Goal: Task Accomplishment & Management: Manage account settings

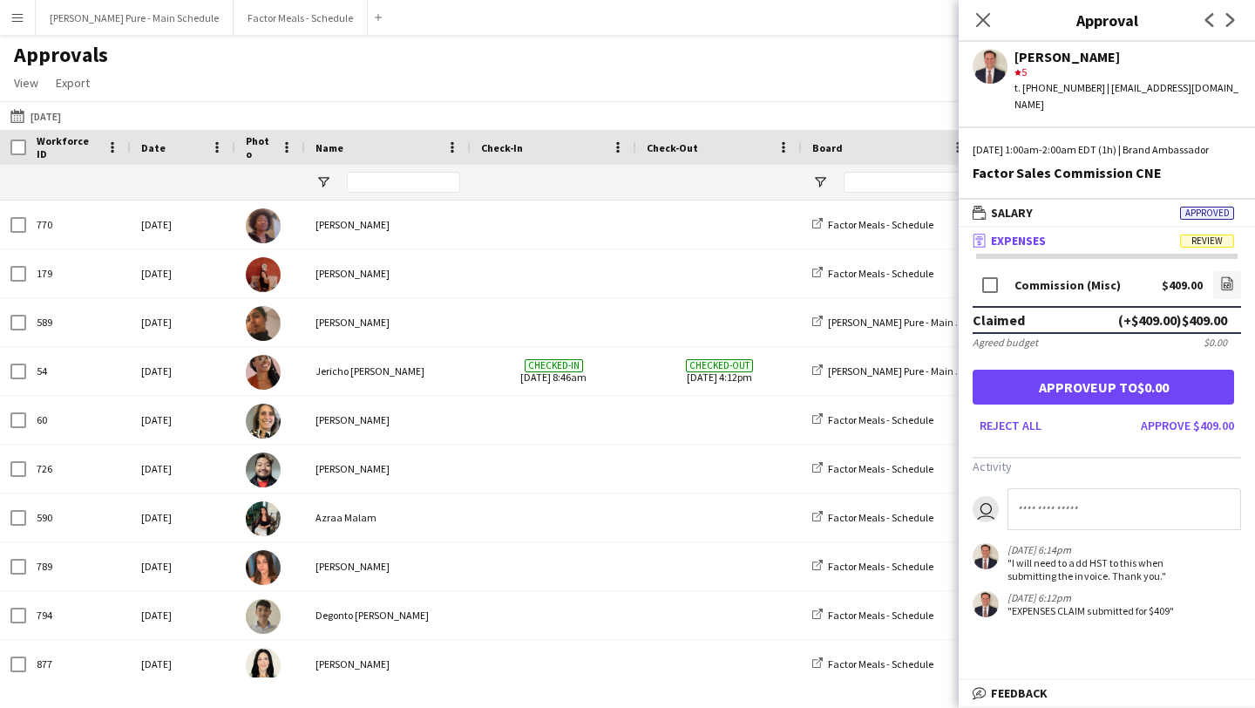
scroll to position [353, 0]
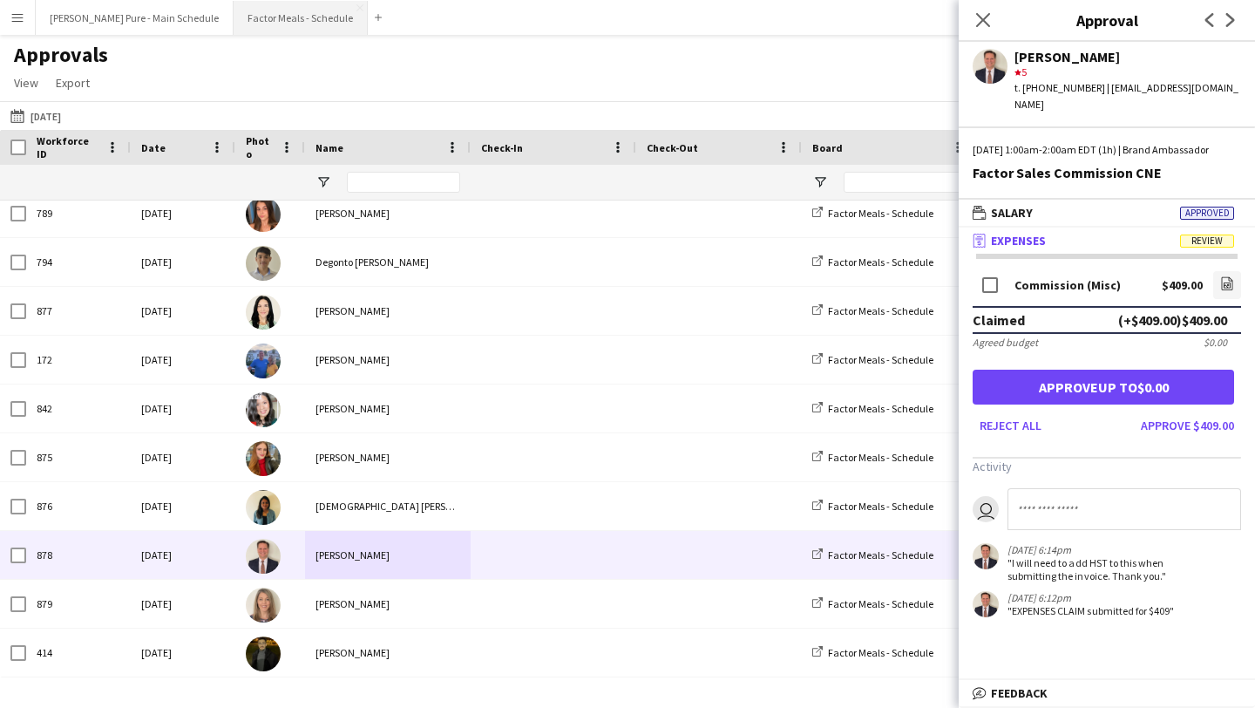
click at [234, 8] on button "Factor Meals - Schedule Close" at bounding box center [301, 18] width 134 height 34
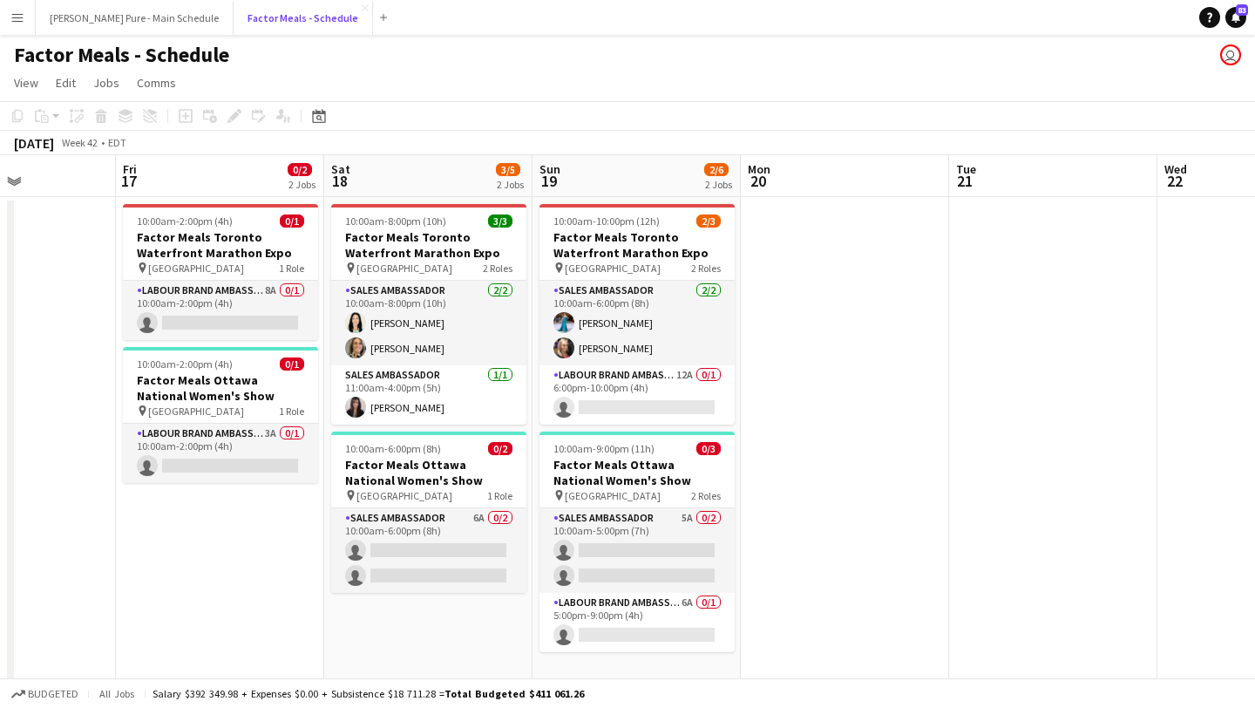
scroll to position [0, 504]
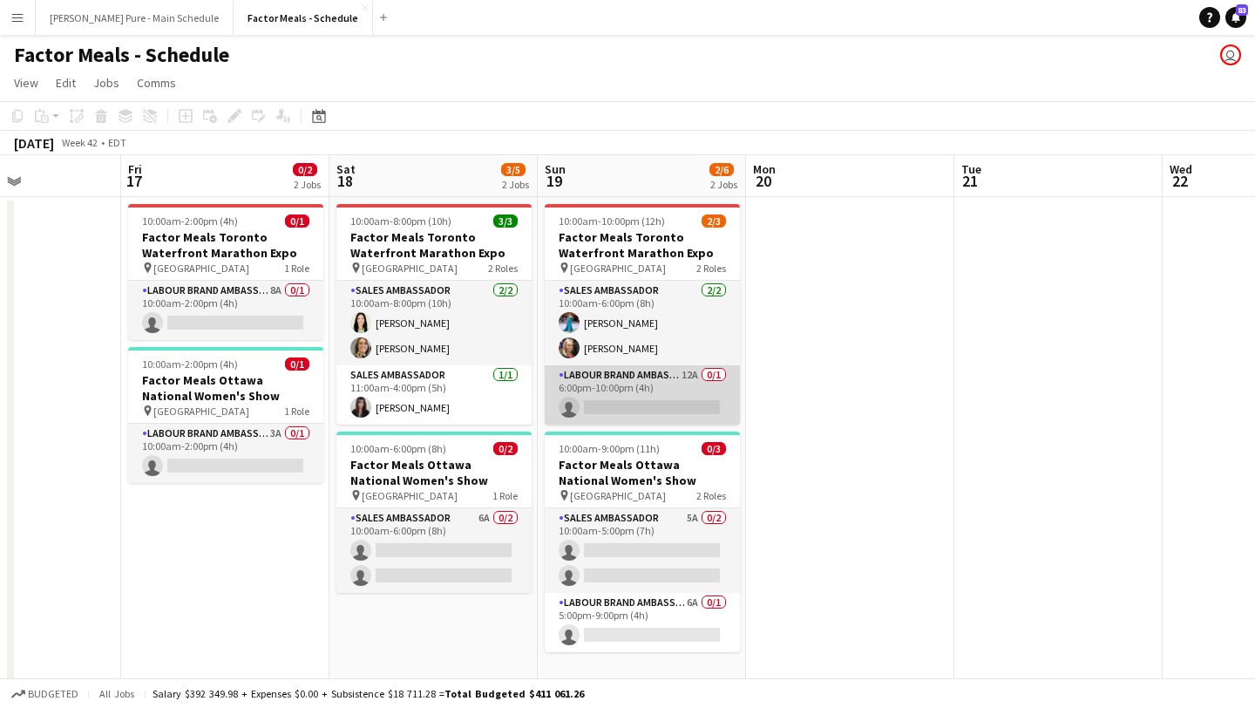
click at [614, 411] on app-card-role "Labour Brand Ambassadors 12A 0/1 6:00pm-10:00pm (4h) single-neutral-actions" at bounding box center [642, 394] width 195 height 59
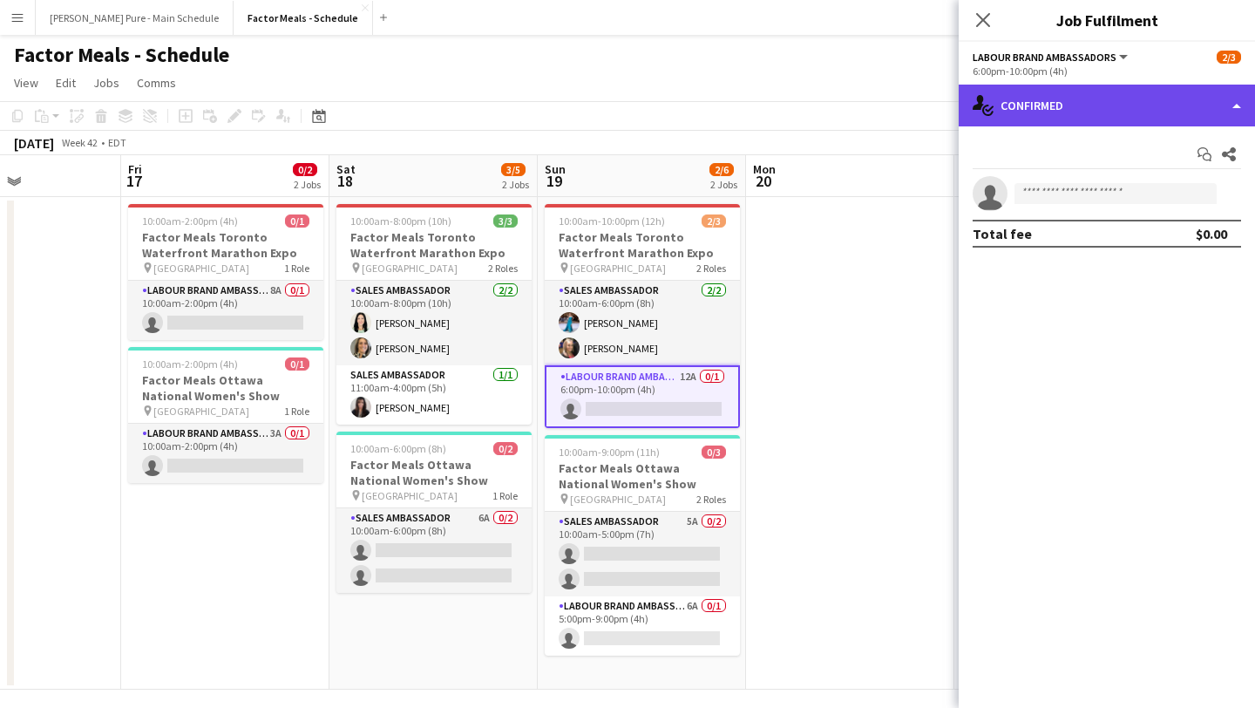
click at [1195, 99] on div "single-neutral-actions-check-2 Confirmed" at bounding box center [1107, 106] width 296 height 42
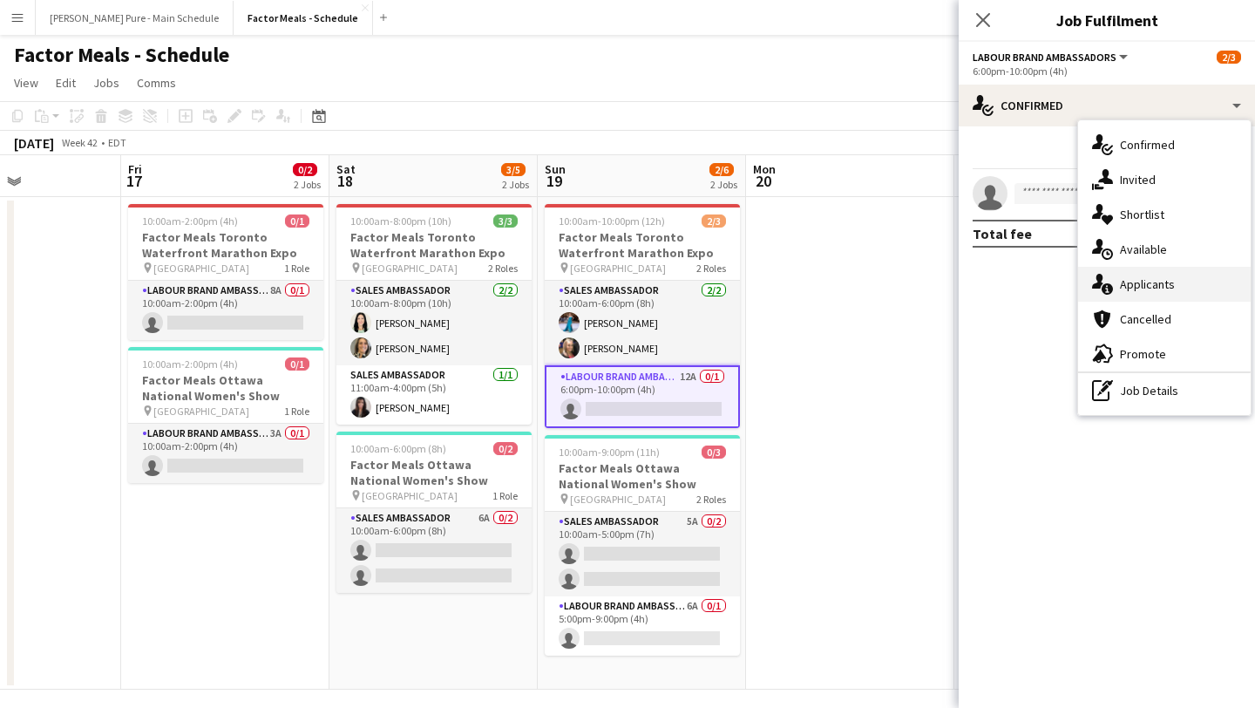
click at [1194, 287] on div "single-neutral-actions-information Applicants" at bounding box center [1164, 284] width 173 height 35
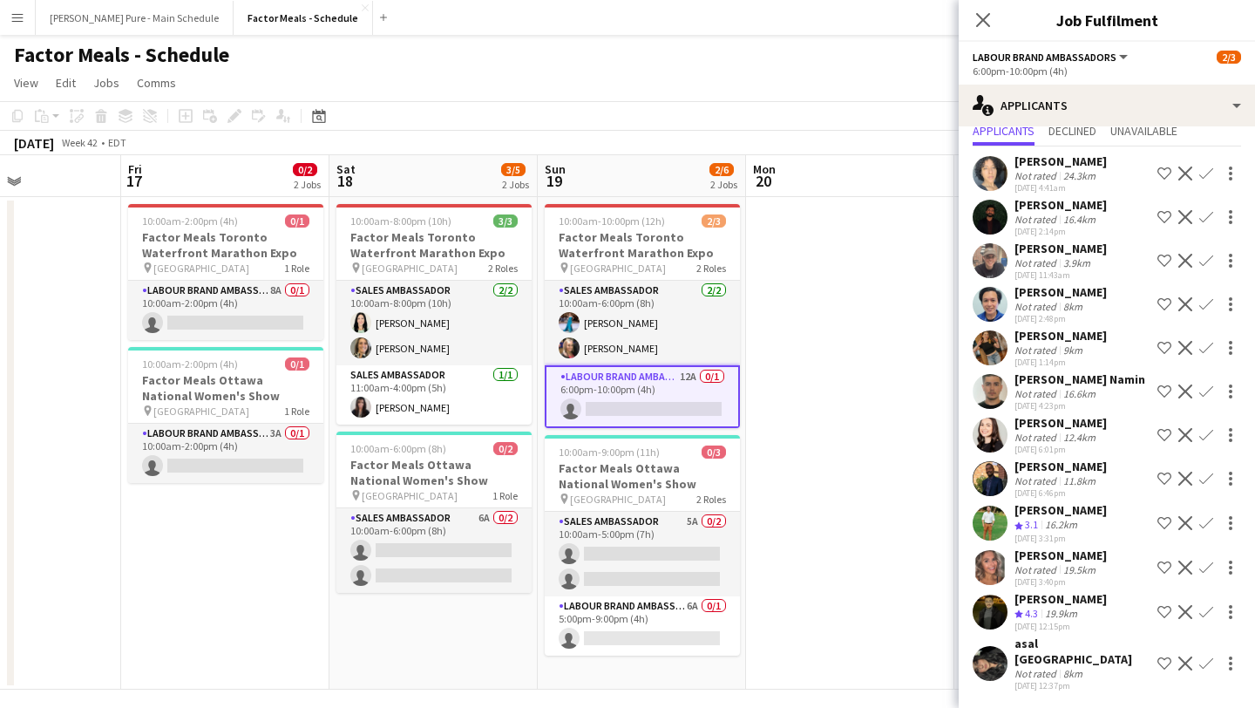
scroll to position [0, 0]
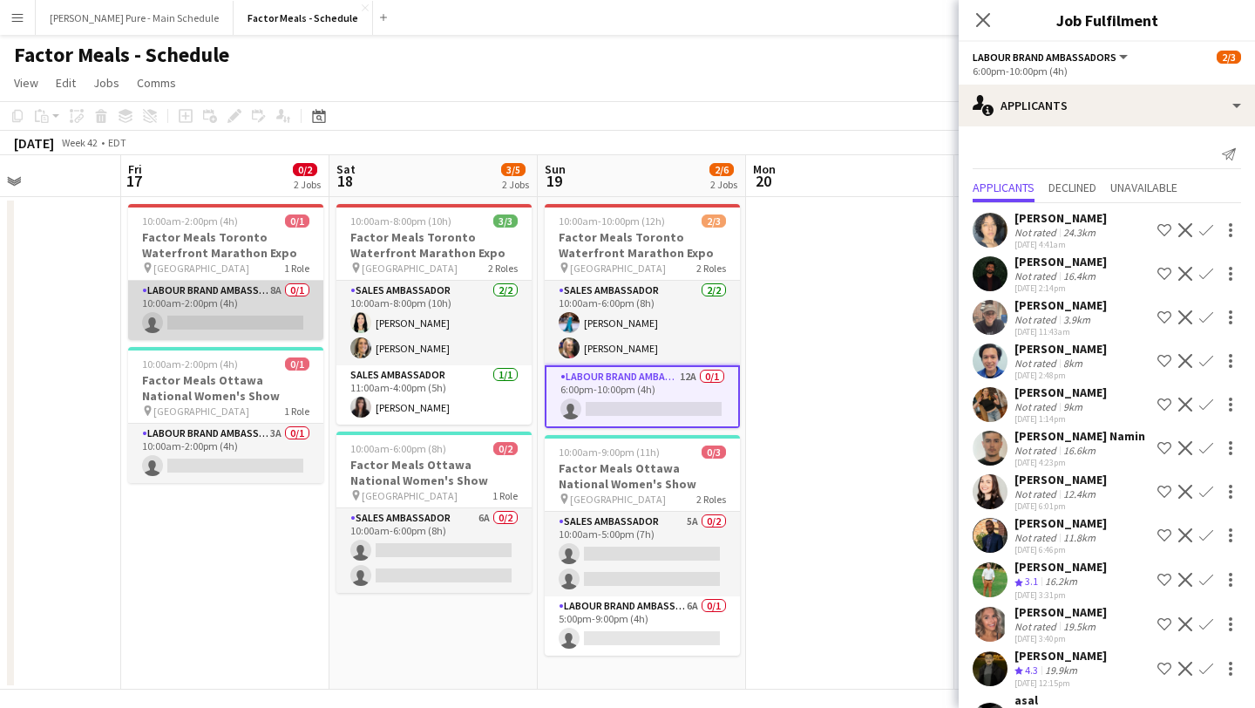
click at [214, 299] on app-card-role "Labour Brand Ambassadors 8A 0/1 10:00am-2:00pm (4h) single-neutral-actions" at bounding box center [225, 310] width 195 height 59
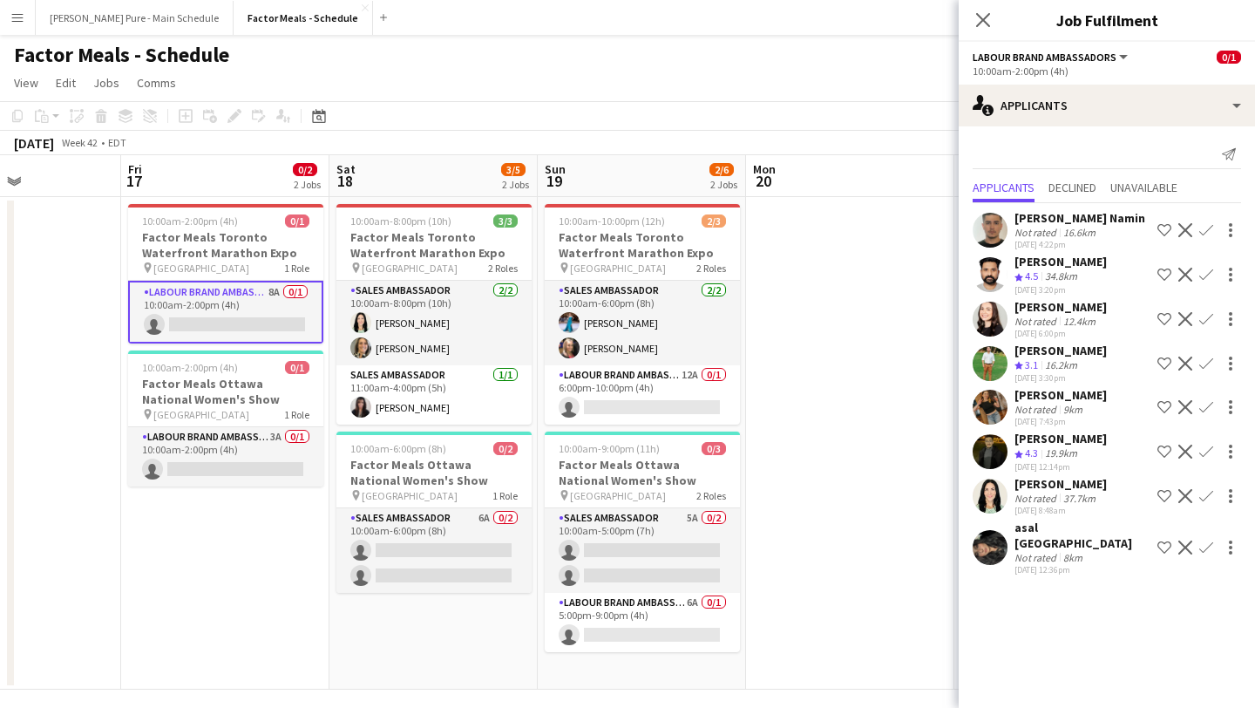
click at [1206, 273] on app-icon "Confirm" at bounding box center [1206, 275] width 14 height 14
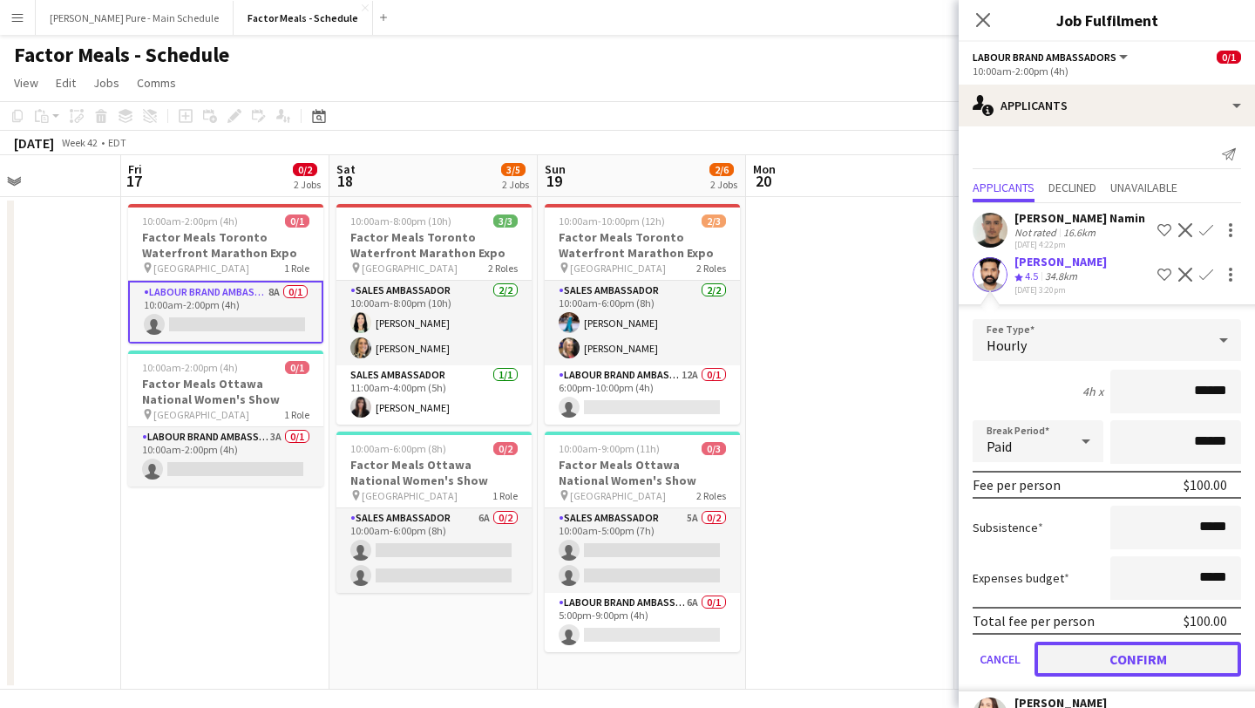
click at [1150, 653] on button "Confirm" at bounding box center [1138, 659] width 207 height 35
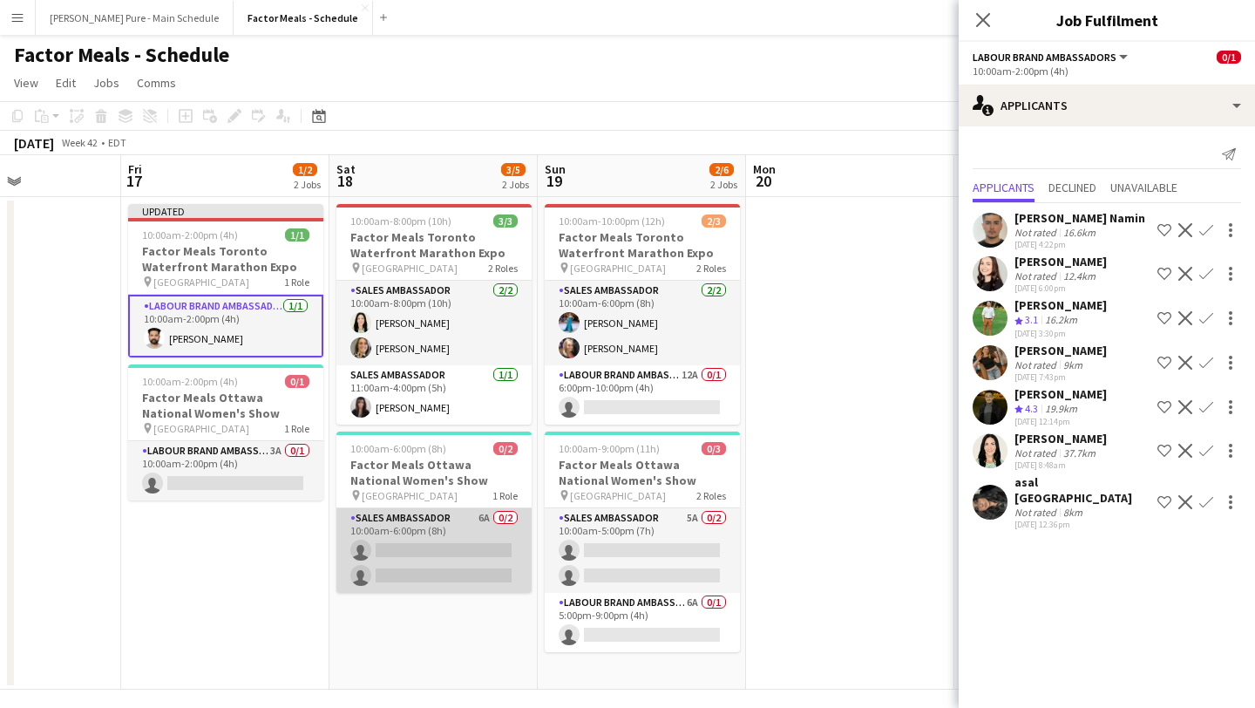
click at [435, 533] on app-card-role "Sales Ambassador 6A 0/2 10:00am-6:00pm (8h) single-neutral-actions single-neutr…" at bounding box center [433, 550] width 195 height 85
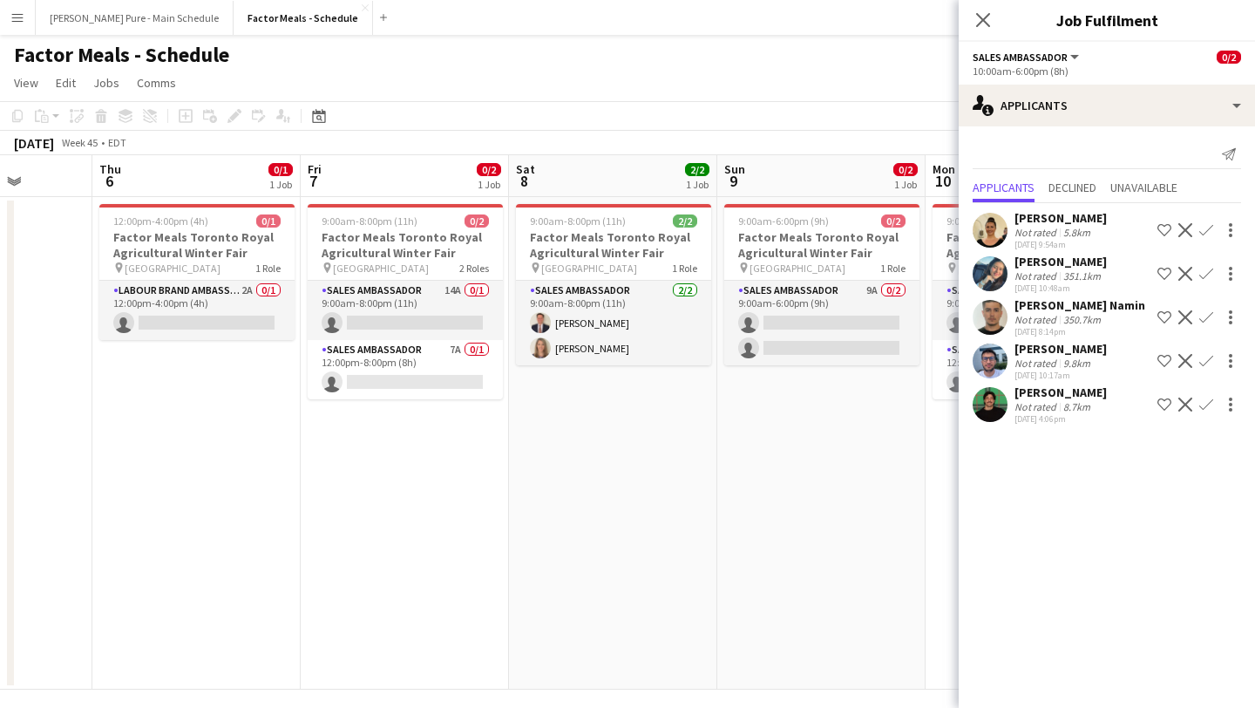
scroll to position [0, 759]
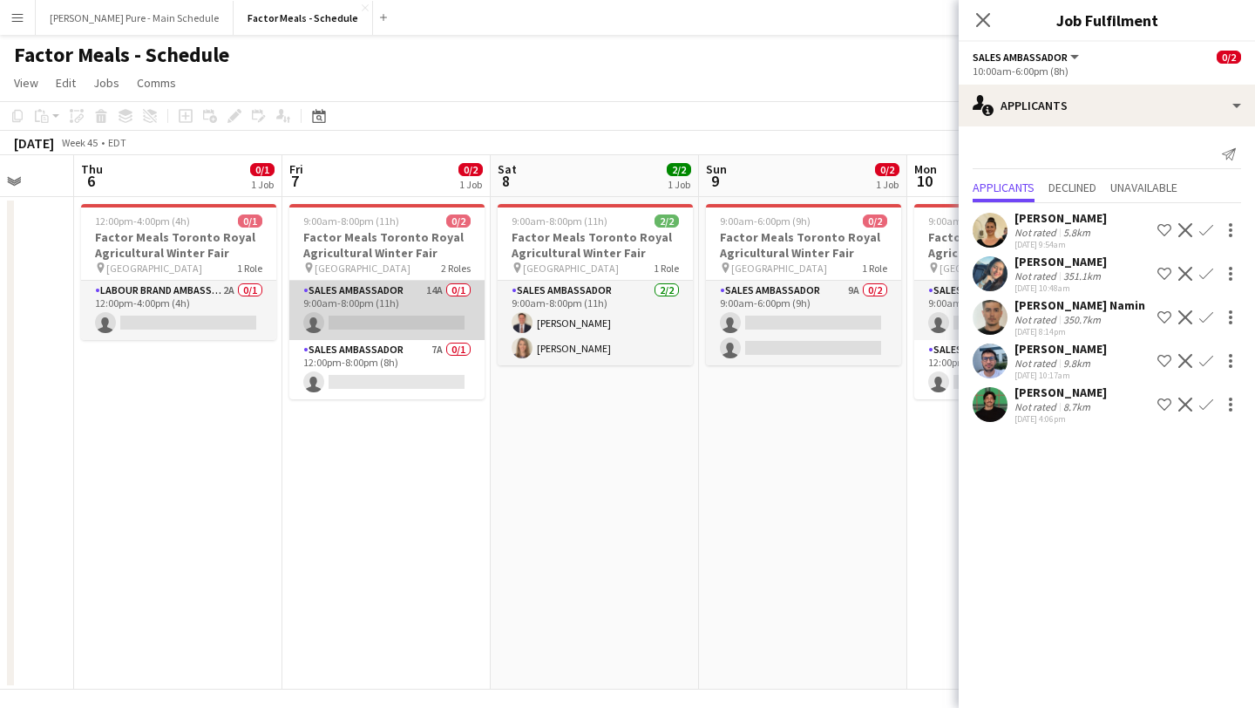
click at [377, 322] on app-card-role "Sales Ambassador 14A 0/1 9:00am-8:00pm (11h) single-neutral-actions" at bounding box center [386, 310] width 195 height 59
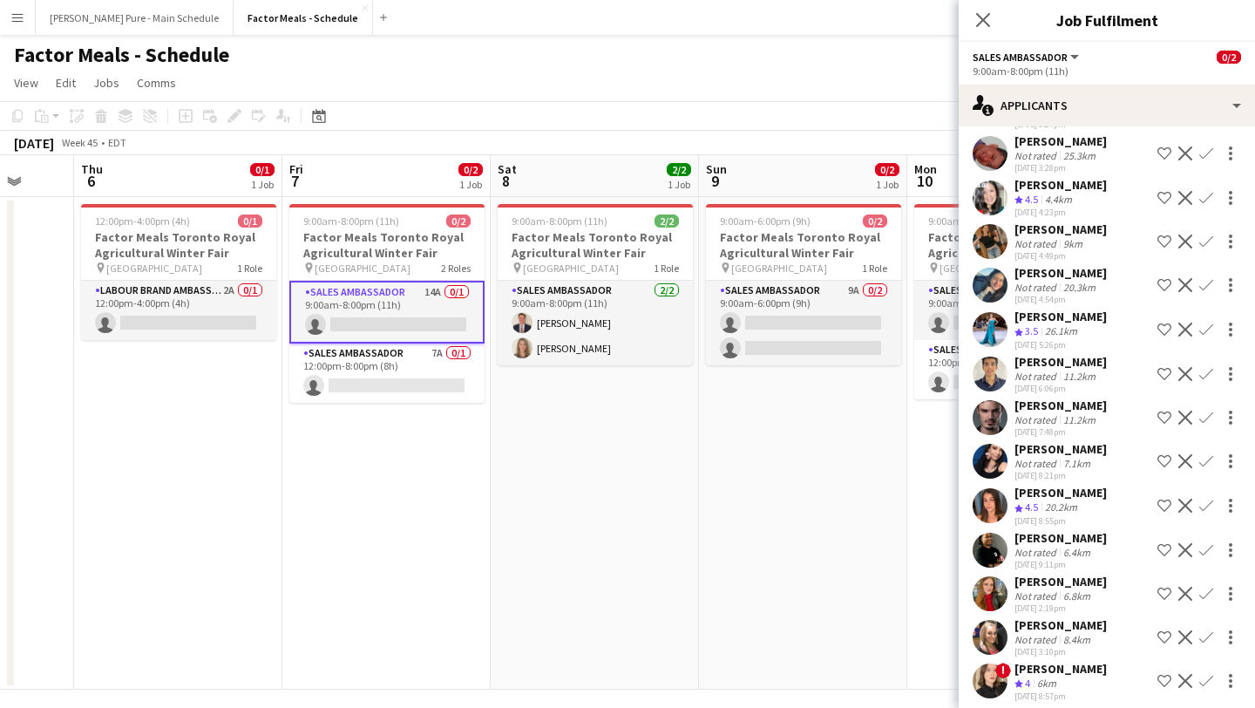
scroll to position [131, 0]
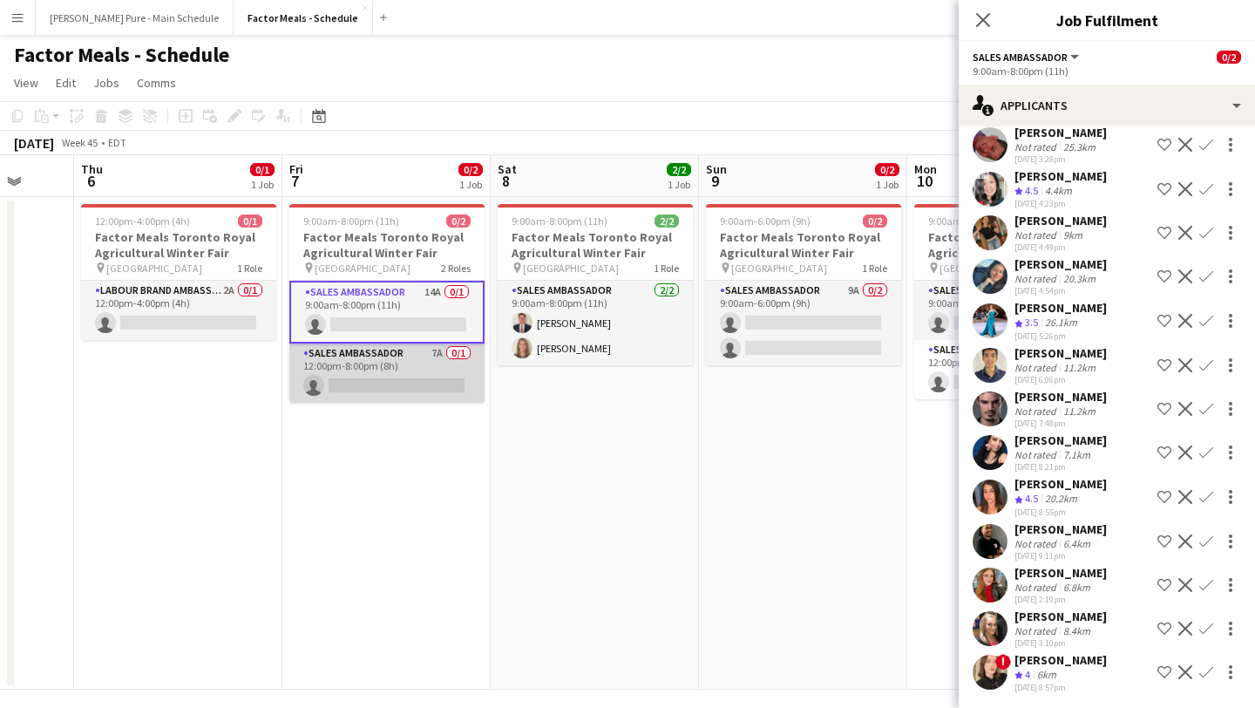
click at [371, 374] on app-card-role "Sales Ambassador 7A 0/1 12:00pm-8:00pm (8h) single-neutral-actions" at bounding box center [386, 372] width 195 height 59
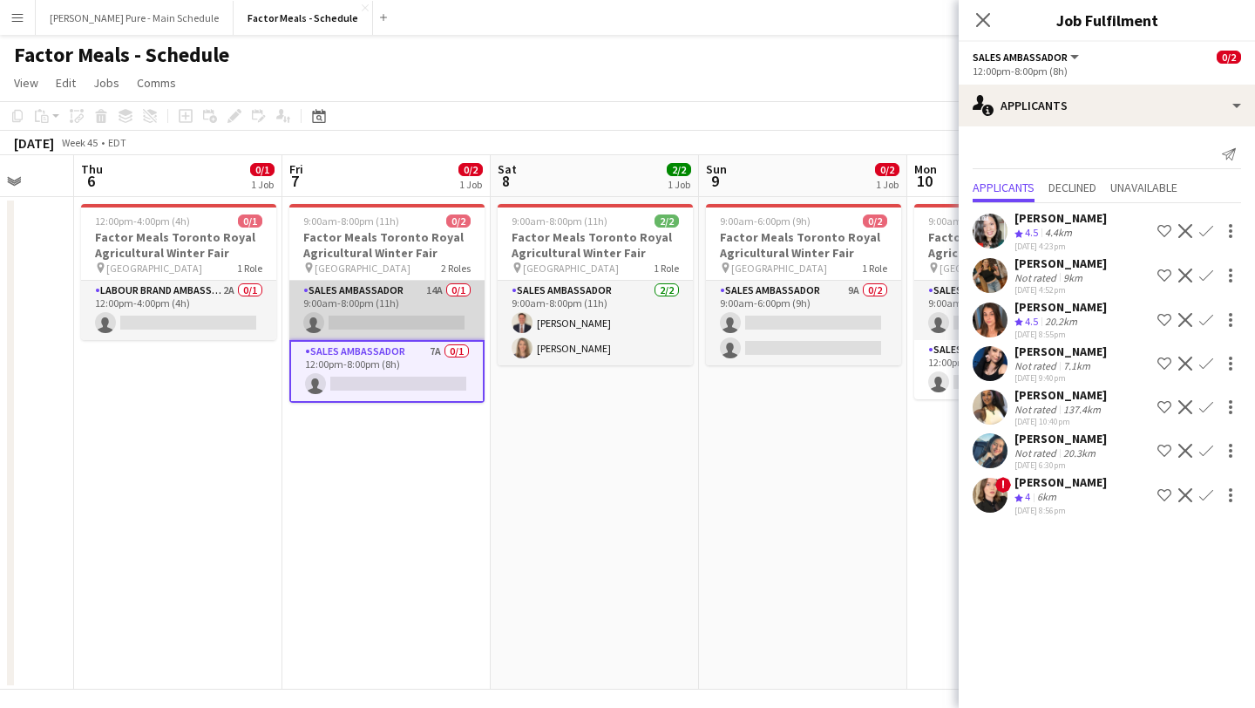
click at [350, 307] on app-card-role "Sales Ambassador 14A 0/1 9:00am-8:00pm (11h) single-neutral-actions" at bounding box center [386, 310] width 195 height 59
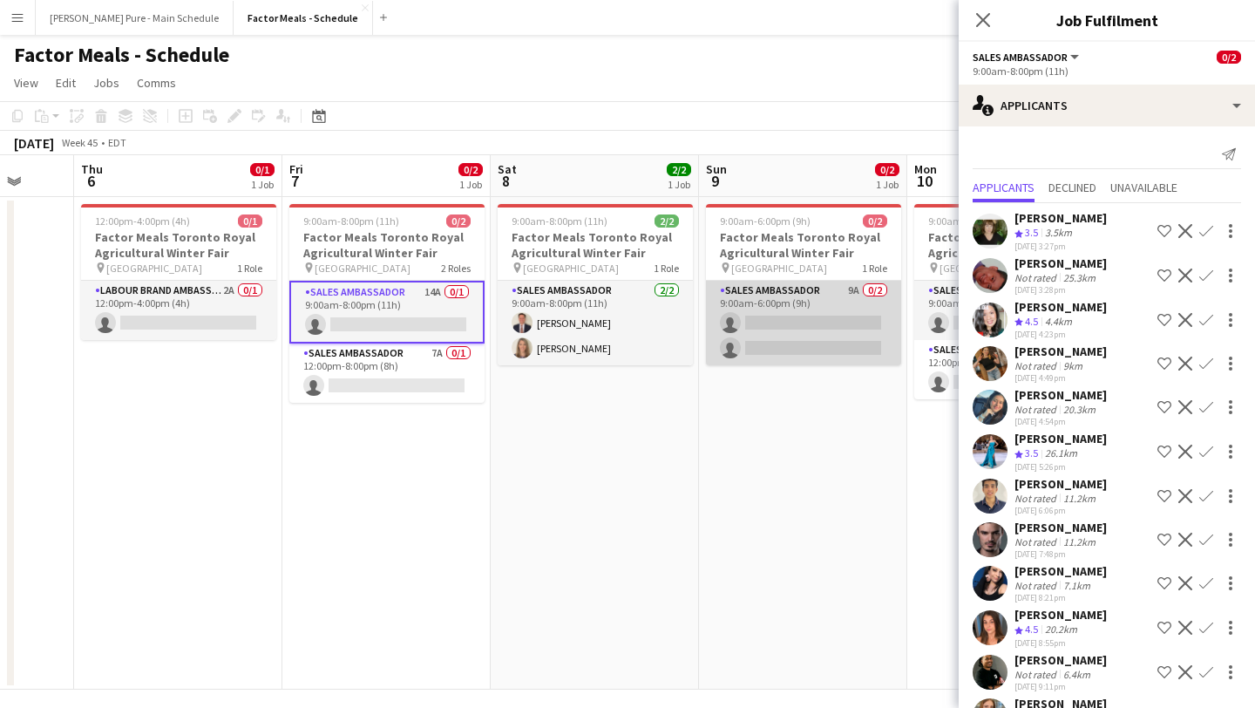
scroll to position [0, 760]
click at [828, 356] on app-card-role "Sales Ambassador 9A 0/2 9:00am-6:00pm (9h) single-neutral-actions single-neutra…" at bounding box center [802, 323] width 195 height 85
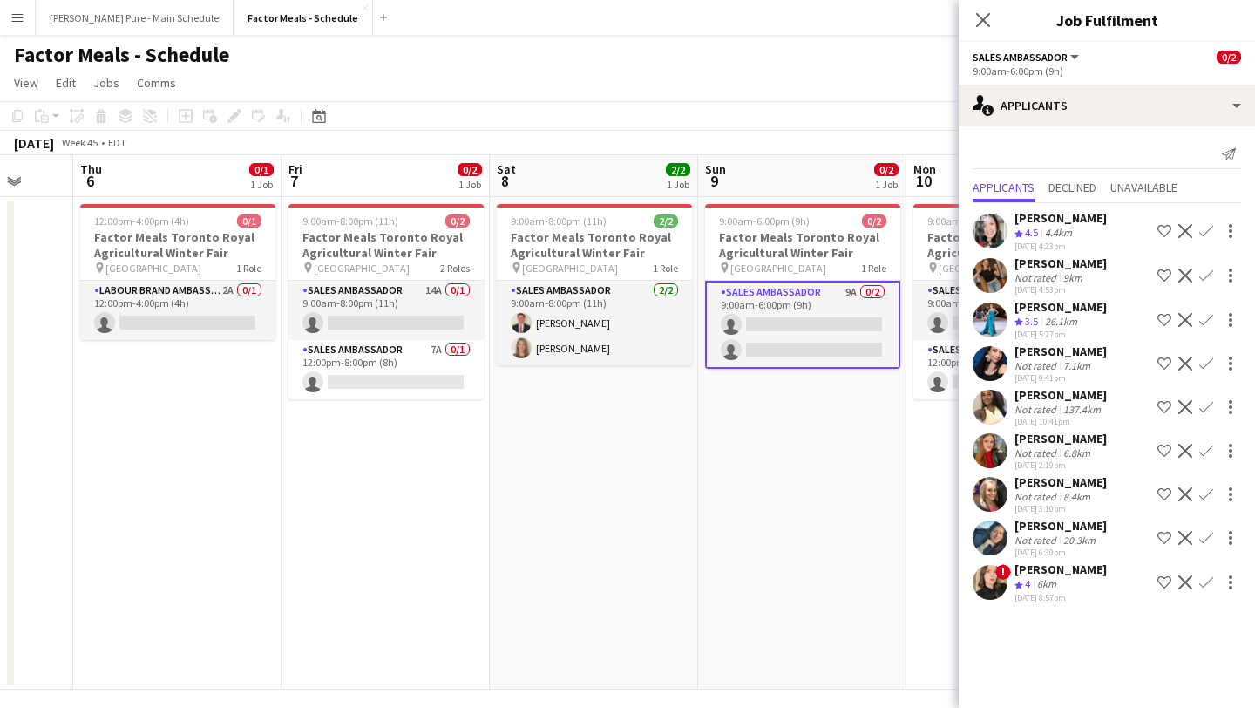
click at [1208, 314] on app-icon "Confirm" at bounding box center [1206, 320] width 14 height 14
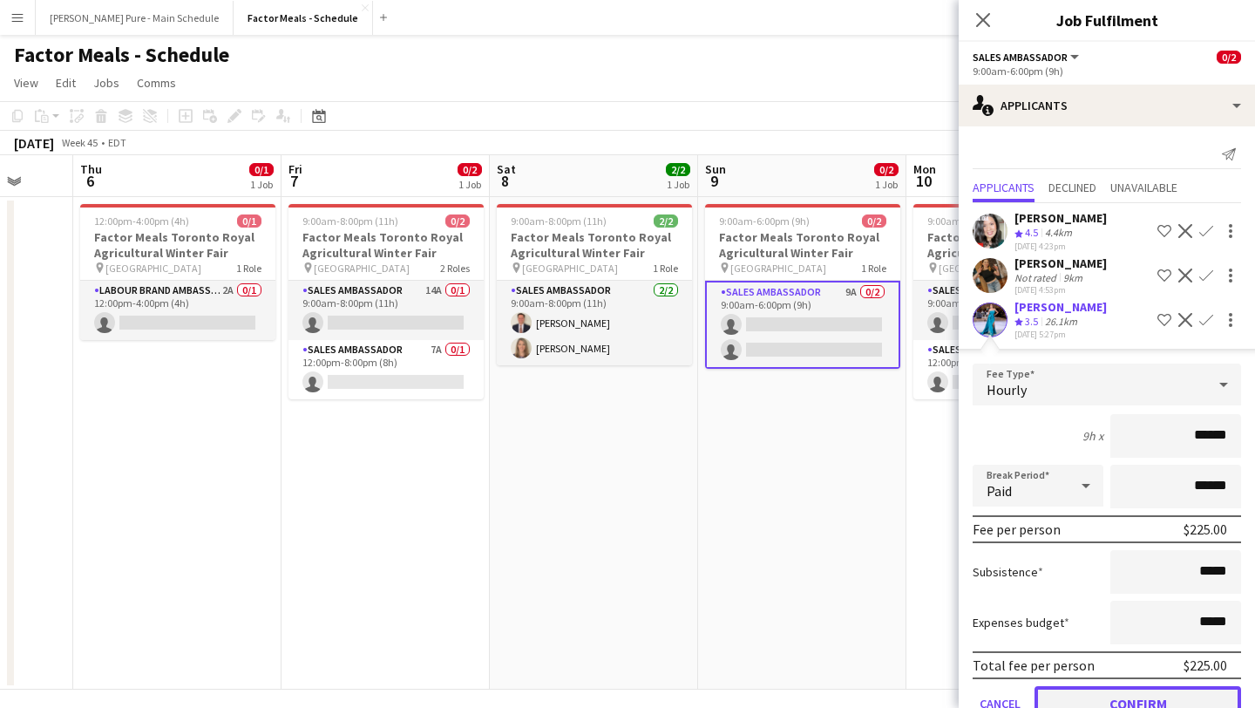
click at [1145, 707] on button "Confirm" at bounding box center [1138, 703] width 207 height 35
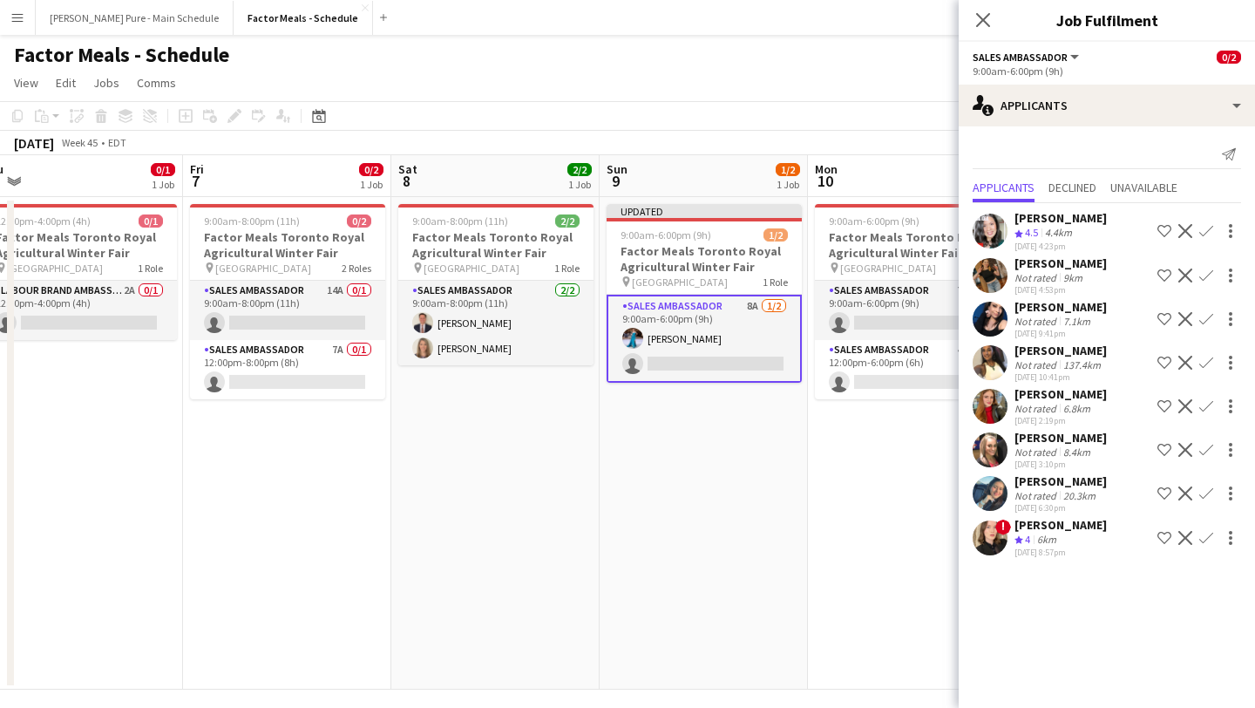
scroll to position [0, 877]
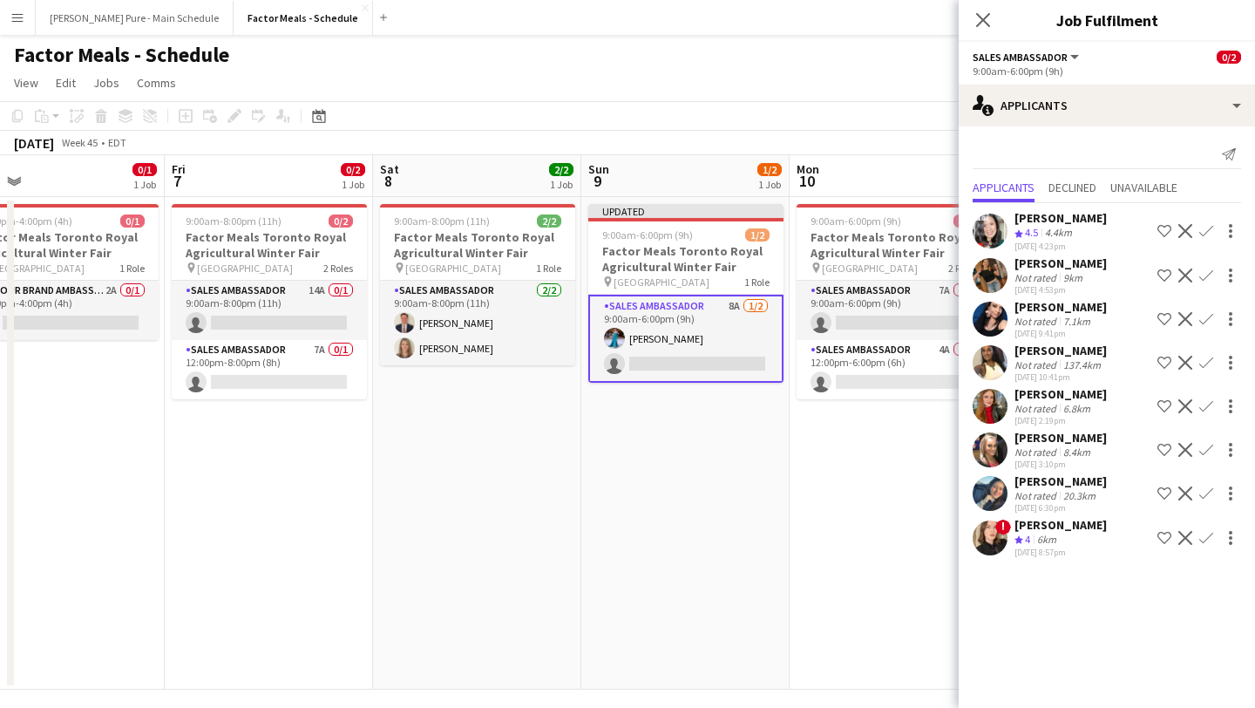
click at [1205, 402] on app-icon "Confirm" at bounding box center [1206, 406] width 14 height 14
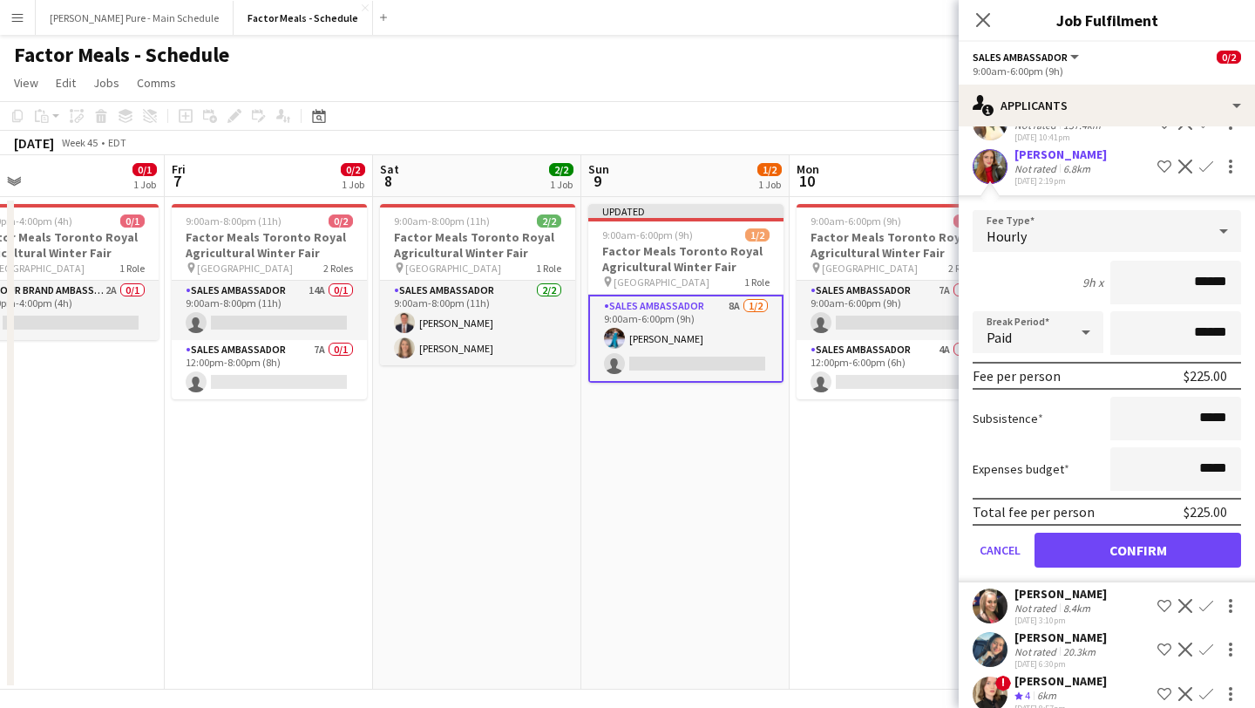
scroll to position [242, 0]
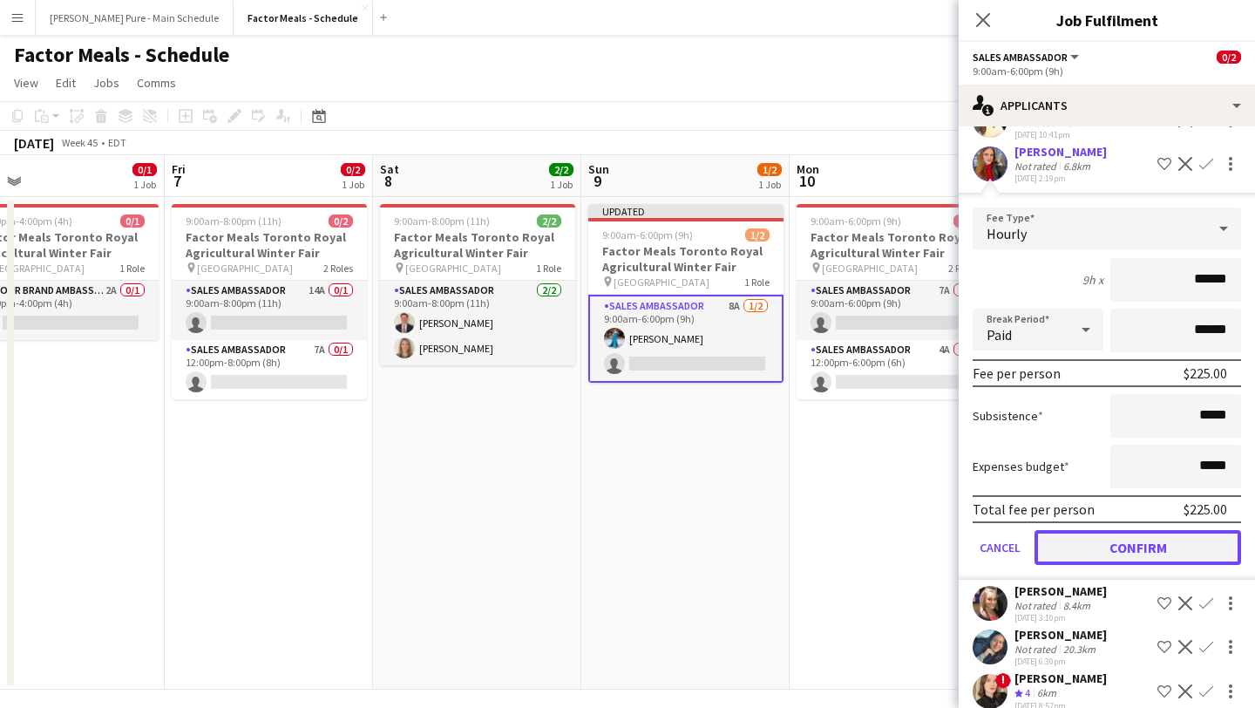
click at [1159, 542] on button "Confirm" at bounding box center [1138, 547] width 207 height 35
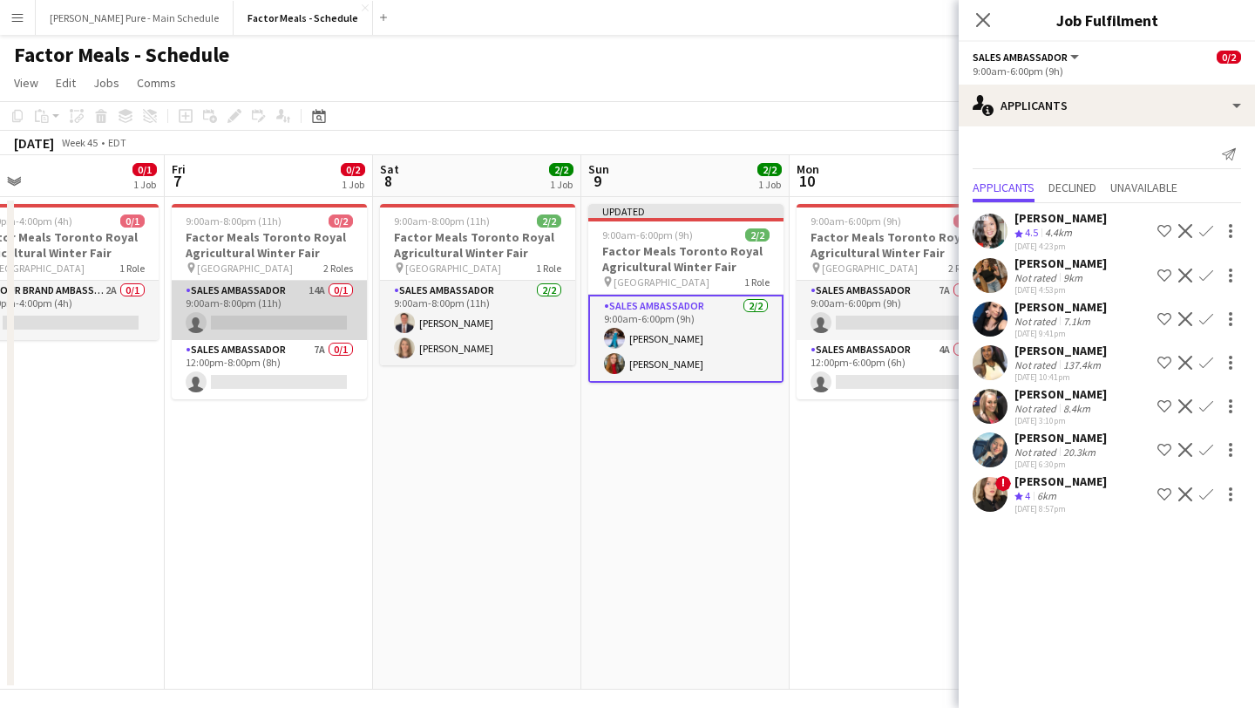
click at [262, 311] on app-card-role "Sales Ambassador 14A 0/1 9:00am-8:00pm (11h) single-neutral-actions" at bounding box center [269, 310] width 195 height 59
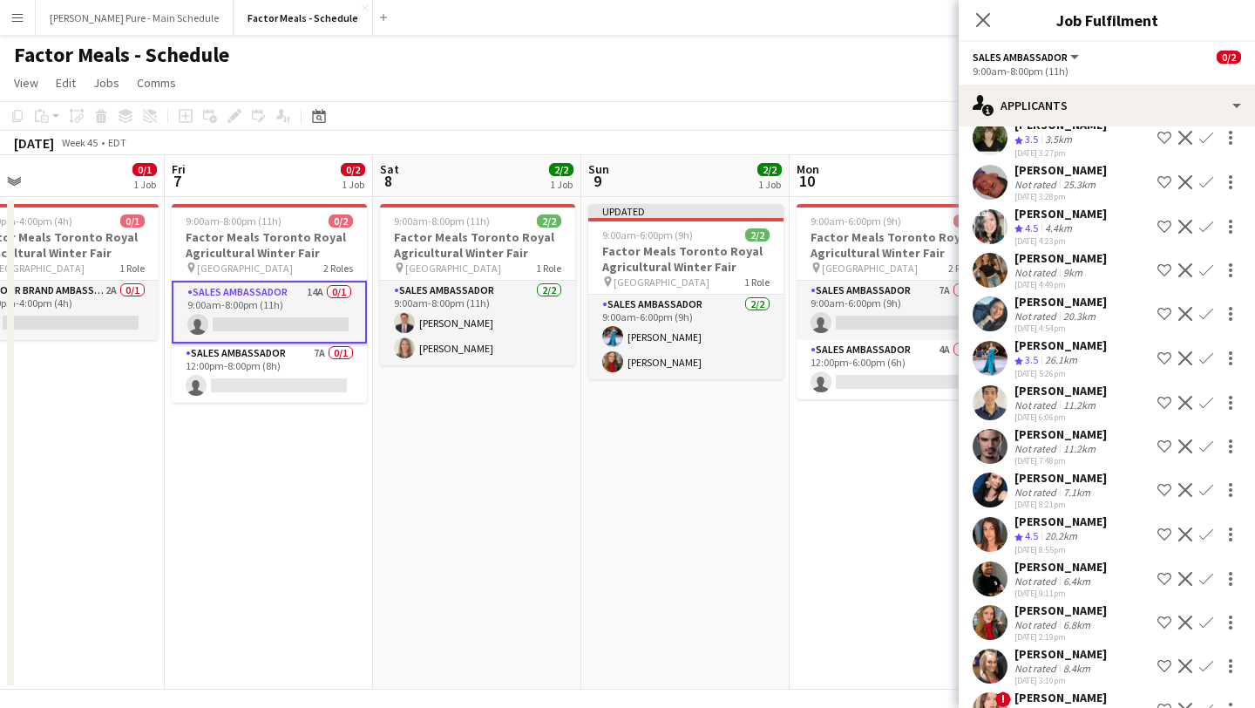
scroll to position [95, 0]
click at [1205, 531] on app-icon "Confirm" at bounding box center [1206, 533] width 14 height 14
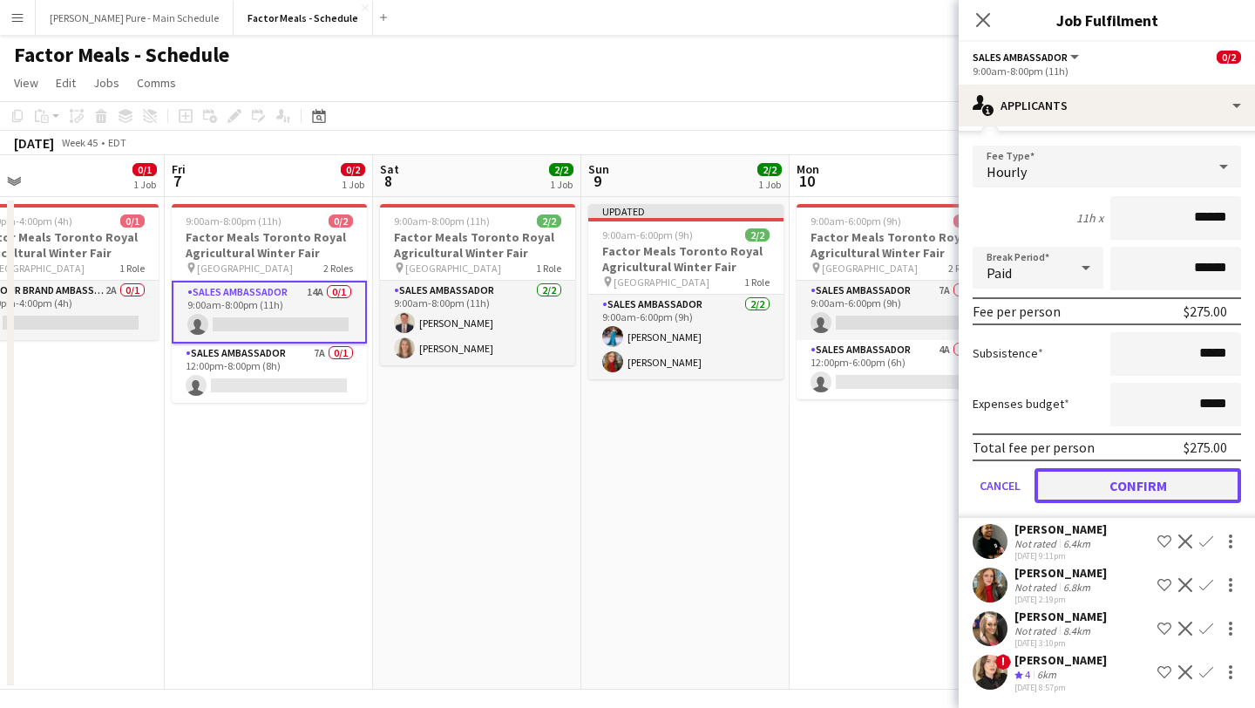
click at [1147, 499] on button "Confirm" at bounding box center [1138, 485] width 207 height 35
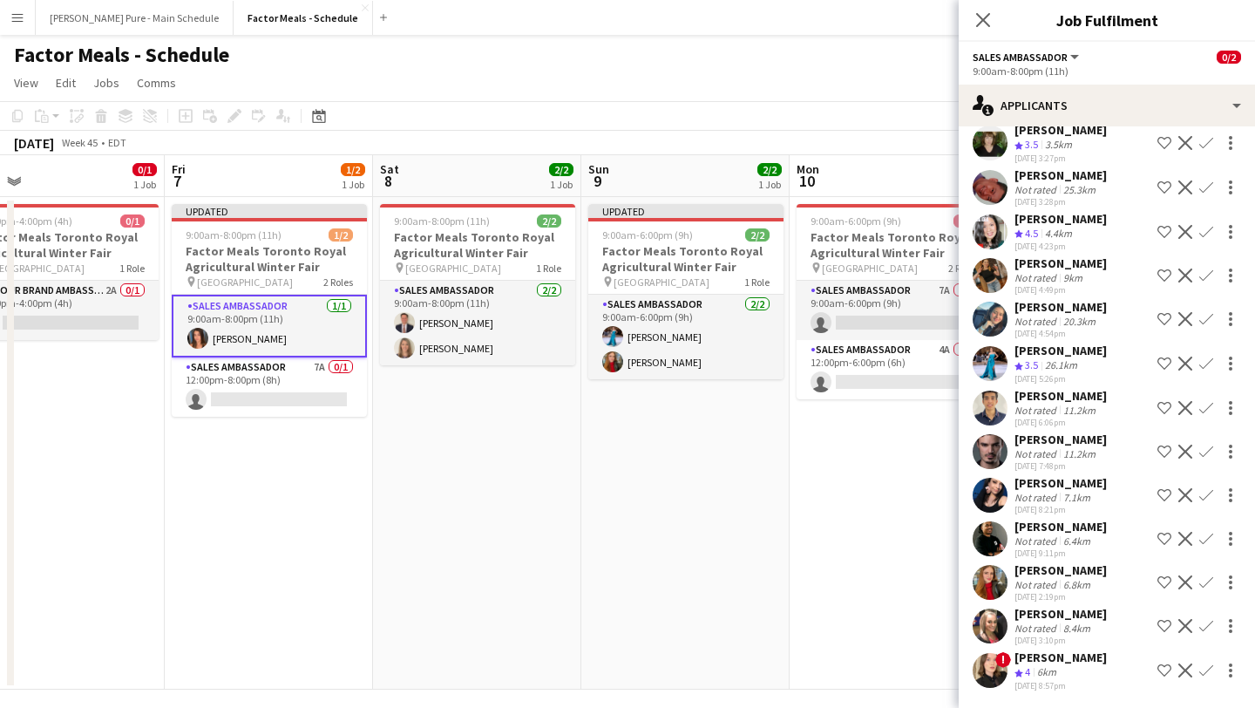
scroll to position [86, 0]
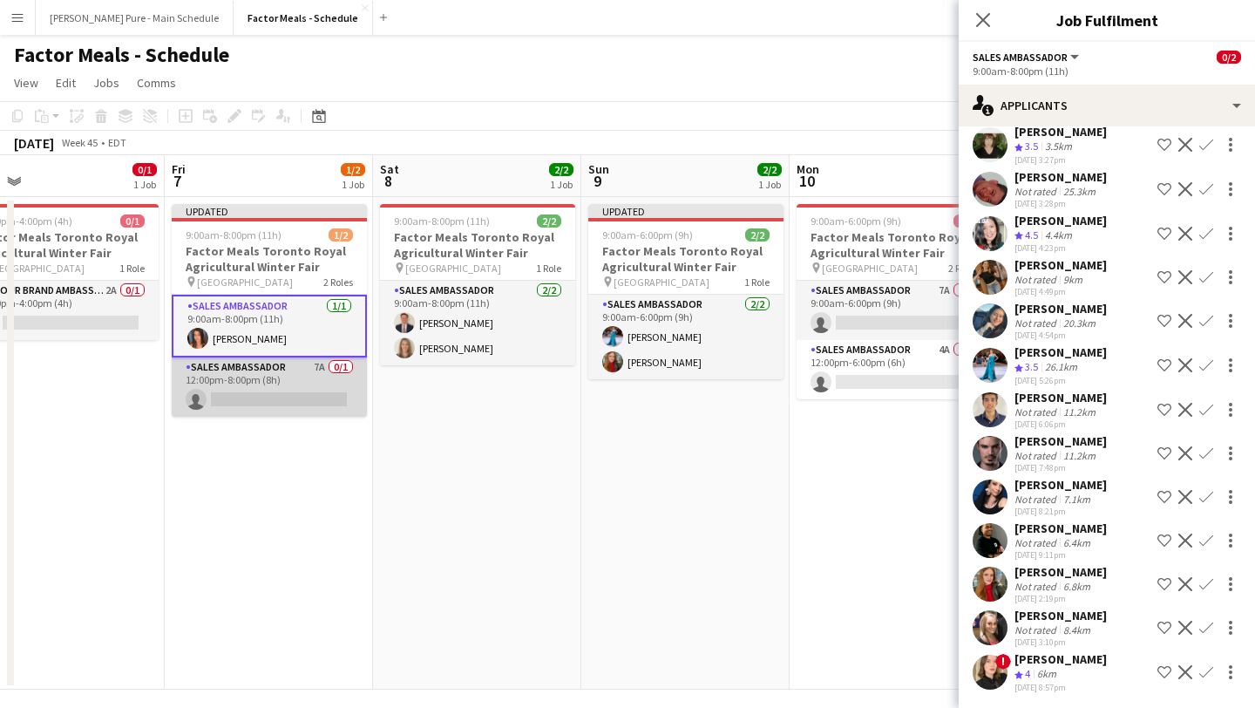
click at [234, 401] on app-card-role "Sales Ambassador 7A 0/1 12:00pm-8:00pm (8h) single-neutral-actions" at bounding box center [269, 386] width 195 height 59
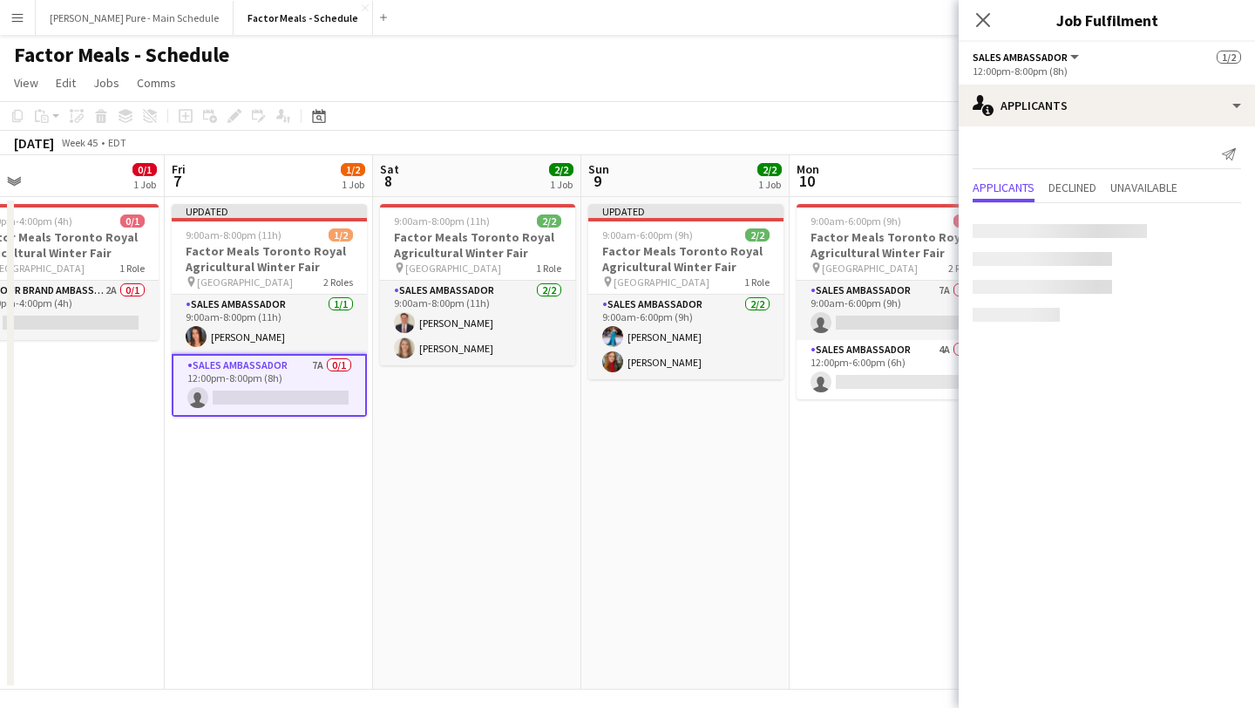
scroll to position [0, 0]
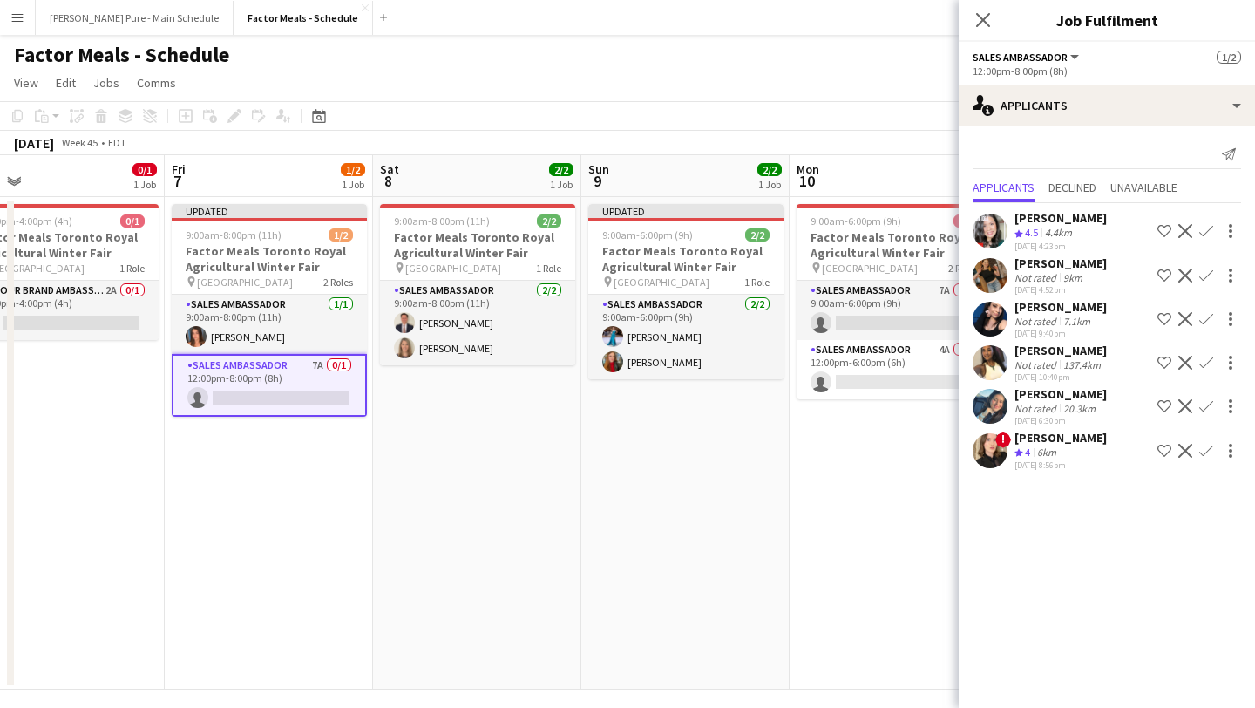
click at [234, 399] on app-card-role "Sales Ambassador 7A 0/1 12:00pm-8:00pm (8h) single-neutral-actions" at bounding box center [269, 385] width 195 height 63
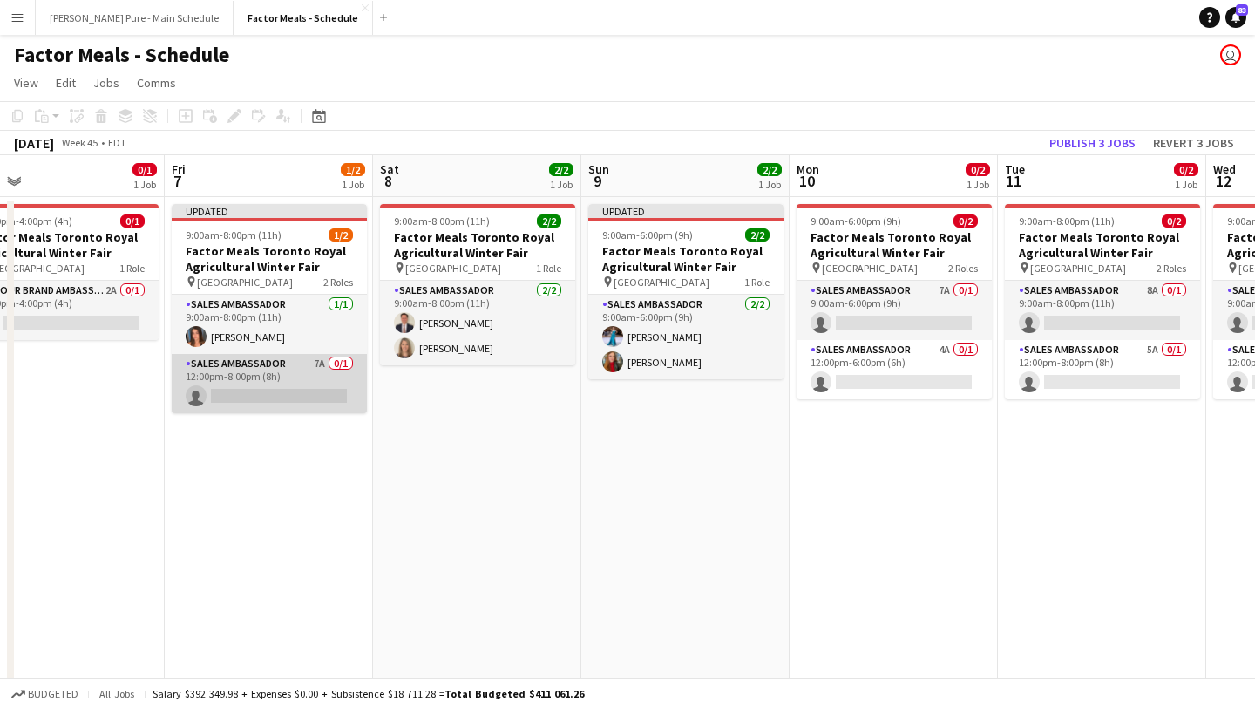
click at [234, 399] on app-card-role "Sales Ambassador 7A 0/1 12:00pm-8:00pm (8h) single-neutral-actions" at bounding box center [269, 383] width 195 height 59
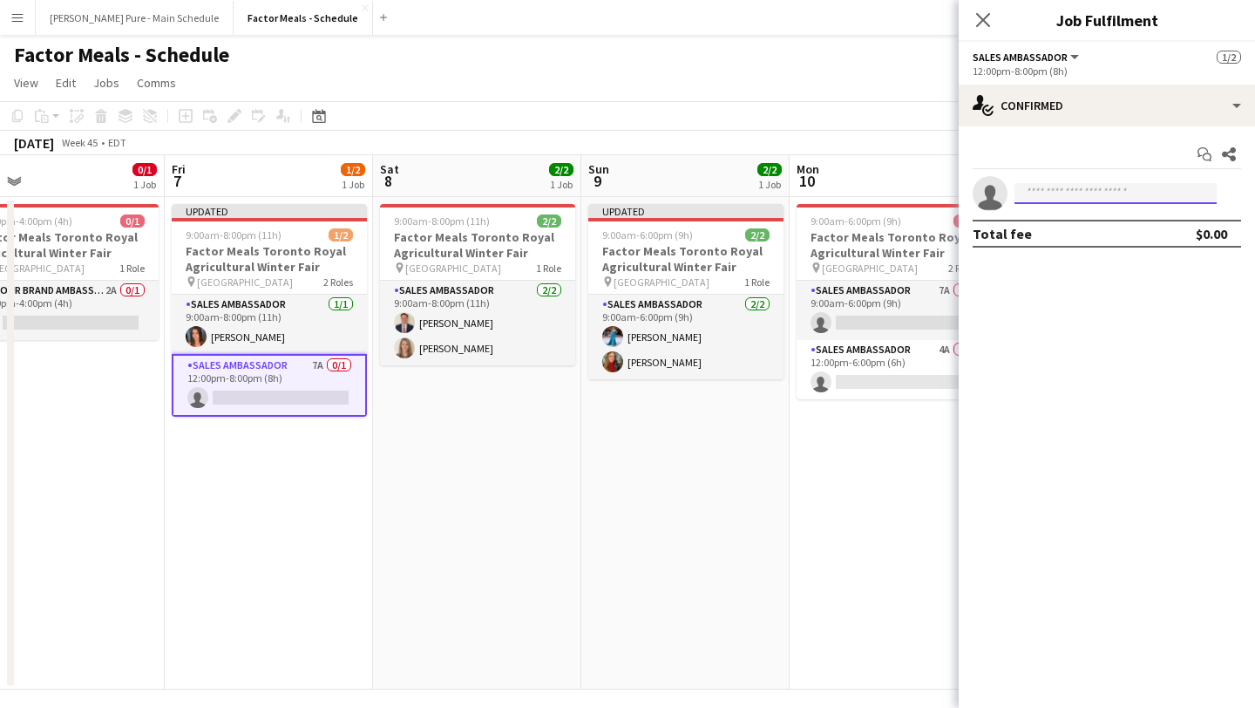
click at [1138, 193] on input at bounding box center [1116, 193] width 202 height 21
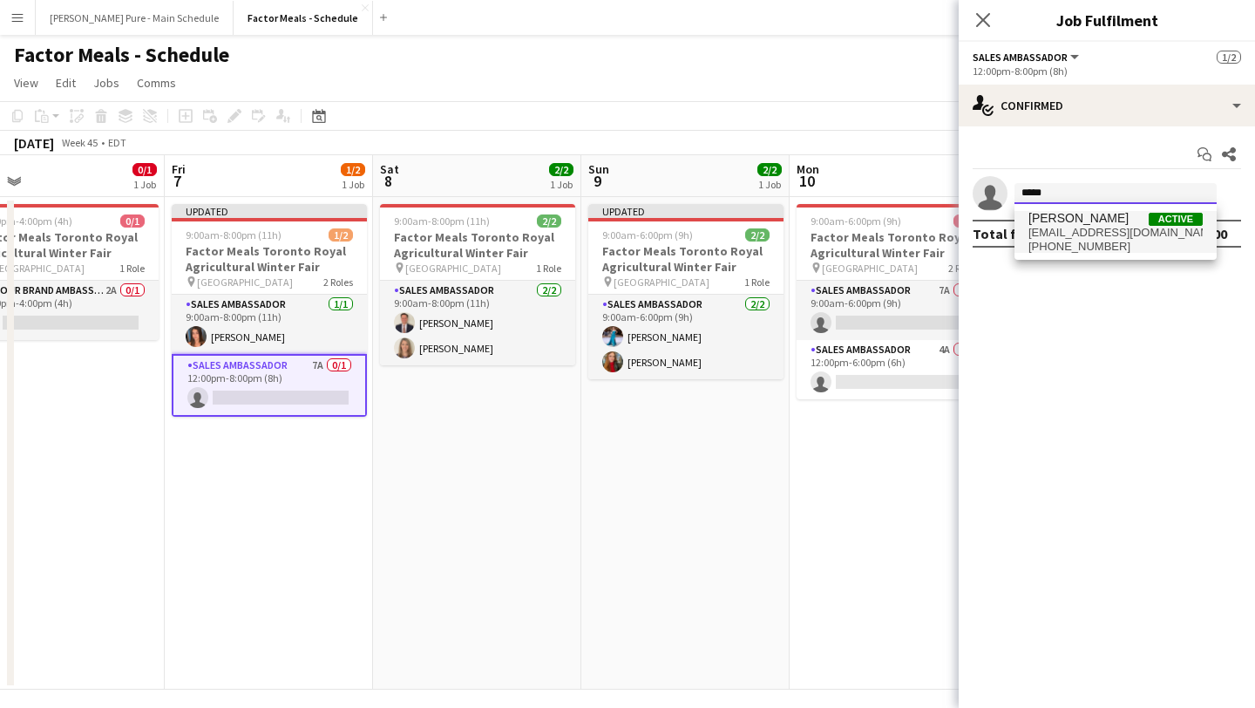
type input "*****"
click at [1096, 246] on span "+16476075285" at bounding box center [1116, 247] width 174 height 14
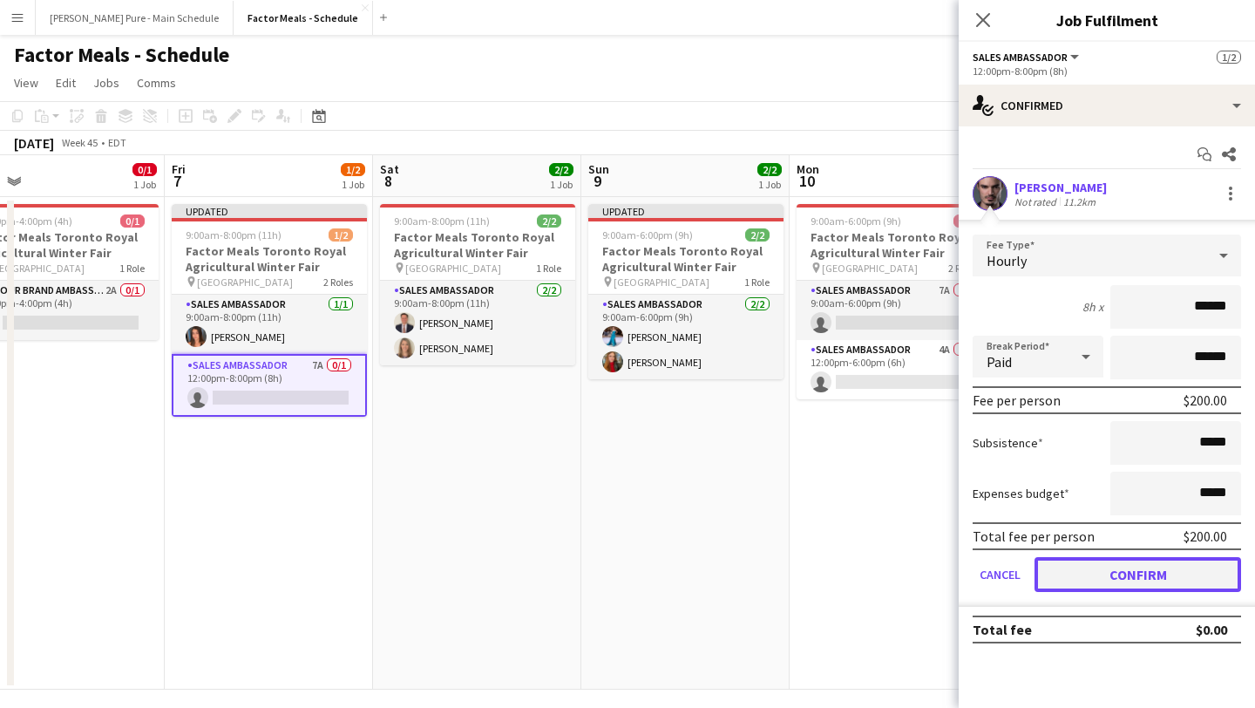
click at [1152, 583] on button "Confirm" at bounding box center [1138, 574] width 207 height 35
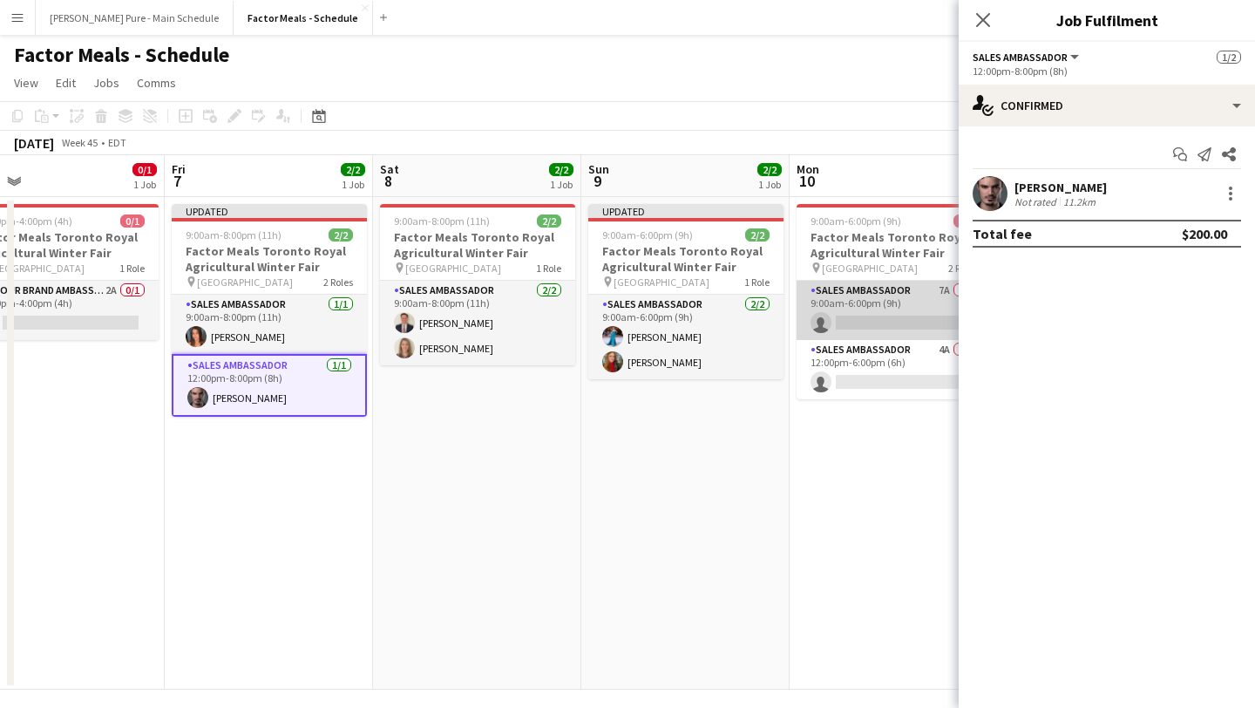
click at [900, 319] on app-card-role "Sales Ambassador 7A 0/1 9:00am-6:00pm (9h) single-neutral-actions" at bounding box center [894, 310] width 195 height 59
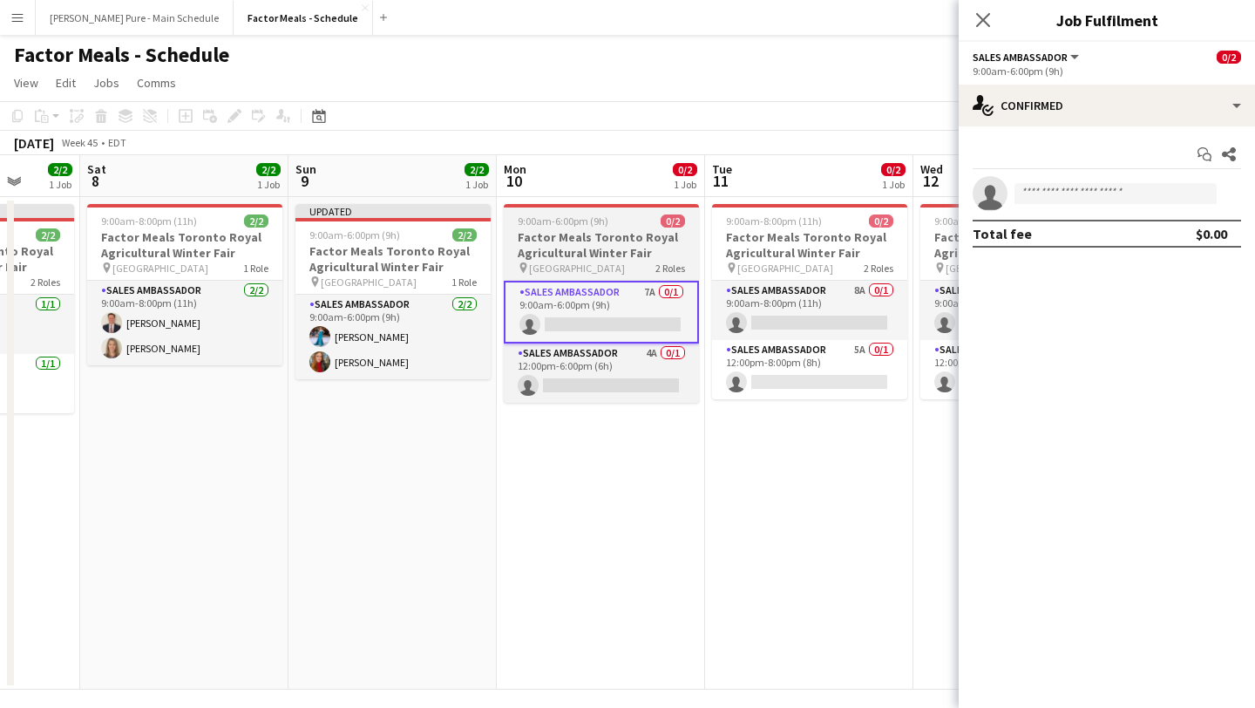
scroll to position [0, 830]
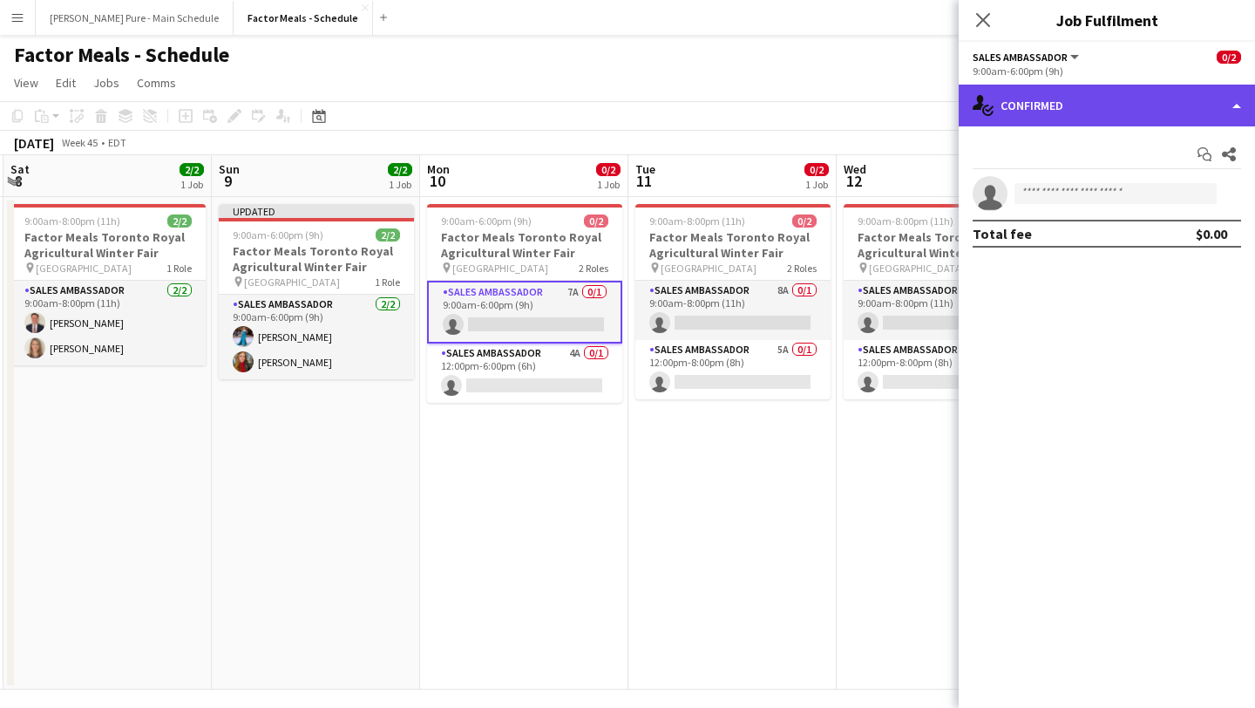
click at [1211, 118] on div "single-neutral-actions-check-2 Confirmed" at bounding box center [1107, 106] width 296 height 42
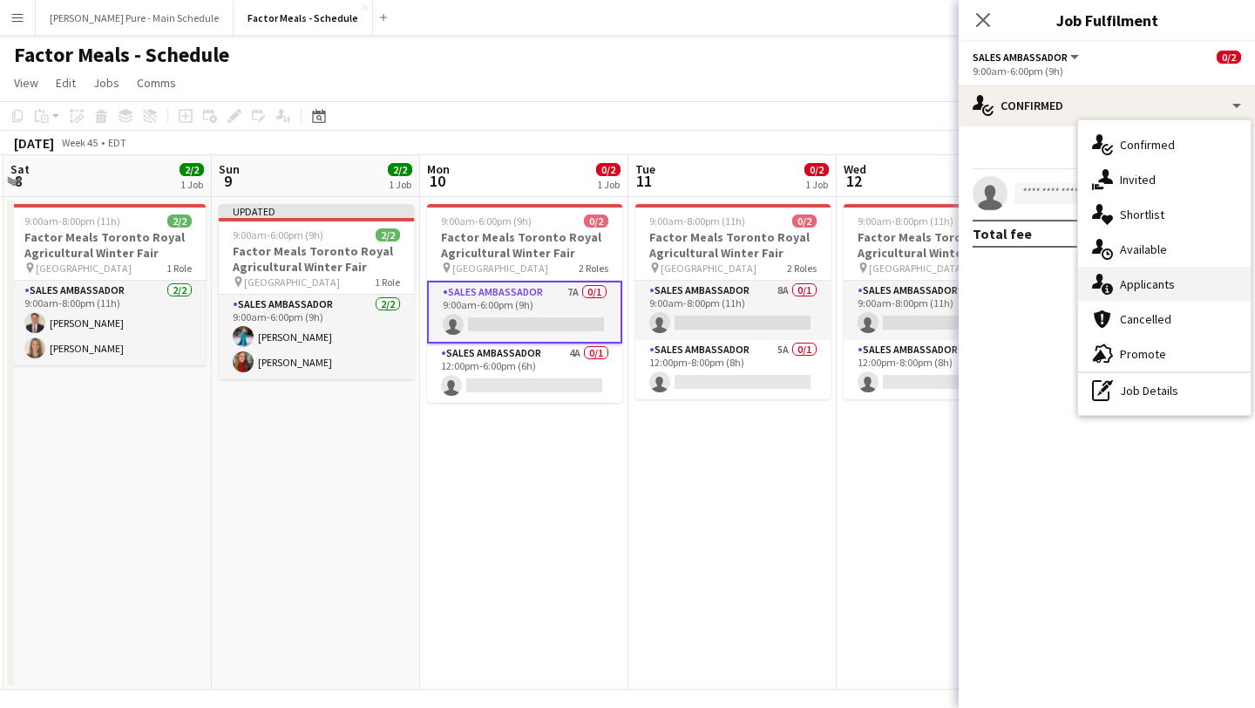
click at [1220, 280] on div "single-neutral-actions-information Applicants" at bounding box center [1164, 284] width 173 height 35
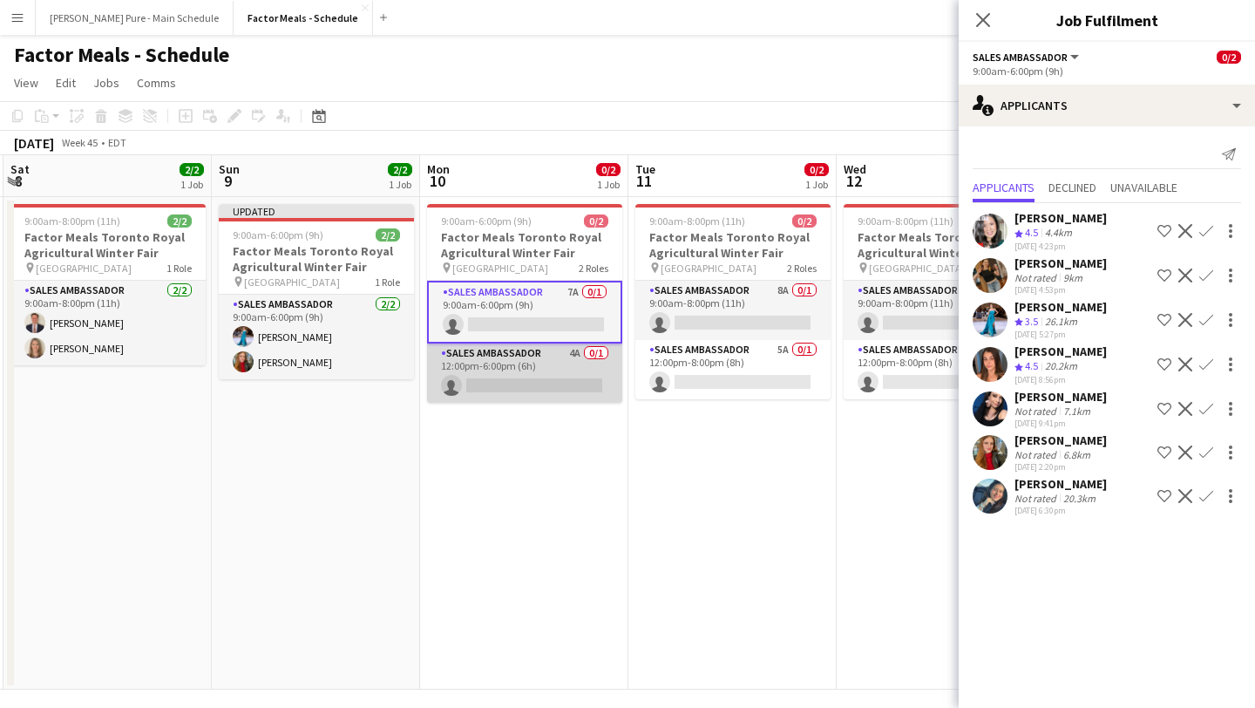
click at [523, 384] on app-card-role "Sales Ambassador 4A 0/1 12:00pm-6:00pm (6h) single-neutral-actions" at bounding box center [524, 372] width 195 height 59
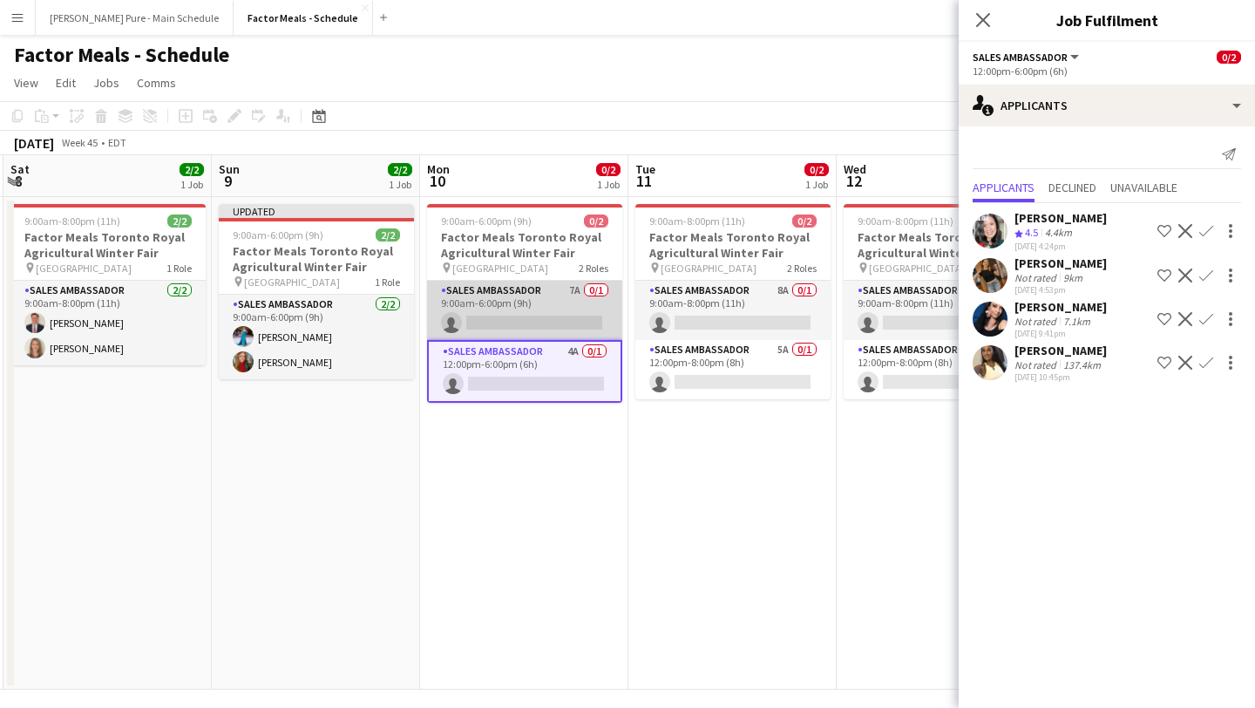
click at [538, 315] on app-card-role "Sales Ambassador 7A 0/1 9:00am-6:00pm (9h) single-neutral-actions" at bounding box center [524, 310] width 195 height 59
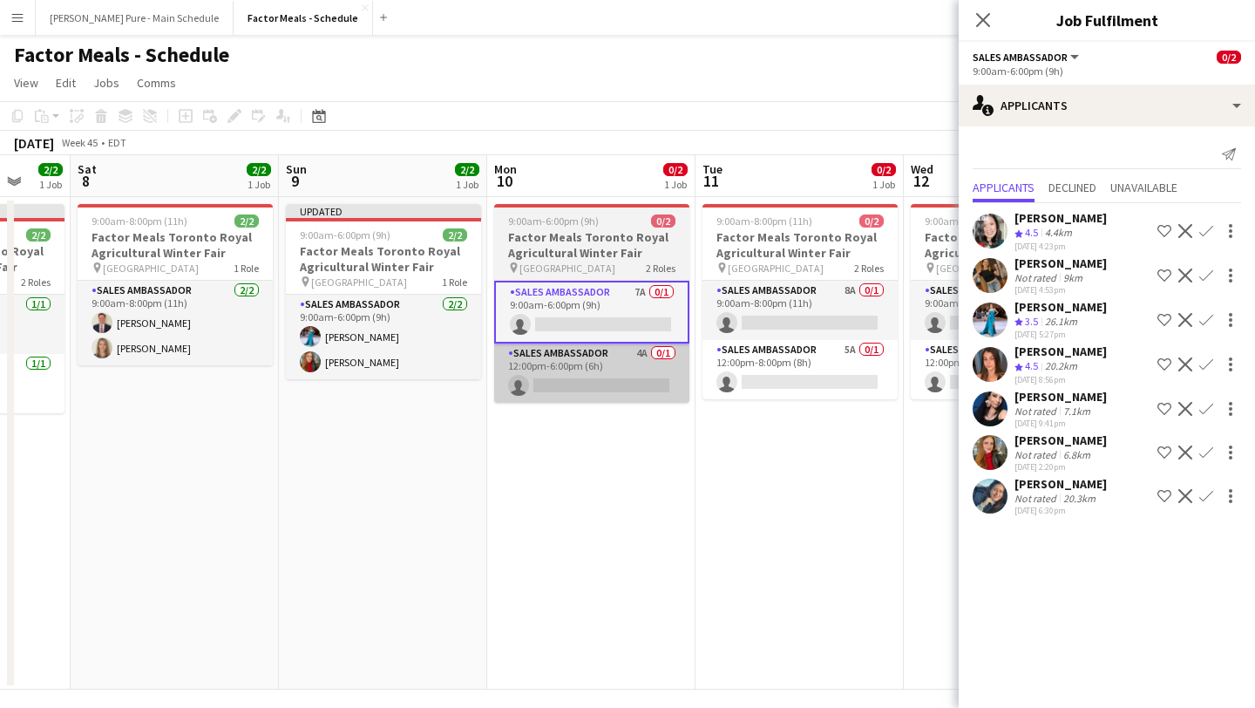
scroll to position [0, 764]
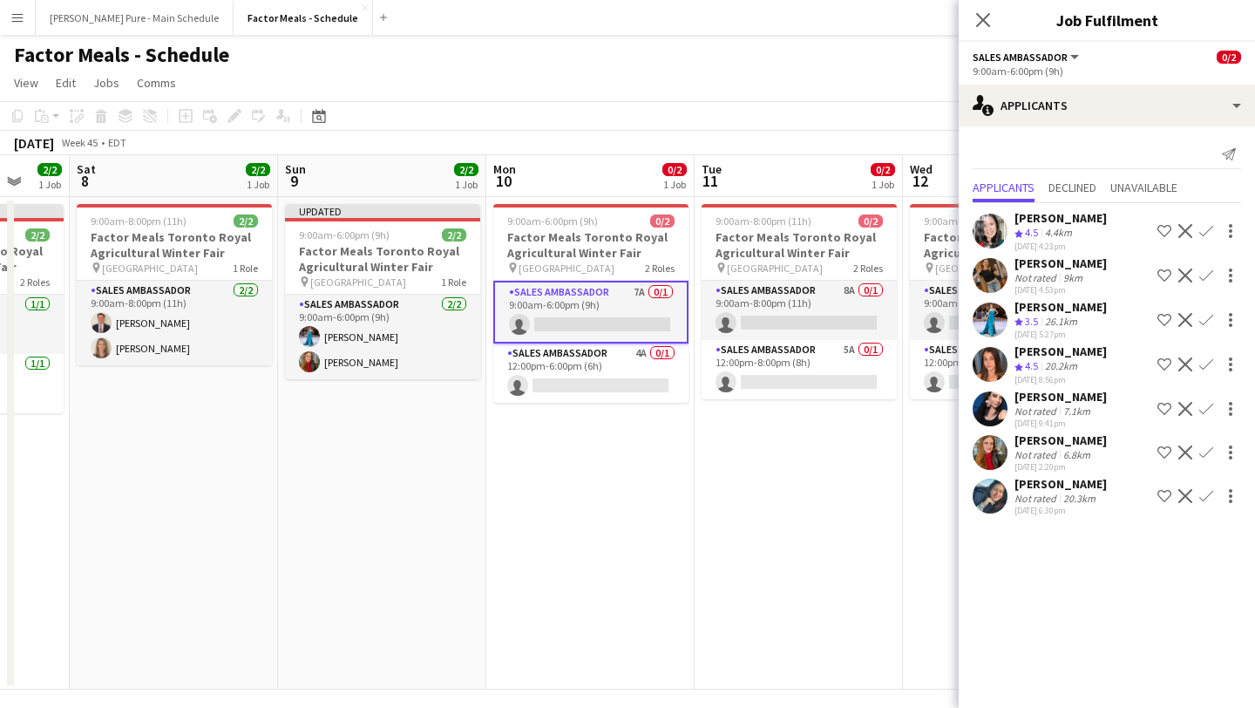
click at [1203, 315] on app-icon "Confirm" at bounding box center [1206, 320] width 14 height 14
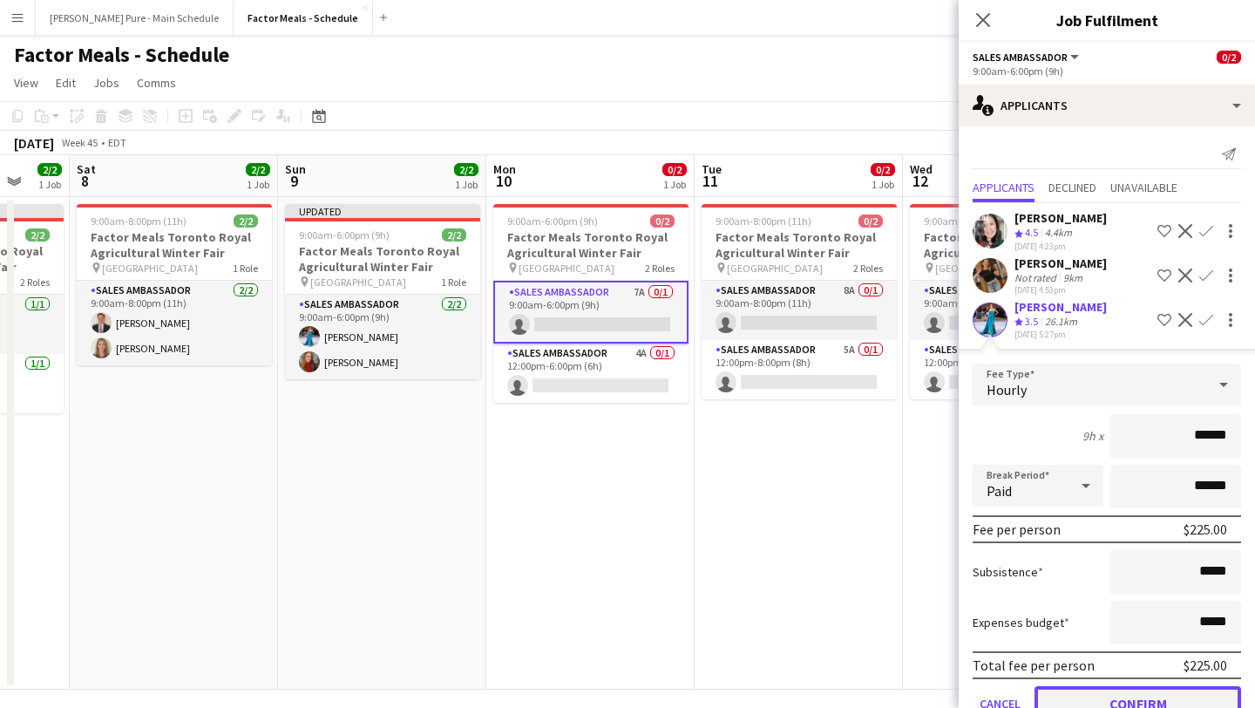
click at [1129, 686] on button "Confirm" at bounding box center [1138, 703] width 207 height 35
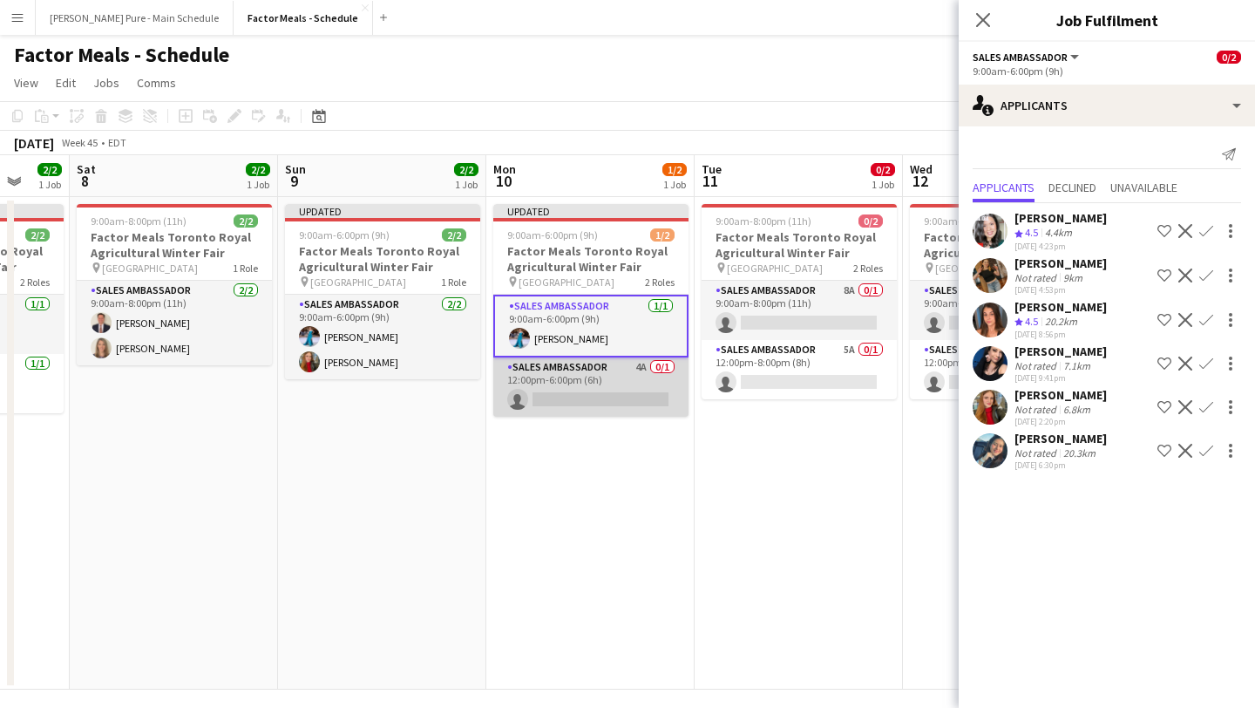
click at [590, 393] on app-card-role "Sales Ambassador 4A 0/1 12:00pm-6:00pm (6h) single-neutral-actions" at bounding box center [590, 386] width 195 height 59
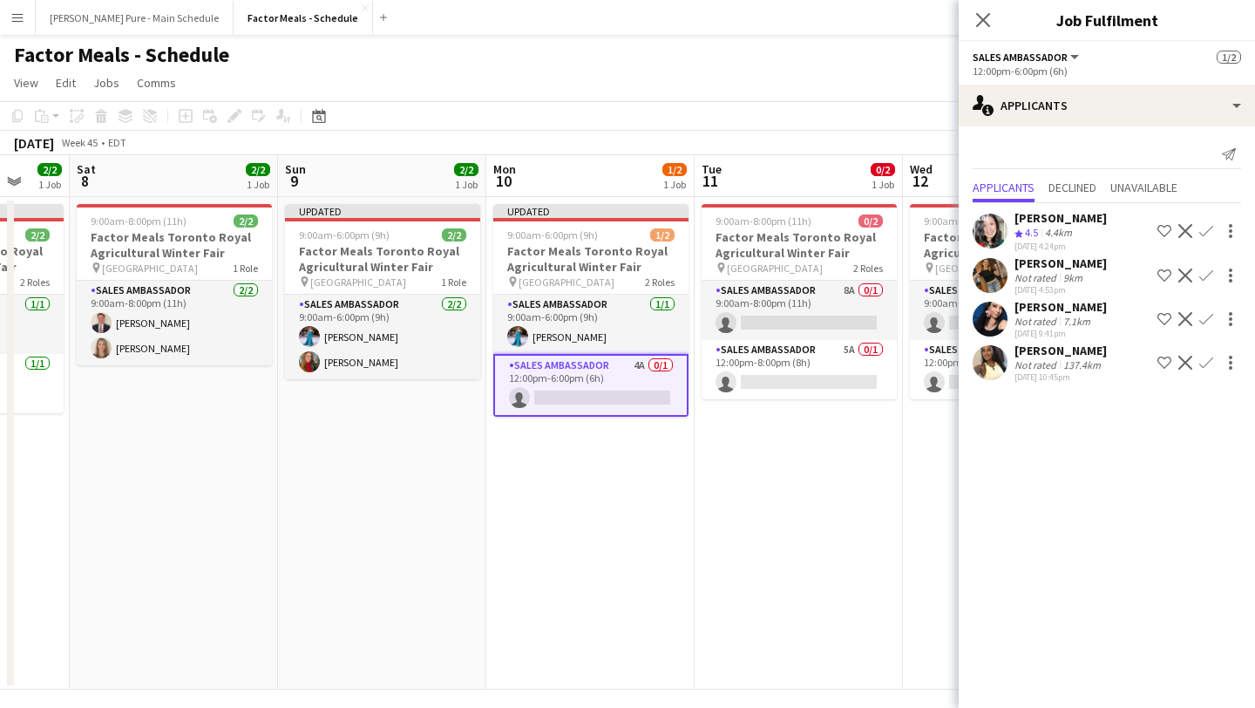
click at [581, 391] on app-card-role "Sales Ambassador 4A 0/1 12:00pm-6:00pm (6h) single-neutral-actions" at bounding box center [590, 385] width 195 height 63
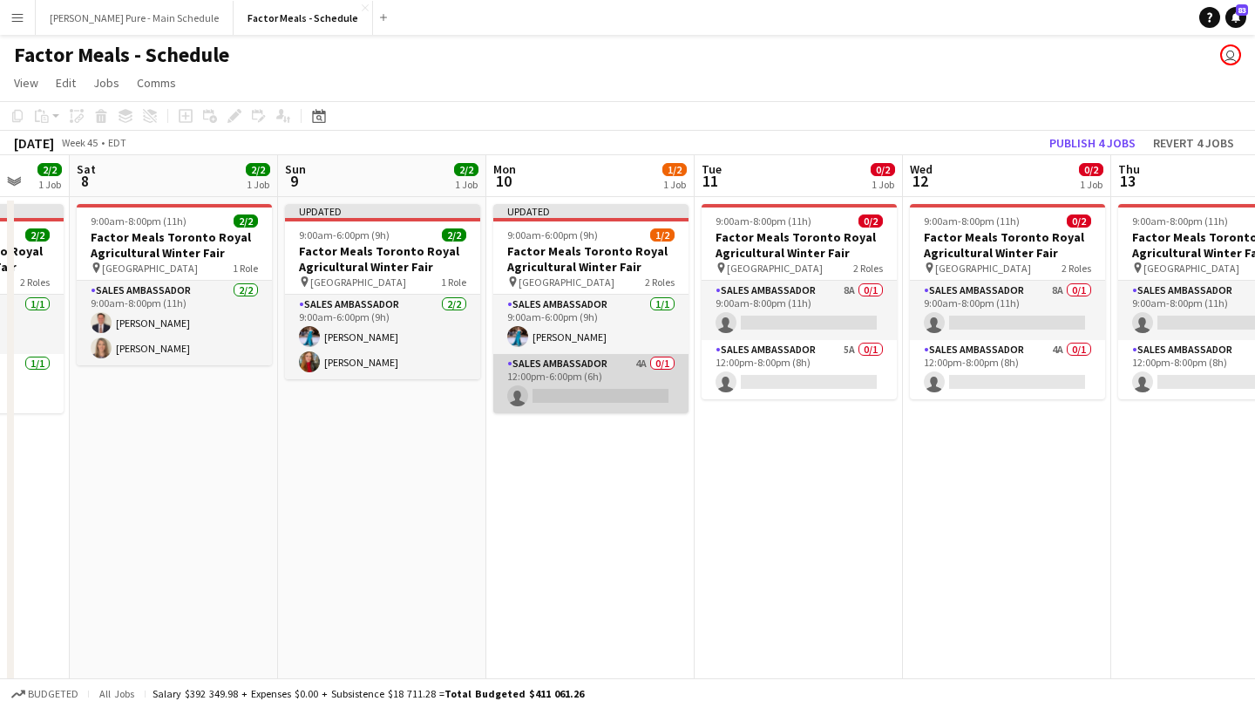
click at [581, 391] on app-card-role "Sales Ambassador 4A 0/1 12:00pm-6:00pm (6h) single-neutral-actions" at bounding box center [590, 383] width 195 height 59
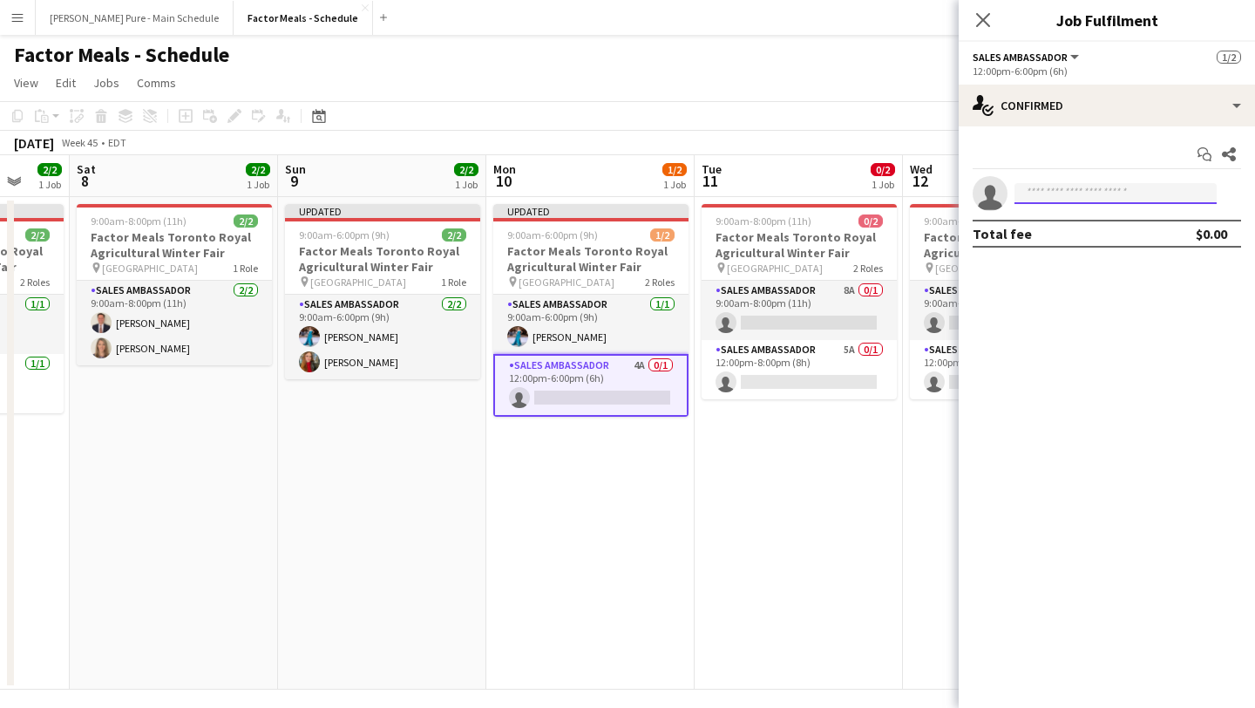
click at [1134, 189] on input at bounding box center [1116, 193] width 202 height 21
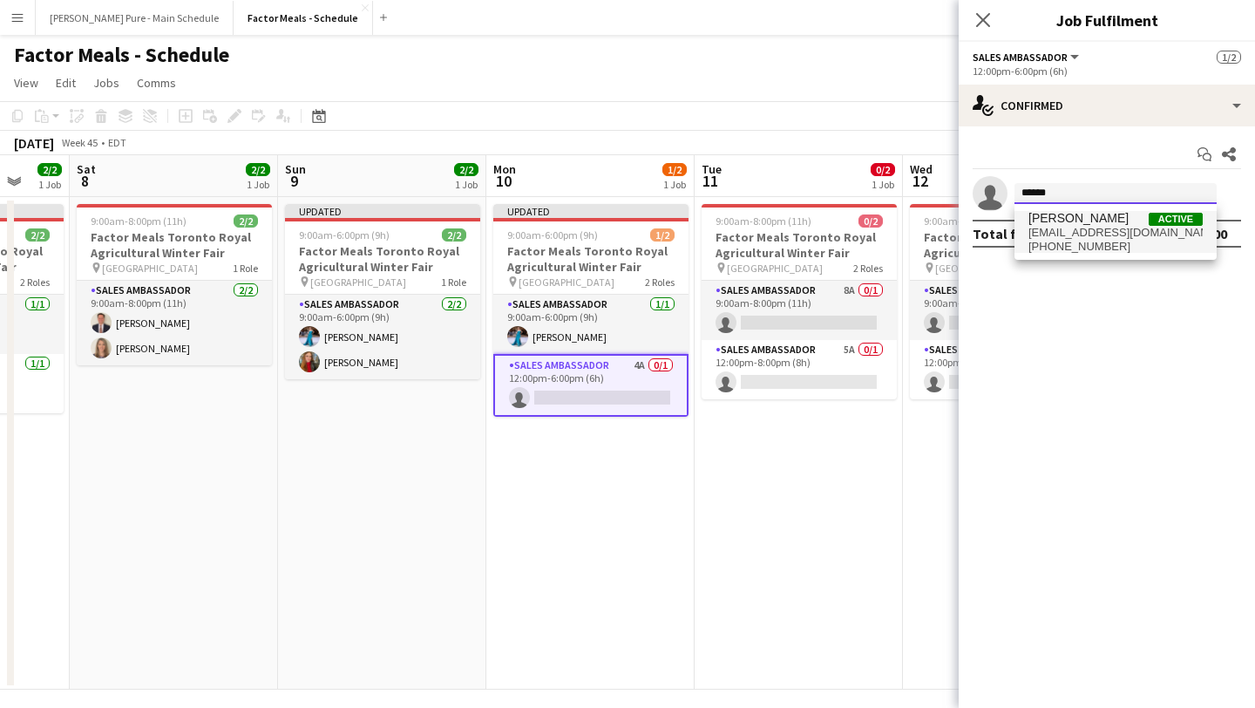
type input "******"
click at [1095, 234] on span "saracristinathompson@gmail.com" at bounding box center [1116, 233] width 174 height 14
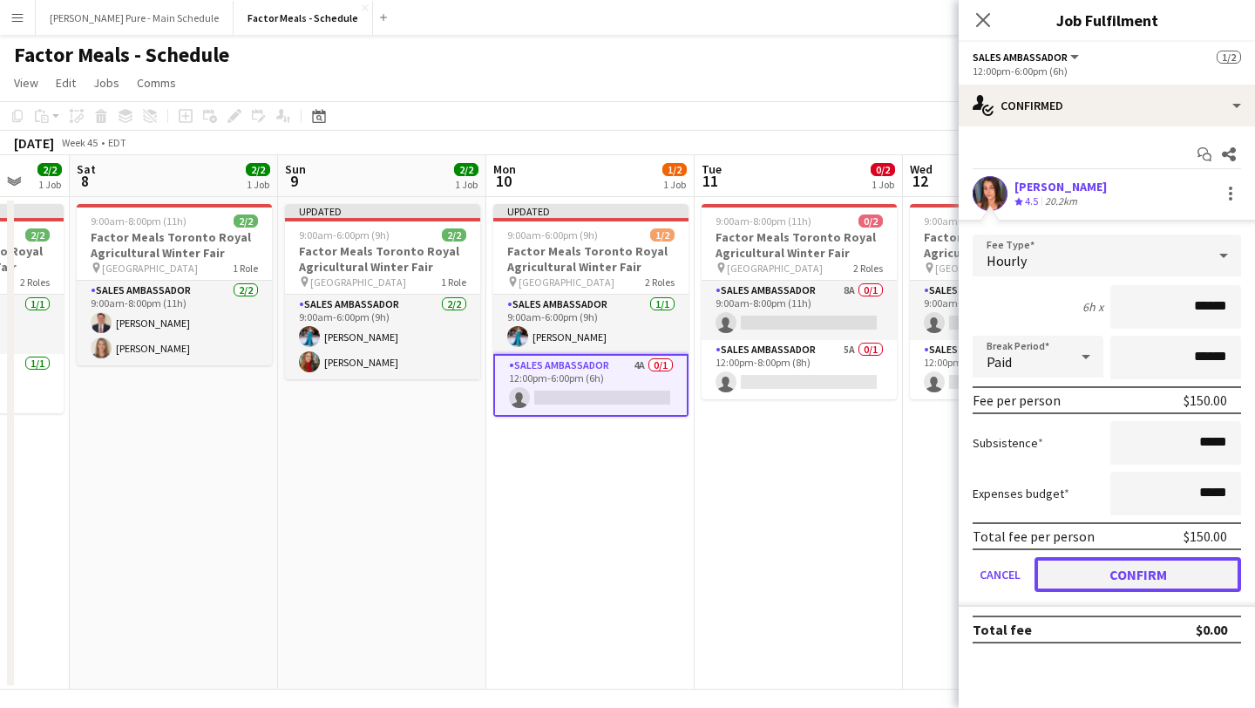
click at [1158, 560] on button "Confirm" at bounding box center [1138, 574] width 207 height 35
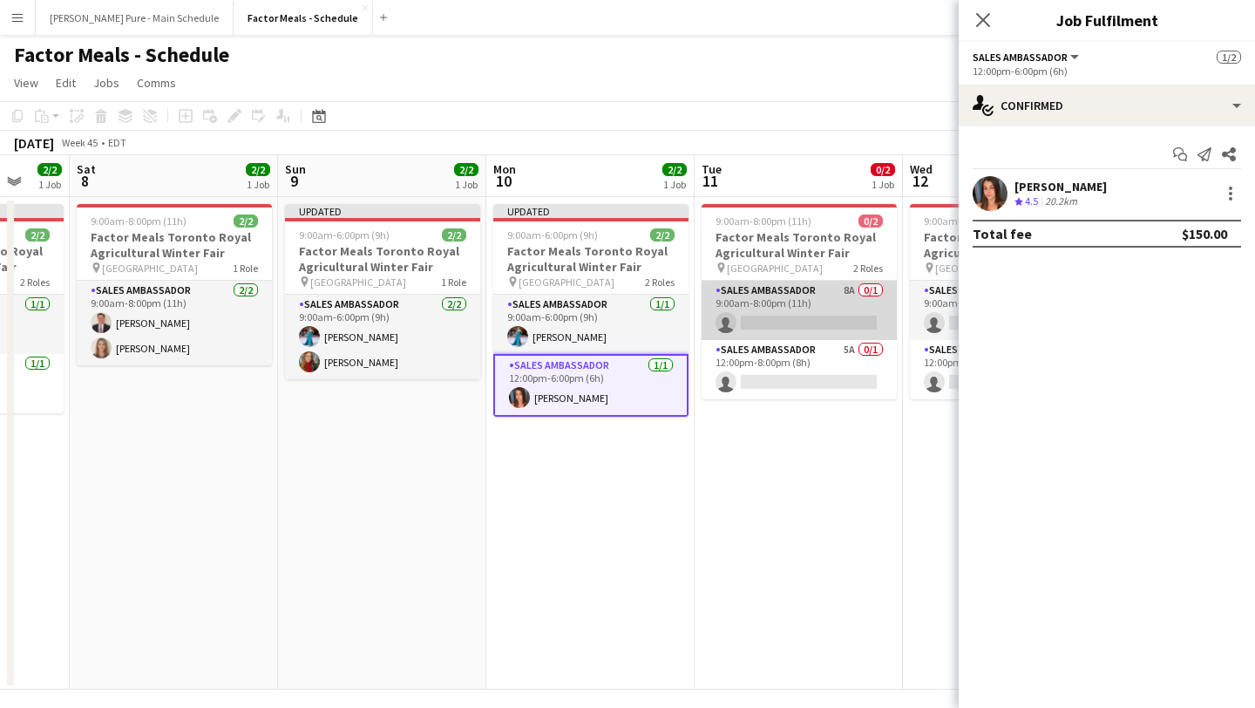
click at [781, 313] on app-card-role "Sales Ambassador 8A 0/1 9:00am-8:00pm (11h) single-neutral-actions" at bounding box center [799, 310] width 195 height 59
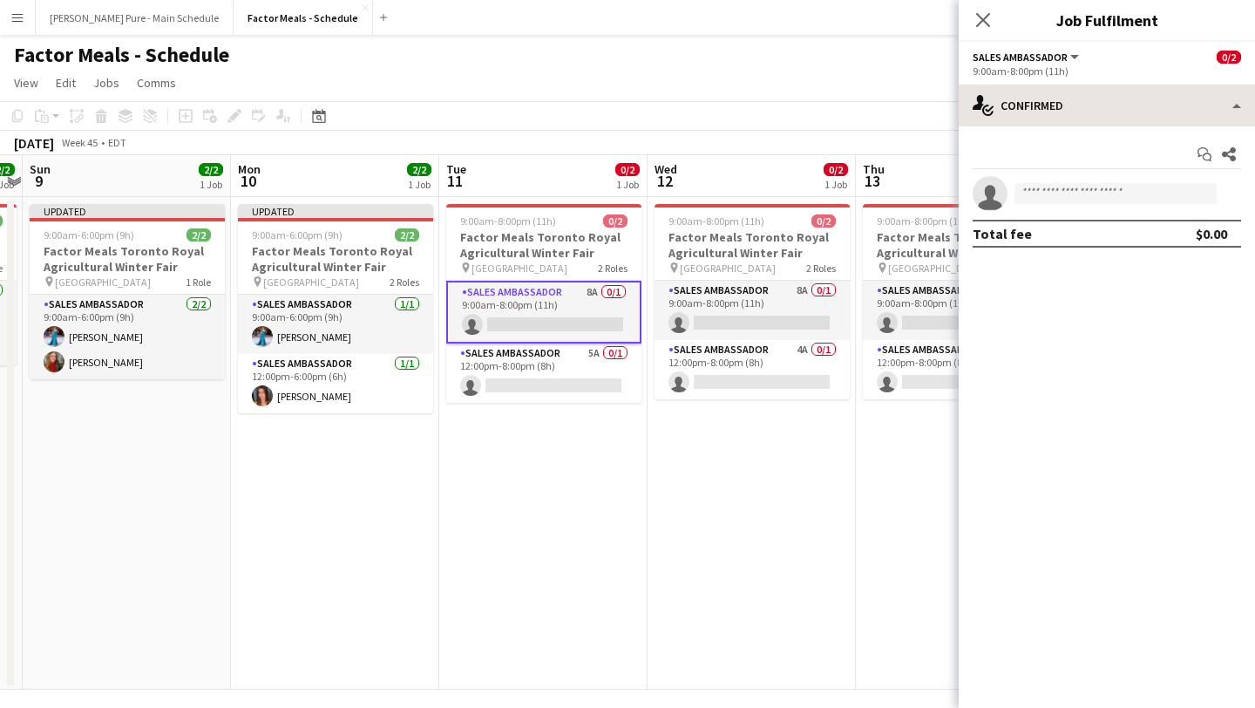
scroll to position [0, 644]
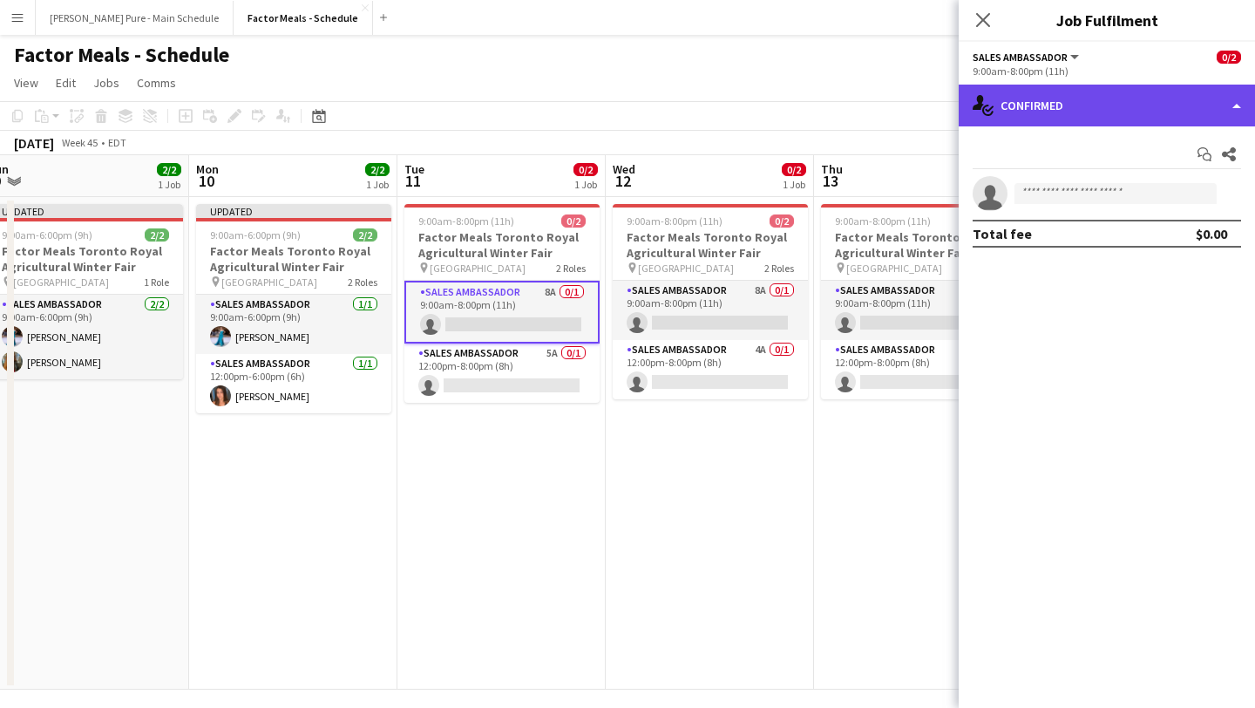
click at [1204, 96] on div "single-neutral-actions-check-2 Confirmed" at bounding box center [1107, 106] width 296 height 42
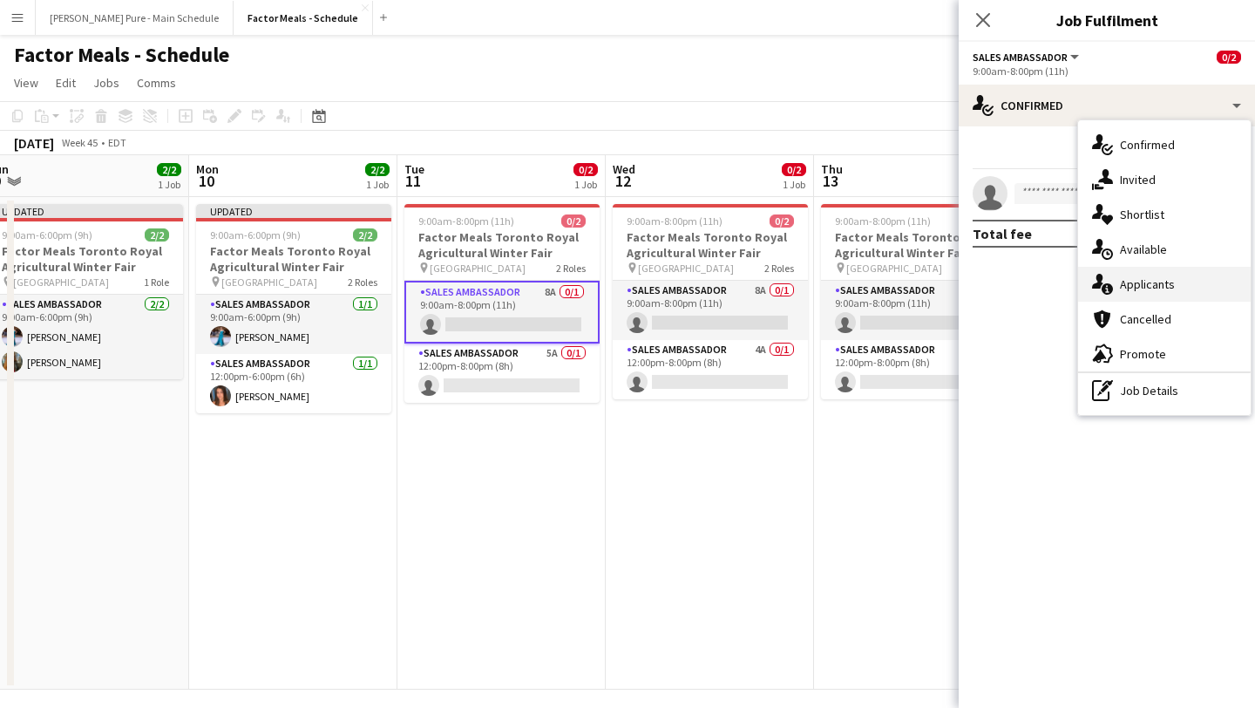
click at [1216, 282] on div "single-neutral-actions-information Applicants" at bounding box center [1164, 284] width 173 height 35
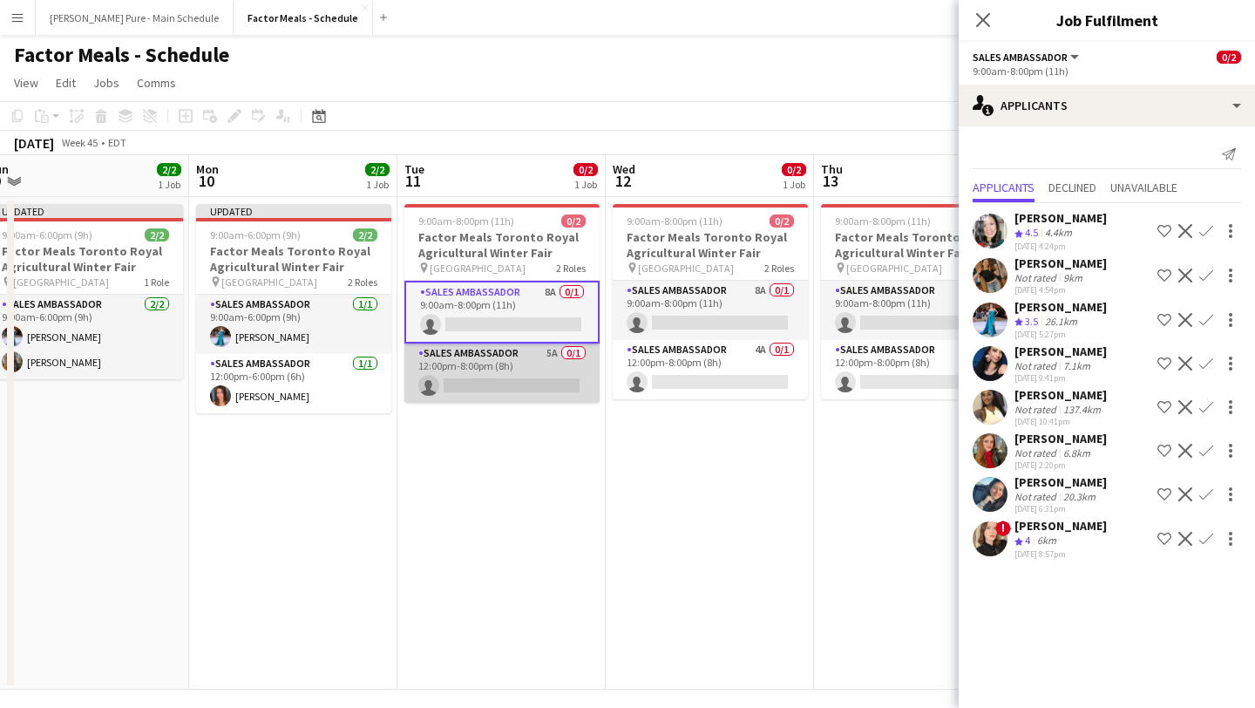
click at [476, 375] on app-card-role "Sales Ambassador 5A 0/1 12:00pm-8:00pm (8h) single-neutral-actions" at bounding box center [501, 372] width 195 height 59
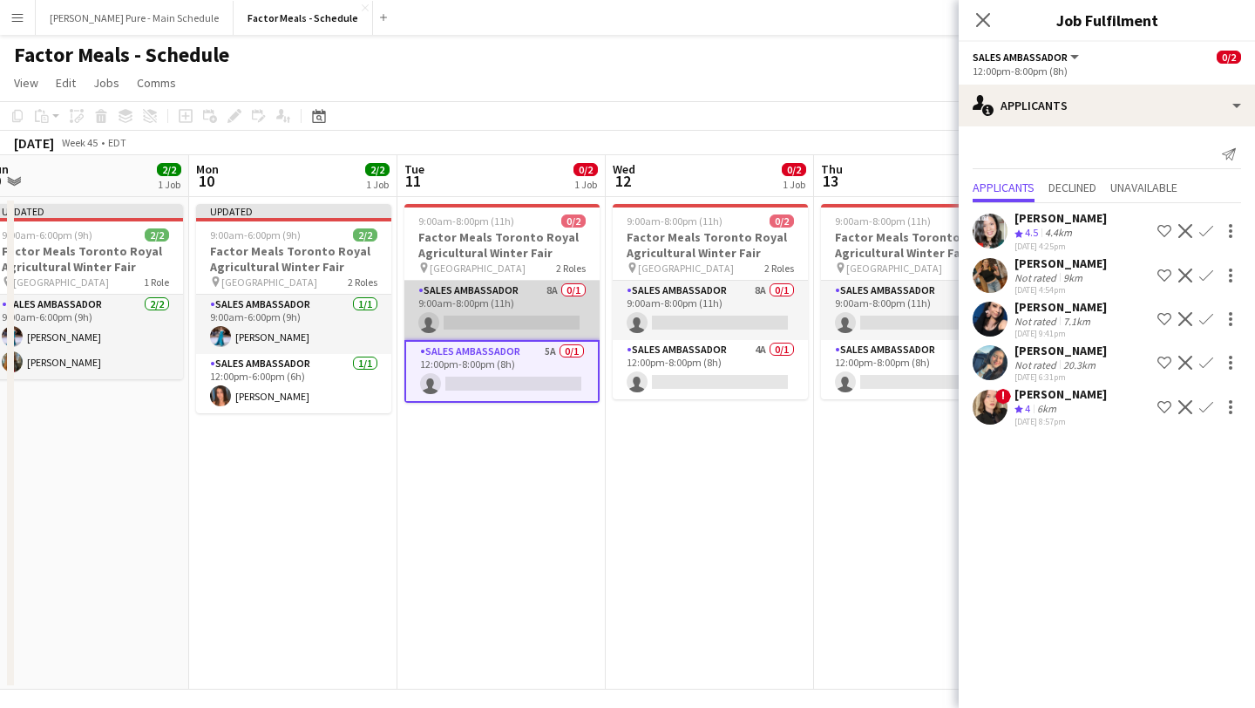
scroll to position [0, 645]
click at [503, 297] on app-card-role "Sales Ambassador 8A 0/1 9:00am-8:00pm (11h) single-neutral-actions" at bounding box center [501, 310] width 195 height 59
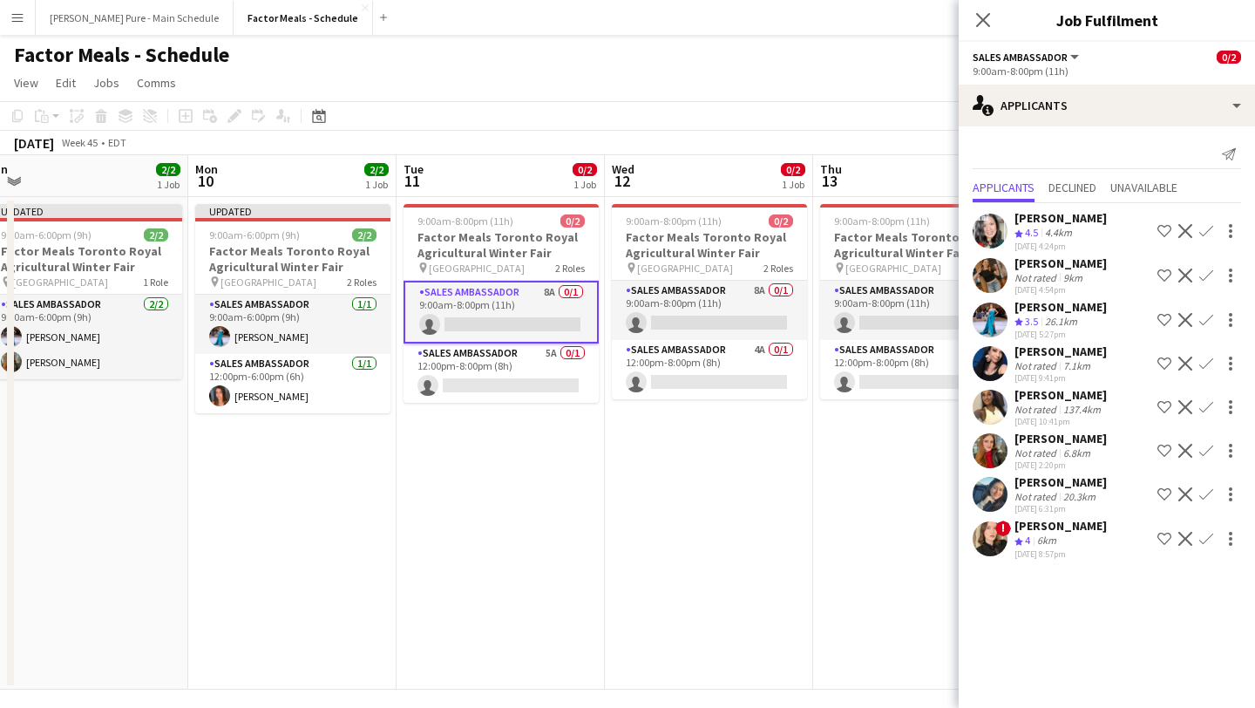
click at [1209, 314] on app-icon "Confirm" at bounding box center [1206, 320] width 14 height 14
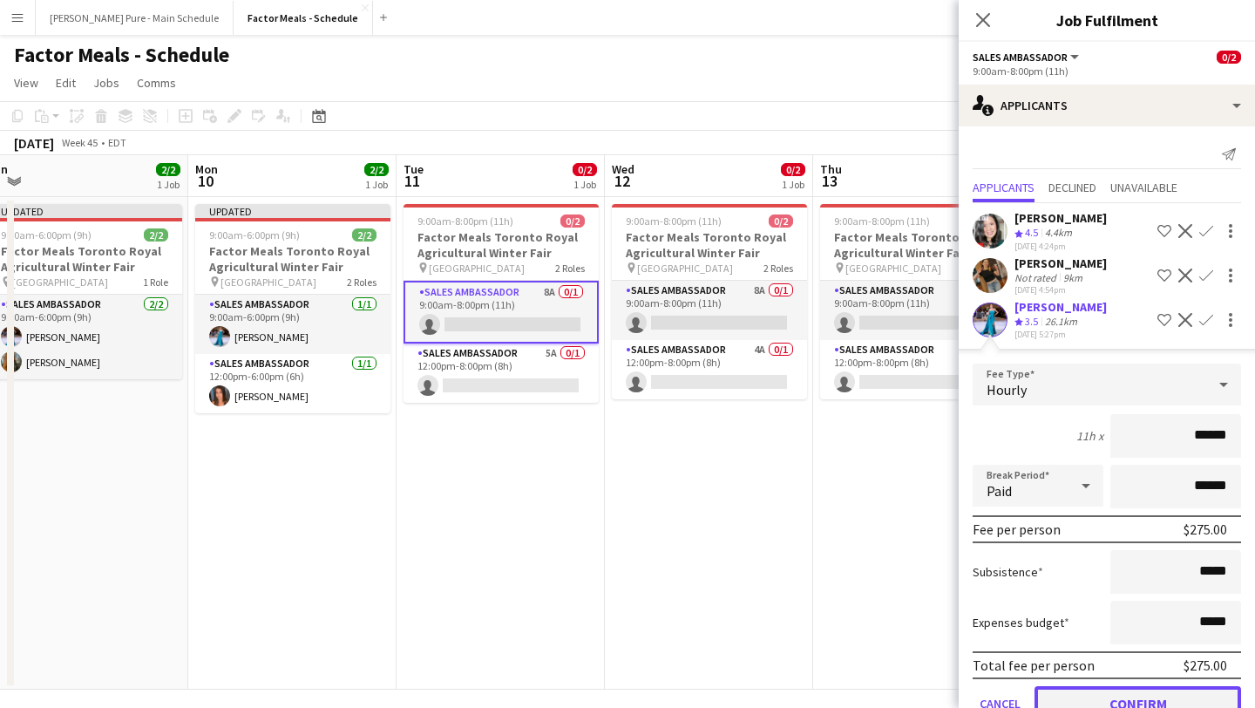
click at [1149, 692] on button "Confirm" at bounding box center [1138, 703] width 207 height 35
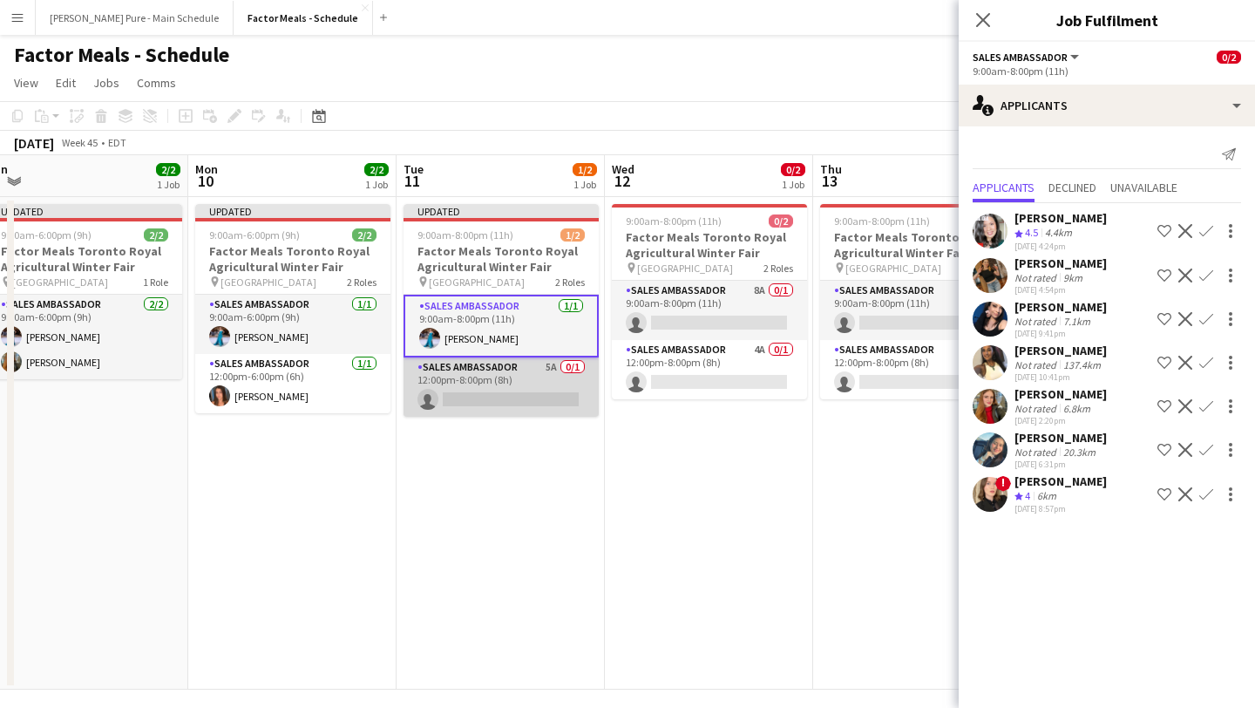
click at [469, 398] on app-card-role "Sales Ambassador 5A 0/1 12:00pm-8:00pm (8h) single-neutral-actions" at bounding box center [501, 386] width 195 height 59
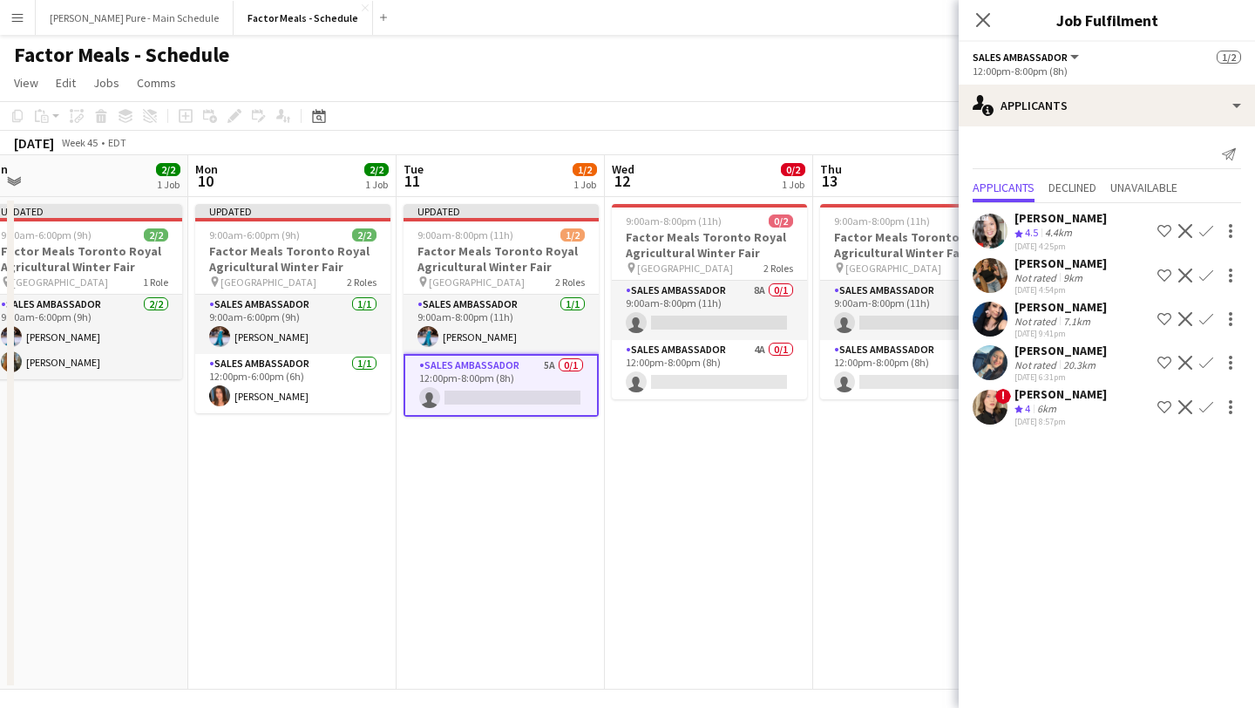
click at [507, 385] on app-card-role "Sales Ambassador 5A 0/1 12:00pm-8:00pm (8h) single-neutral-actions" at bounding box center [501, 385] width 195 height 63
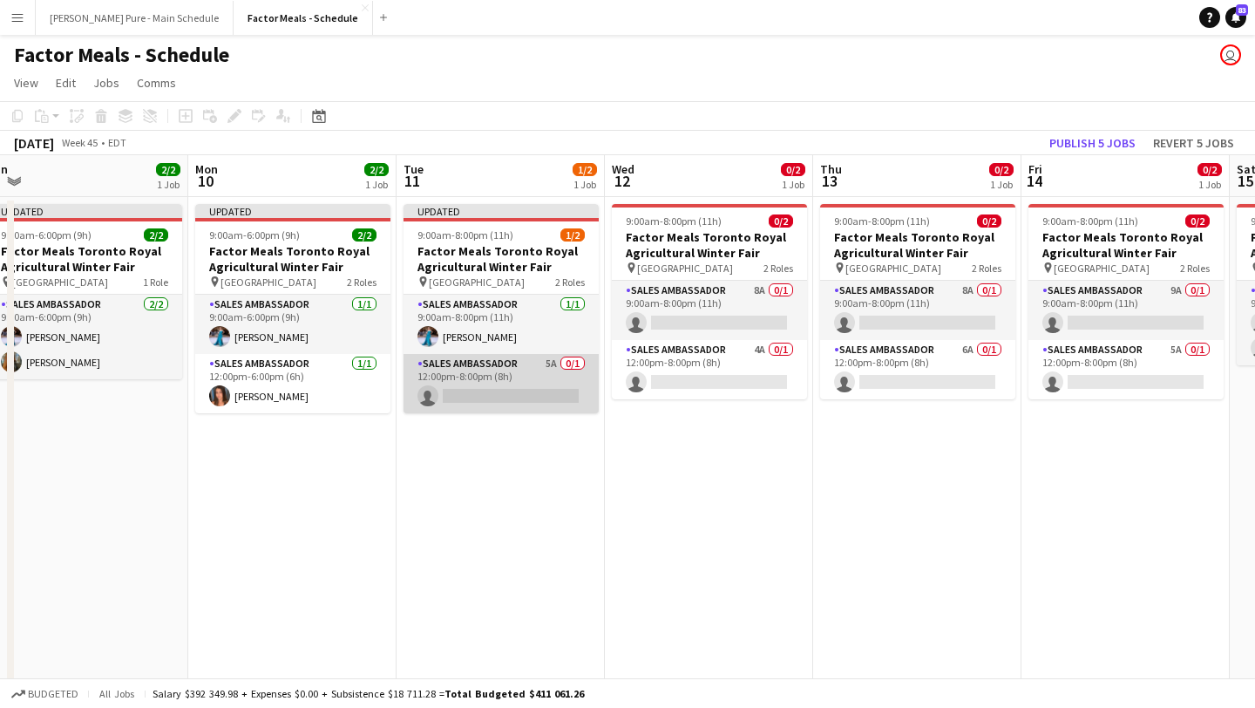
click at [507, 385] on app-card-role "Sales Ambassador 5A 0/1 12:00pm-8:00pm (8h) single-neutral-actions" at bounding box center [501, 383] width 195 height 59
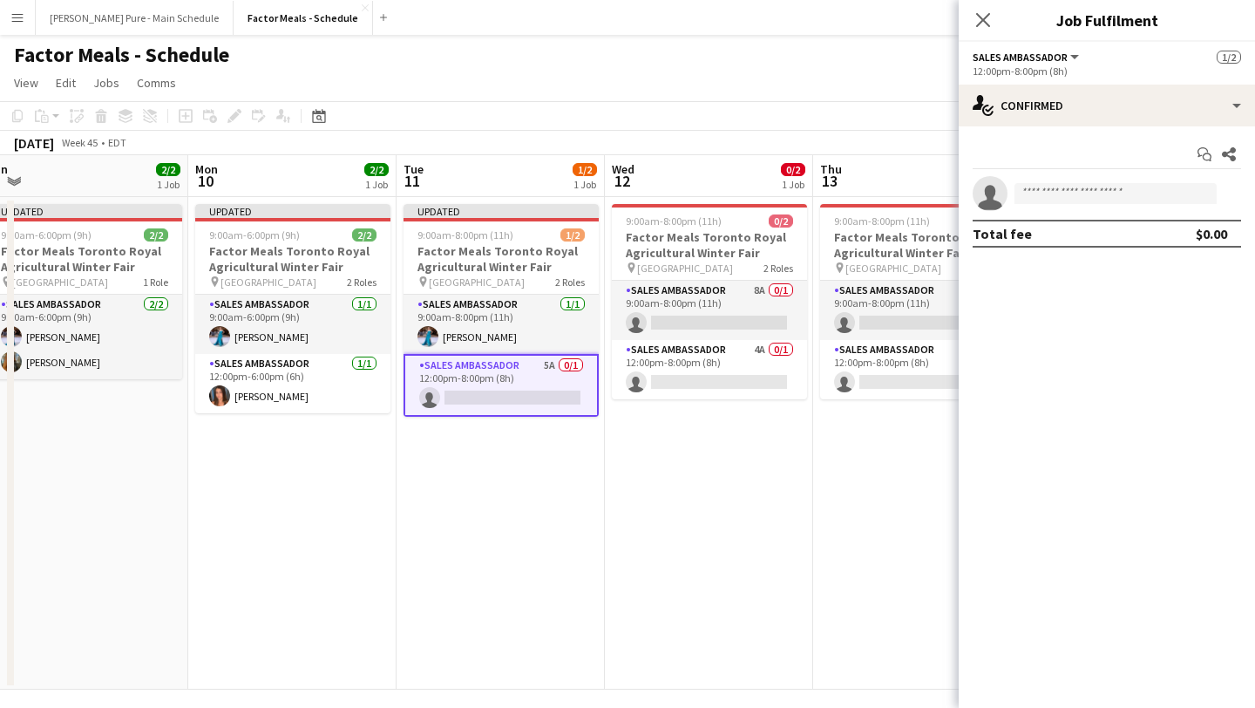
click at [1154, 182] on app-invite-slot "single-neutral-actions" at bounding box center [1107, 193] width 296 height 35
click at [1154, 199] on input at bounding box center [1116, 193] width 202 height 21
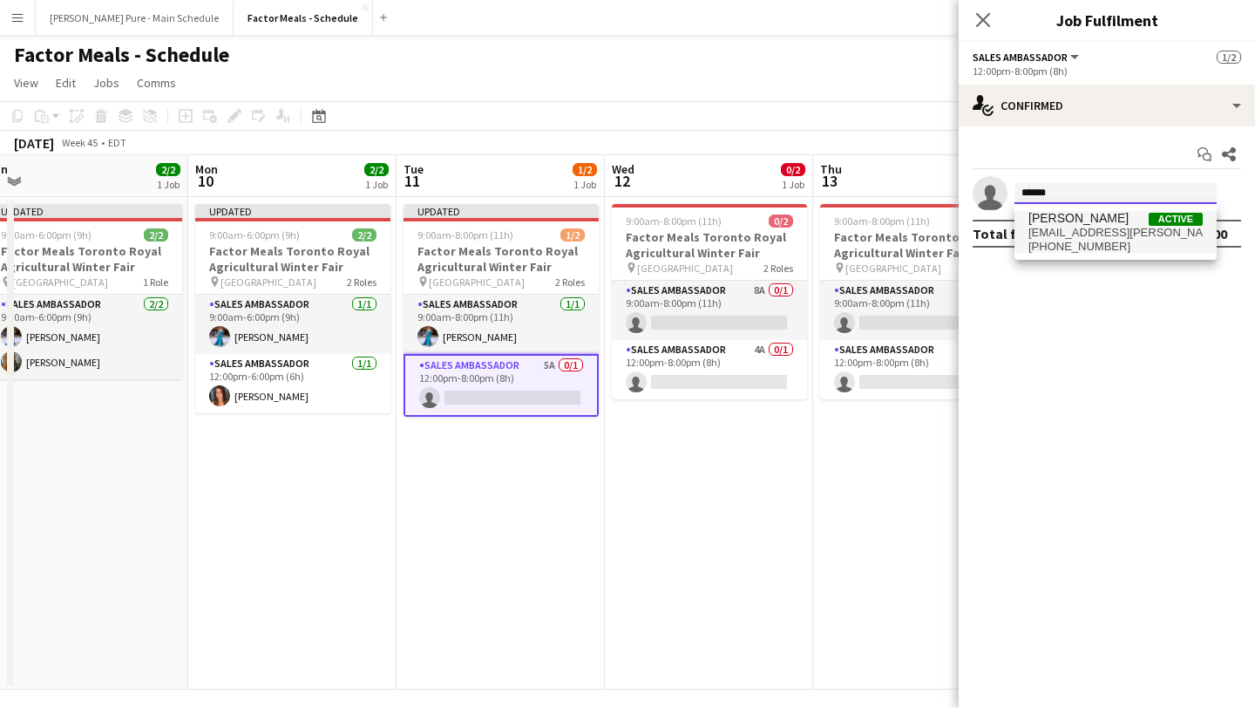
type input "******"
click at [1095, 226] on span "laurelsimon@rogers.com" at bounding box center [1116, 233] width 174 height 14
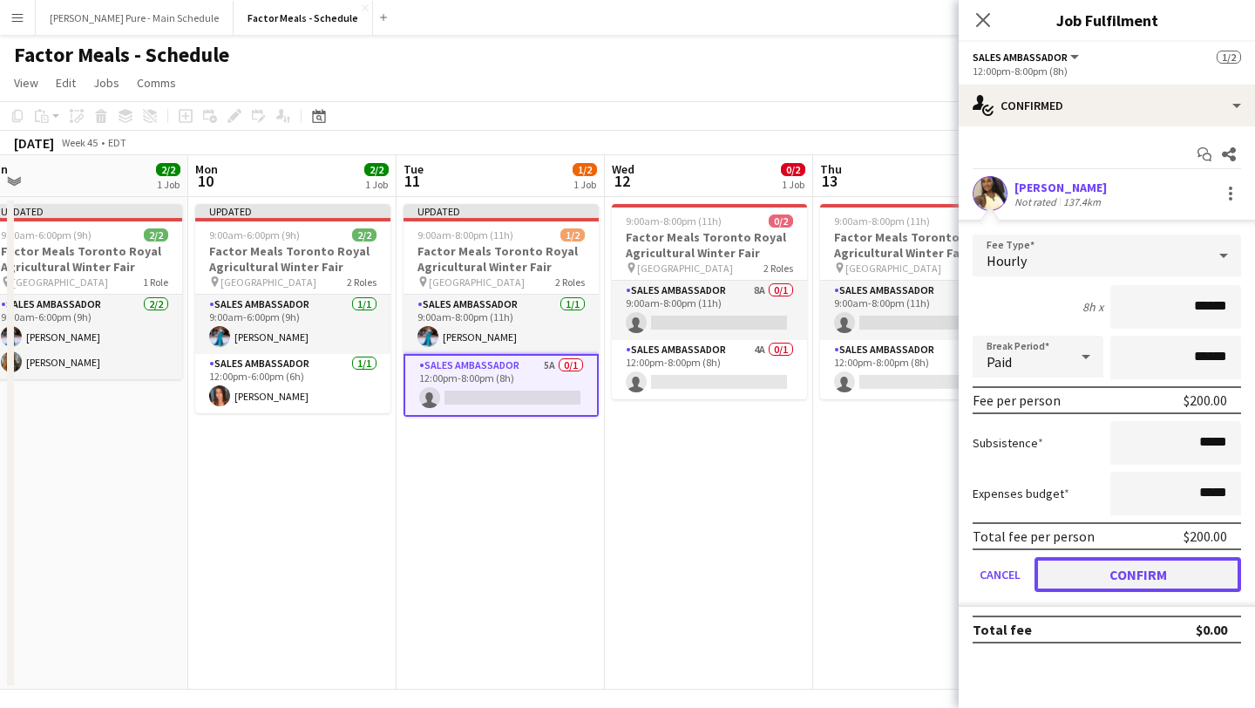
click at [1176, 576] on button "Confirm" at bounding box center [1138, 574] width 207 height 35
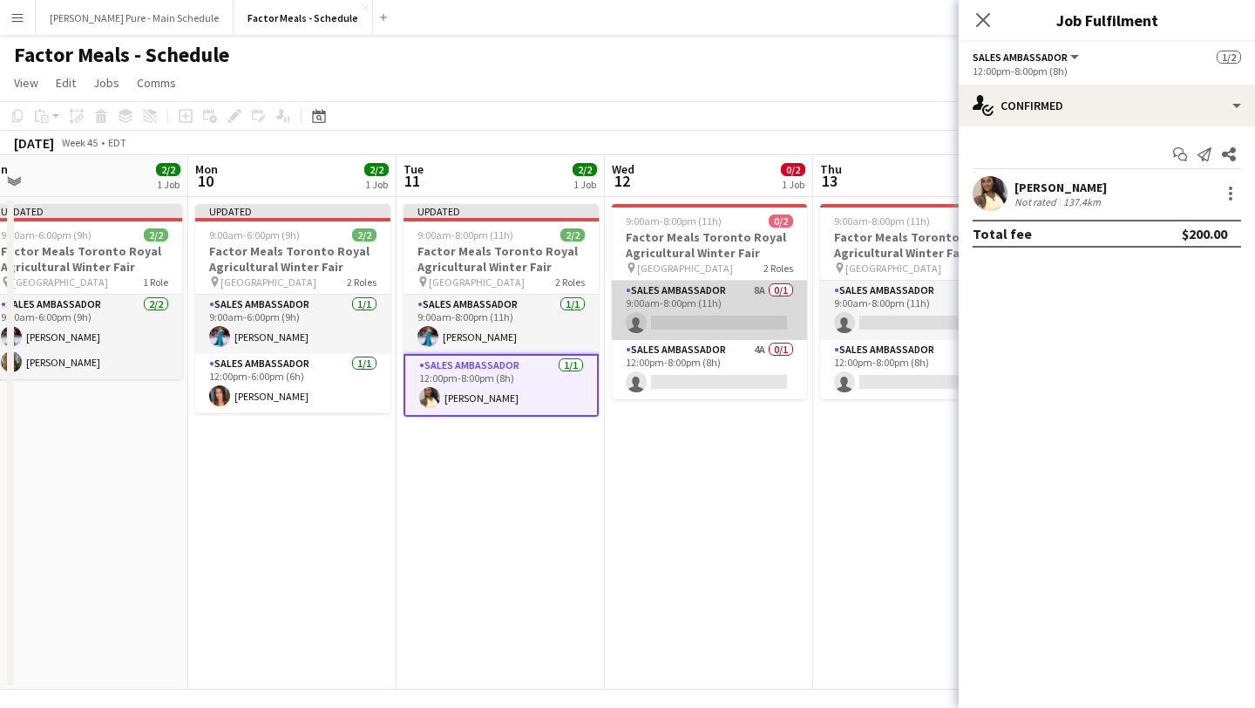
click at [731, 316] on app-card-role "Sales Ambassador 8A 0/1 9:00am-8:00pm (11h) single-neutral-actions" at bounding box center [709, 310] width 195 height 59
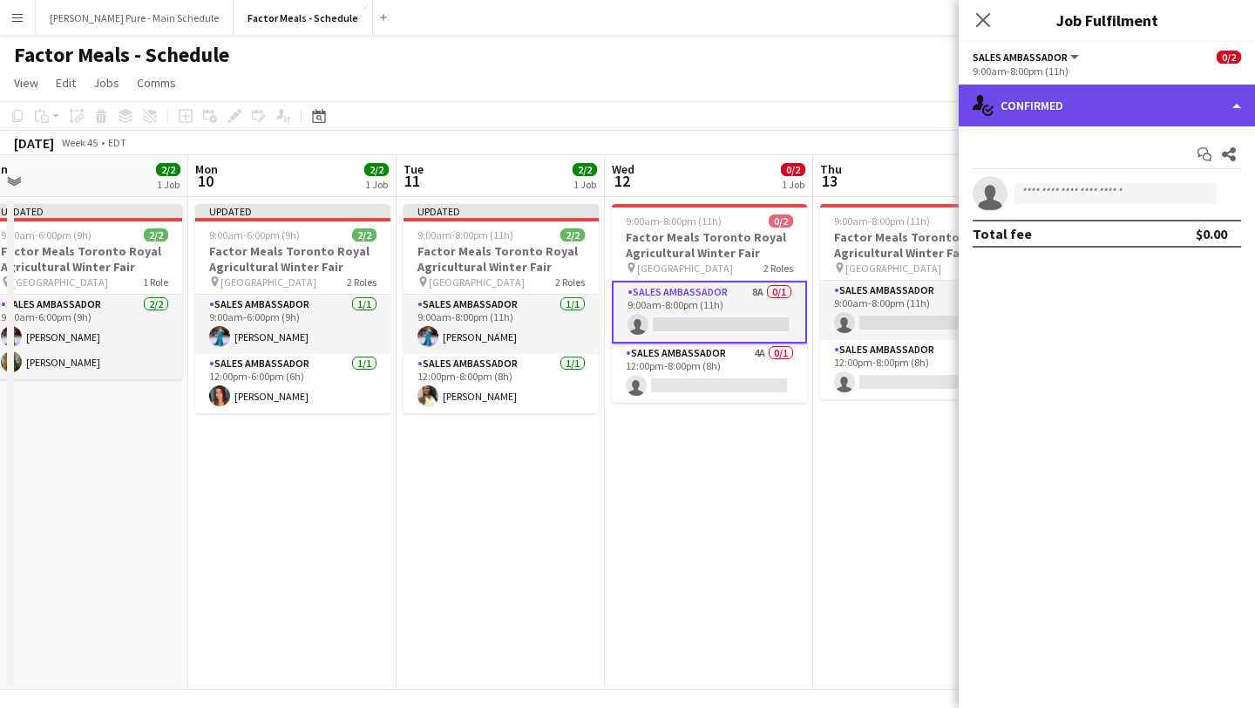
click at [1202, 86] on div "single-neutral-actions-check-2 Confirmed" at bounding box center [1107, 106] width 296 height 42
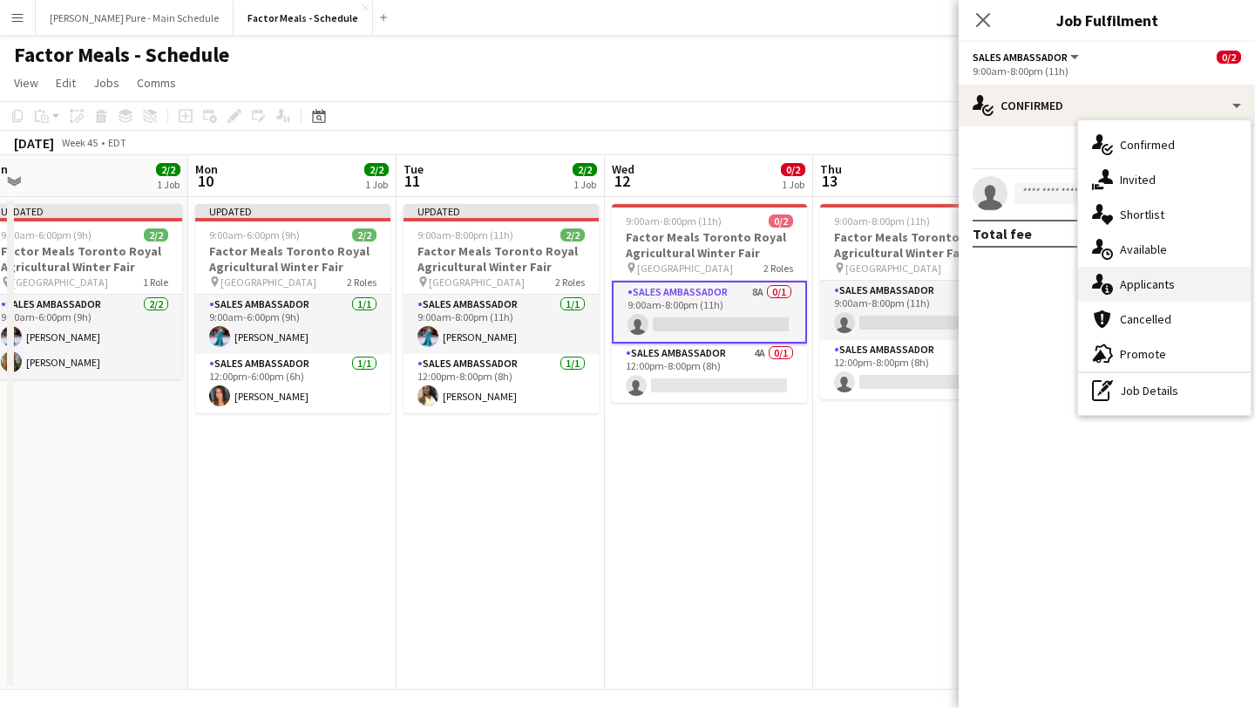
click at [1198, 282] on div "single-neutral-actions-information Applicants" at bounding box center [1164, 284] width 173 height 35
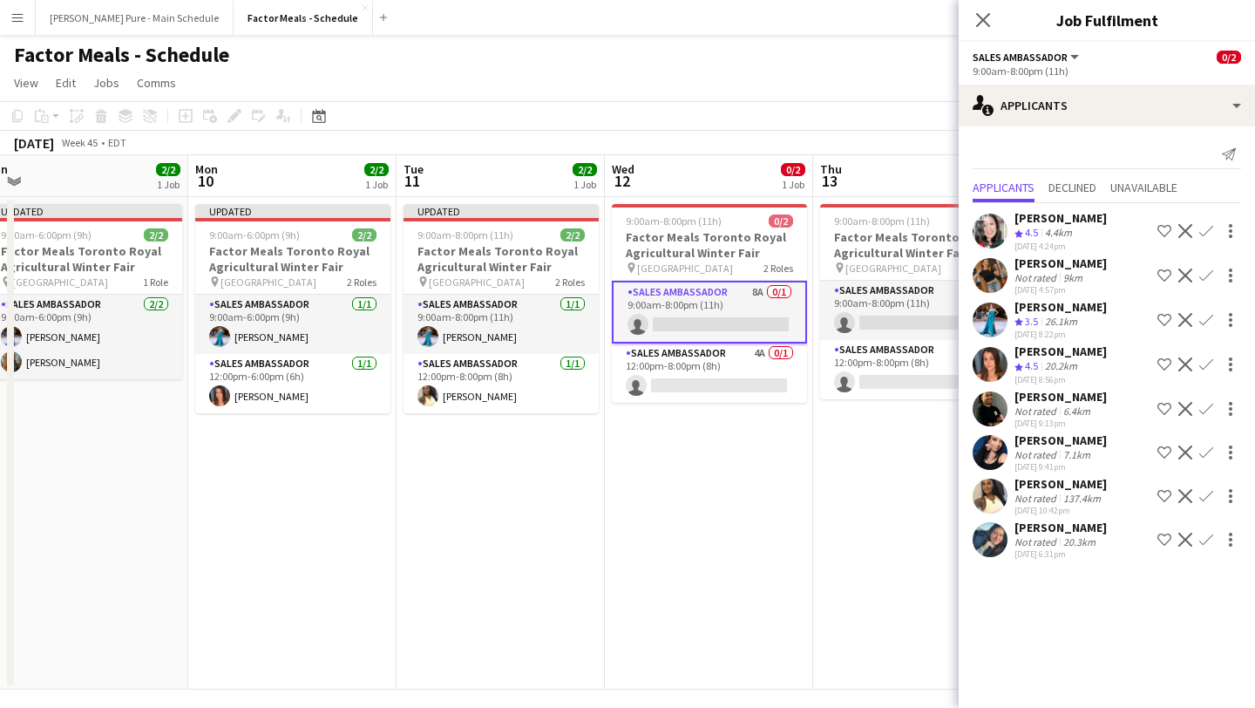
click at [1209, 360] on app-icon "Confirm" at bounding box center [1206, 364] width 14 height 14
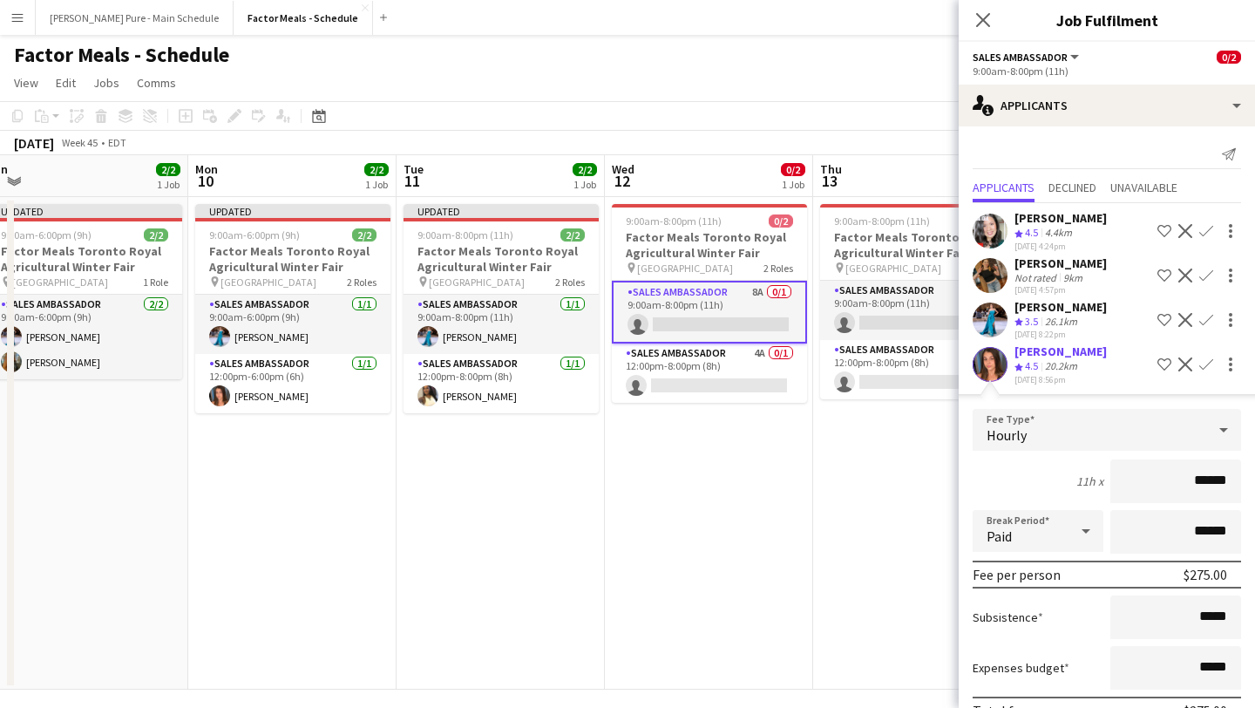
scroll to position [263, 0]
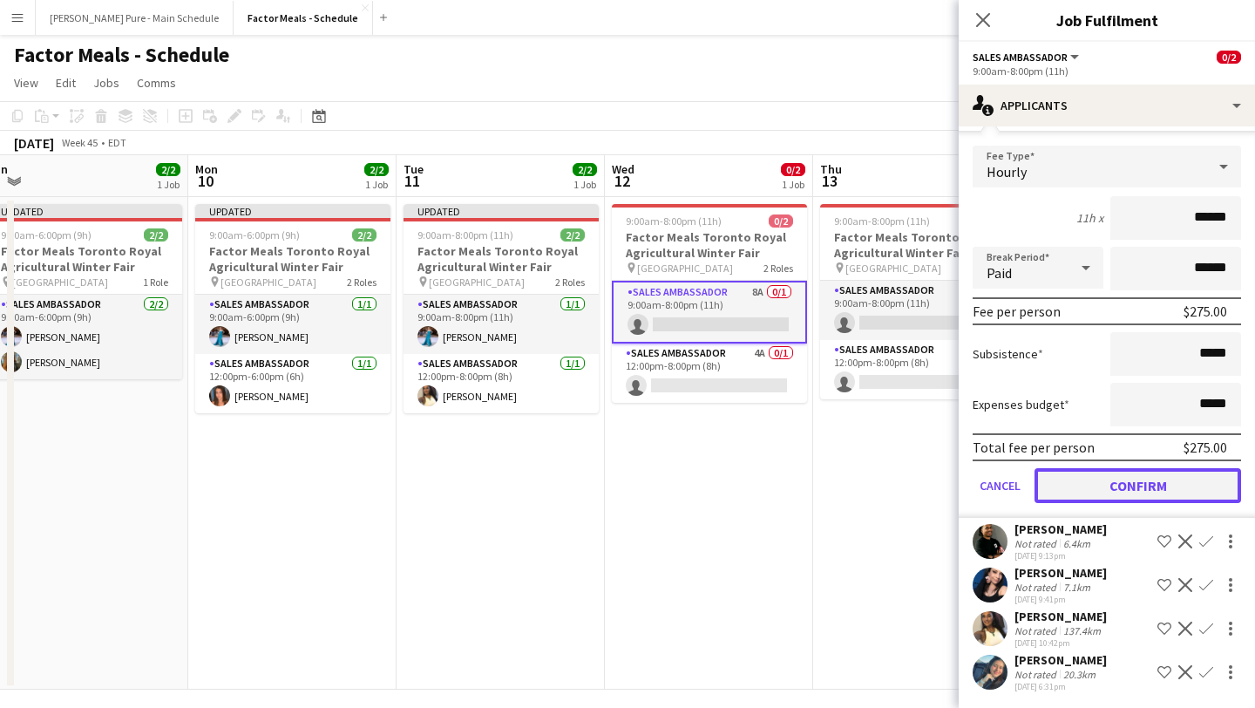
click at [1156, 492] on button "Confirm" at bounding box center [1138, 485] width 207 height 35
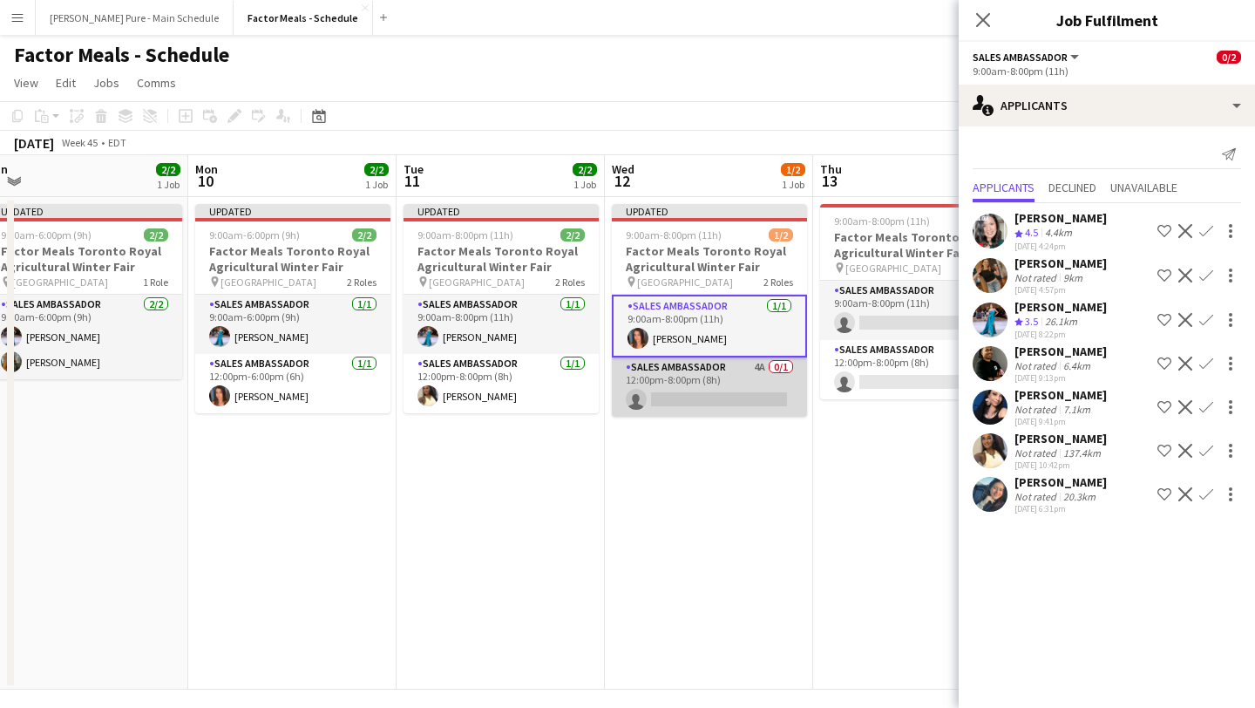
click at [723, 400] on app-card-role "Sales Ambassador 4A 0/1 12:00pm-8:00pm (8h) single-neutral-actions" at bounding box center [709, 386] width 195 height 59
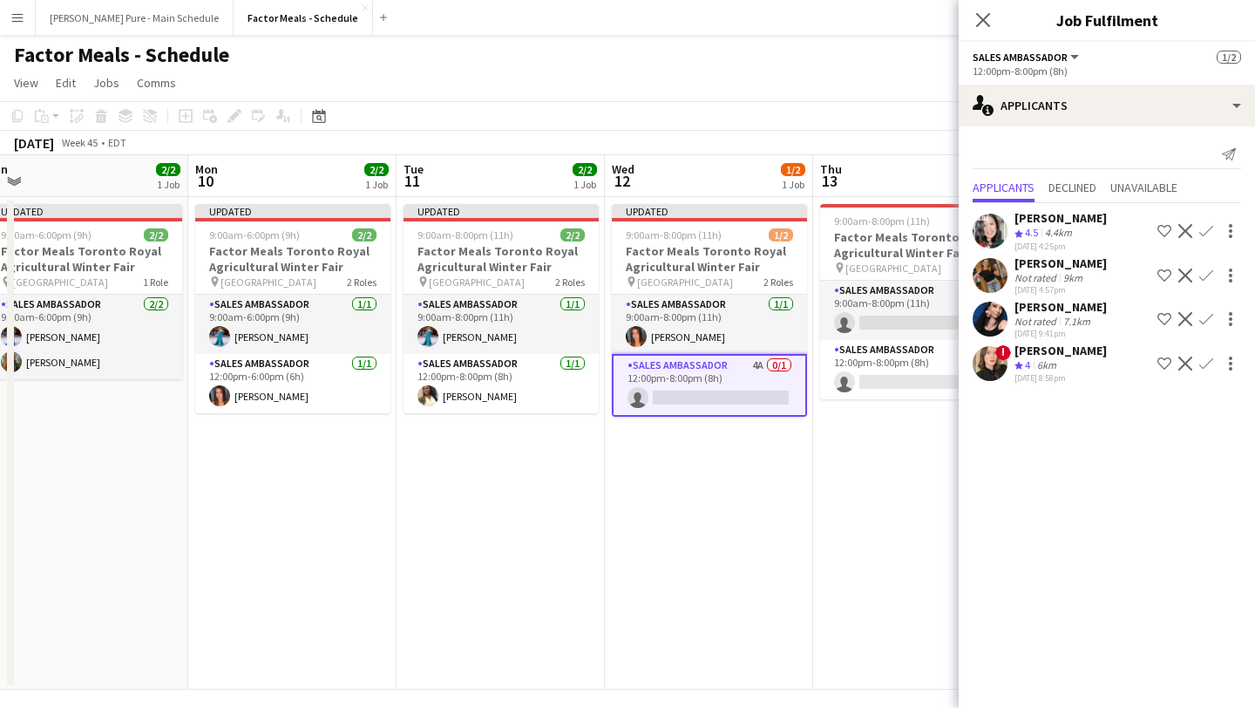
click at [723, 399] on app-card-role "Sales Ambassador 4A 0/1 12:00pm-8:00pm (8h) single-neutral-actions" at bounding box center [709, 385] width 195 height 63
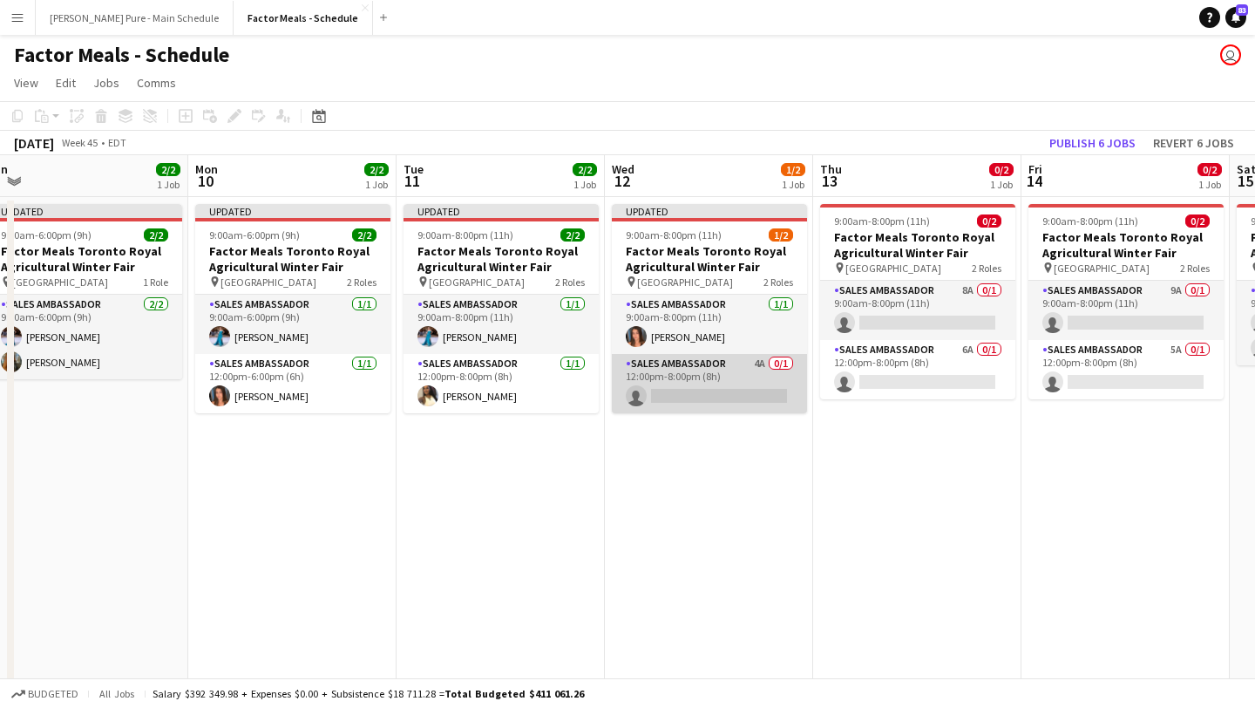
click at [723, 399] on app-card-role "Sales Ambassador 4A 0/1 12:00pm-8:00pm (8h) single-neutral-actions" at bounding box center [709, 383] width 195 height 59
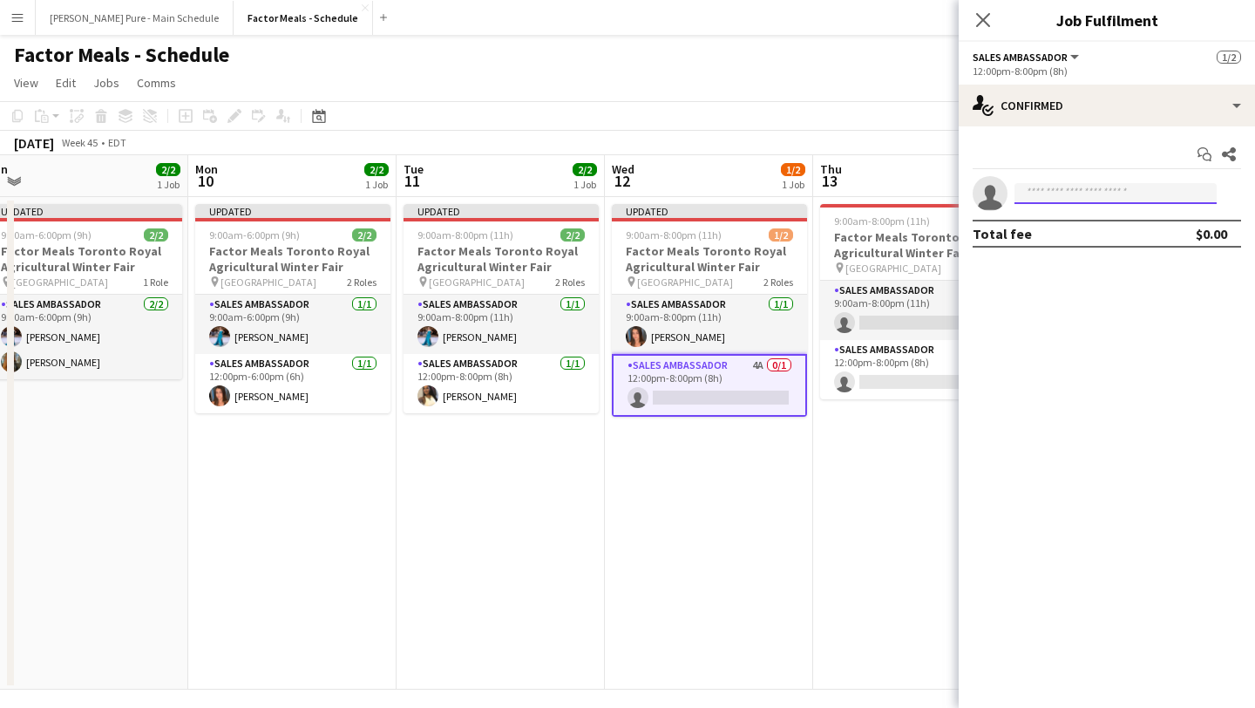
click at [1092, 191] on input at bounding box center [1116, 193] width 202 height 21
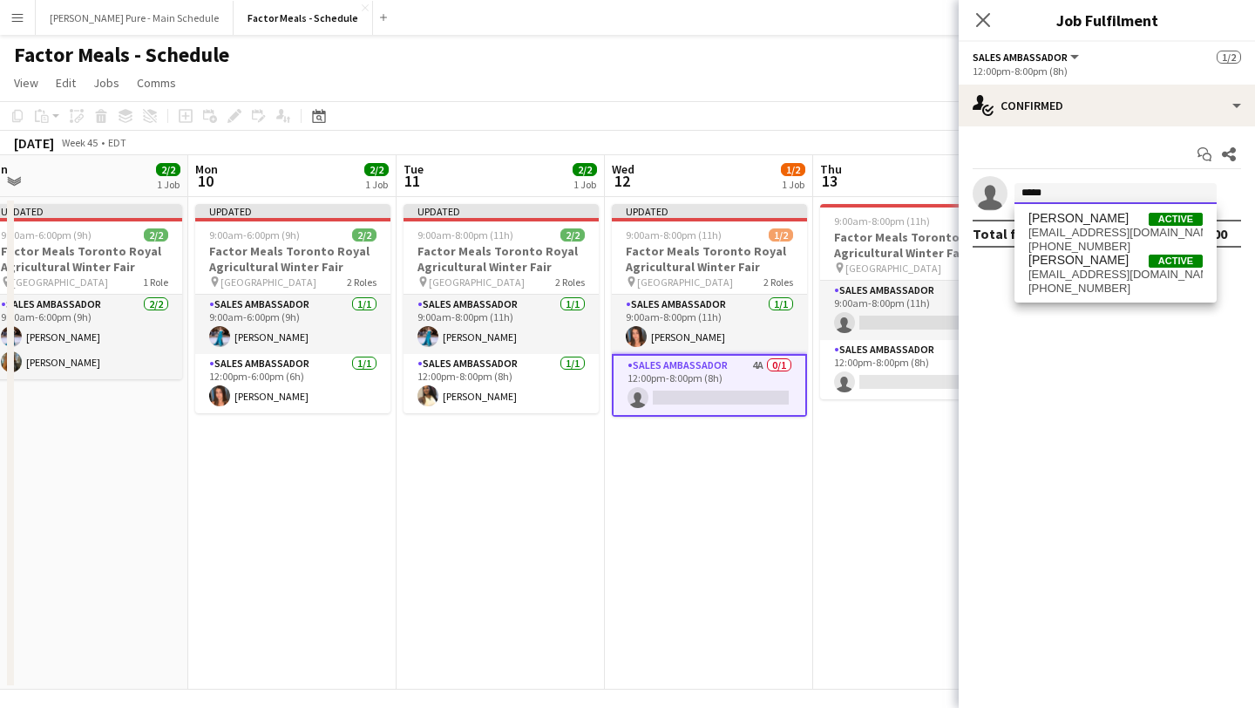
type input "*****"
click at [1065, 300] on div "Tania Kataria Active taniakataria@gmail.com +14376615576 Tania Sharma Active ta…" at bounding box center [1116, 253] width 202 height 98
click at [1074, 270] on span "taniastar996@gmail.com" at bounding box center [1116, 275] width 174 height 14
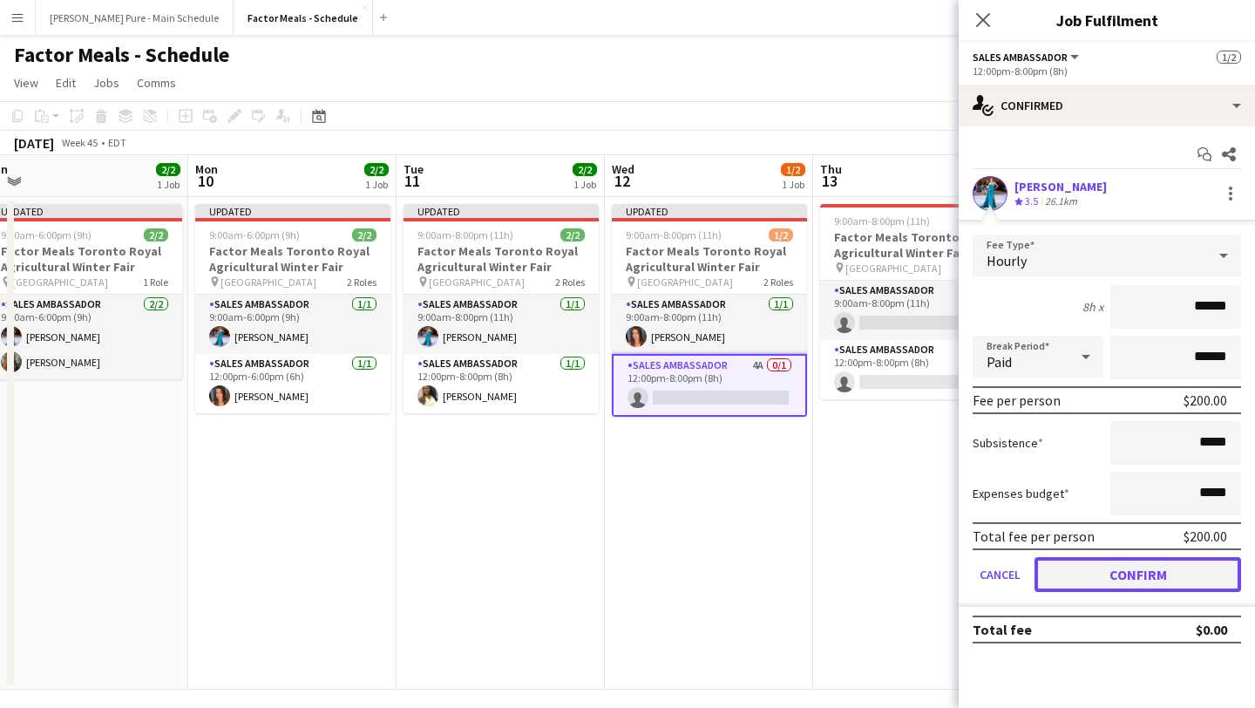
click at [1154, 566] on button "Confirm" at bounding box center [1138, 574] width 207 height 35
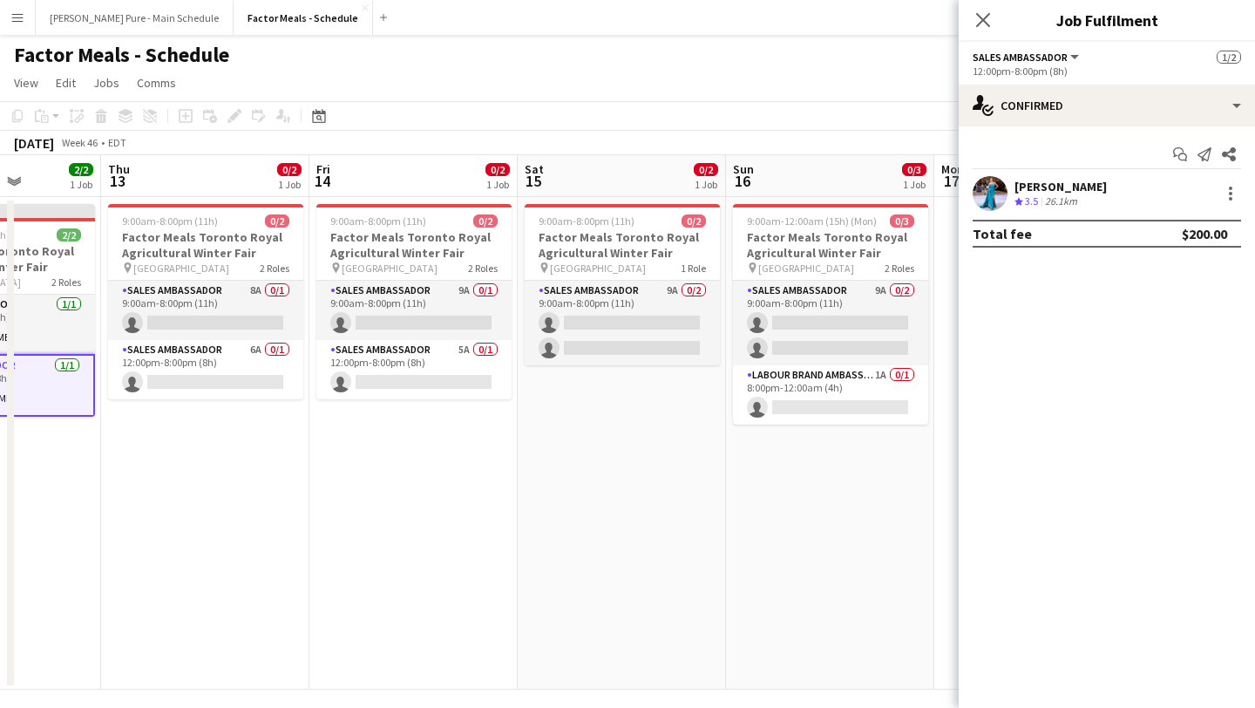
scroll to position [0, 465]
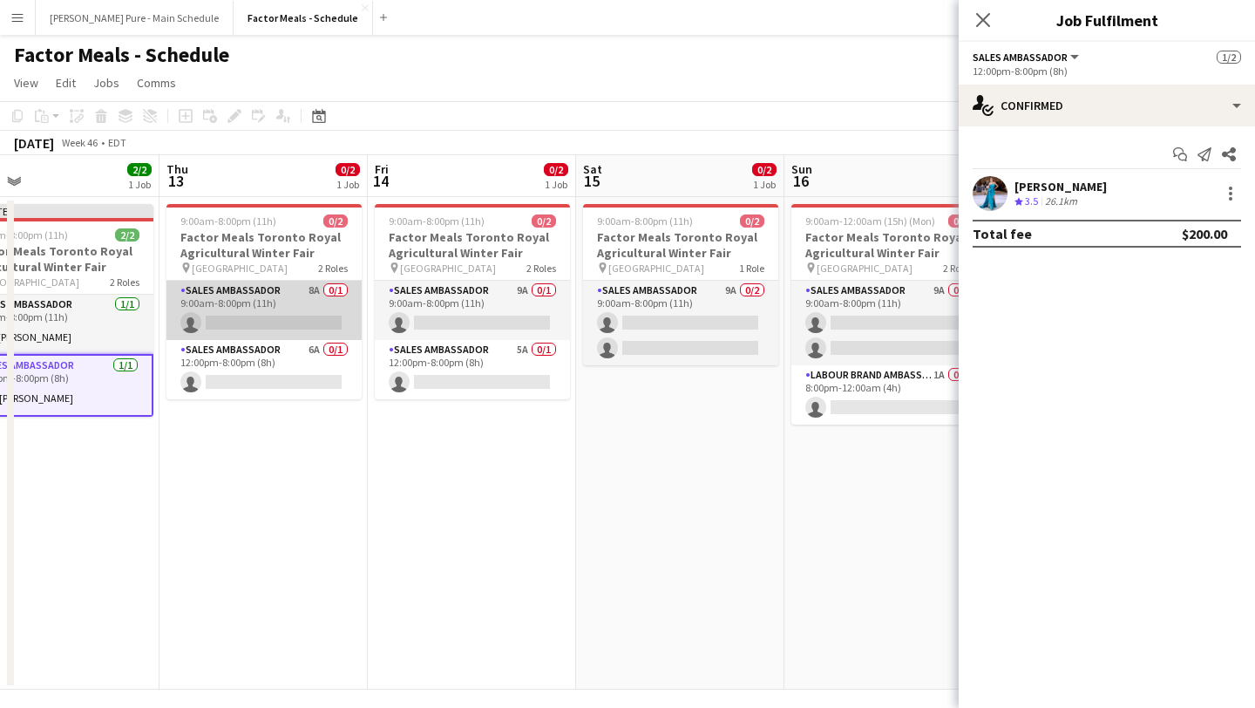
click at [273, 319] on app-card-role "Sales Ambassador 8A 0/1 9:00am-8:00pm (11h) single-neutral-actions" at bounding box center [263, 310] width 195 height 59
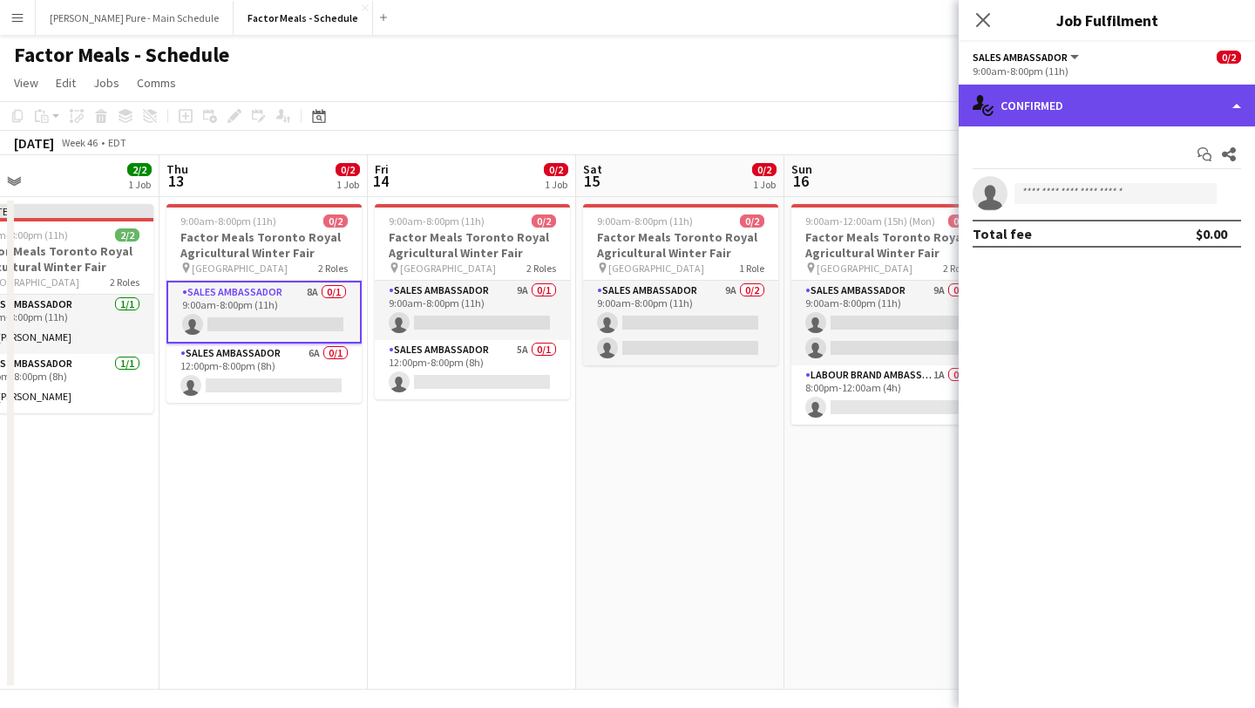
click at [1124, 119] on div "single-neutral-actions-check-2 Confirmed" at bounding box center [1107, 106] width 296 height 42
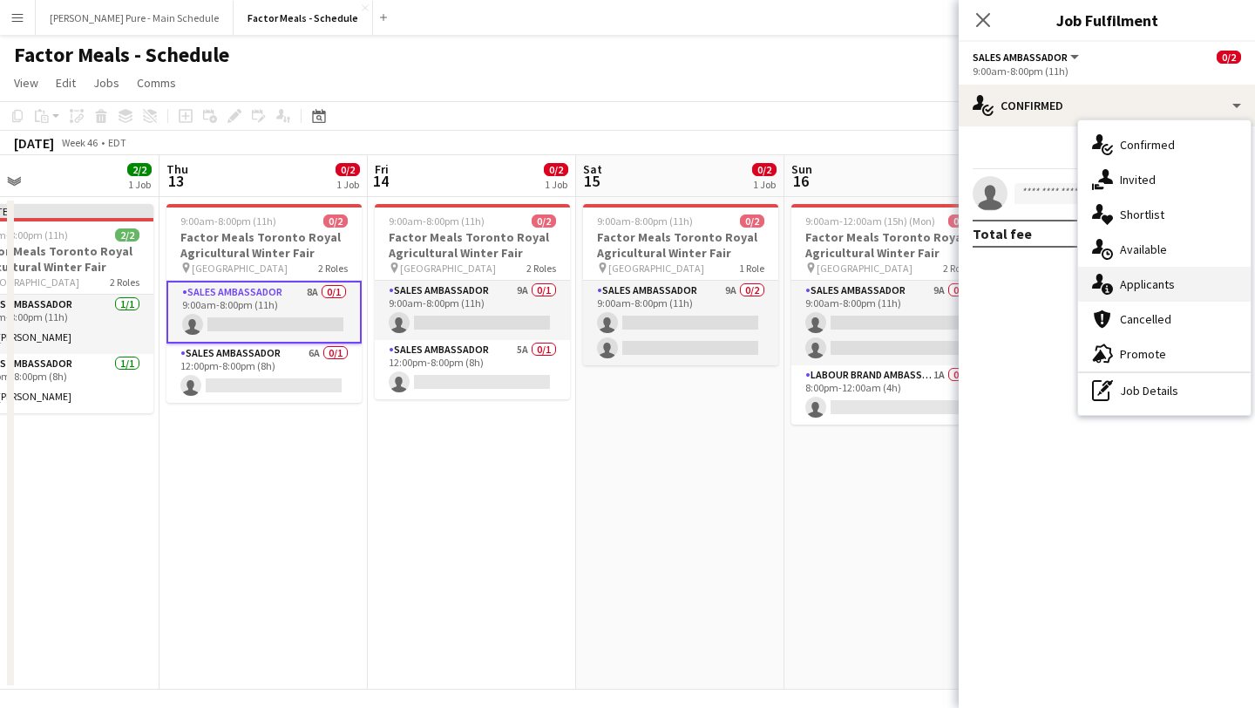
click at [1162, 280] on span "Applicants" at bounding box center [1147, 284] width 55 height 16
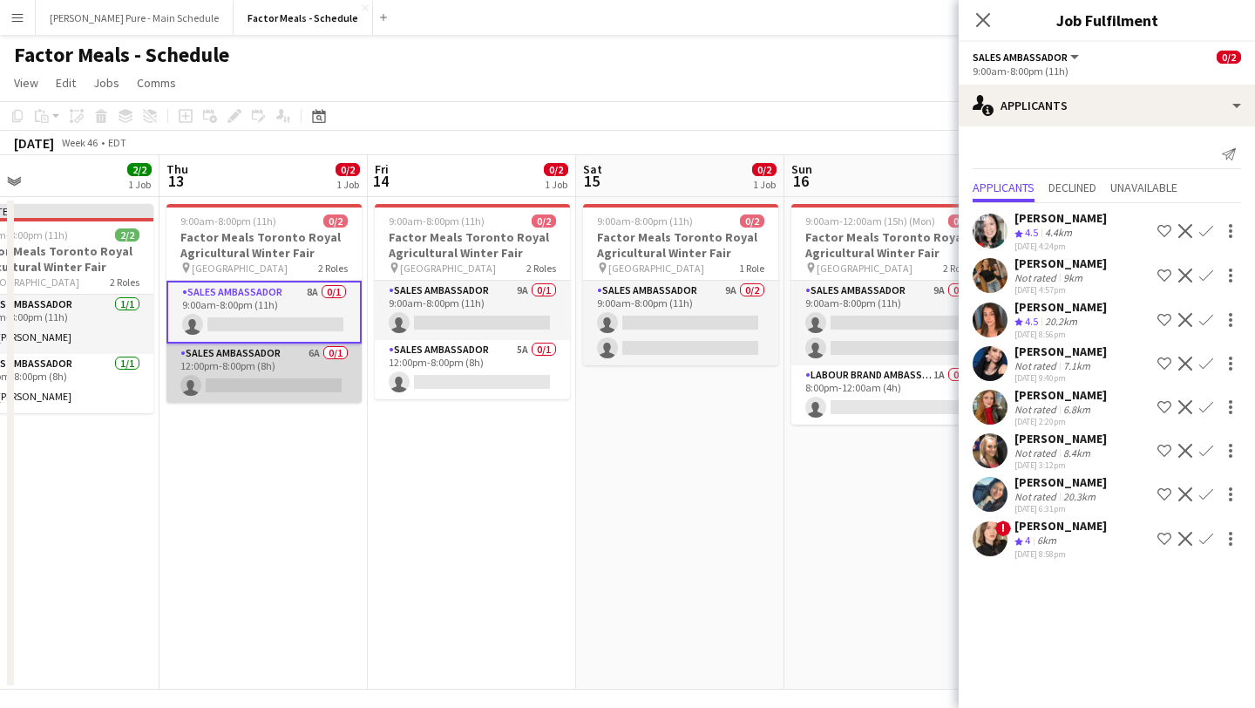
click at [305, 397] on app-card-role "Sales Ambassador 6A 0/1 12:00pm-8:00pm (8h) single-neutral-actions" at bounding box center [263, 372] width 195 height 59
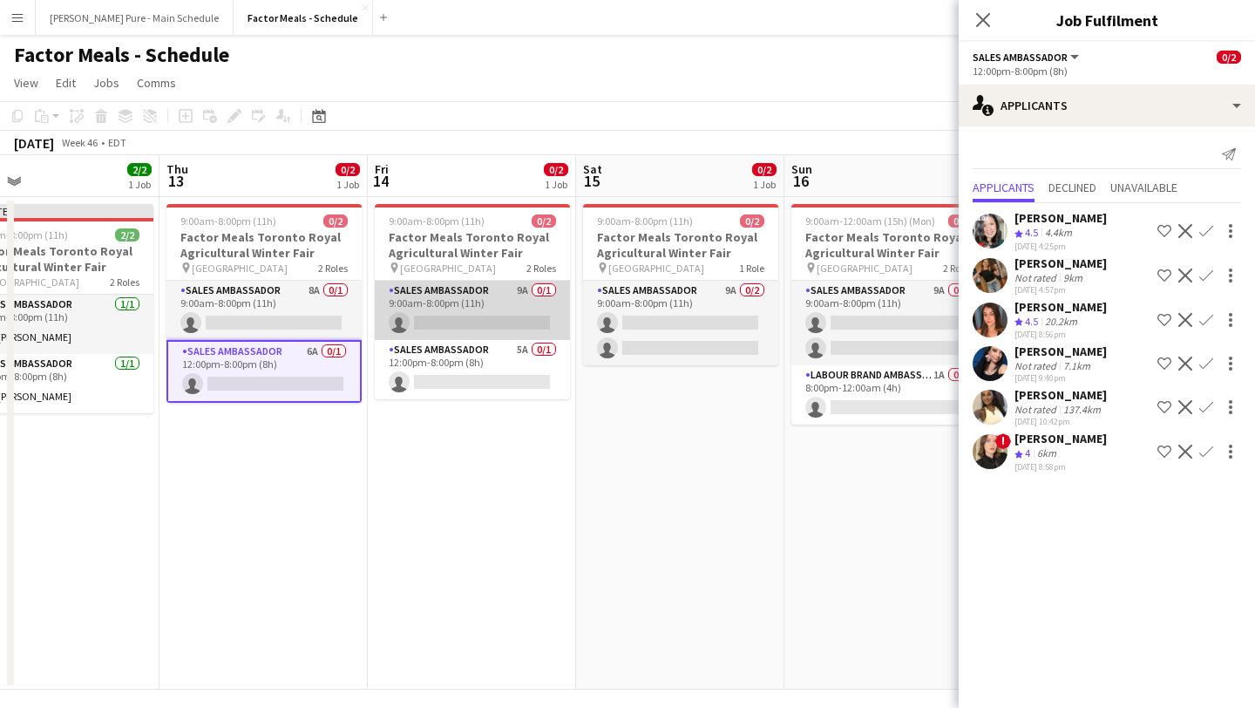
click at [460, 315] on app-card-role "Sales Ambassador 9A 0/1 9:00am-8:00pm (11h) single-neutral-actions" at bounding box center [472, 310] width 195 height 59
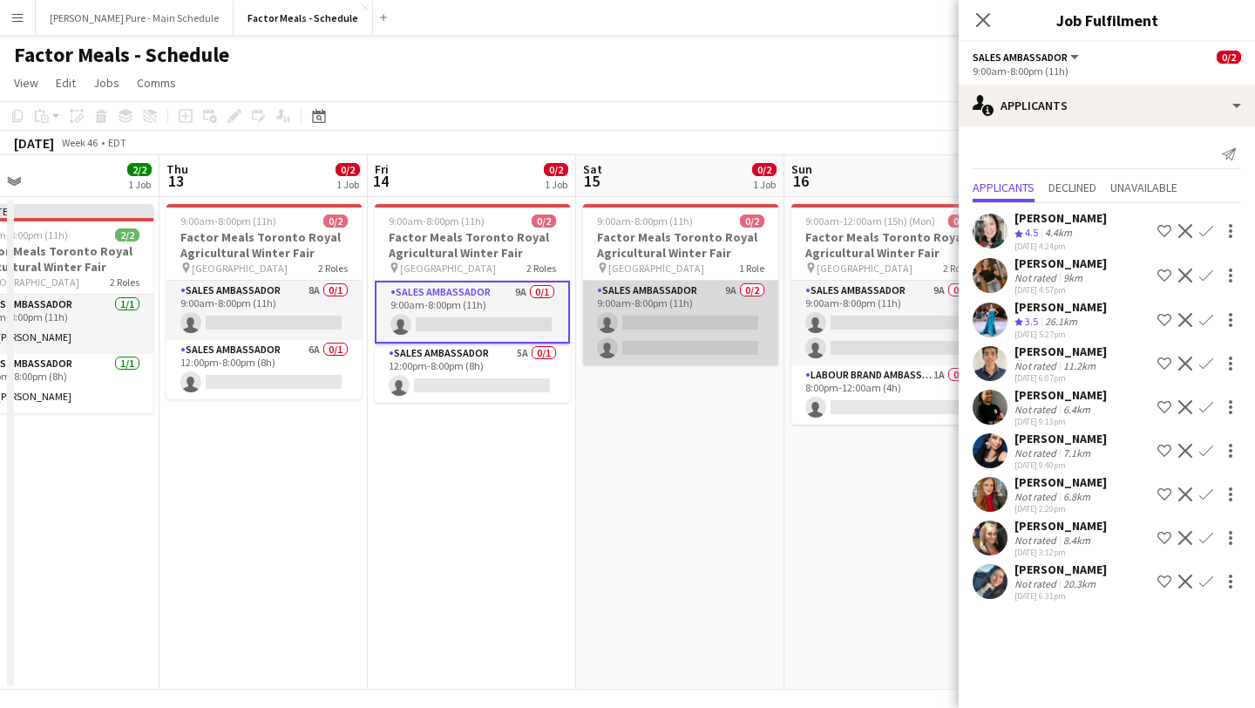
click at [645, 316] on app-card-role "Sales Ambassador 9A 0/2 9:00am-8:00pm (11h) single-neutral-actions single-neutr…" at bounding box center [680, 323] width 195 height 85
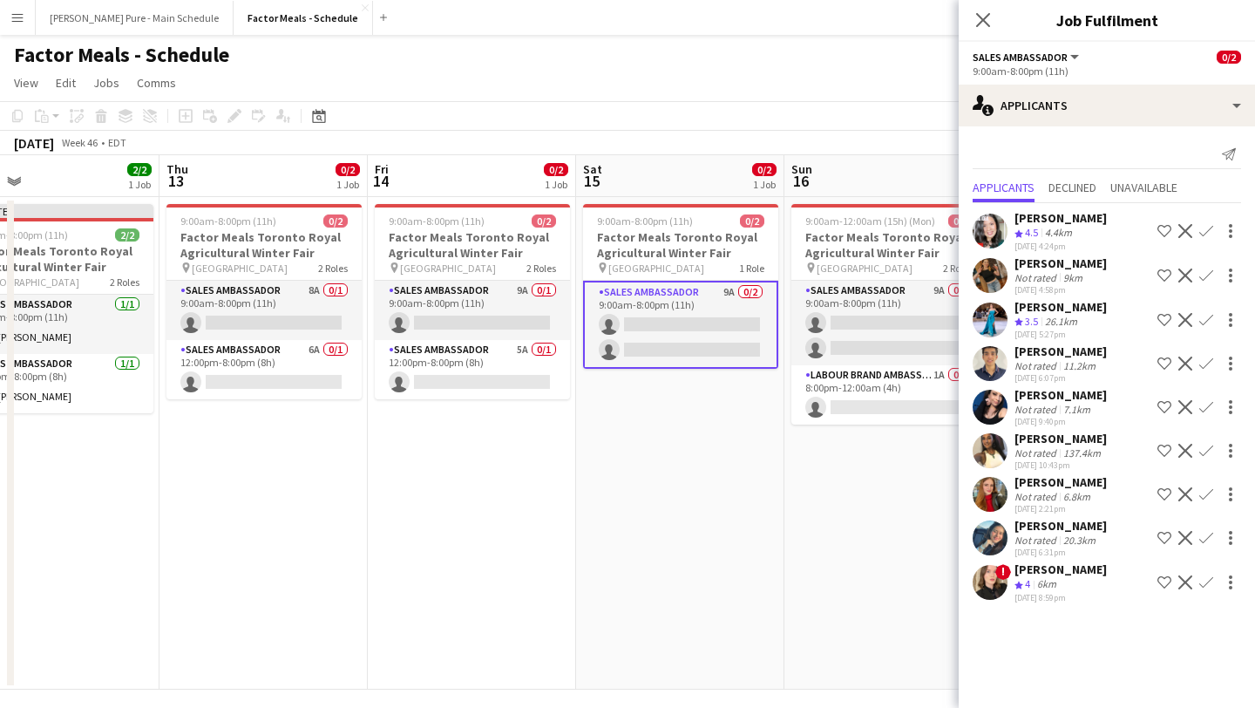
click at [1206, 316] on app-icon "Confirm" at bounding box center [1206, 320] width 14 height 14
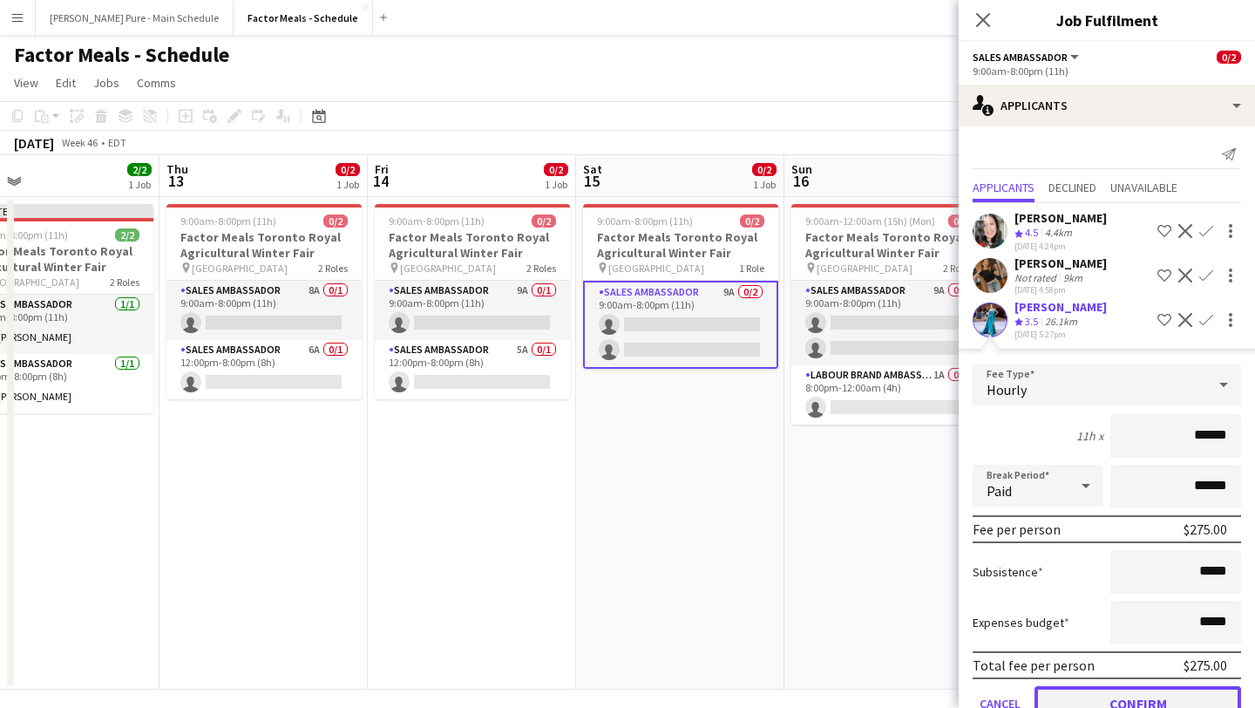
click at [1135, 695] on button "Confirm" at bounding box center [1138, 703] width 207 height 35
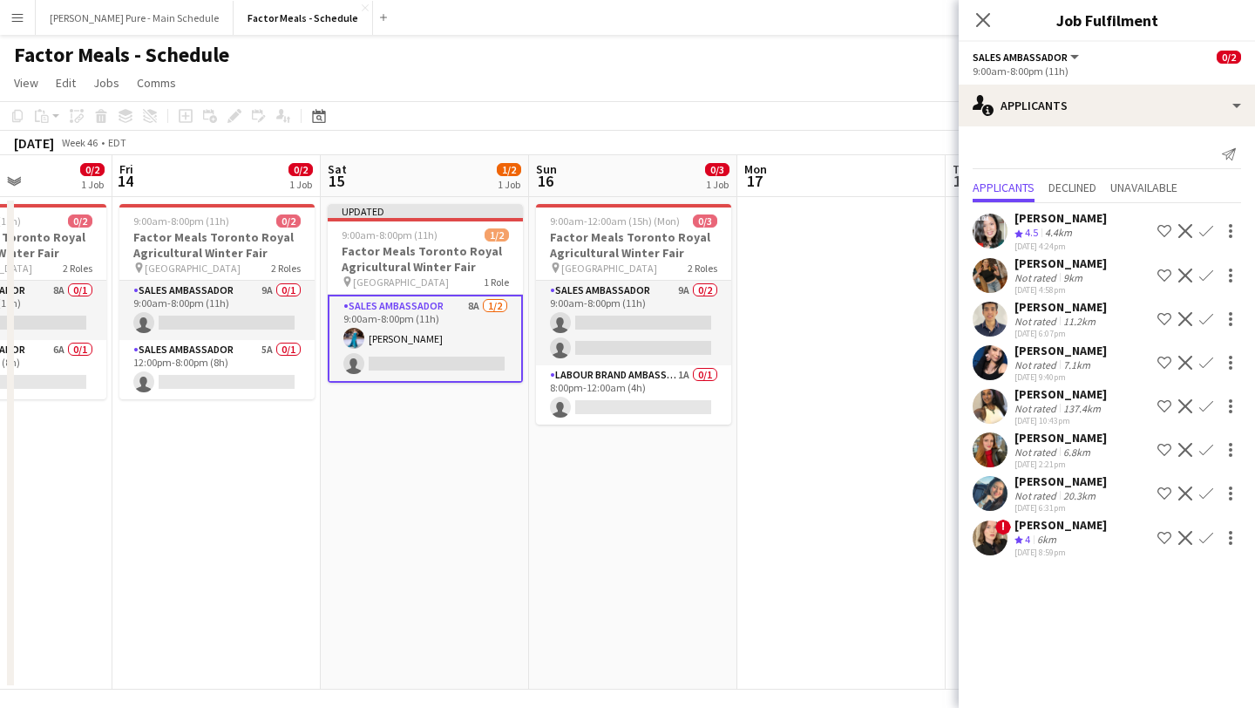
scroll to position [0, 750]
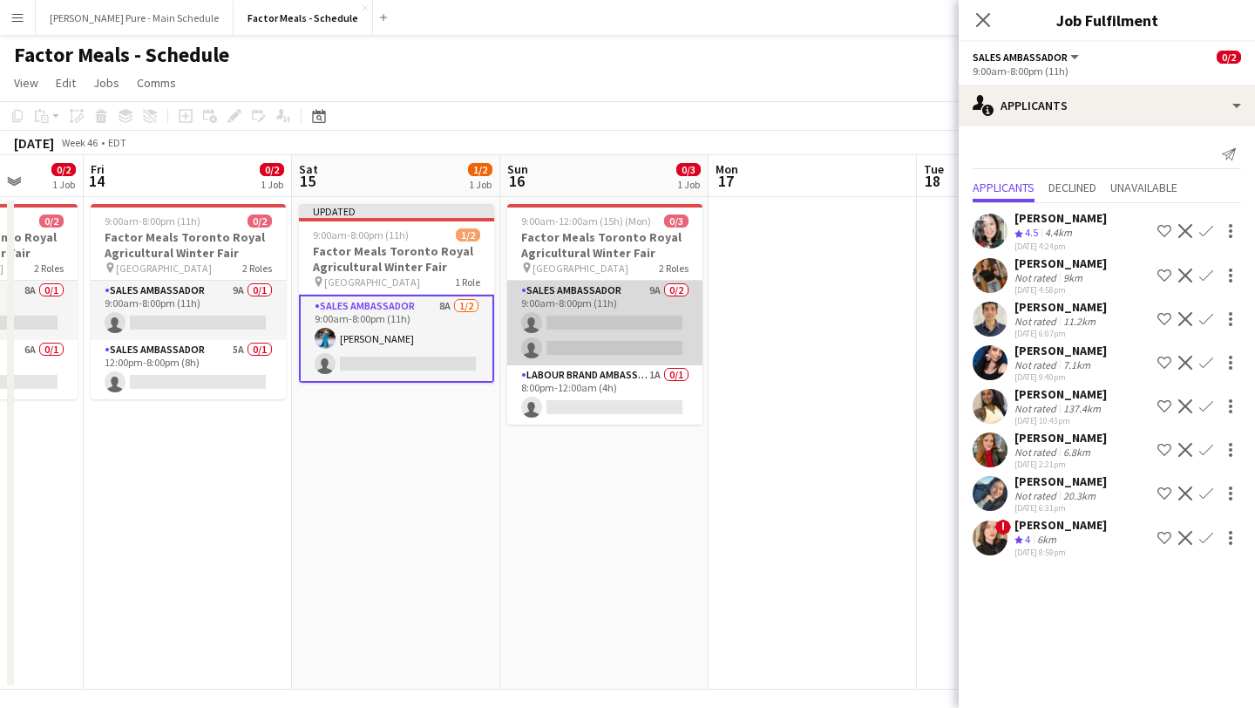
click at [605, 317] on app-card-role "Sales Ambassador 9A 0/2 9:00am-8:00pm (11h) single-neutral-actions single-neutr…" at bounding box center [604, 323] width 195 height 85
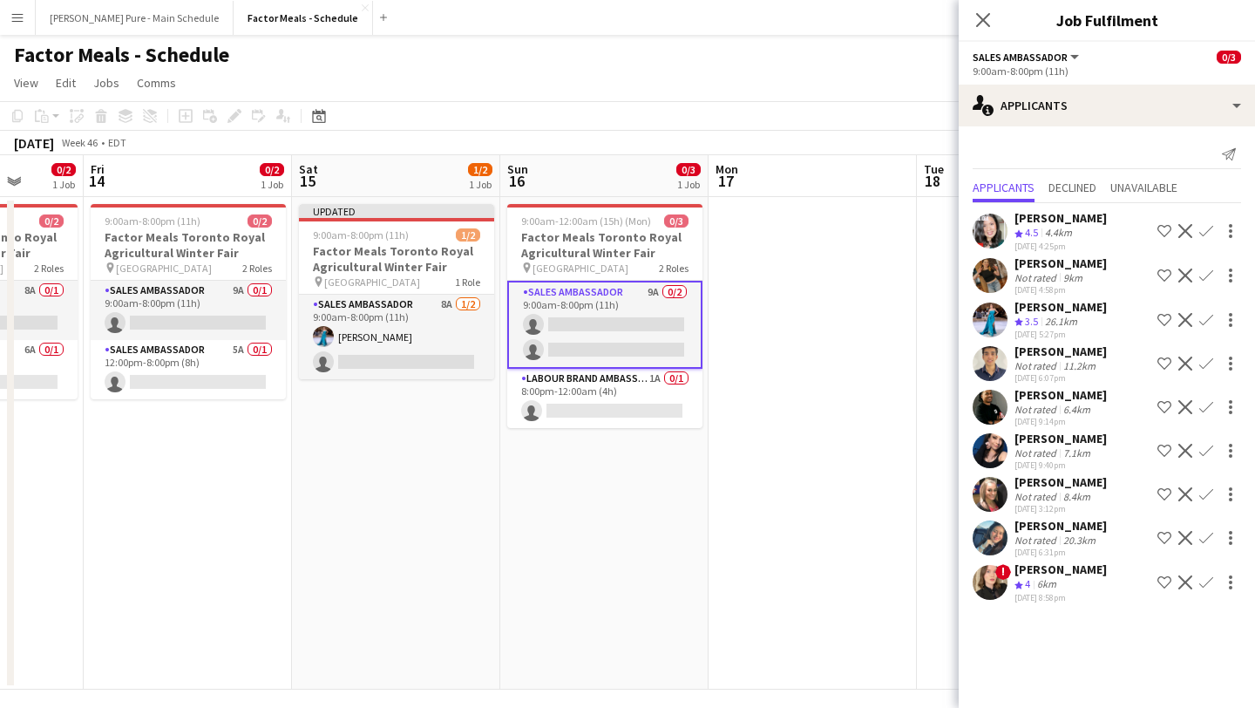
click at [1205, 316] on app-icon "Confirm" at bounding box center [1206, 320] width 14 height 14
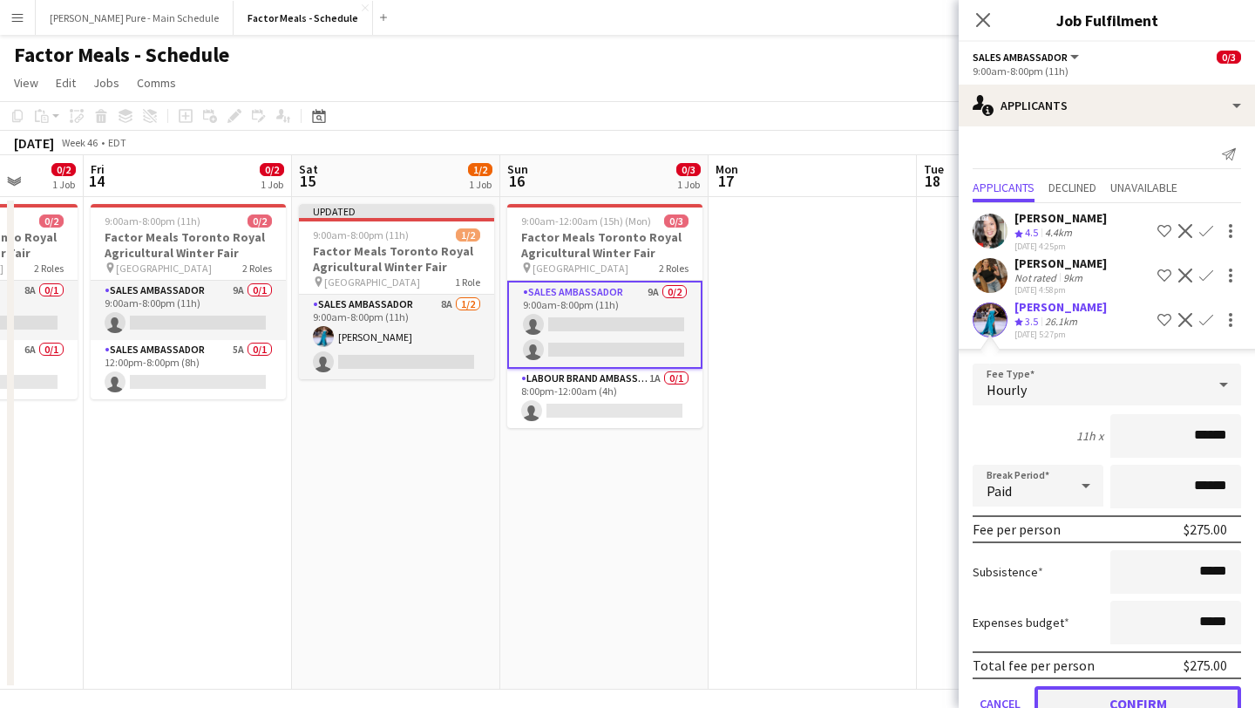
click at [1142, 707] on button "Confirm" at bounding box center [1138, 703] width 207 height 35
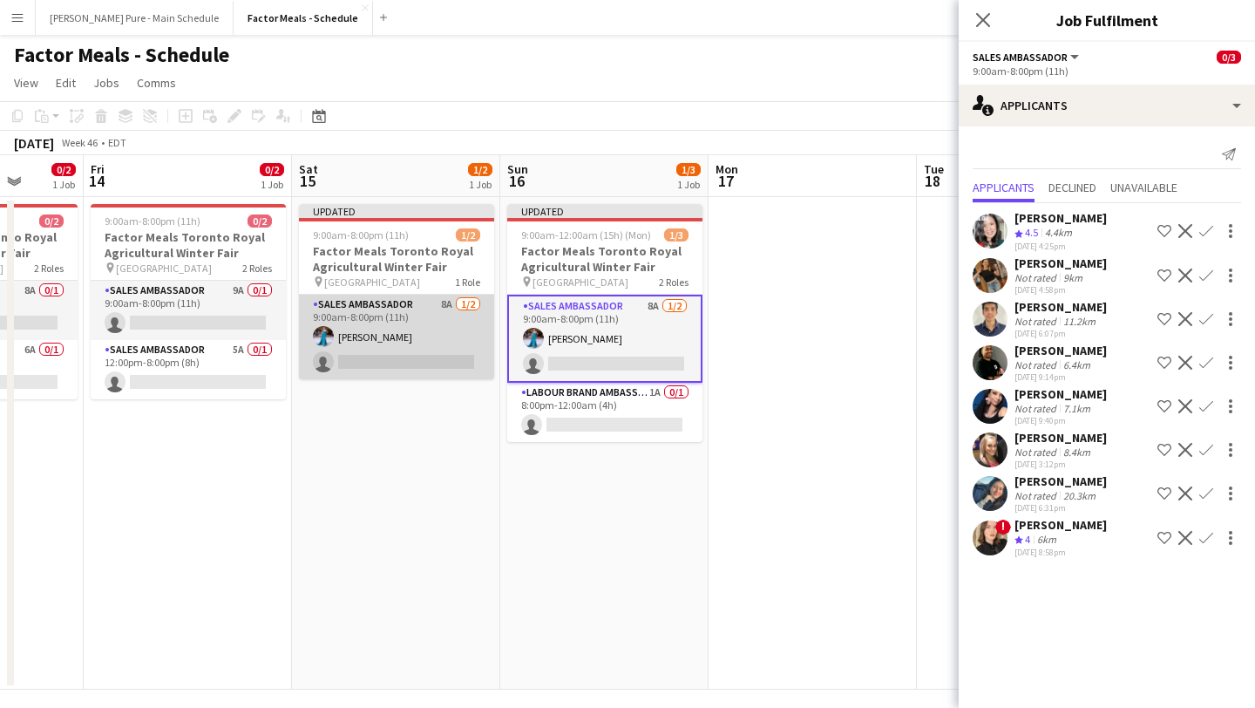
click at [414, 344] on app-card-role "Sales Ambassador 8A 1/2 9:00am-8:00pm (11h) Tania Sharma single-neutral-actions" at bounding box center [396, 337] width 195 height 85
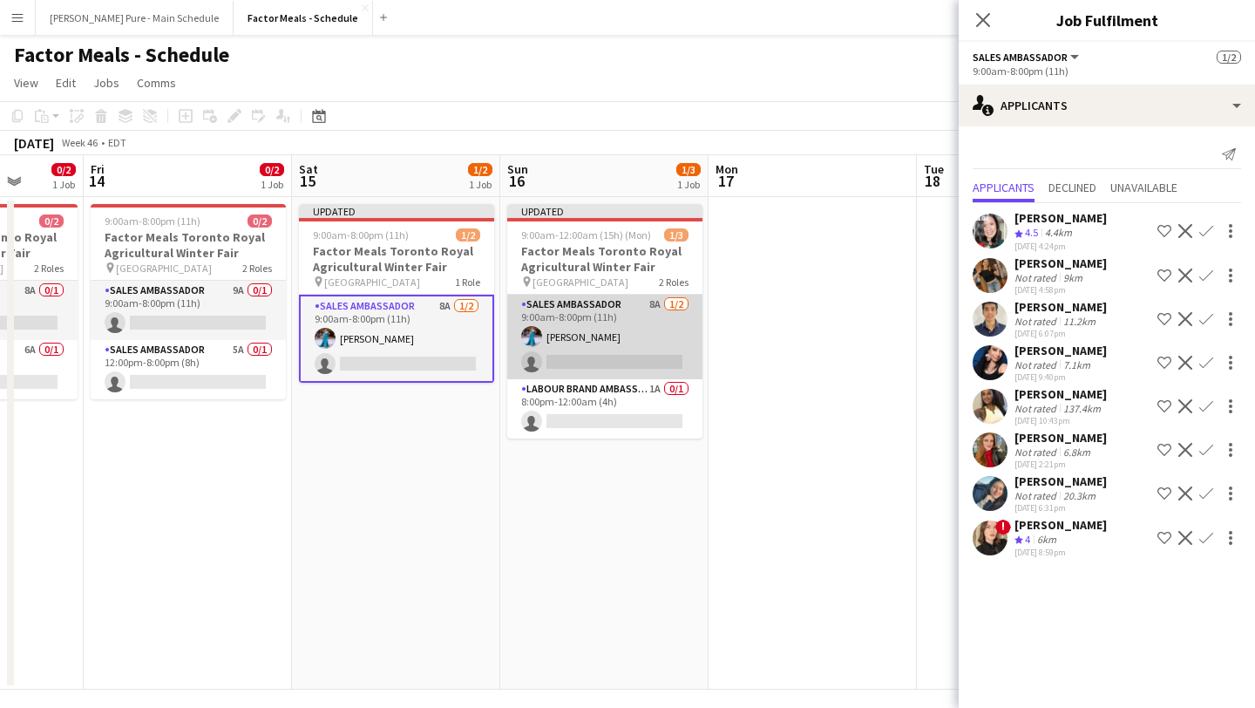
click at [617, 368] on app-card-role "Sales Ambassador 8A 1/2 9:00am-8:00pm (11h) Tania Sharma single-neutral-actions" at bounding box center [604, 337] width 195 height 85
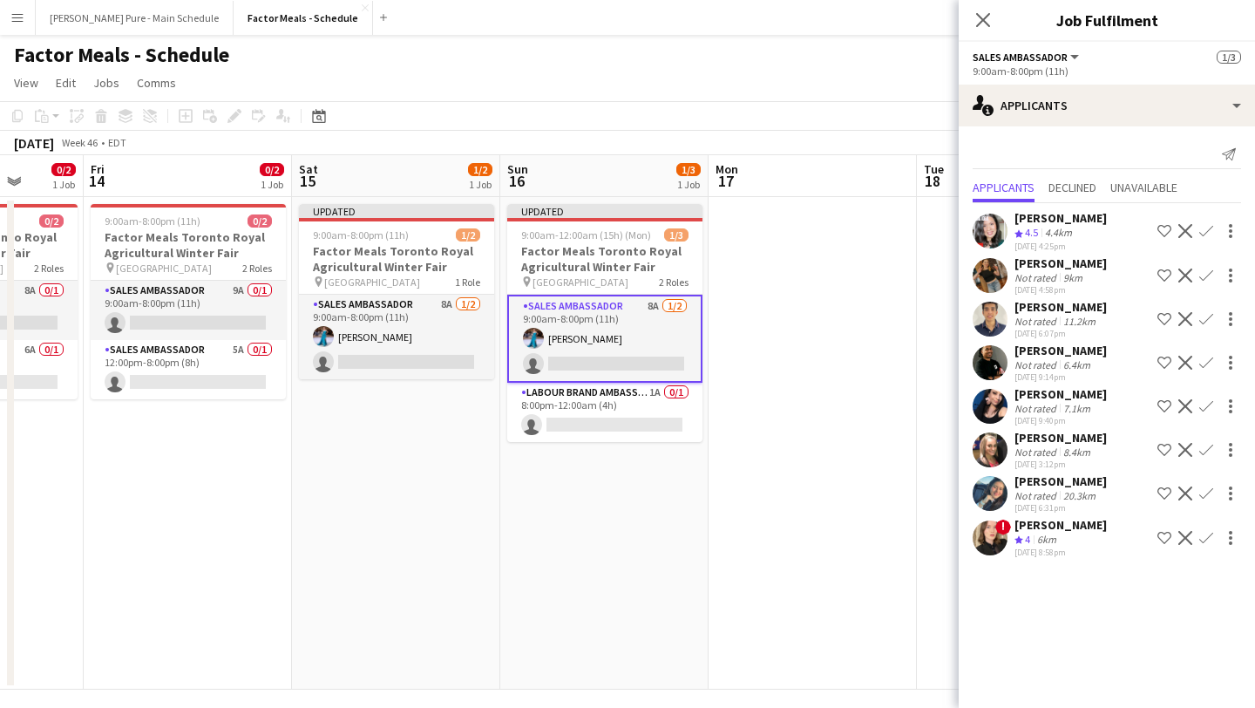
click at [1197, 357] on button "Confirm" at bounding box center [1206, 362] width 21 height 21
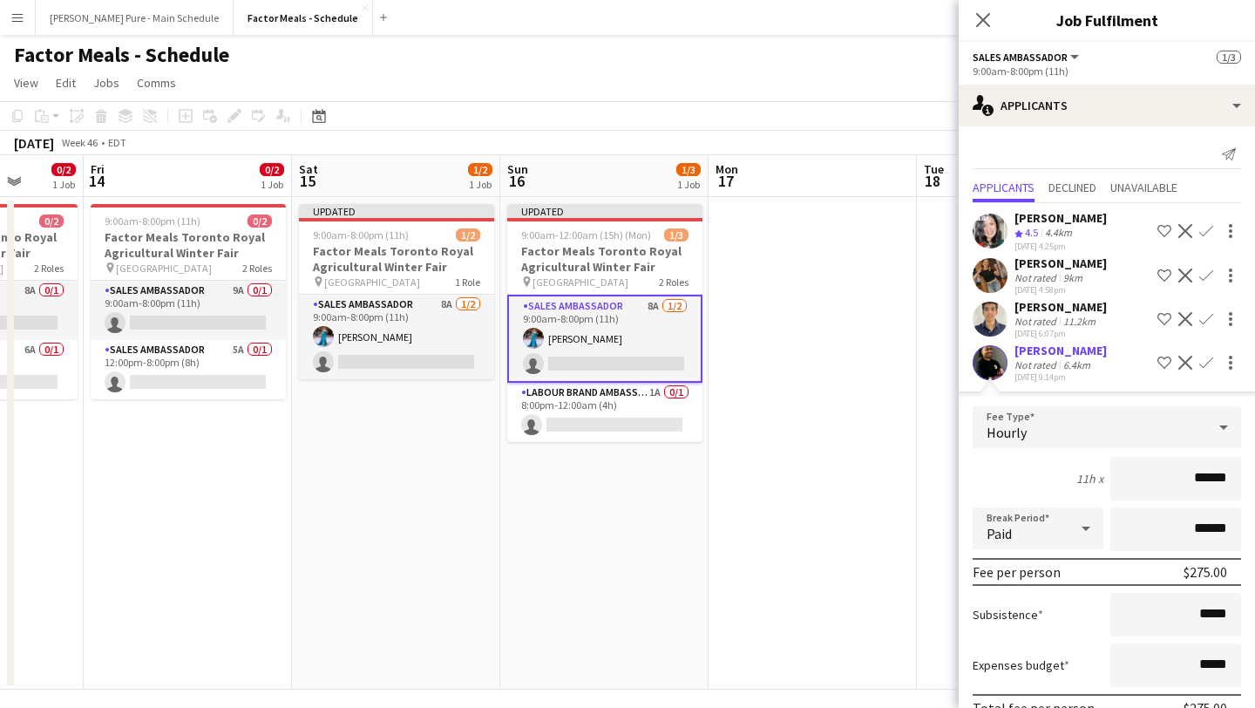
scroll to position [262, 0]
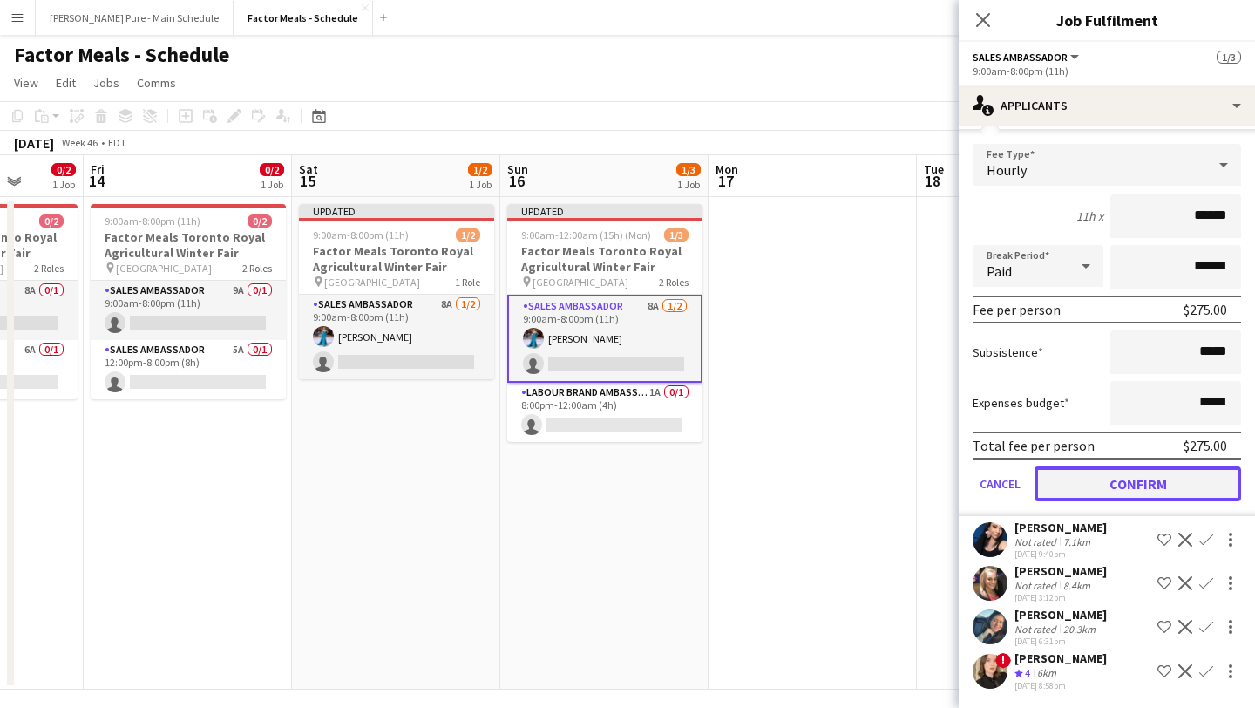
click at [1139, 477] on button "Confirm" at bounding box center [1138, 483] width 207 height 35
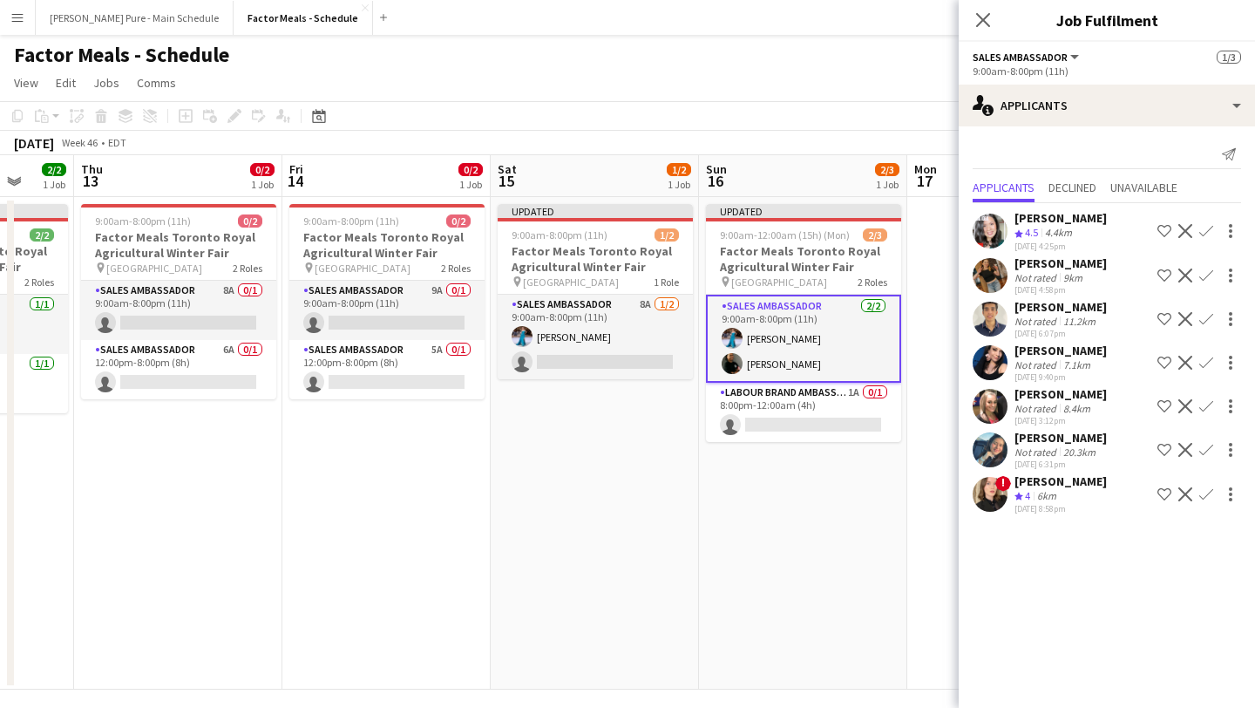
scroll to position [0, 552]
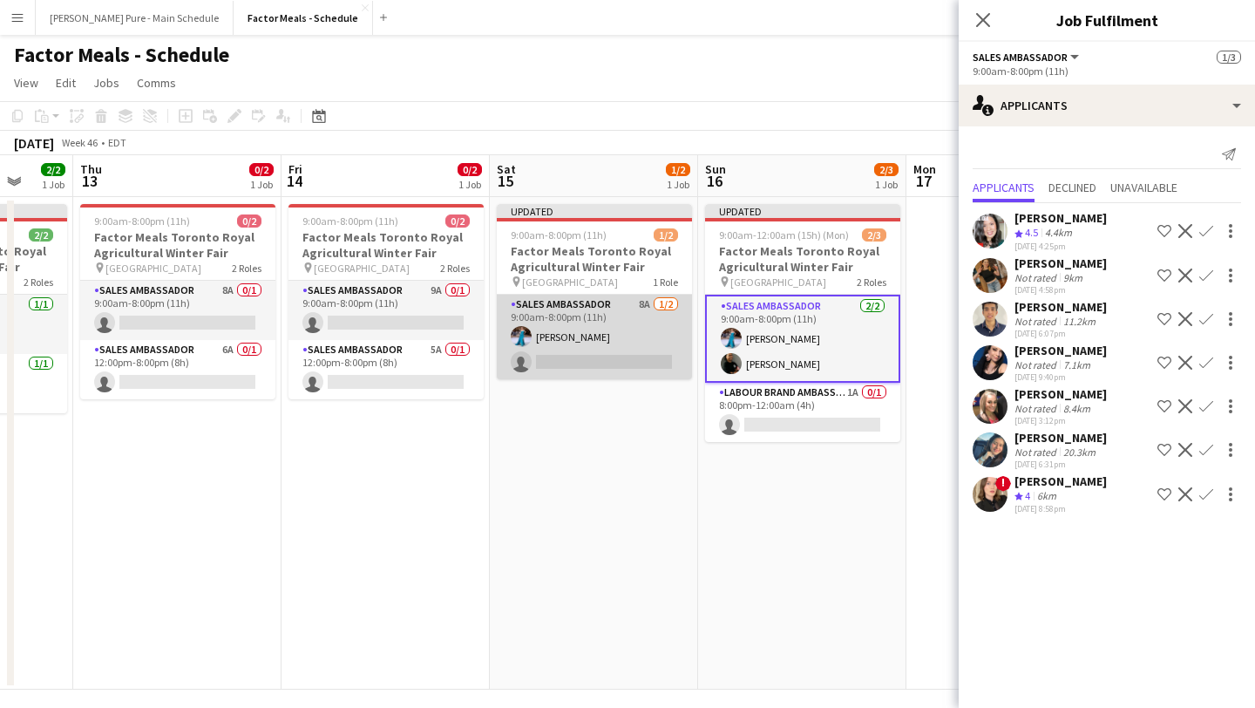
click at [614, 349] on app-card-role "Sales Ambassador 8A 1/2 9:00am-8:00pm (11h) Tania Sharma single-neutral-actions" at bounding box center [594, 337] width 195 height 85
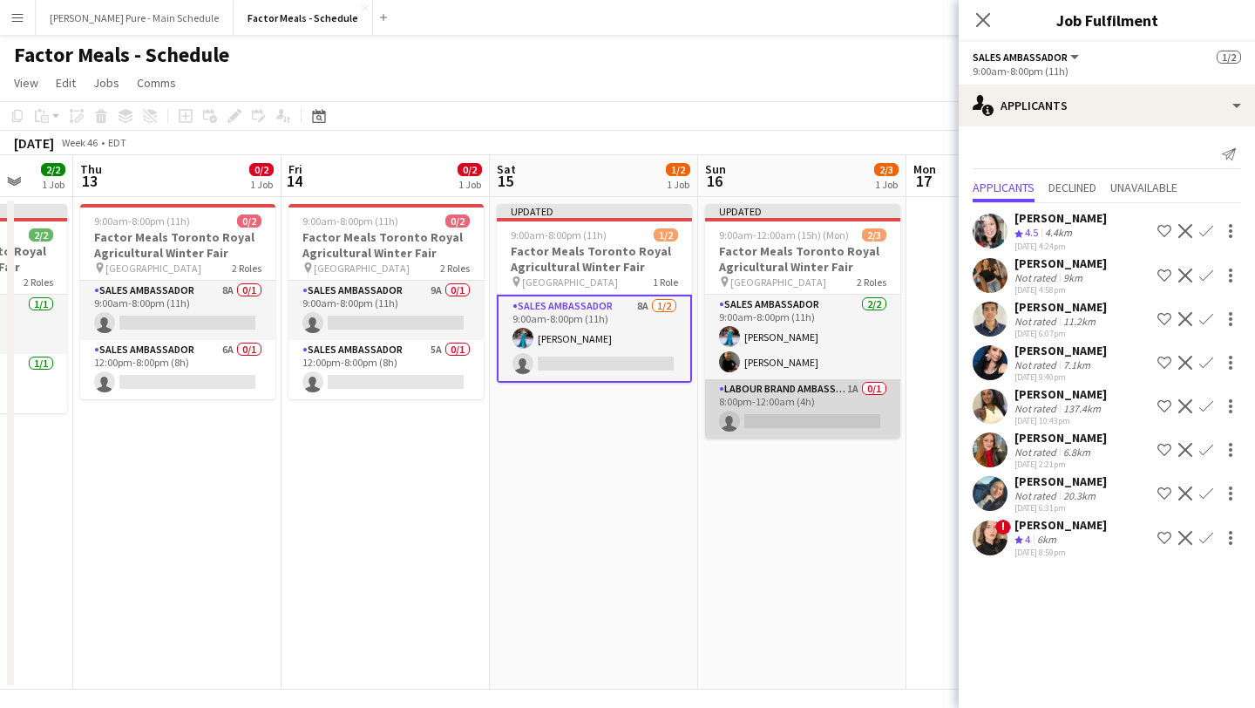
scroll to position [0, 553]
click at [818, 417] on app-card-role "Labour Brand Ambassadors 1A 0/1 8:00pm-12:00am (4h) single-neutral-actions" at bounding box center [801, 408] width 195 height 59
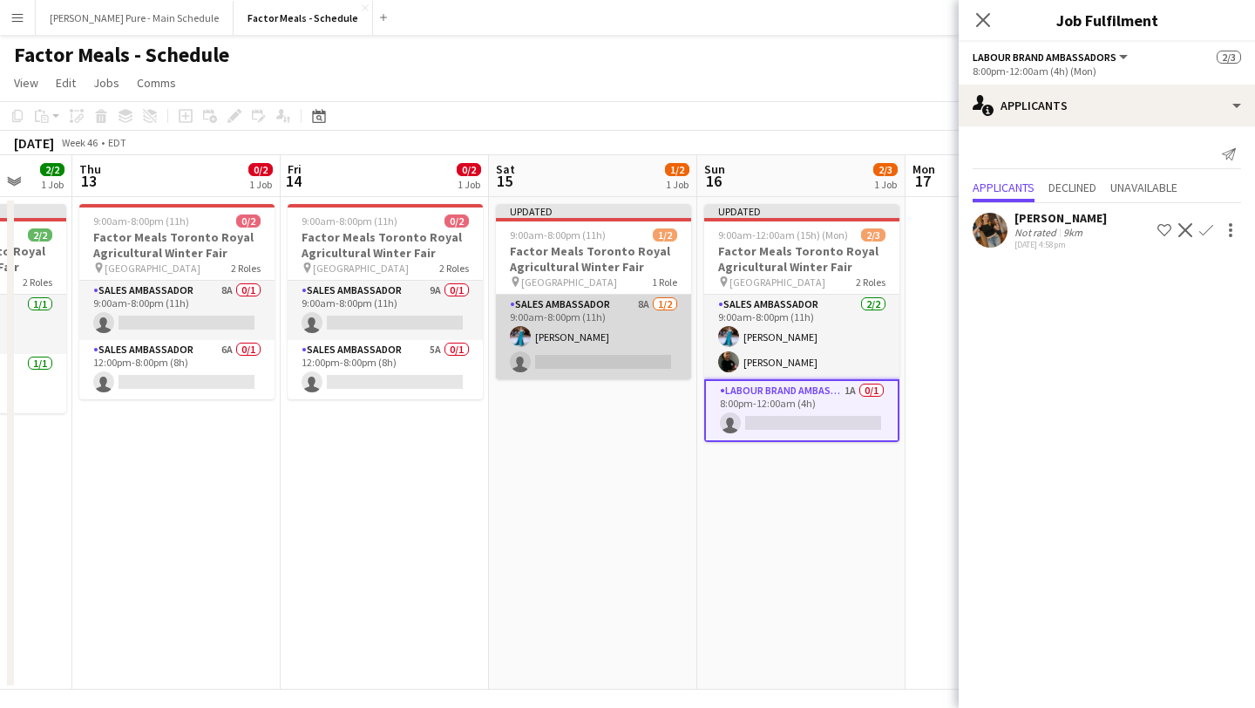
click at [622, 360] on app-card-role "Sales Ambassador 8A 1/2 9:00am-8:00pm (11h) Tania Sharma single-neutral-actions" at bounding box center [593, 337] width 195 height 85
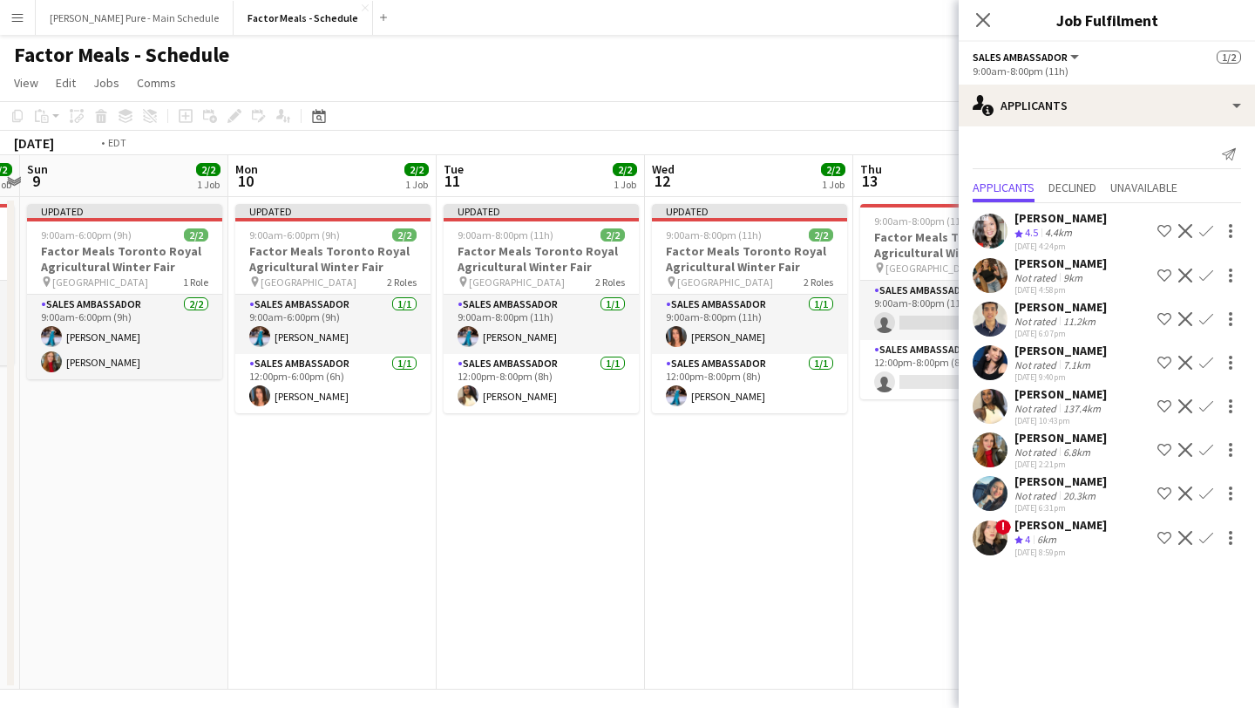
scroll to position [0, 644]
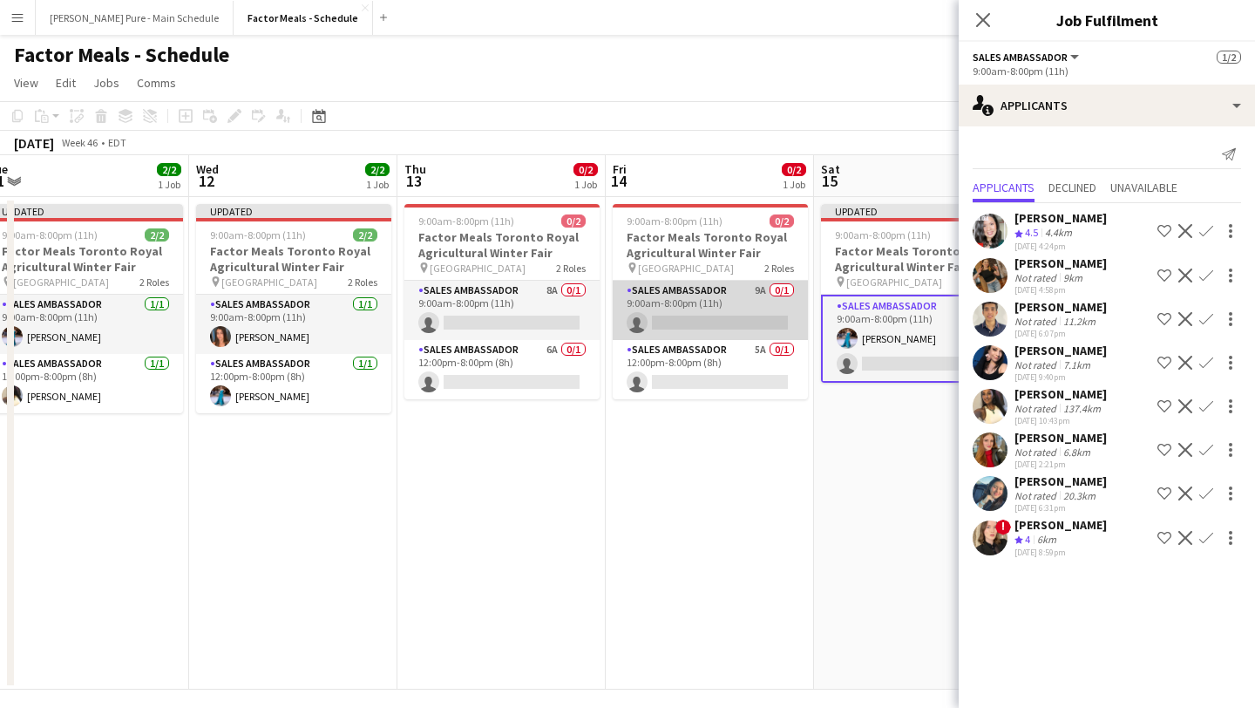
click at [702, 325] on app-card-role "Sales Ambassador 9A 0/1 9:00am-8:00pm (11h) single-neutral-actions" at bounding box center [710, 310] width 195 height 59
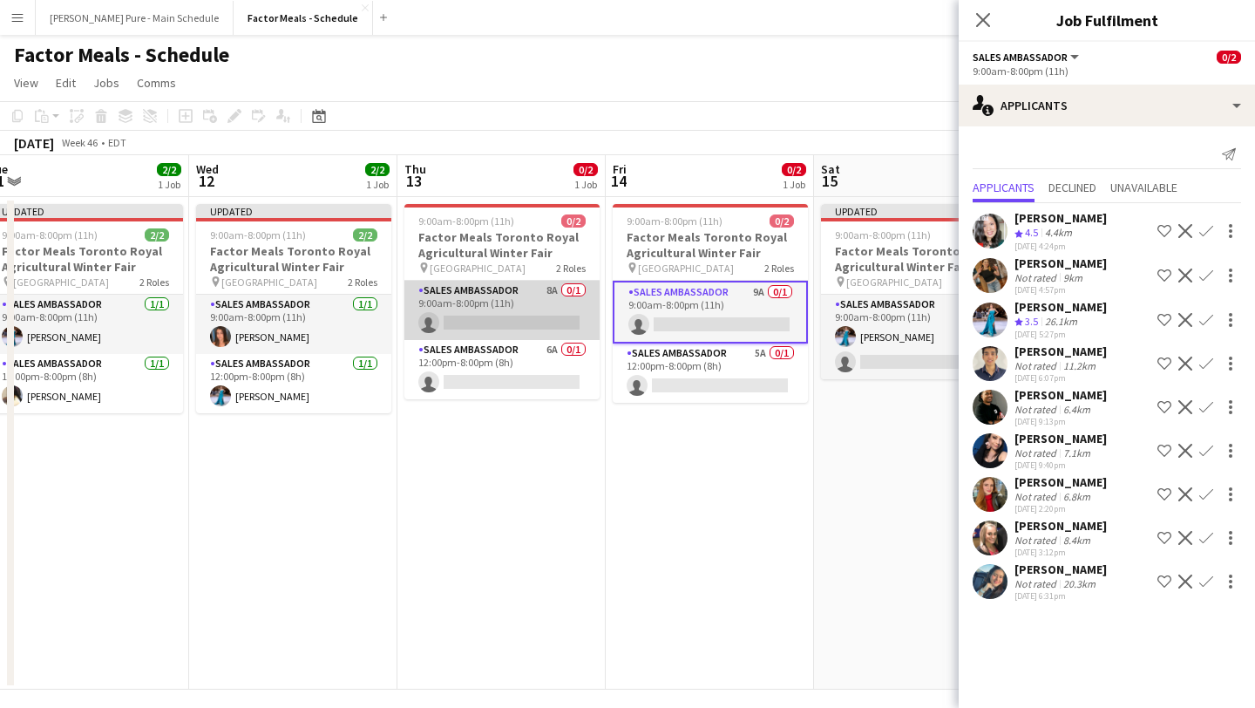
click at [492, 302] on app-card-role "Sales Ambassador 8A 0/1 9:00am-8:00pm (11h) single-neutral-actions" at bounding box center [501, 310] width 195 height 59
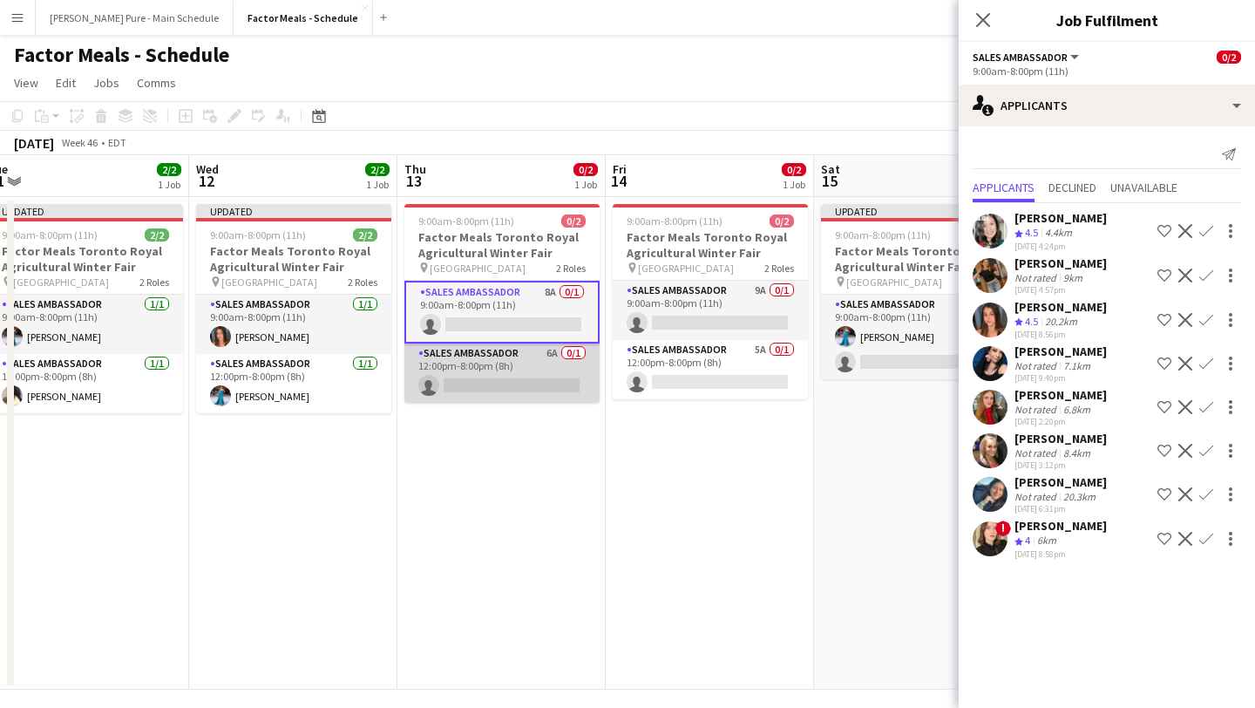
click at [510, 384] on app-card-role "Sales Ambassador 6A 0/1 12:00pm-8:00pm (8h) single-neutral-actions" at bounding box center [501, 372] width 195 height 59
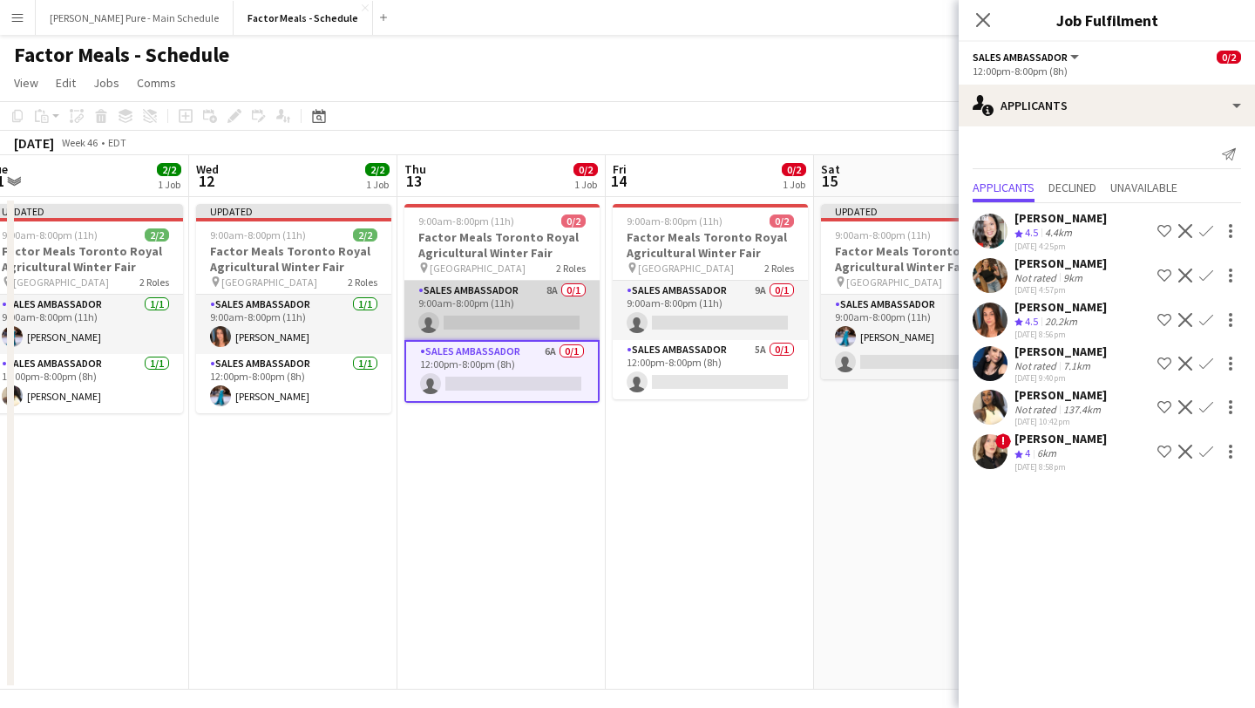
click at [529, 313] on app-card-role "Sales Ambassador 8A 0/1 9:00am-8:00pm (11h) single-neutral-actions" at bounding box center [501, 310] width 195 height 59
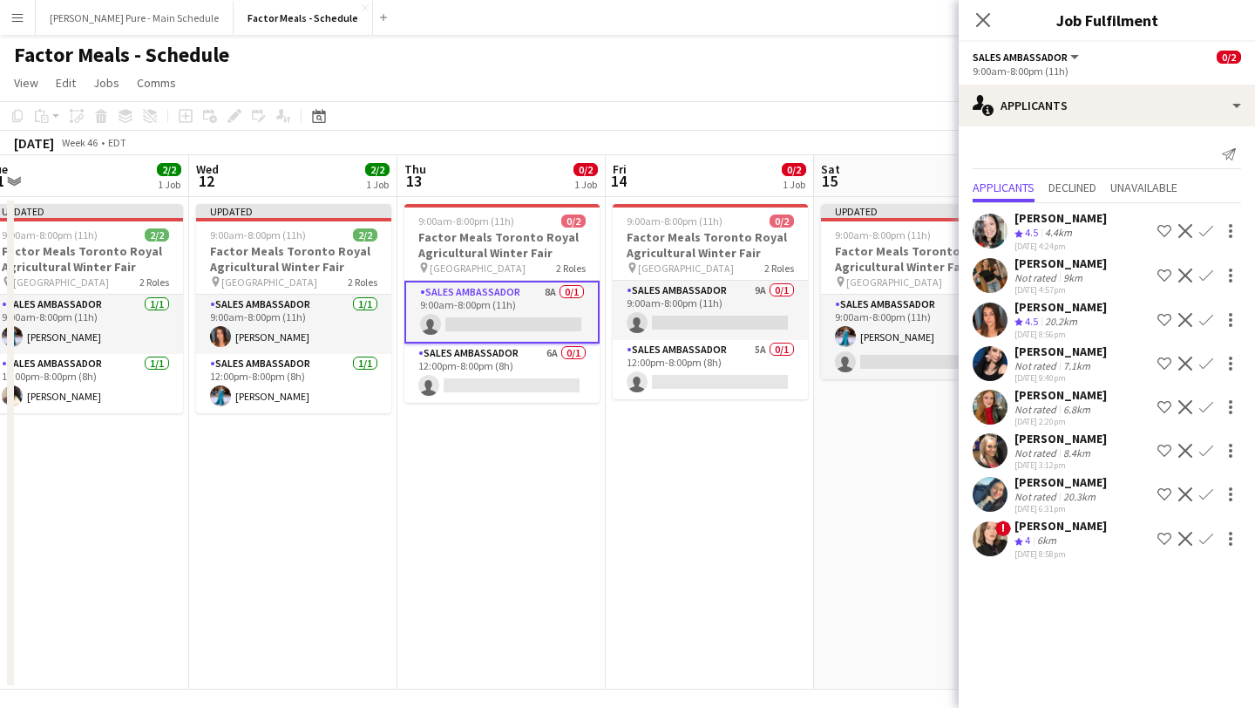
click at [1211, 316] on app-icon "Confirm" at bounding box center [1206, 320] width 14 height 14
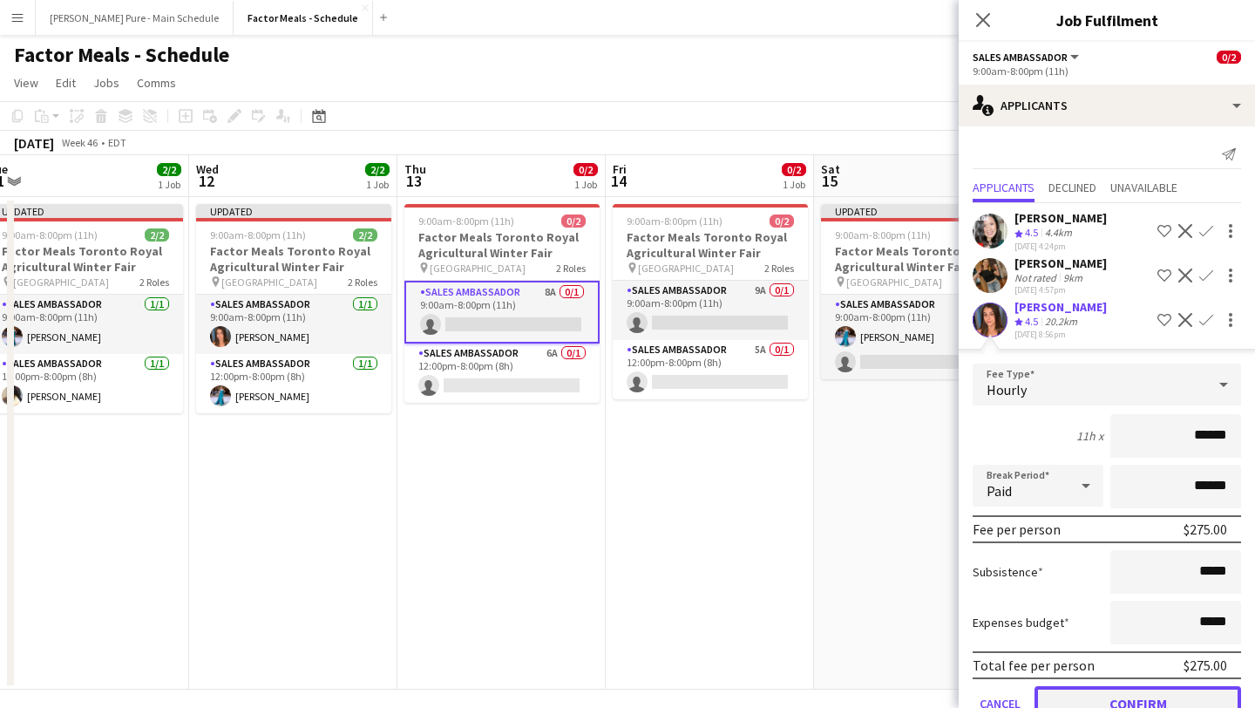
click at [1140, 691] on button "Confirm" at bounding box center [1138, 703] width 207 height 35
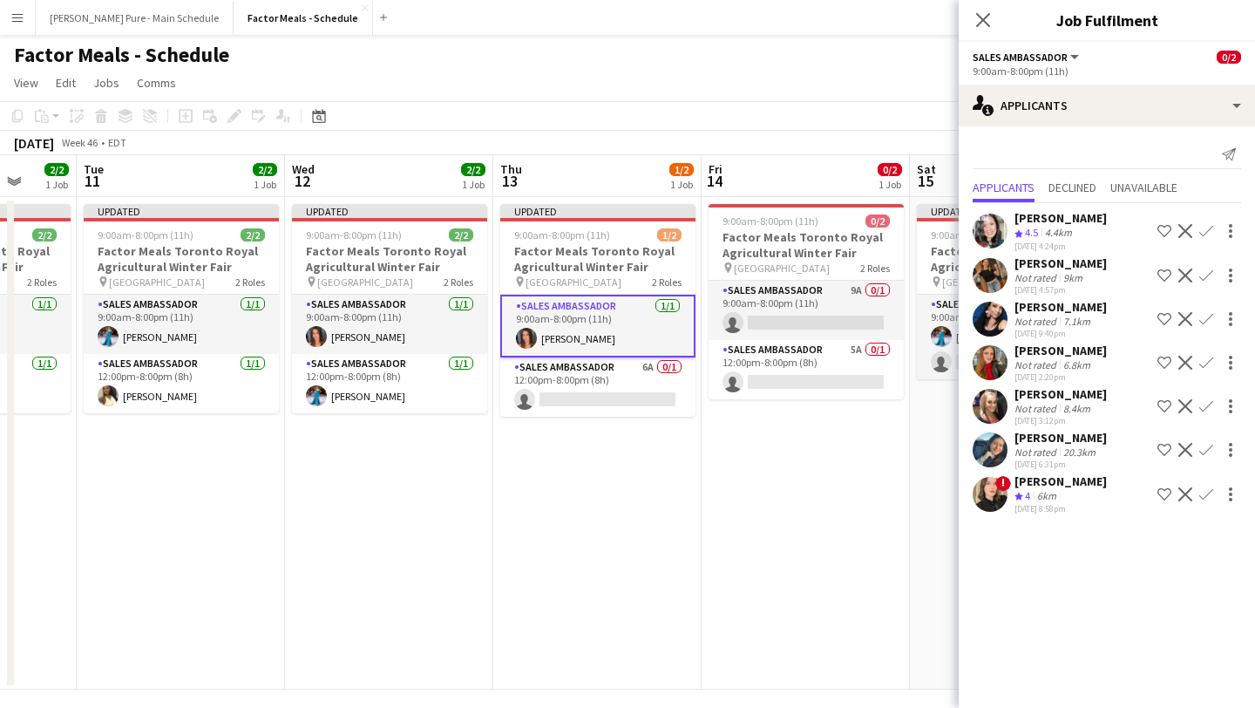
scroll to position [0, 769]
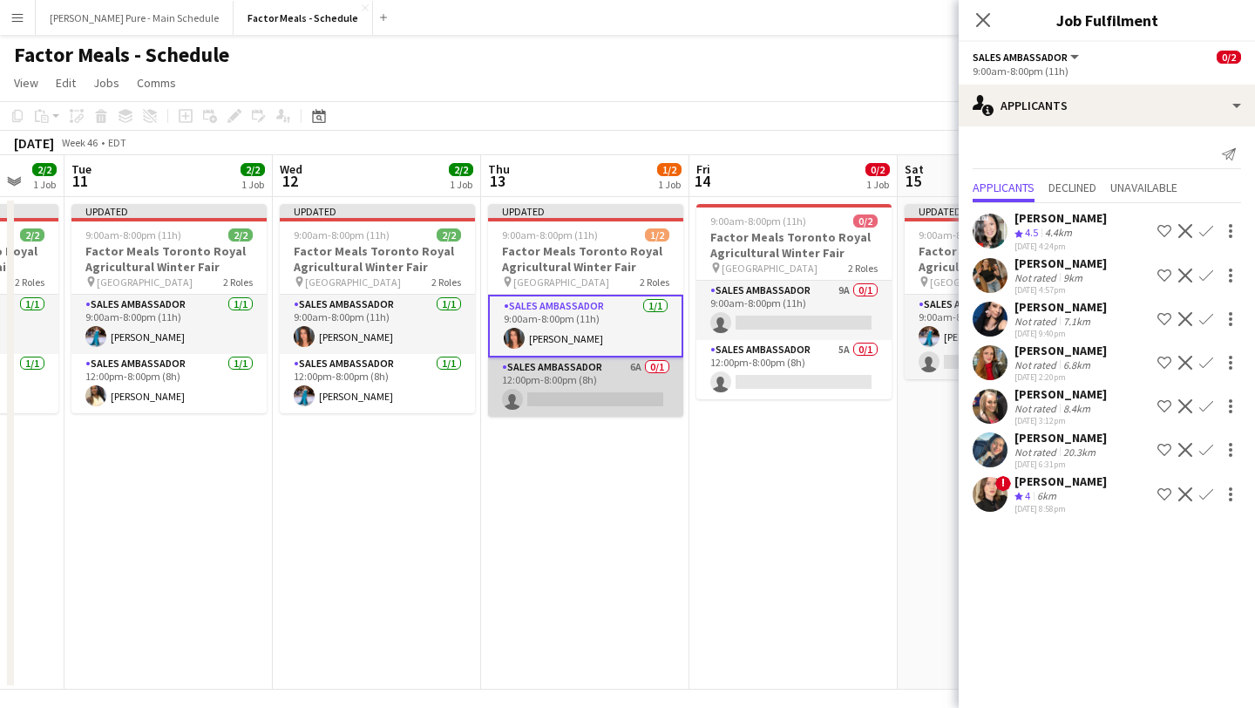
click at [544, 390] on app-card-role "Sales Ambassador 6A 0/1 12:00pm-8:00pm (8h) single-neutral-actions" at bounding box center [585, 386] width 195 height 59
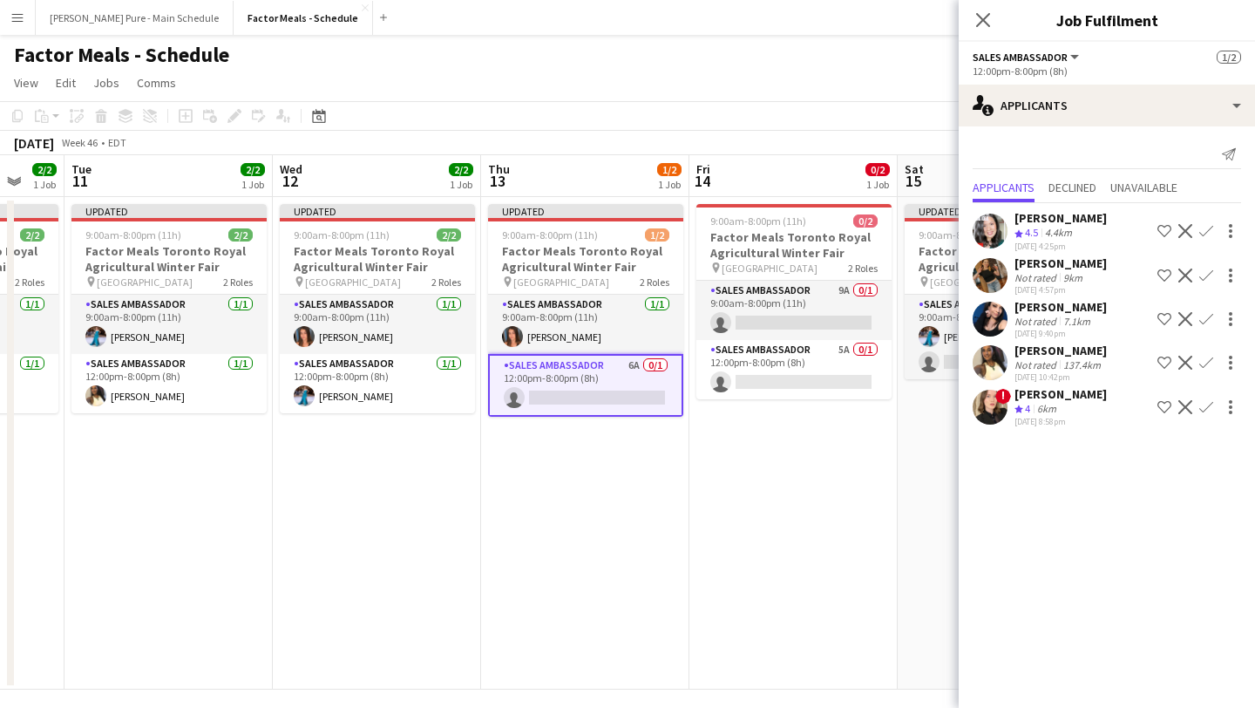
click at [544, 390] on app-card-role "Sales Ambassador 6A 0/1 12:00pm-8:00pm (8h) single-neutral-actions" at bounding box center [585, 385] width 195 height 63
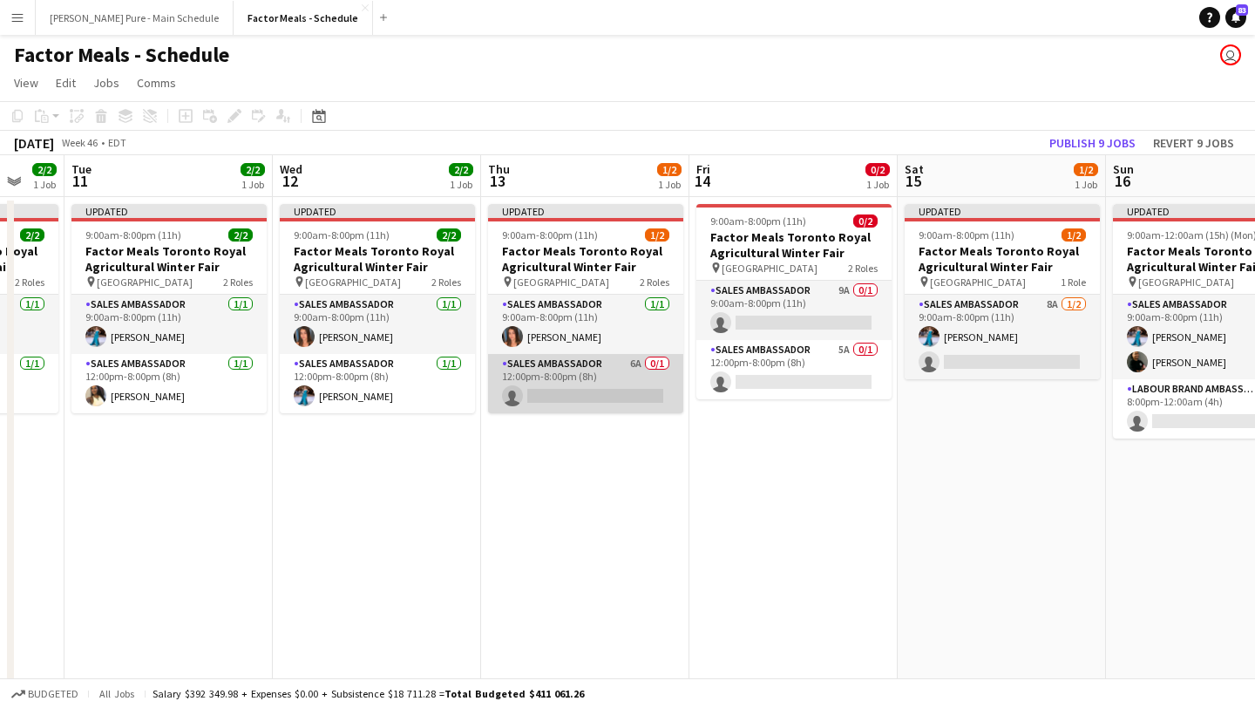
click at [544, 390] on app-card-role "Sales Ambassador 6A 0/1 12:00pm-8:00pm (8h) single-neutral-actions" at bounding box center [585, 383] width 195 height 59
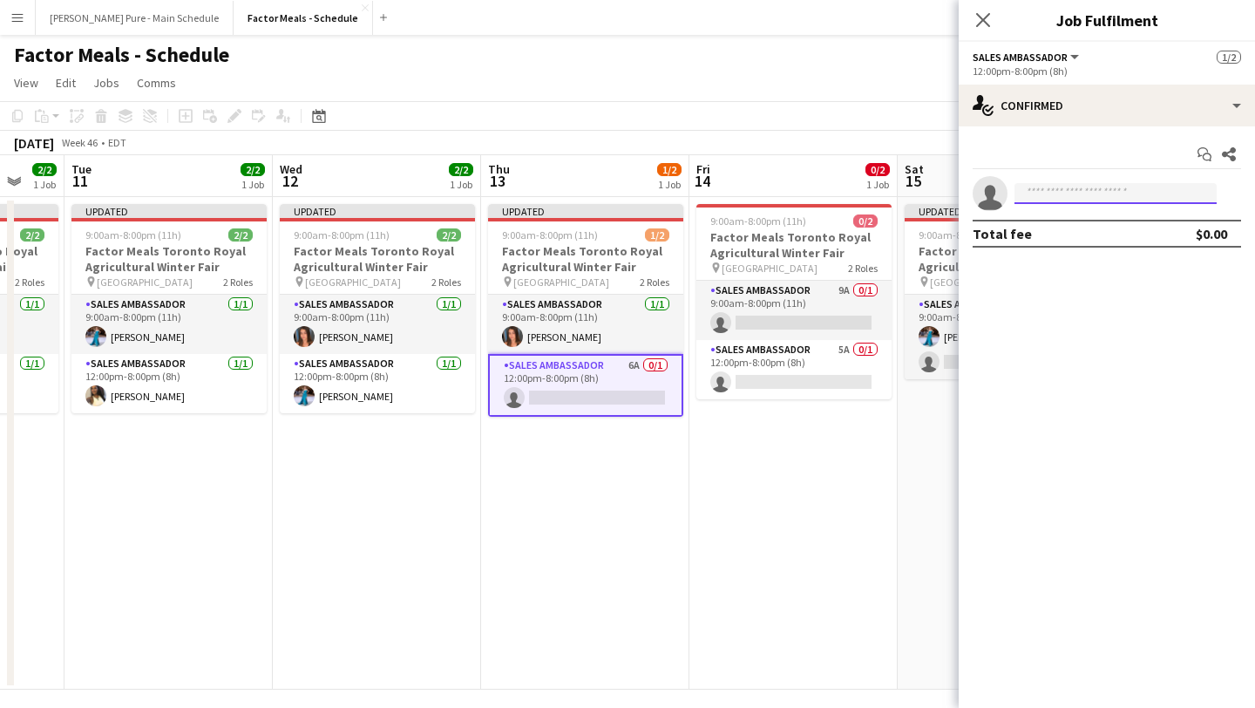
click at [1075, 199] on input at bounding box center [1116, 193] width 202 height 21
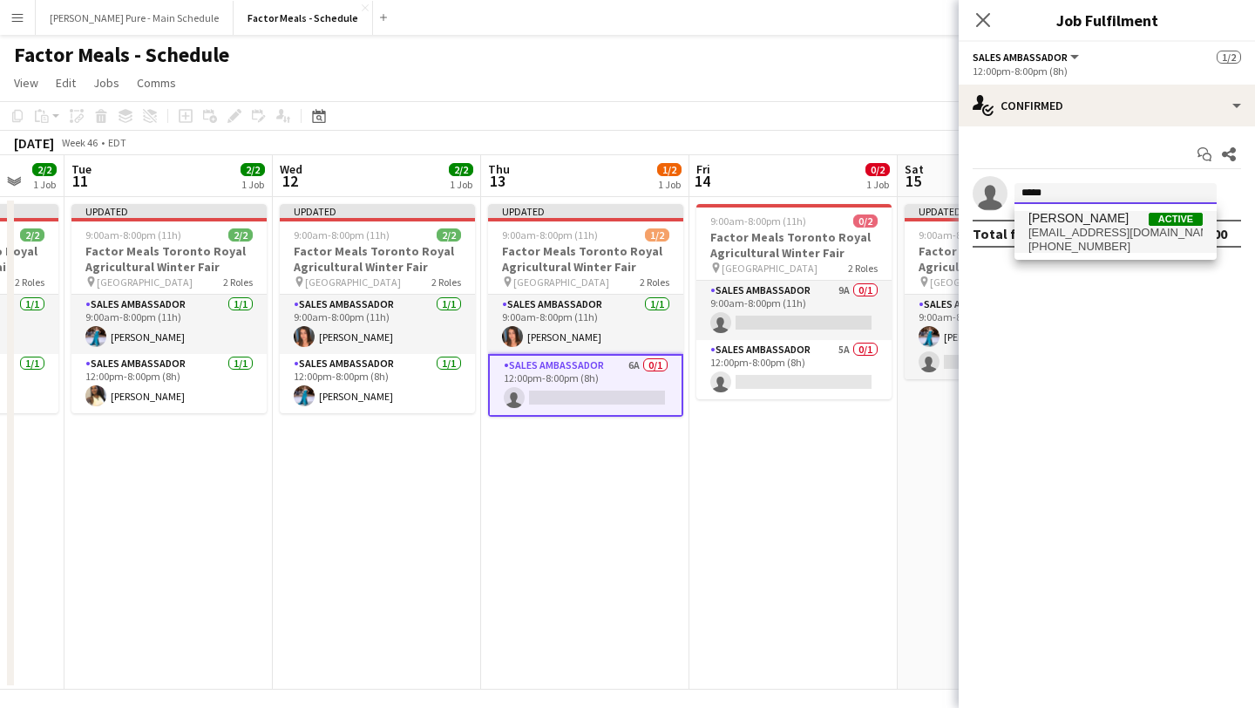
type input "*****"
click at [1083, 228] on span "adeliiahrechaniuk@gmail.com" at bounding box center [1116, 233] width 174 height 14
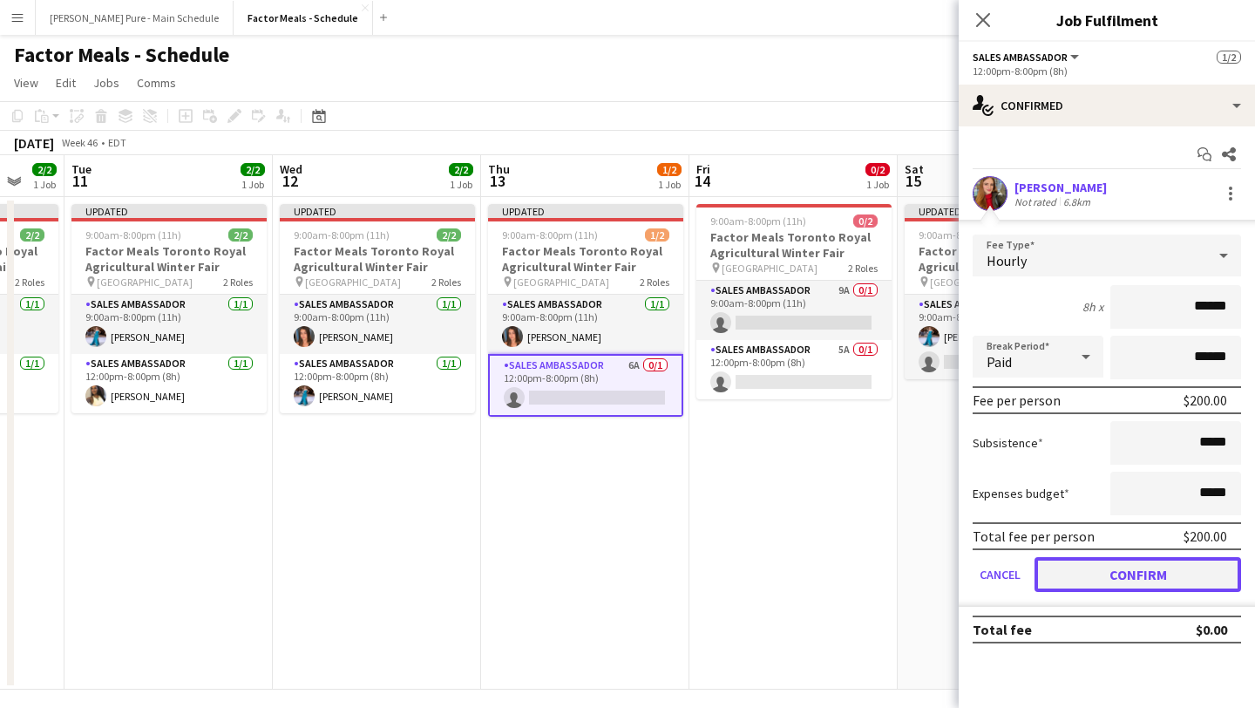
click at [1126, 566] on button "Confirm" at bounding box center [1138, 574] width 207 height 35
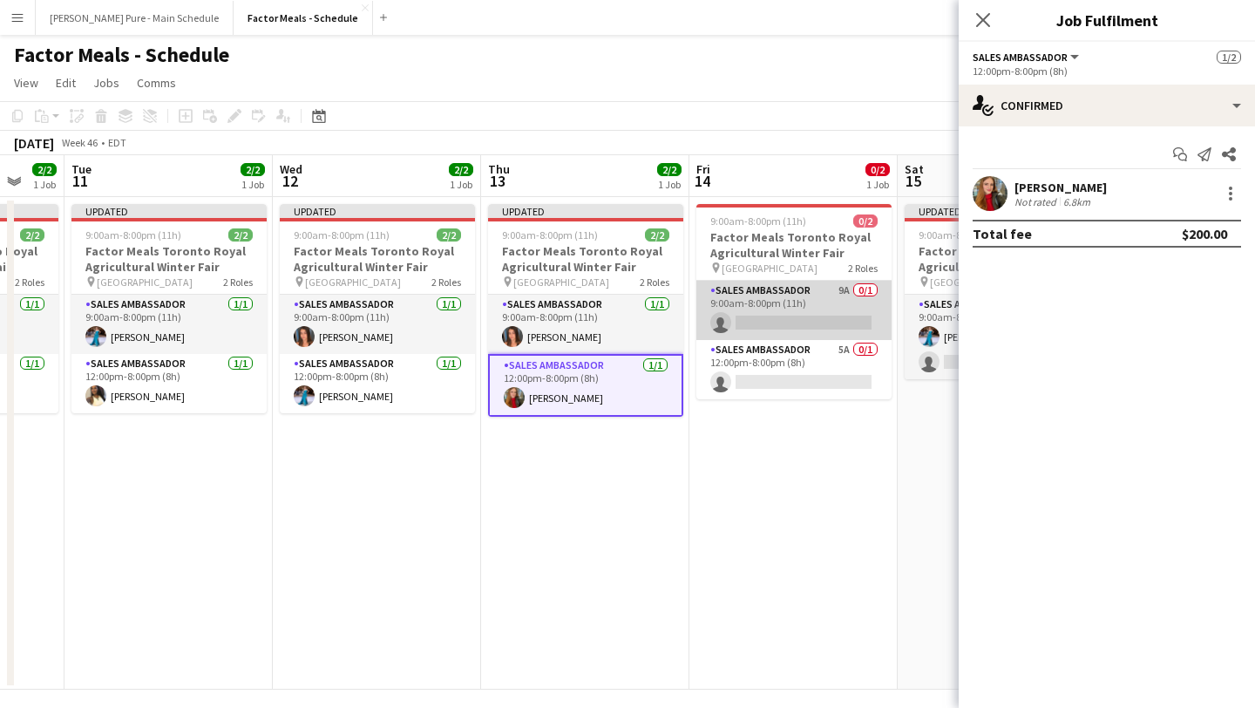
click at [803, 317] on app-card-role "Sales Ambassador 9A 0/1 9:00am-8:00pm (11h) single-neutral-actions" at bounding box center [793, 310] width 195 height 59
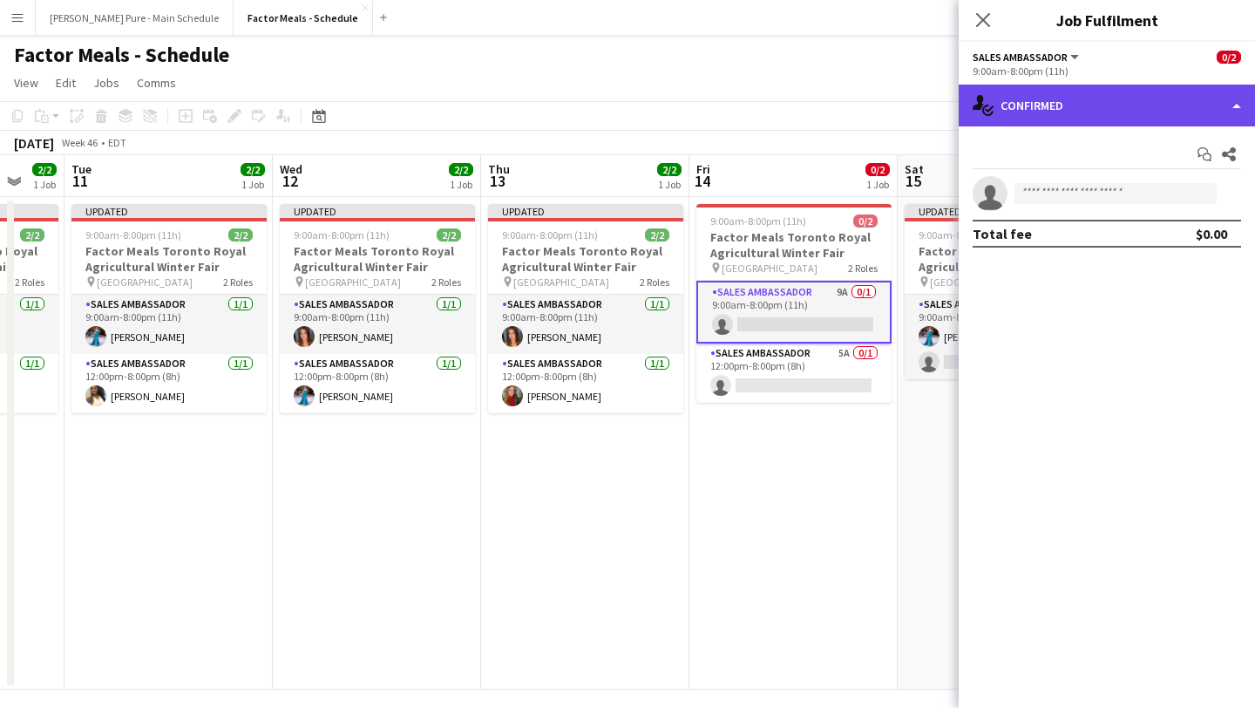
click at [1130, 122] on div "single-neutral-actions-check-2 Confirmed" at bounding box center [1107, 106] width 296 height 42
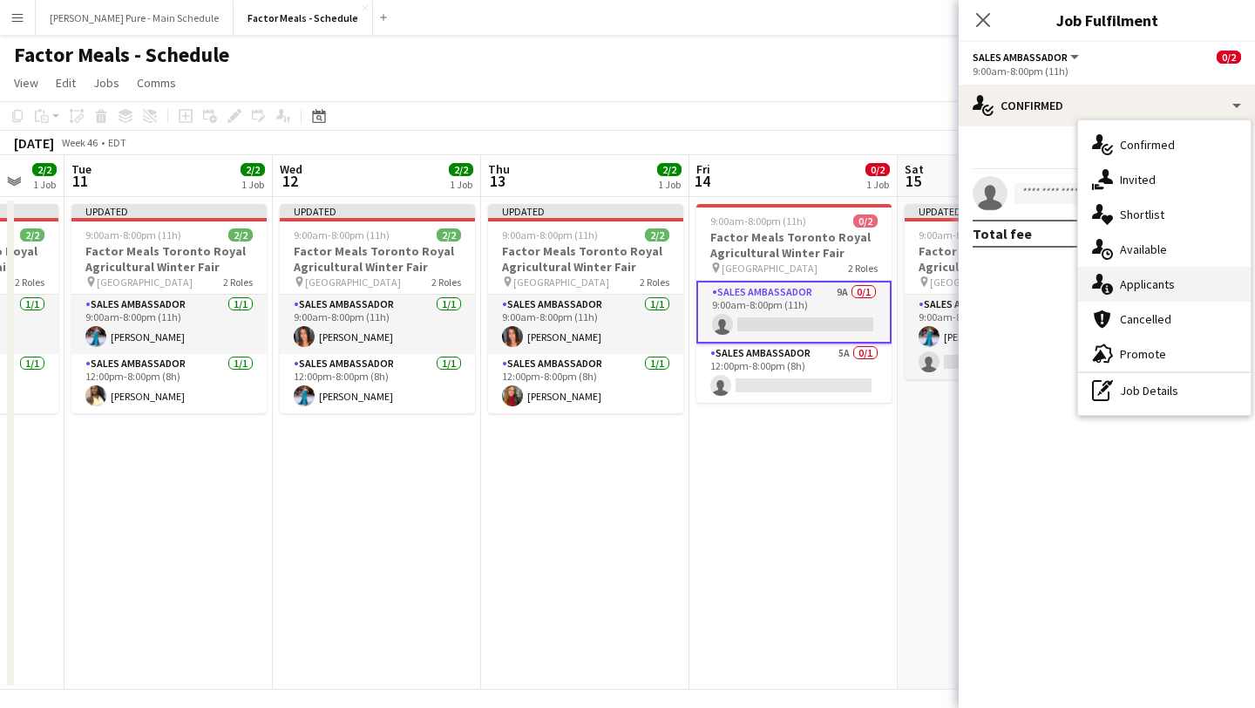
click at [1192, 289] on div "single-neutral-actions-information Applicants" at bounding box center [1164, 284] width 173 height 35
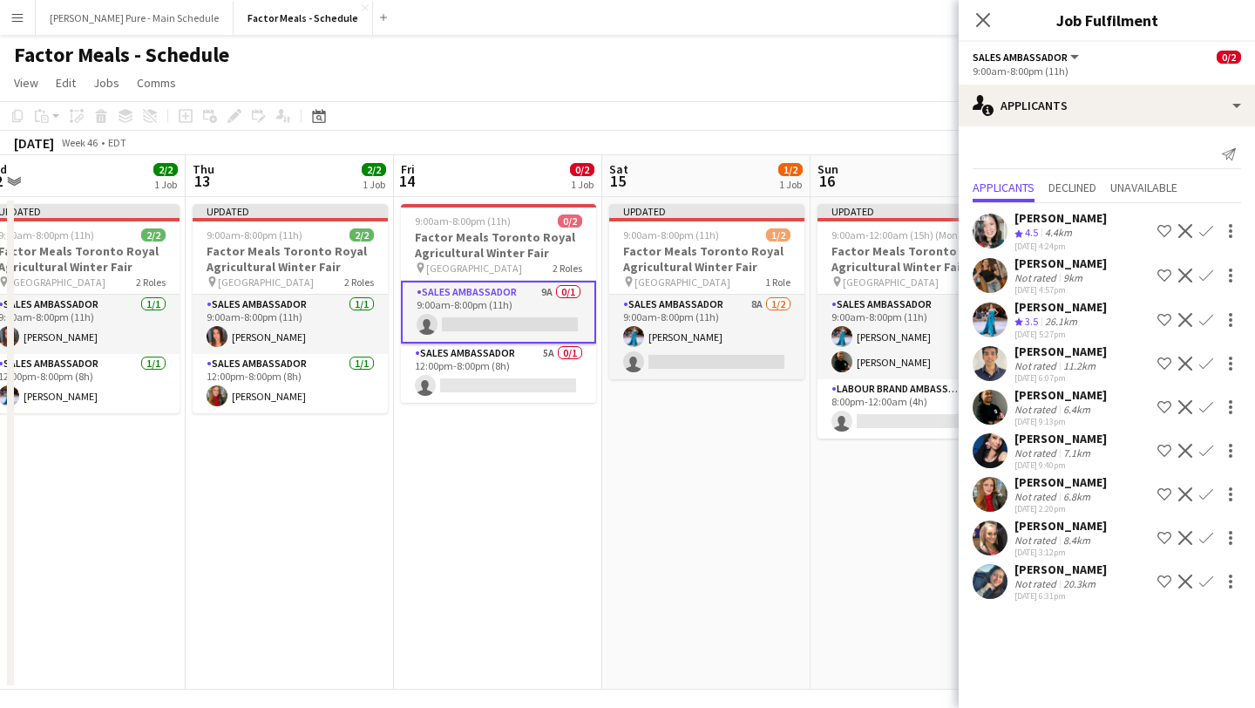
scroll to position [0, 648]
click at [1208, 315] on app-icon "Confirm" at bounding box center [1206, 320] width 14 height 14
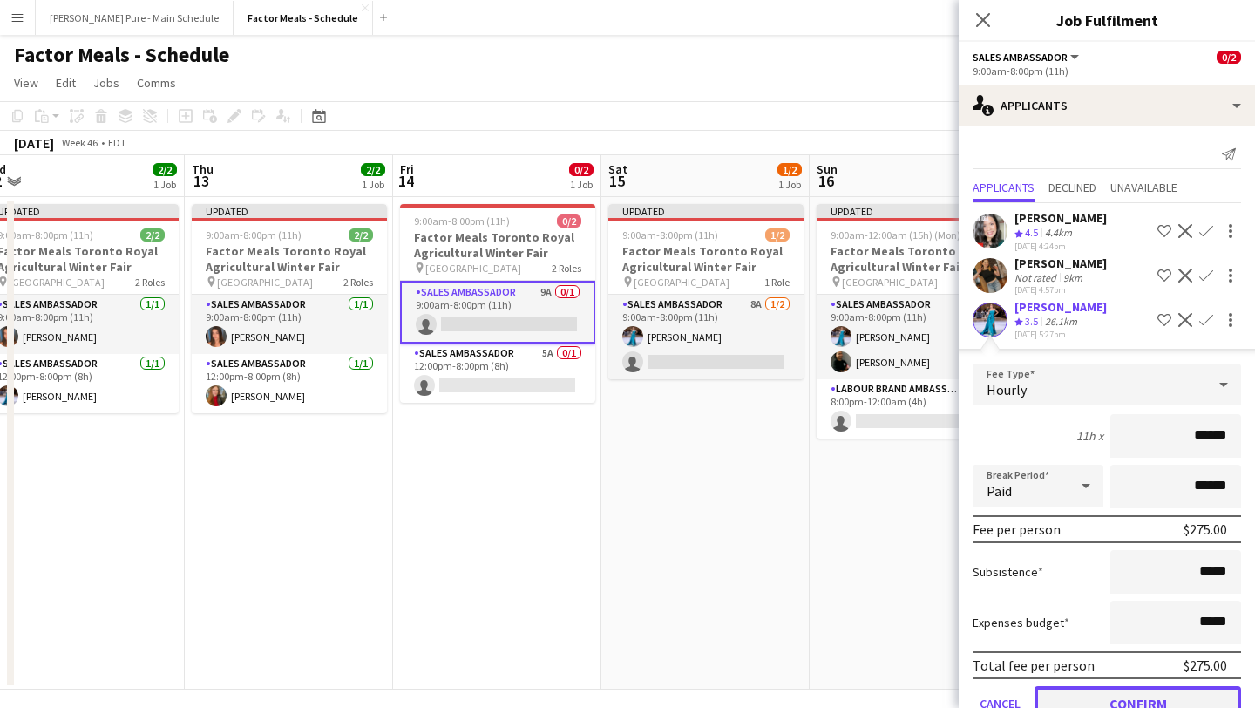
click at [1128, 703] on button "Confirm" at bounding box center [1138, 703] width 207 height 35
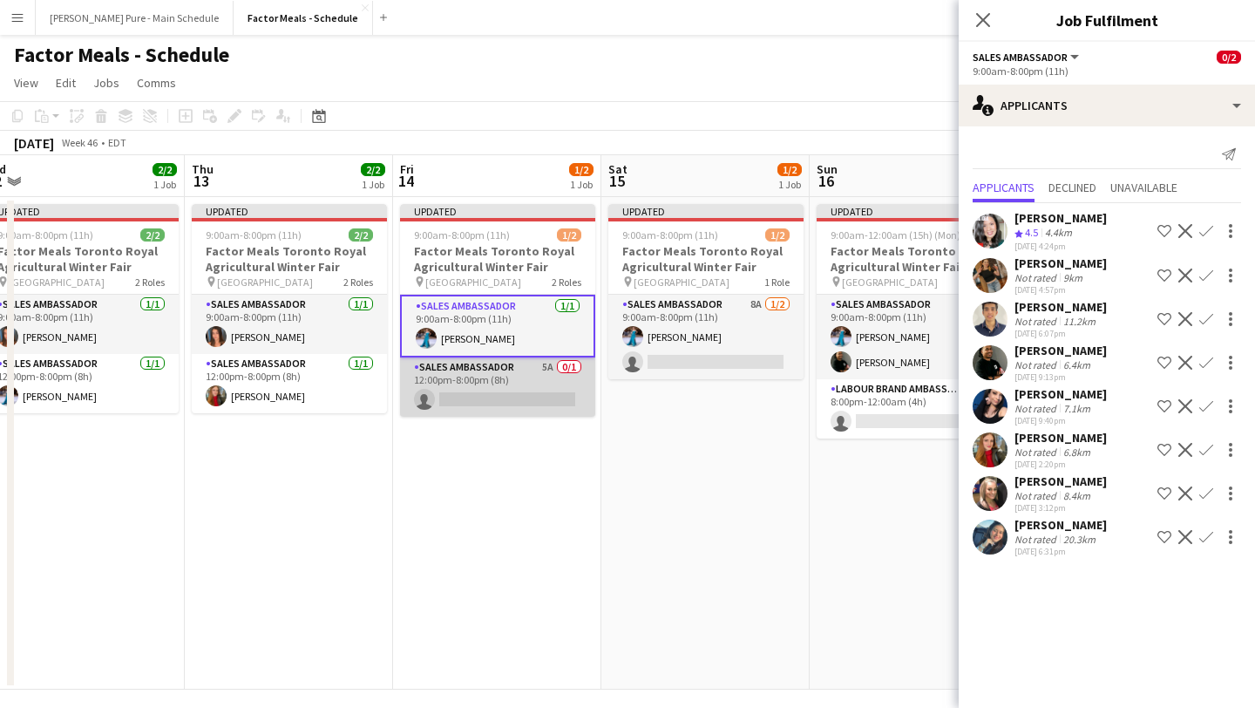
click at [493, 399] on app-card-role "Sales Ambassador 5A 0/1 12:00pm-8:00pm (8h) single-neutral-actions" at bounding box center [497, 386] width 195 height 59
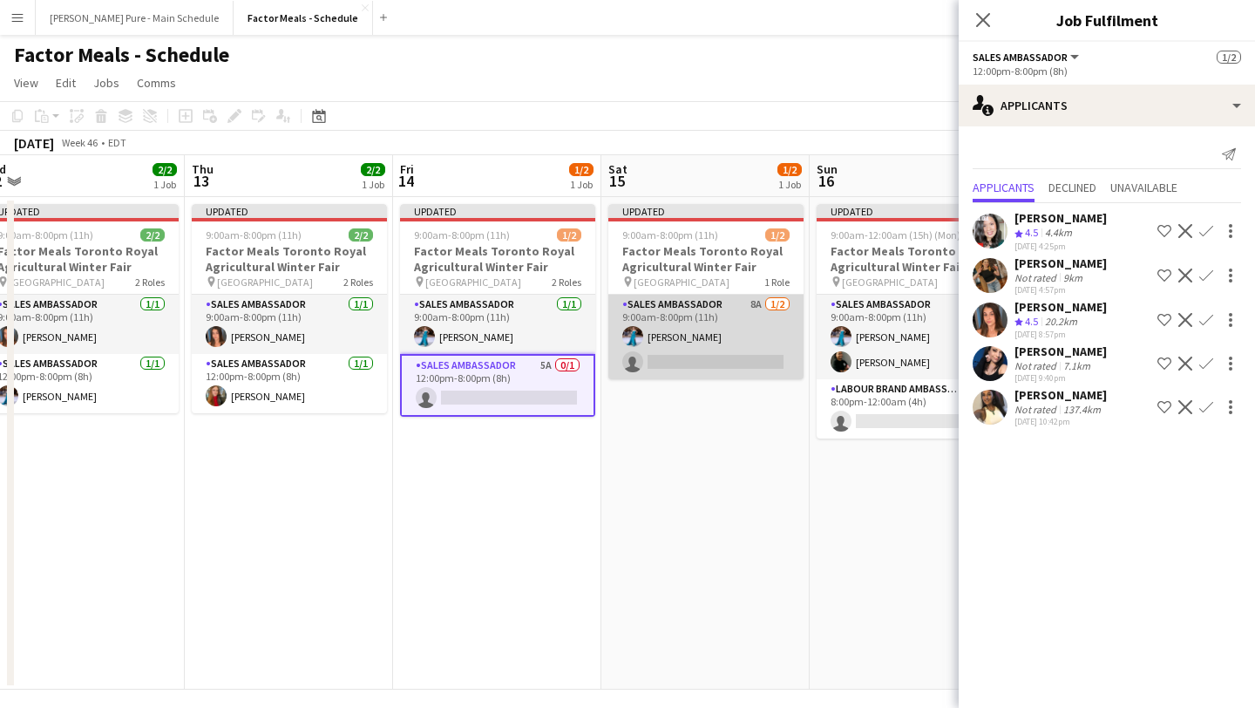
click at [685, 352] on app-card-role "Sales Ambassador 8A 1/2 9:00am-8:00pm (11h) Tania Sharma single-neutral-actions" at bounding box center [705, 337] width 195 height 85
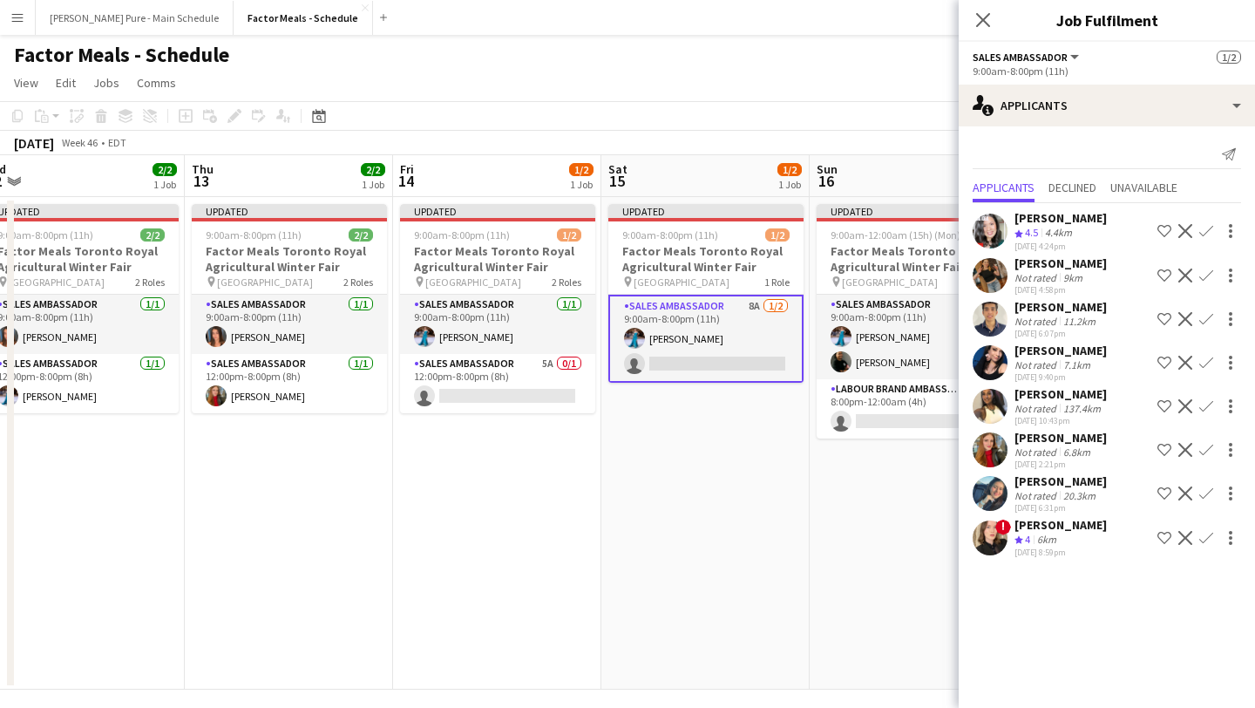
click at [1213, 399] on button "Confirm" at bounding box center [1206, 406] width 21 height 21
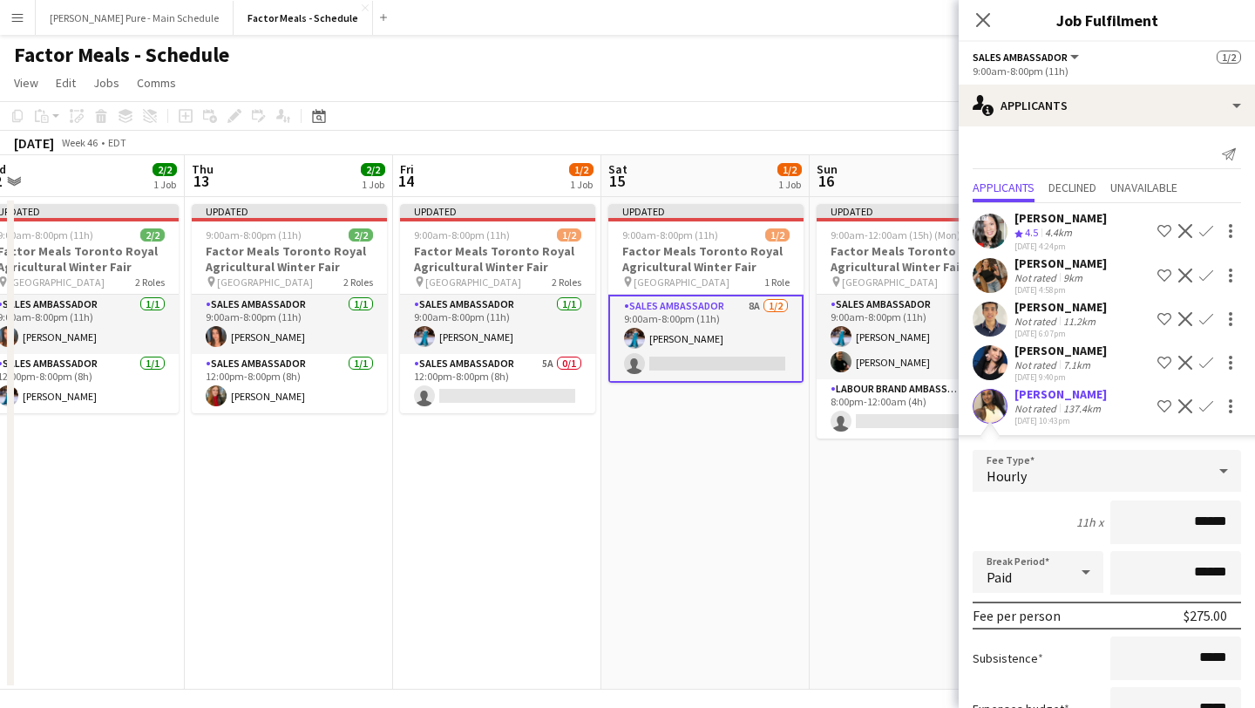
scroll to position [262, 0]
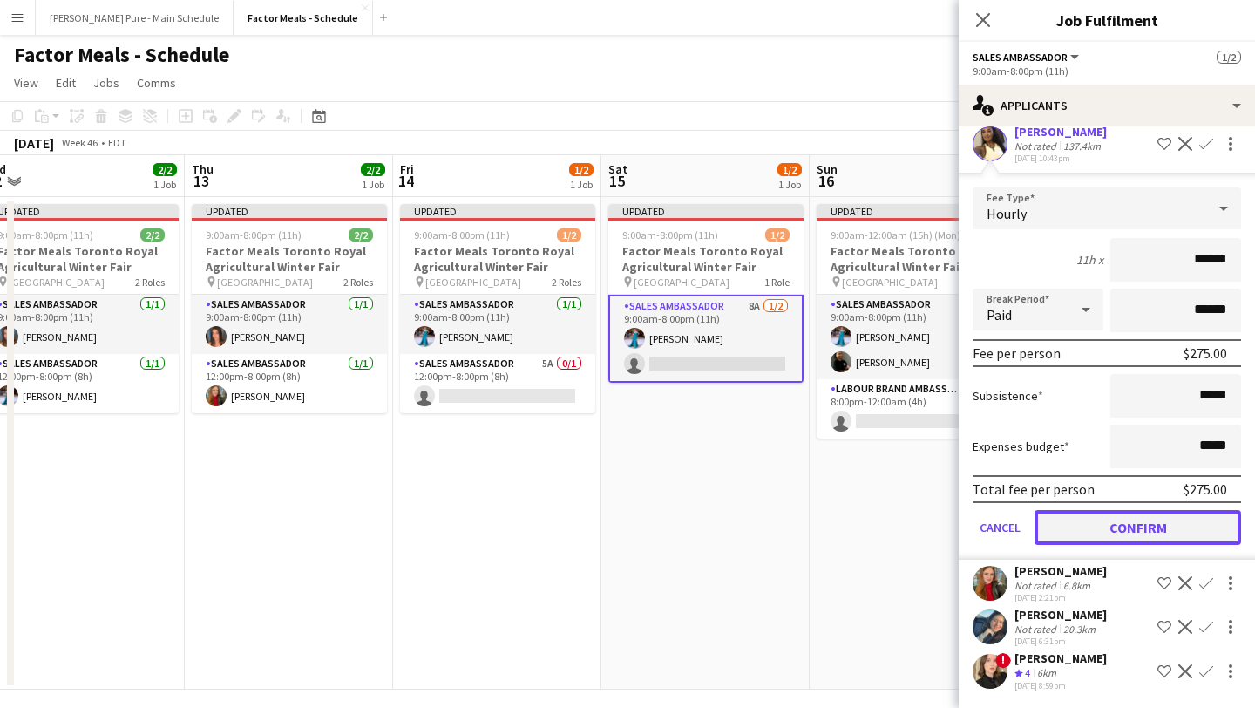
click at [1137, 511] on button "Confirm" at bounding box center [1138, 527] width 207 height 35
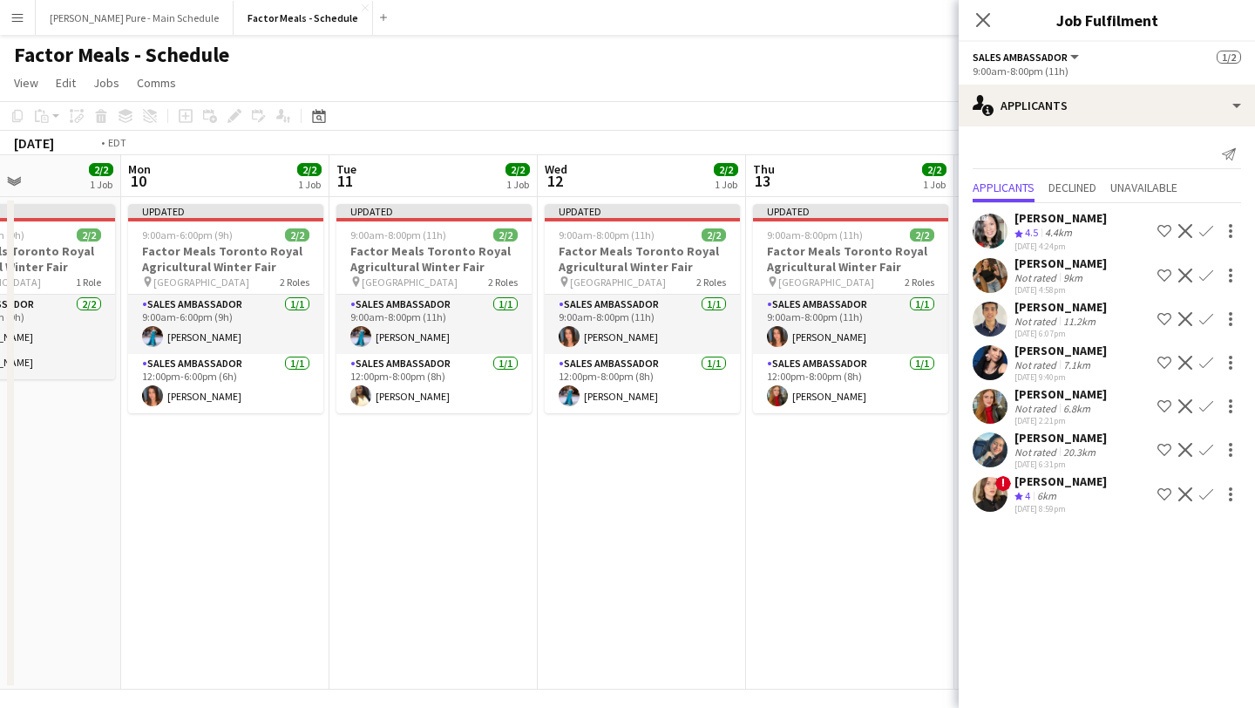
scroll to position [0, 546]
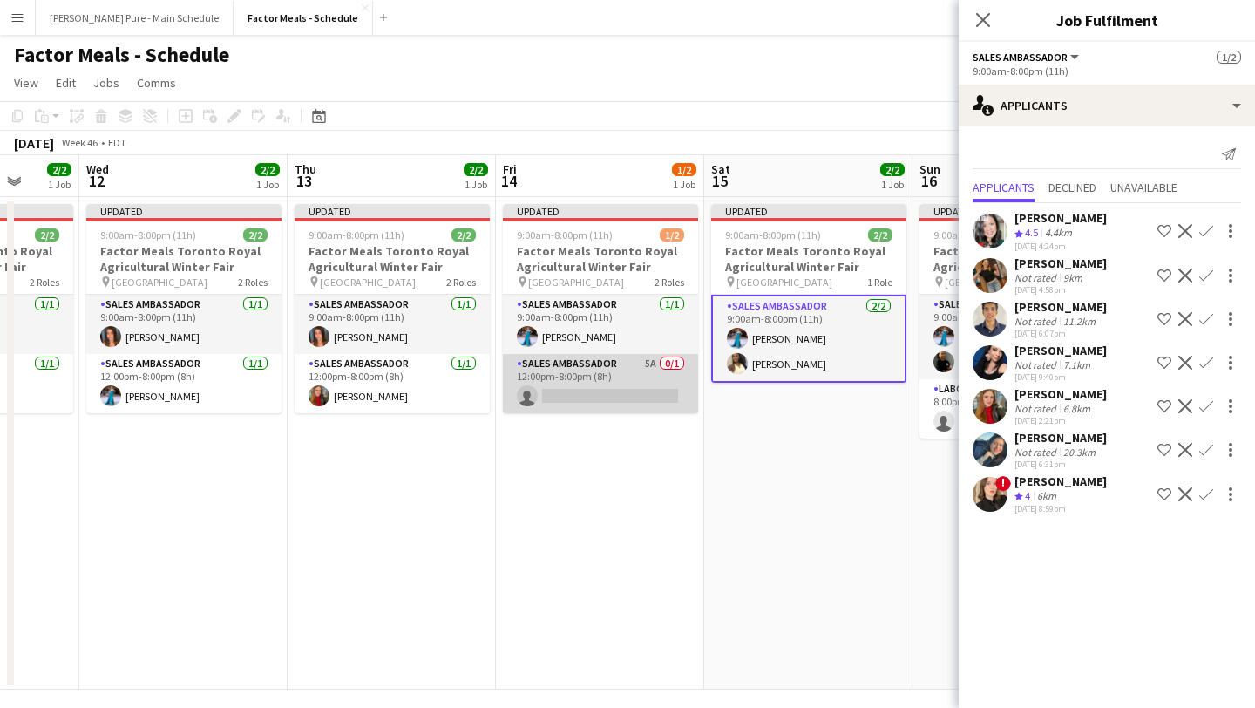
click at [566, 380] on app-card-role "Sales Ambassador 5A 0/1 12:00pm-8:00pm (8h) single-neutral-actions" at bounding box center [600, 383] width 195 height 59
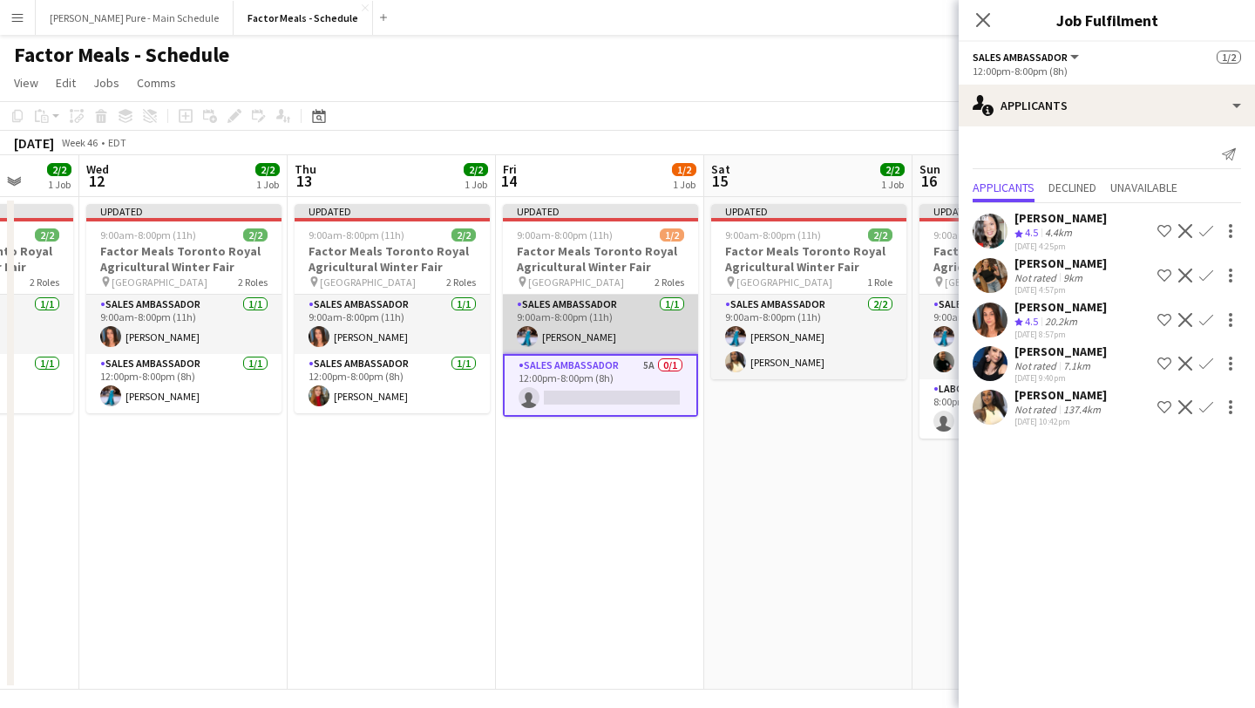
click at [570, 316] on app-card-role "Sales Ambassador 1/1 9:00am-8:00pm (11h) Tania Sharma" at bounding box center [600, 324] width 195 height 59
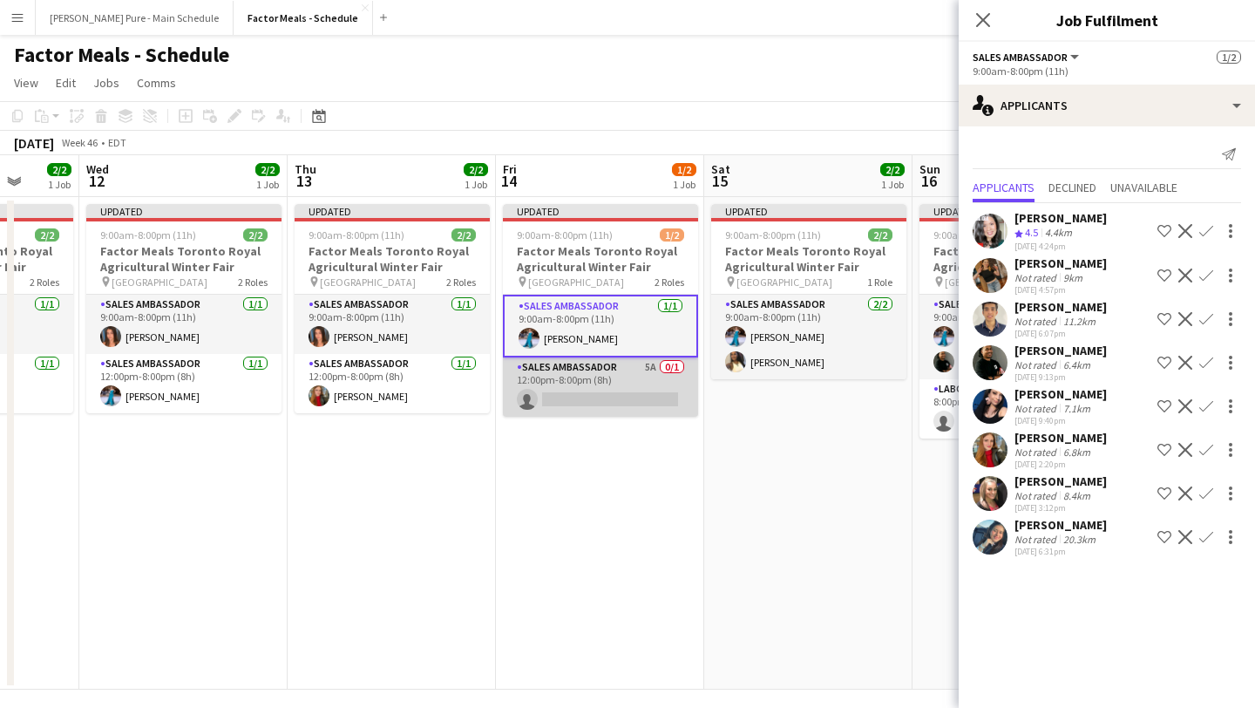
click at [583, 385] on app-card-role "Sales Ambassador 5A 0/1 12:00pm-8:00pm (8h) single-neutral-actions" at bounding box center [600, 386] width 195 height 59
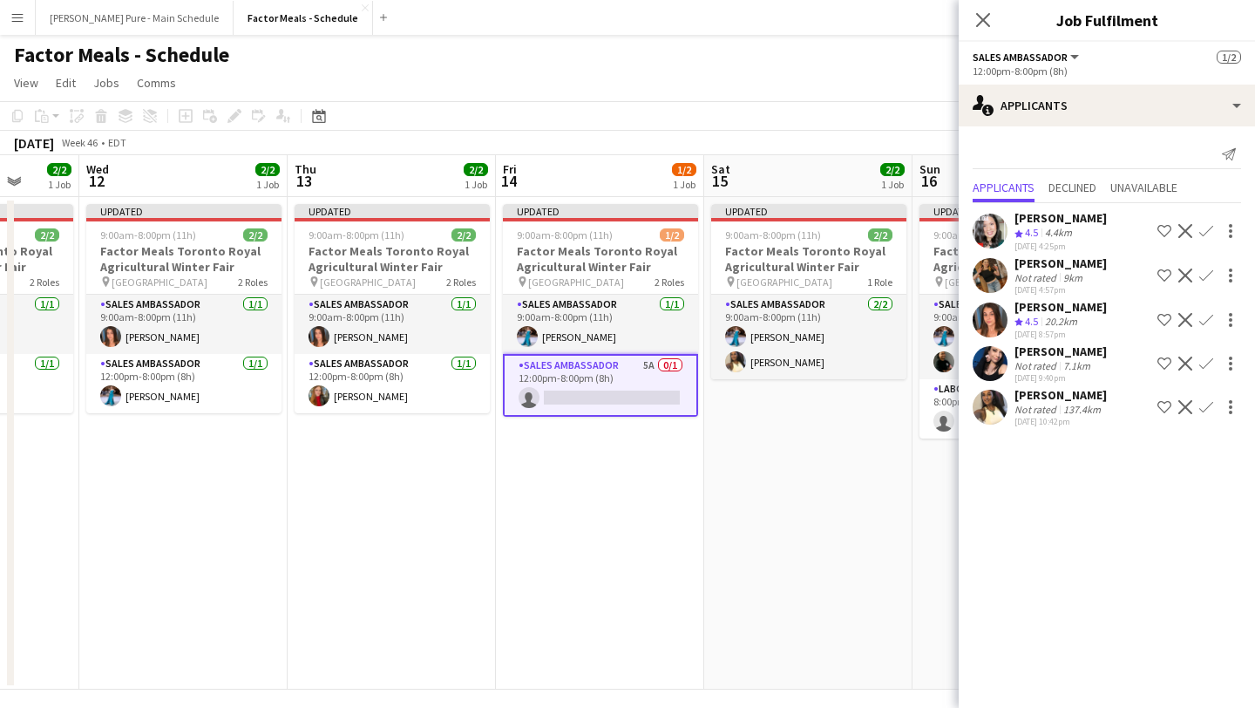
click at [1208, 316] on app-icon "Confirm" at bounding box center [1206, 320] width 14 height 14
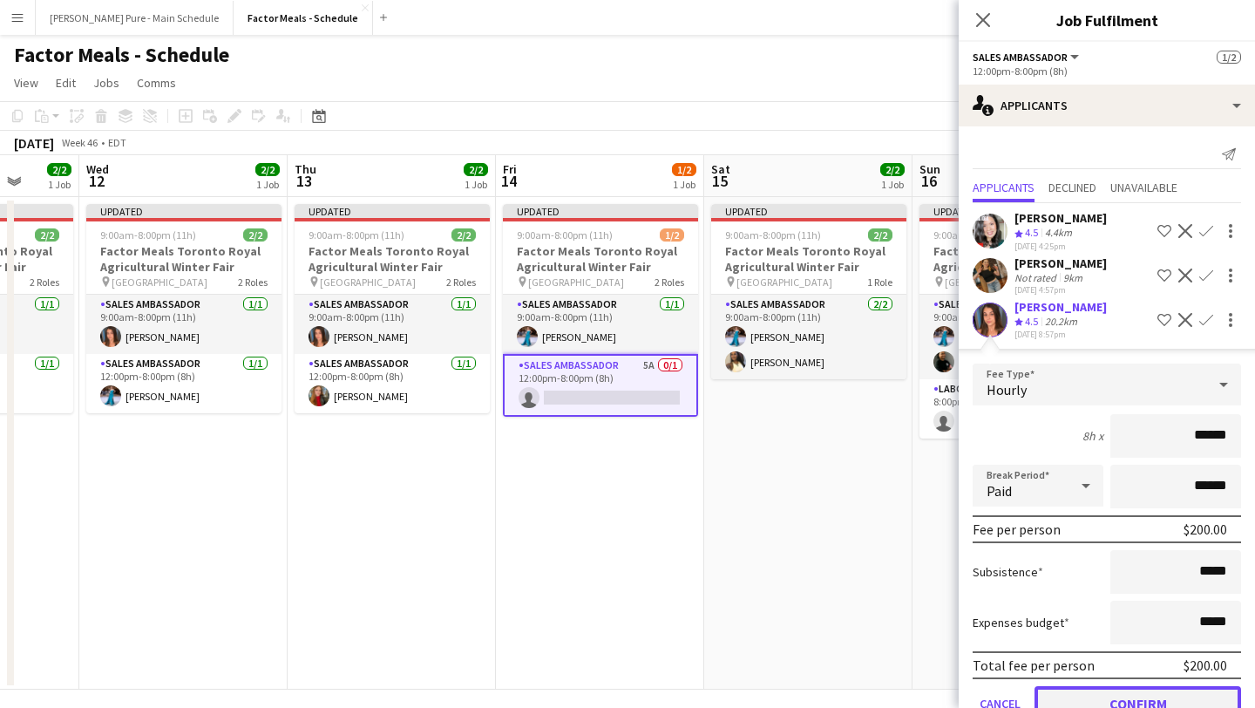
click at [1156, 692] on button "Confirm" at bounding box center [1138, 703] width 207 height 35
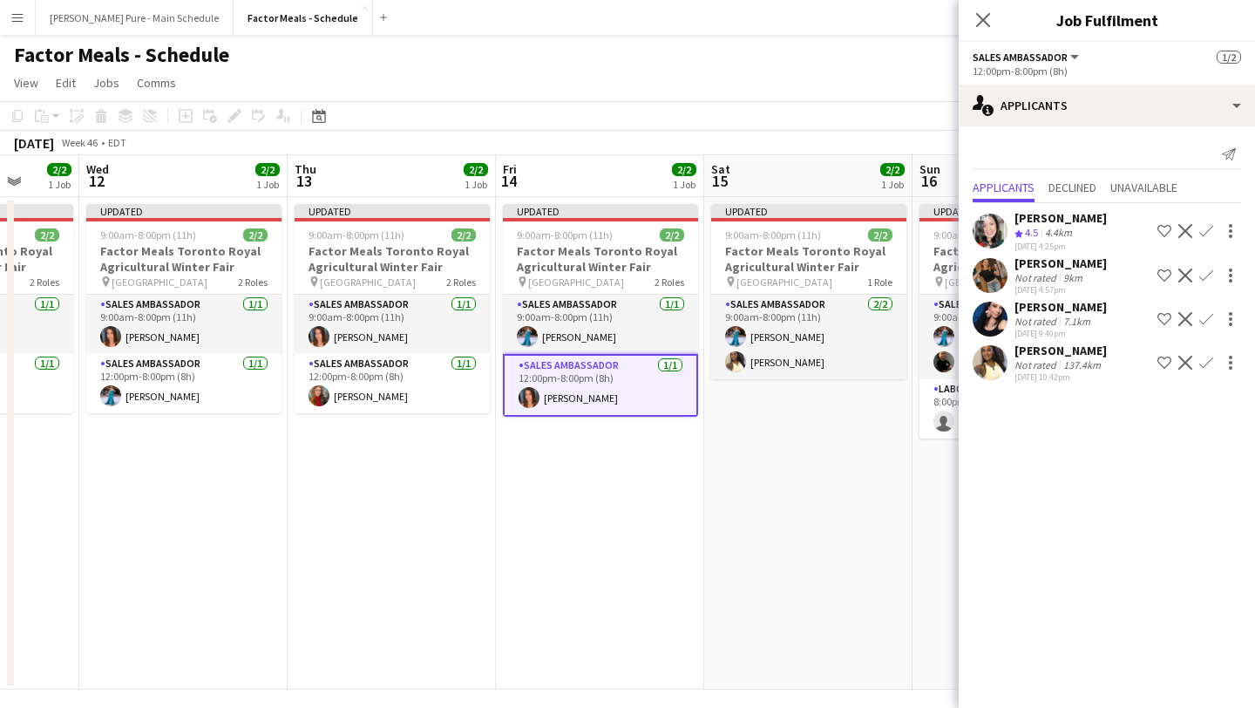
click at [680, 543] on app-date-cell "Updated 9:00am-8:00pm (11h) 2/2 Factor Meals Toronto Royal Agricultural Winter …" at bounding box center [600, 443] width 208 height 492
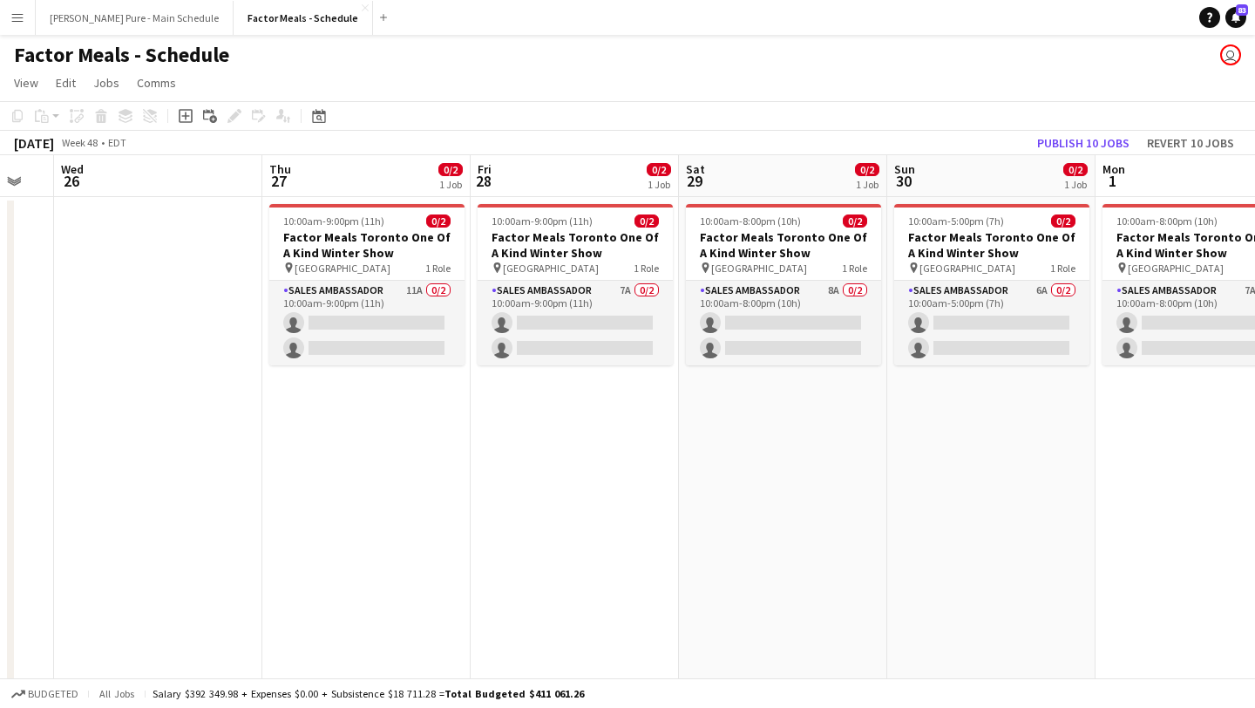
scroll to position [0, 862]
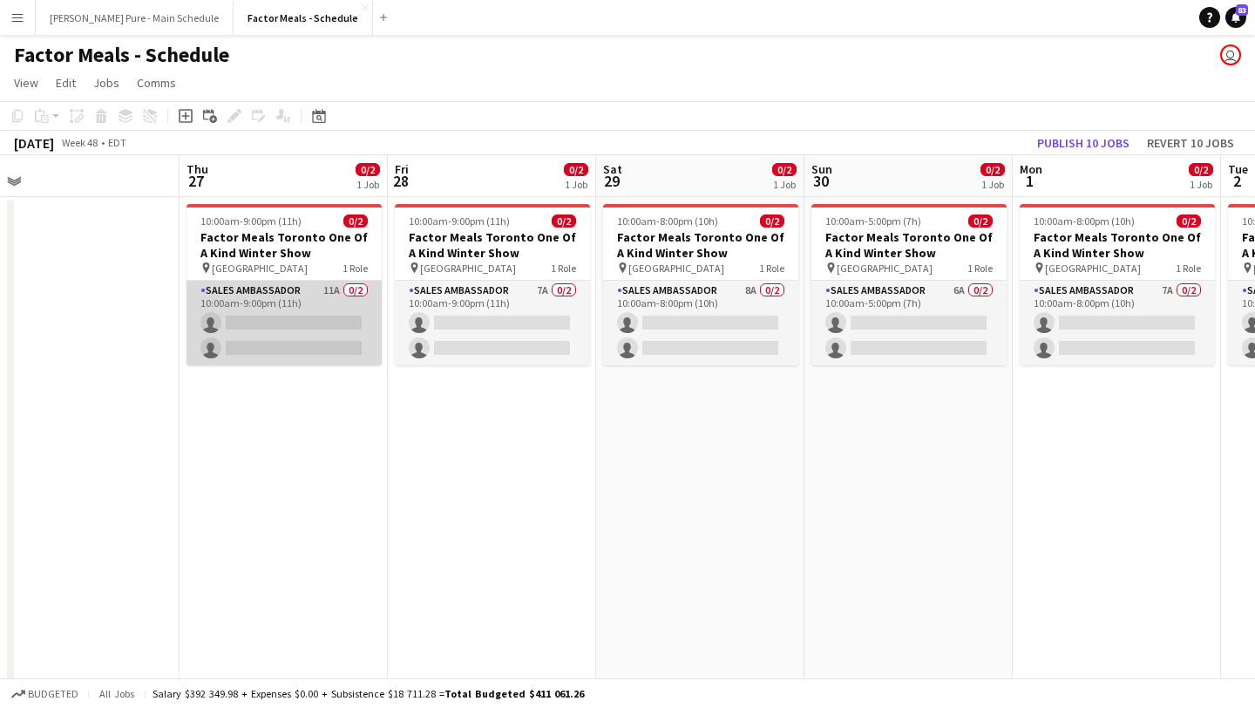
click at [289, 348] on app-card-role "Sales Ambassador 11A 0/2 10:00am-9:00pm (11h) single-neutral-actions single-neu…" at bounding box center [284, 323] width 195 height 85
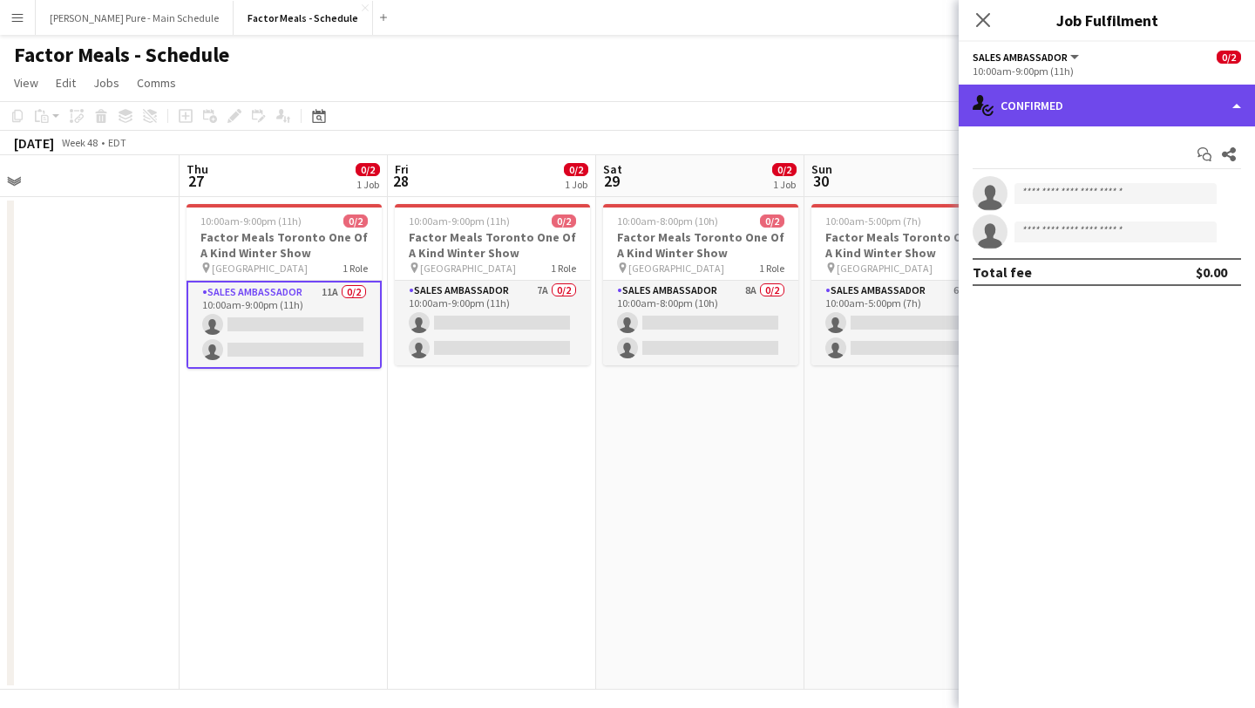
click at [1197, 112] on div "single-neutral-actions-check-2 Confirmed" at bounding box center [1107, 106] width 296 height 42
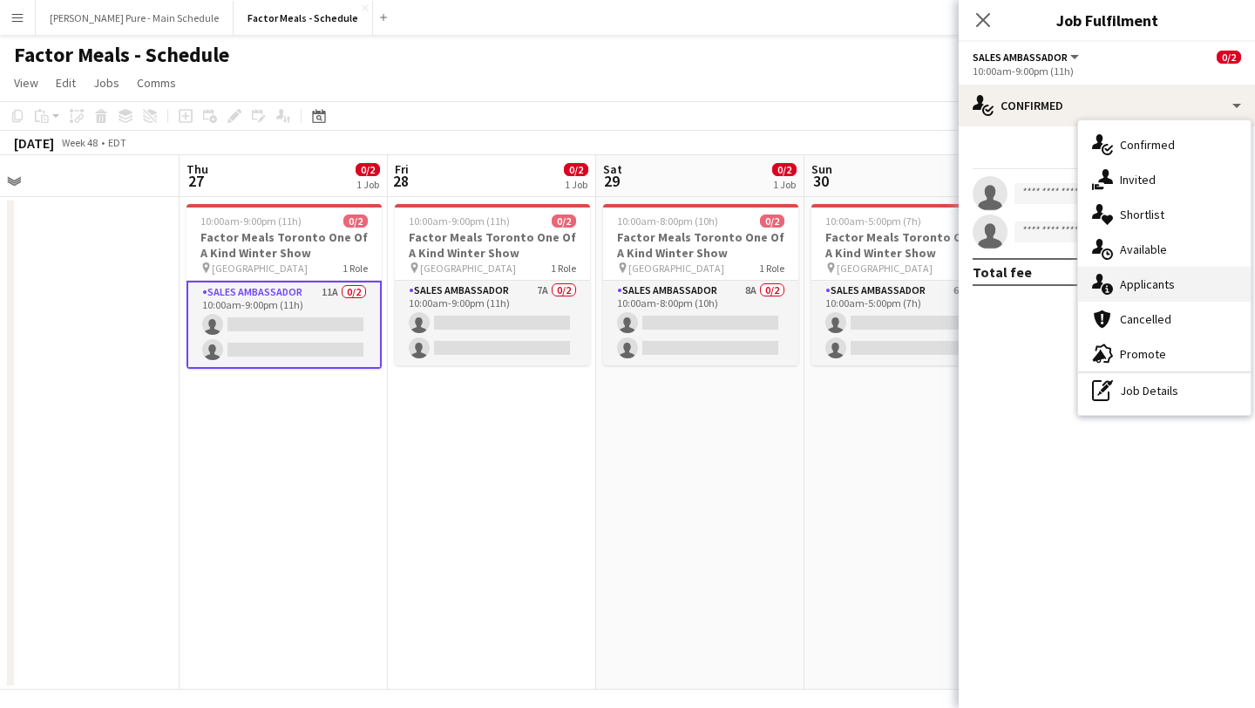
click at [1191, 268] on div "single-neutral-actions-information Applicants" at bounding box center [1164, 284] width 173 height 35
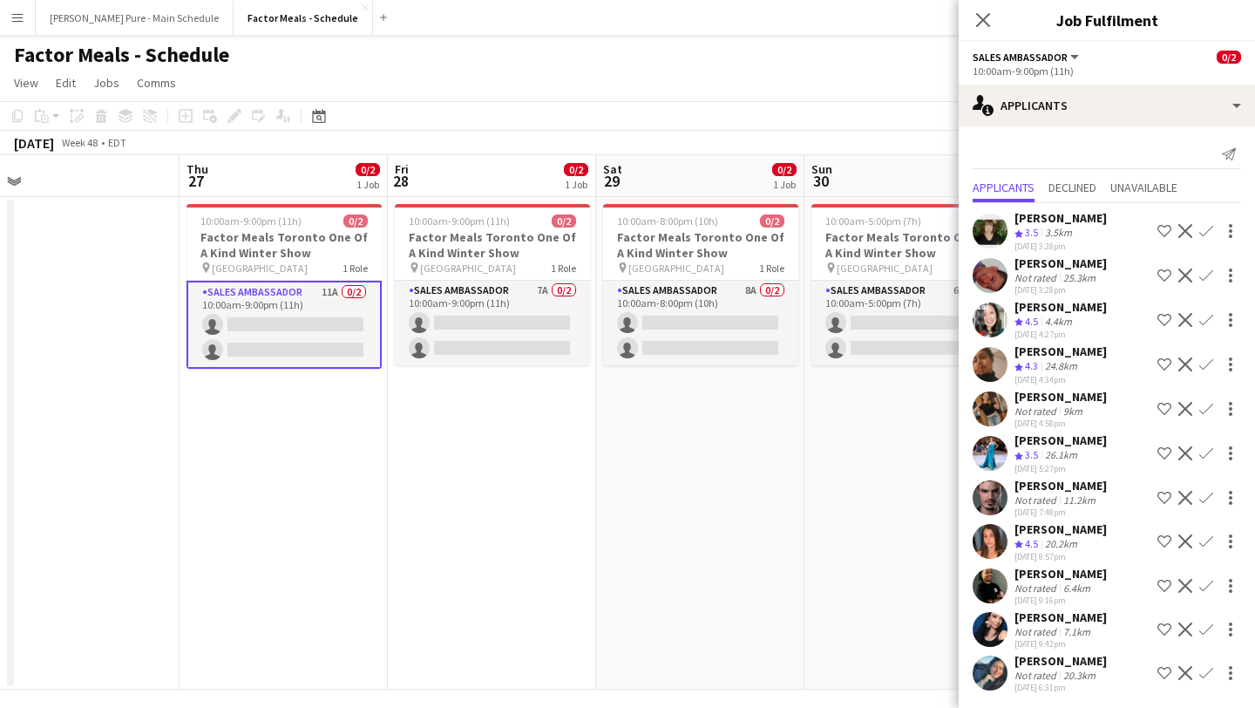
scroll to position [0, 0]
click at [991, 18] on app-icon "Close pop-in" at bounding box center [983, 20] width 25 height 25
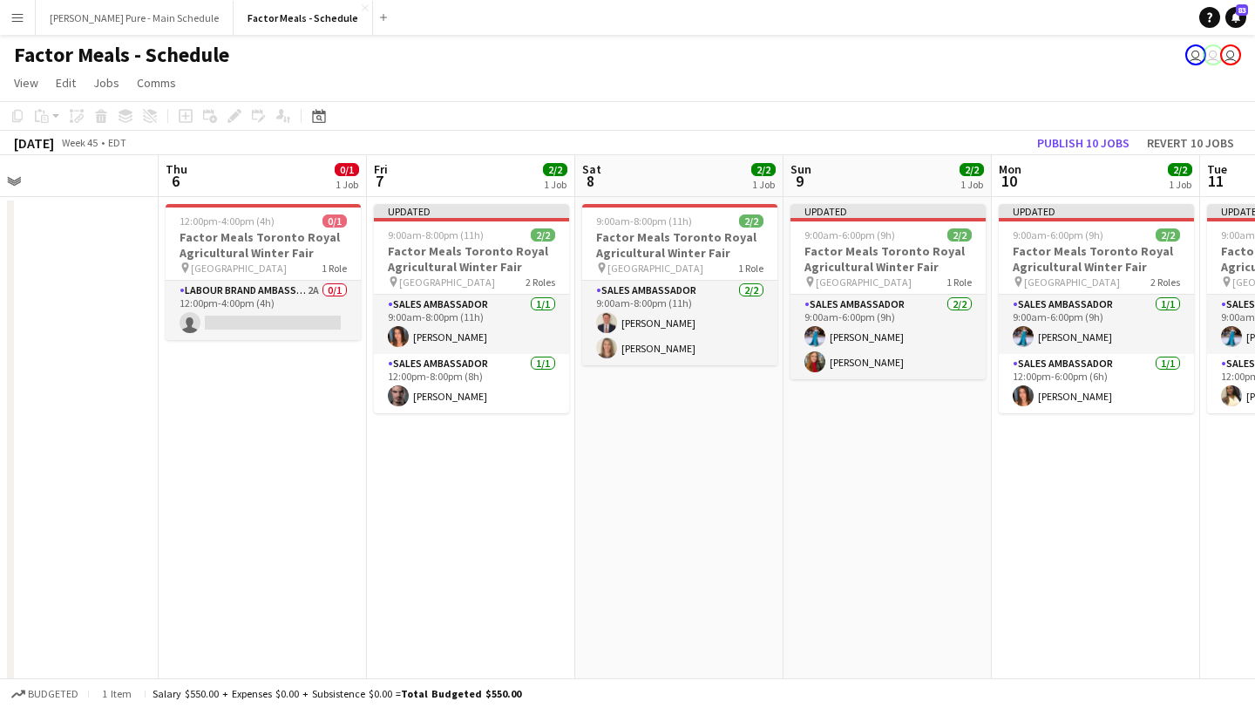
scroll to position [0, 488]
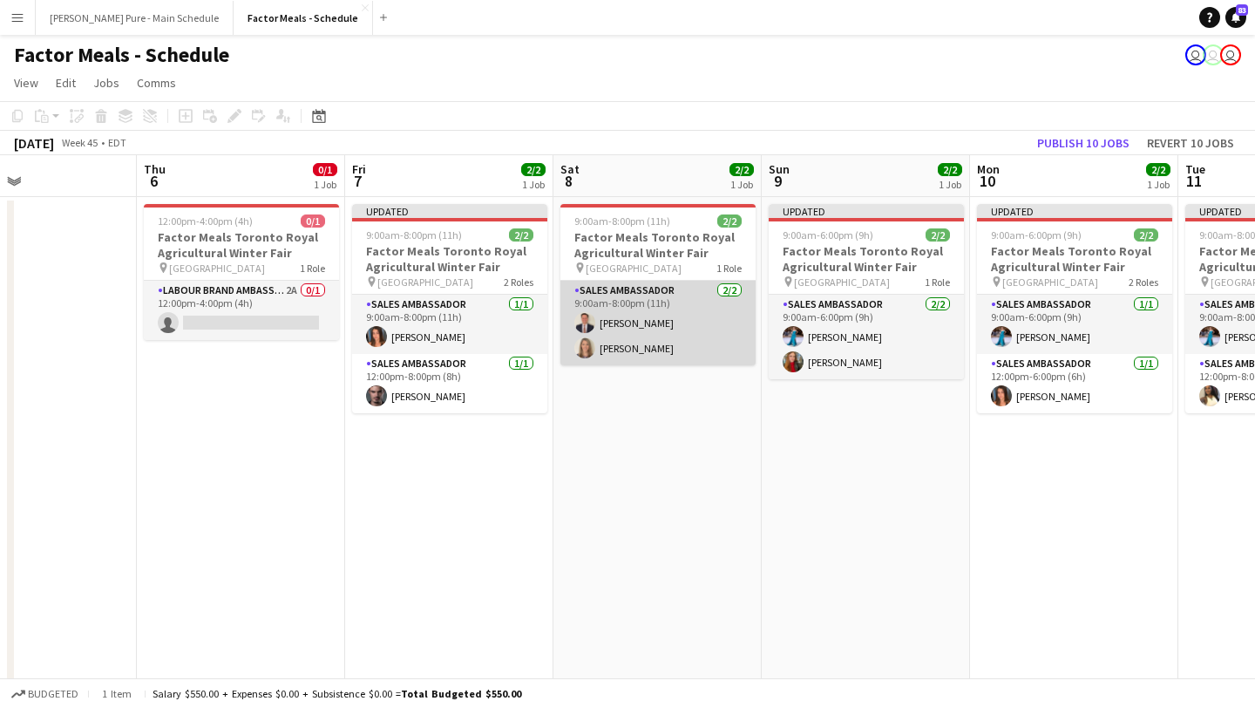
click at [651, 324] on app-card-role "Sales Ambassador 2/2 9:00am-8:00pm (11h) Mick Zuroski Jenn Zuroski" at bounding box center [657, 323] width 195 height 85
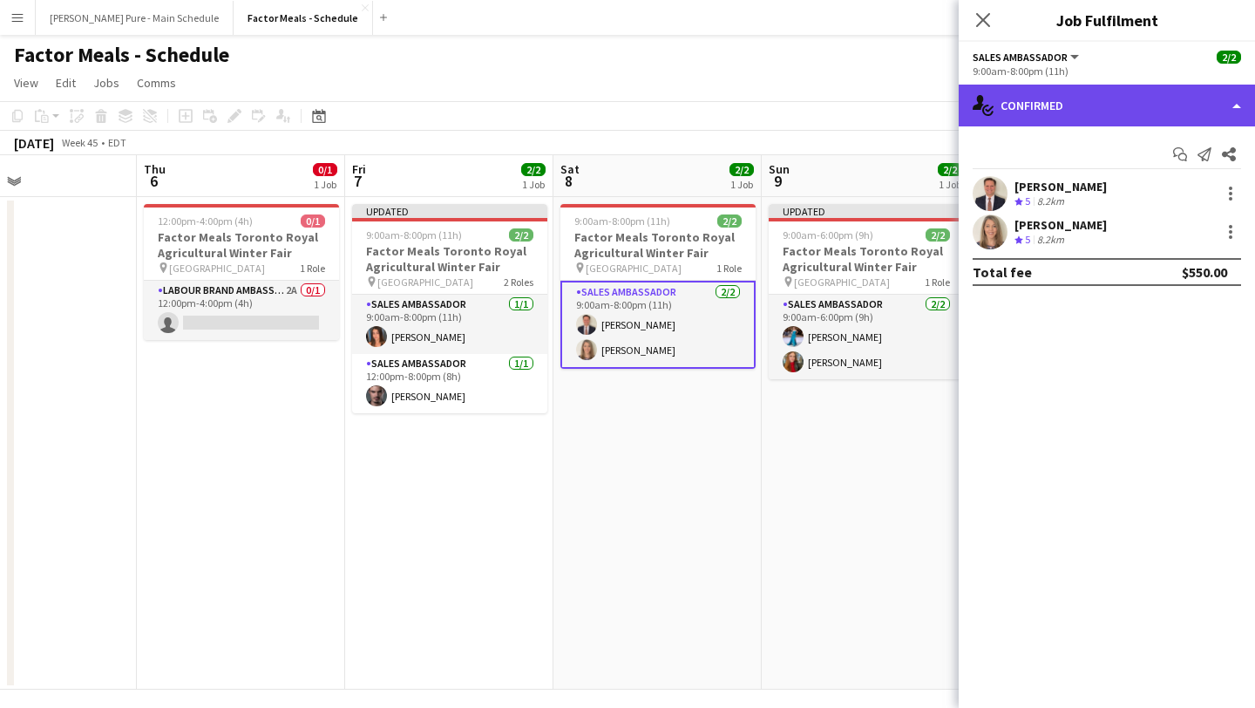
click at [1192, 99] on div "single-neutral-actions-check-2 Confirmed" at bounding box center [1107, 106] width 296 height 42
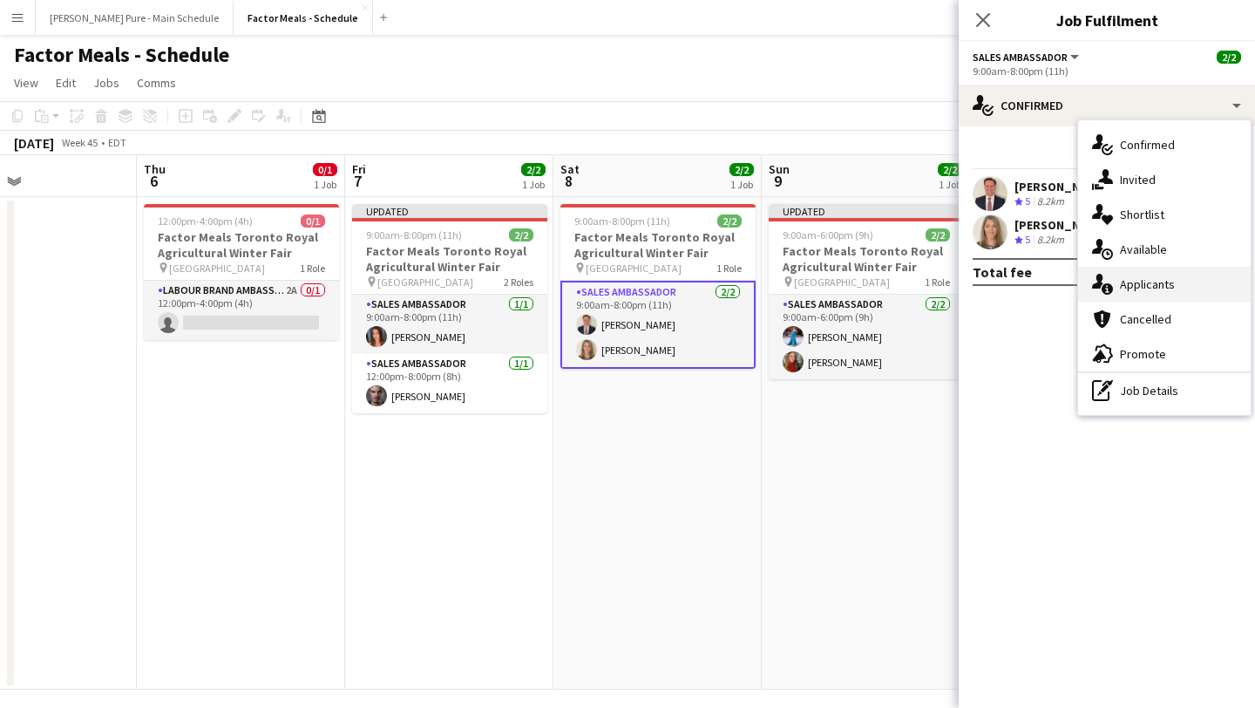
click at [1185, 293] on div "single-neutral-actions-information Applicants" at bounding box center [1164, 284] width 173 height 35
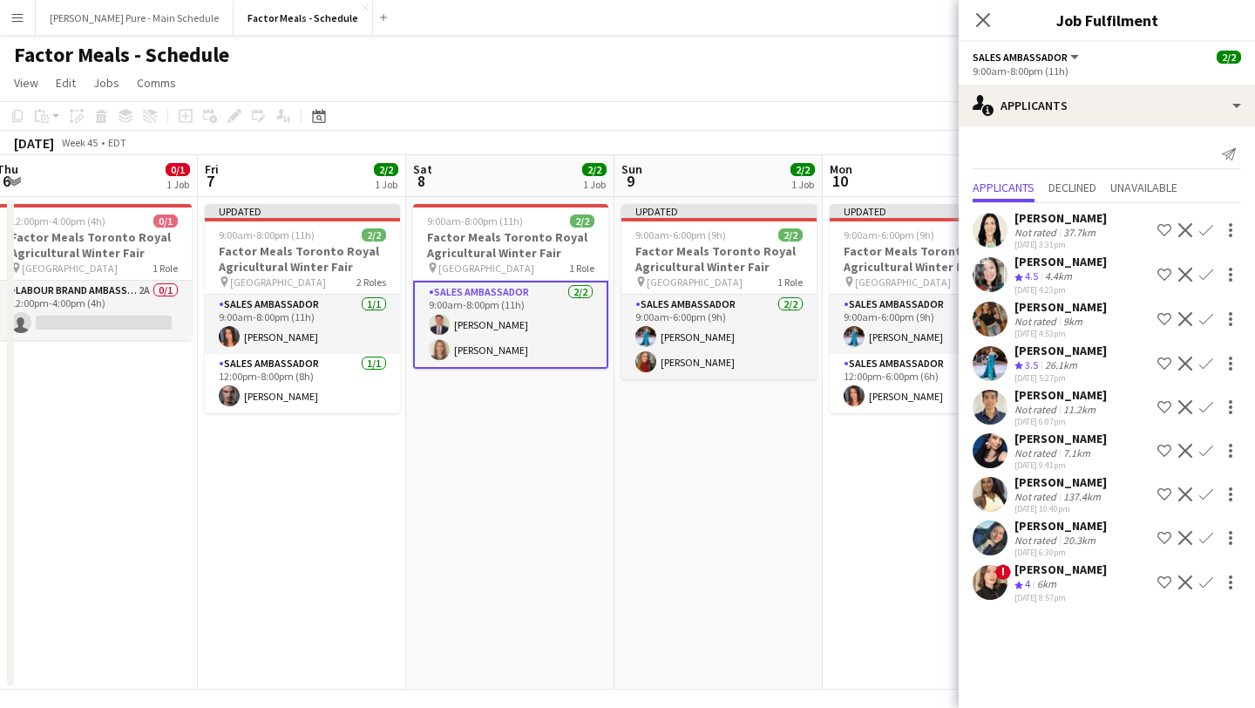
scroll to position [0, 750]
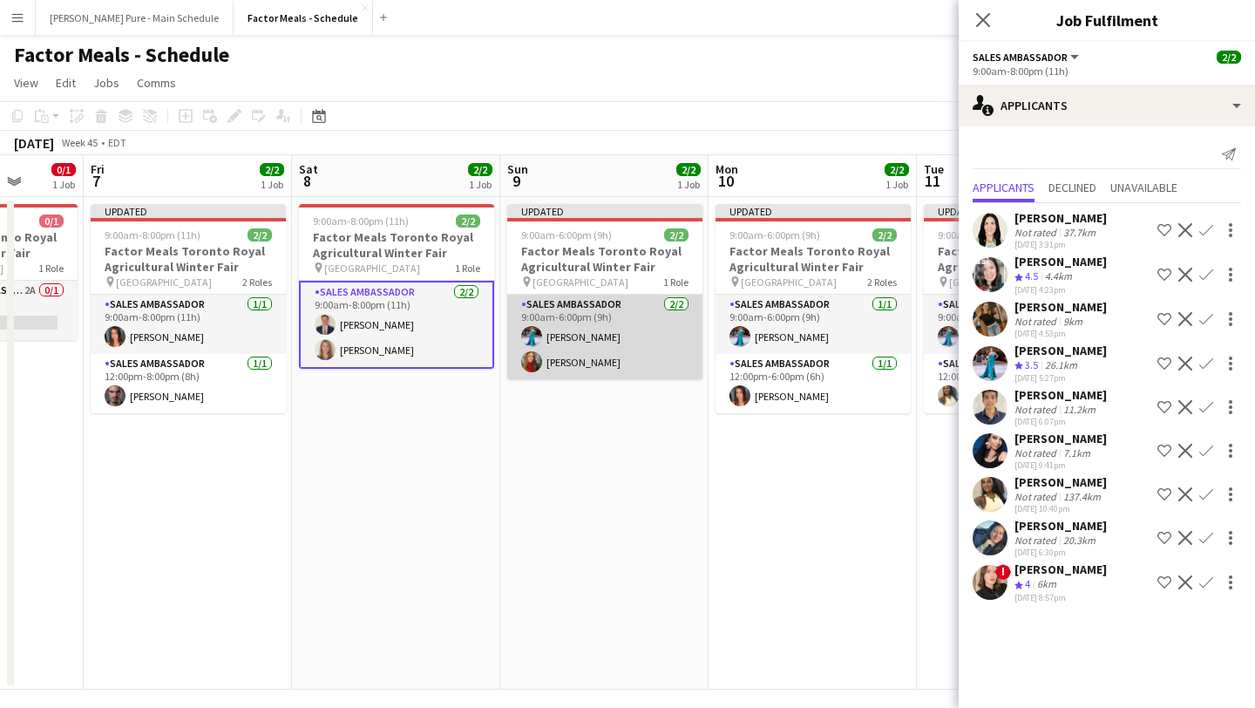
click at [574, 337] on app-card-role "Sales Ambassador 2/2 9:00am-6:00pm (9h) Tania Sharma Adeliia Hrechaniuk" at bounding box center [604, 337] width 195 height 85
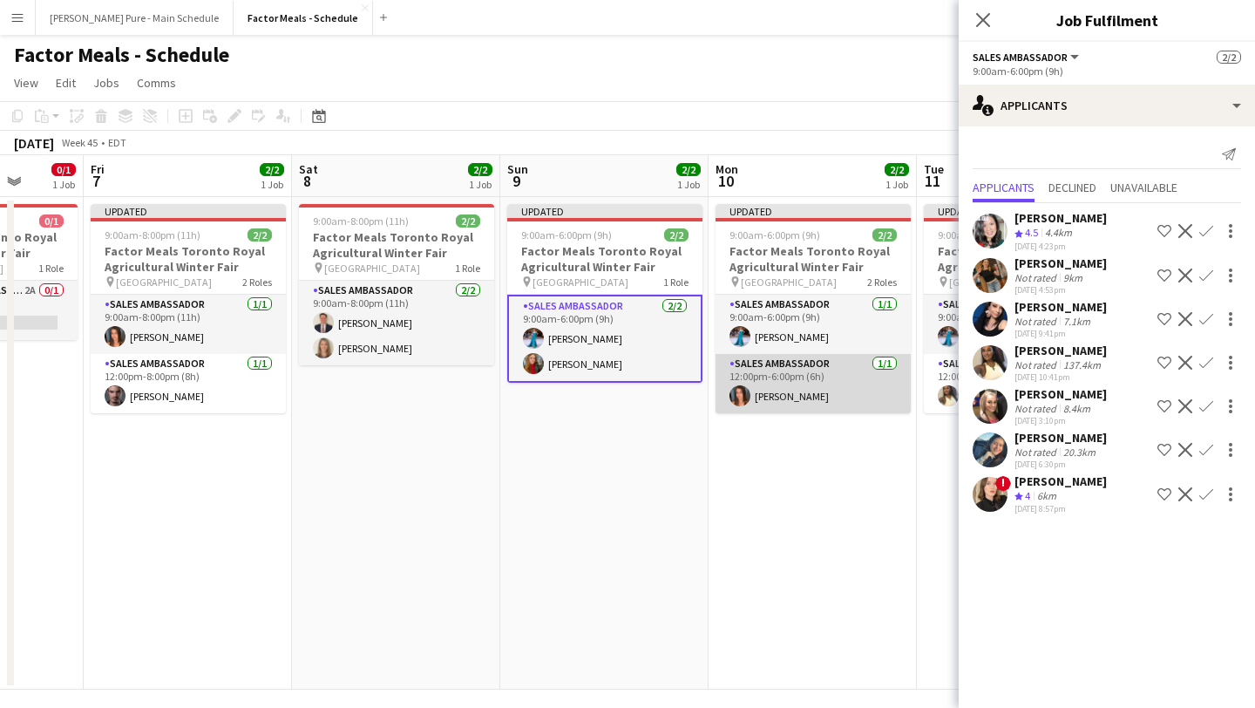
scroll to position [0, 479]
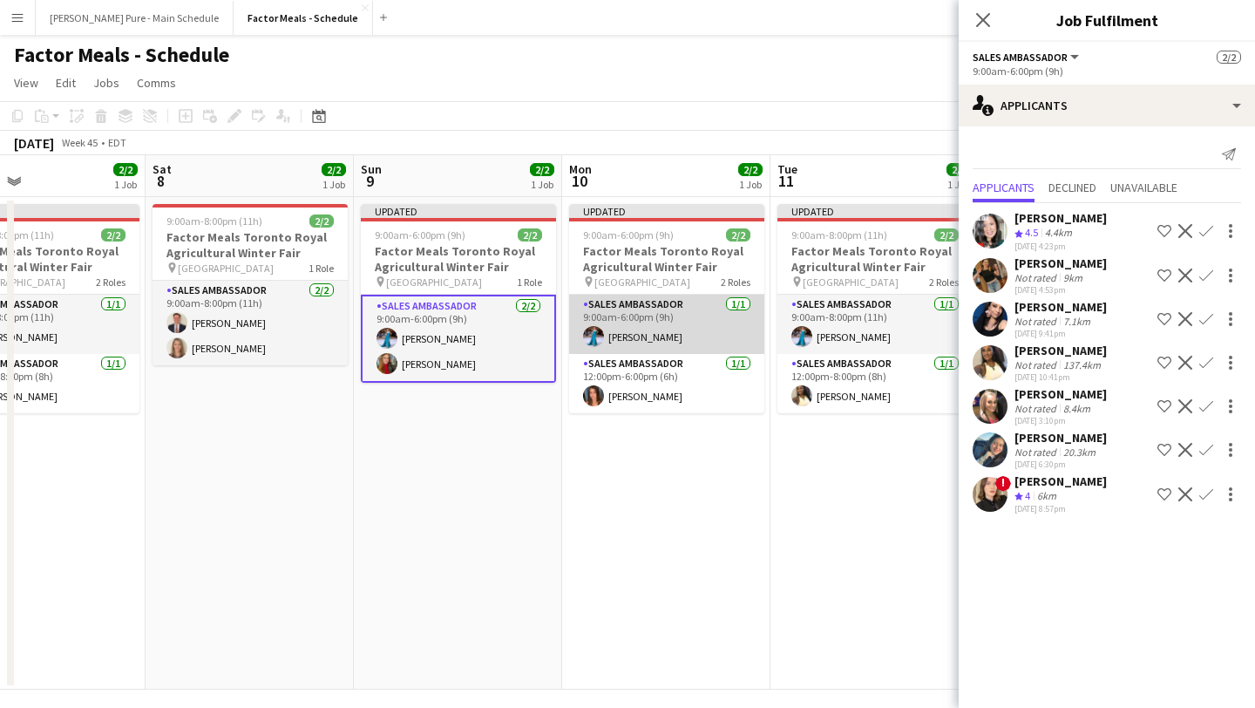
click at [669, 330] on app-card-role "Sales Ambassador 1/1 9:00am-6:00pm (9h) Tania Sharma" at bounding box center [666, 324] width 195 height 59
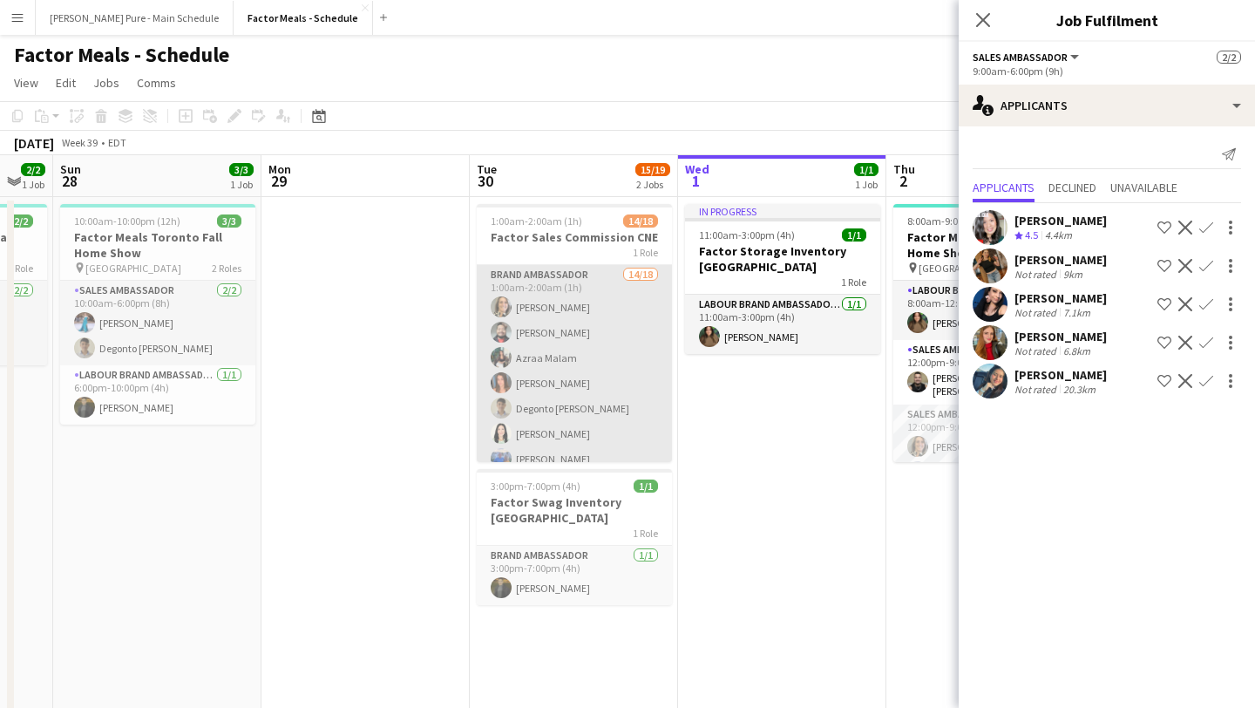
scroll to position [0, 658]
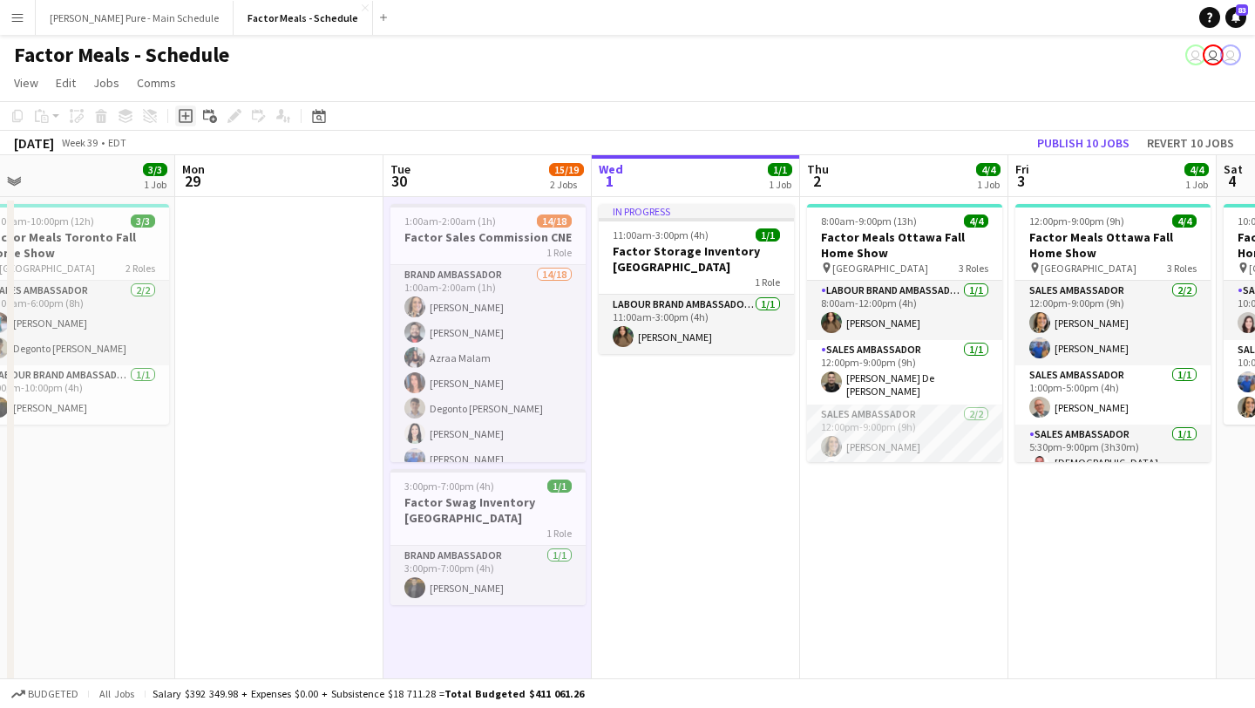
click at [184, 119] on icon "Add job" at bounding box center [186, 116] width 14 height 14
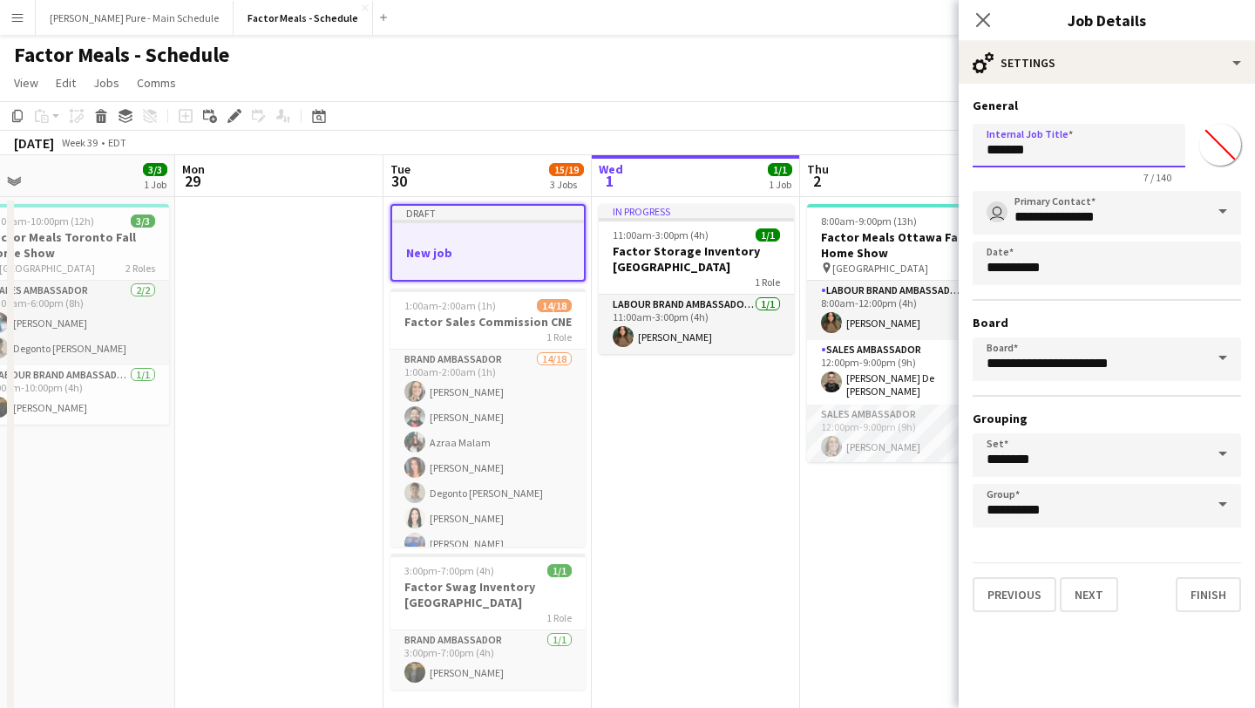
drag, startPoint x: 999, startPoint y: 146, endPoint x: 818, endPoint y: 146, distance: 180.4
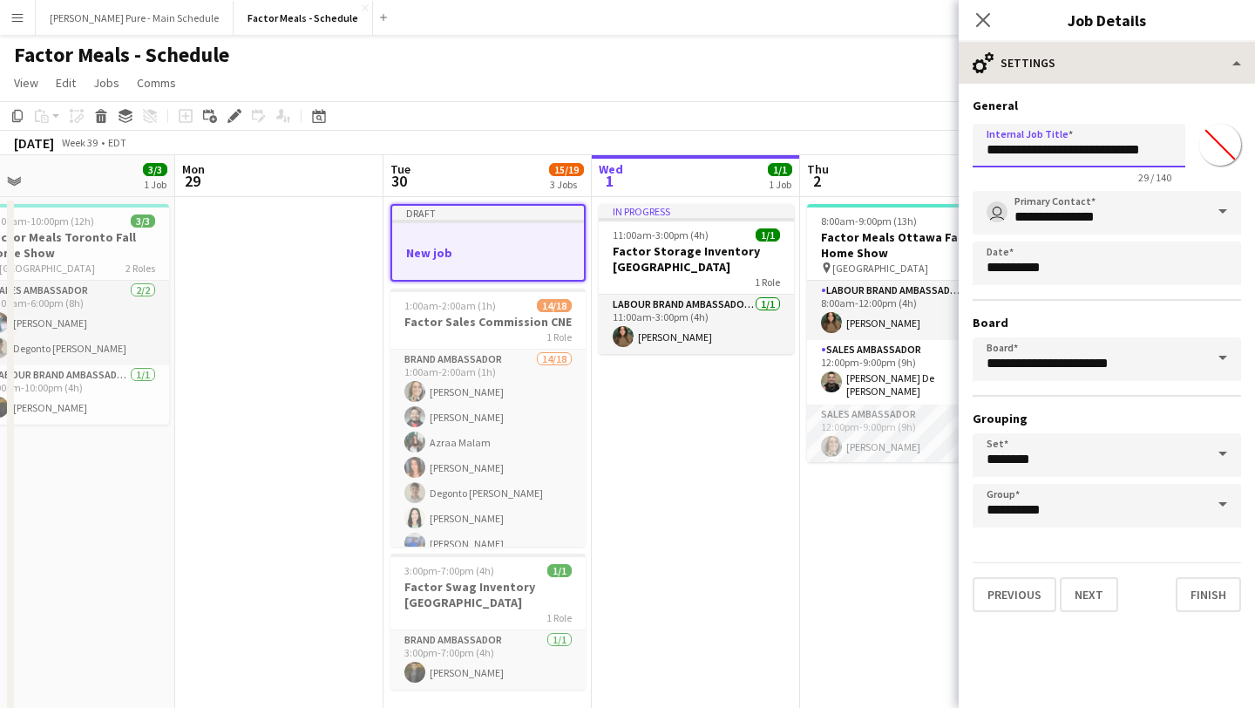
type input "**********"
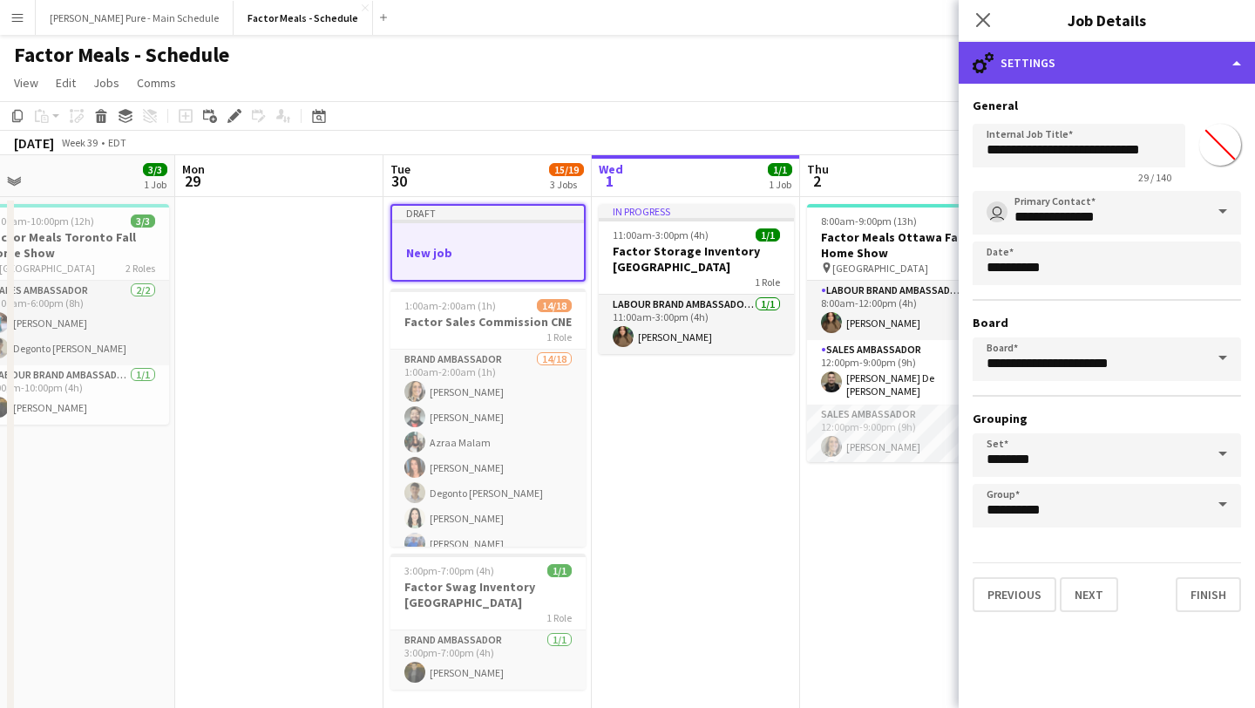
click at [1204, 55] on div "cog-double-3 Settings" at bounding box center [1107, 63] width 296 height 42
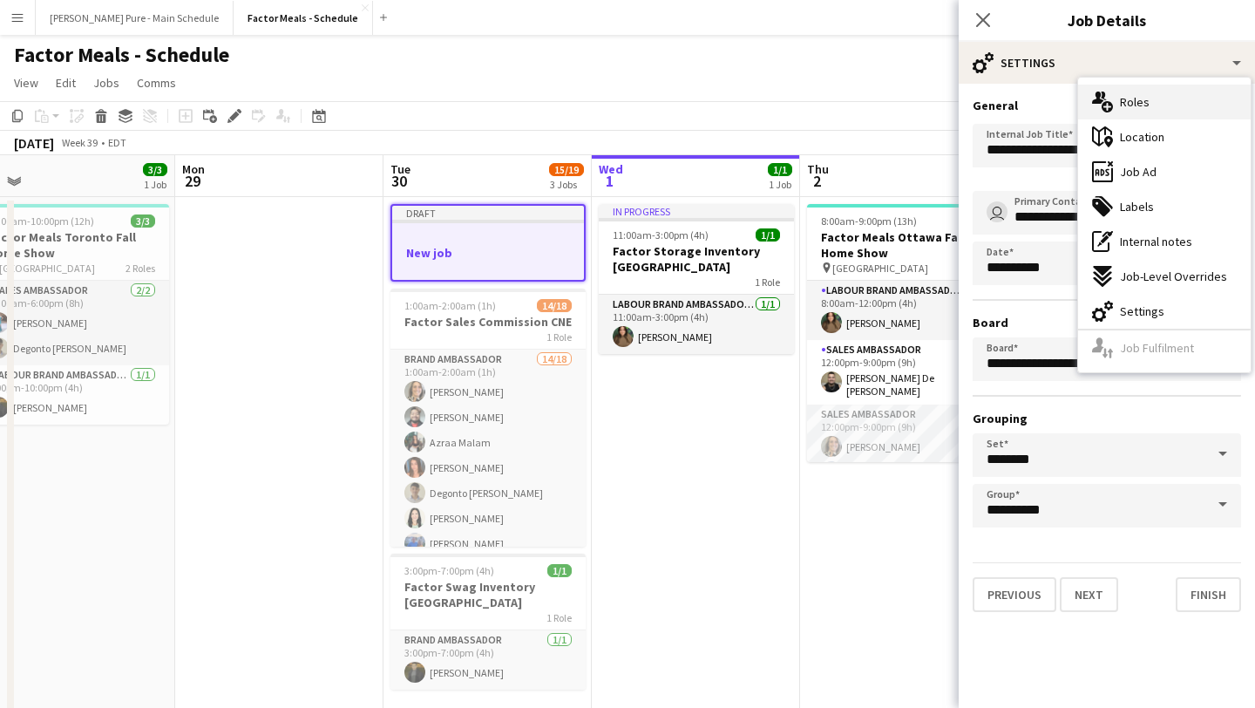
click at [1200, 110] on div "multiple-users-add Roles" at bounding box center [1164, 102] width 173 height 35
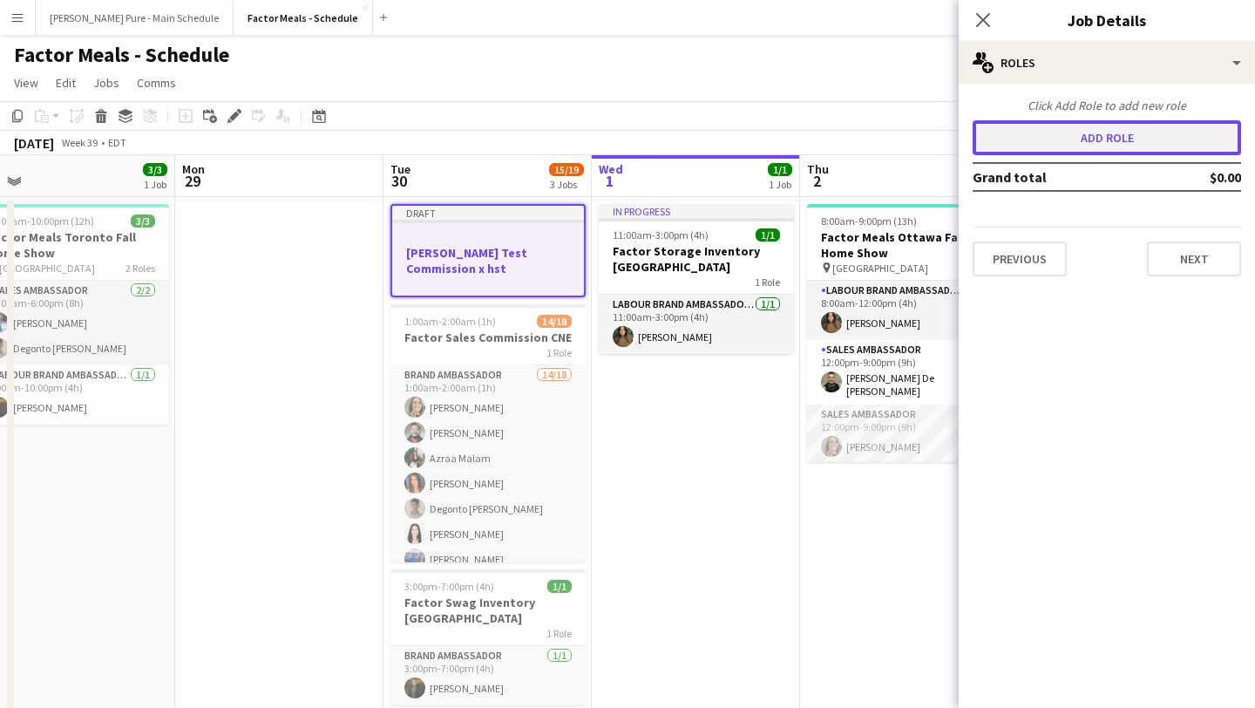
click at [1070, 146] on button "Add role" at bounding box center [1107, 137] width 268 height 35
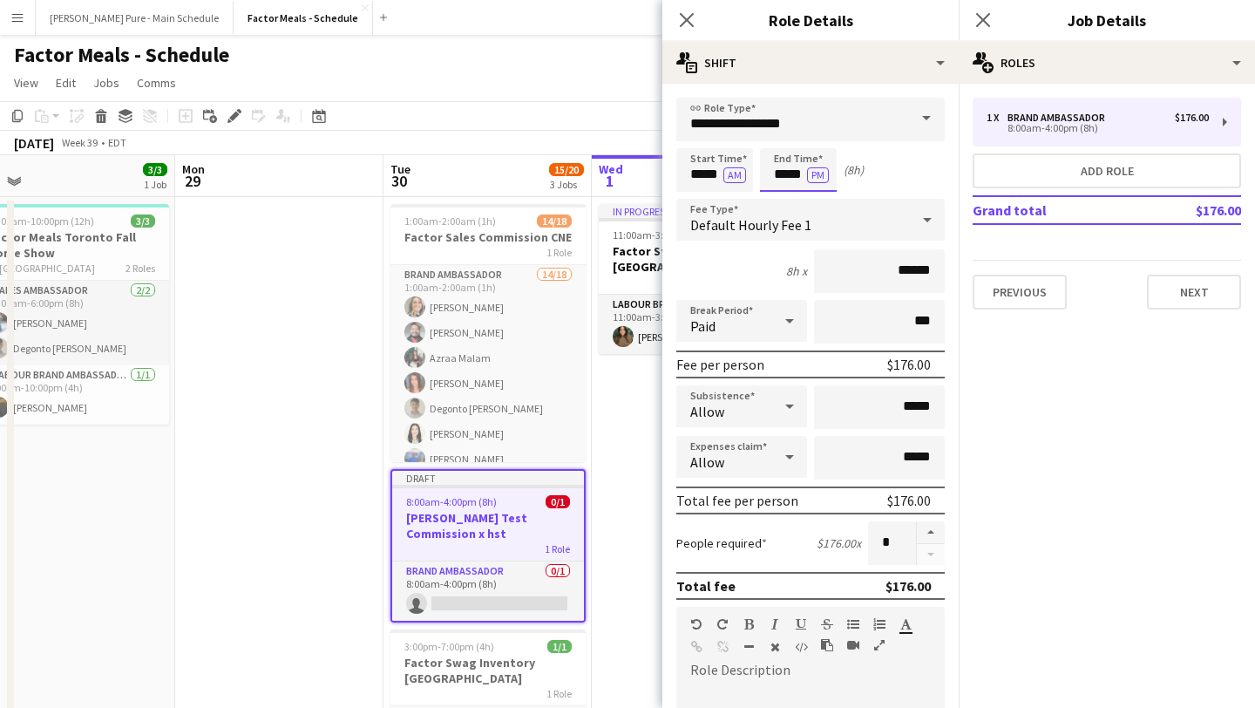
click at [787, 180] on input "*****" at bounding box center [798, 170] width 77 height 44
click at [783, 200] on div at bounding box center [781, 200] width 35 height 17
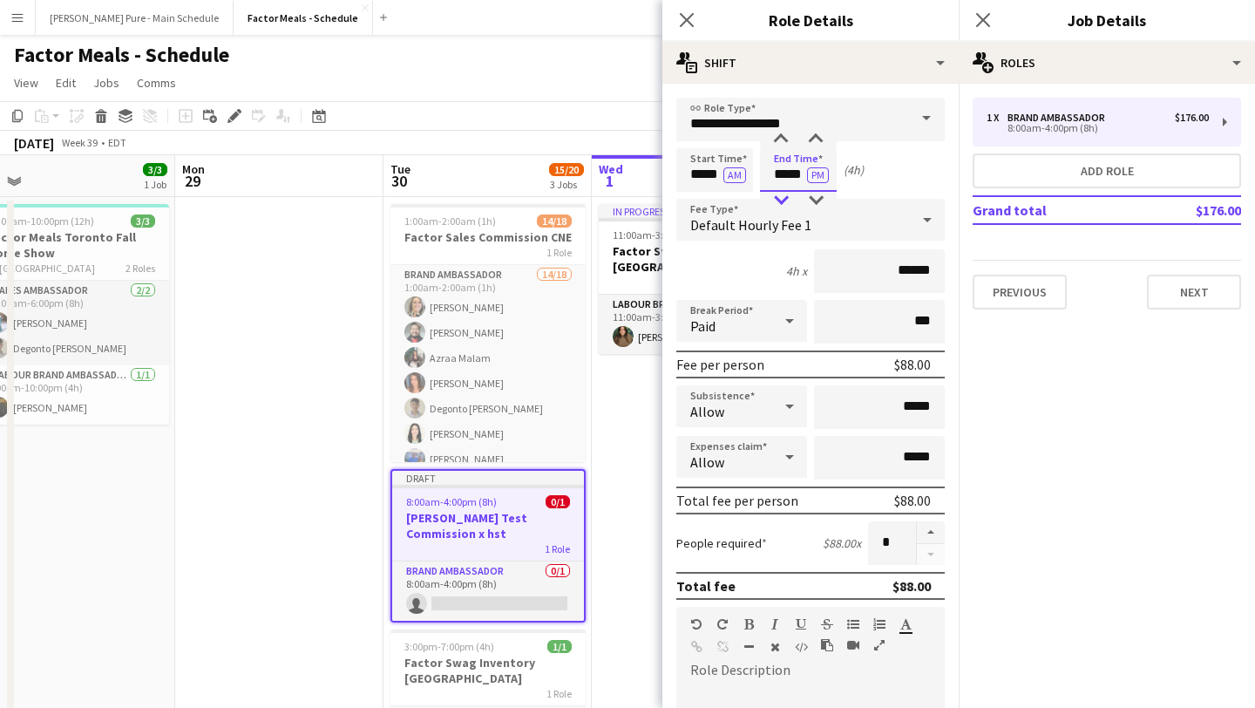
click at [783, 200] on div at bounding box center [781, 200] width 35 height 17
type input "*****"
click at [783, 200] on div at bounding box center [781, 200] width 35 height 17
click at [874, 235] on div "Default Hourly Fee 1" at bounding box center [793, 220] width 234 height 42
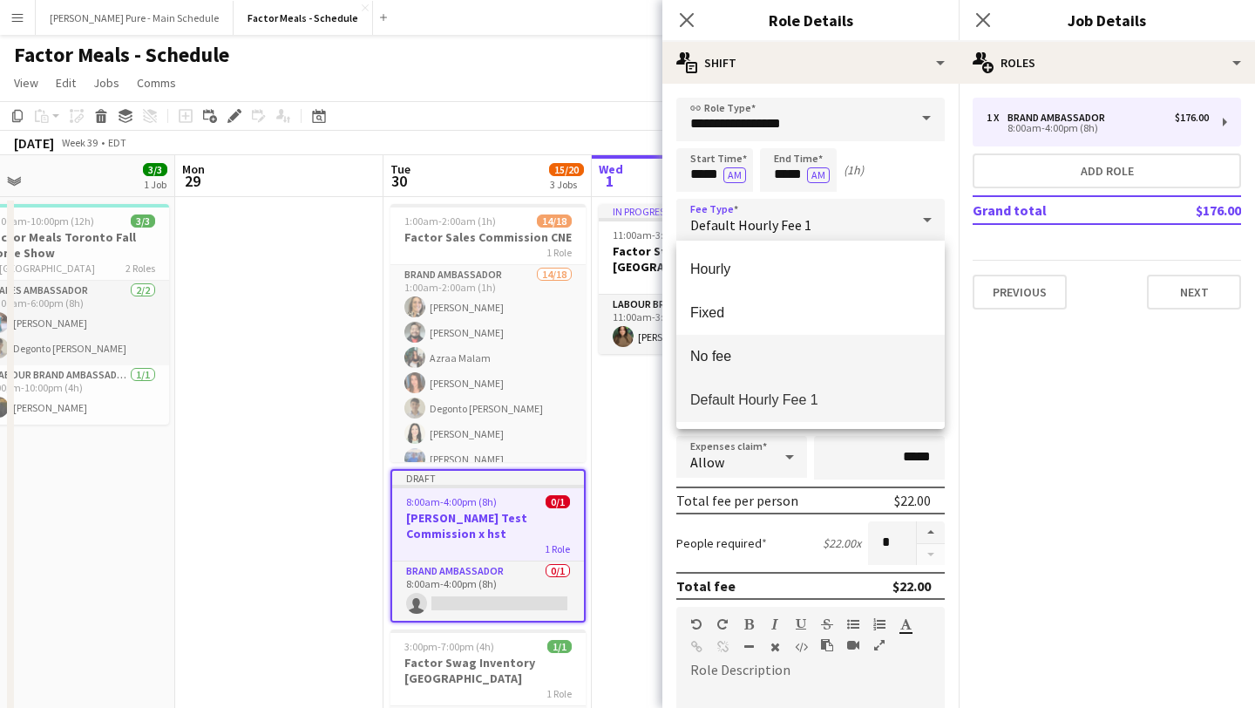
click at [831, 344] on mat-option "No fee" at bounding box center [810, 357] width 268 height 44
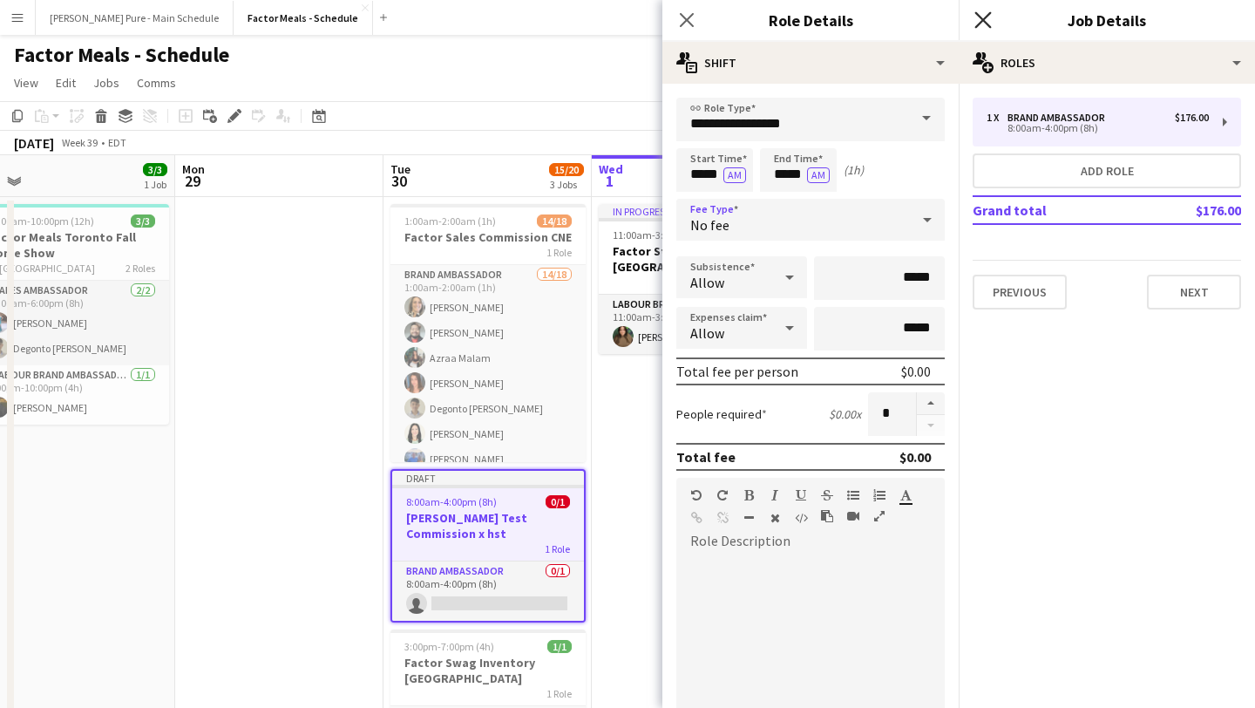
click at [981, 19] on icon at bounding box center [982, 19] width 17 height 17
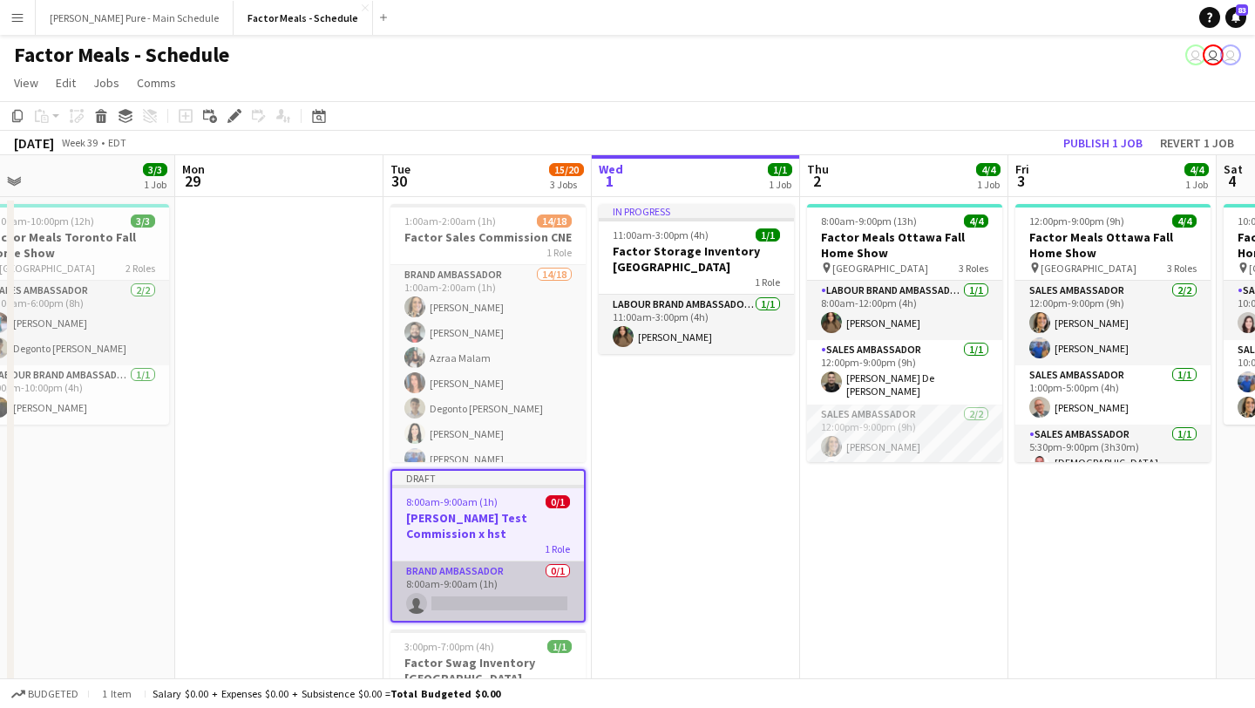
click at [501, 570] on app-card-role "Brand Ambassador 0/1 8:00am-9:00am (1h) single-neutral-actions" at bounding box center [488, 590] width 192 height 59
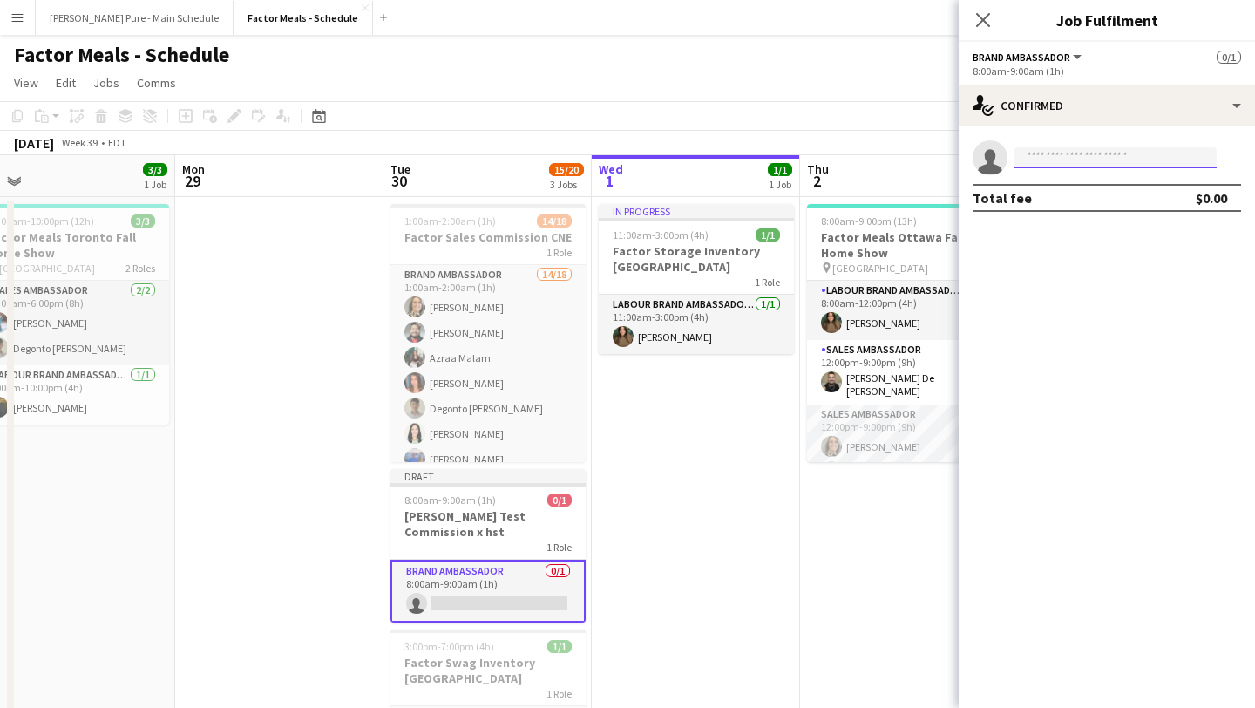
click at [1140, 156] on input at bounding box center [1116, 157] width 202 height 21
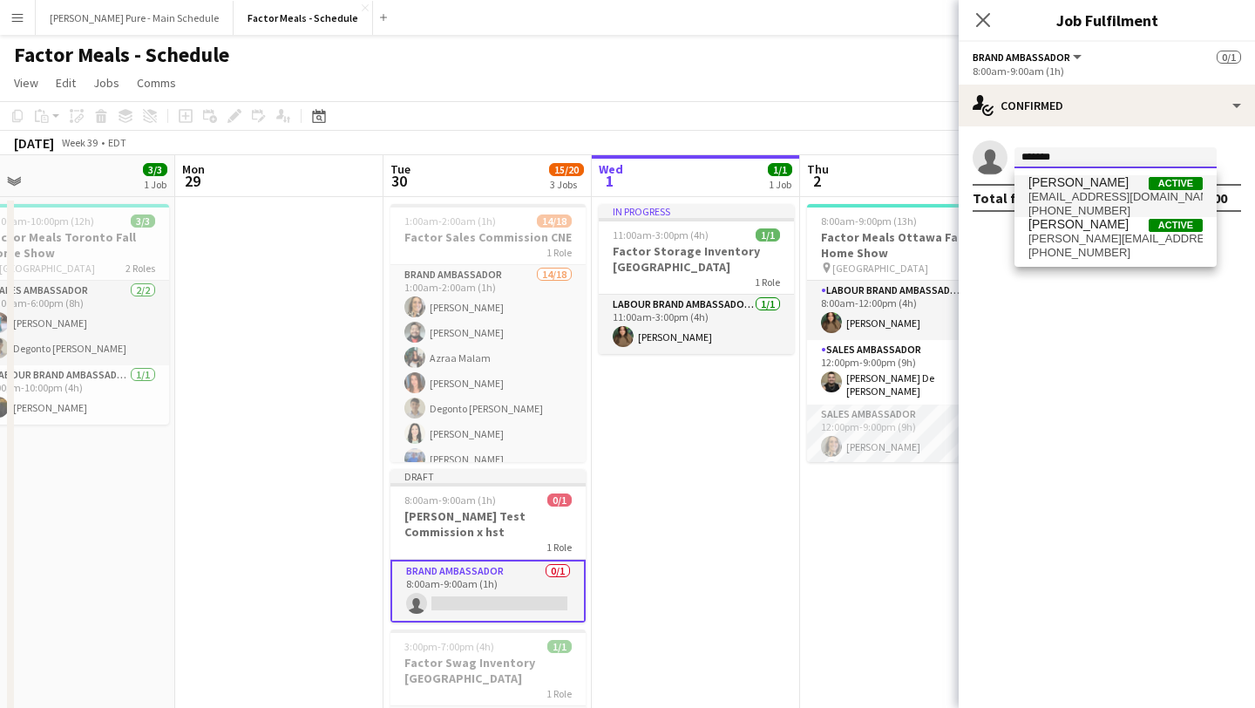
type input "*******"
click at [1090, 184] on span "[PERSON_NAME]" at bounding box center [1079, 182] width 100 height 15
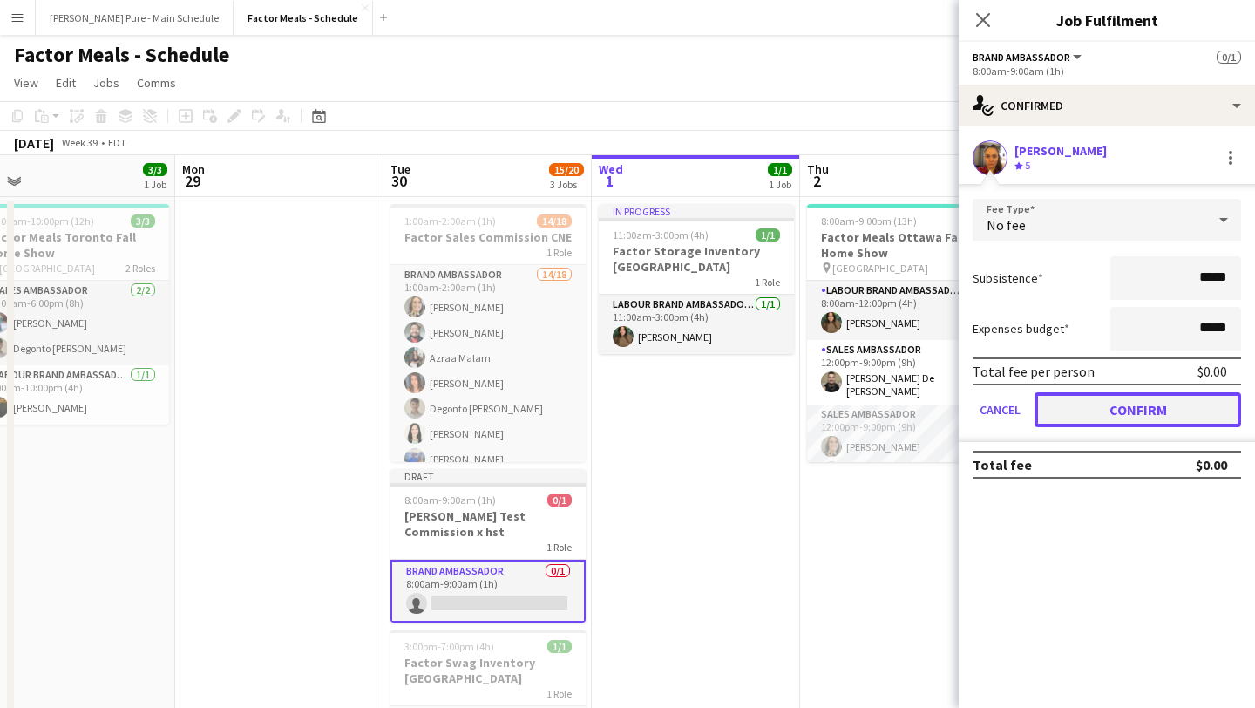
click at [1136, 403] on button "Confirm" at bounding box center [1138, 409] width 207 height 35
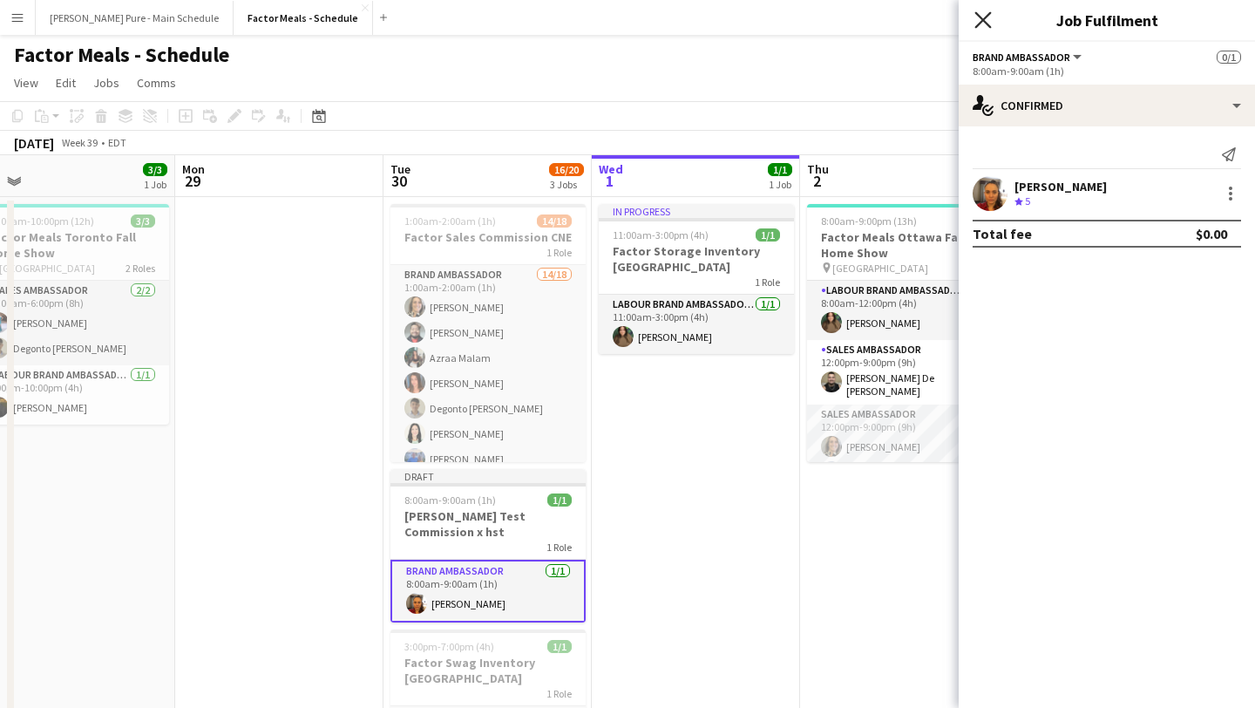
click at [976, 21] on icon "Close pop-in" at bounding box center [982, 19] width 17 height 17
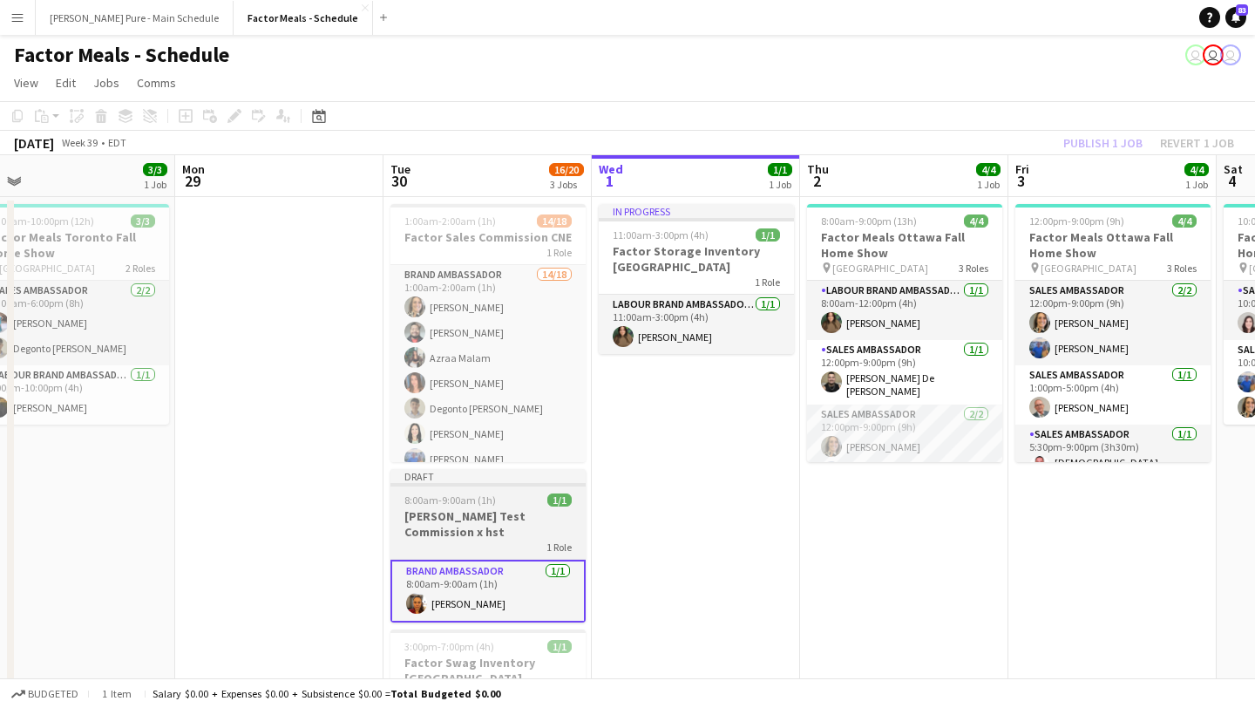
click at [497, 512] on h3 "[PERSON_NAME] Test Commission x hst" at bounding box center [487, 523] width 195 height 31
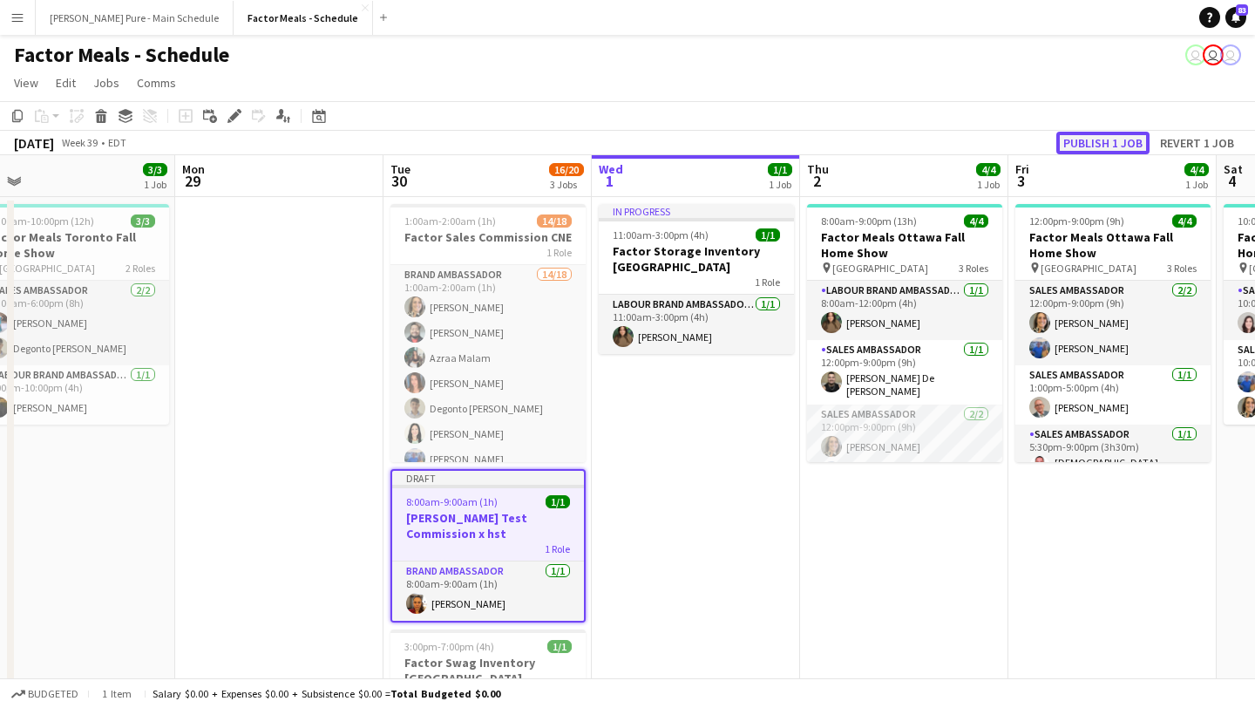
click at [1087, 144] on button "Publish 1 job" at bounding box center [1102, 143] width 93 height 23
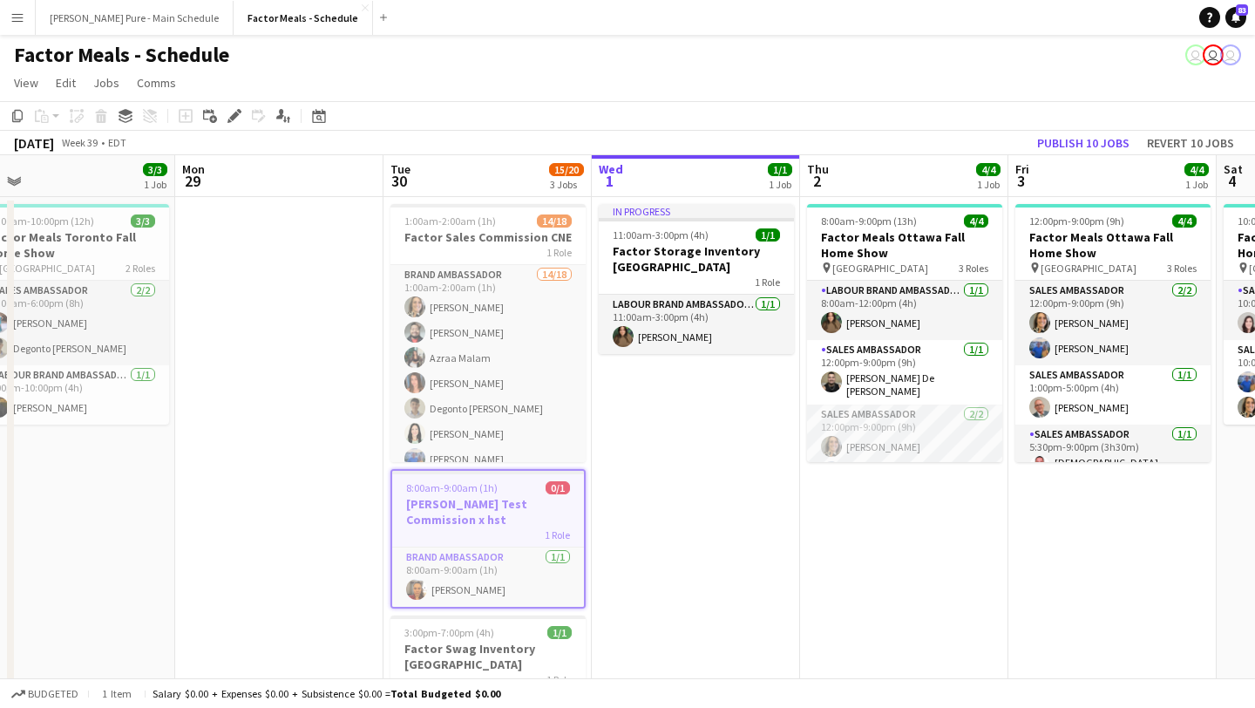
click at [29, 25] on button "Menu" at bounding box center [17, 17] width 35 height 35
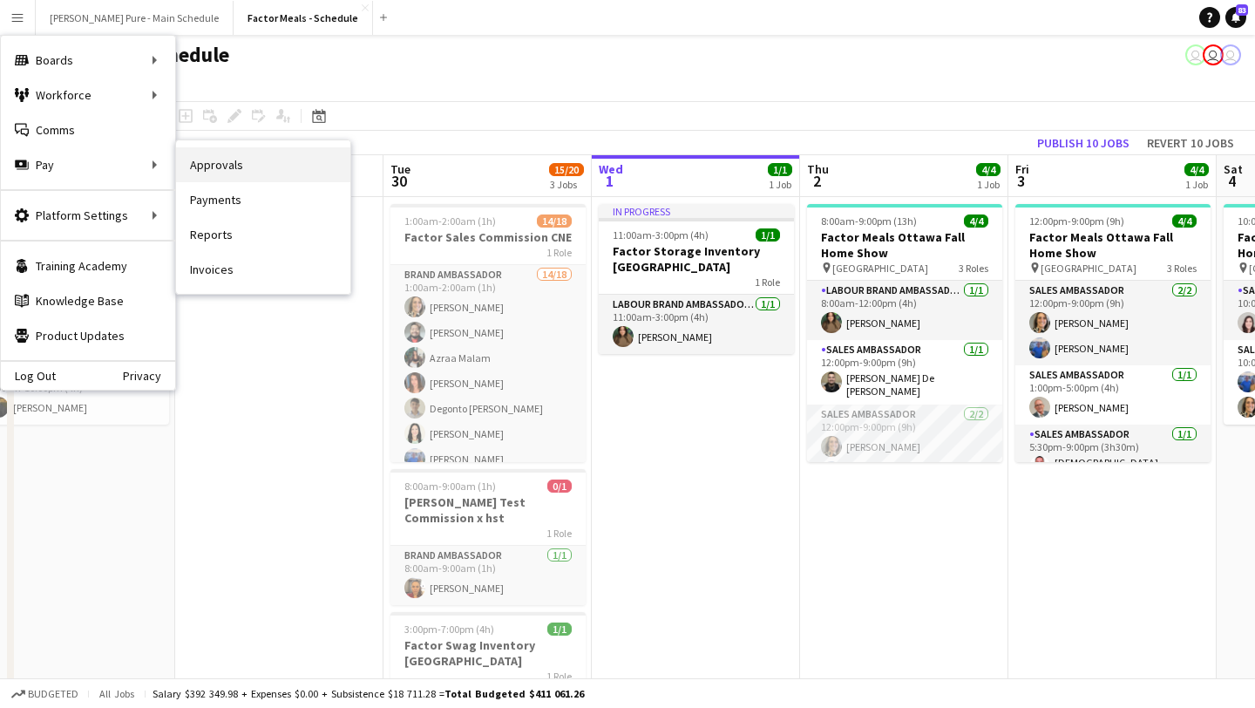
click at [294, 164] on link "Approvals" at bounding box center [263, 164] width 174 height 35
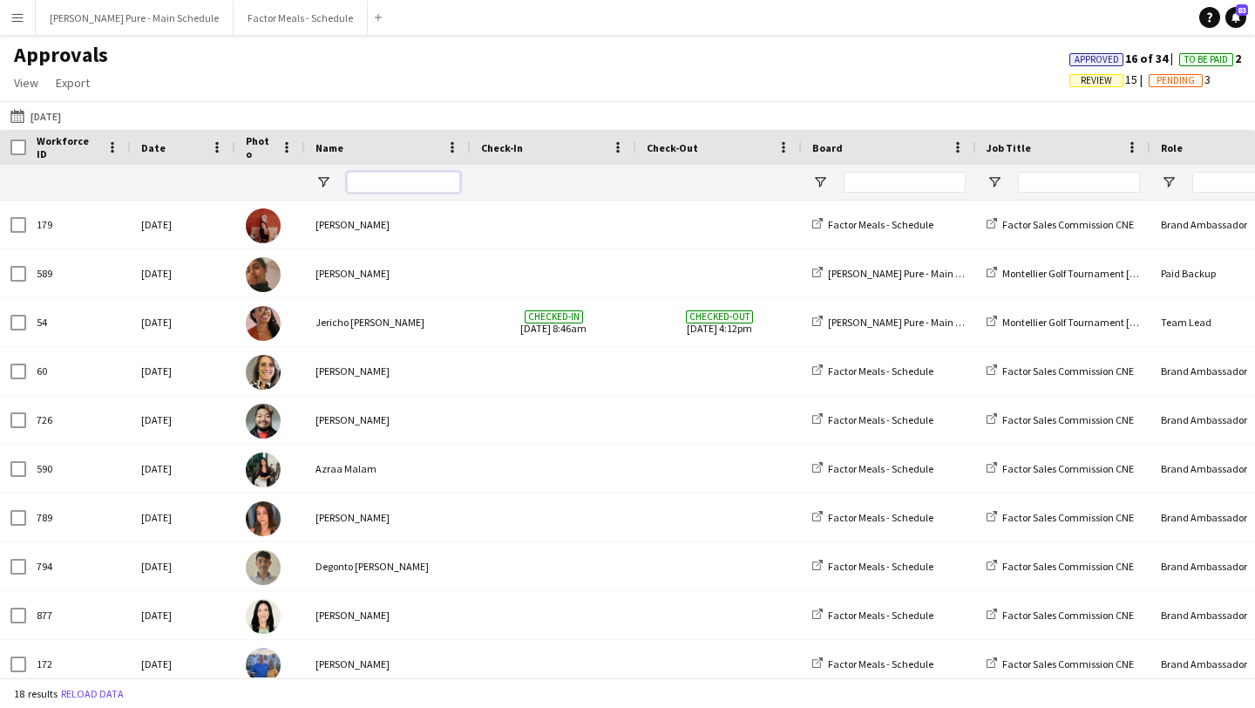
click at [424, 179] on input "Name Filter Input" at bounding box center [403, 182] width 113 height 21
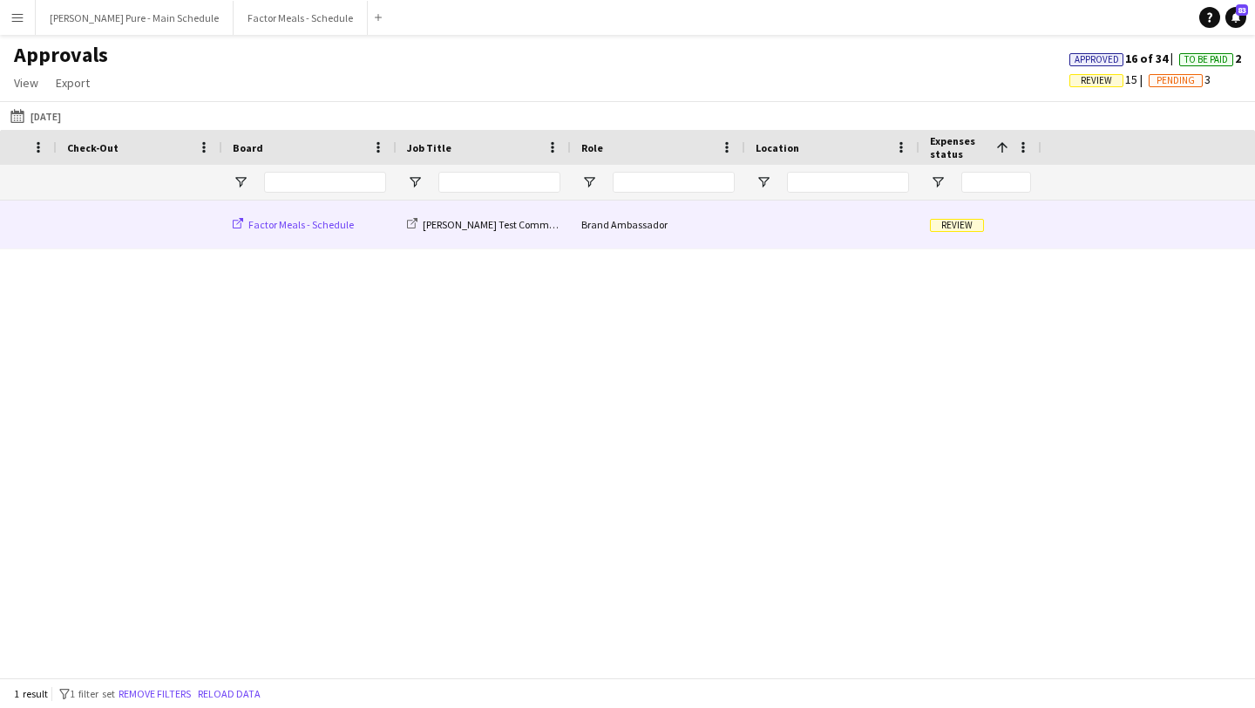
scroll to position [0, 815]
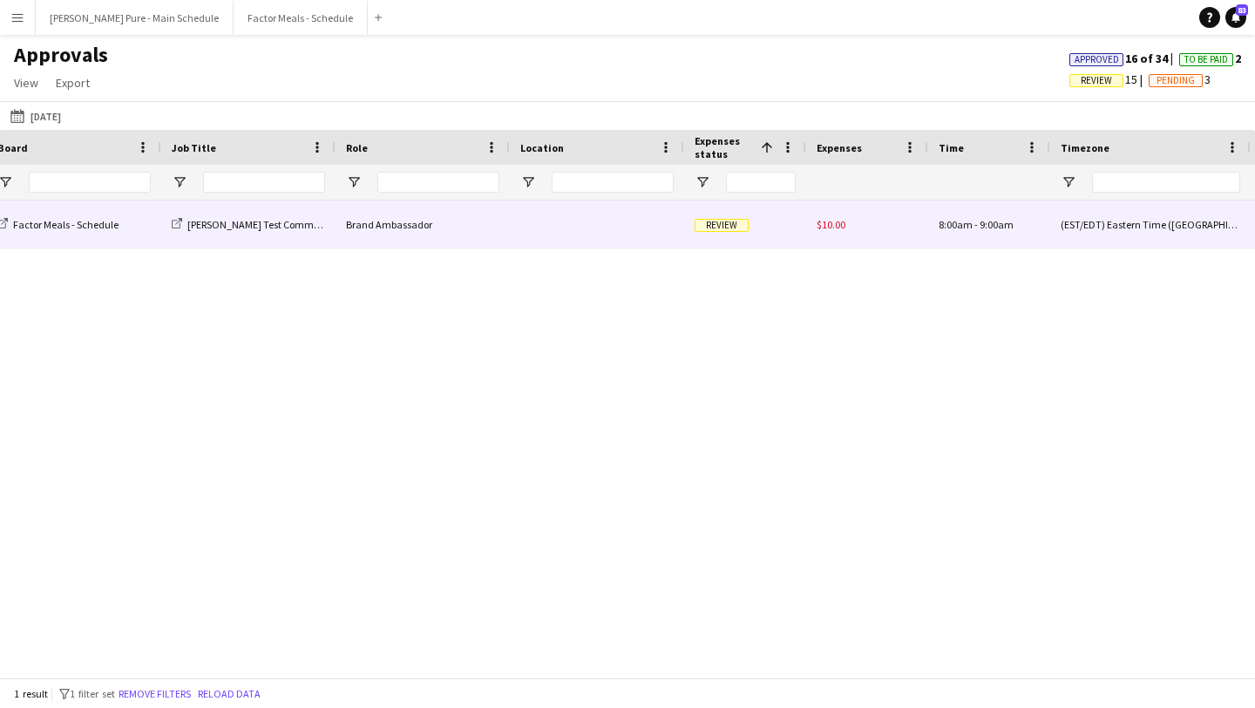
type input "****"
click at [706, 232] on div "Review" at bounding box center [745, 224] width 122 height 48
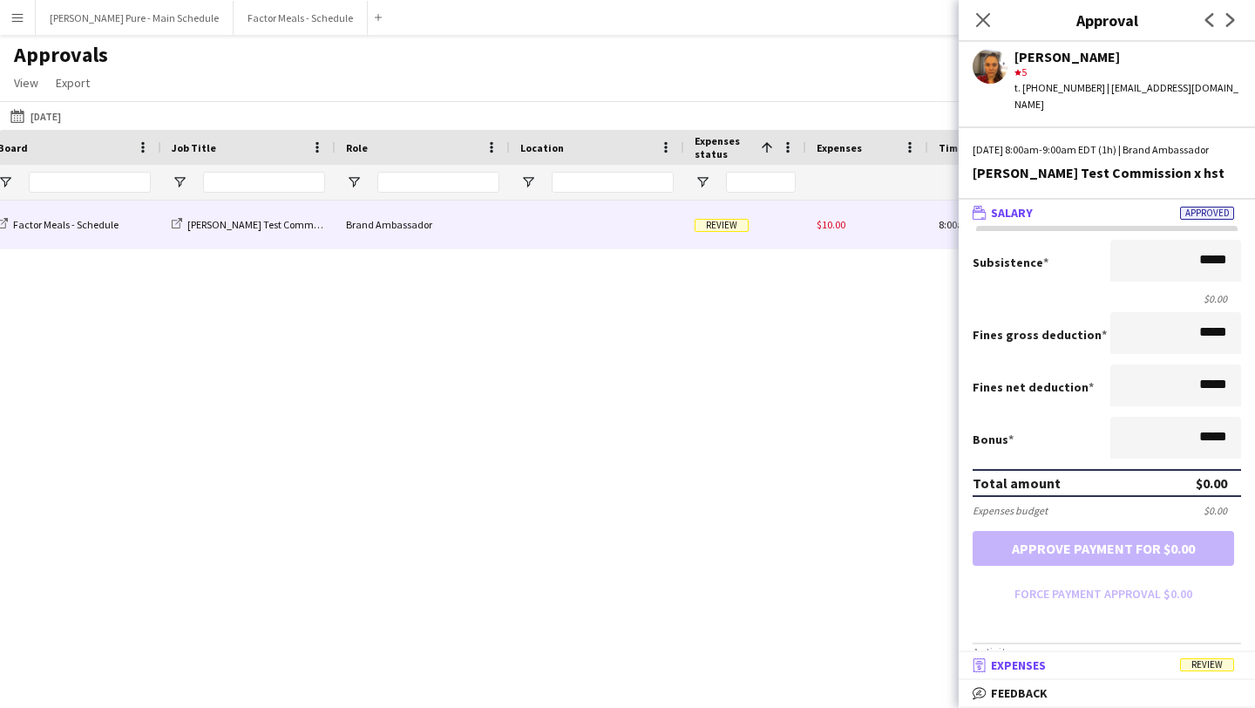
click at [1139, 667] on mat-panel-title "receipt Expenses Review" at bounding box center [1103, 665] width 289 height 16
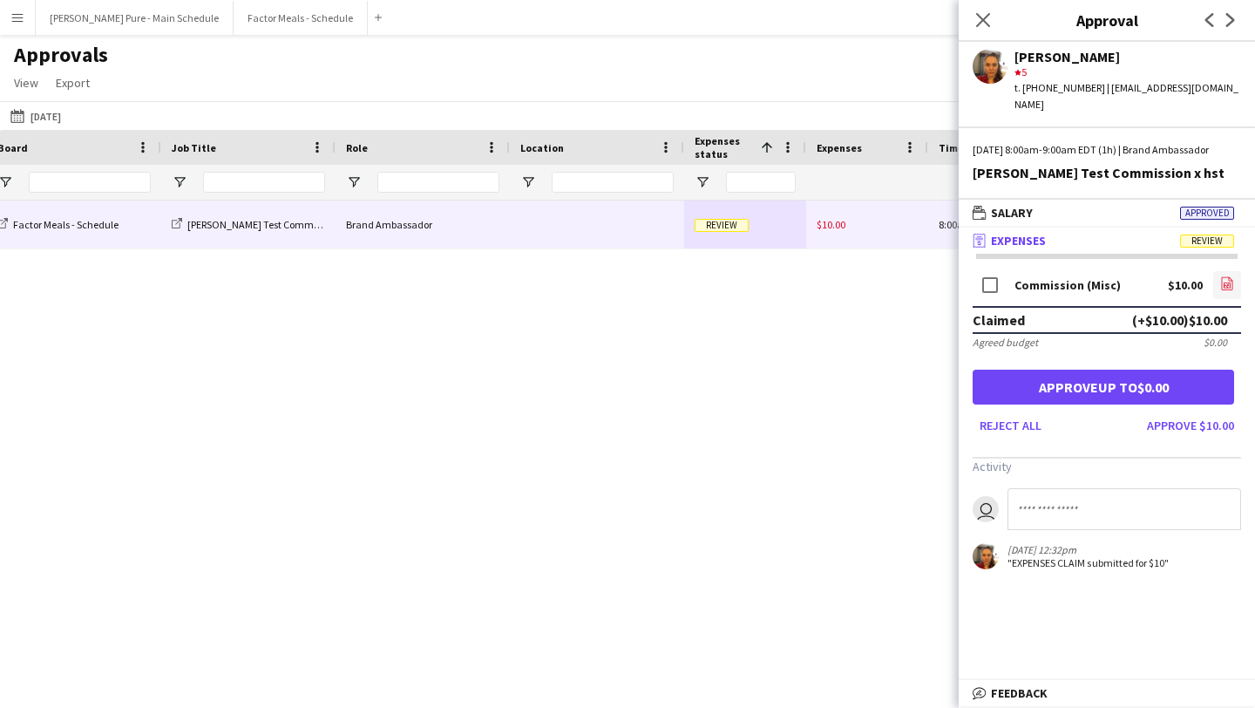
click at [1225, 280] on icon "file-image" at bounding box center [1227, 283] width 14 height 14
click at [1196, 419] on button "Approve $10.00" at bounding box center [1190, 425] width 101 height 28
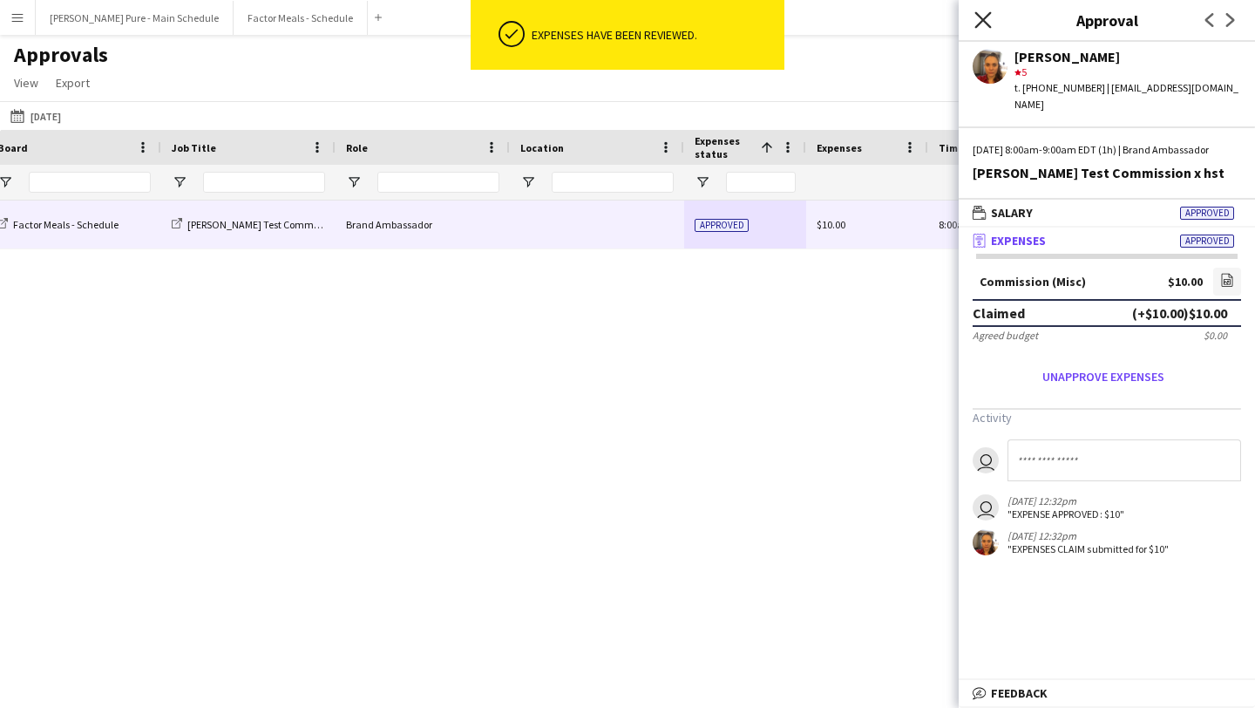
click at [986, 21] on icon "Close pop-in" at bounding box center [982, 19] width 17 height 17
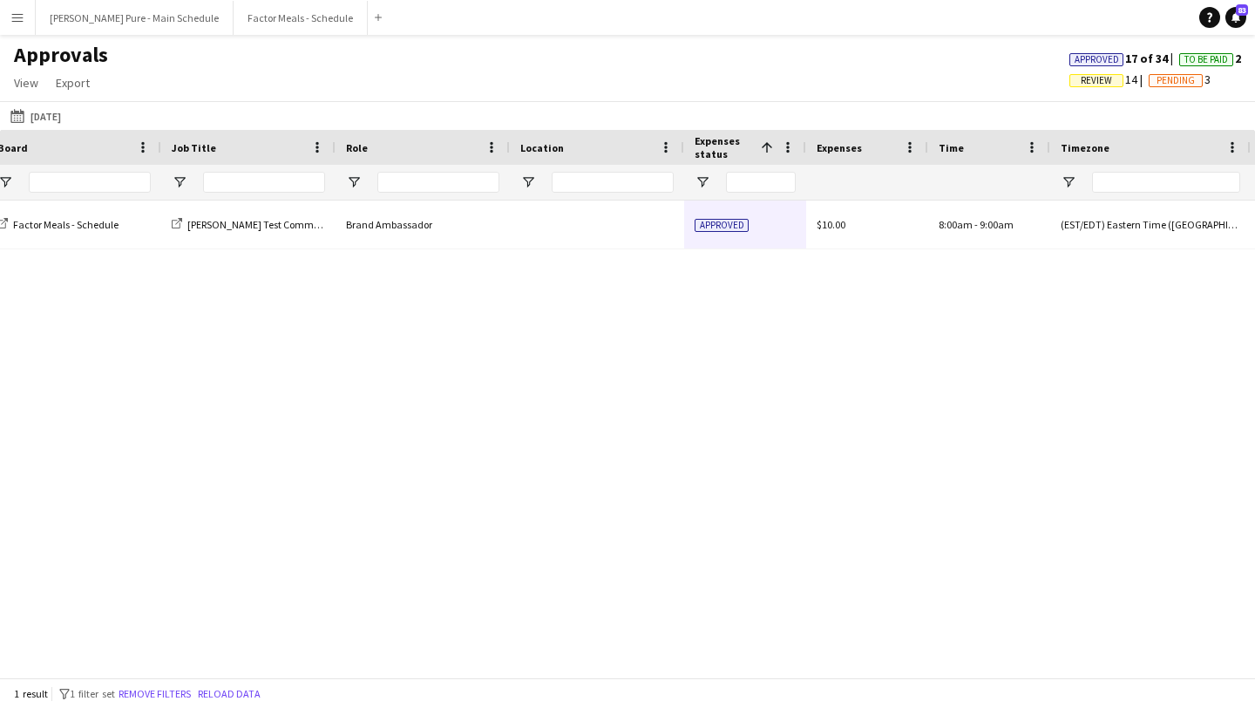
click at [0, 37] on main "Approvals View Customise view Customise filters Reset Filters Reset View Reset …" at bounding box center [627, 359] width 1255 height 649
click at [20, 17] on app-icon "Menu" at bounding box center [17, 17] width 14 height 14
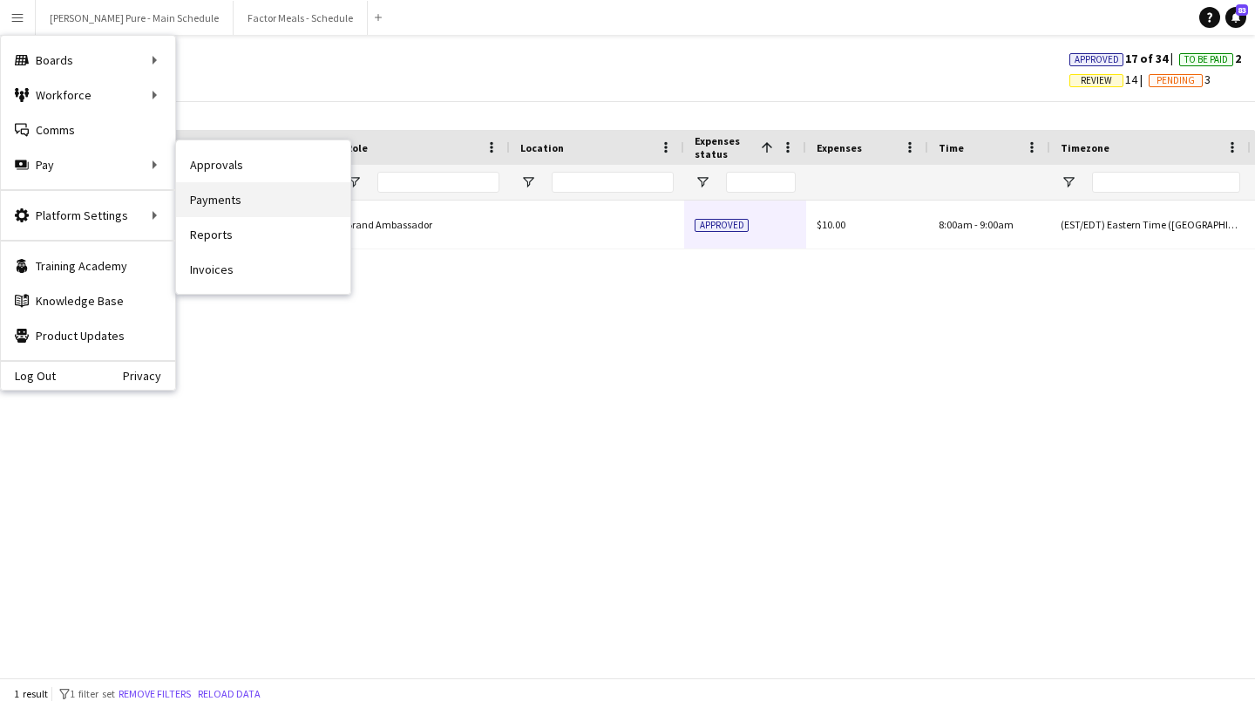
click at [304, 204] on link "Payments" at bounding box center [263, 199] width 174 height 35
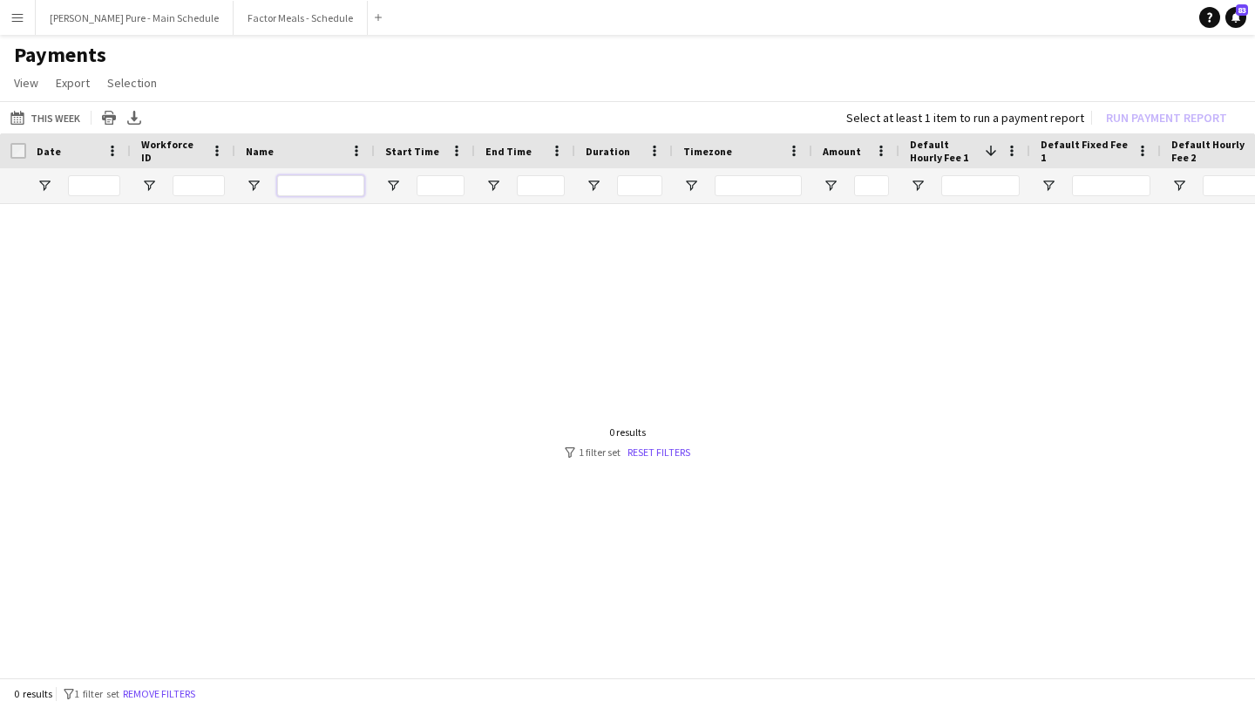
click at [317, 184] on input "Name Filter Input" at bounding box center [320, 185] width 87 height 21
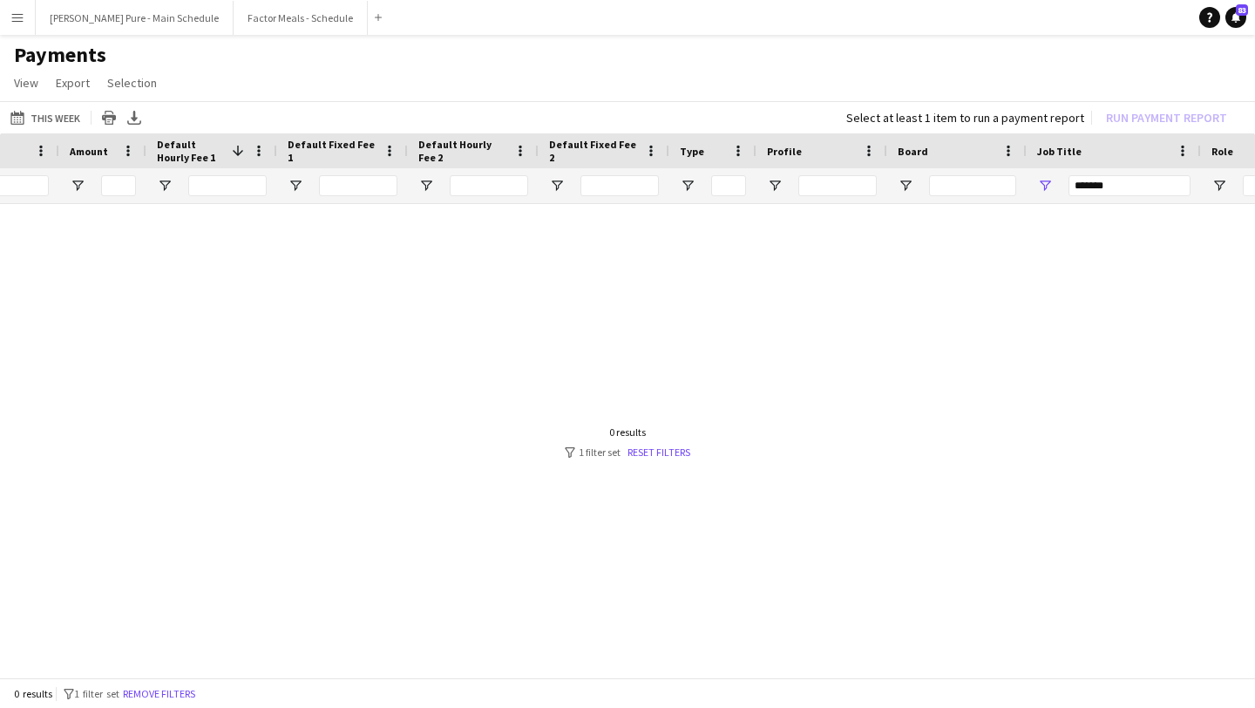
scroll to position [0, 950]
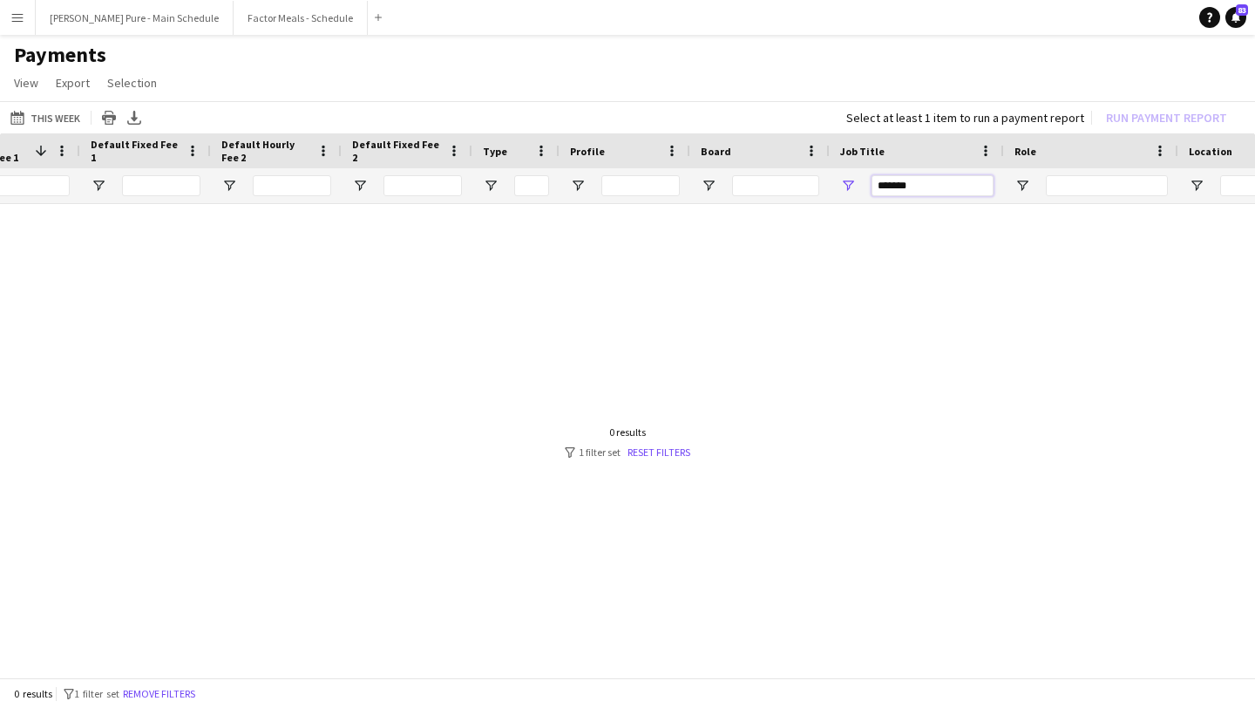
drag, startPoint x: 947, startPoint y: 184, endPoint x: 676, endPoint y: 182, distance: 270.2
click at [676, 182] on div at bounding box center [506, 185] width 2913 height 35
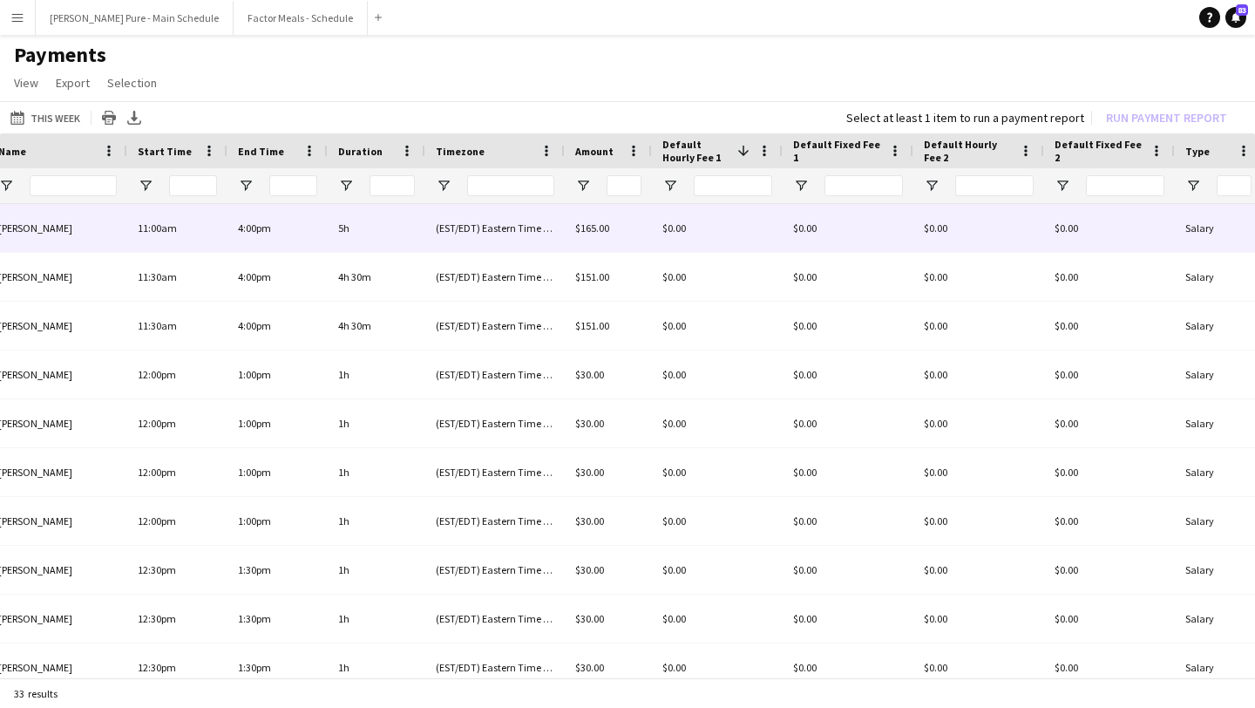
scroll to position [0, 0]
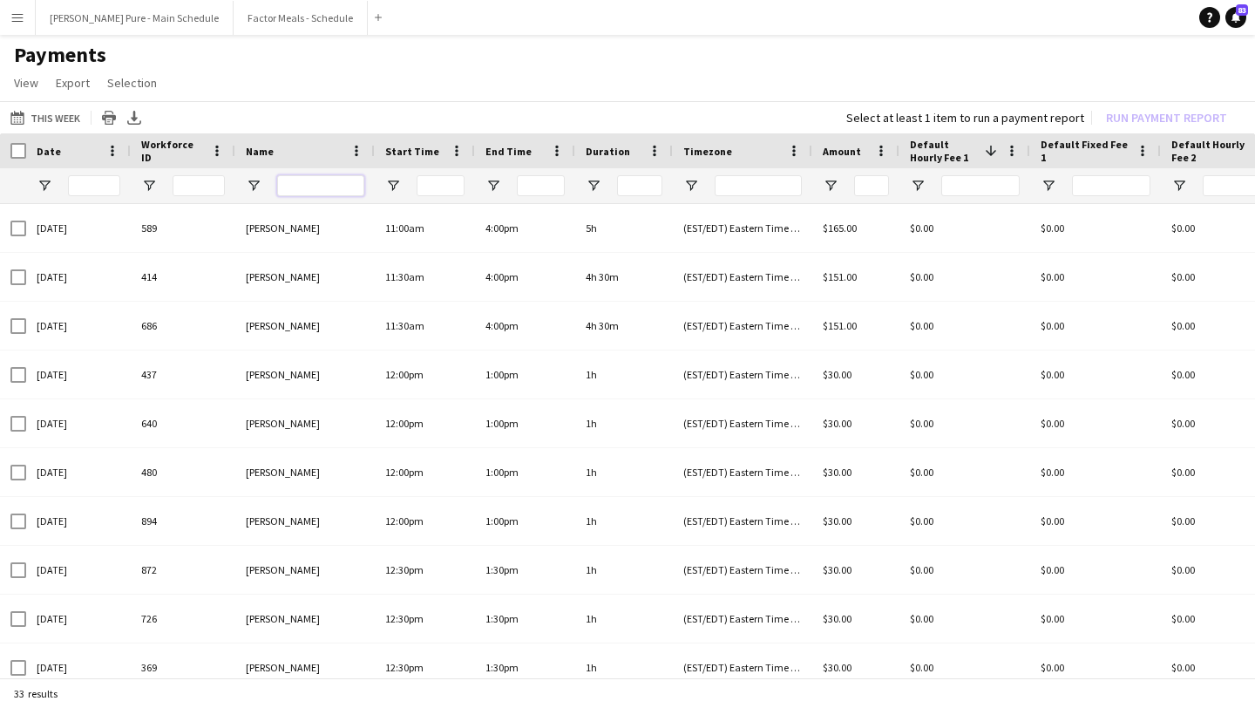
click at [322, 192] on input "Name Filter Input" at bounding box center [320, 185] width 87 height 21
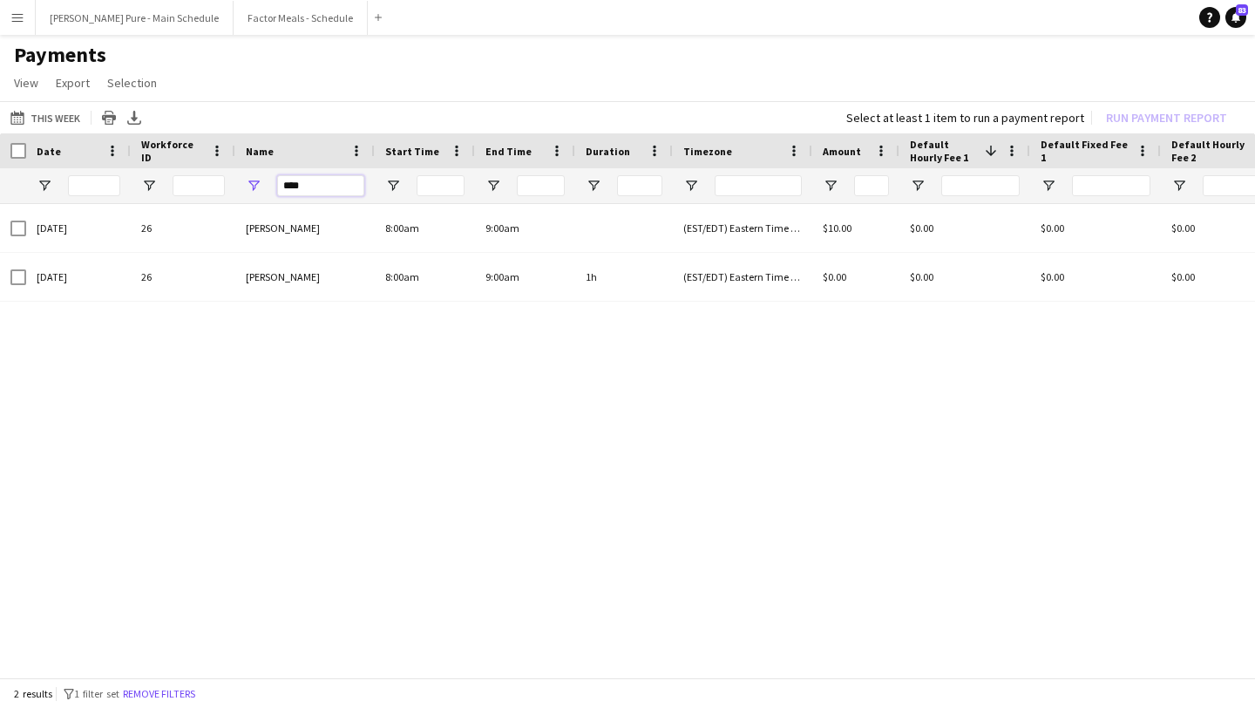
type input "****"
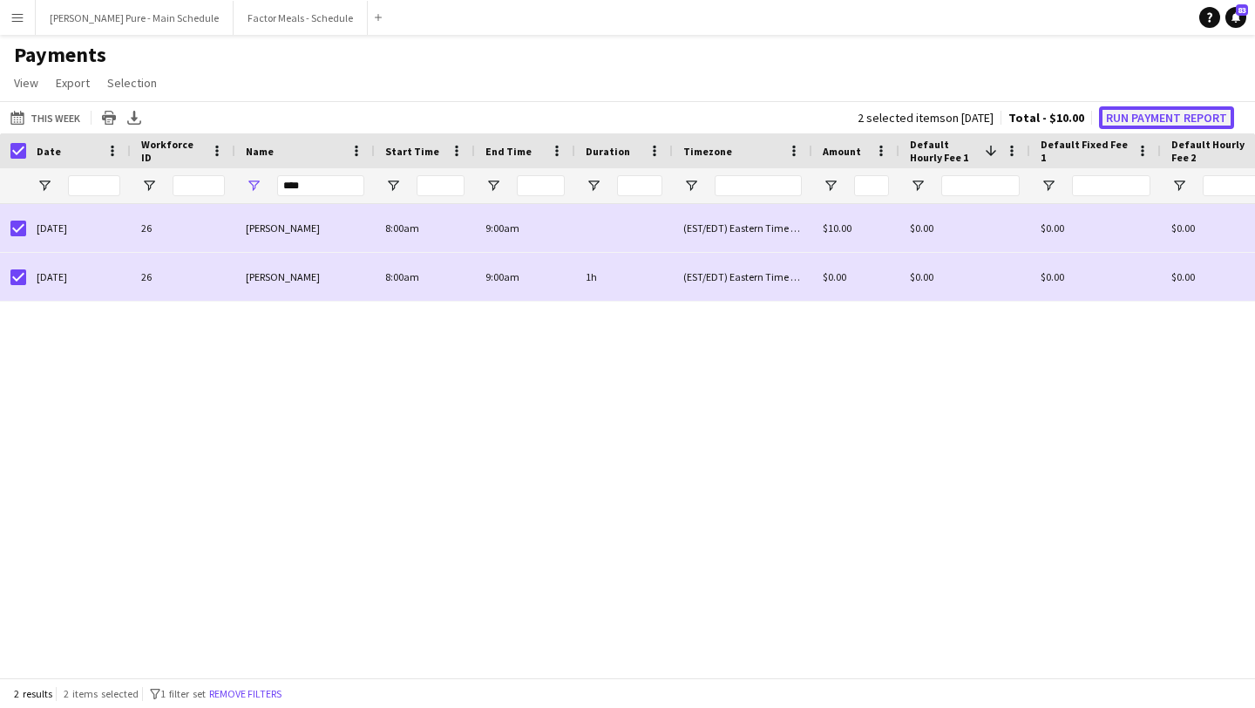
click at [1192, 114] on button "Run Payment Report" at bounding box center [1166, 117] width 135 height 23
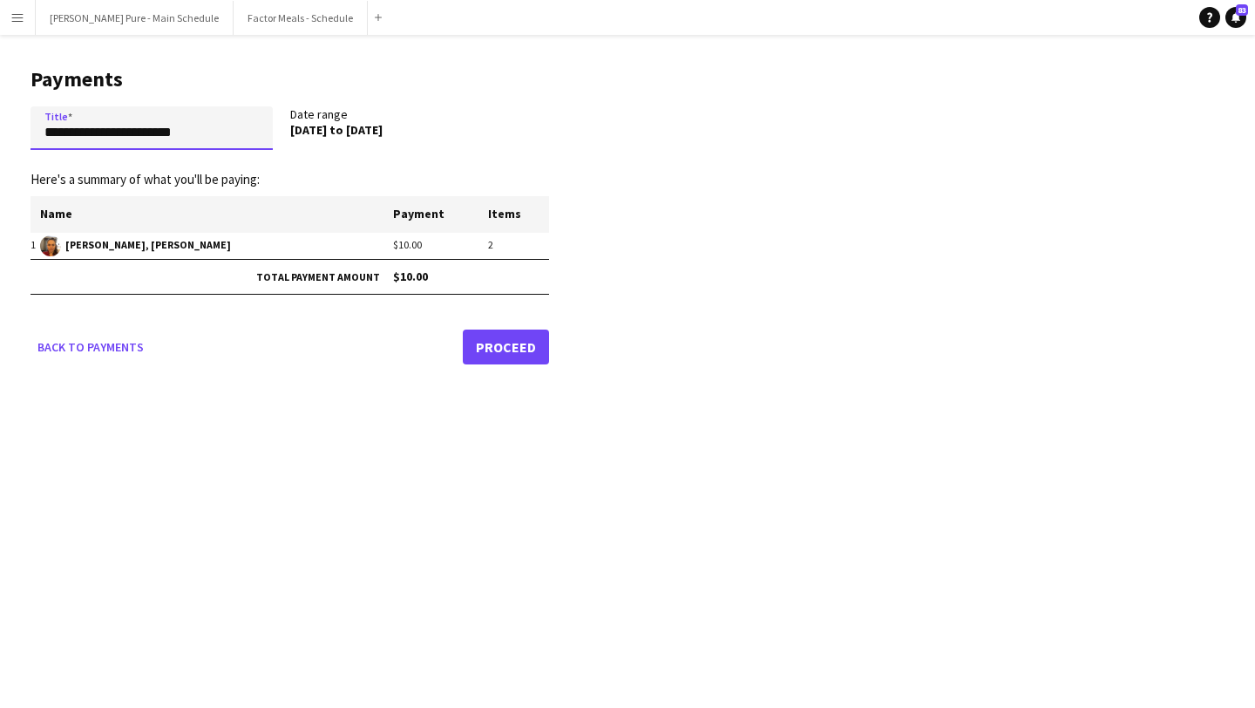
click at [238, 120] on input "**********" at bounding box center [152, 128] width 242 height 44
drag, startPoint x: 227, startPoint y: 128, endPoint x: 0, endPoint y: 128, distance: 226.6
click at [0, 128] on main "**********" at bounding box center [283, 213] width 567 height 356
type input "**********"
click at [507, 348] on link "Proceed" at bounding box center [506, 346] width 86 height 35
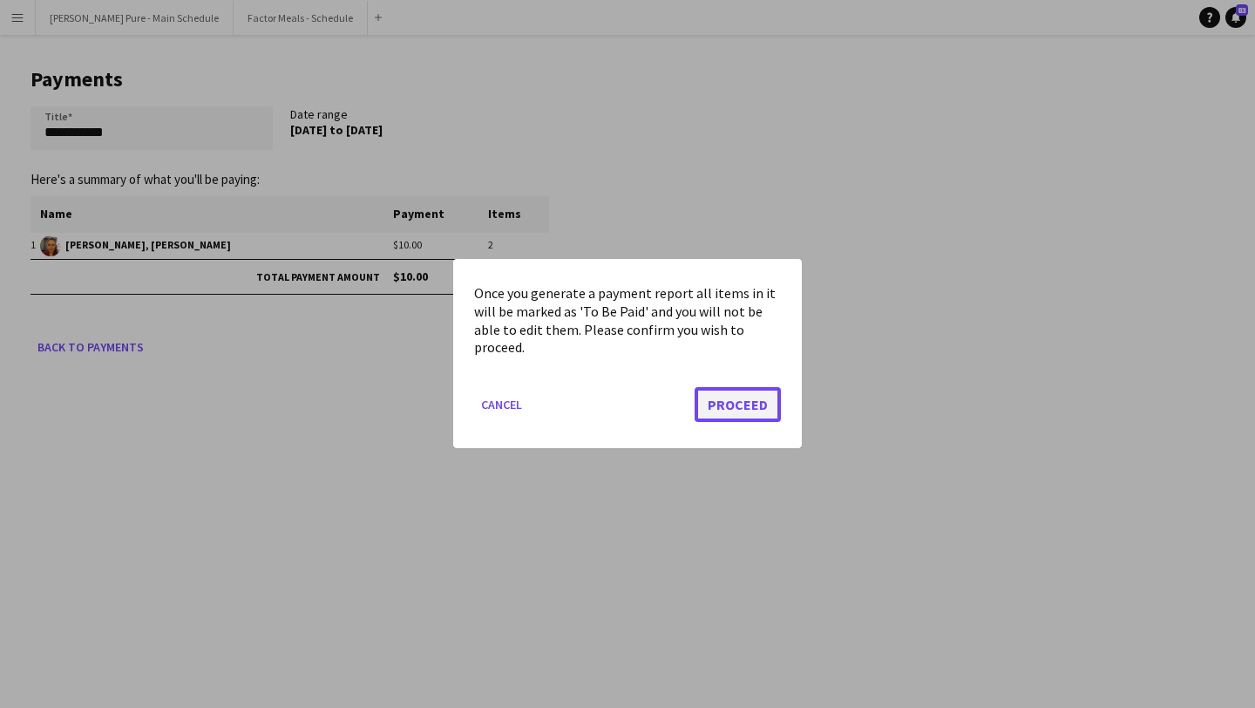
click at [738, 410] on button "Proceed" at bounding box center [738, 405] width 86 height 35
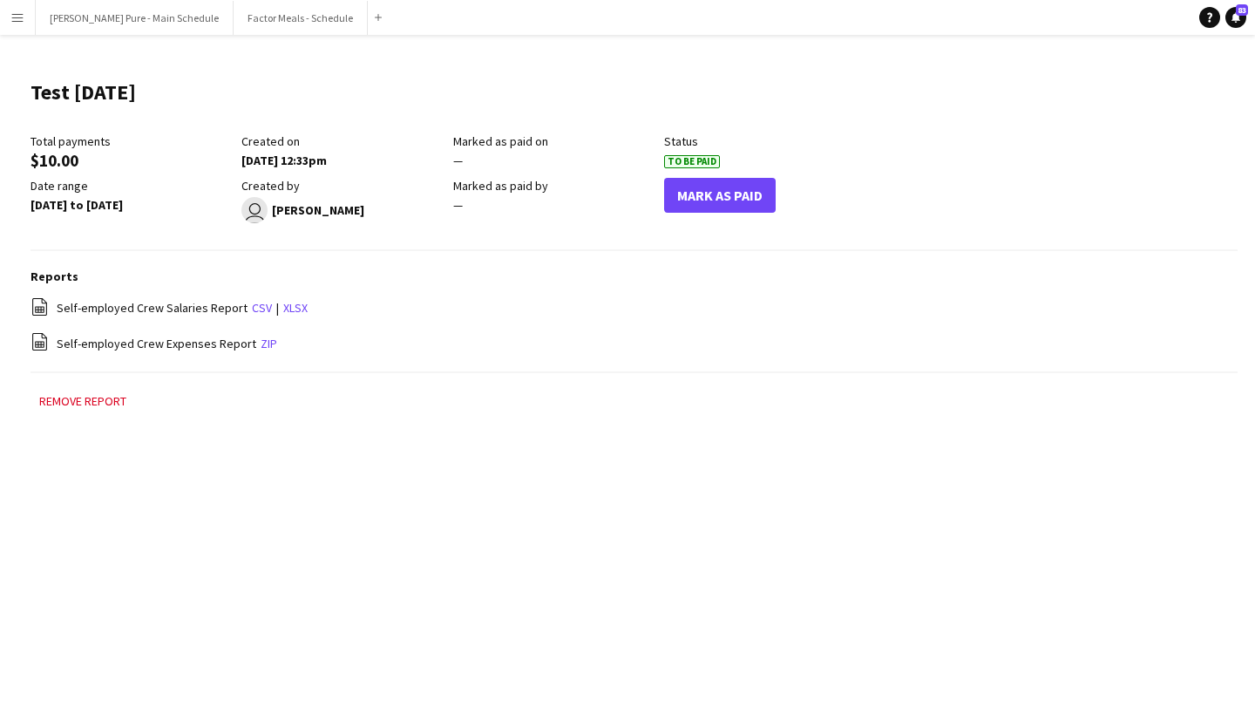
click at [12, 23] on app-icon "Menu" at bounding box center [17, 17] width 14 height 14
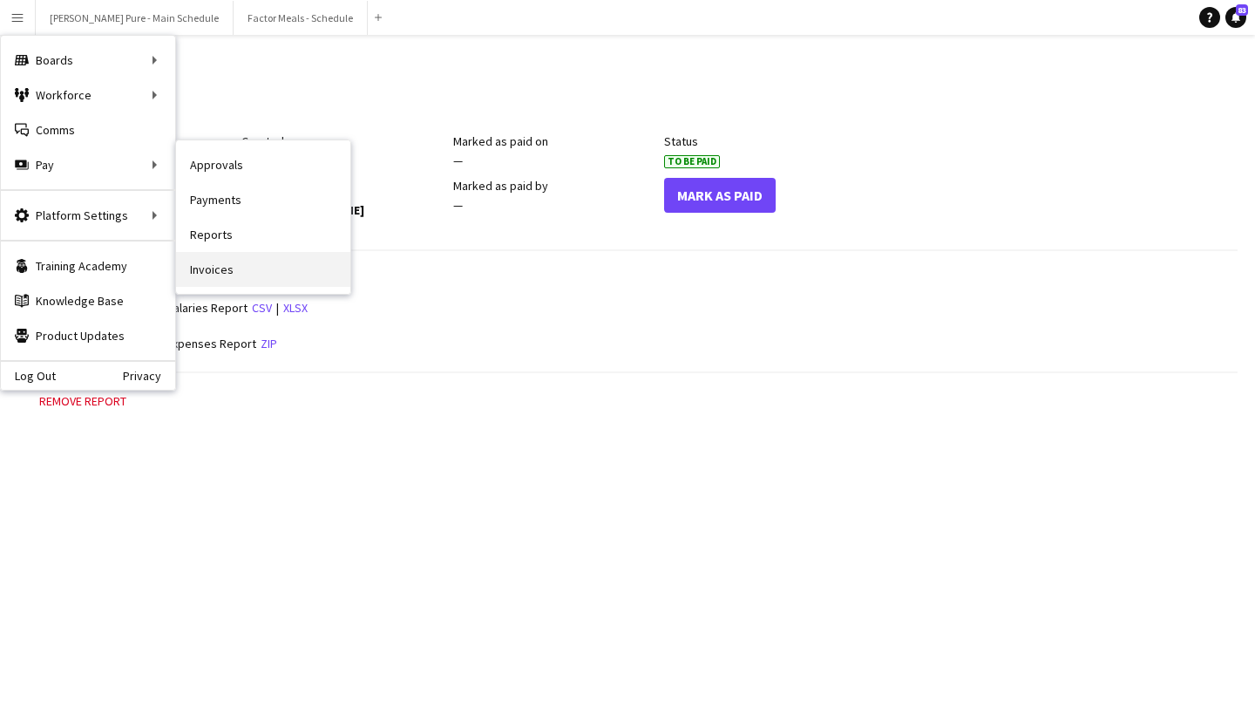
click at [239, 262] on link "Invoices" at bounding box center [263, 269] width 174 height 35
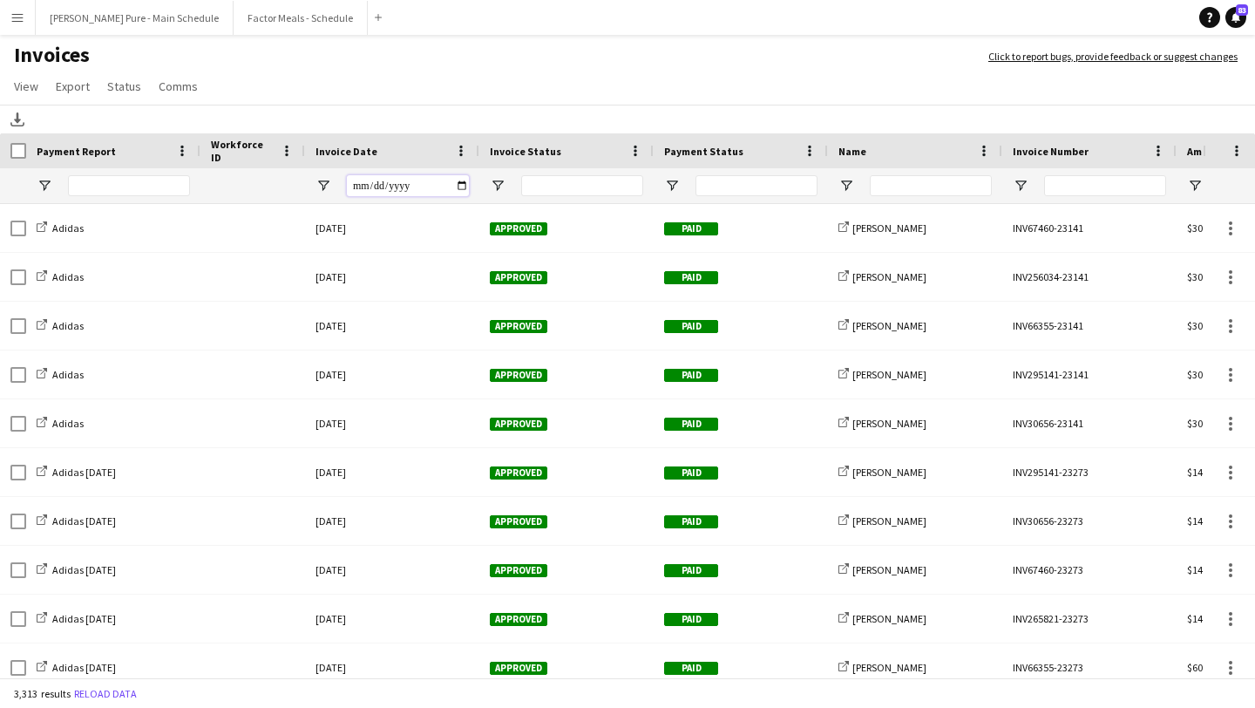
click at [458, 187] on input "Invoice Date Filter Input" at bounding box center [408, 185] width 122 height 21
type input "**********"
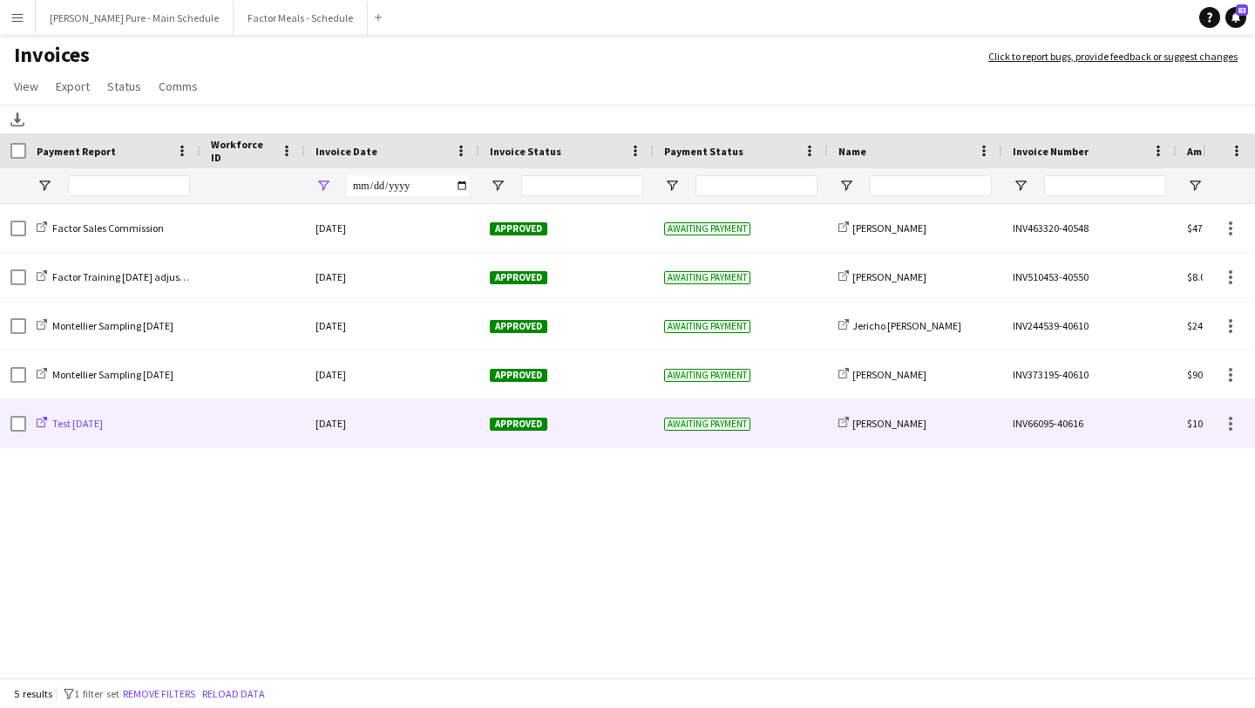
click at [61, 421] on span "Test Sep 30" at bounding box center [77, 423] width 51 height 13
click at [521, 418] on span "Approved" at bounding box center [519, 424] width 58 height 13
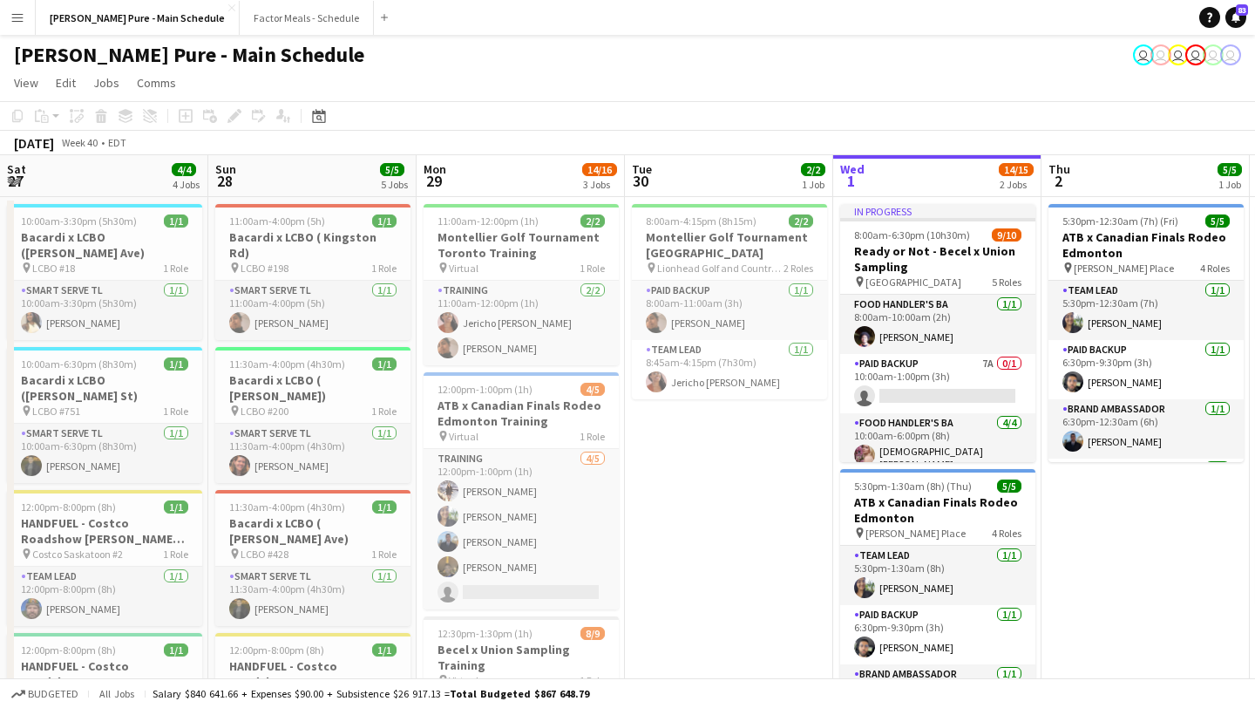
scroll to position [0, 509]
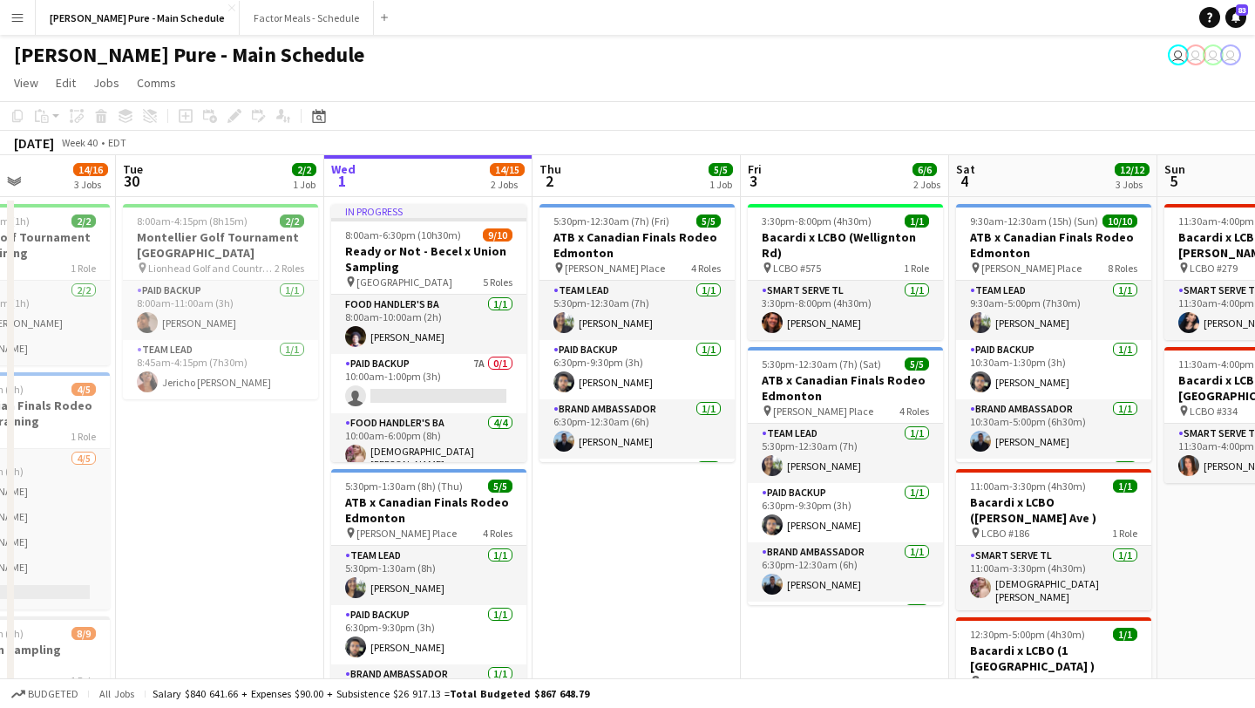
click at [27, 16] on button "Menu" at bounding box center [17, 17] width 35 height 35
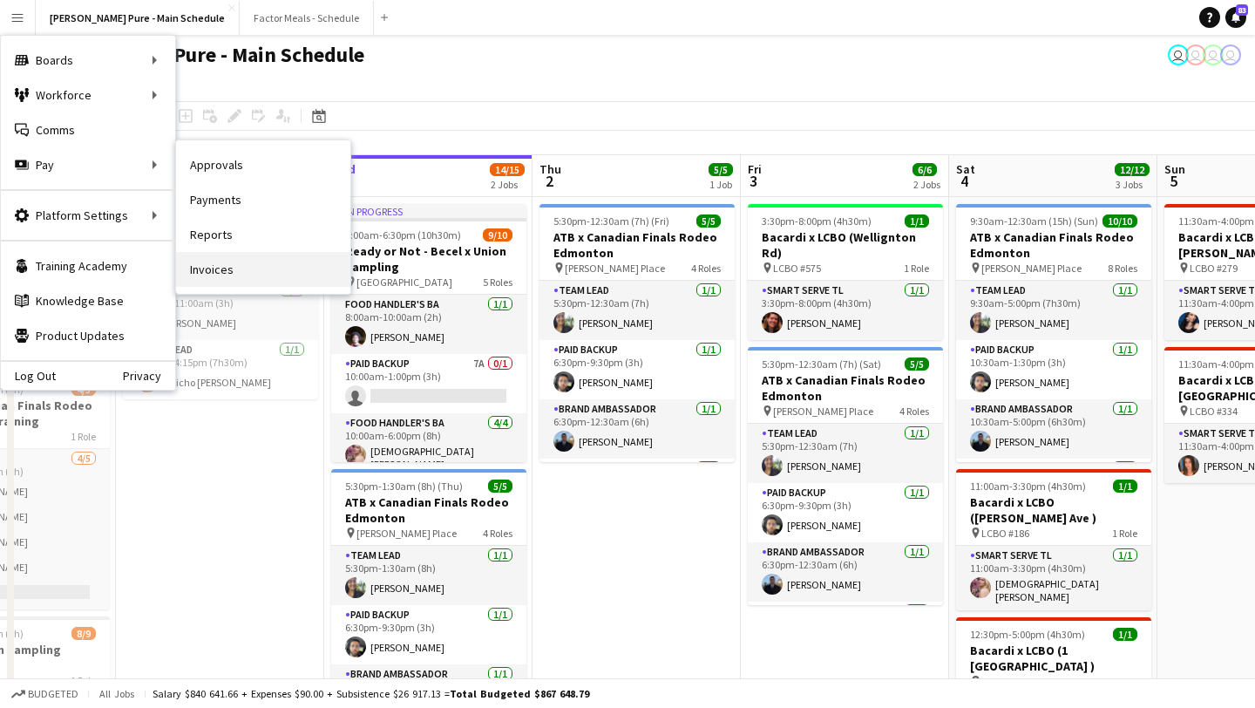
click at [307, 276] on link "Invoices" at bounding box center [263, 269] width 174 height 35
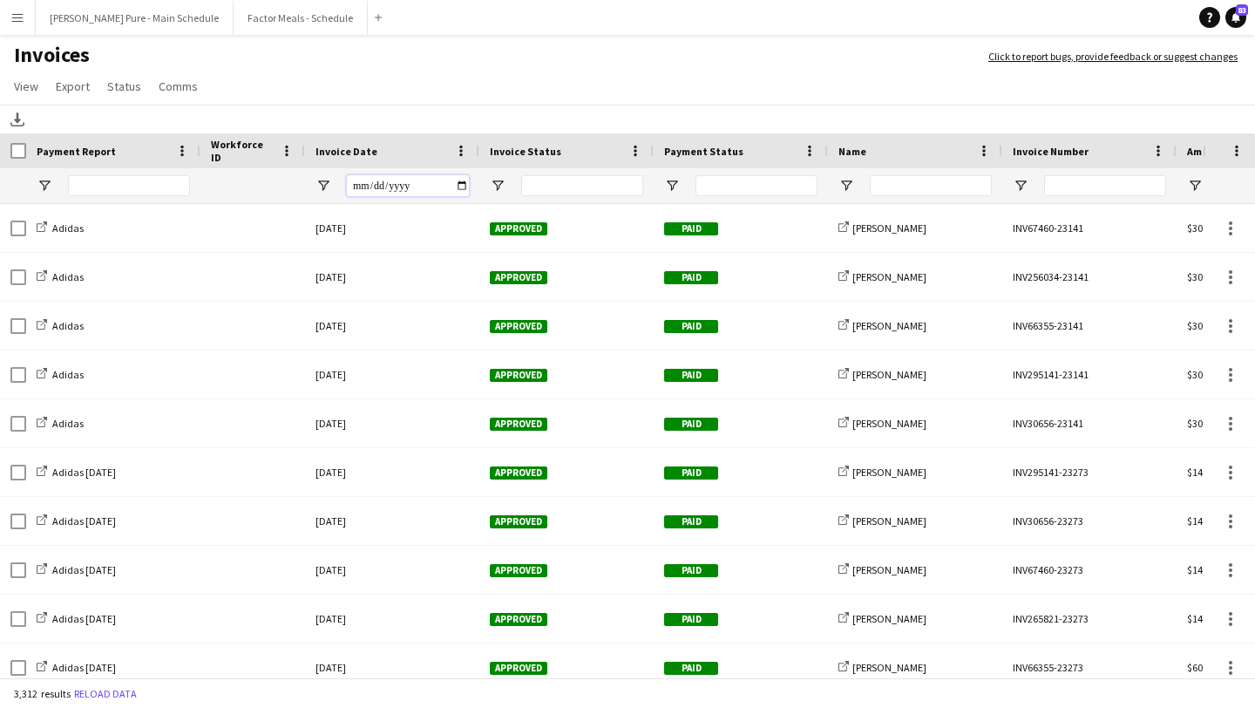
click at [459, 181] on input "Invoice Date Filter Input" at bounding box center [408, 185] width 122 height 21
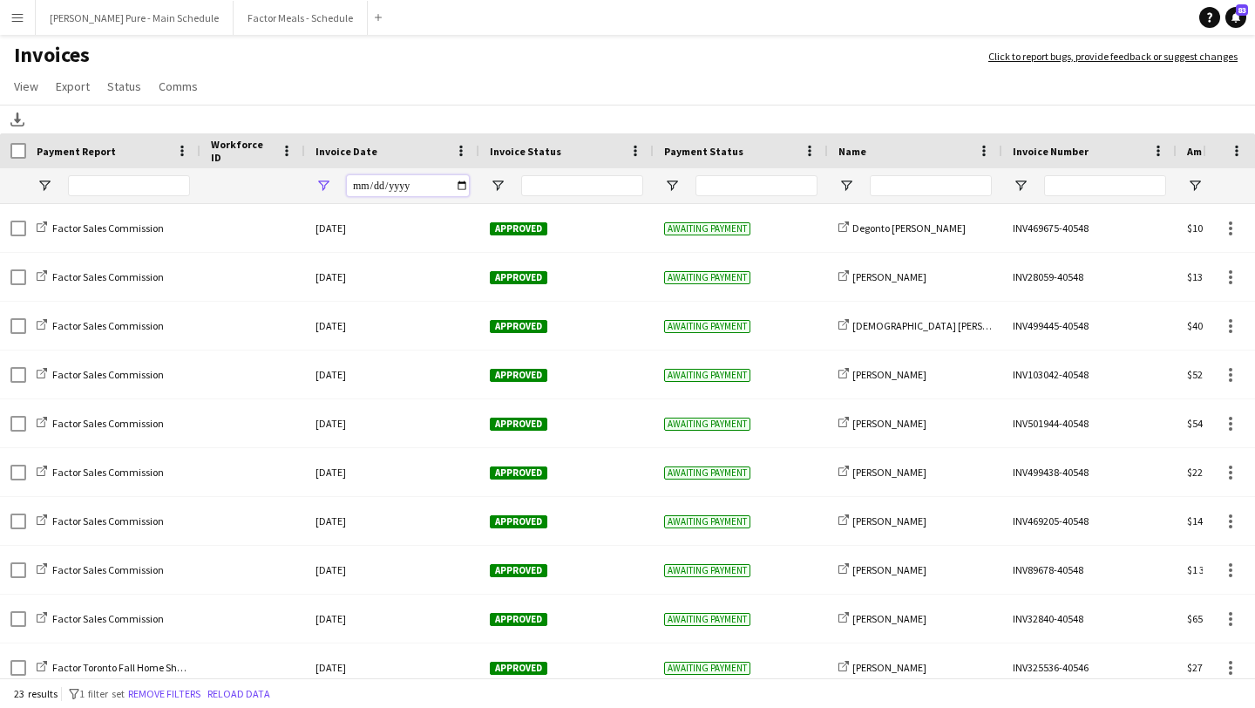
click at [462, 187] on input "**********" at bounding box center [408, 185] width 122 height 21
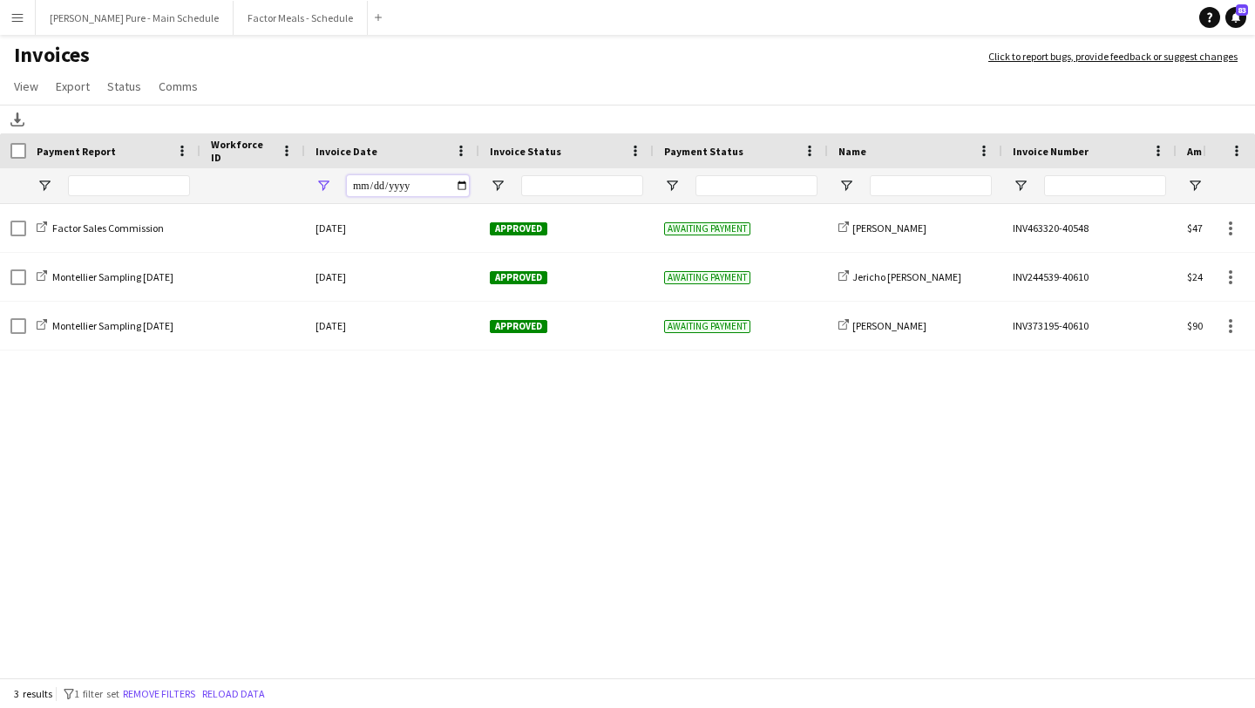
click at [461, 183] on input "**********" at bounding box center [408, 185] width 122 height 21
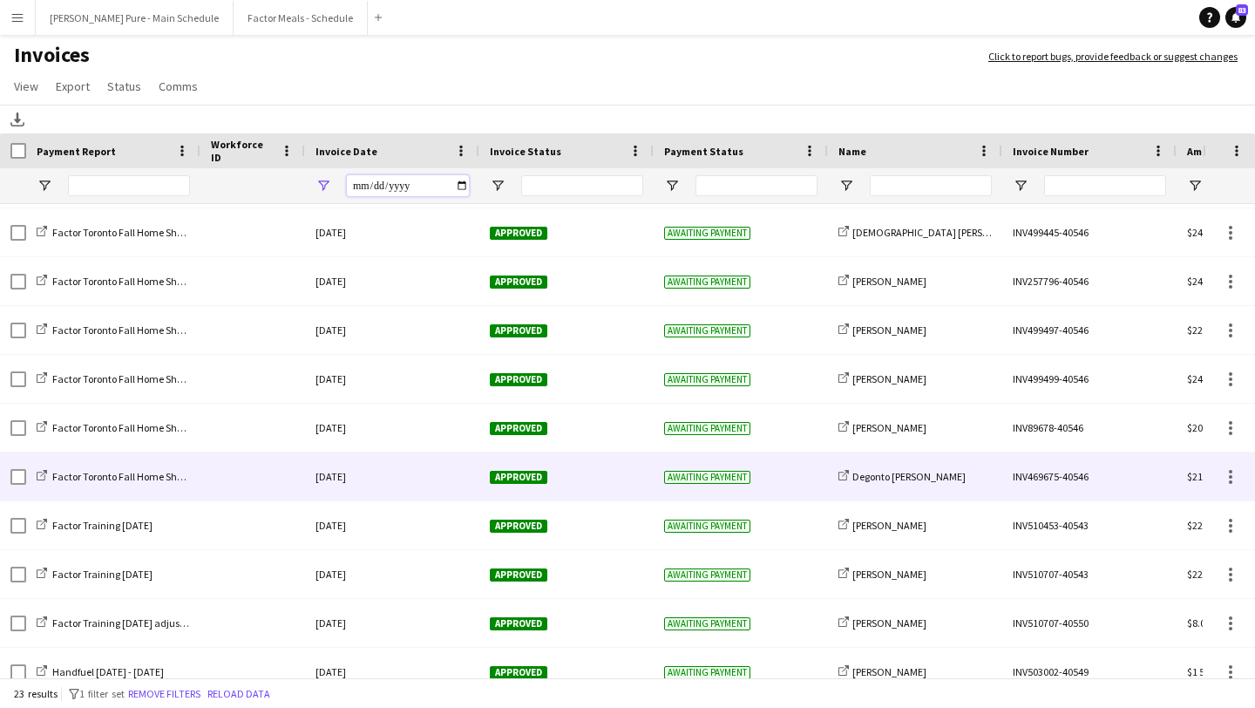
scroll to position [646, 0]
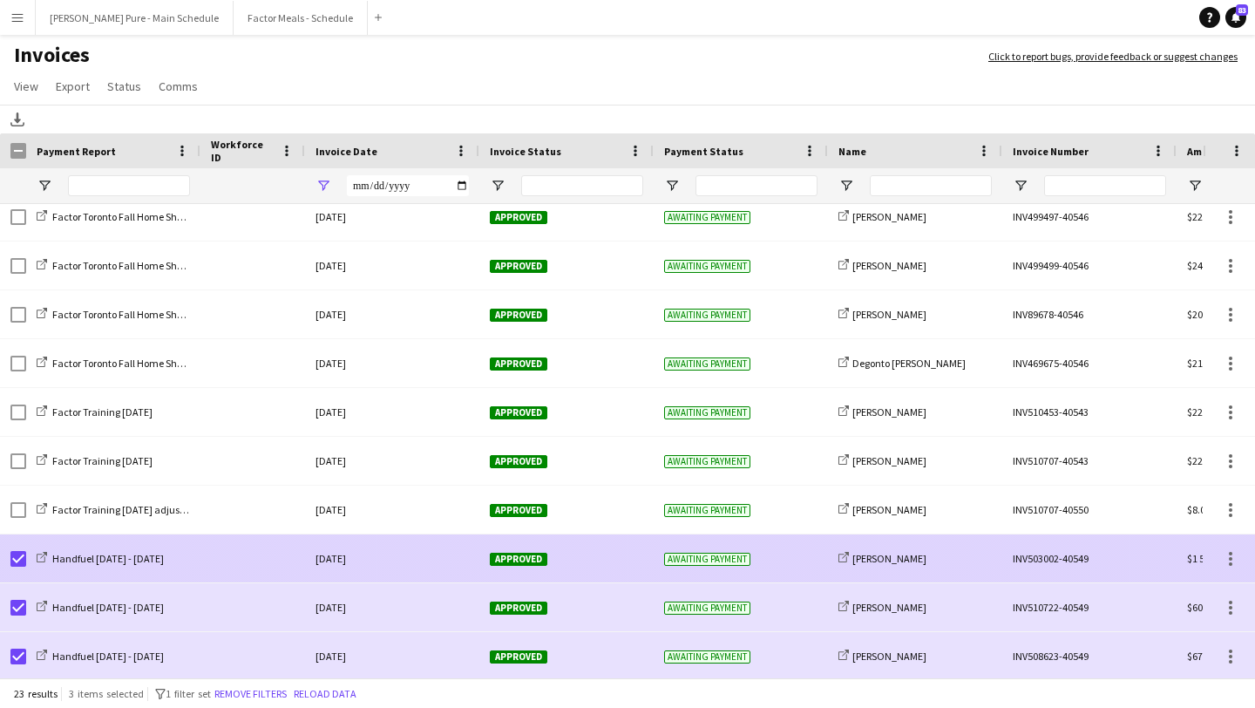
click at [506, 560] on span "Approved" at bounding box center [519, 559] width 58 height 13
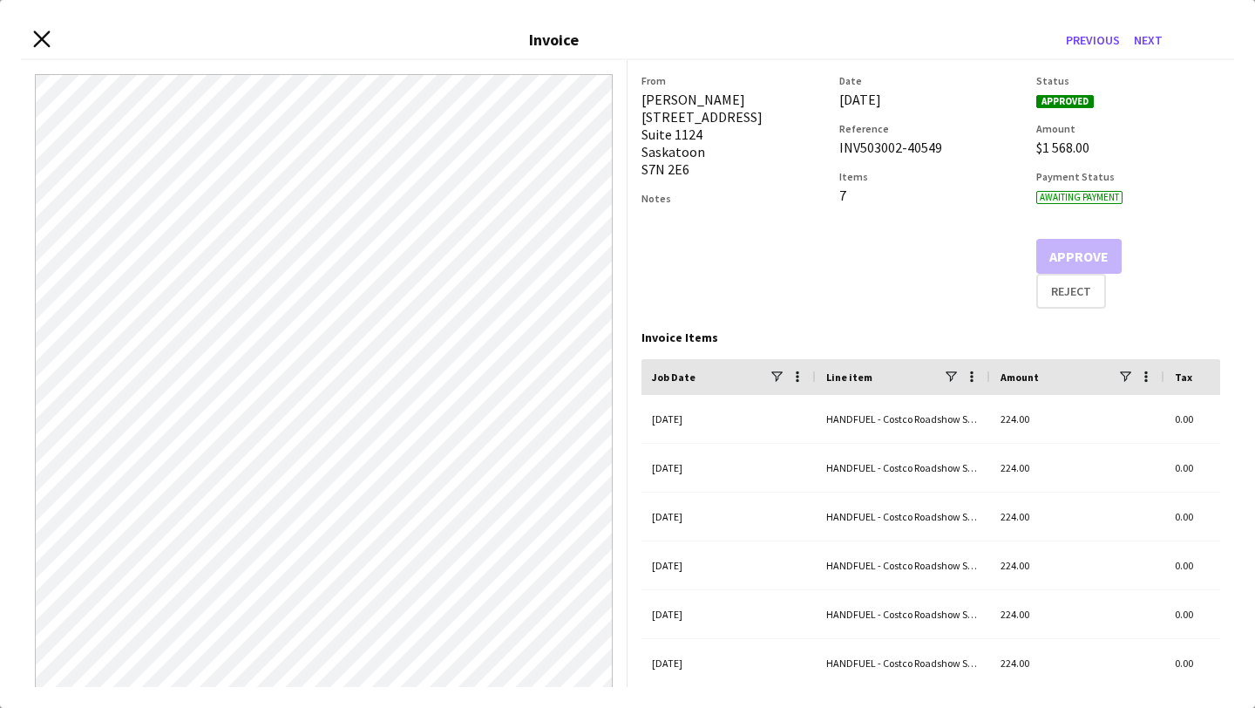
click at [40, 35] on icon "Close invoice dialog" at bounding box center [41, 39] width 17 height 17
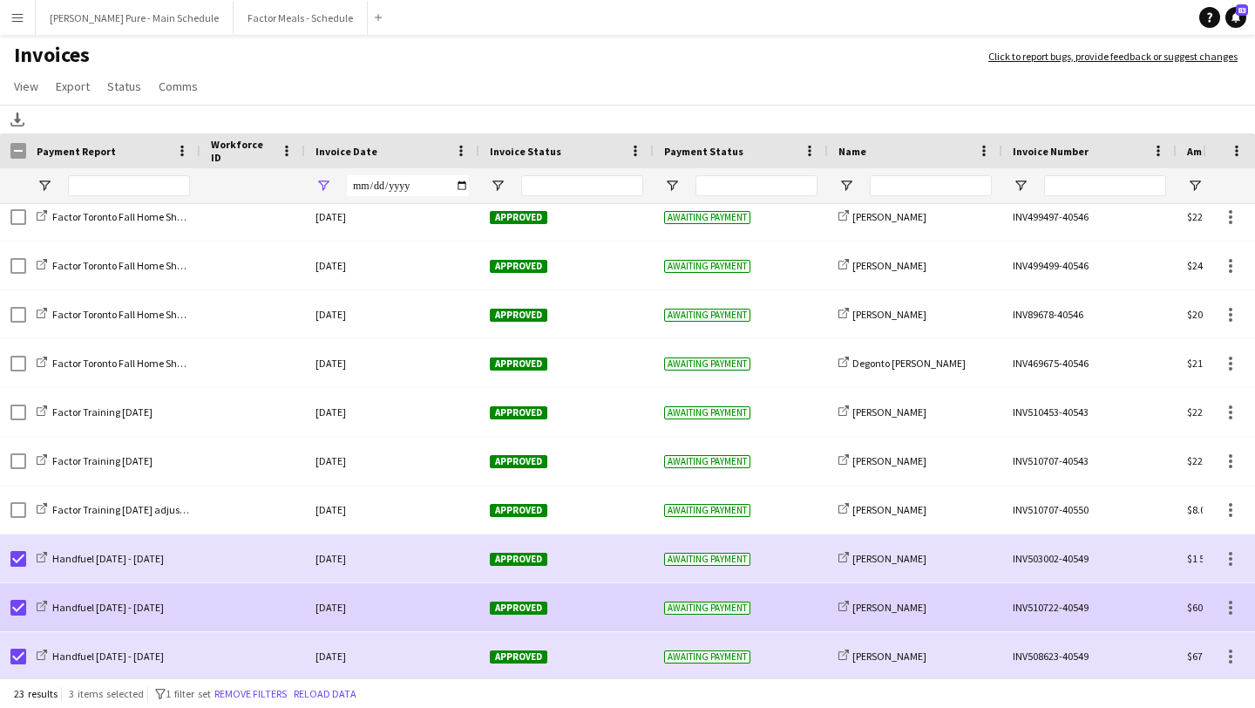
click at [499, 611] on span "Approved" at bounding box center [519, 607] width 58 height 13
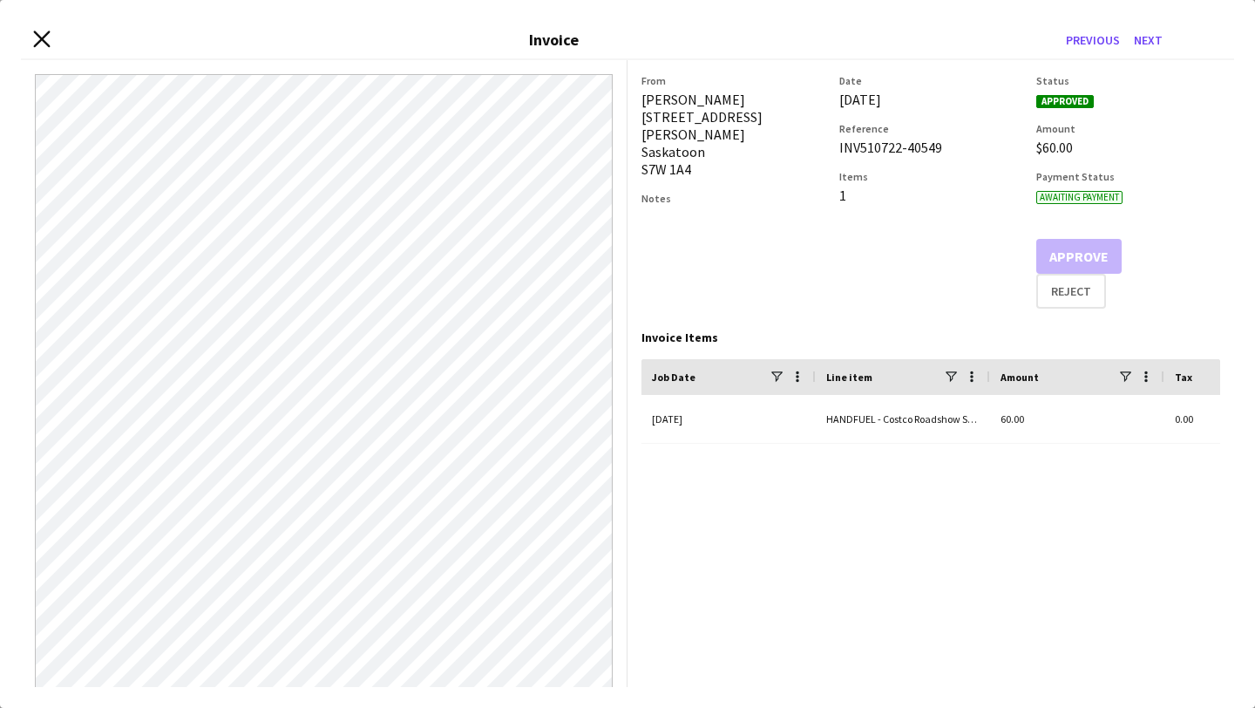
click at [43, 36] on icon "Close invoice dialog" at bounding box center [41, 39] width 17 height 17
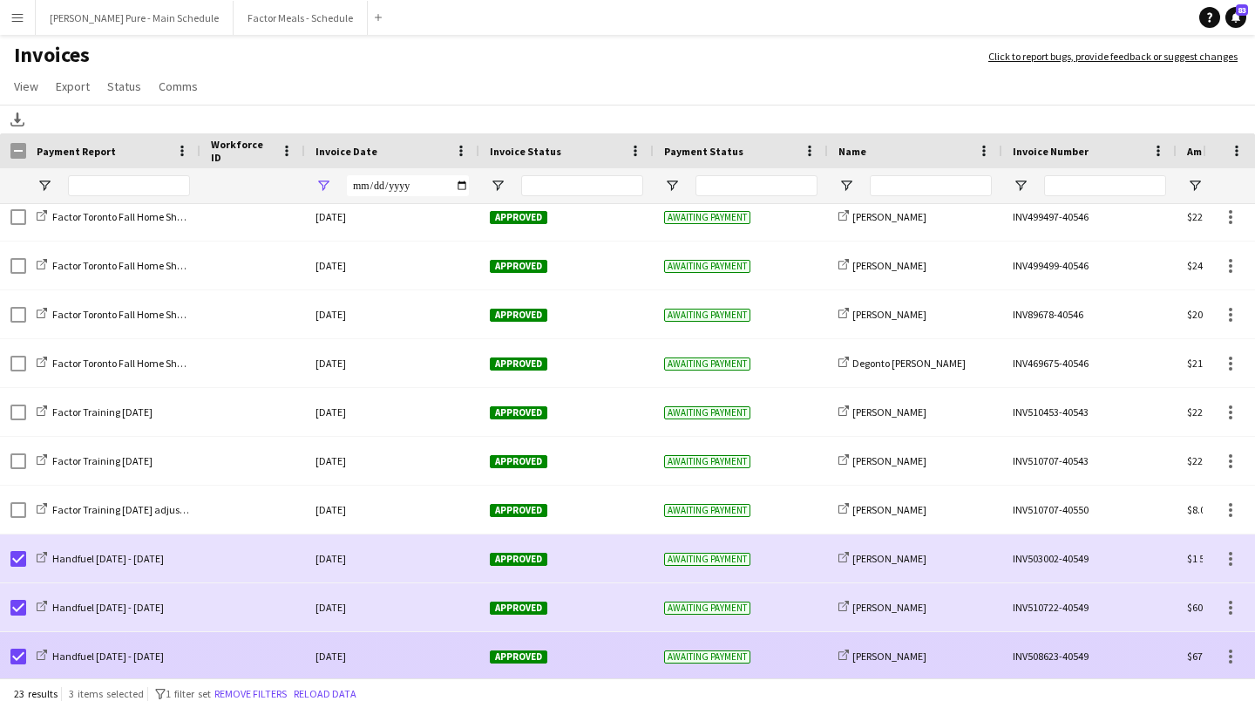
click at [530, 648] on div "Approved" at bounding box center [566, 656] width 174 height 48
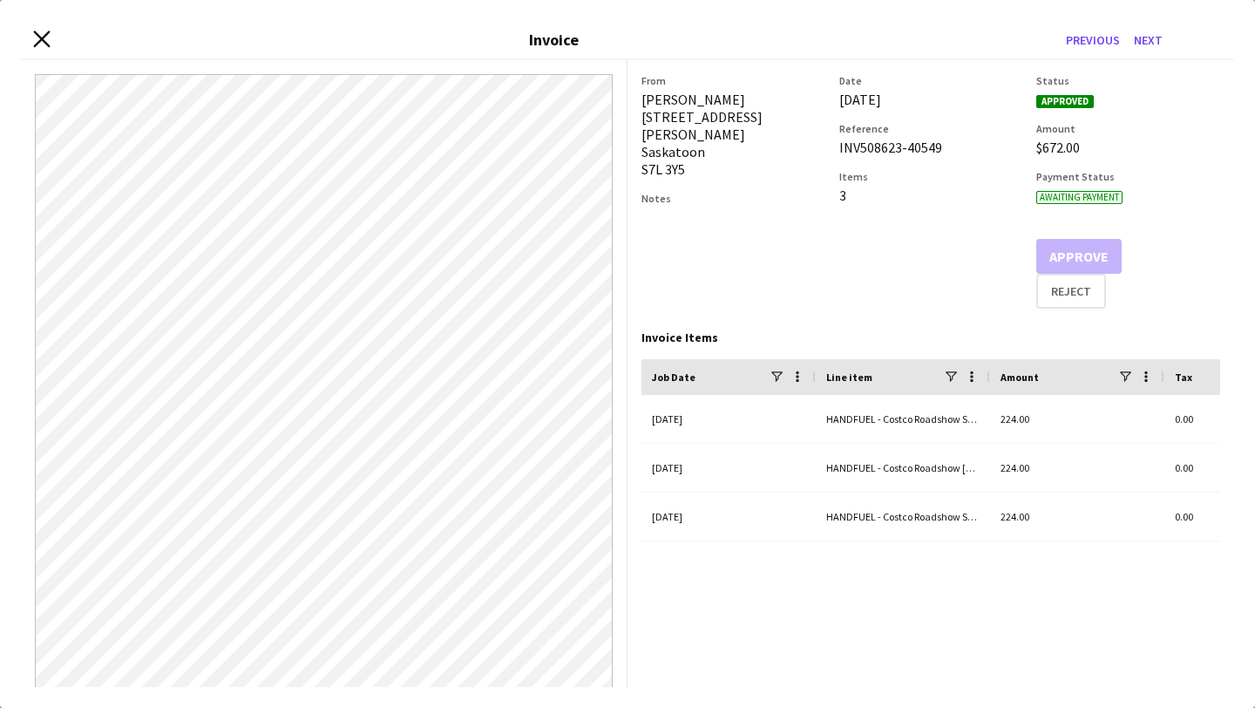
click at [45, 41] on icon at bounding box center [41, 39] width 17 height 17
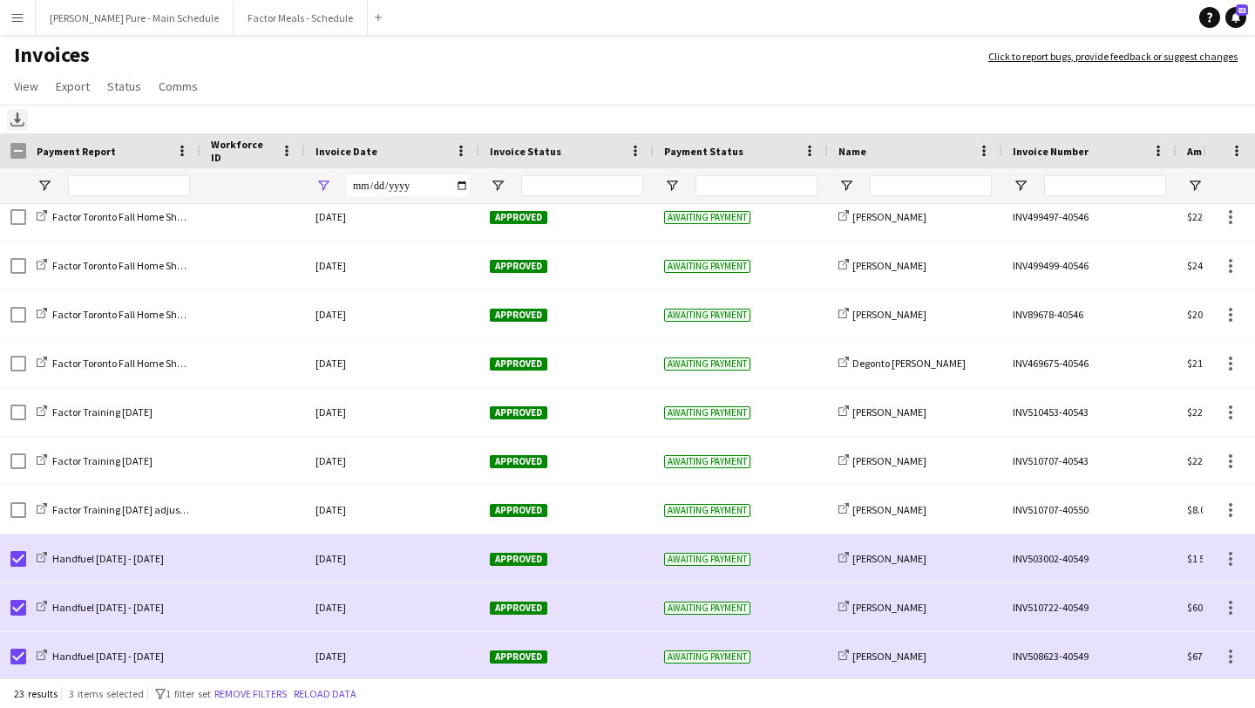
click at [19, 126] on icon at bounding box center [17, 125] width 14 height 4
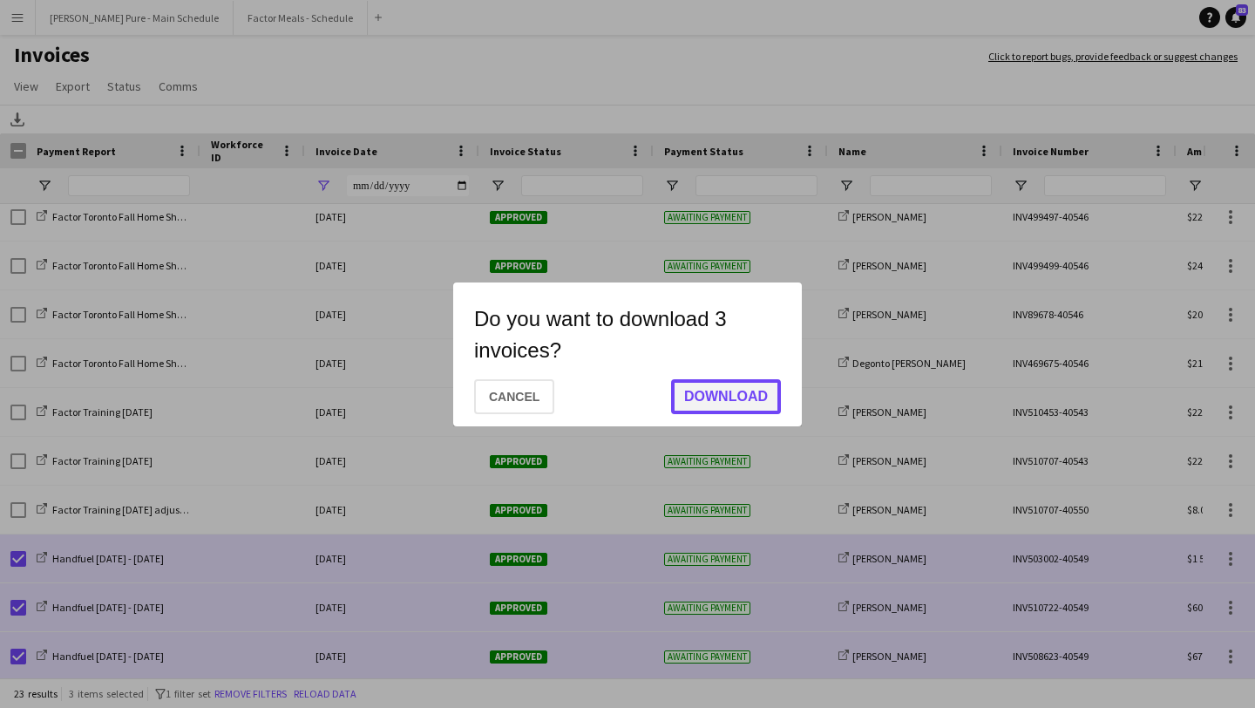
click at [735, 404] on button "Download" at bounding box center [726, 396] width 110 height 35
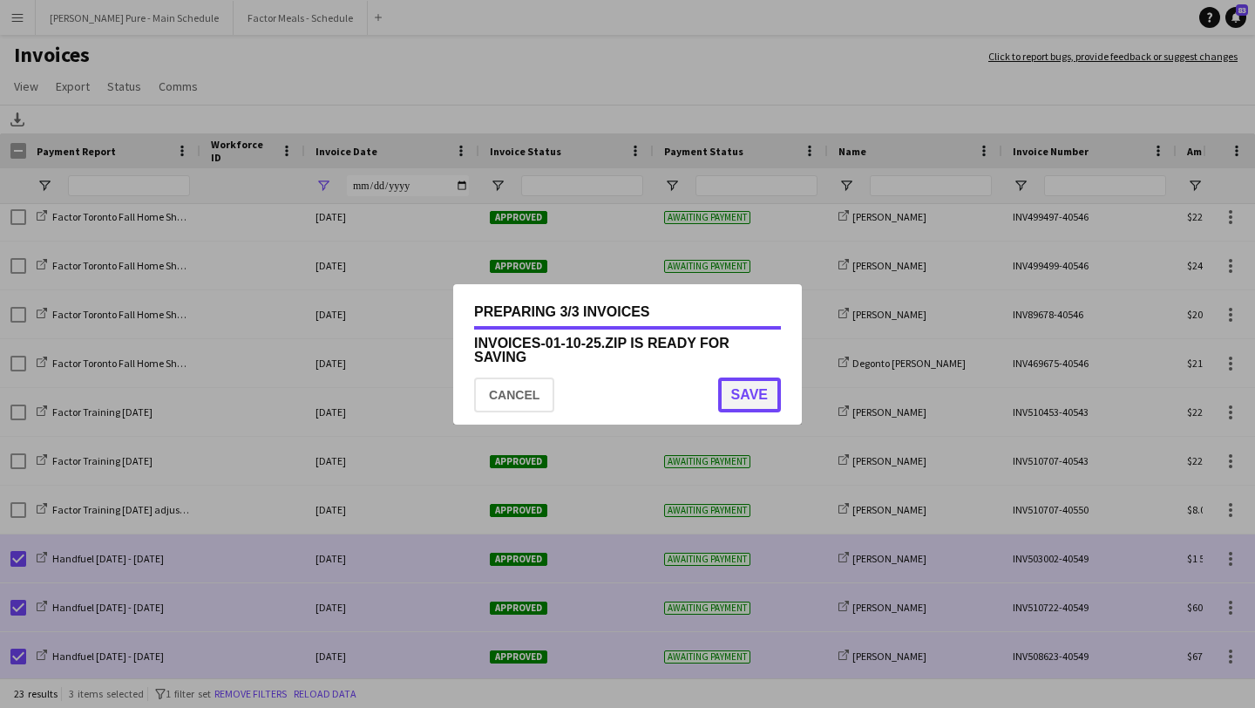
click at [739, 396] on button "Save" at bounding box center [749, 394] width 63 height 35
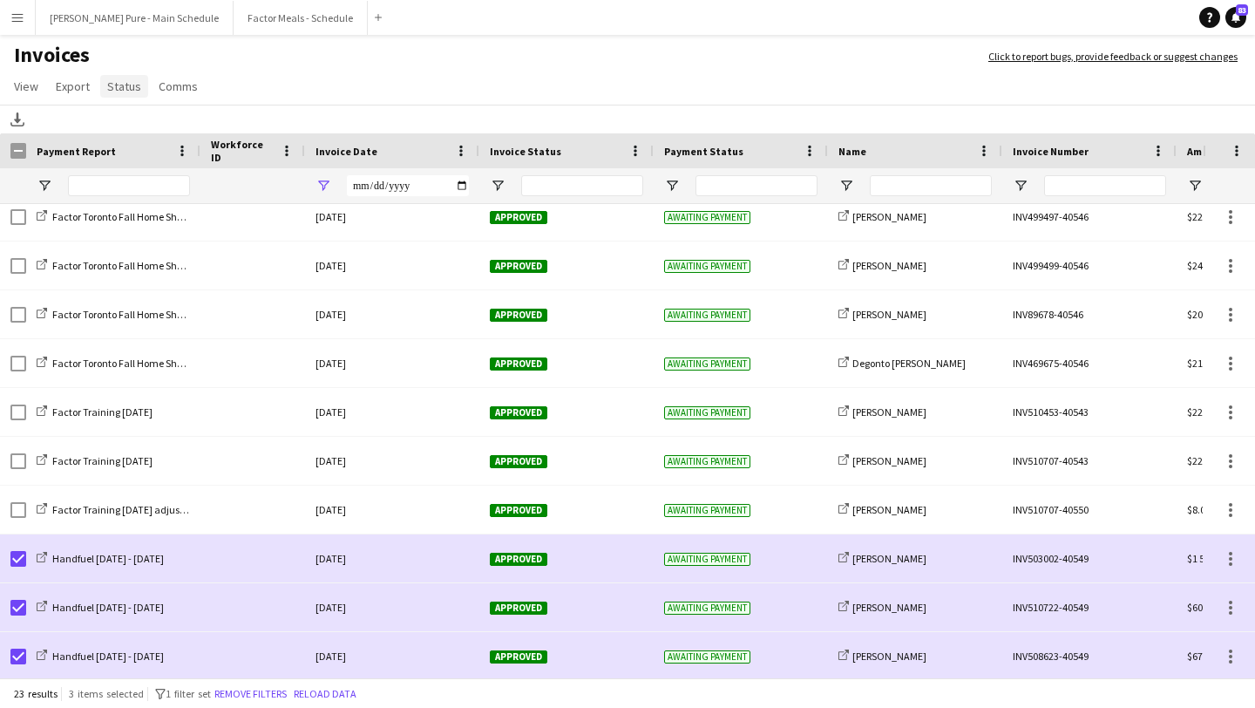
click at [128, 92] on span "Status" at bounding box center [124, 86] width 34 height 16
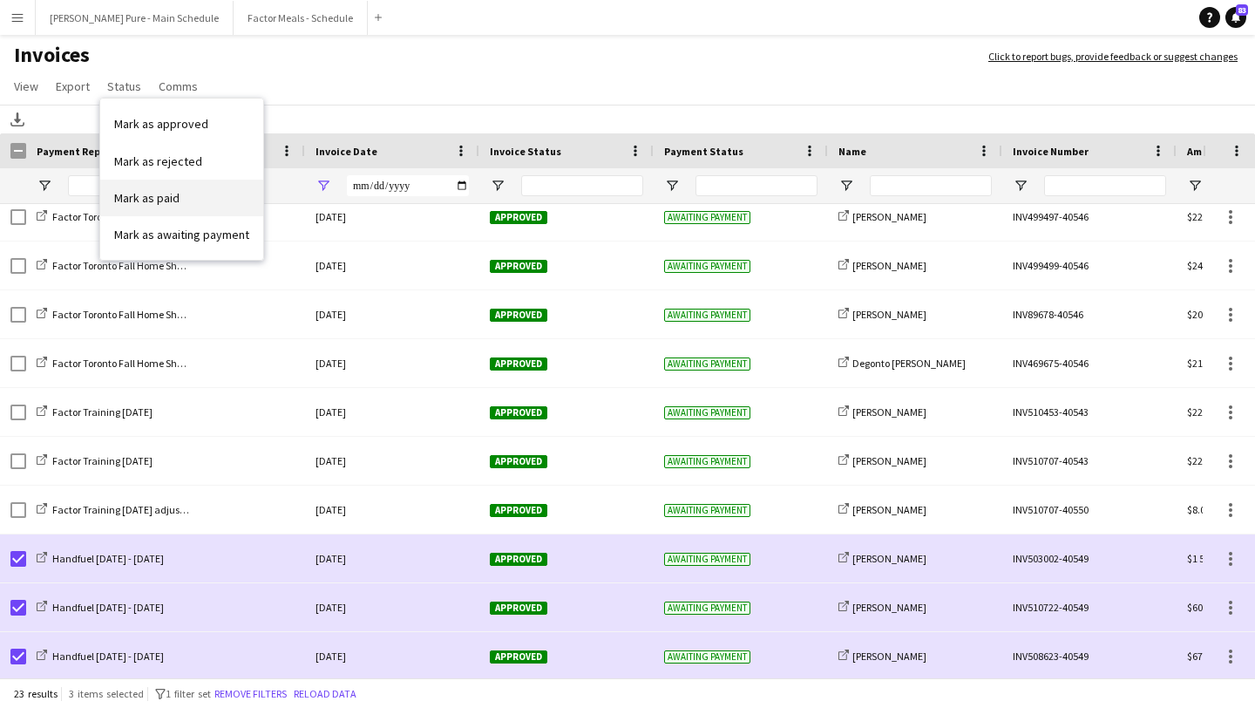
click at [173, 193] on span "Mark as paid" at bounding box center [146, 198] width 65 height 16
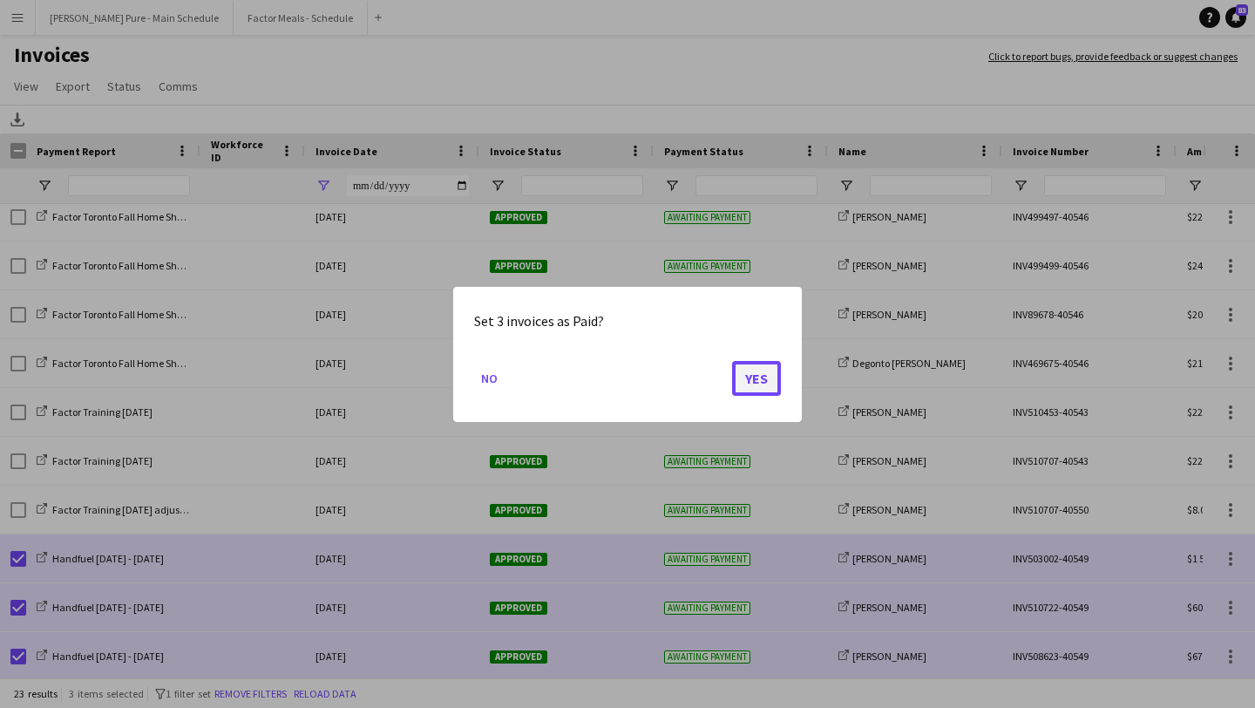
click at [771, 377] on button "Yes" at bounding box center [756, 377] width 49 height 35
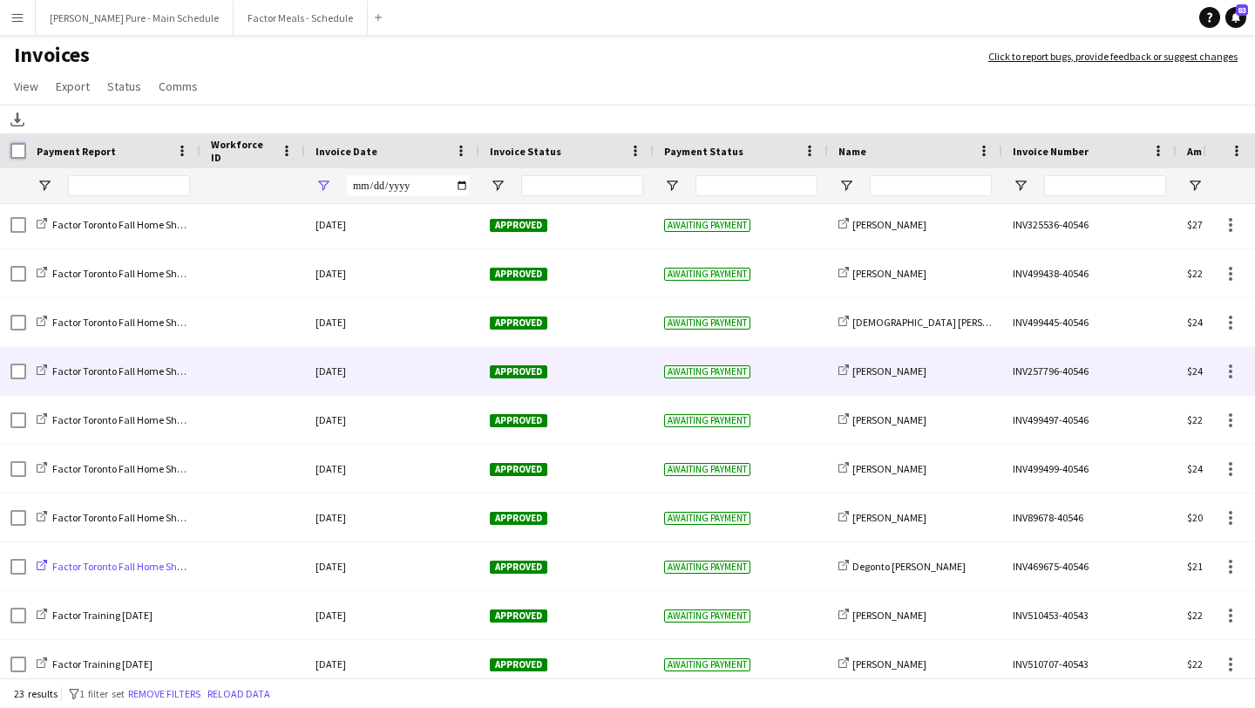
scroll to position [445, 0]
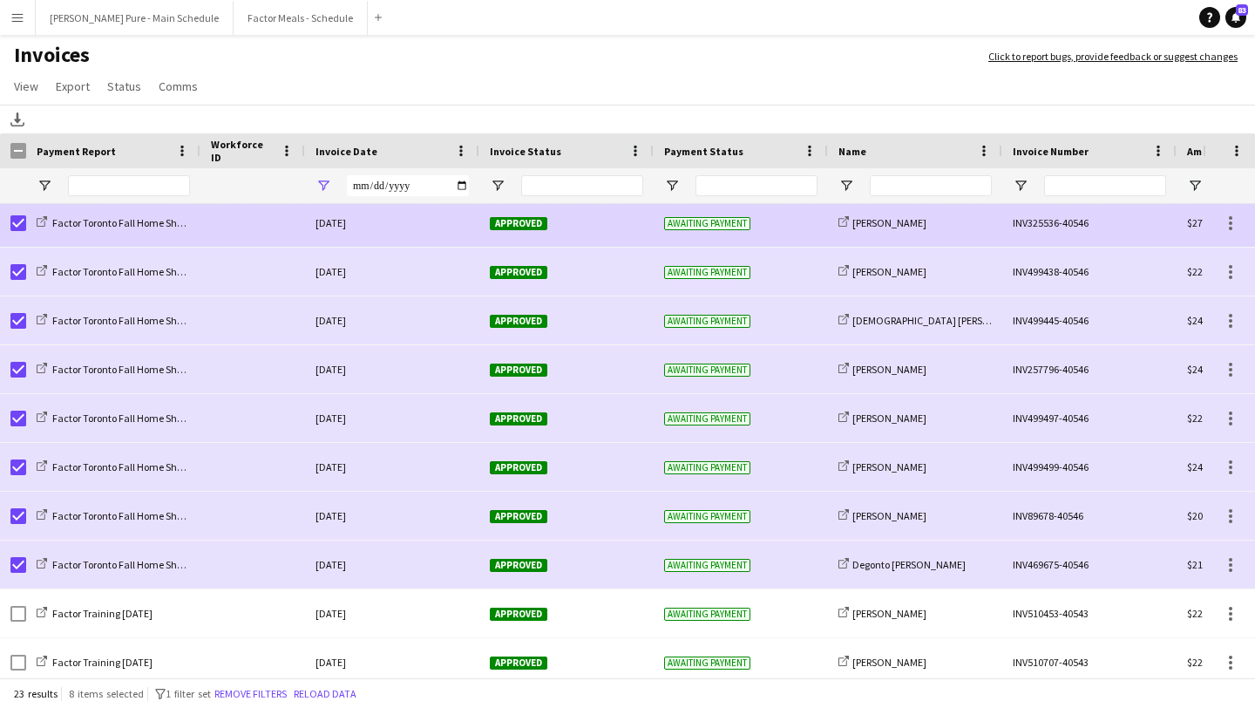
click at [510, 227] on span "Approved" at bounding box center [519, 223] width 58 height 13
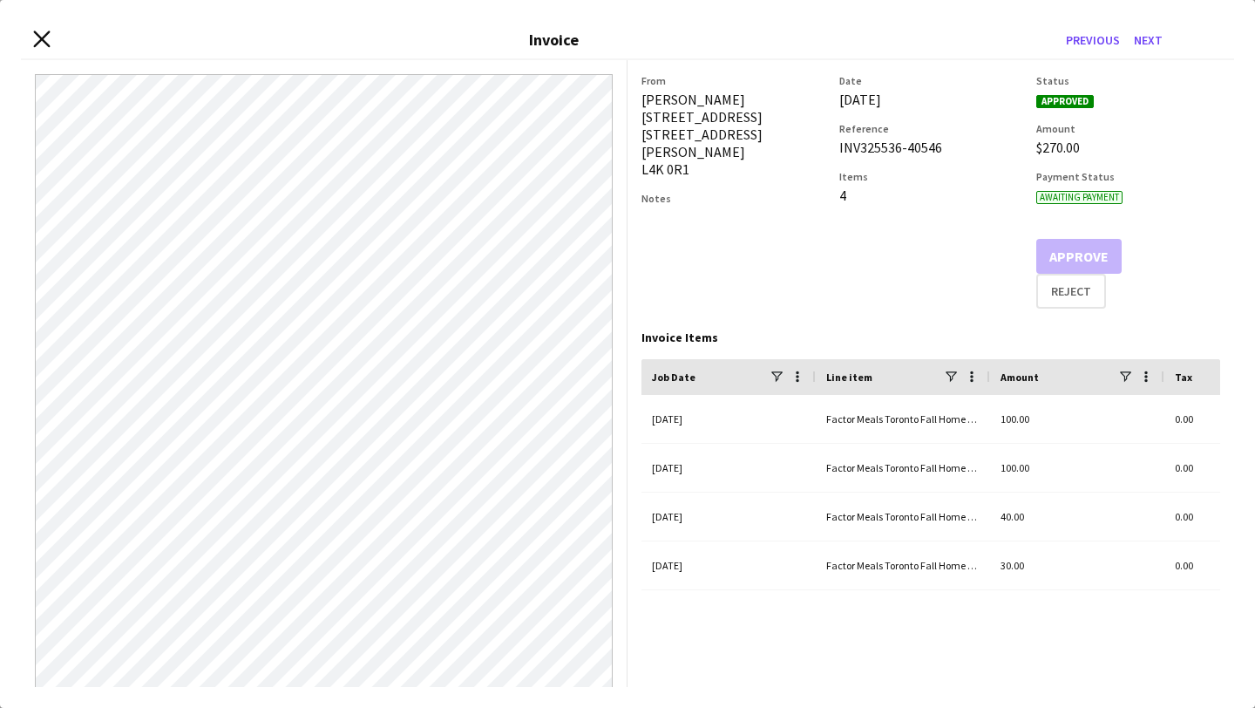
click at [43, 44] on icon "Close invoice dialog" at bounding box center [41, 39] width 17 height 17
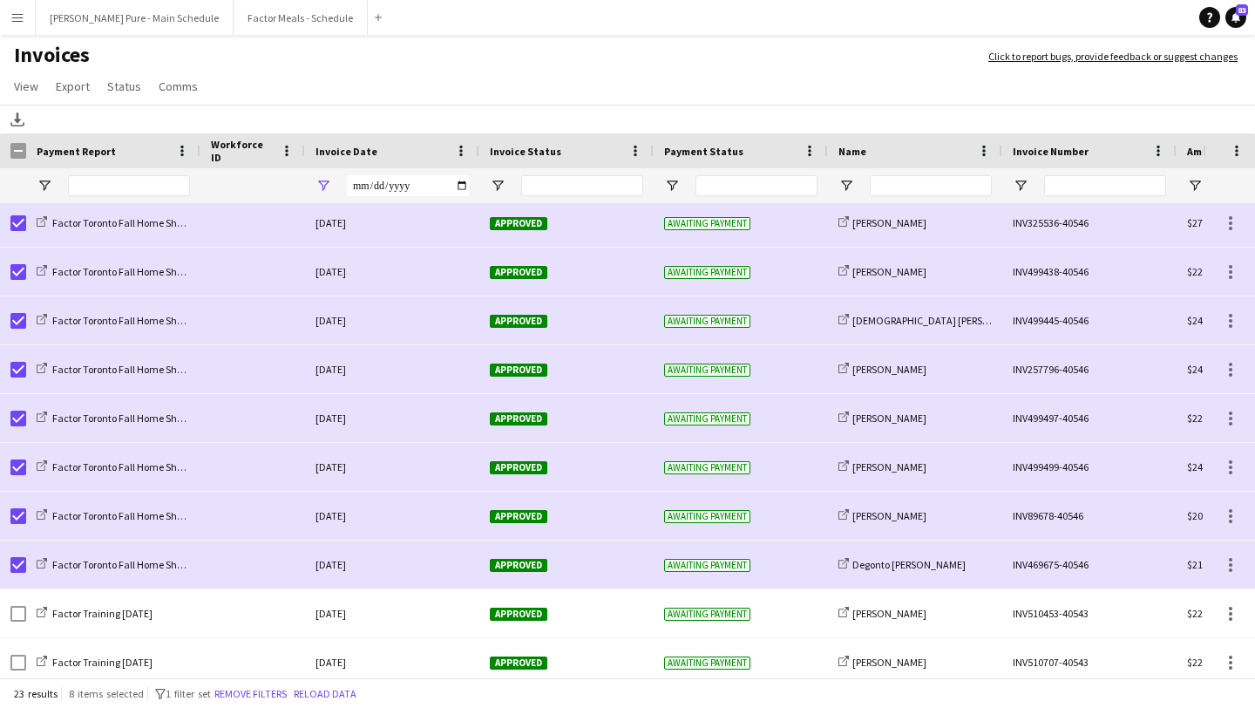
scroll to position [439, 0]
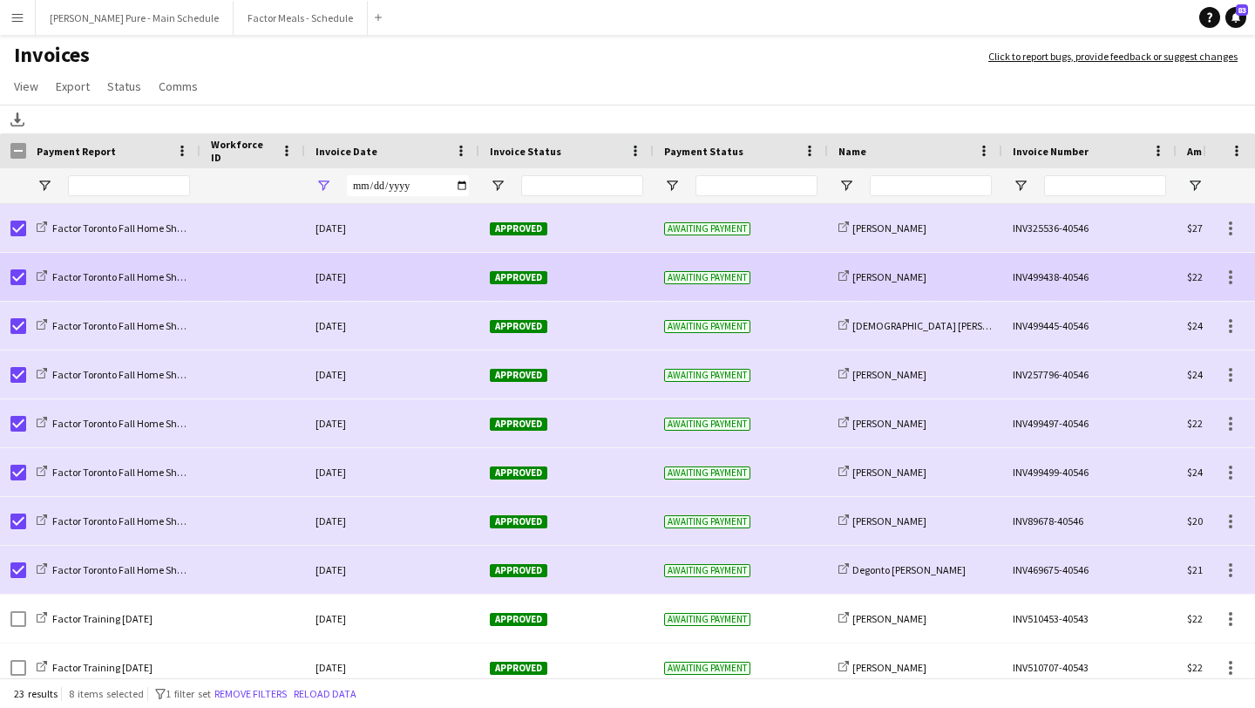
click at [528, 292] on div "Approved" at bounding box center [566, 277] width 174 height 48
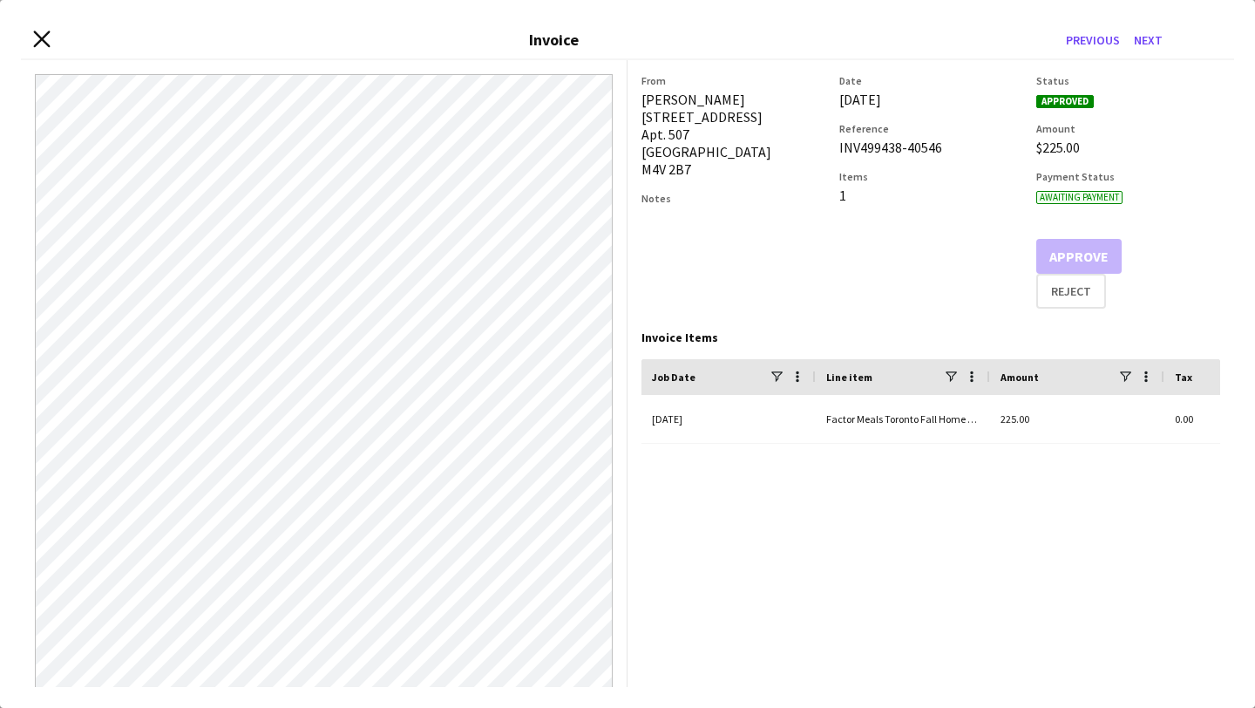
click at [43, 42] on icon "Close invoice dialog" at bounding box center [41, 39] width 17 height 17
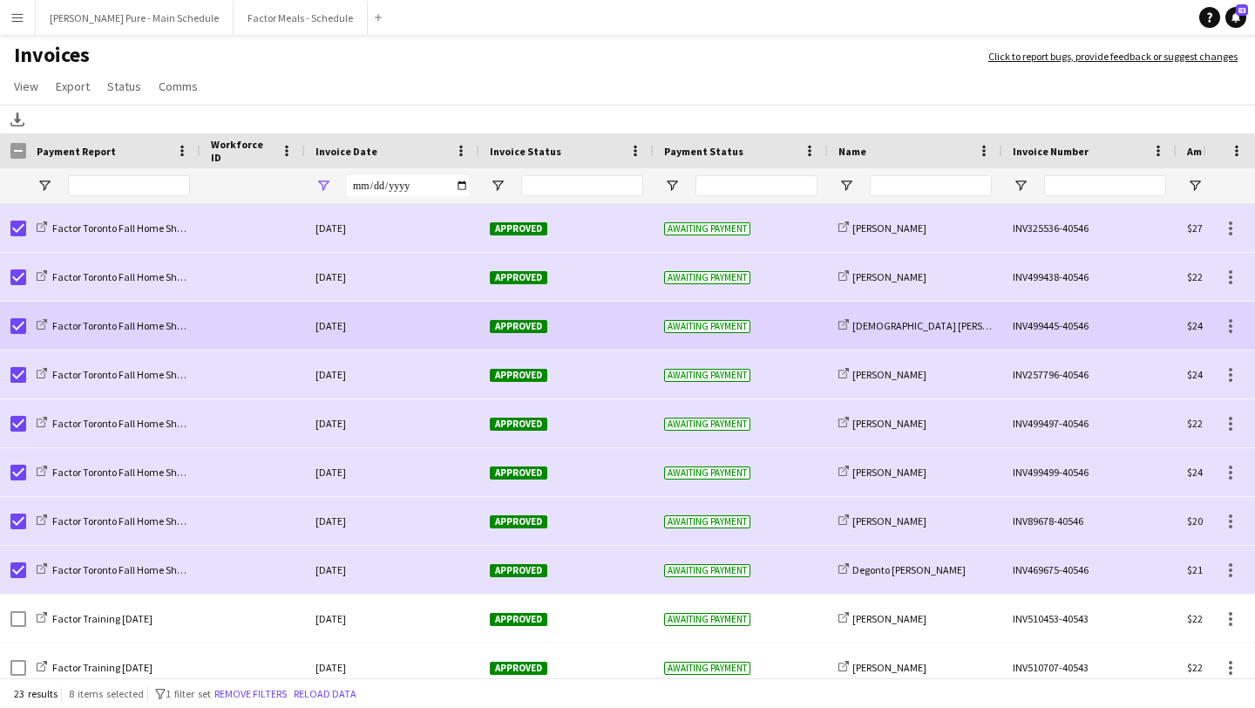
click at [516, 333] on div "Approved" at bounding box center [566, 326] width 174 height 48
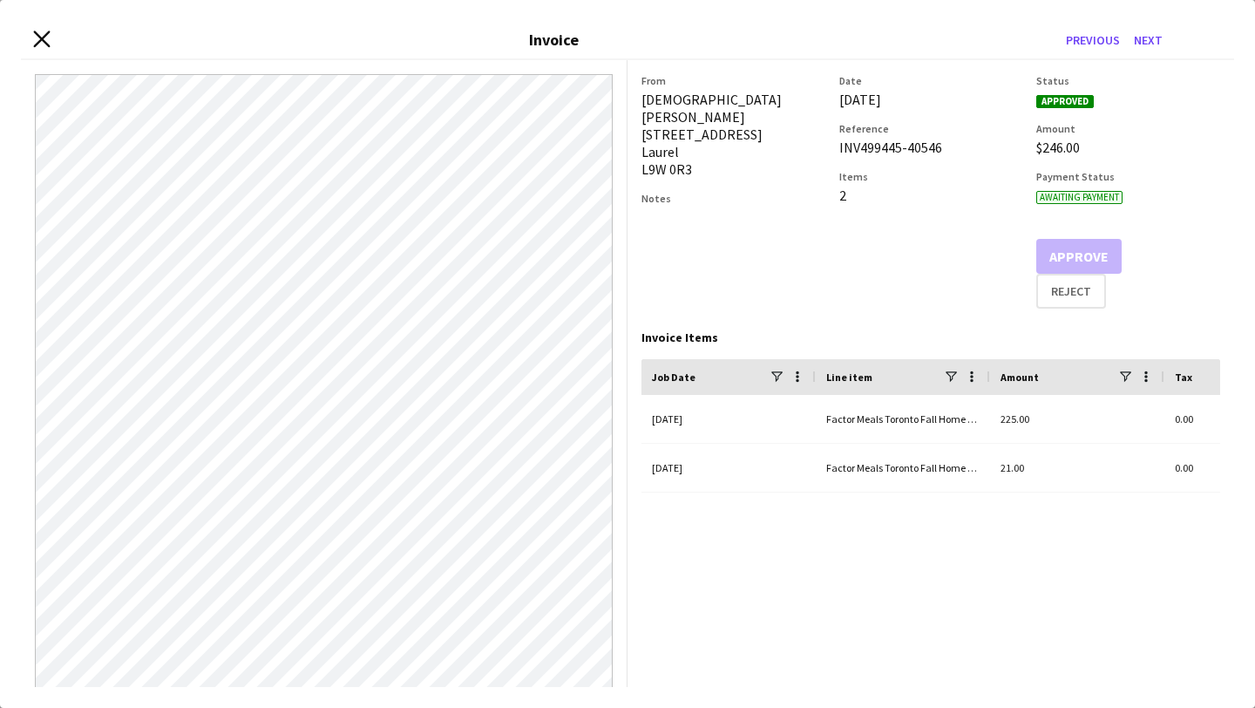
click at [46, 38] on icon "Close invoice dialog" at bounding box center [41, 39] width 17 height 17
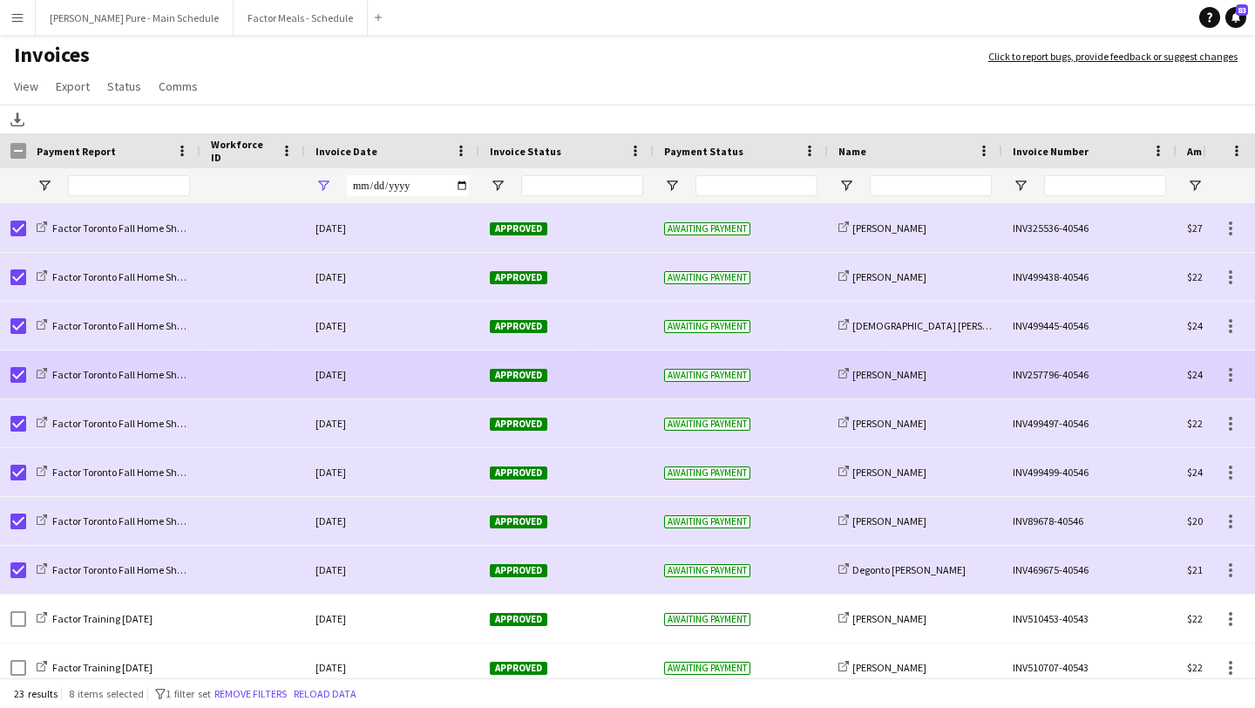
click at [519, 374] on span "Approved" at bounding box center [519, 375] width 58 height 13
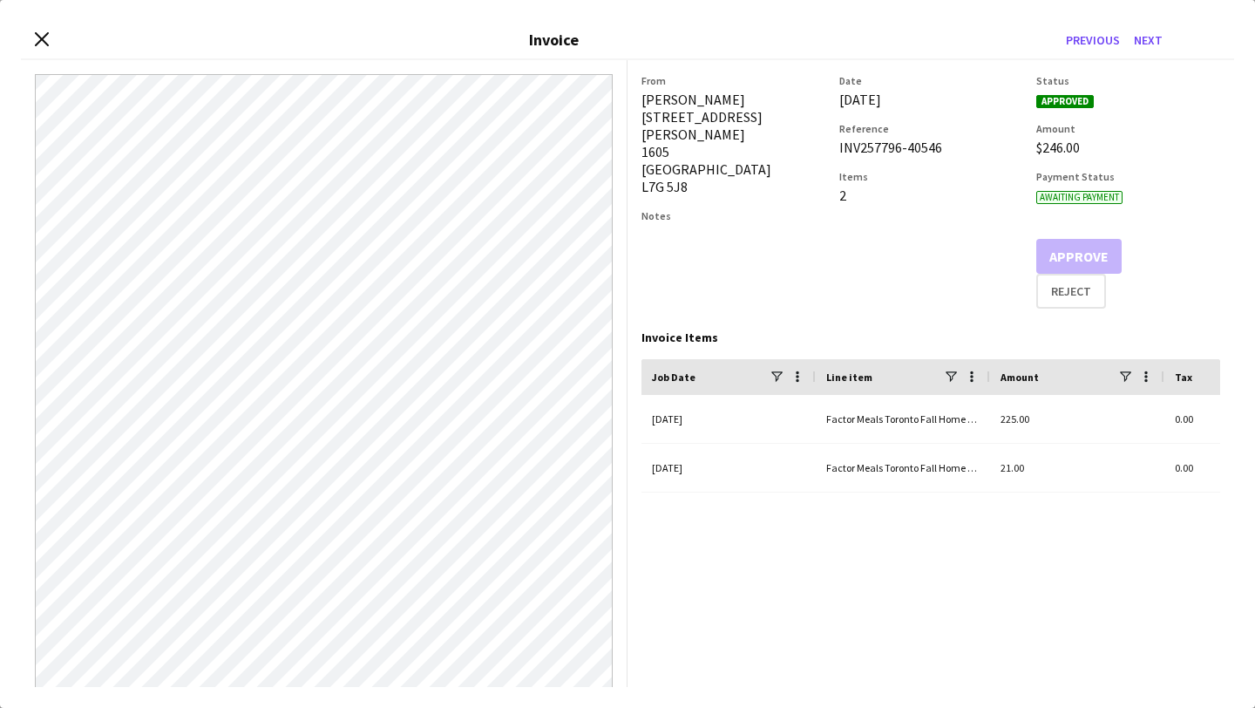
click at [40, 29] on div "Close invoice dialog Invoice Previous Next" at bounding box center [627, 40] width 1213 height 39
click at [40, 32] on icon "Close invoice dialog" at bounding box center [41, 39] width 17 height 17
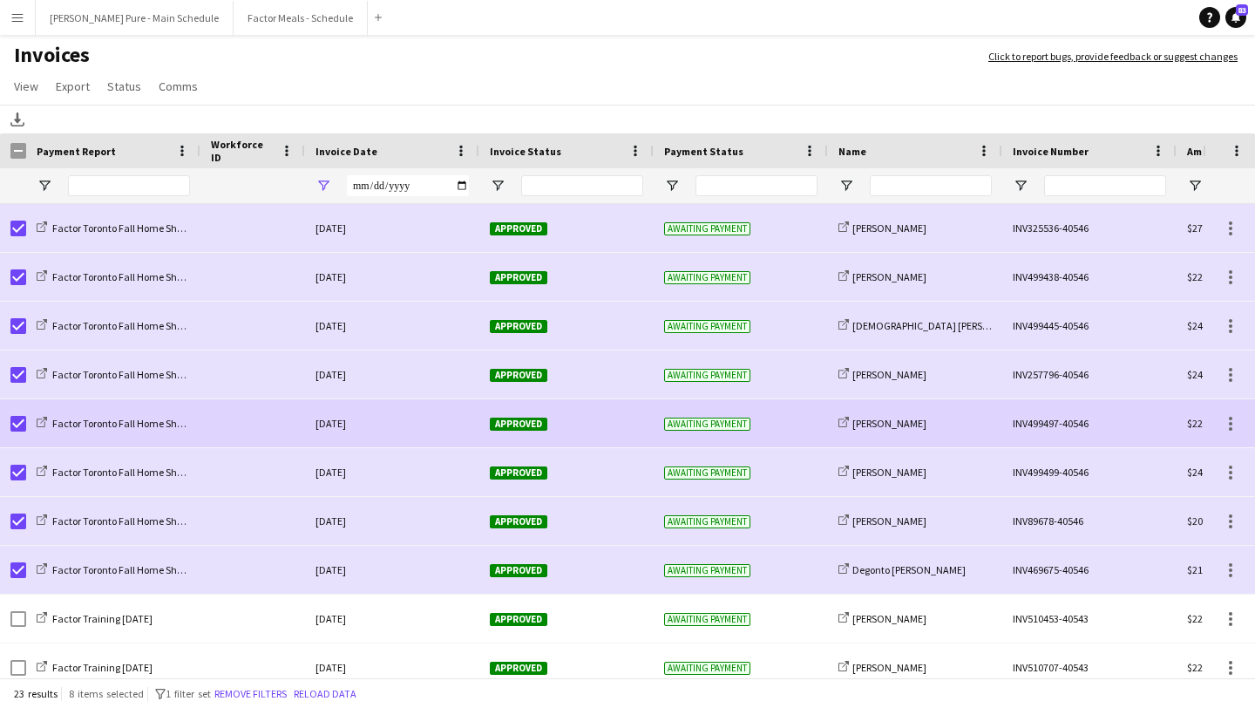
click at [504, 411] on div "Approved" at bounding box center [566, 423] width 174 height 48
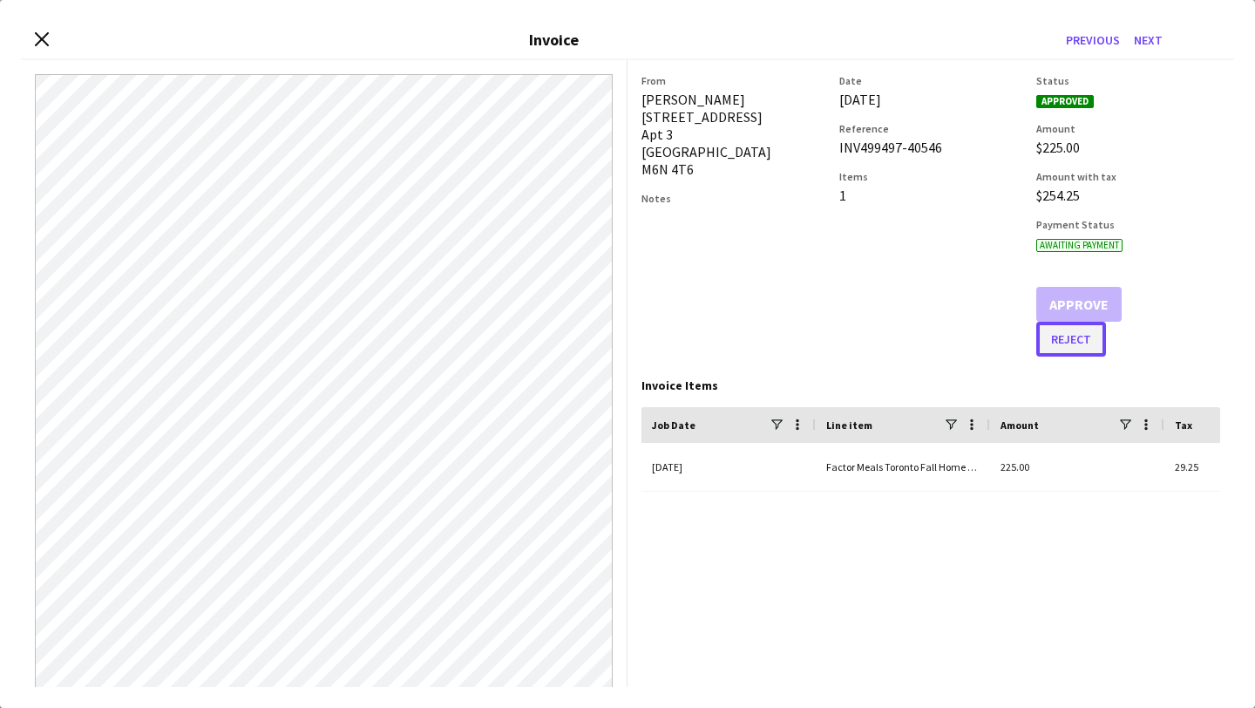
click at [1085, 346] on button "Reject" at bounding box center [1071, 339] width 70 height 35
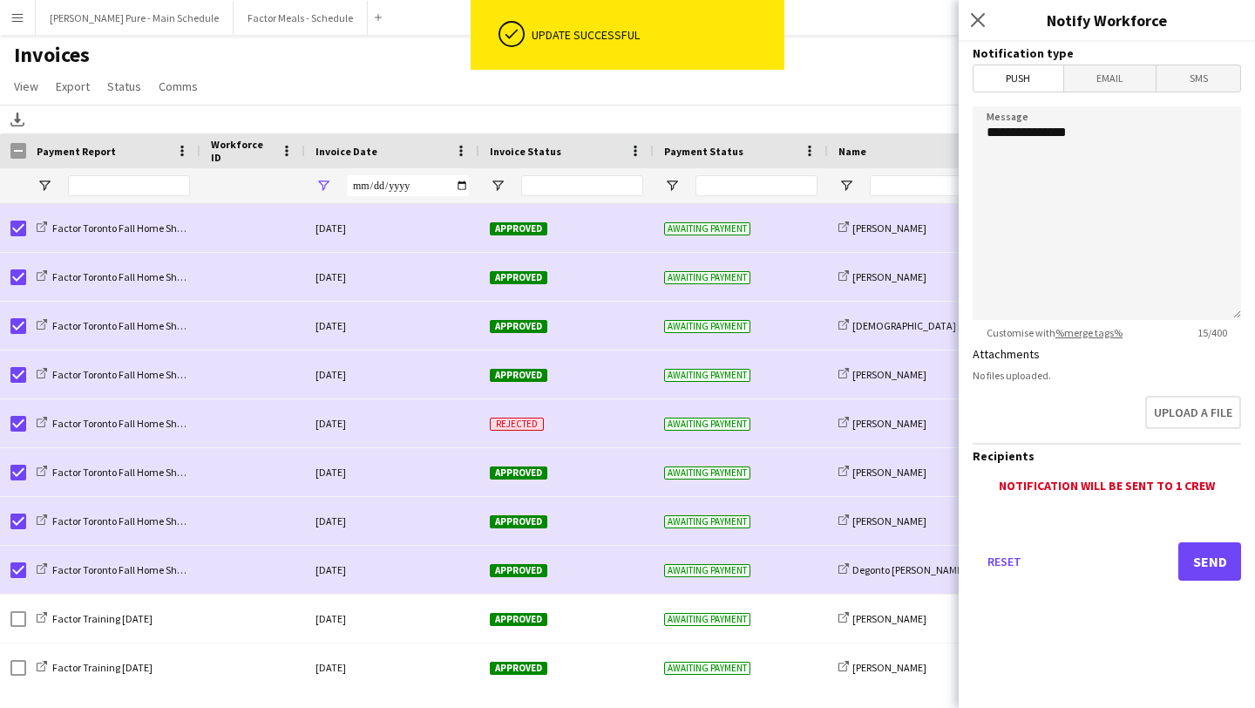
click at [1117, 77] on span "Email" at bounding box center [1110, 78] width 92 height 26
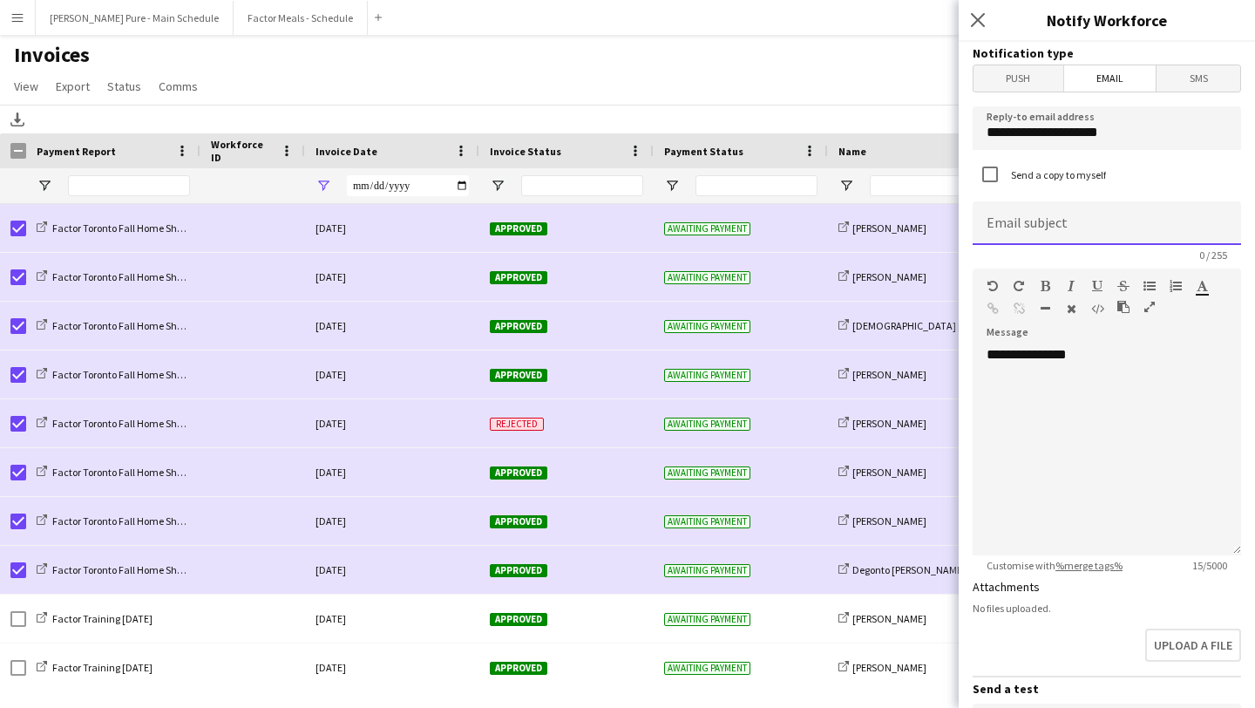
click at [1055, 219] on input at bounding box center [1107, 223] width 268 height 44
drag, startPoint x: 1140, startPoint y: 134, endPoint x: 796, endPoint y: 133, distance: 344.3
click at [796, 133] on body "Menu Boards Boards Boards All jobs Status Workforce Workforce My Workforce Recr…" at bounding box center [627, 354] width 1255 height 708
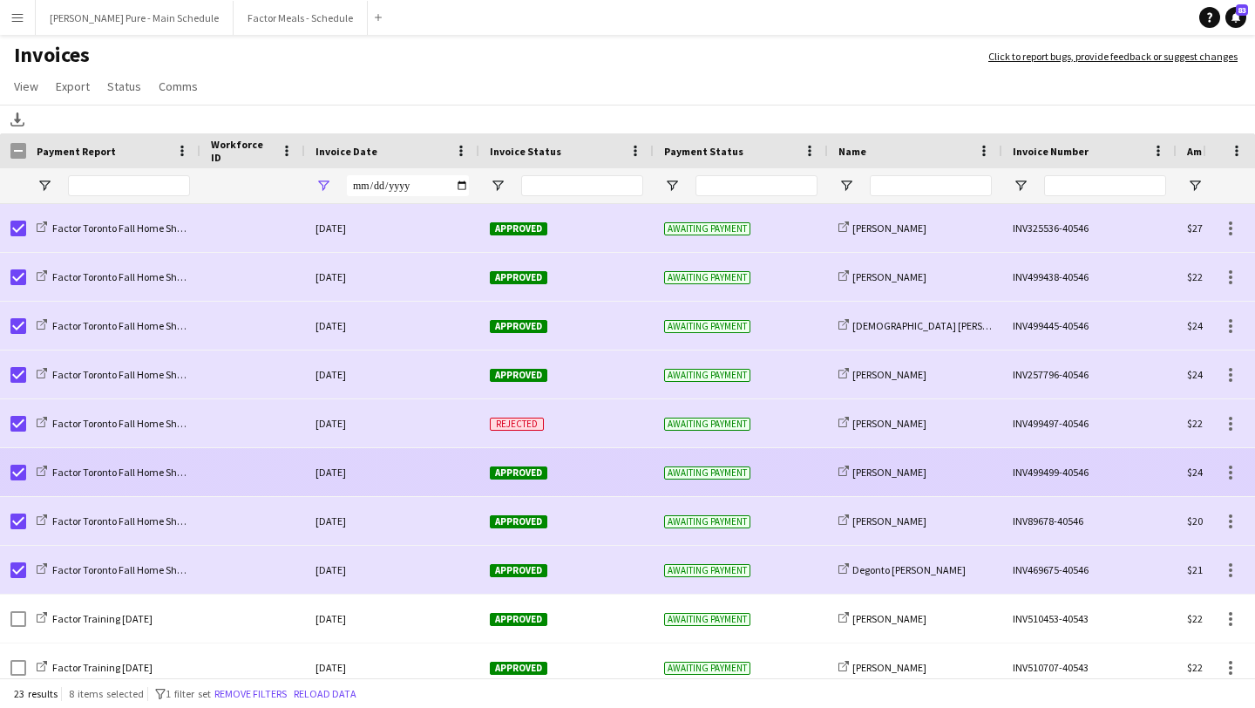
click at [519, 477] on span "Approved" at bounding box center [519, 472] width 58 height 13
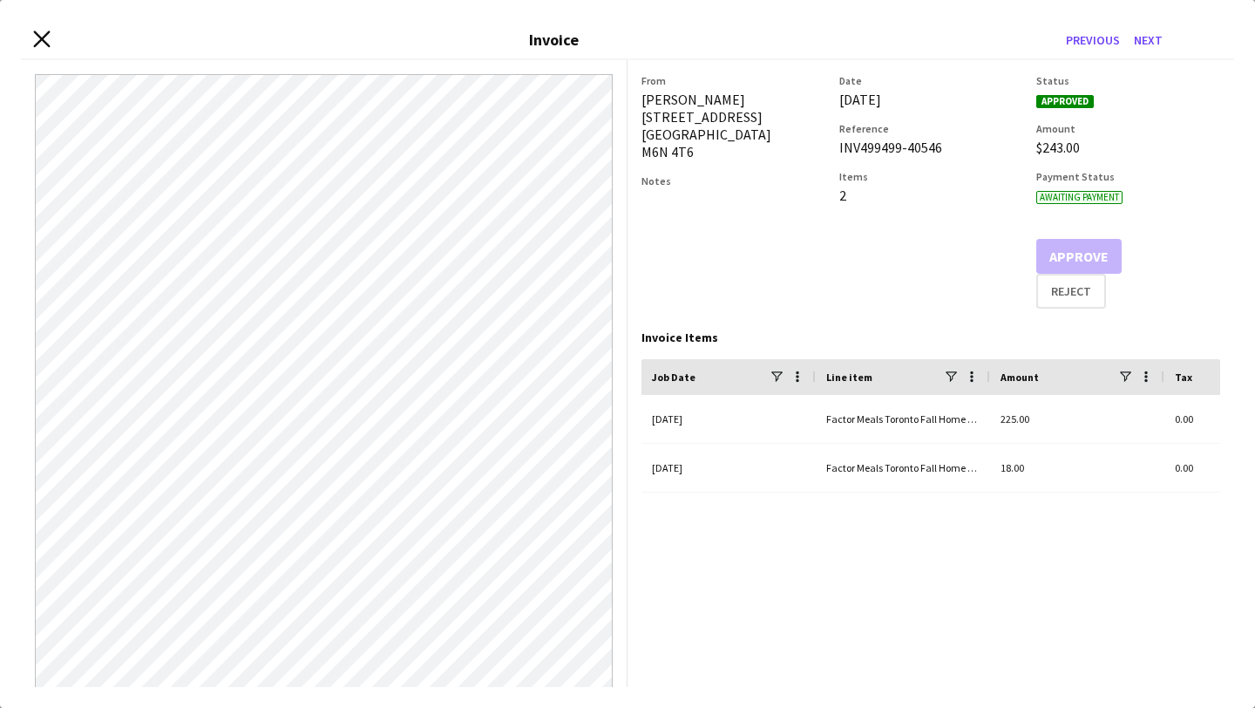
click at [37, 41] on icon "Close invoice dialog" at bounding box center [41, 39] width 17 height 17
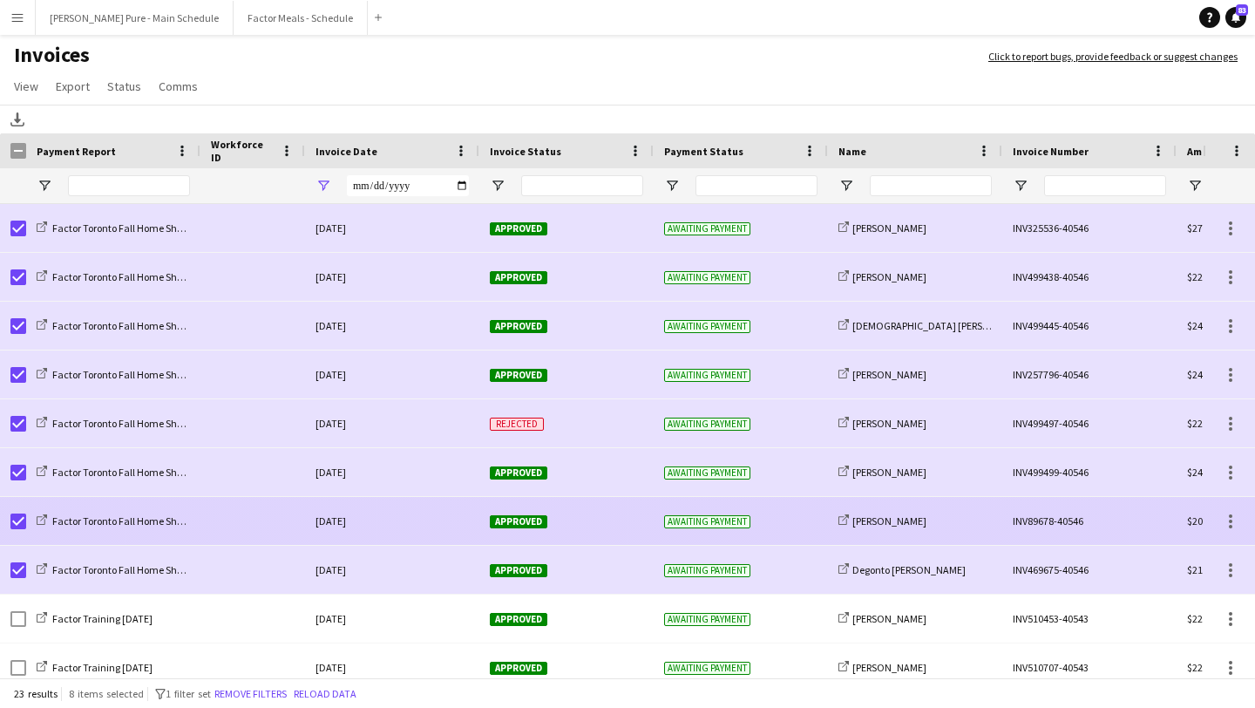
click at [526, 519] on span "Approved" at bounding box center [519, 521] width 58 height 13
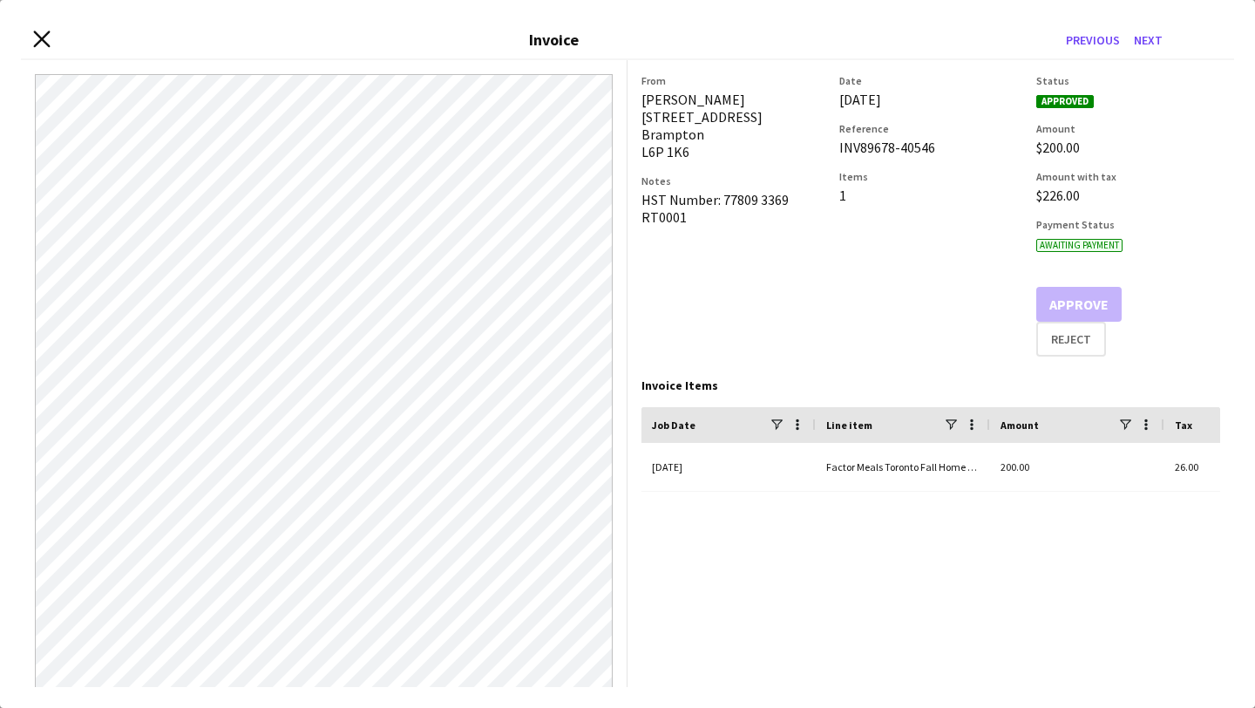
click at [36, 36] on icon "Close invoice dialog" at bounding box center [41, 39] width 17 height 17
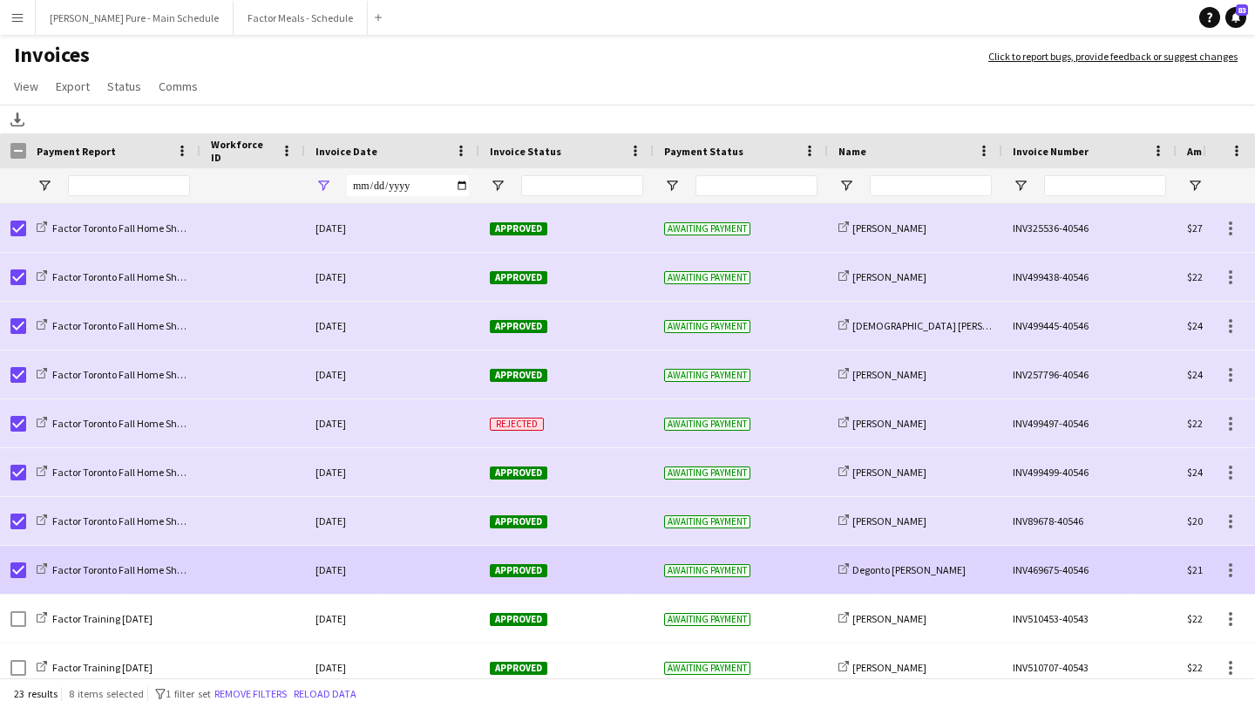
click at [528, 569] on span "Approved" at bounding box center [519, 570] width 58 height 13
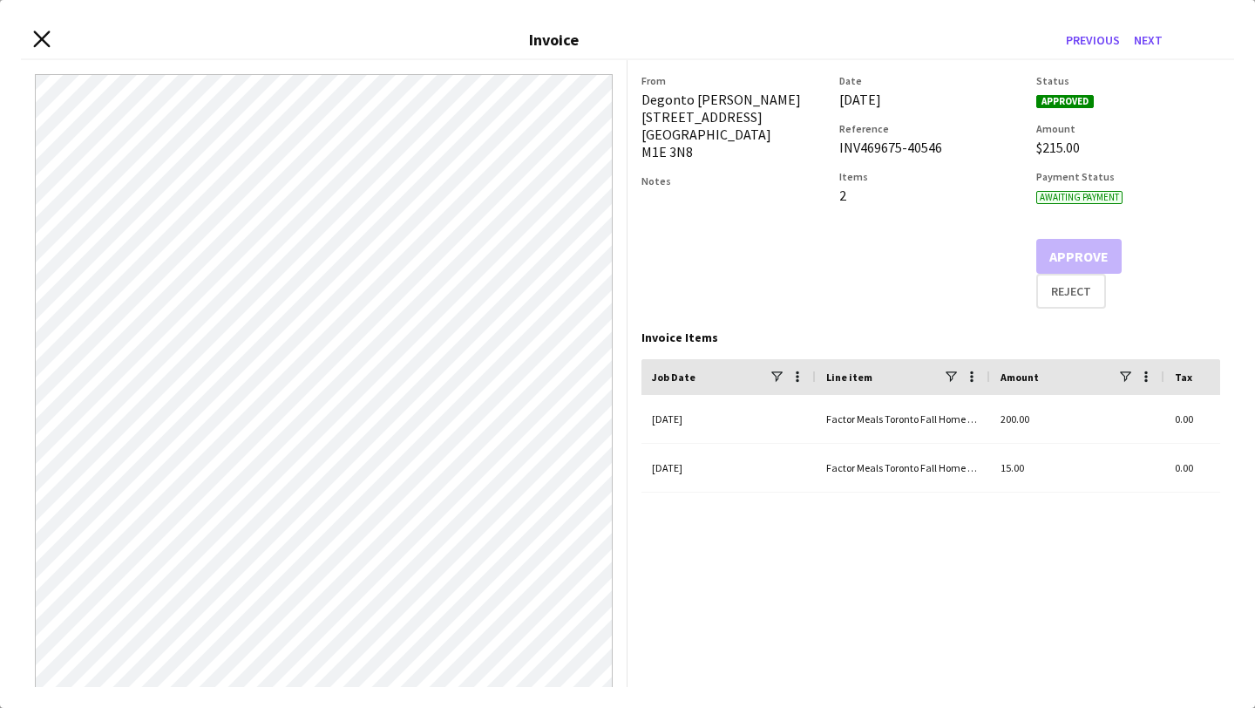
click at [38, 37] on icon at bounding box center [41, 39] width 17 height 17
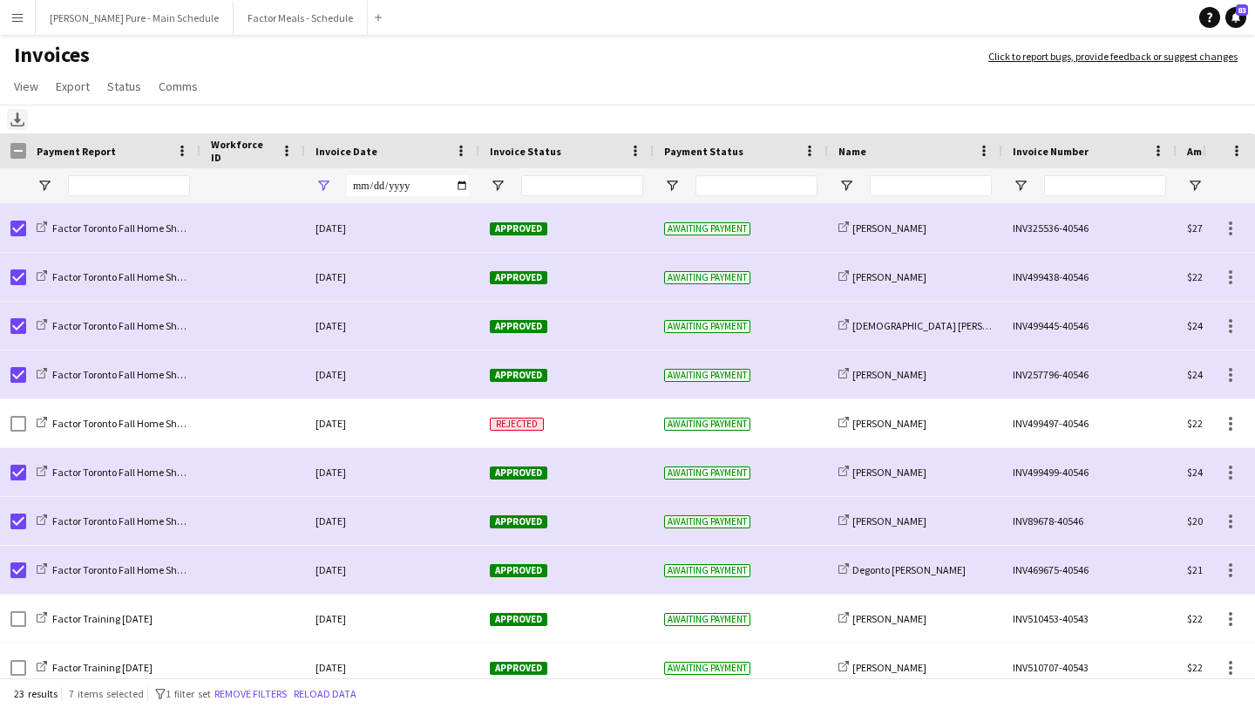
click at [12, 122] on icon "Download" at bounding box center [17, 119] width 14 height 14
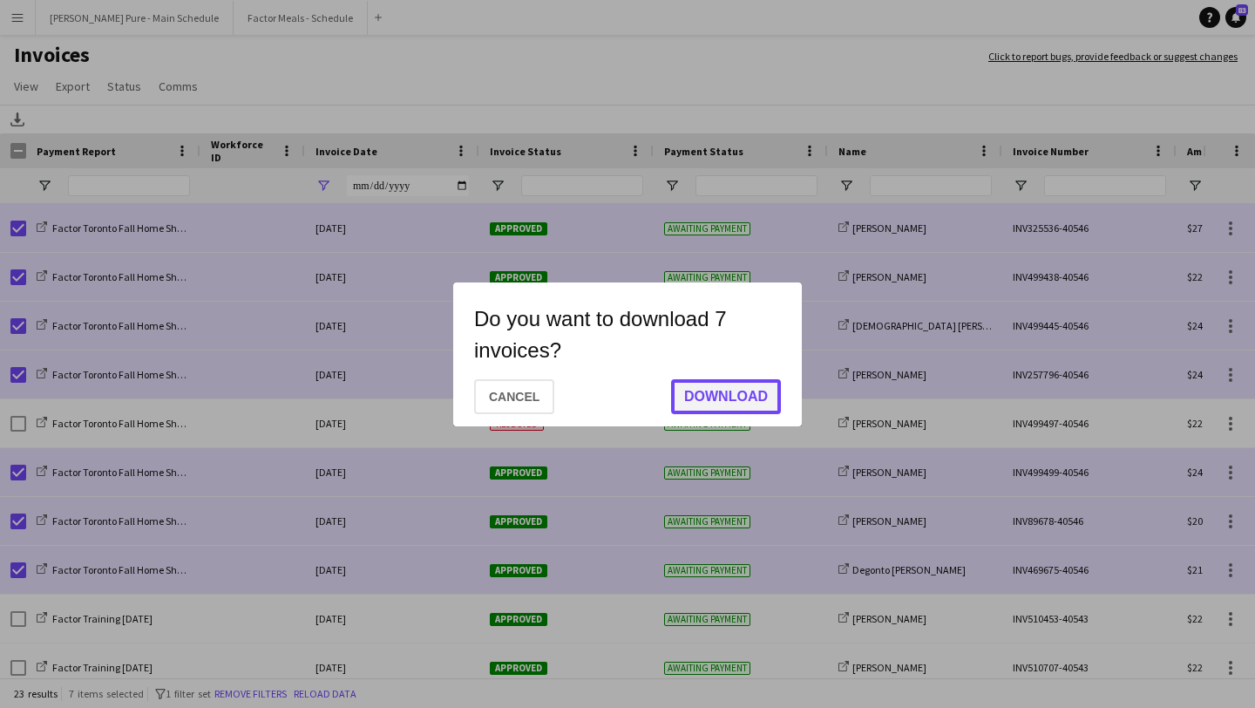
click at [740, 387] on button "Download" at bounding box center [726, 396] width 110 height 35
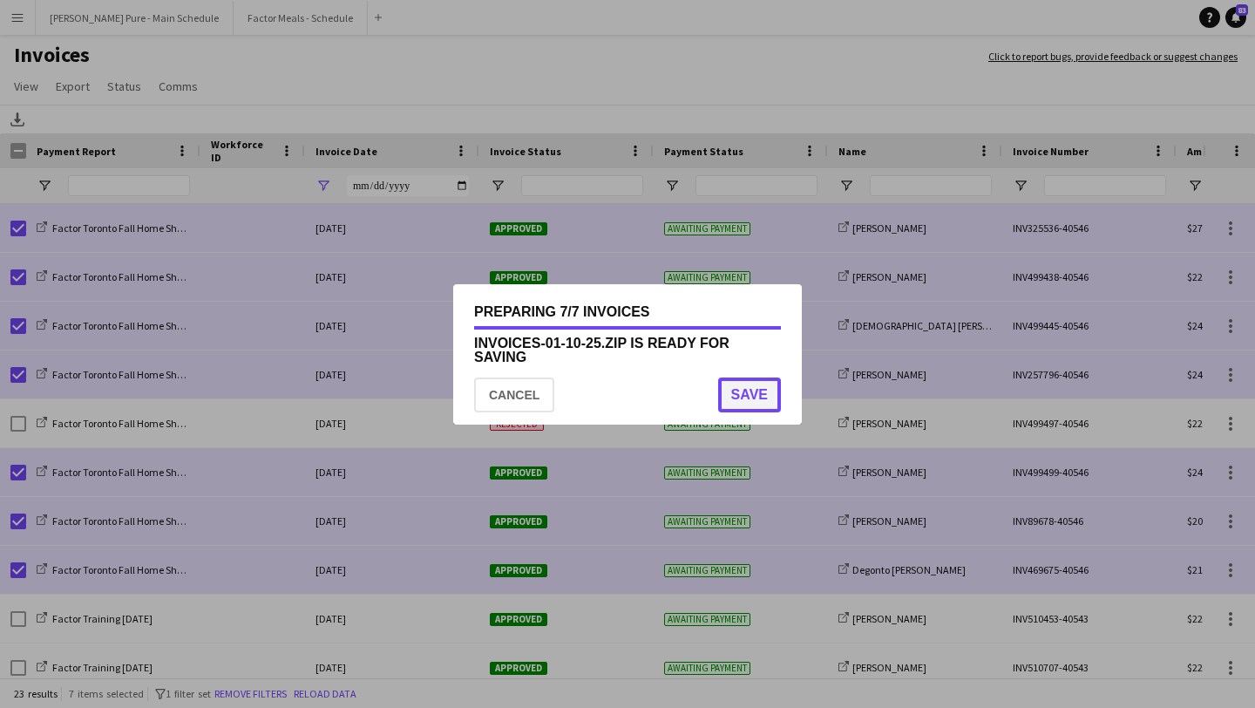
click at [757, 390] on button "Save" at bounding box center [749, 394] width 63 height 35
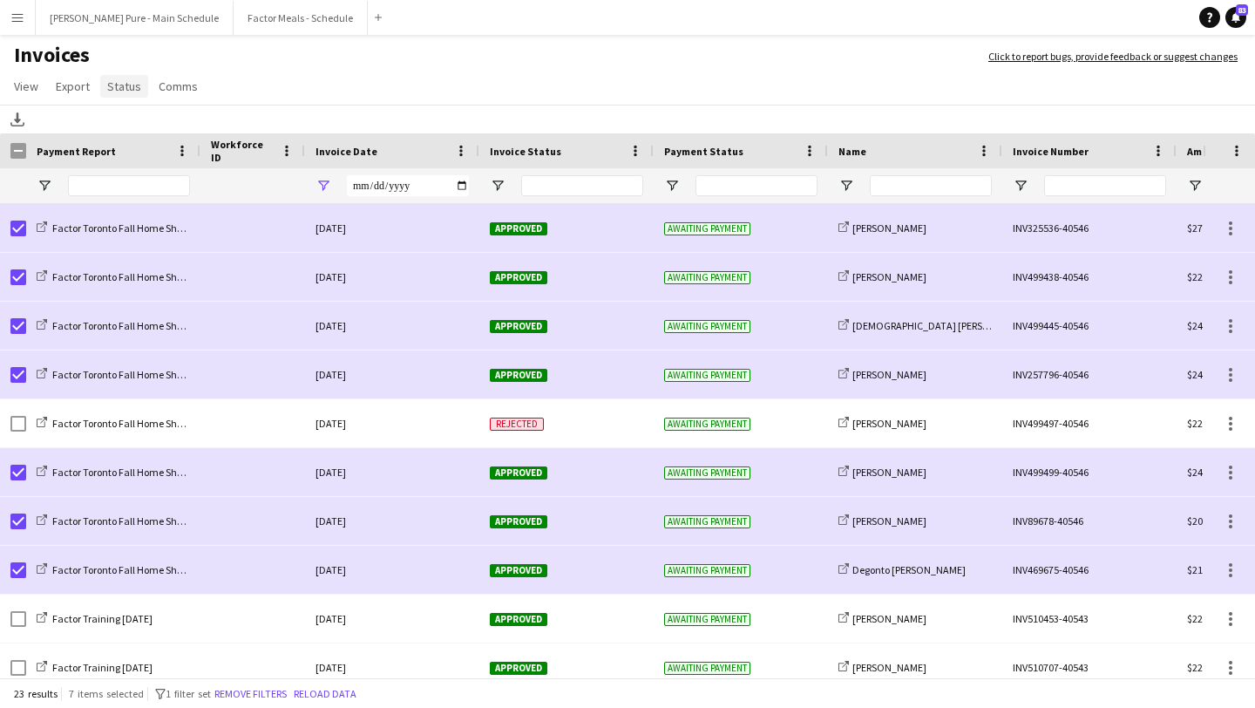
click at [124, 91] on span "Status" at bounding box center [124, 86] width 34 height 16
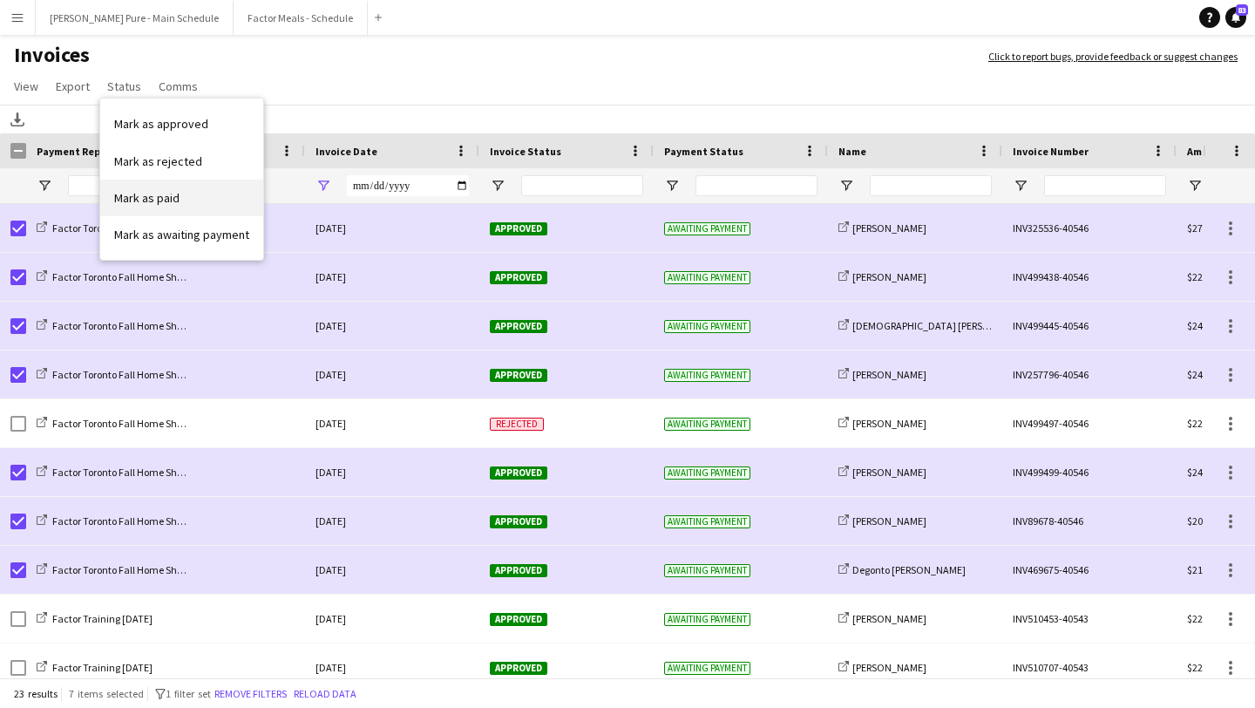
click at [168, 190] on span "Mark as paid" at bounding box center [146, 198] width 65 height 16
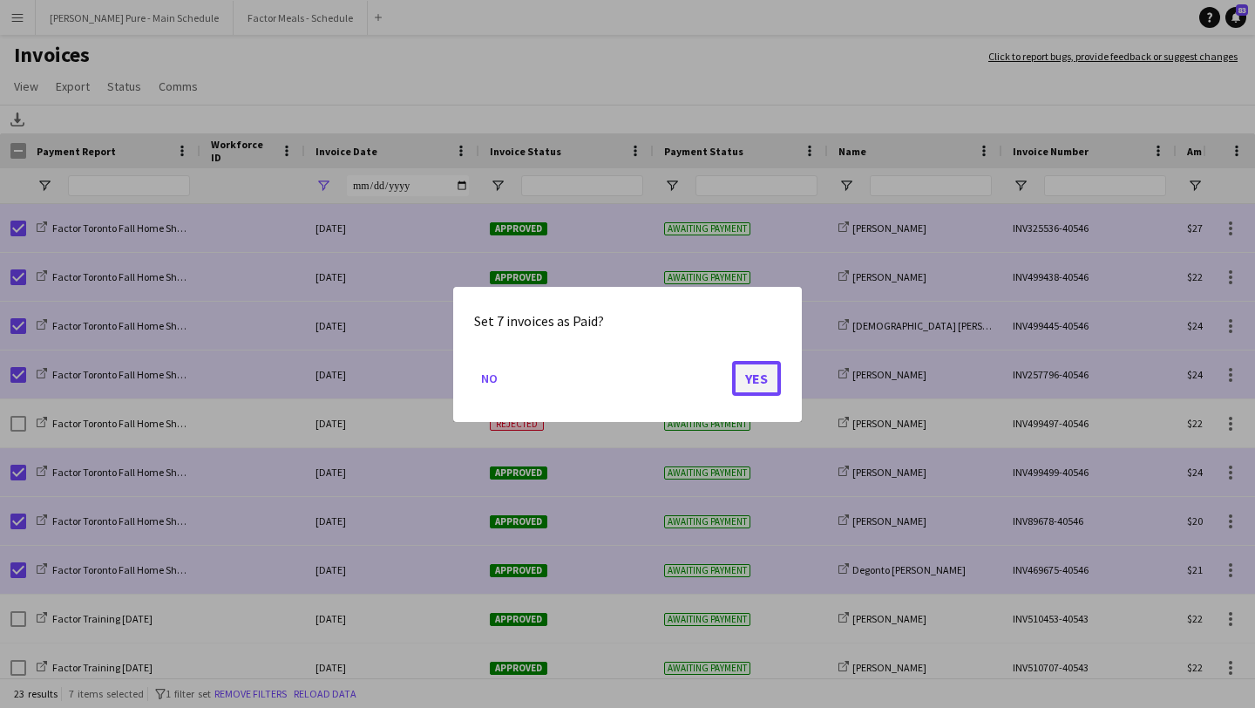
click at [759, 386] on button "Yes" at bounding box center [756, 377] width 49 height 35
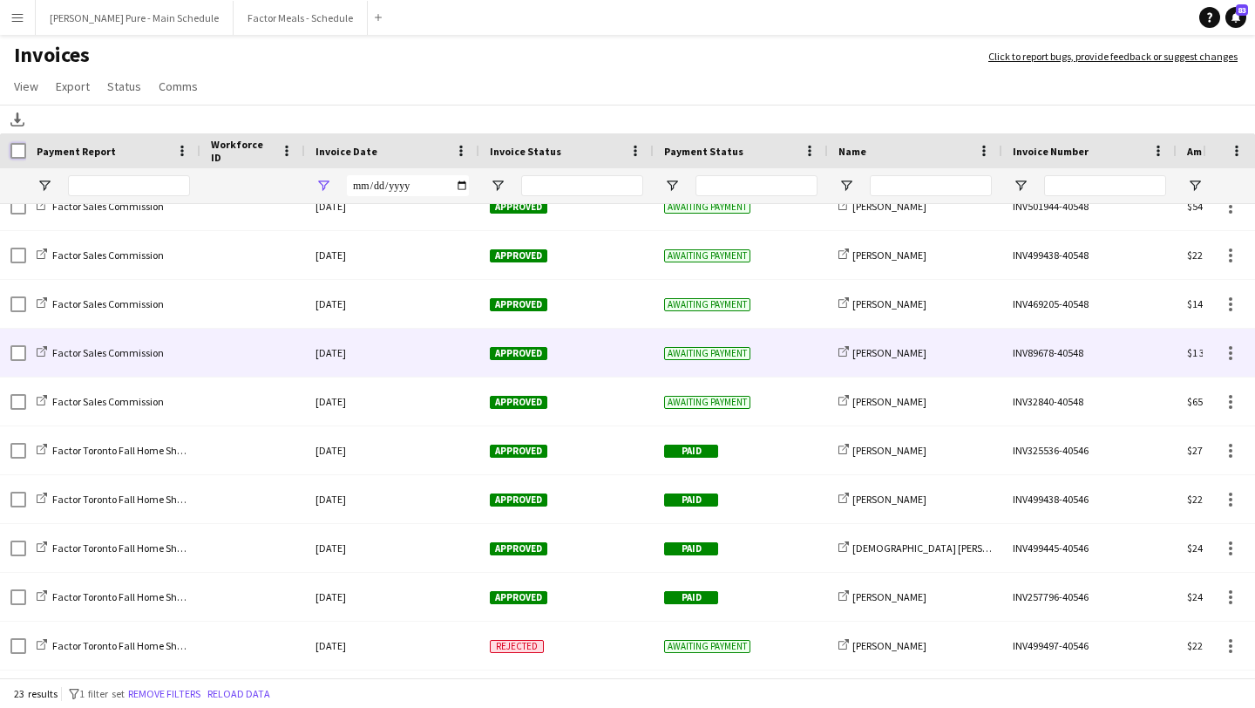
scroll to position [0, 0]
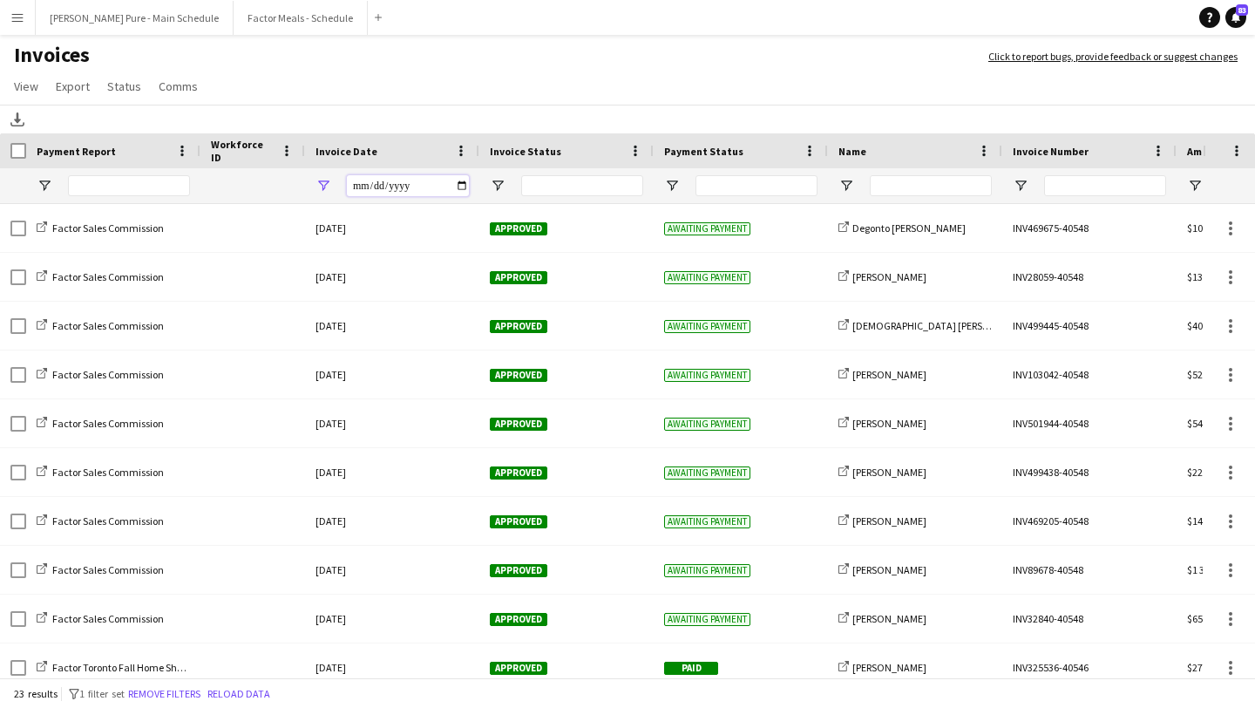
click at [463, 187] on input "**********" at bounding box center [408, 185] width 122 height 21
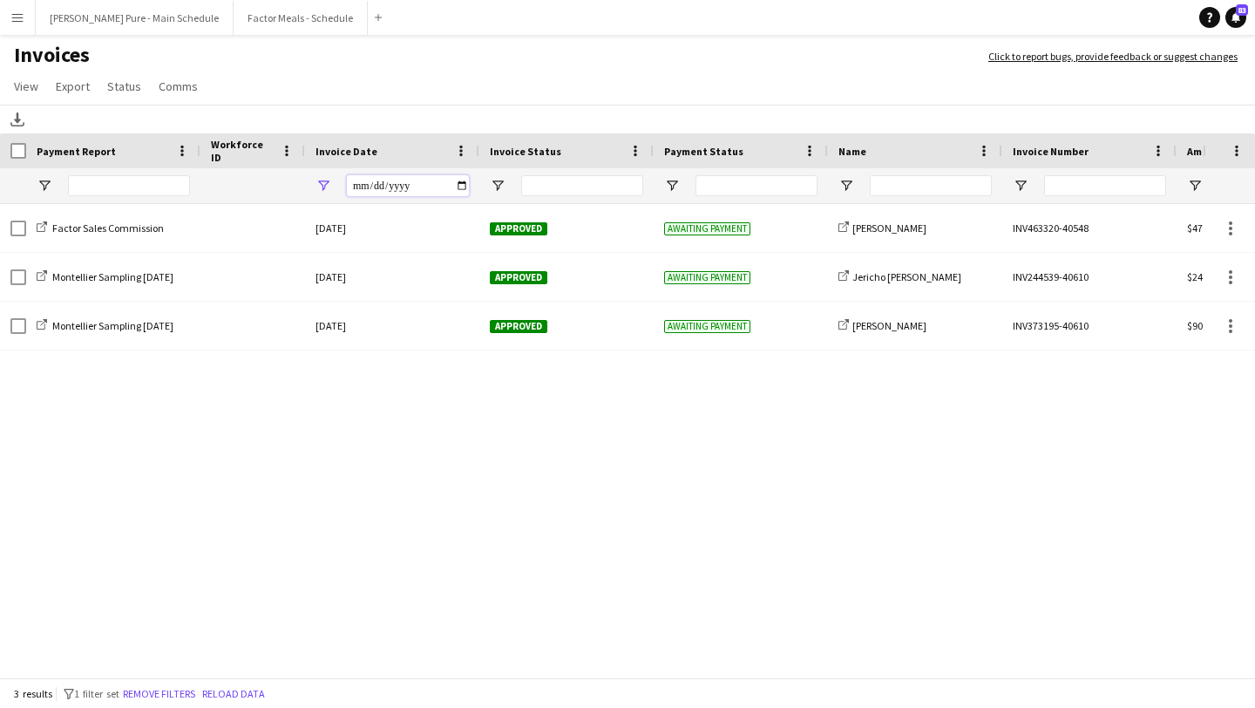
click at [463, 190] on input "**********" at bounding box center [408, 185] width 122 height 21
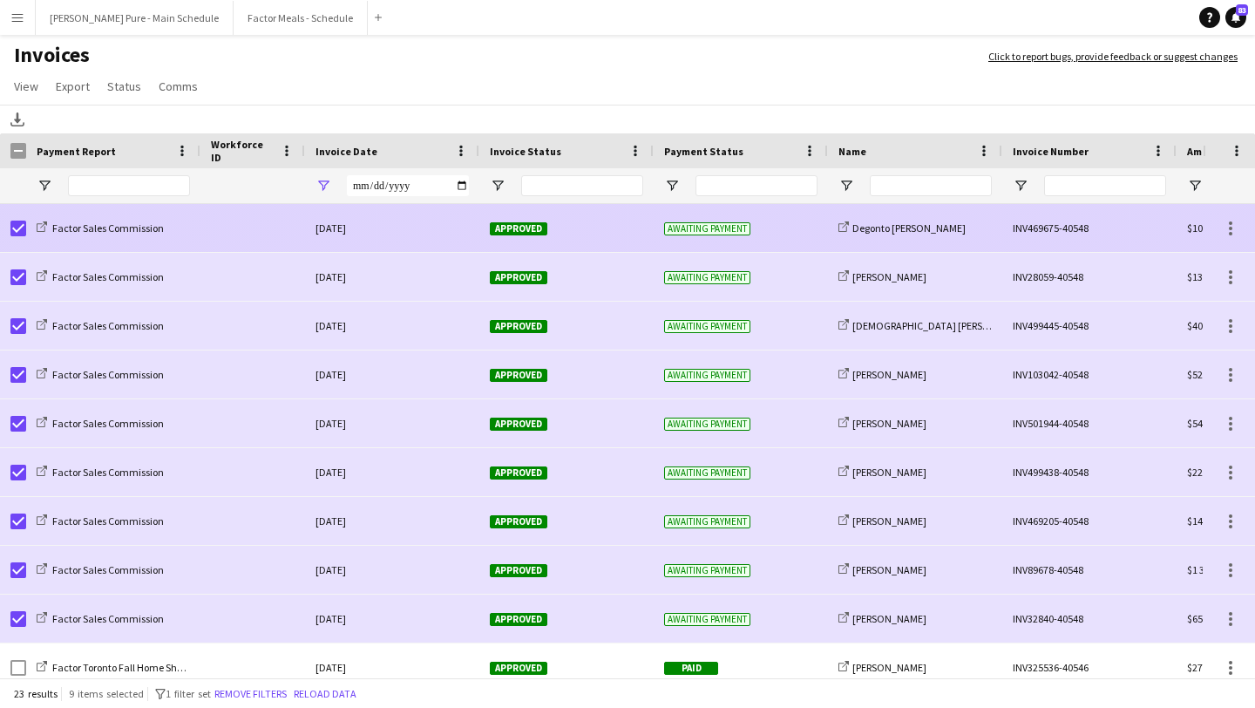
click at [525, 222] on span "Approved" at bounding box center [519, 228] width 58 height 13
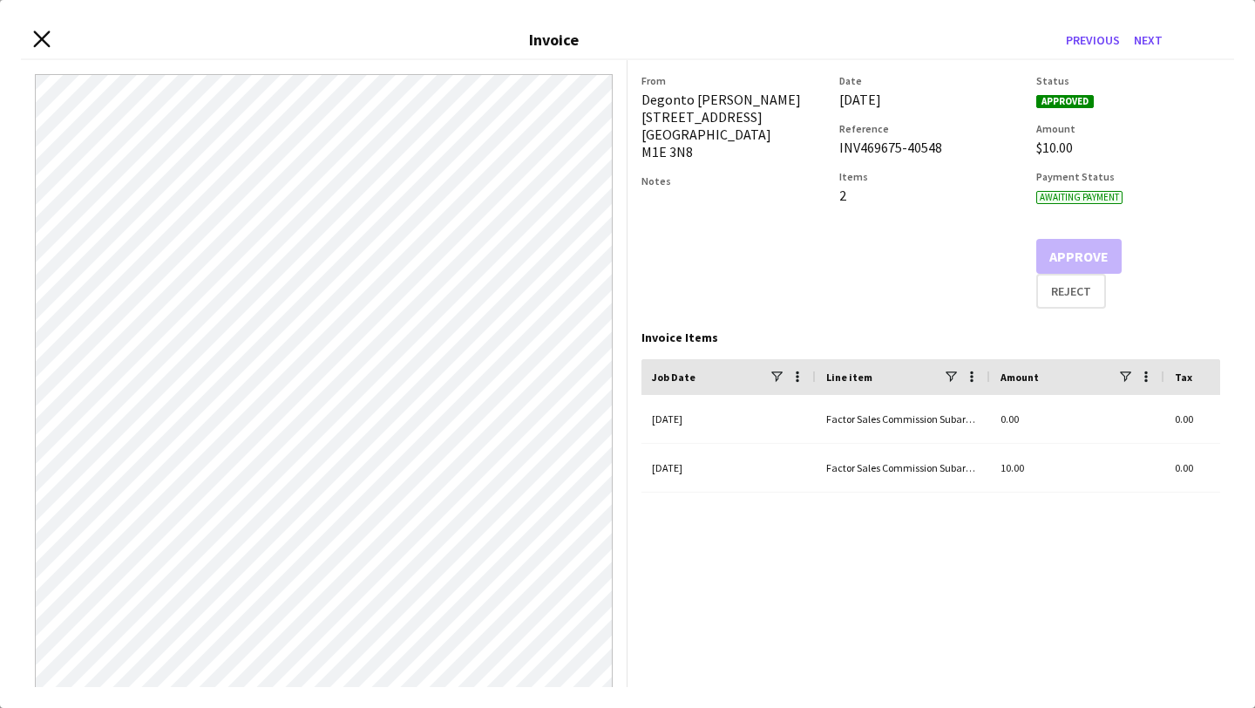
click at [41, 42] on icon "Close invoice dialog" at bounding box center [41, 39] width 17 height 17
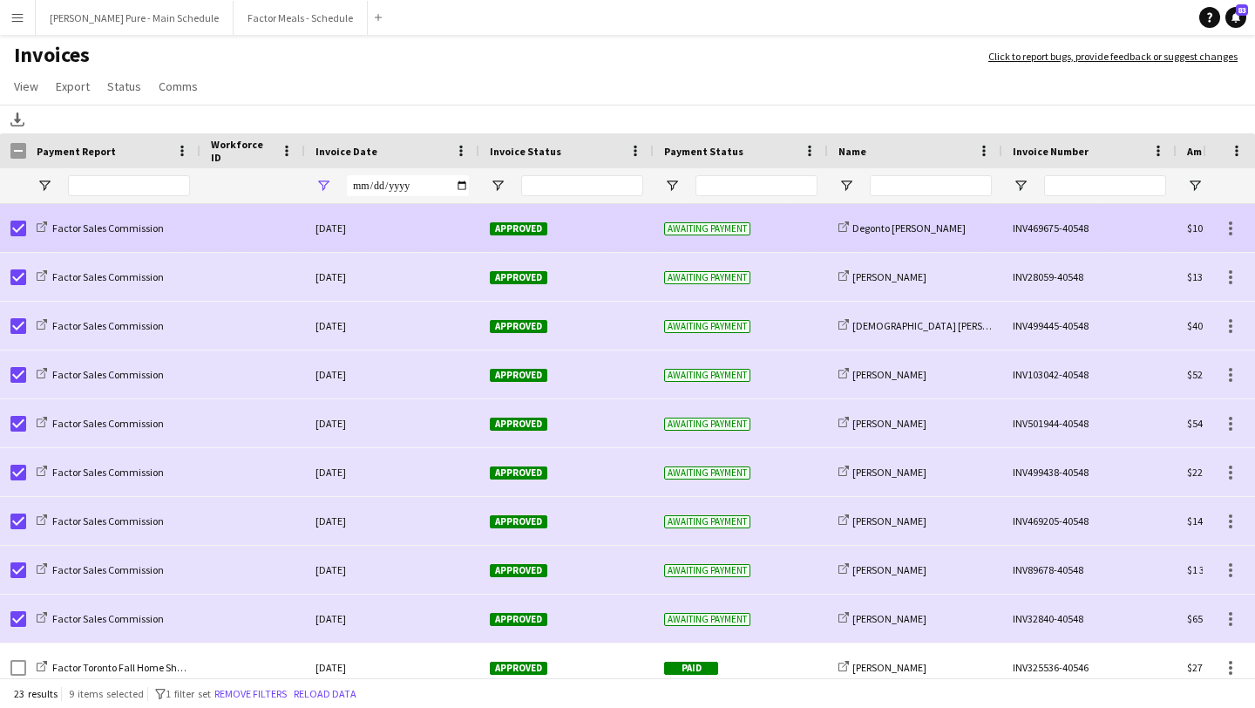
click at [524, 228] on span "Approved" at bounding box center [519, 228] width 58 height 13
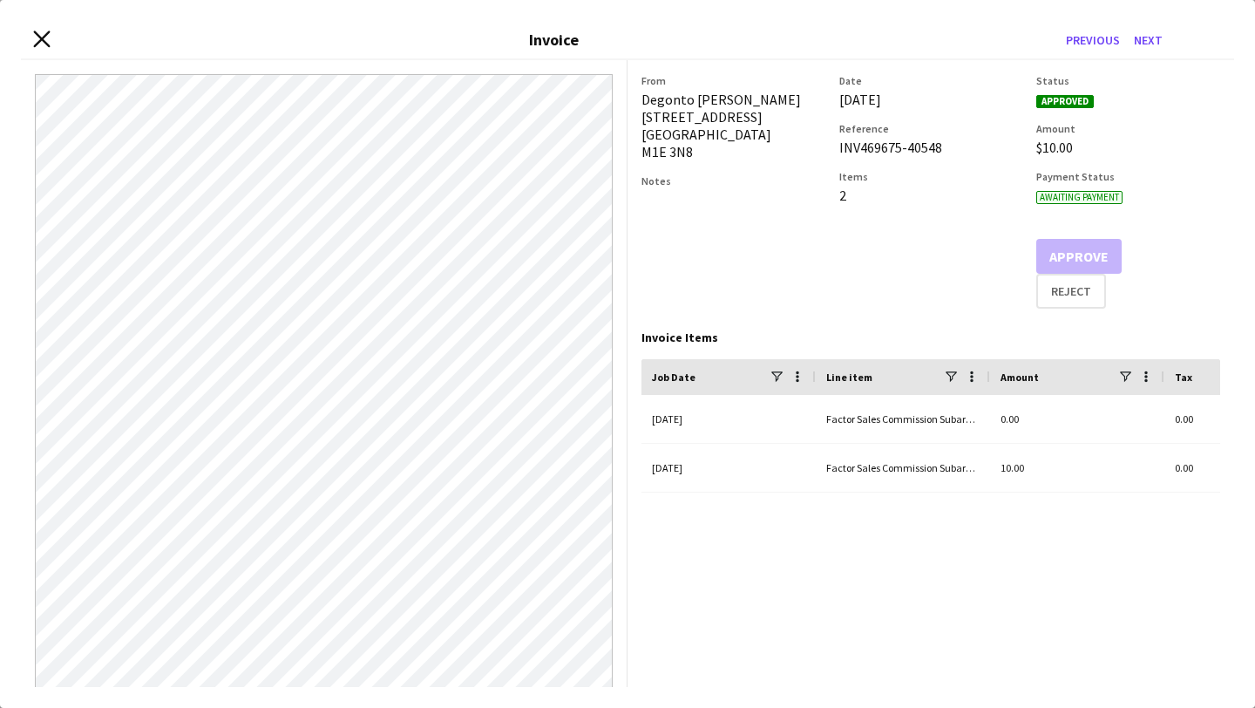
click at [40, 41] on icon at bounding box center [41, 39] width 17 height 17
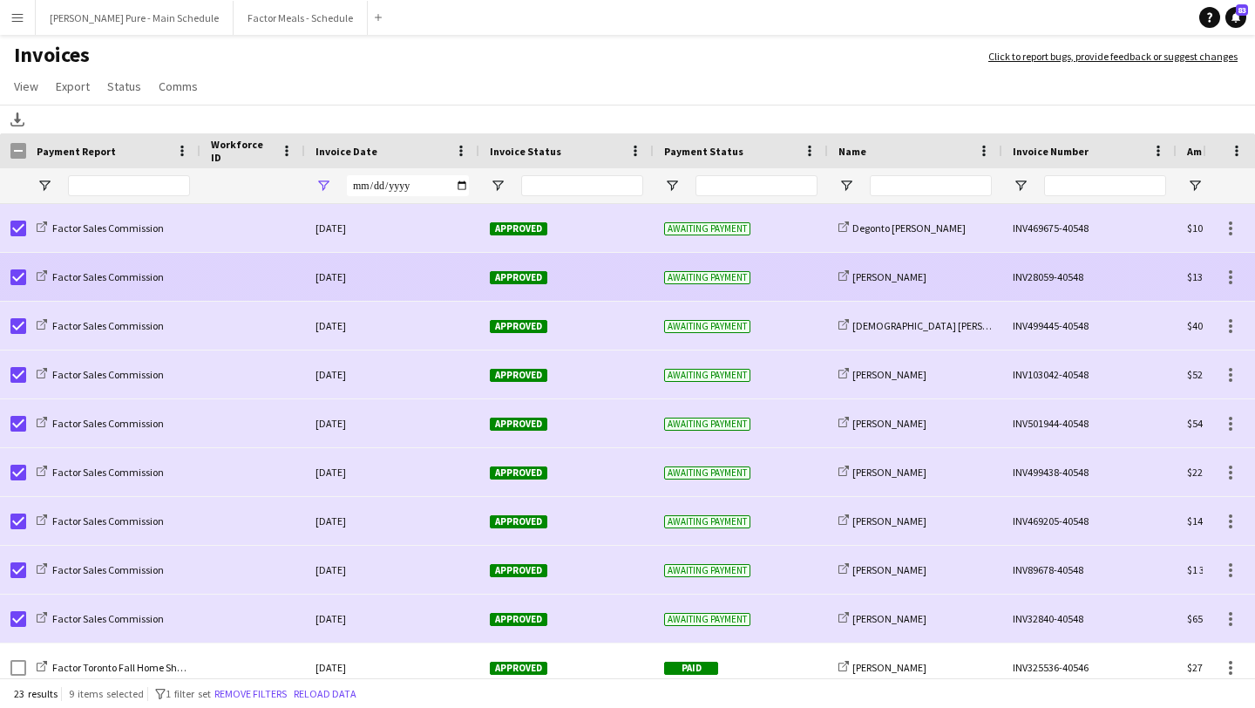
click at [521, 275] on span "Approved" at bounding box center [519, 277] width 58 height 13
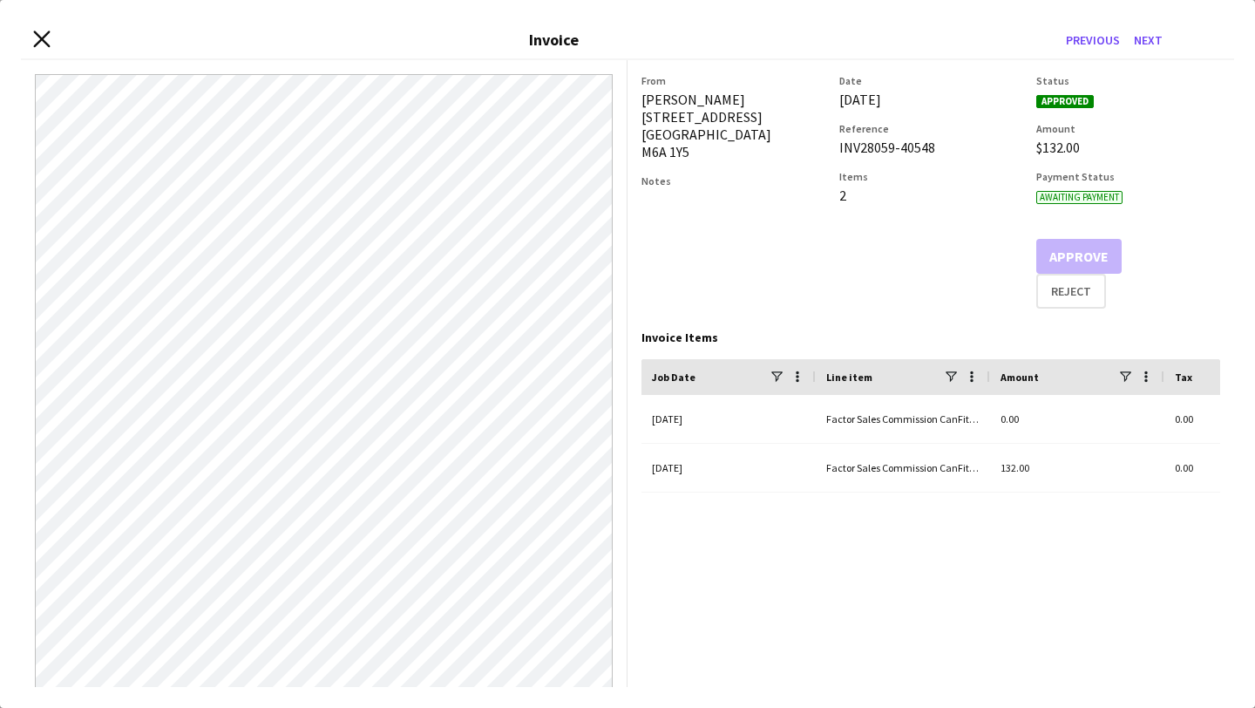
click at [37, 35] on icon at bounding box center [41, 39] width 17 height 17
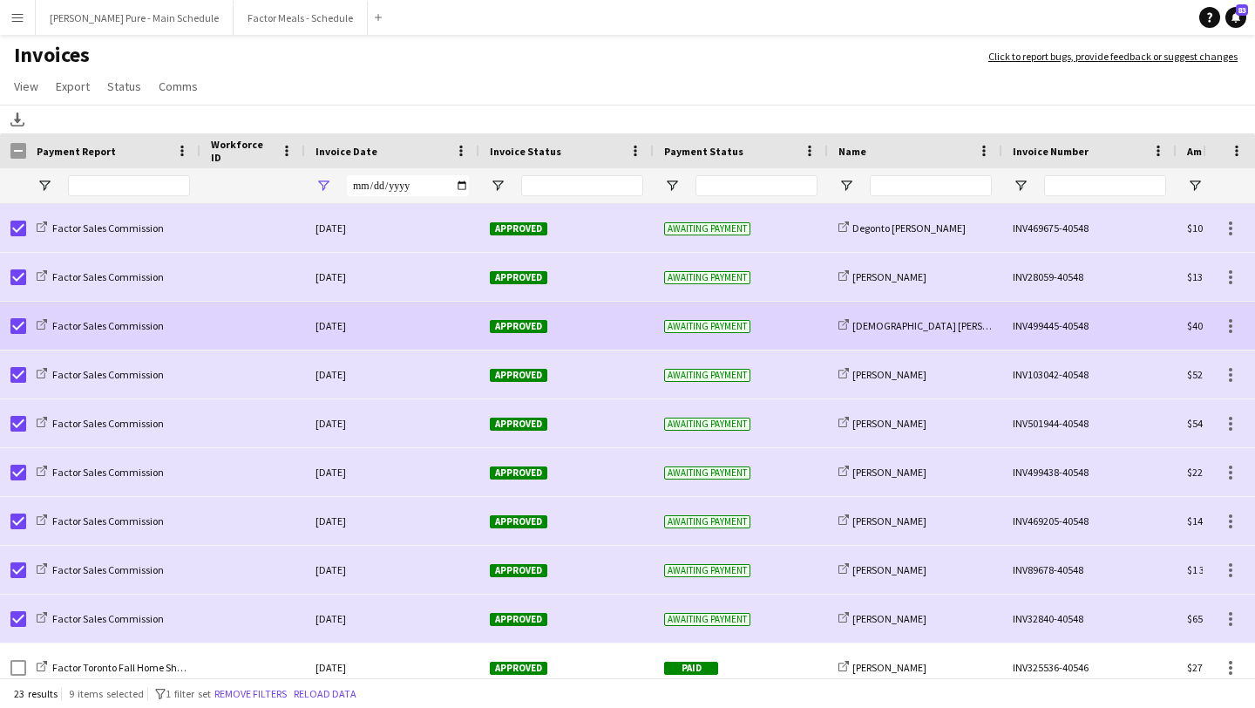
click at [526, 325] on span "Approved" at bounding box center [519, 326] width 58 height 13
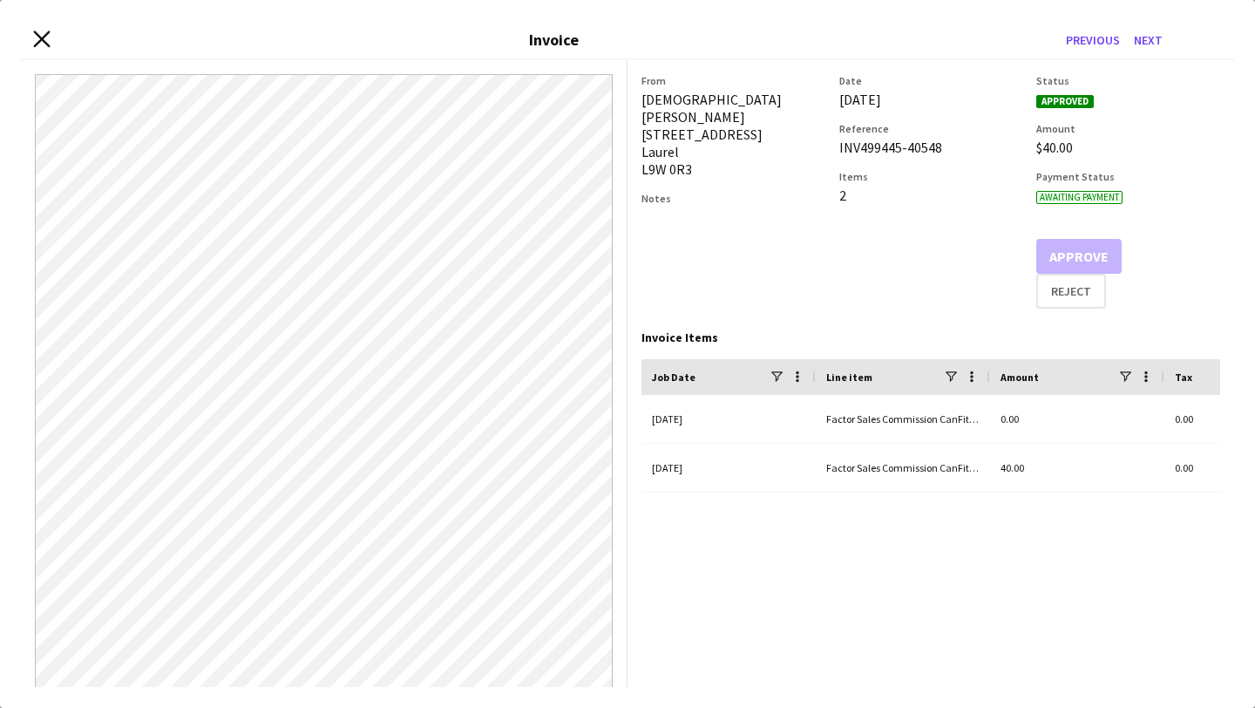
click at [44, 34] on icon "Close invoice dialog" at bounding box center [41, 39] width 17 height 17
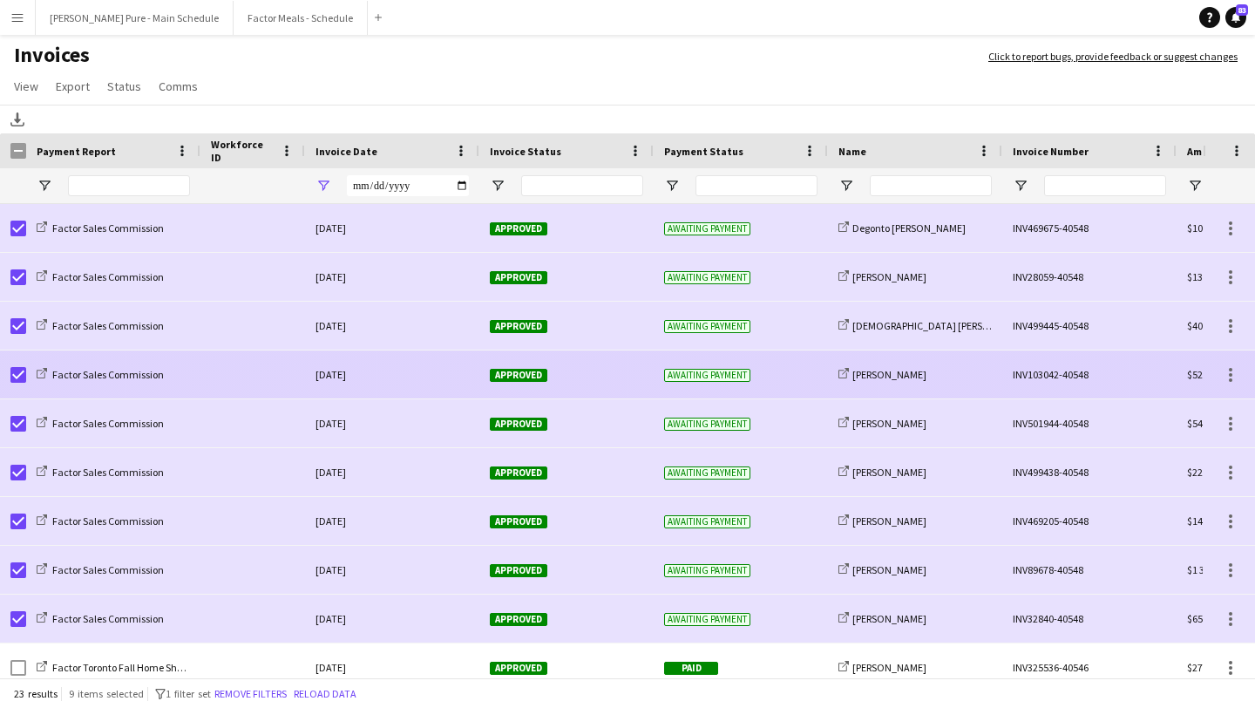
click at [520, 376] on span "Approved" at bounding box center [519, 375] width 58 height 13
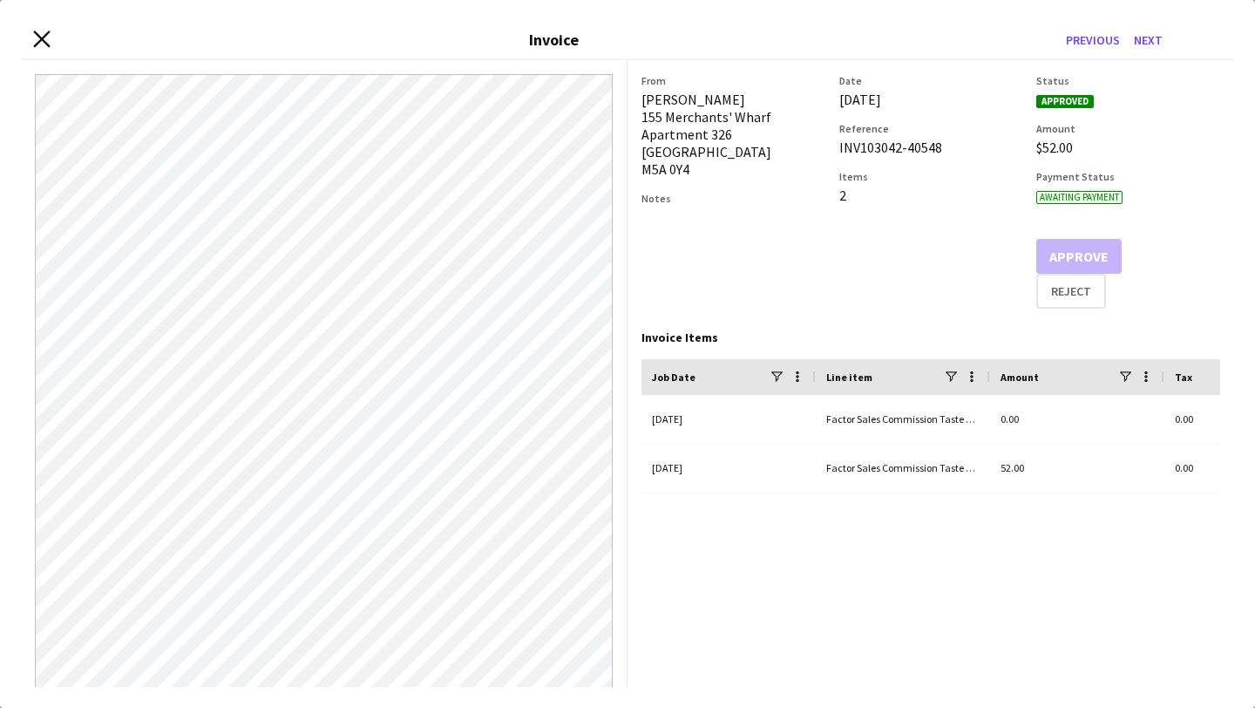
click at [43, 31] on icon "Close invoice dialog" at bounding box center [41, 39] width 17 height 17
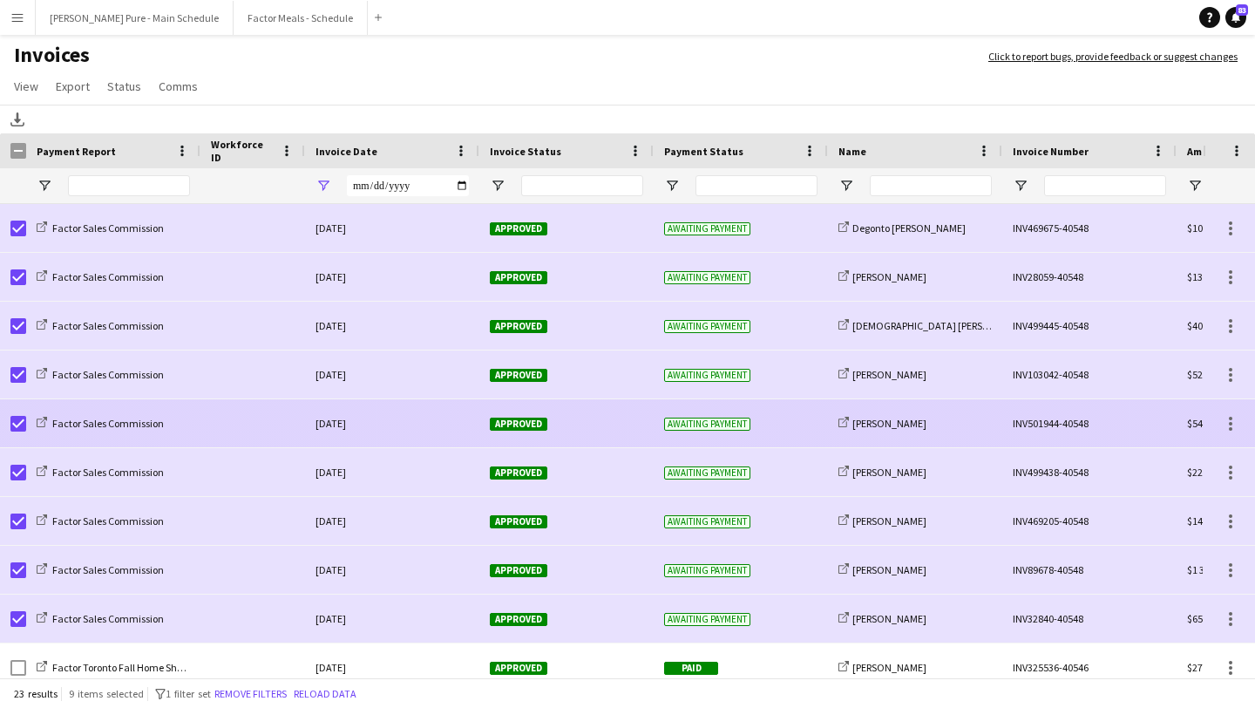
click at [519, 428] on span "Approved" at bounding box center [519, 424] width 58 height 13
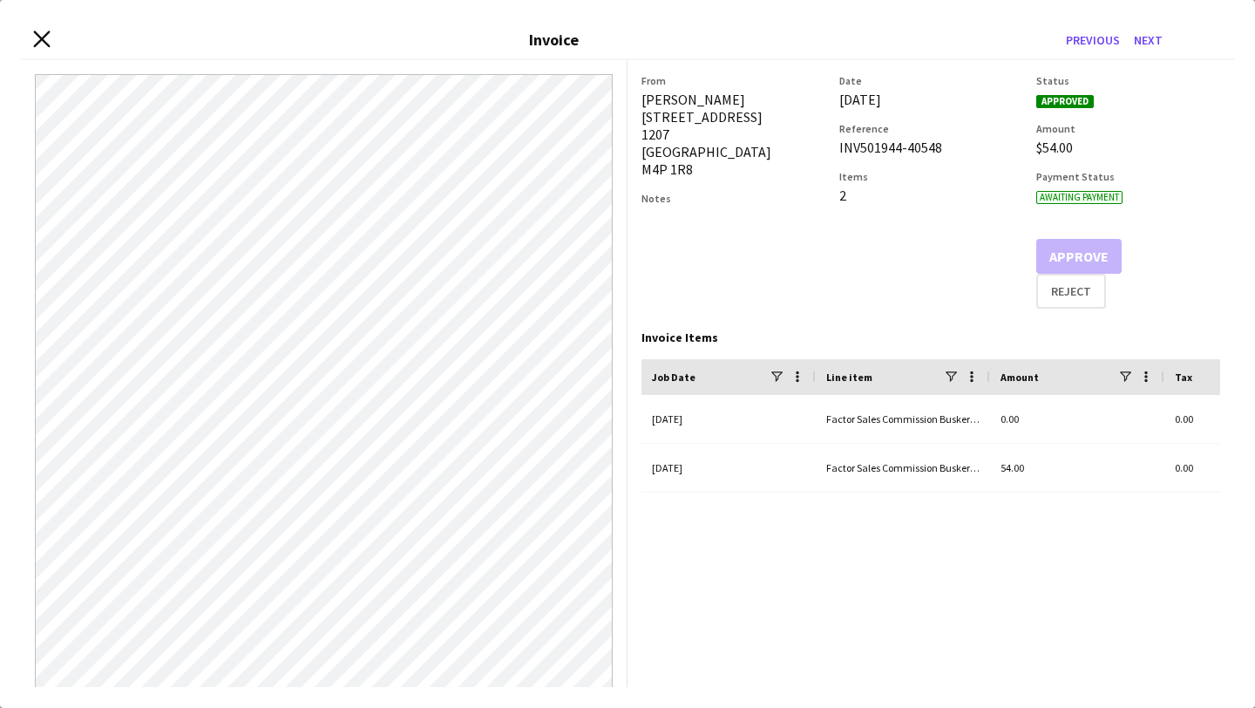
click at [37, 40] on icon "Close invoice dialog" at bounding box center [41, 39] width 17 height 17
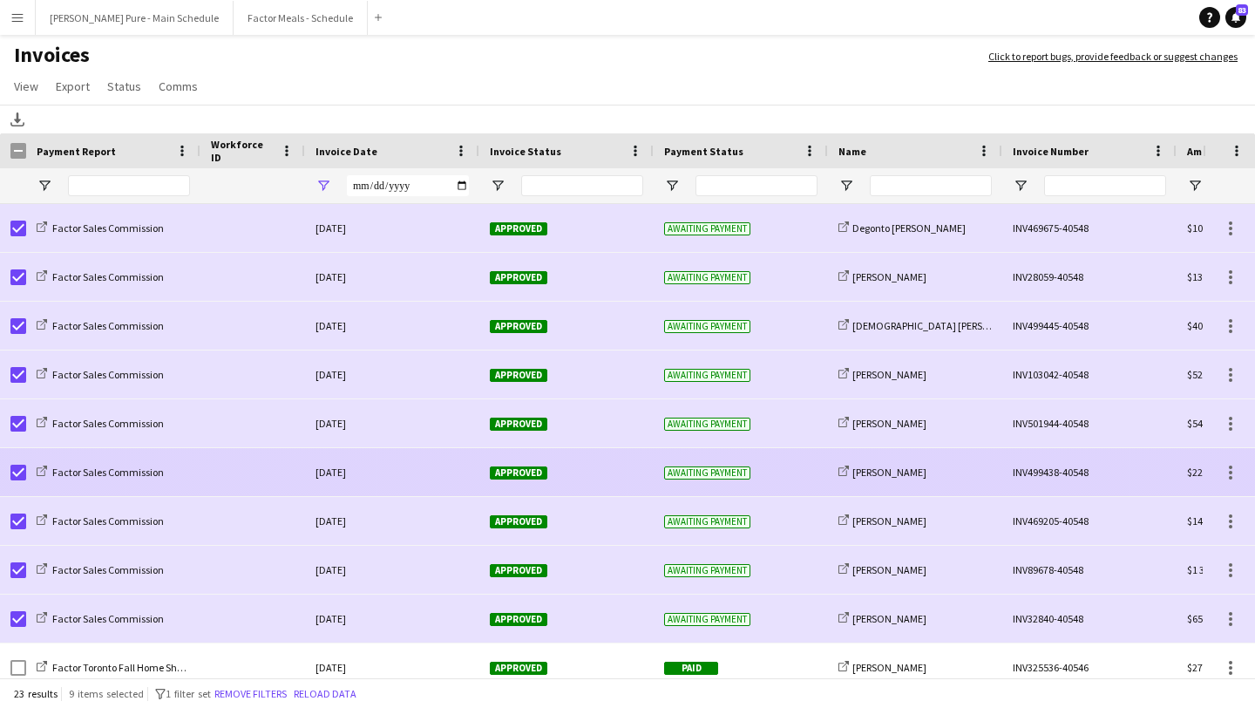
click at [521, 465] on span "Approved" at bounding box center [519, 471] width 58 height 13
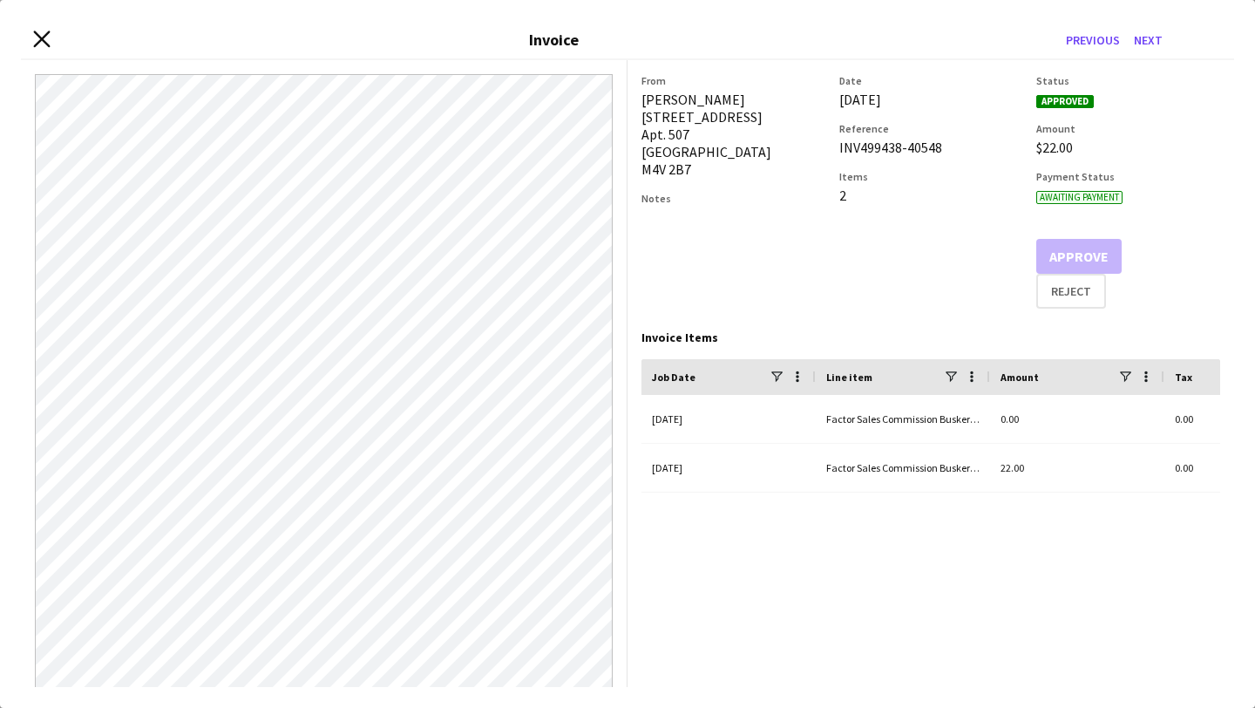
click at [45, 35] on icon at bounding box center [41, 39] width 17 height 17
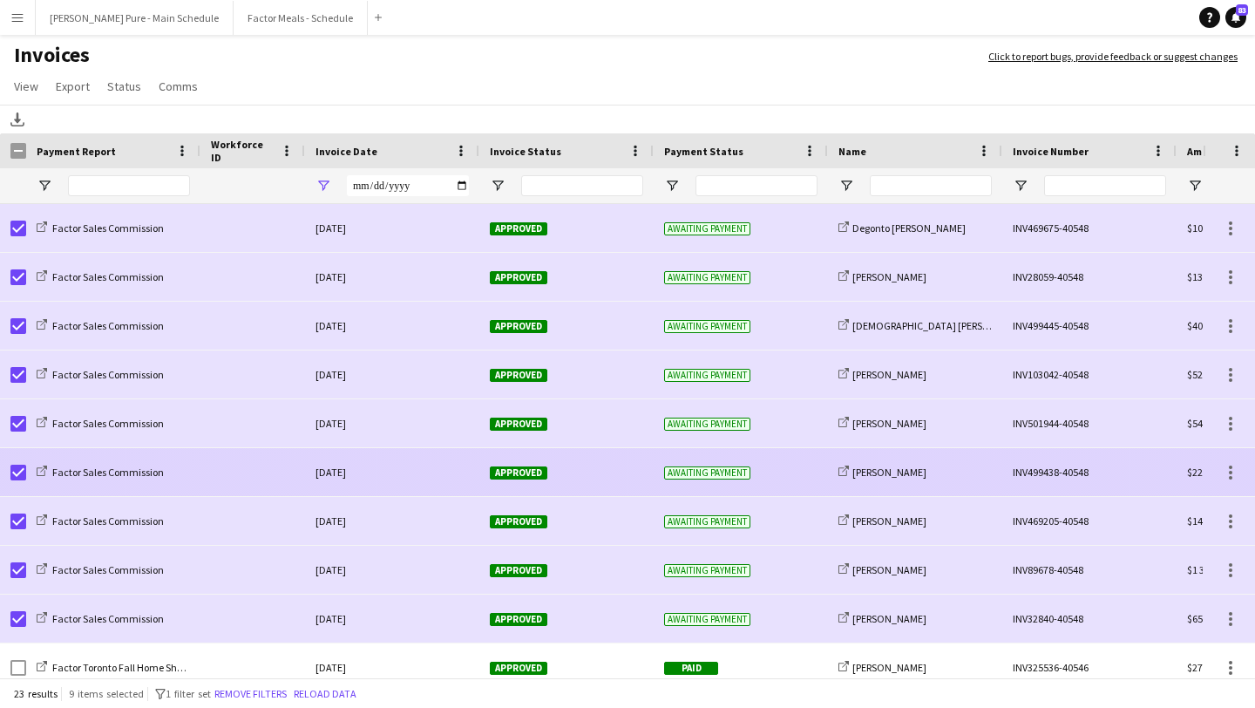
click at [516, 474] on span "Approved" at bounding box center [519, 472] width 58 height 13
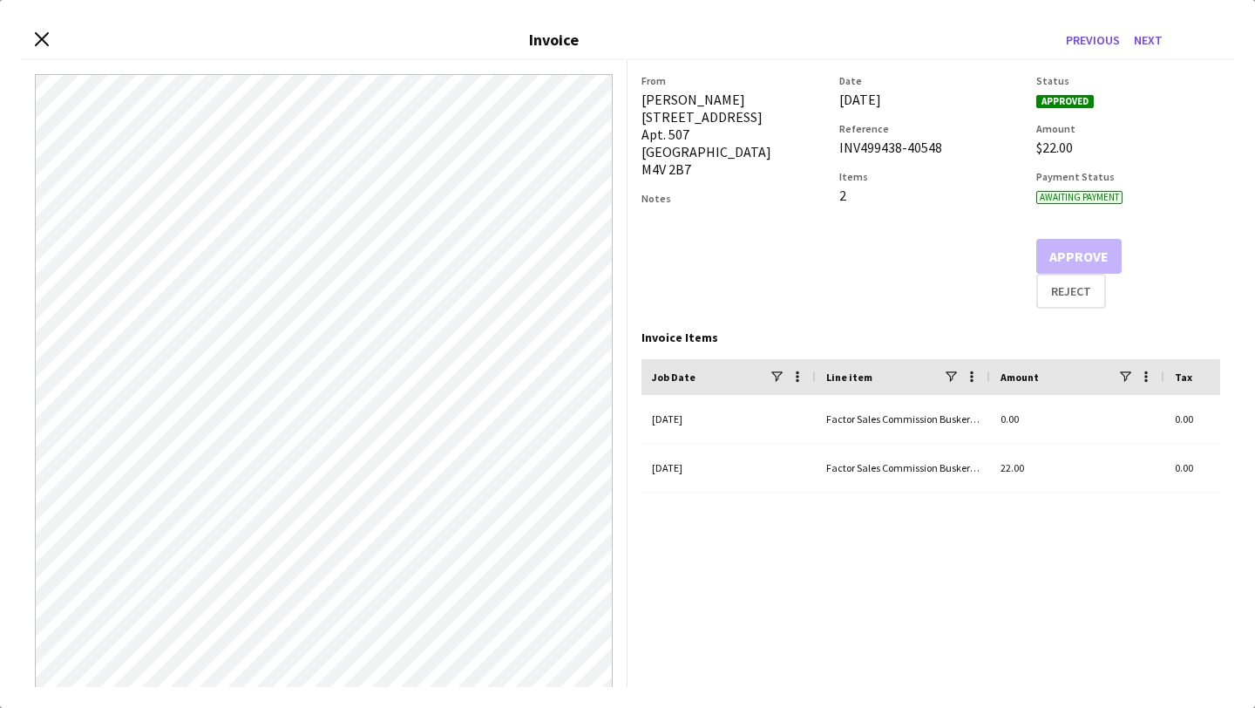
click at [32, 44] on div "Close invoice dialog Invoice Previous Next" at bounding box center [627, 40] width 1213 height 39
click at [50, 42] on icon "Close invoice dialog" at bounding box center [41, 39] width 17 height 17
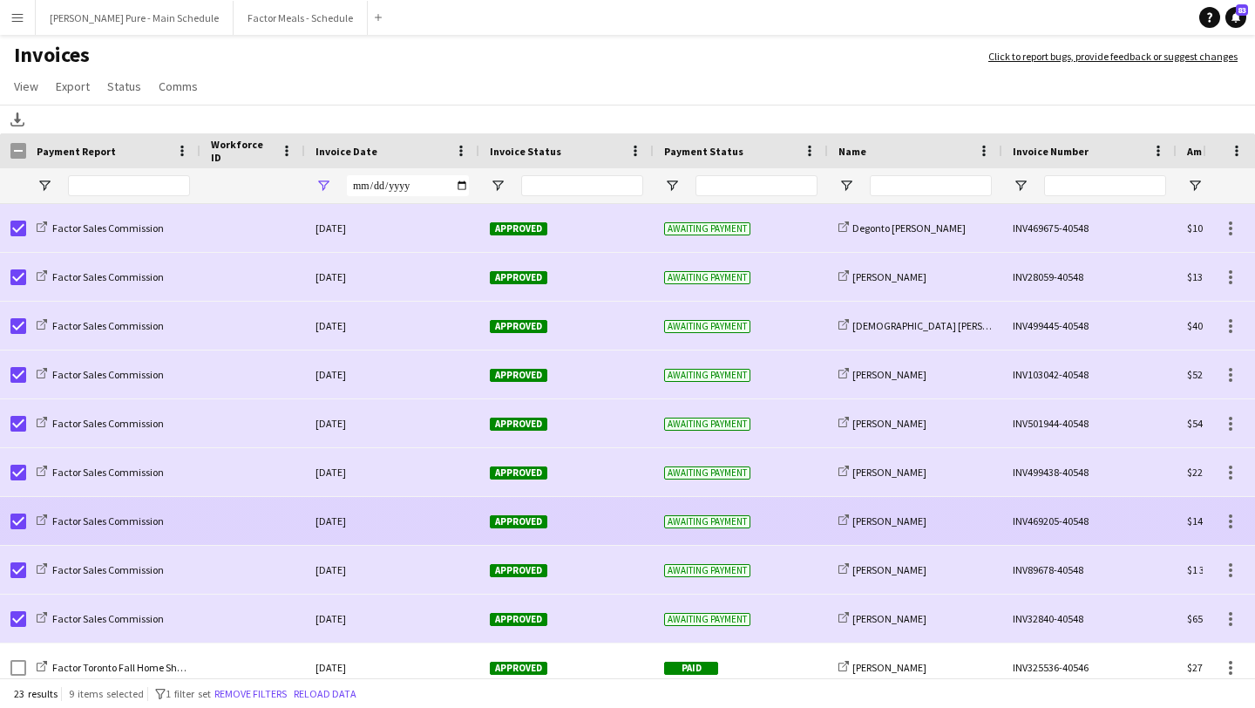
click at [523, 515] on span "Approved" at bounding box center [519, 521] width 58 height 13
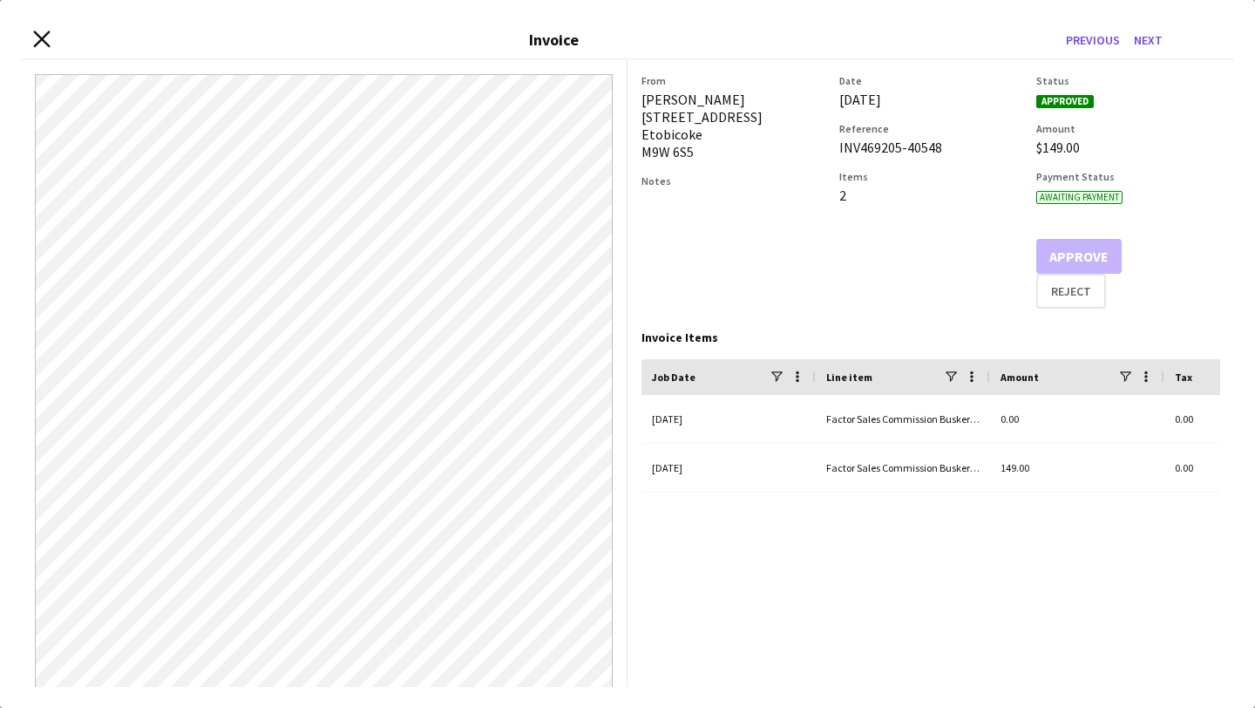
click at [45, 39] on icon "Close invoice dialog" at bounding box center [41, 39] width 17 height 17
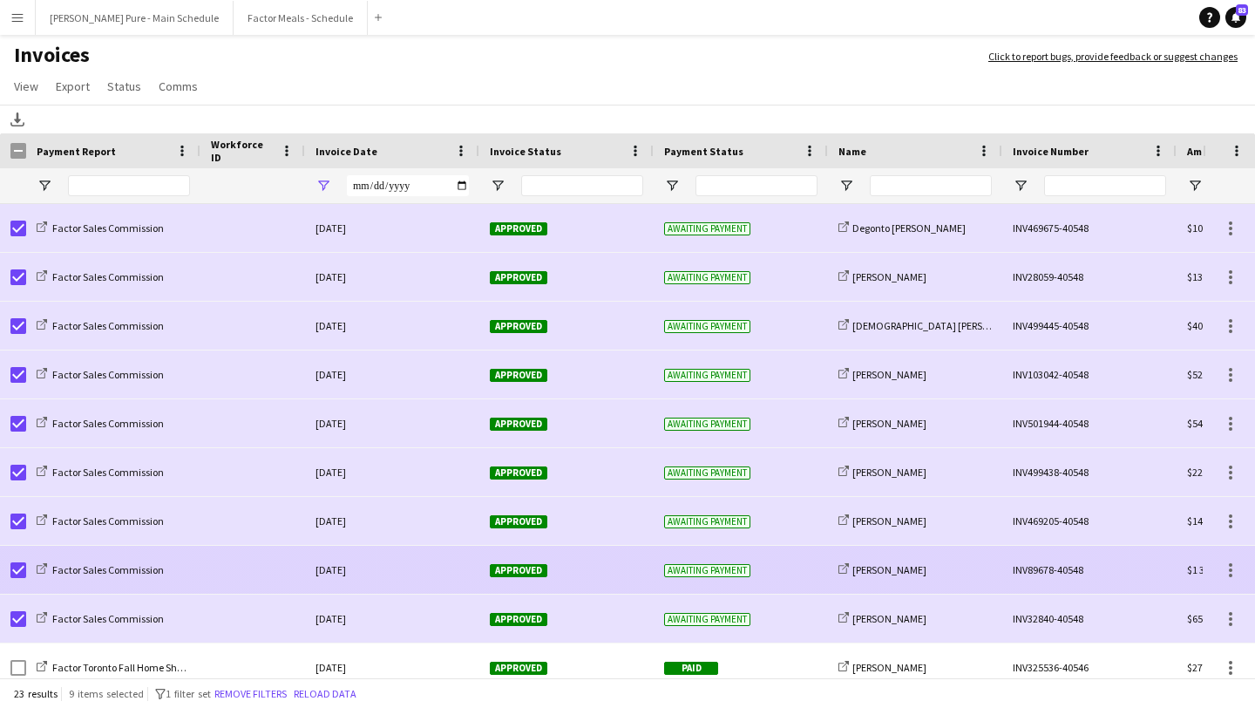
click at [525, 569] on span "Approved" at bounding box center [519, 570] width 58 height 13
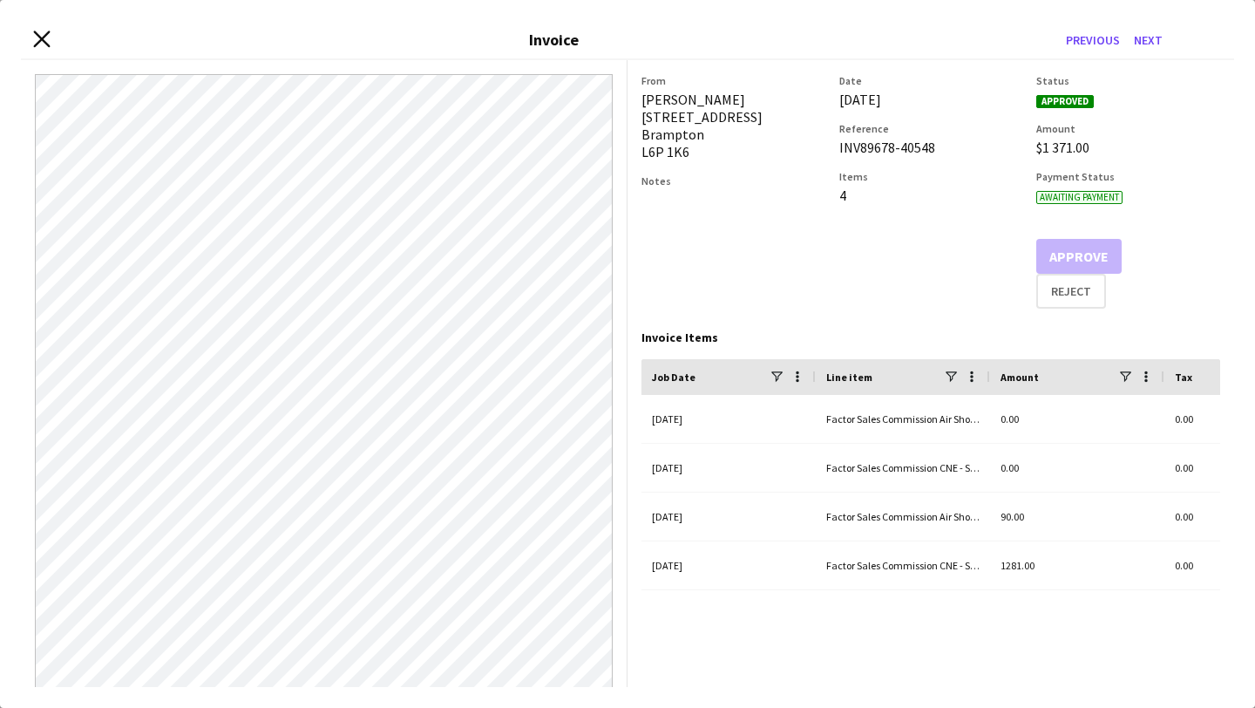
click at [38, 40] on icon at bounding box center [41, 39] width 17 height 17
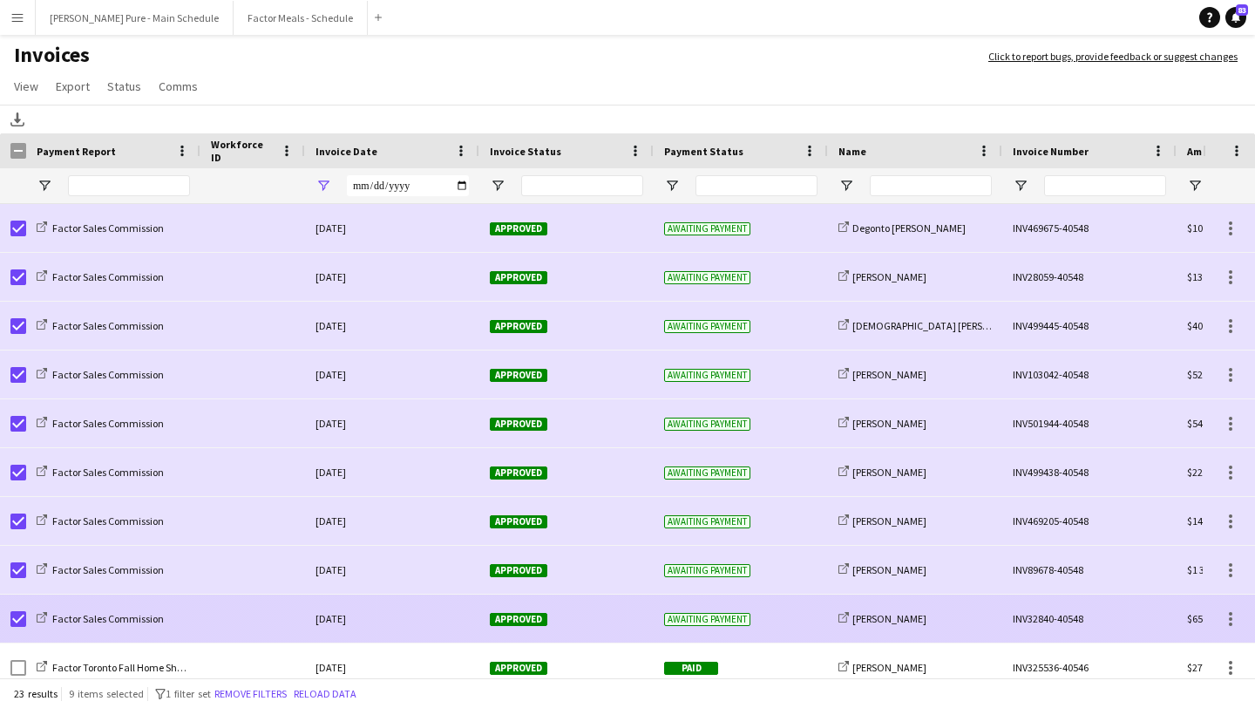
click at [524, 610] on div "Approved" at bounding box center [566, 618] width 174 height 48
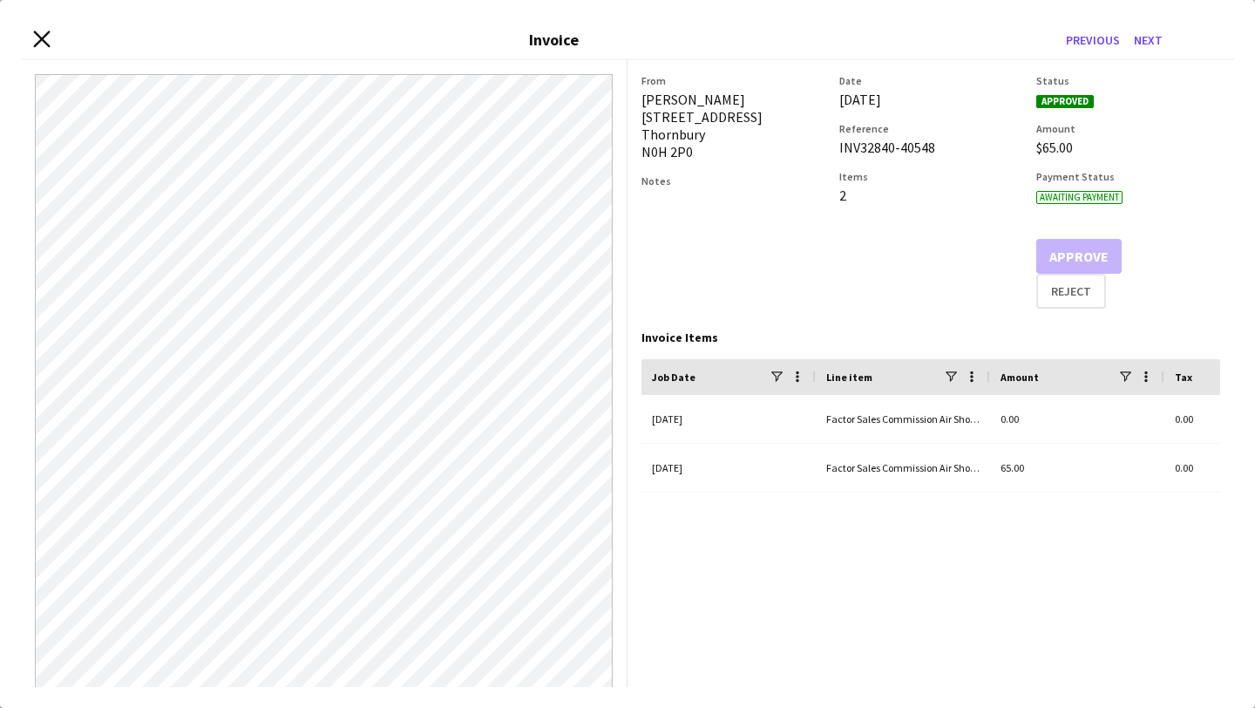
click at [40, 42] on icon "Close invoice dialog" at bounding box center [41, 39] width 17 height 17
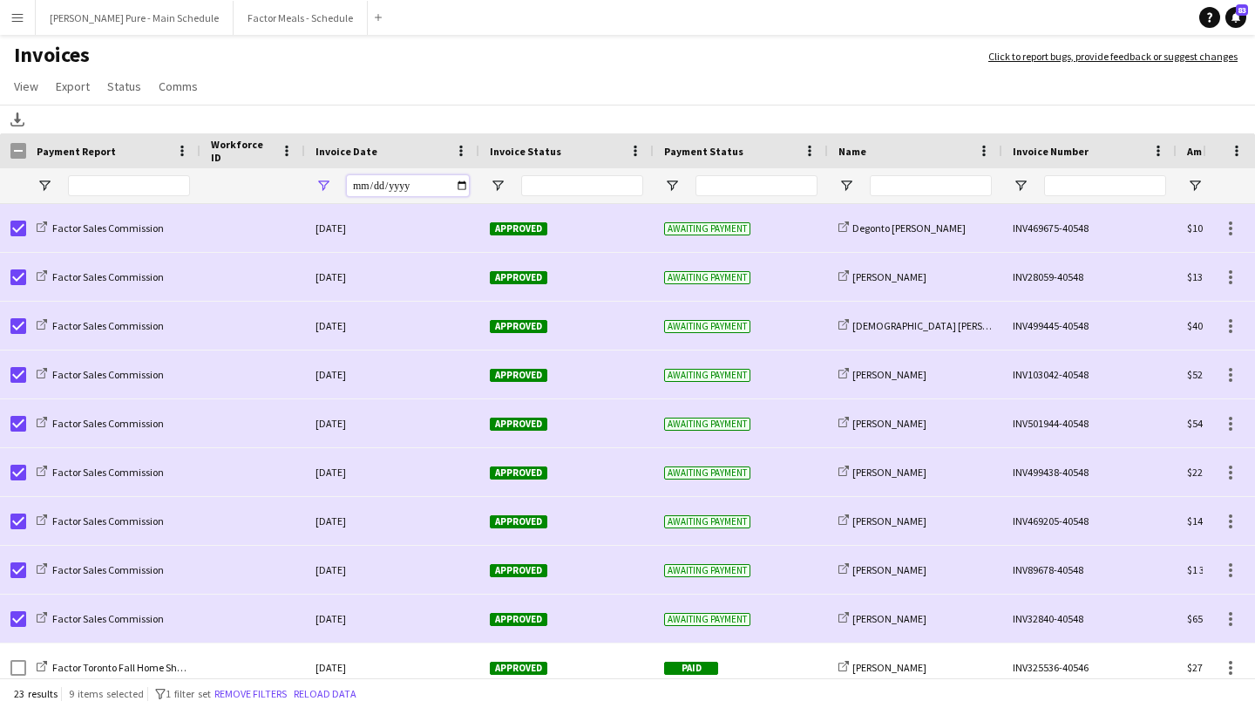
click at [465, 192] on input "**********" at bounding box center [408, 185] width 122 height 21
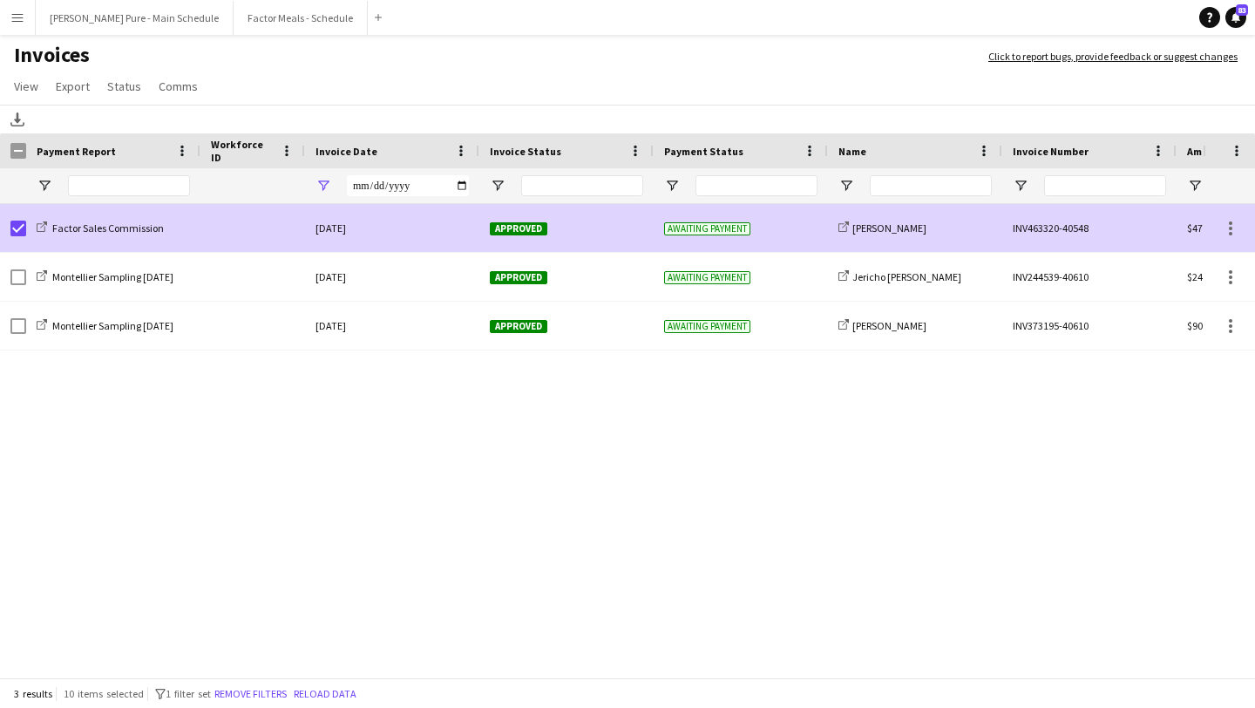
click at [511, 224] on span "Approved" at bounding box center [519, 228] width 58 height 13
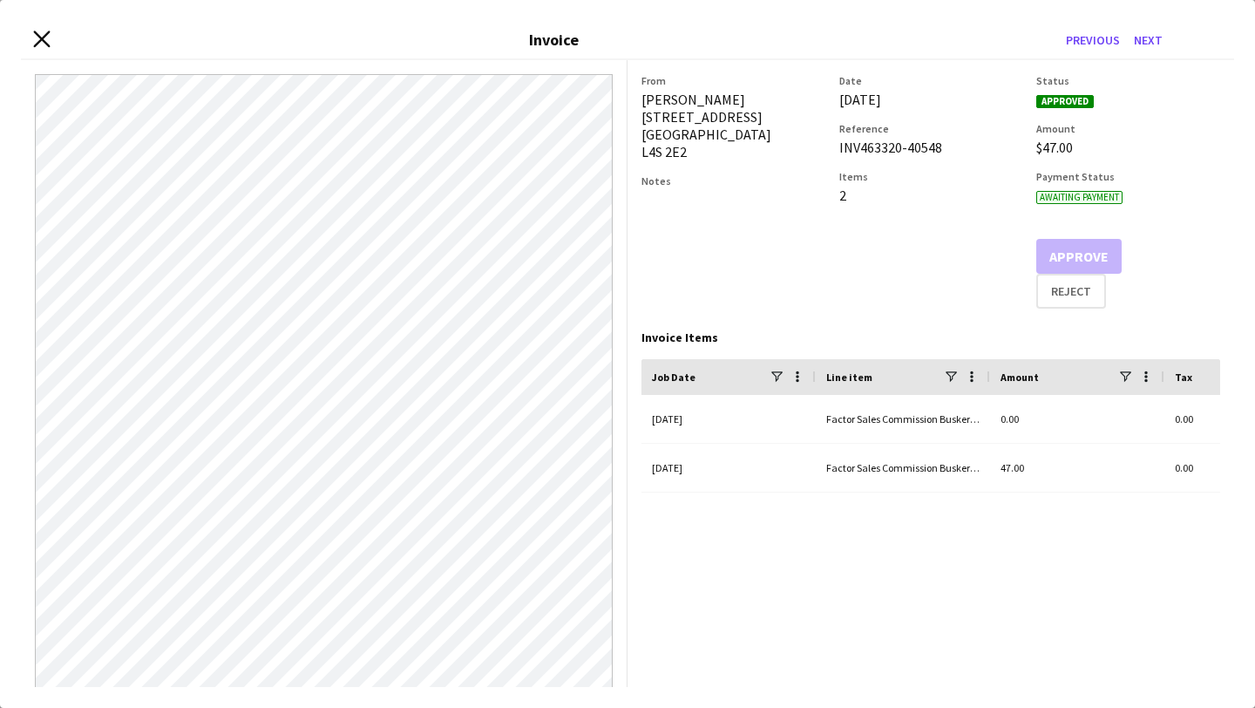
click at [37, 37] on icon "Close invoice dialog" at bounding box center [41, 39] width 17 height 17
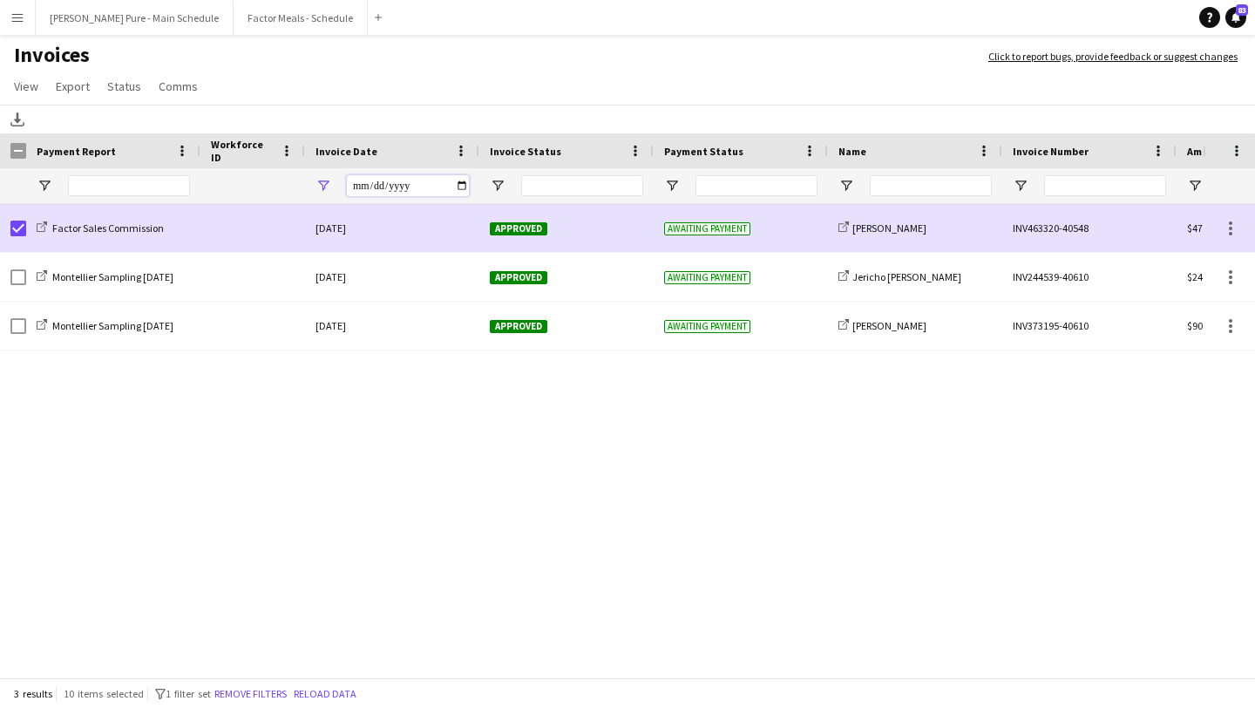
click at [465, 182] on input "**********" at bounding box center [408, 185] width 122 height 21
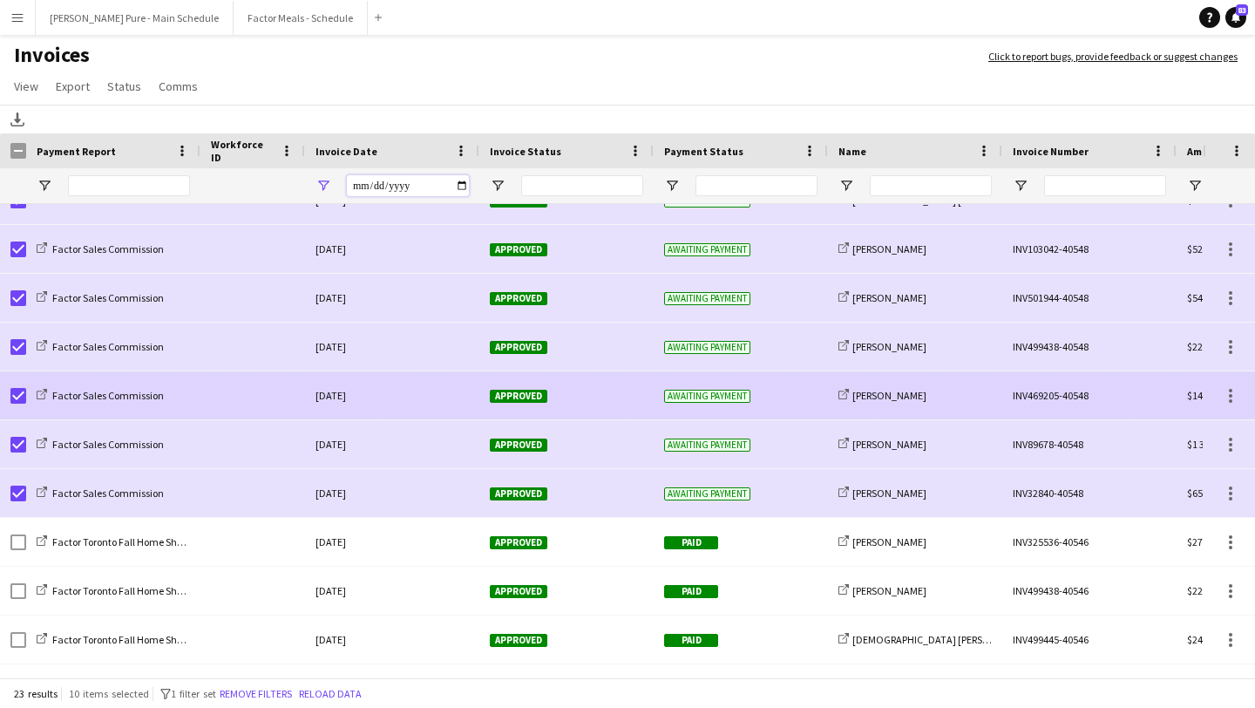
scroll to position [132, 0]
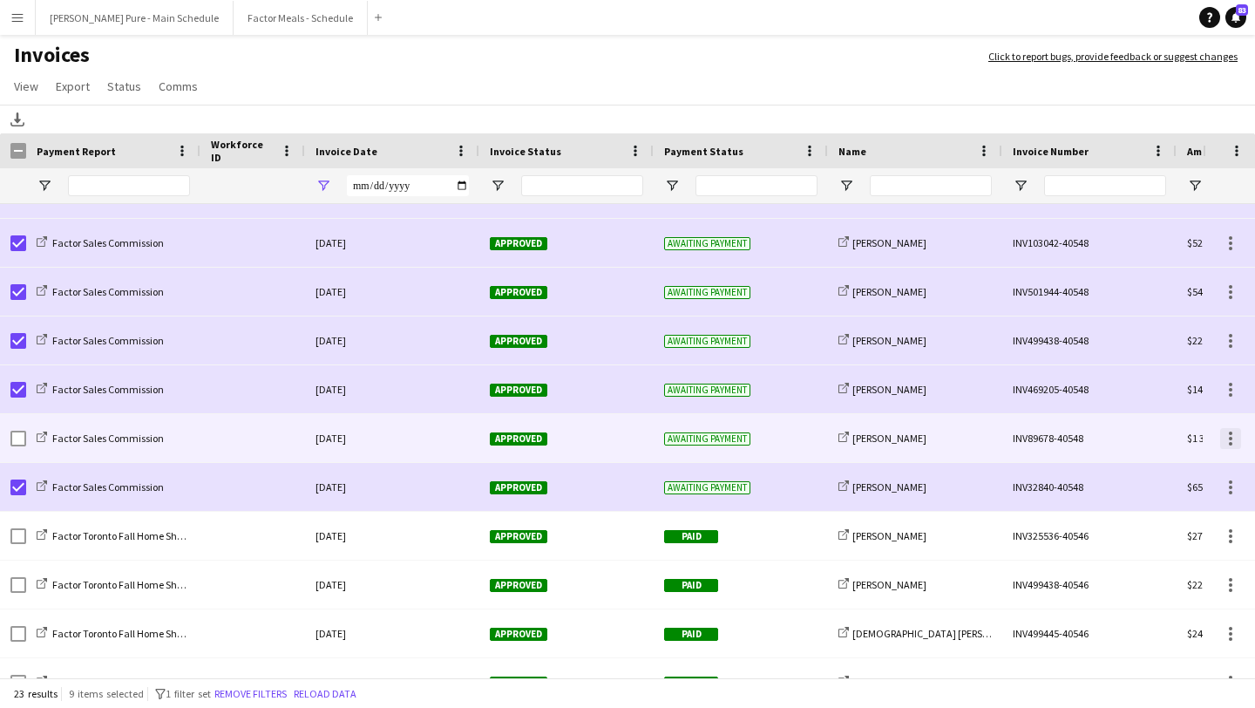
click at [1232, 443] on div at bounding box center [1230, 438] width 21 height 21
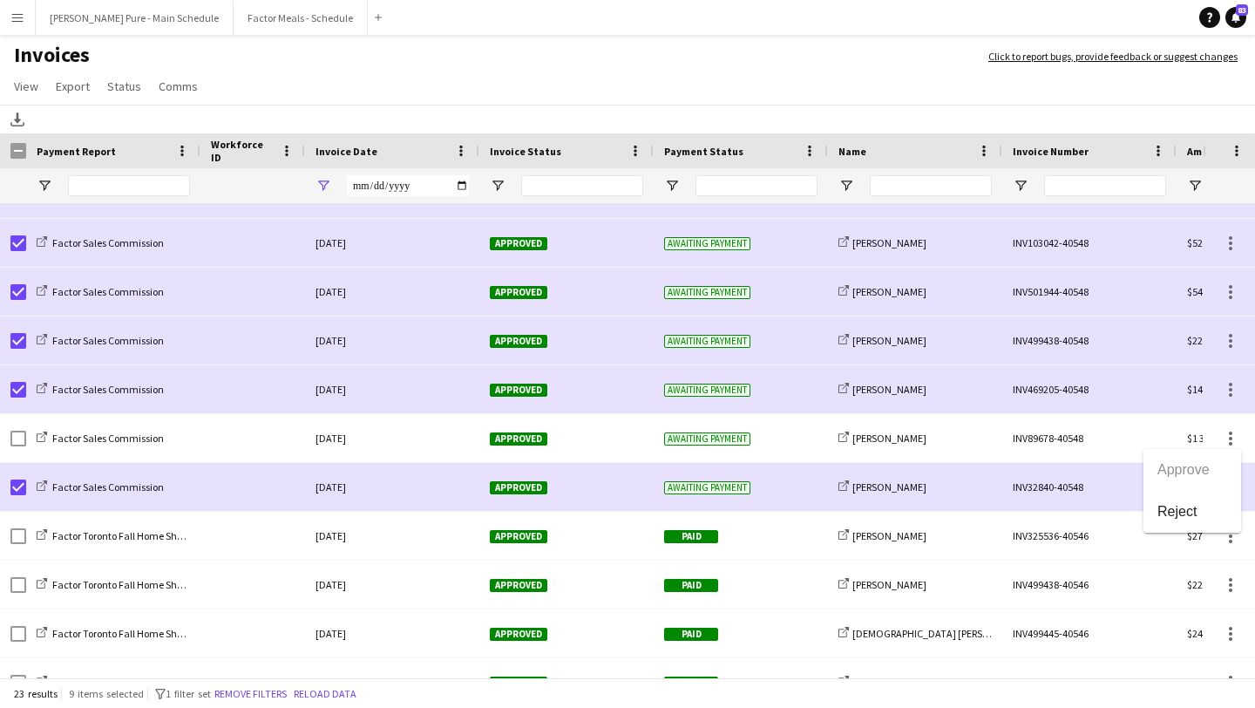
click at [698, 24] on div at bounding box center [627, 354] width 1255 height 708
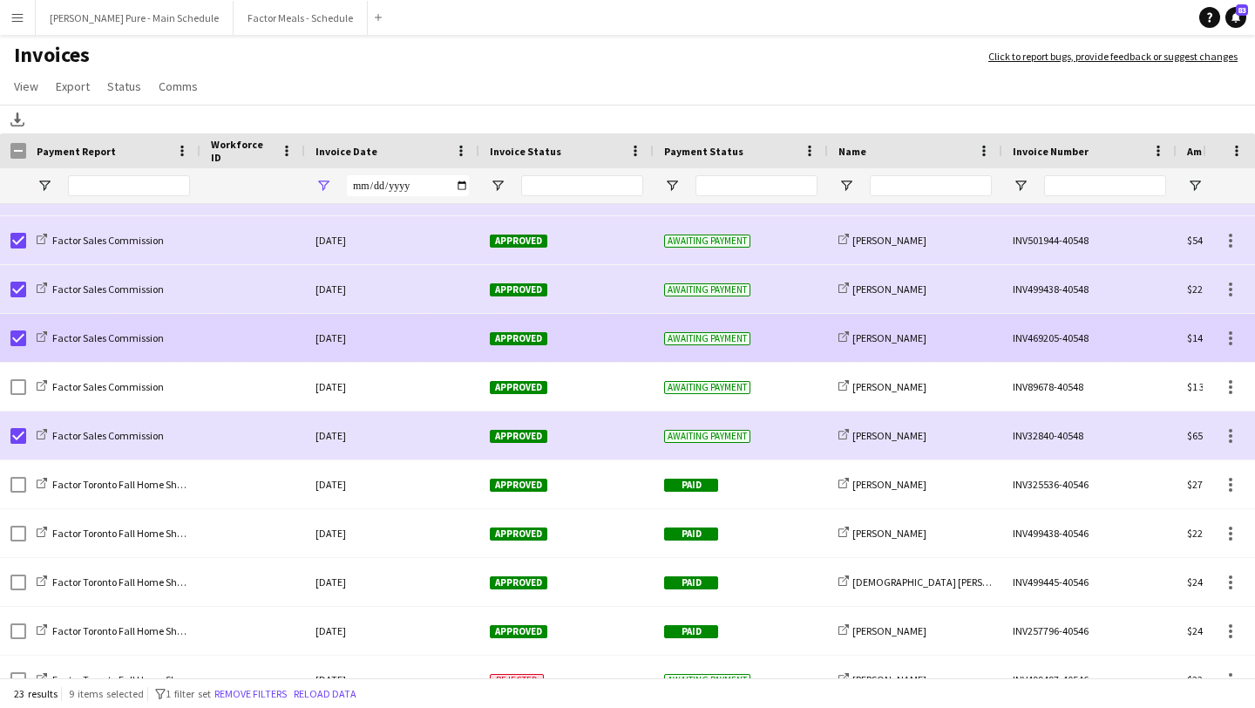
scroll to position [0, 0]
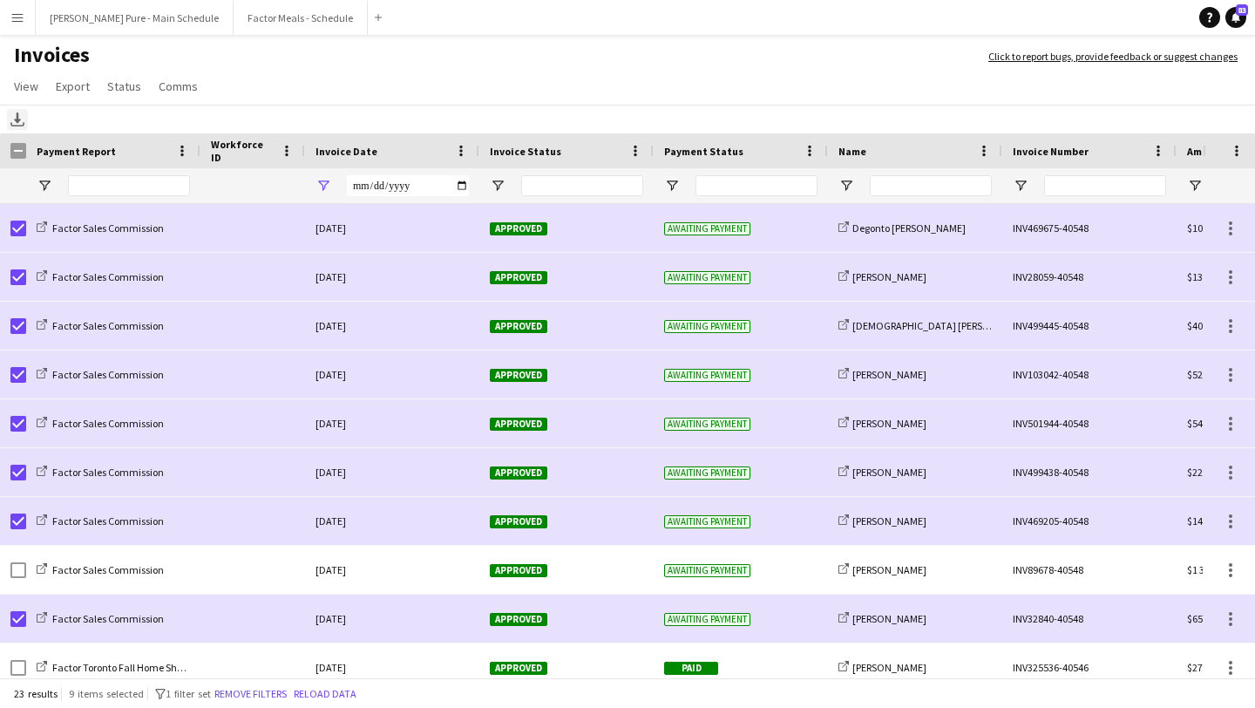
click at [22, 117] on icon "Download" at bounding box center [17, 119] width 14 height 14
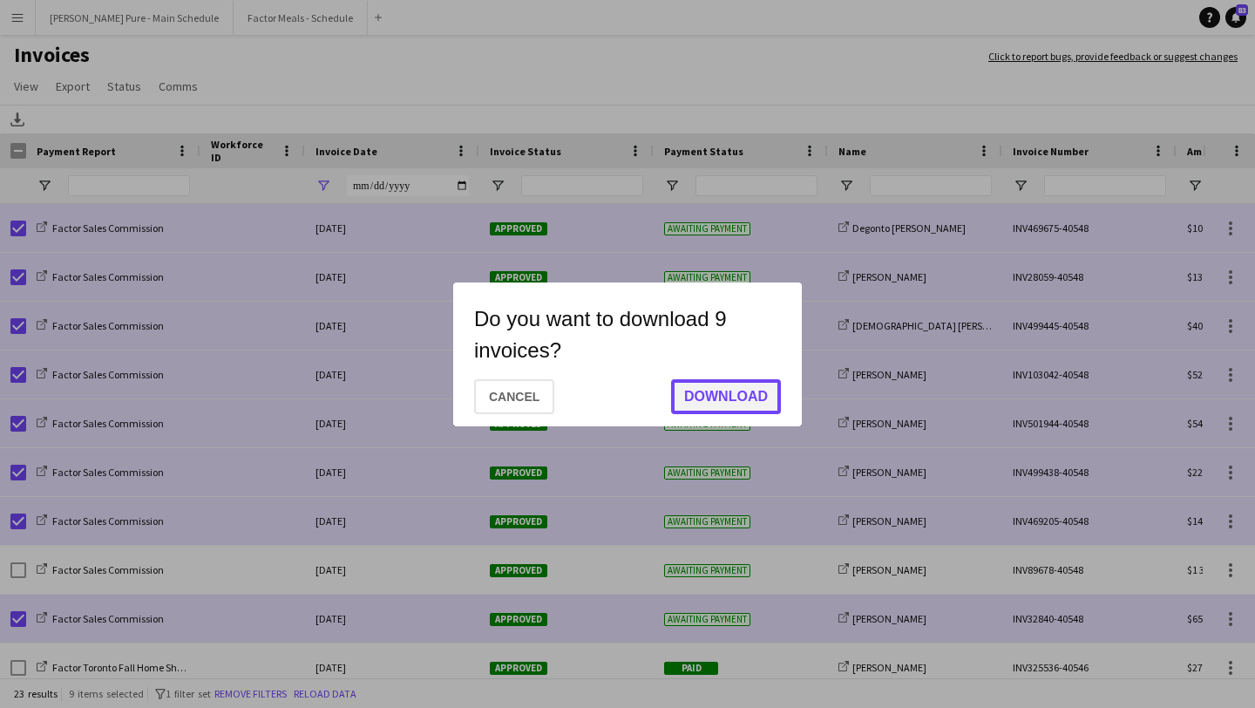
click at [748, 385] on button "Download" at bounding box center [726, 396] width 110 height 35
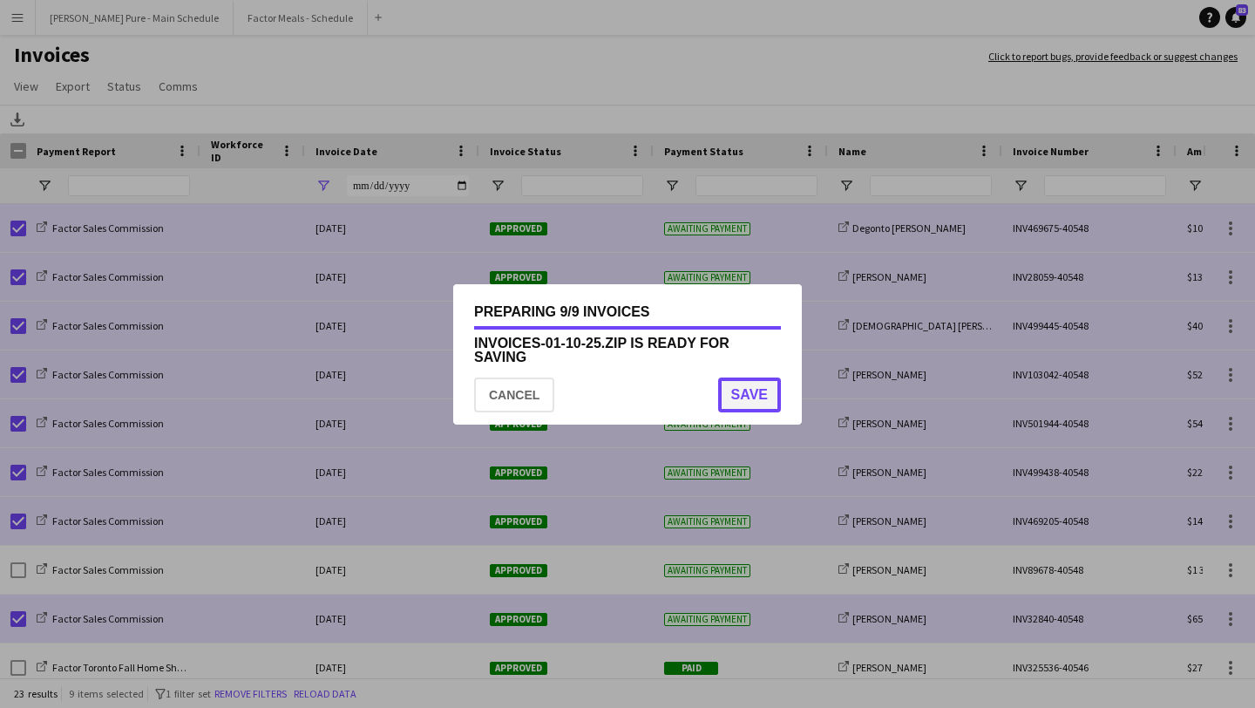
click at [764, 387] on button "Save" at bounding box center [749, 394] width 63 height 35
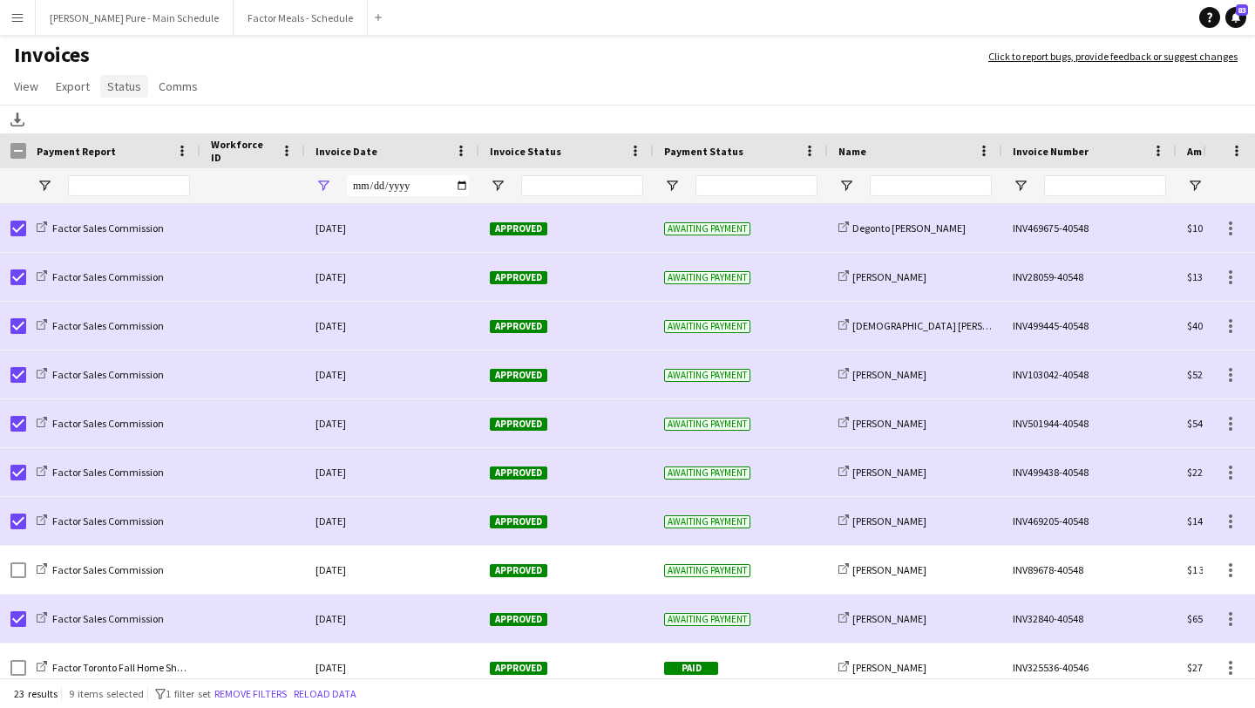
click at [131, 85] on span "Status" at bounding box center [124, 86] width 34 height 16
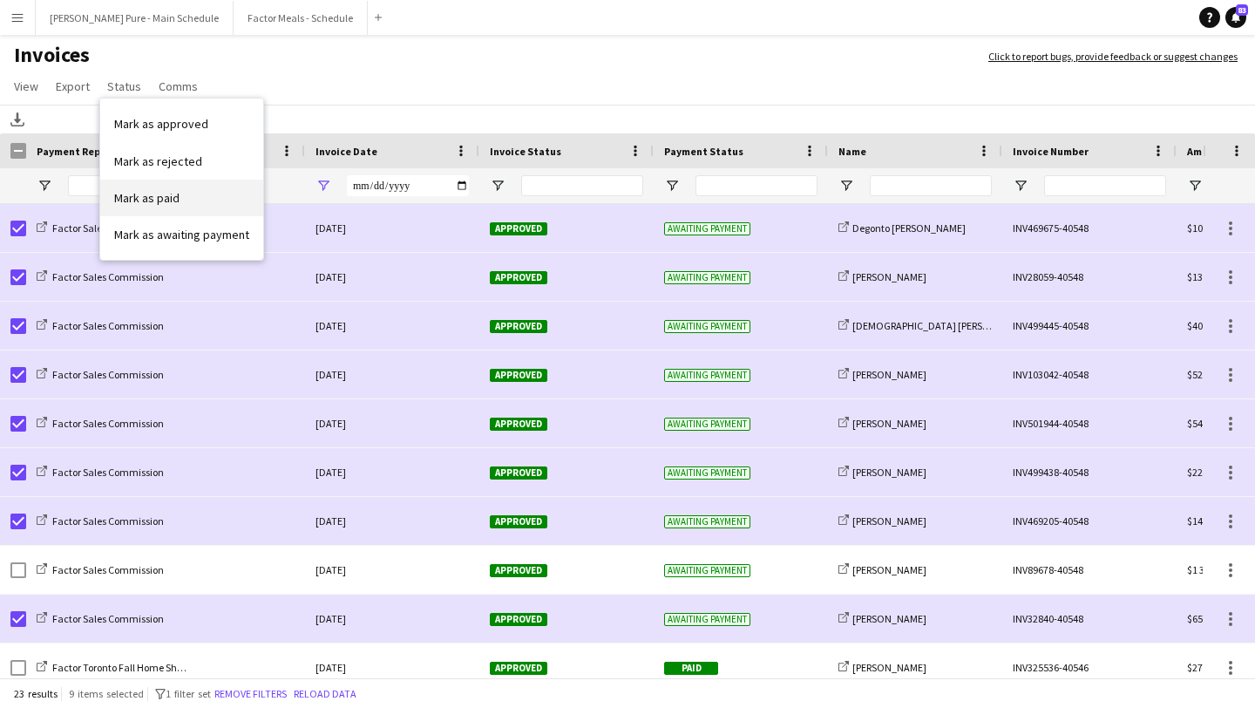
click at [152, 197] on span "Mark as paid" at bounding box center [146, 198] width 65 height 16
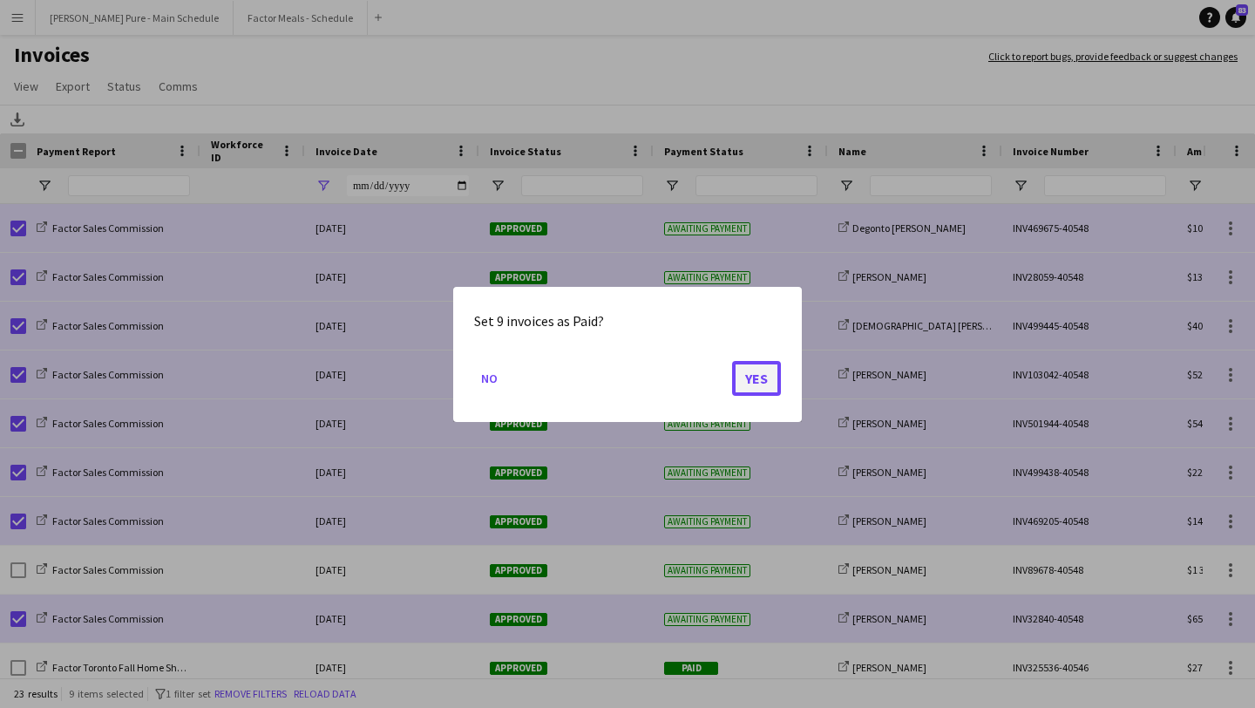
click at [767, 380] on button "Yes" at bounding box center [756, 377] width 49 height 35
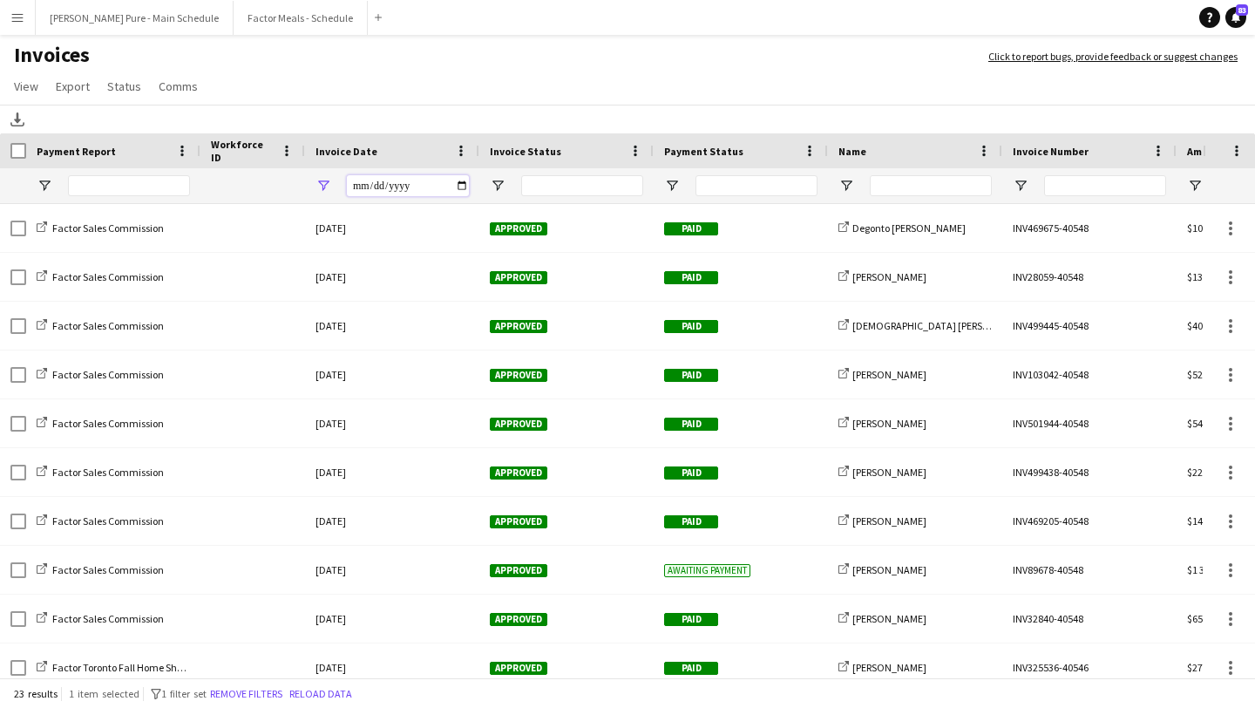
click at [456, 189] on input "**********" at bounding box center [408, 185] width 122 height 21
type input "**********"
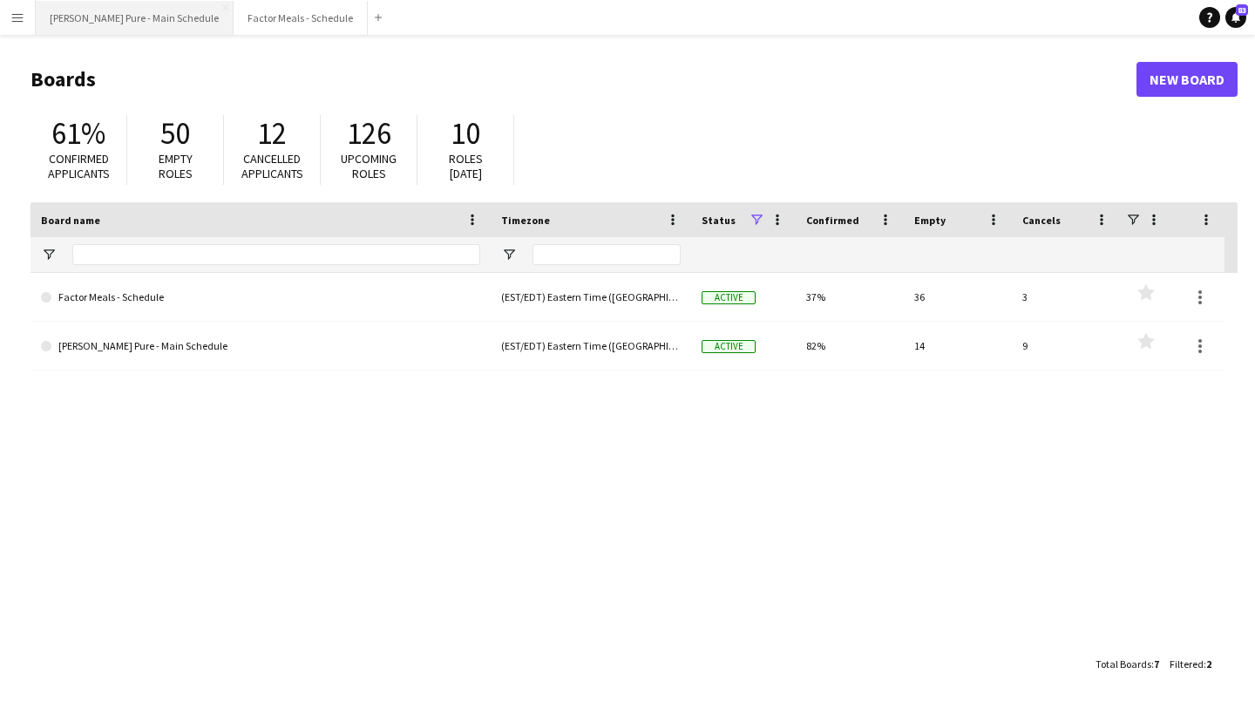
click at [163, 17] on button "Simon Pure - Main Schedule Close" at bounding box center [135, 18] width 198 height 34
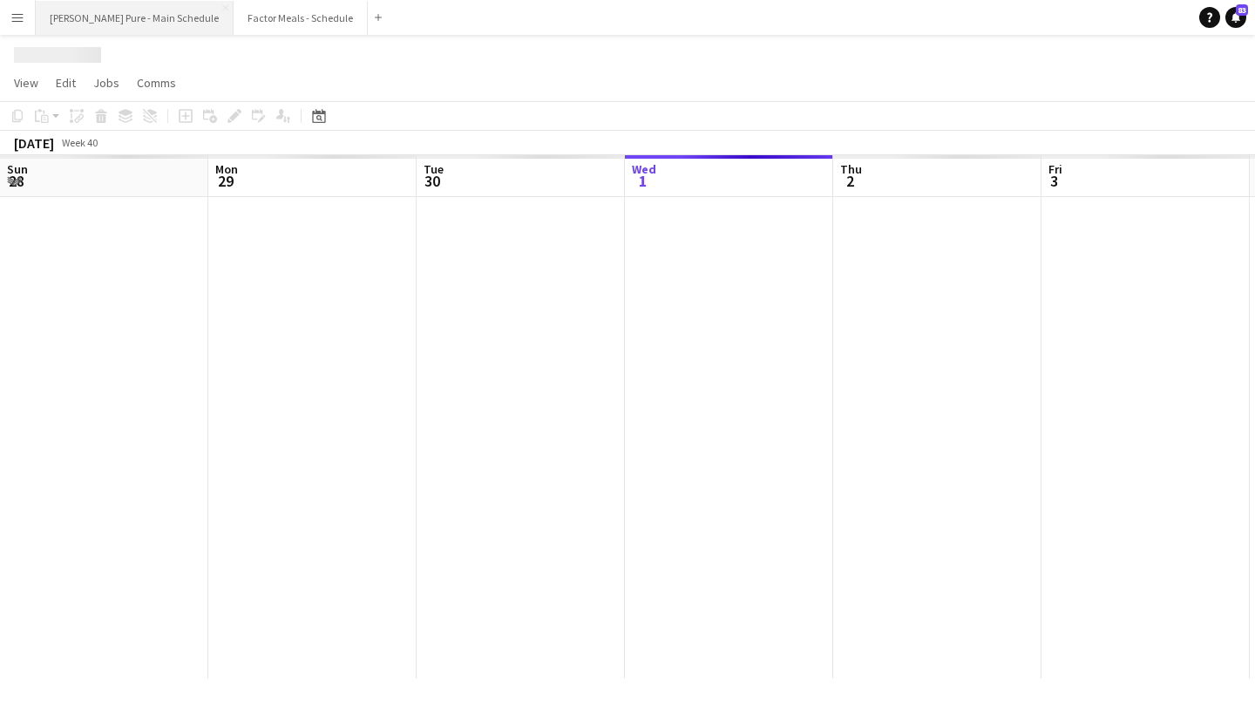
scroll to position [0, 417]
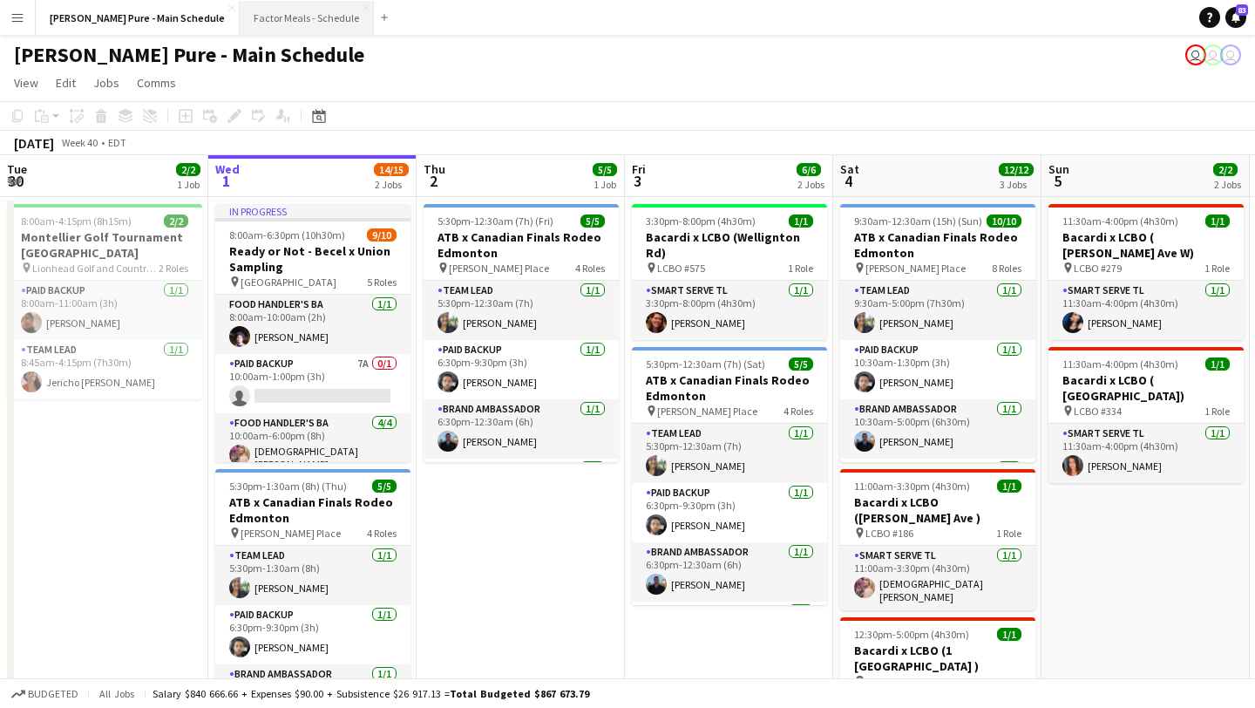
click at [240, 15] on button "Factor Meals - Schedule Close" at bounding box center [307, 18] width 134 height 34
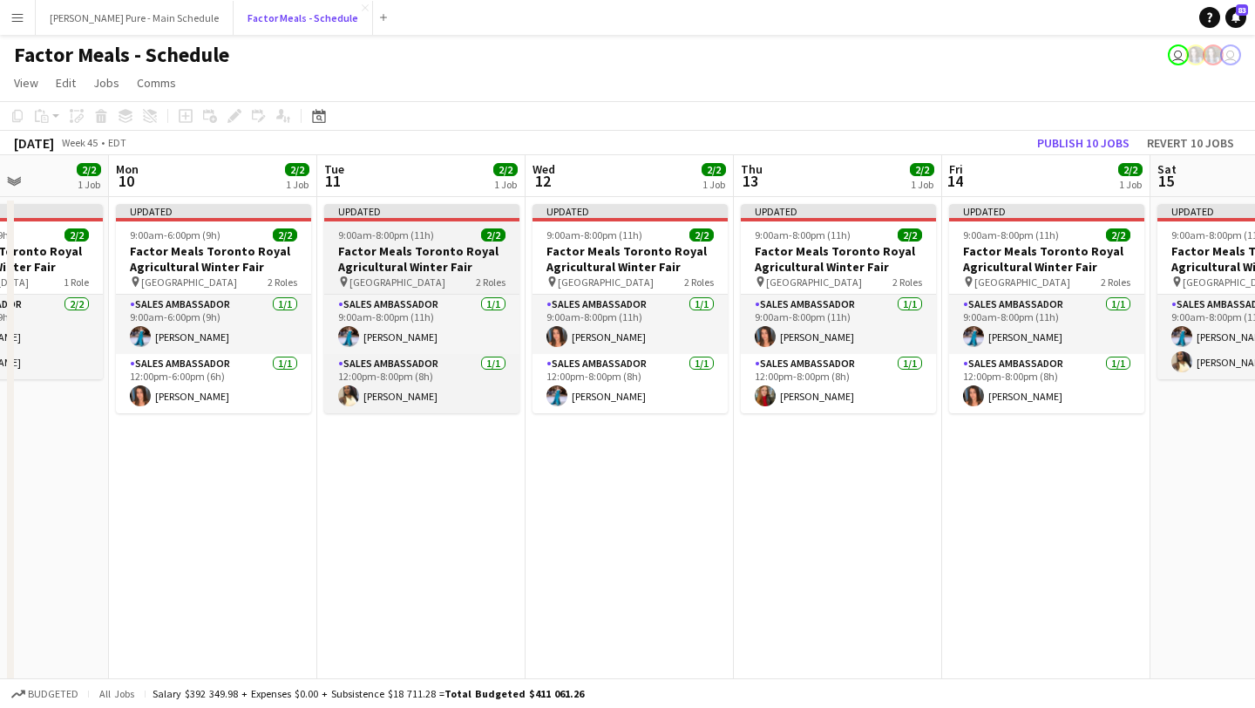
scroll to position [0, 753]
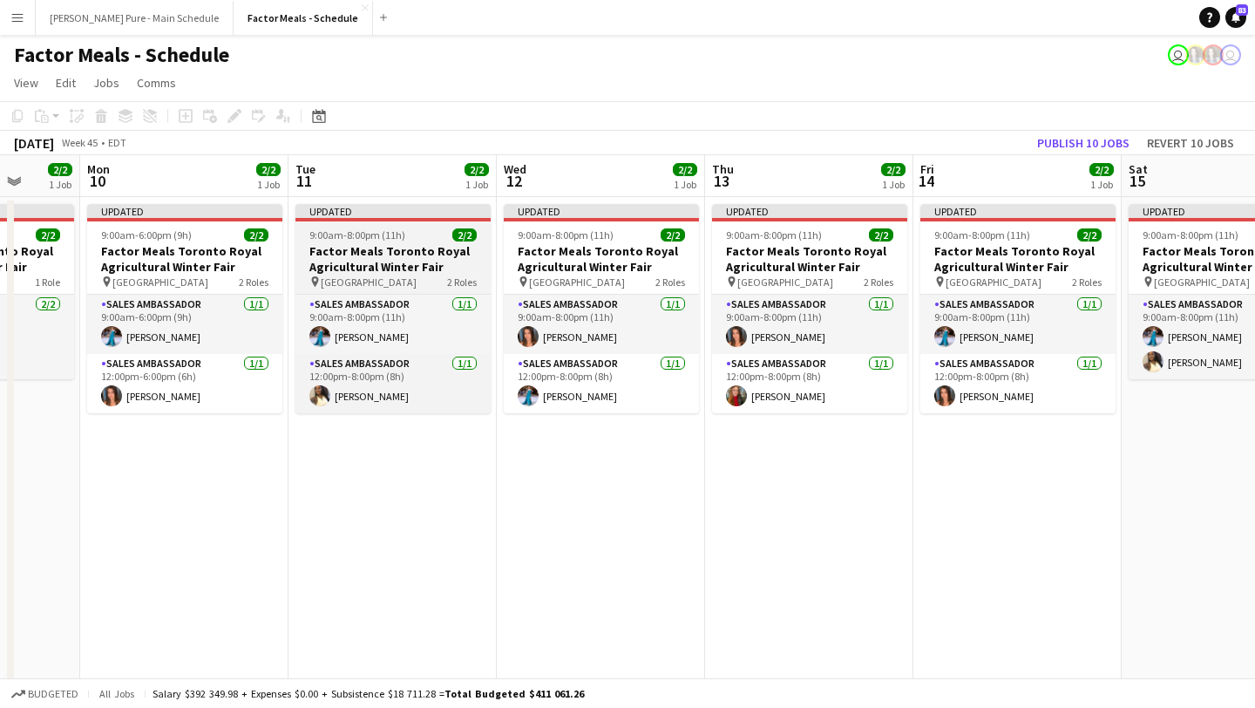
click at [349, 245] on h3 "Factor Meals Toronto Royal Agricultural Winter Fair" at bounding box center [392, 258] width 195 height 31
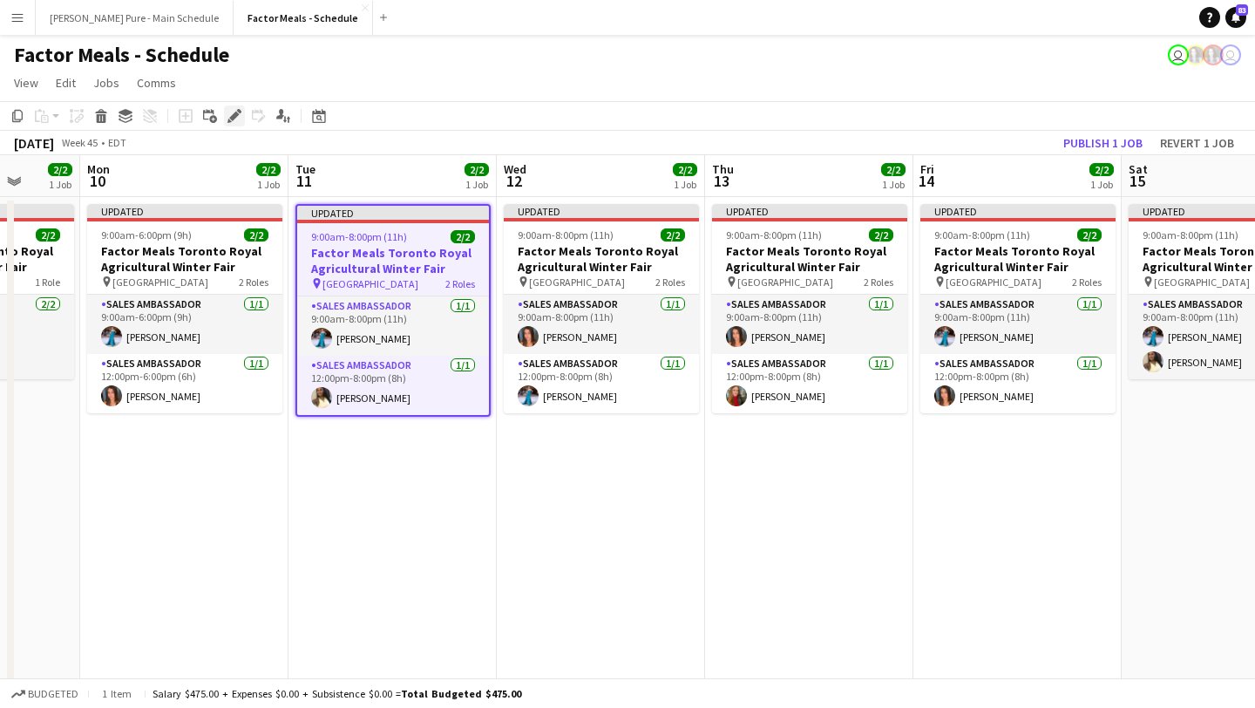
click at [233, 116] on icon at bounding box center [234, 117] width 10 height 10
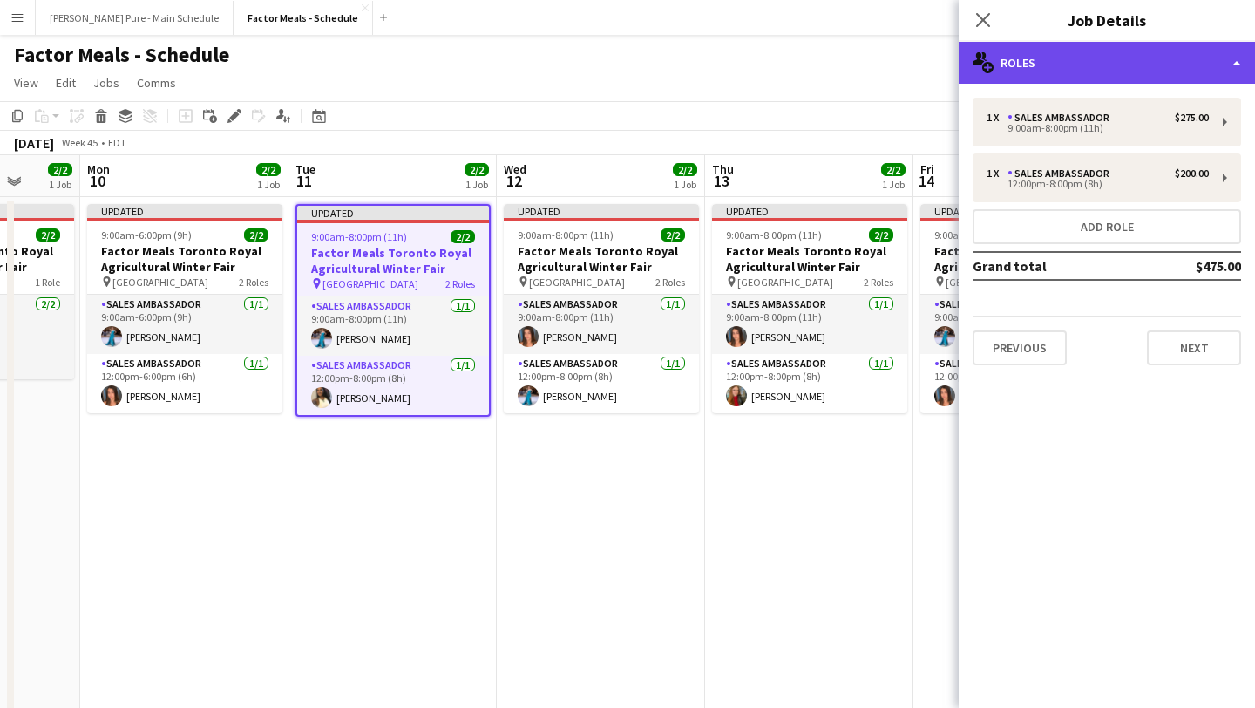
click at [1129, 50] on div "multiple-users-add Roles" at bounding box center [1107, 63] width 296 height 42
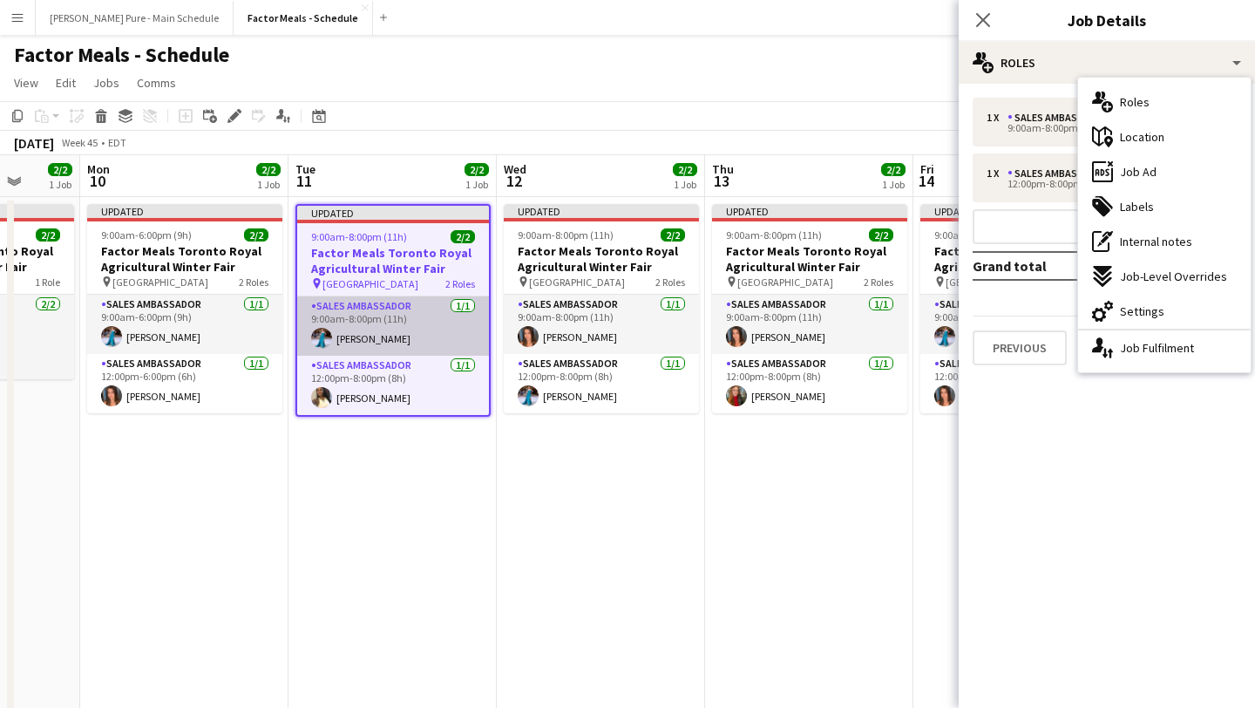
click at [386, 318] on app-card-role "Sales Ambassador 1/1 9:00am-8:00pm (11h) Tania Sharma" at bounding box center [393, 325] width 192 height 59
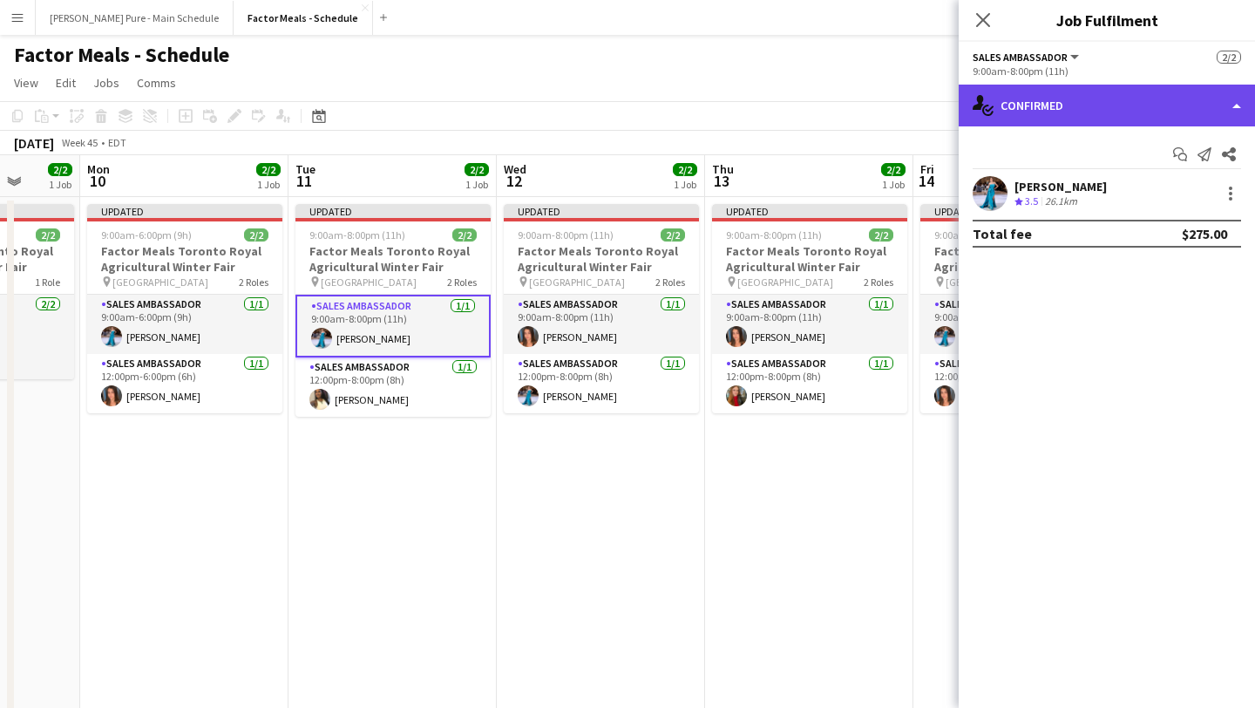
click at [1170, 107] on div "single-neutral-actions-check-2 Confirmed" at bounding box center [1107, 106] width 296 height 42
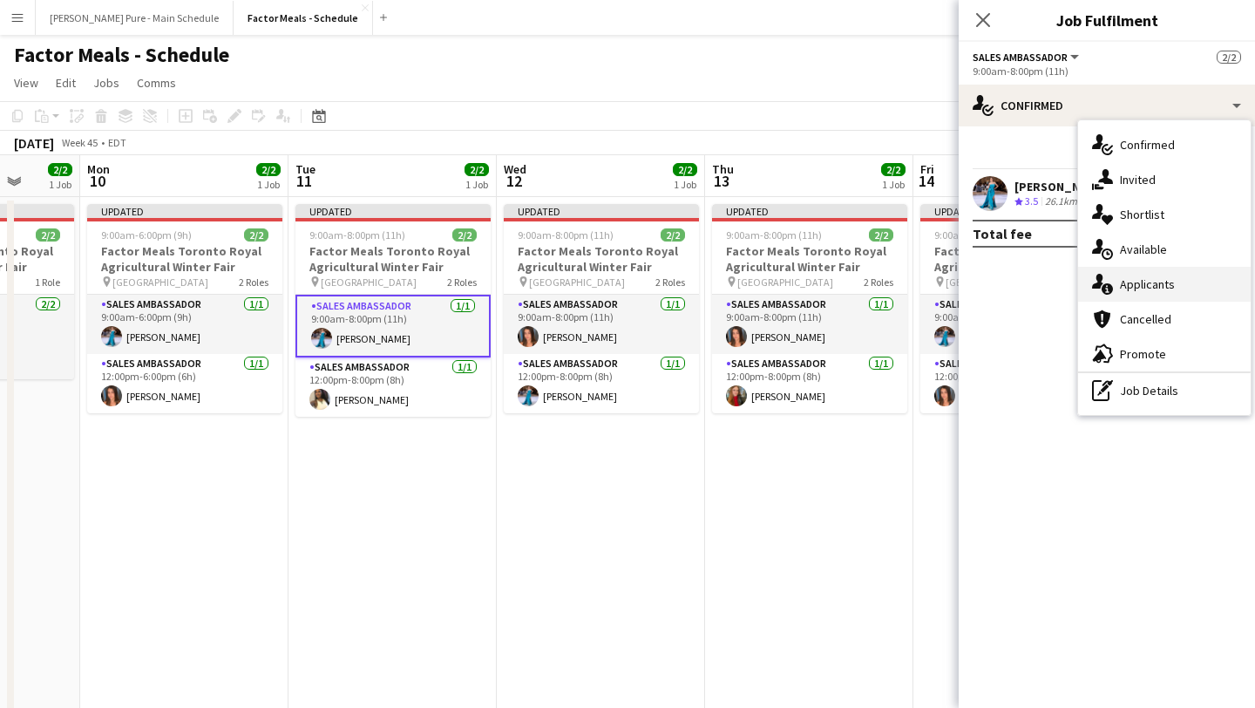
click at [1182, 286] on div "single-neutral-actions-information Applicants" at bounding box center [1164, 284] width 173 height 35
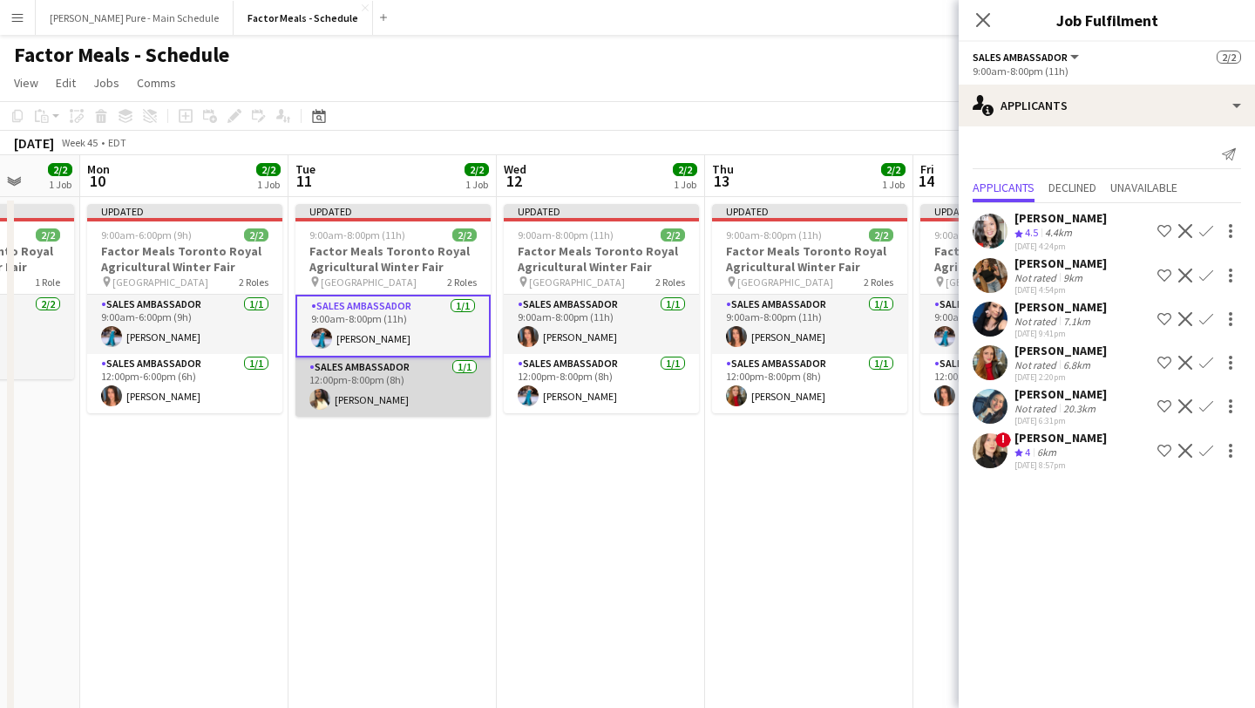
click at [372, 376] on app-card-role "Sales Ambassador 1/1 12:00pm-8:00pm (8h) Laurel Simon" at bounding box center [392, 386] width 195 height 59
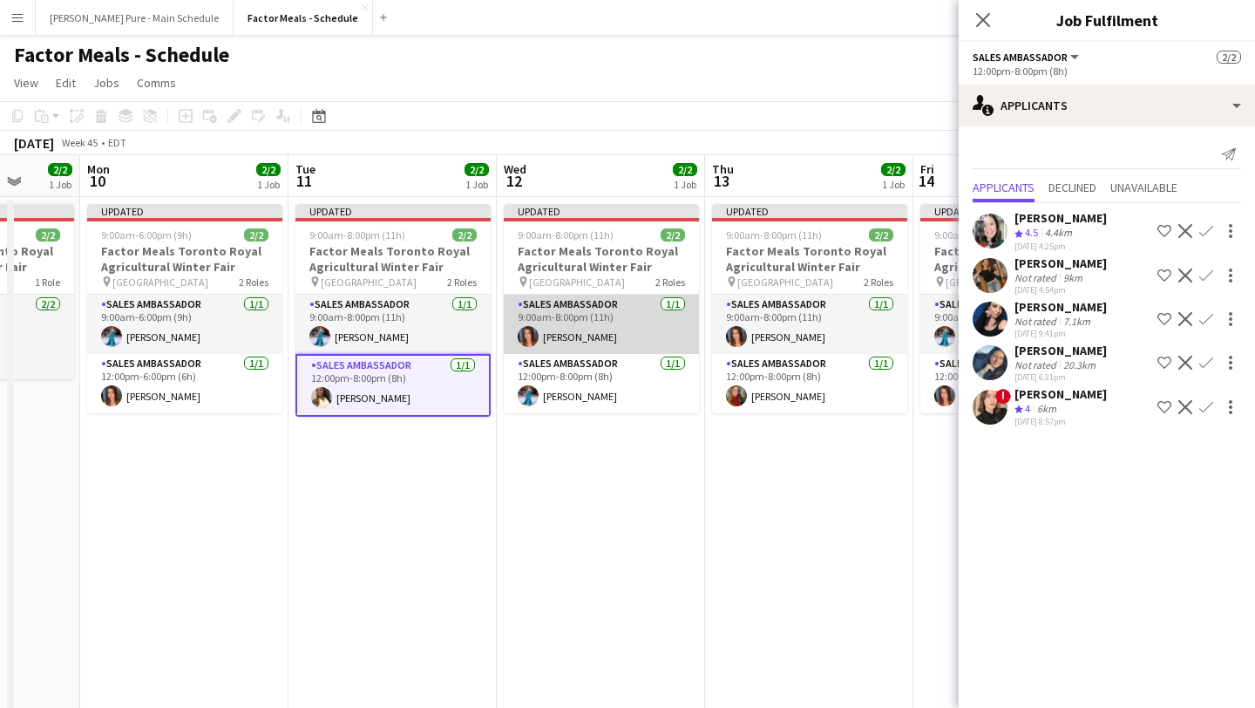
click at [628, 323] on app-card-role "Sales Ambassador 1/1 9:00am-8:00pm (11h) Sara Thompson" at bounding box center [601, 324] width 195 height 59
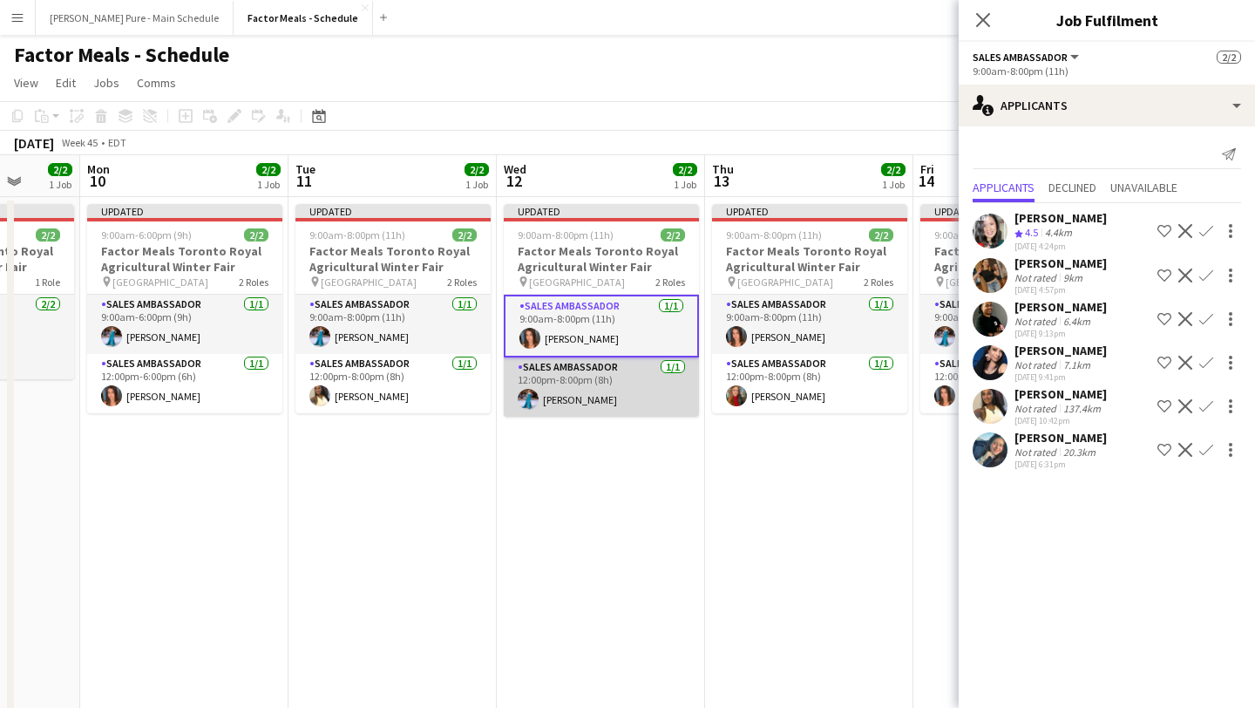
click at [618, 389] on app-card-role "Sales Ambassador 1/1 12:00pm-8:00pm (8h) Tania Sharma" at bounding box center [601, 386] width 195 height 59
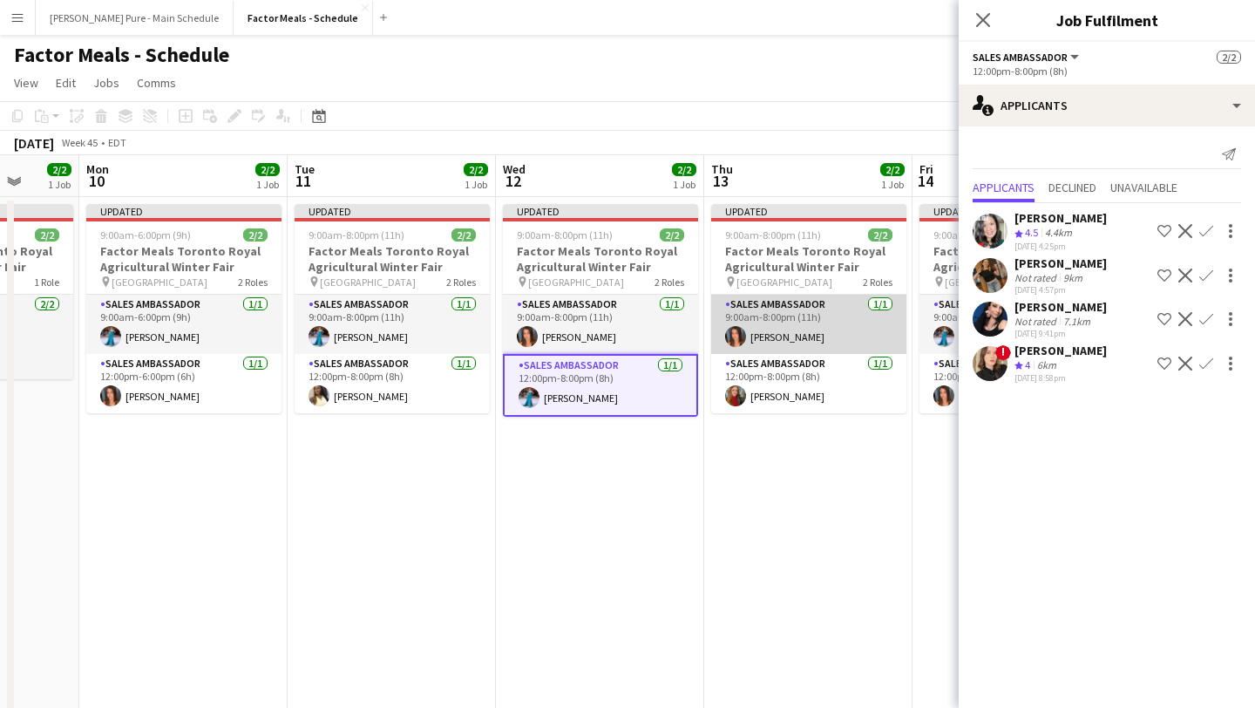
click at [775, 329] on app-card-role "Sales Ambassador 1/1 9:00am-8:00pm (11h) Sara Thompson" at bounding box center [808, 324] width 195 height 59
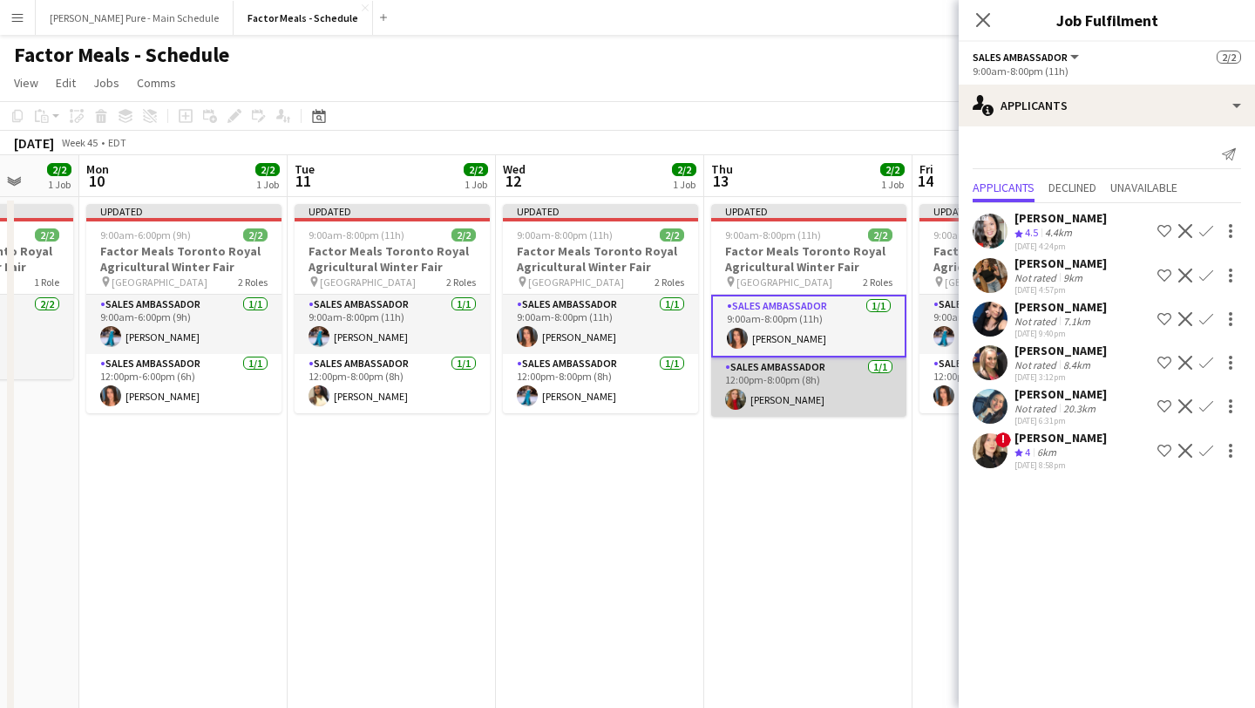
scroll to position [0, 518]
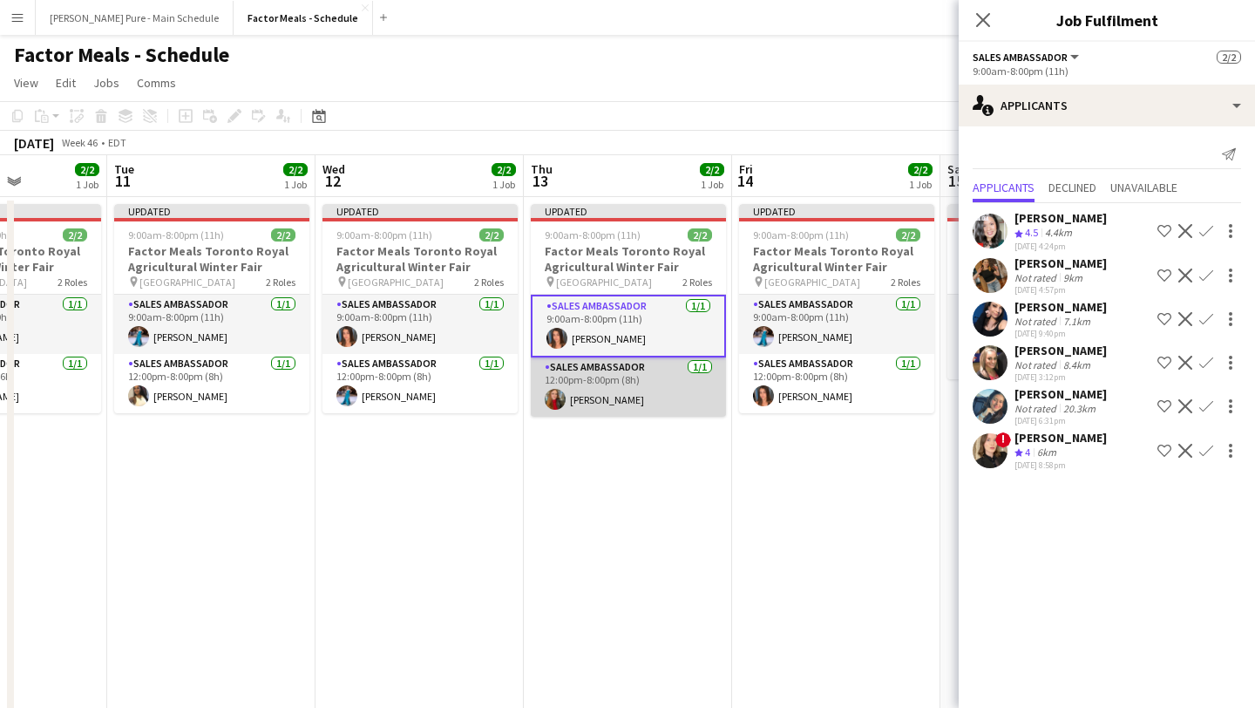
click at [626, 387] on app-card-role "Sales Ambassador 1/1 12:00pm-8:00pm (8h) Adeliia Hrechaniuk" at bounding box center [628, 386] width 195 height 59
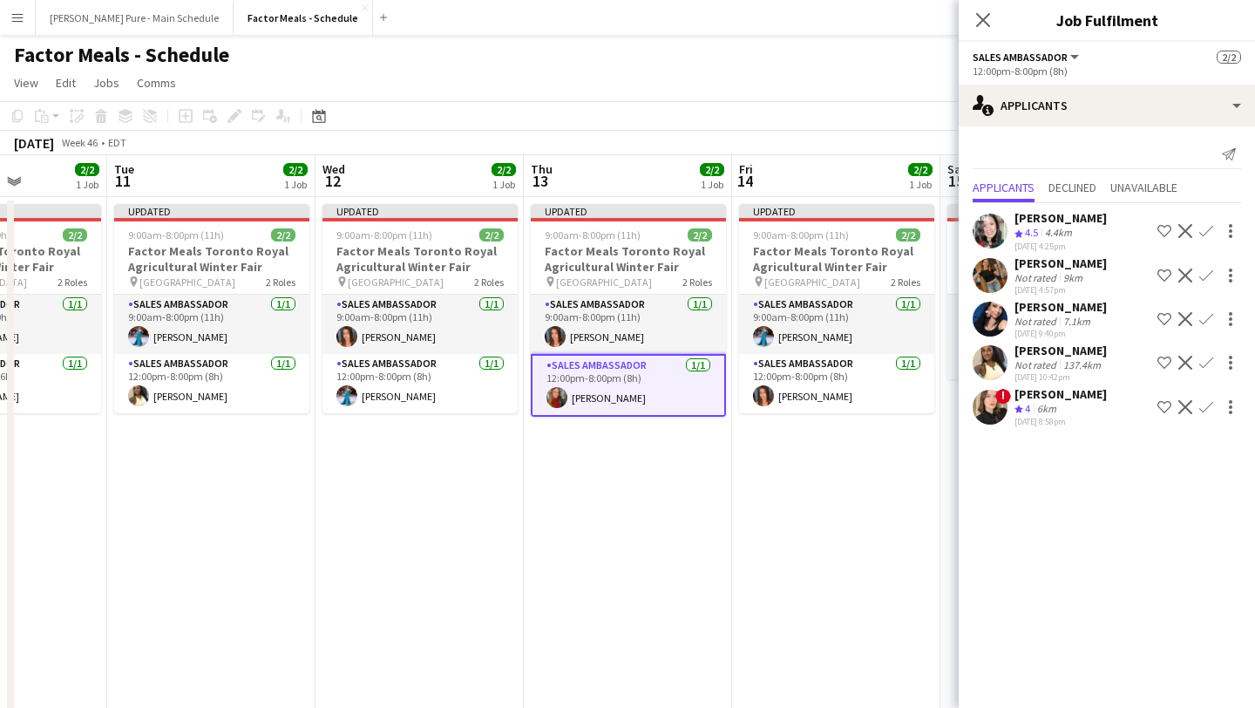
click at [666, 391] on app-card-role "Sales Ambassador 1/1 12:00pm-8:00pm (8h) Adeliia Hrechaniuk" at bounding box center [628, 385] width 195 height 63
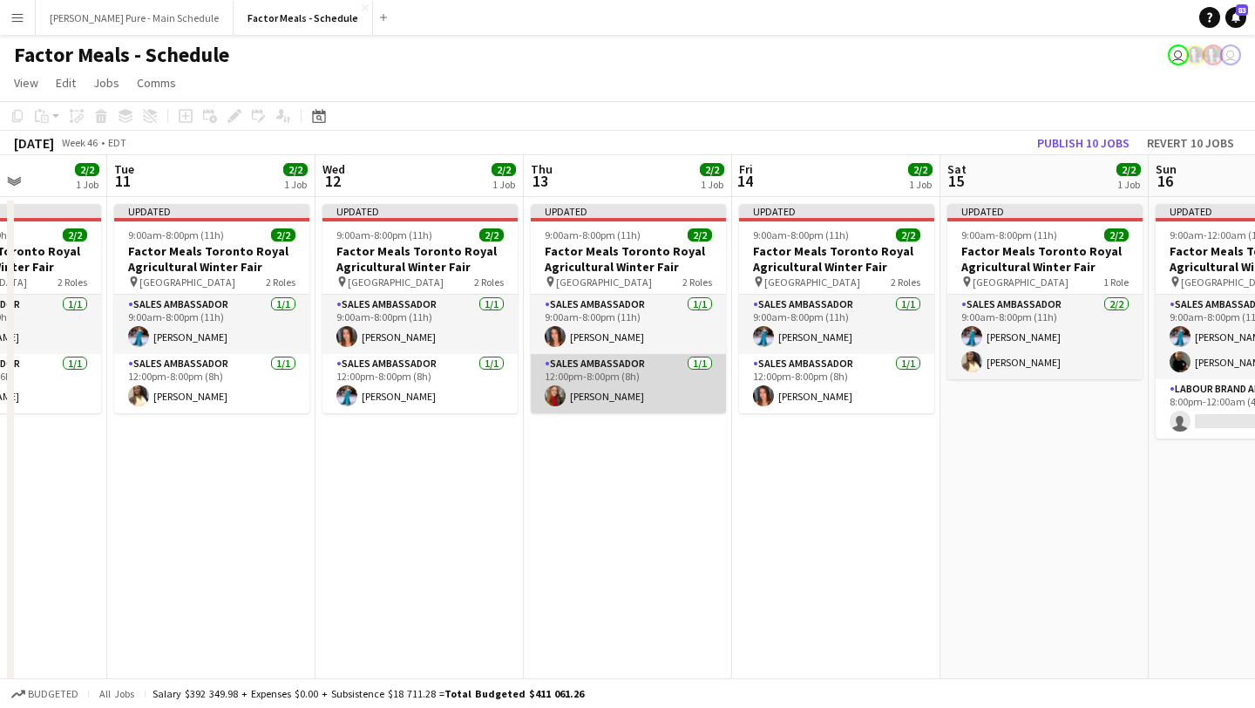
click at [666, 391] on app-card-role "Sales Ambassador 1/1 12:00pm-8:00pm (8h) Adeliia Hrechaniuk" at bounding box center [628, 383] width 195 height 59
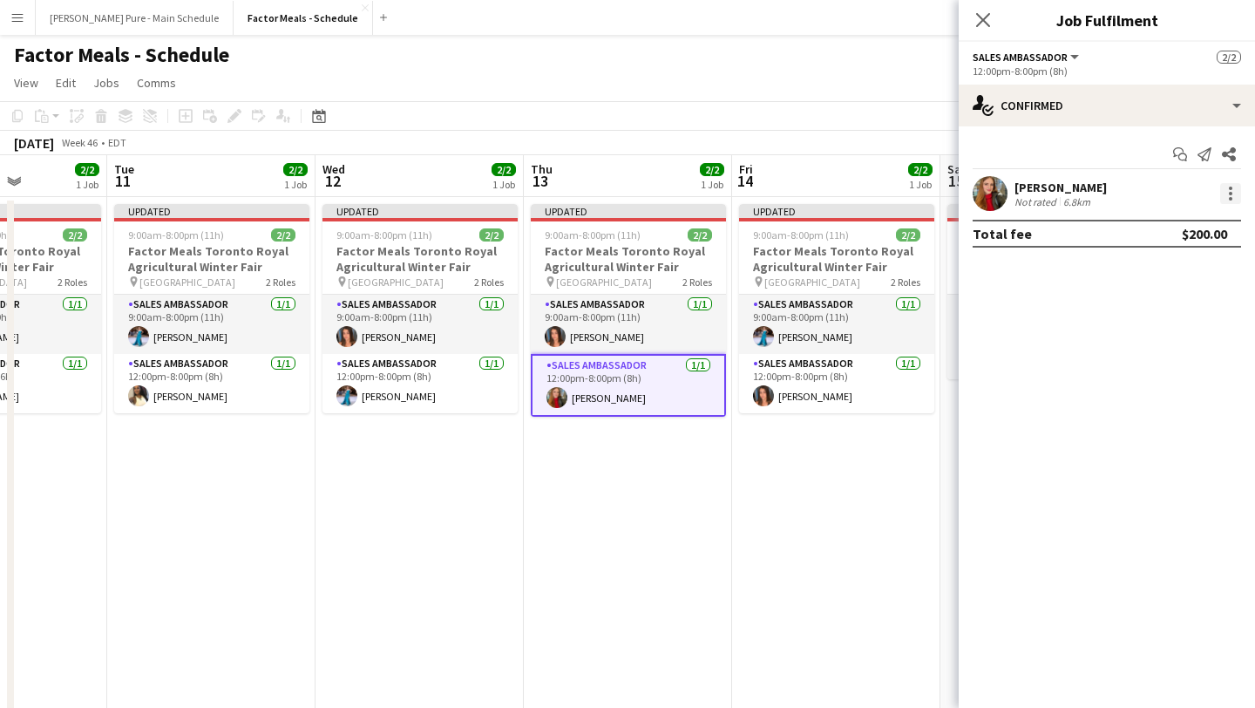
click at [1228, 189] on div at bounding box center [1230, 193] width 21 height 21
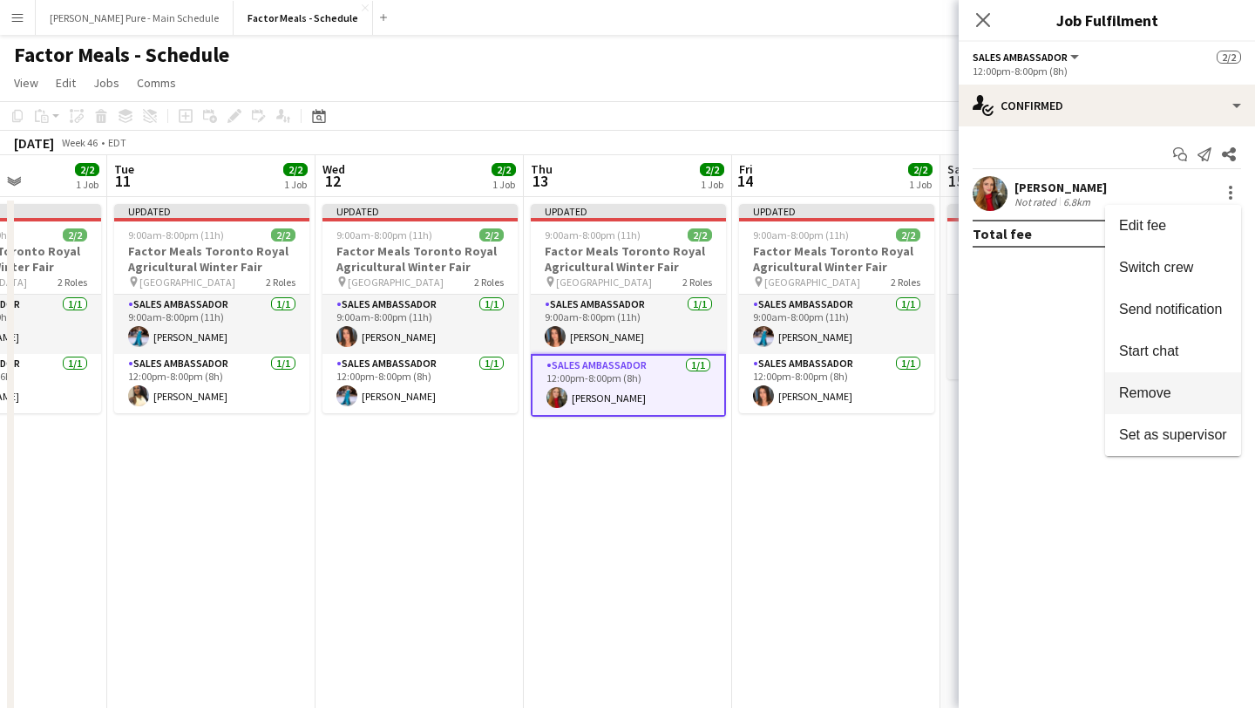
click at [1184, 397] on span "Remove" at bounding box center [1173, 393] width 108 height 16
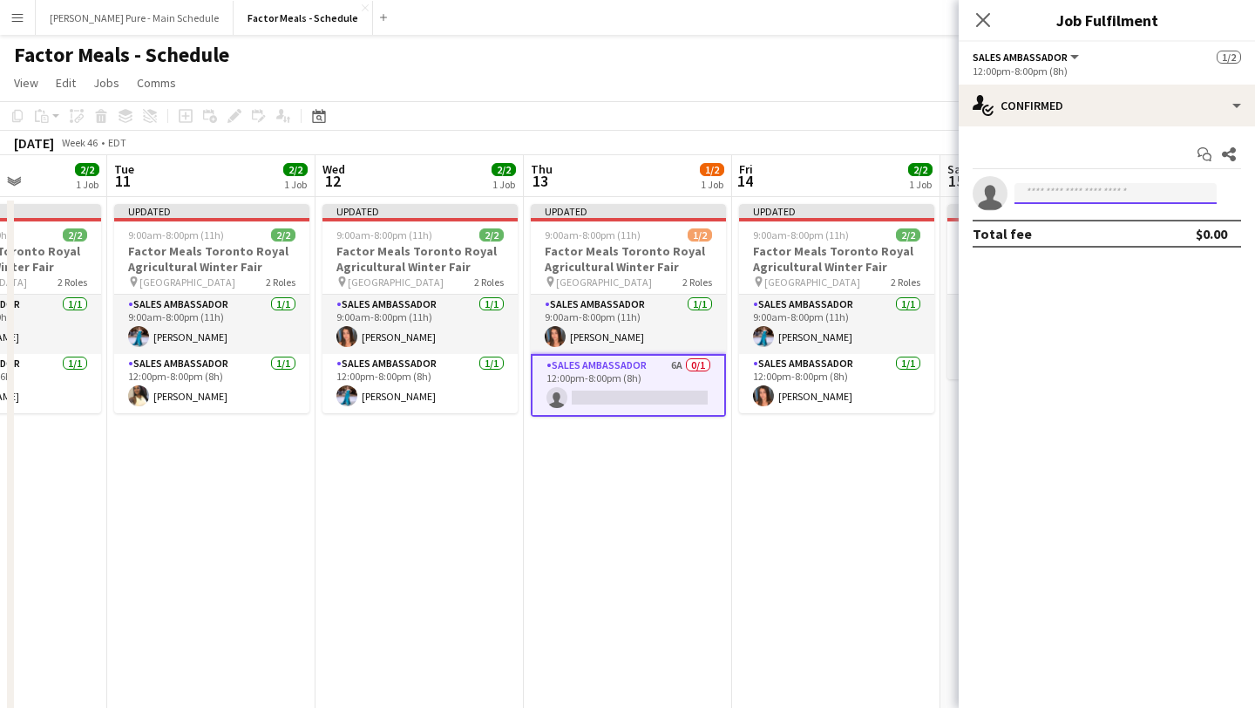
click at [1058, 192] on input at bounding box center [1116, 193] width 202 height 21
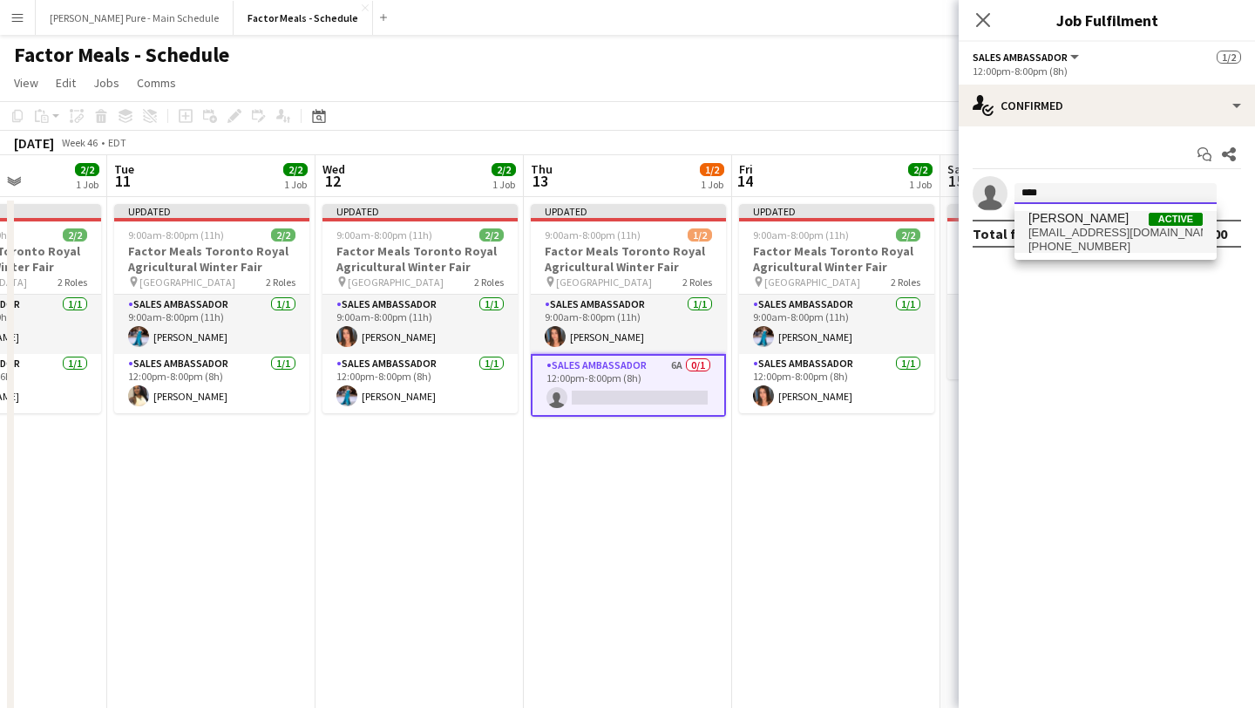
type input "****"
click at [1044, 233] on span "creatiffdawn@gmail.com" at bounding box center [1116, 233] width 174 height 14
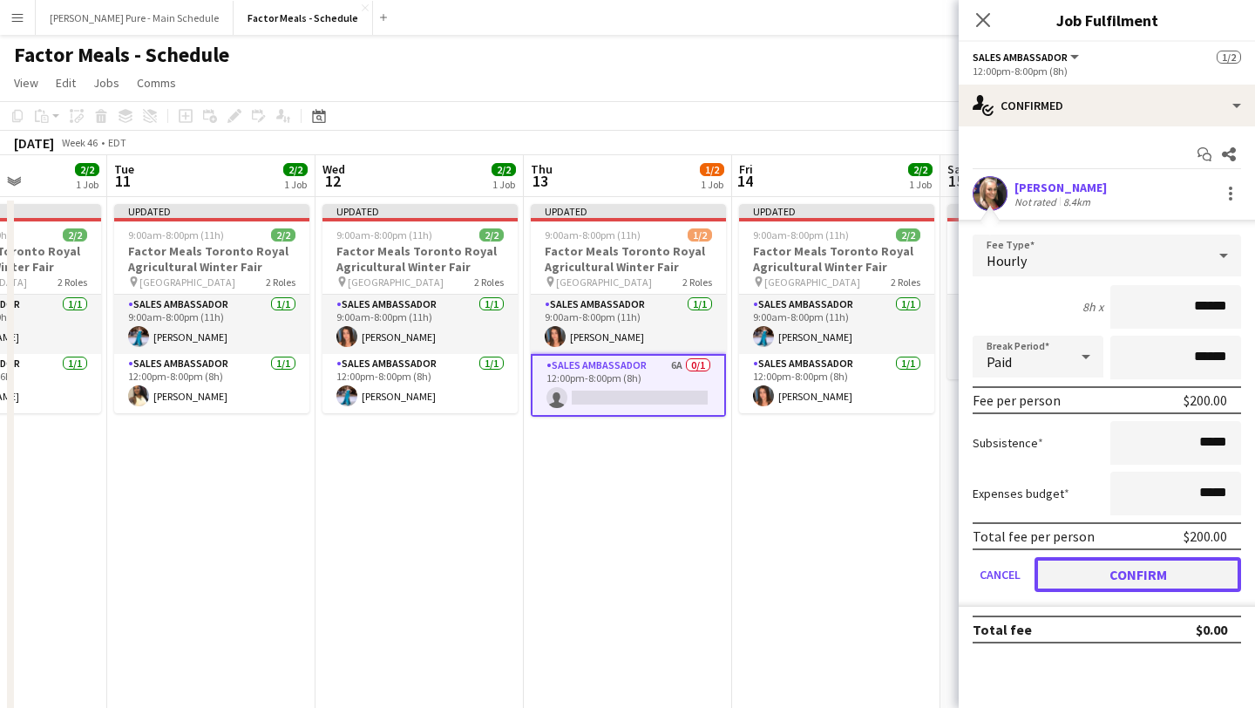
click at [1151, 583] on button "Confirm" at bounding box center [1138, 574] width 207 height 35
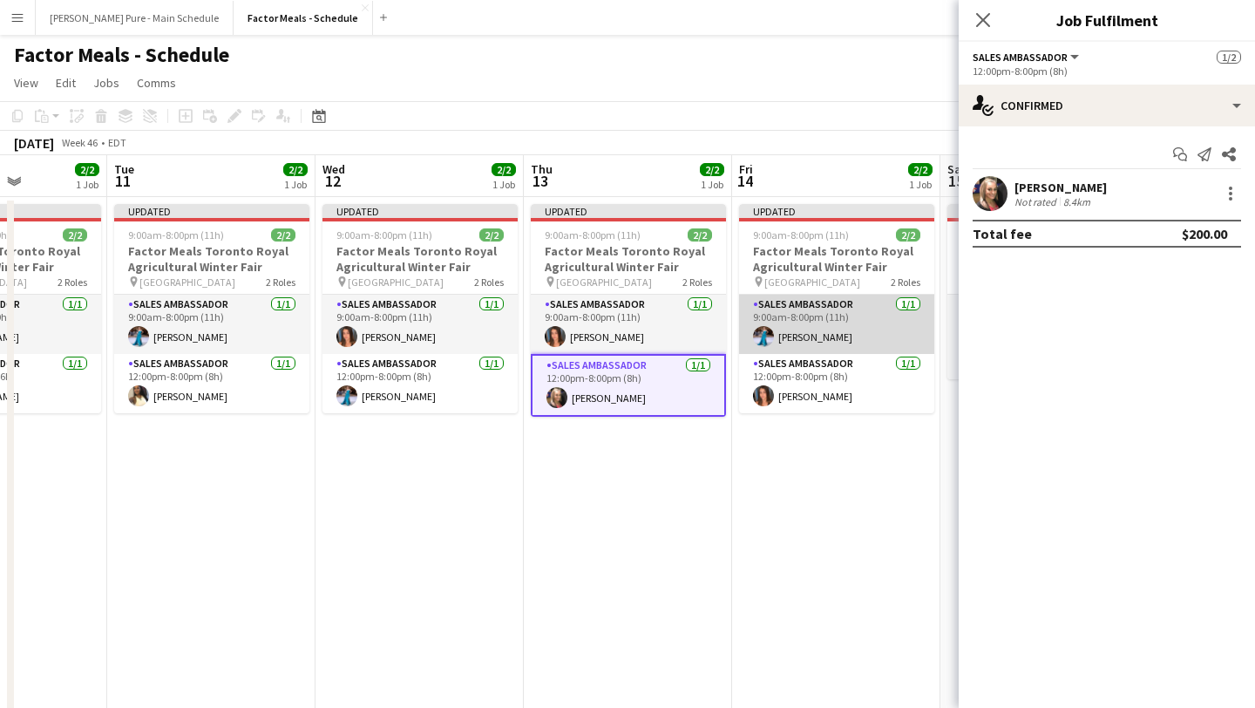
click at [841, 335] on app-card-role "Sales Ambassador 1/1 9:00am-8:00pm (11h) Tania Sharma" at bounding box center [836, 324] width 195 height 59
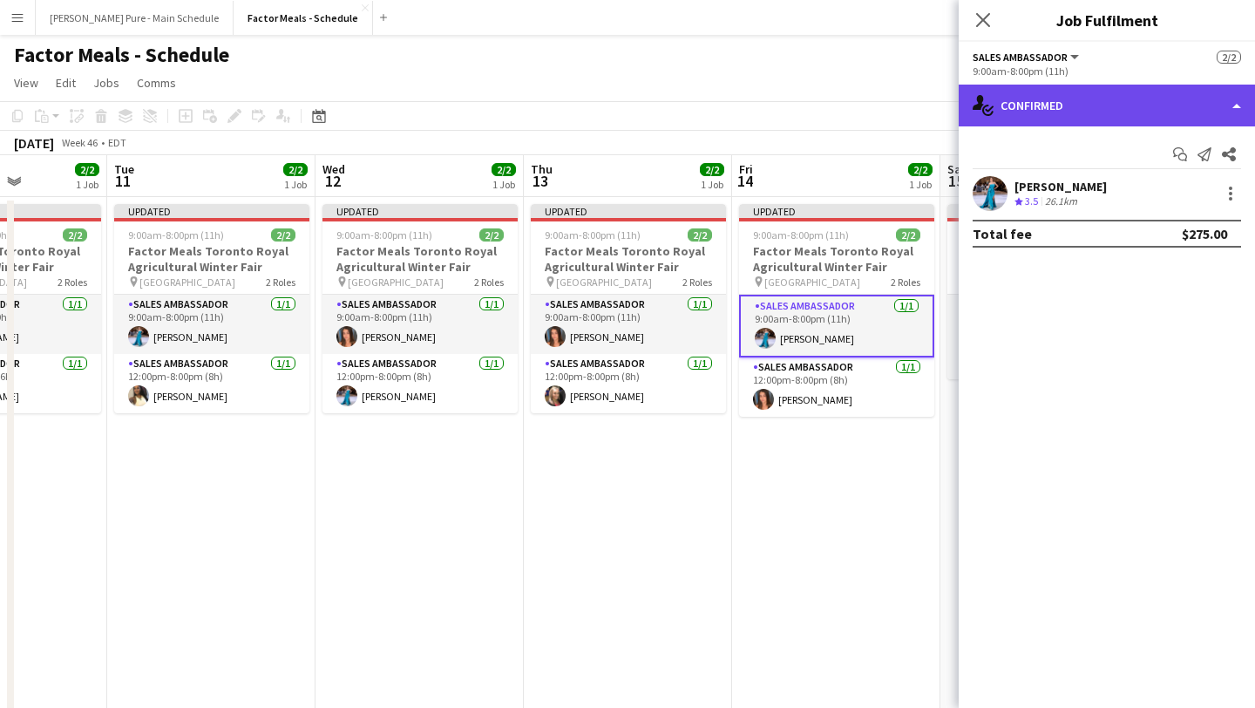
click at [1151, 100] on div "single-neutral-actions-check-2 Confirmed" at bounding box center [1107, 106] width 296 height 42
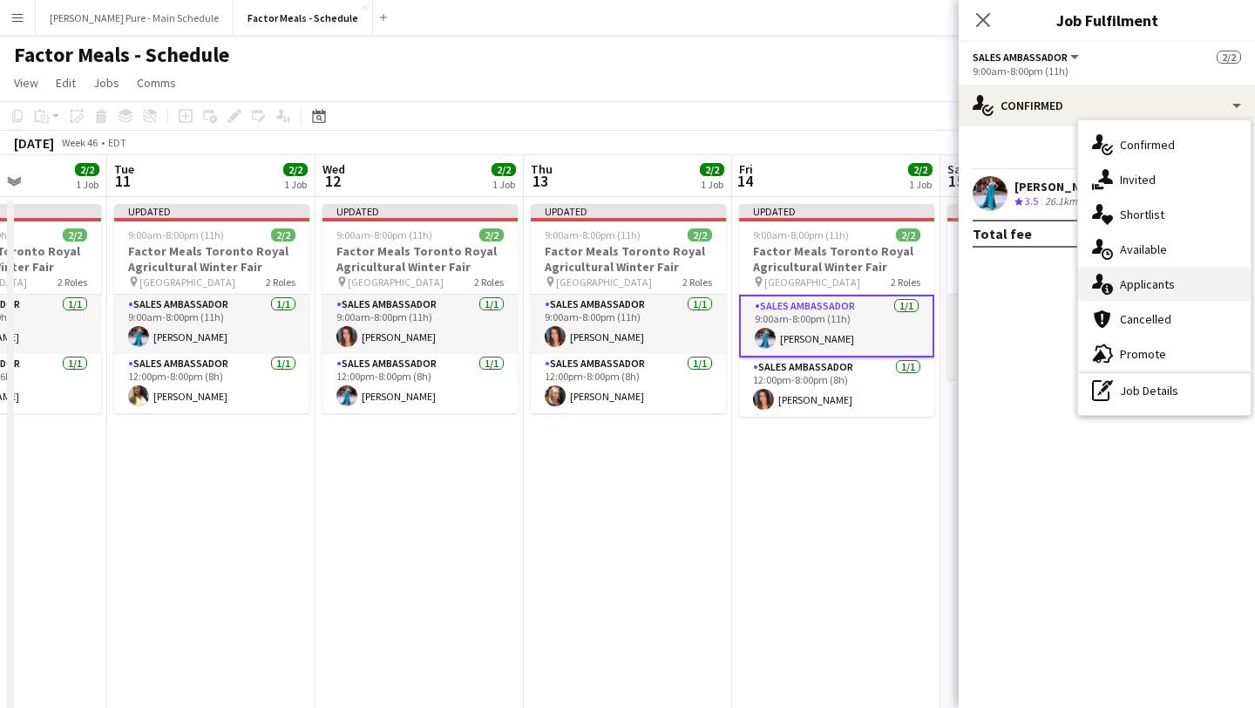
click at [1186, 287] on div "single-neutral-actions-information Applicants" at bounding box center [1164, 284] width 173 height 35
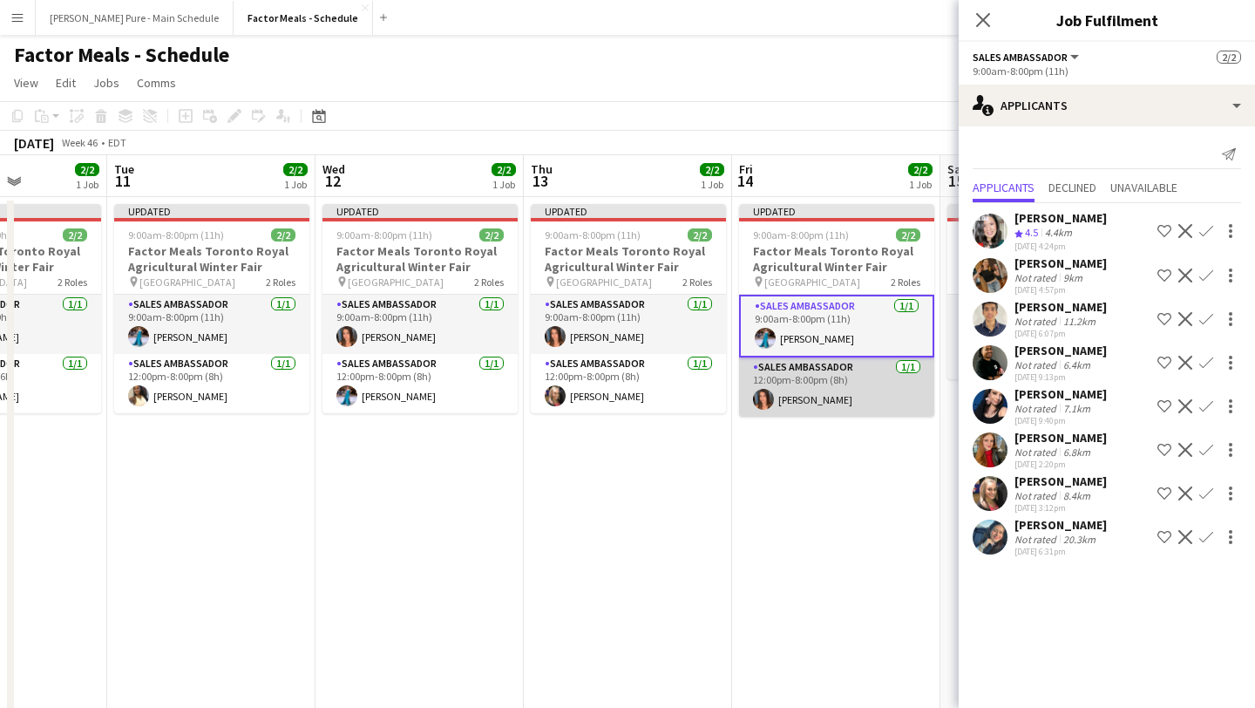
click at [851, 405] on app-card-role "Sales Ambassador 1/1 12:00pm-8:00pm (8h) Sara Thompson" at bounding box center [836, 386] width 195 height 59
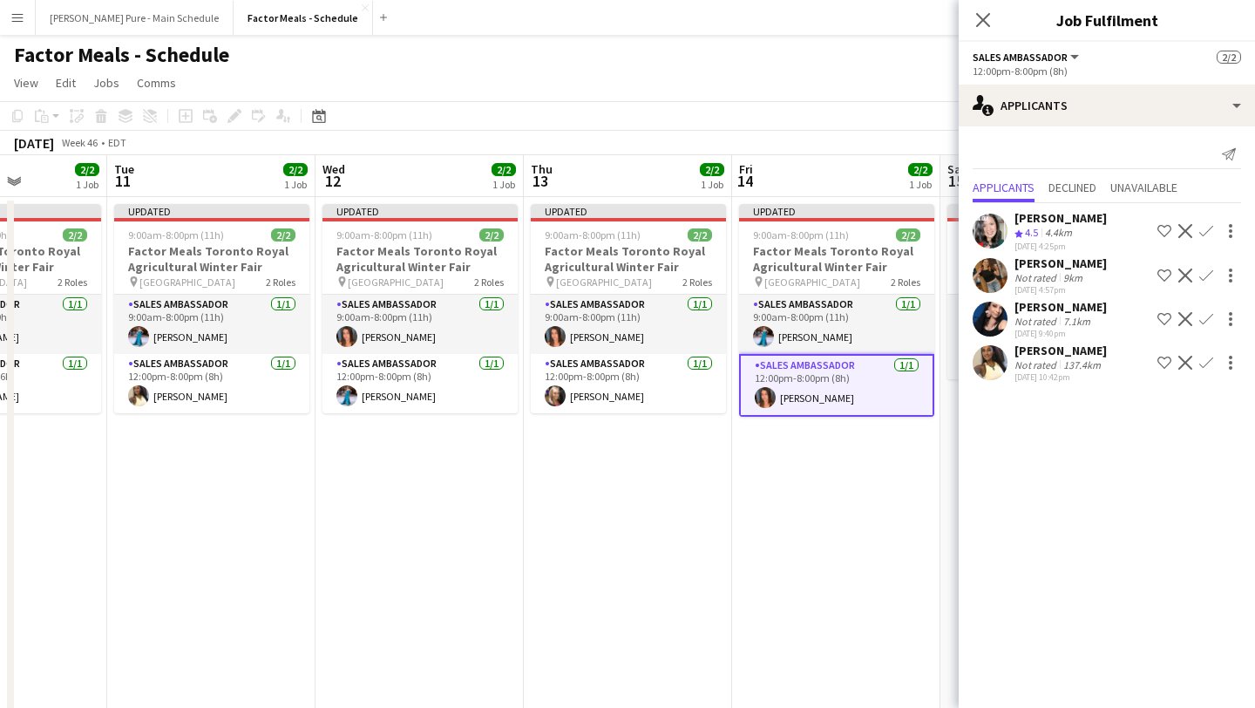
scroll to position [0, 791]
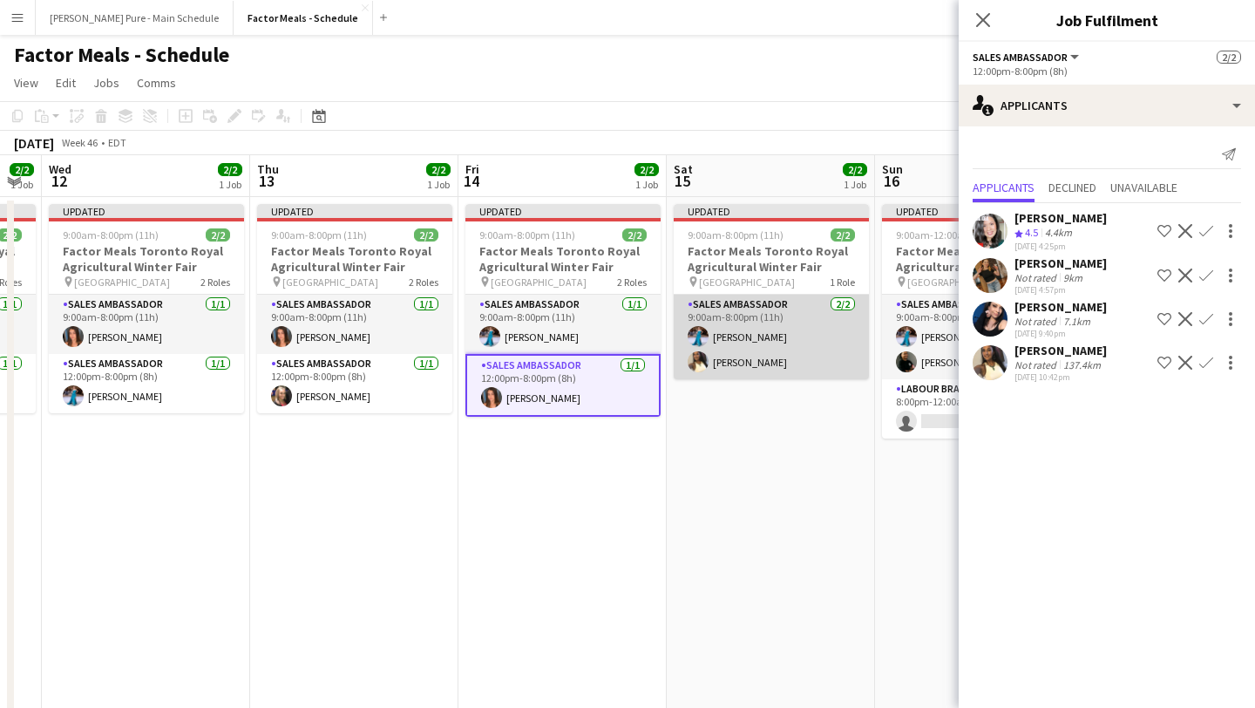
click at [771, 361] on app-card-role "Sales Ambassador 2/2 9:00am-8:00pm (11h) Tania Sharma Laurel Simon" at bounding box center [771, 337] width 195 height 85
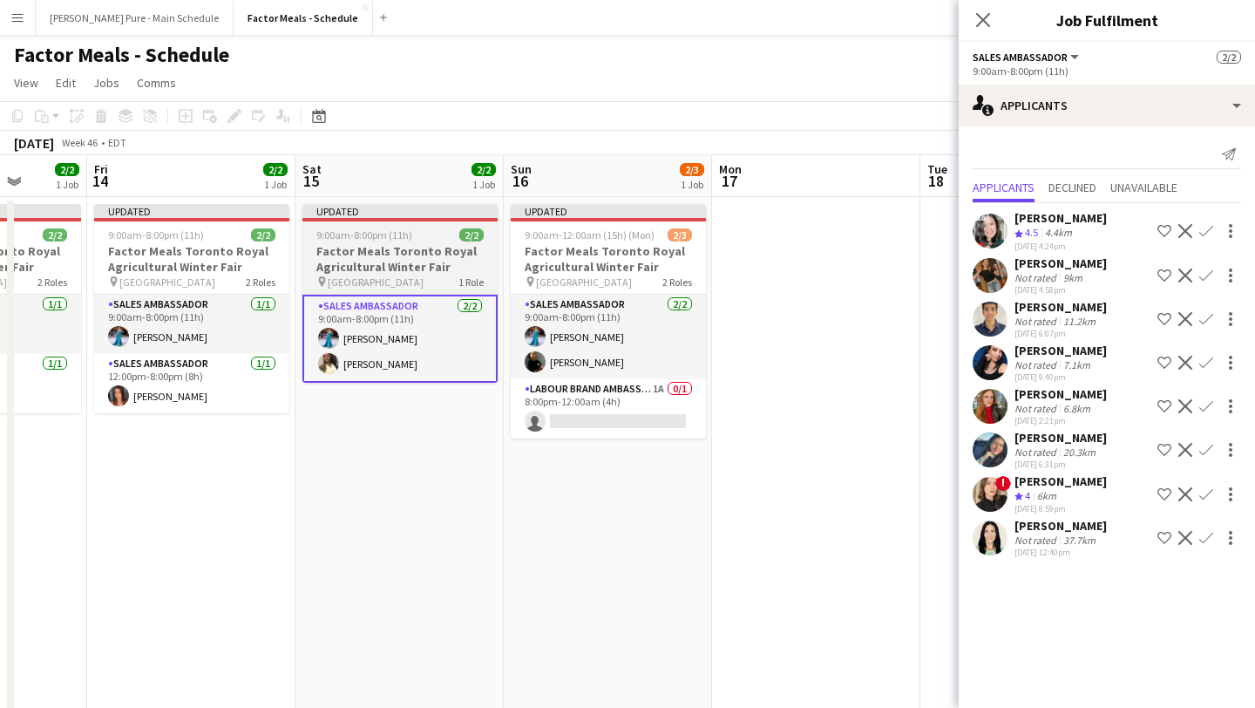
scroll to position [0, 730]
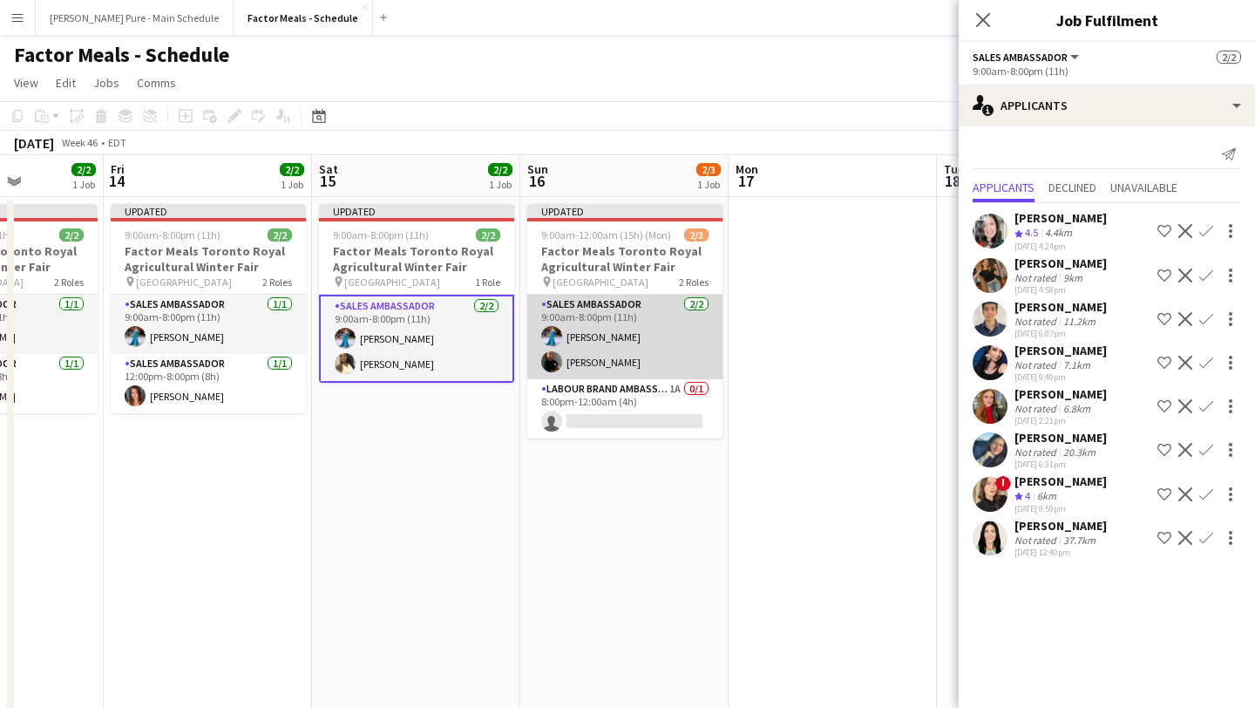
click at [630, 344] on app-card-role "Sales Ambassador 2/2 9:00am-8:00pm (11h) Tania Sharma Philip De Souza" at bounding box center [624, 337] width 195 height 85
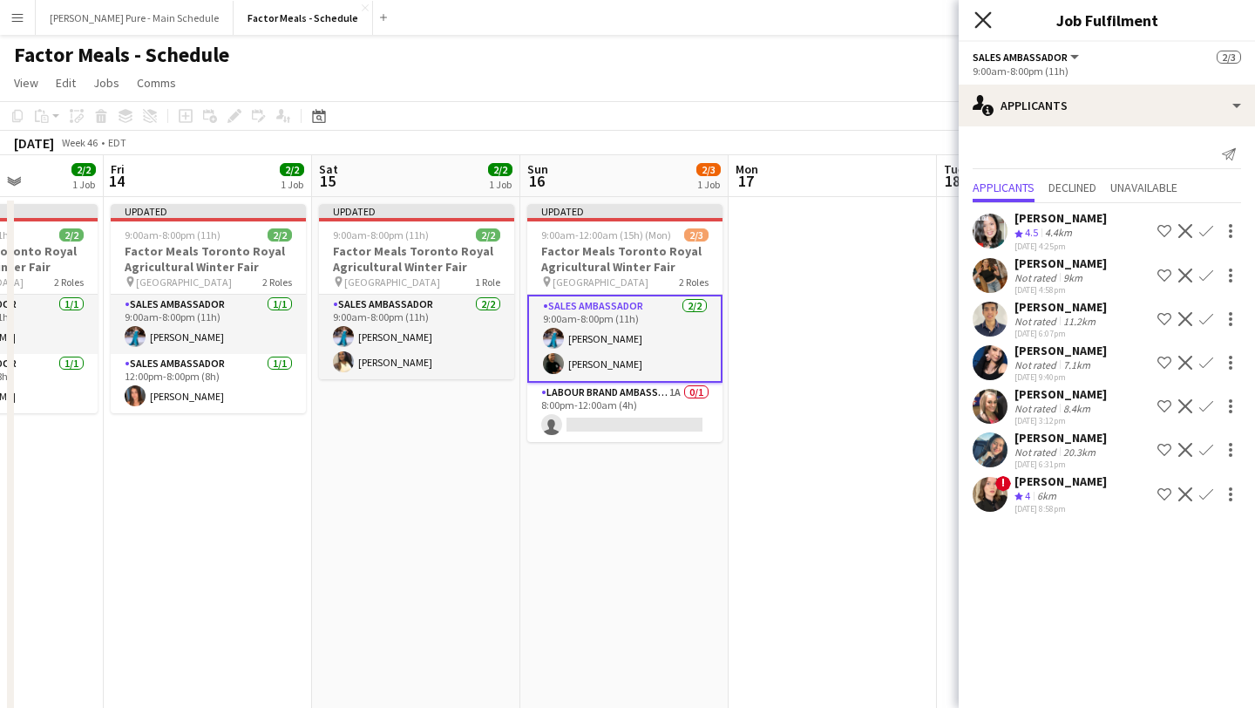
click at [980, 18] on icon "Close pop-in" at bounding box center [982, 19] width 17 height 17
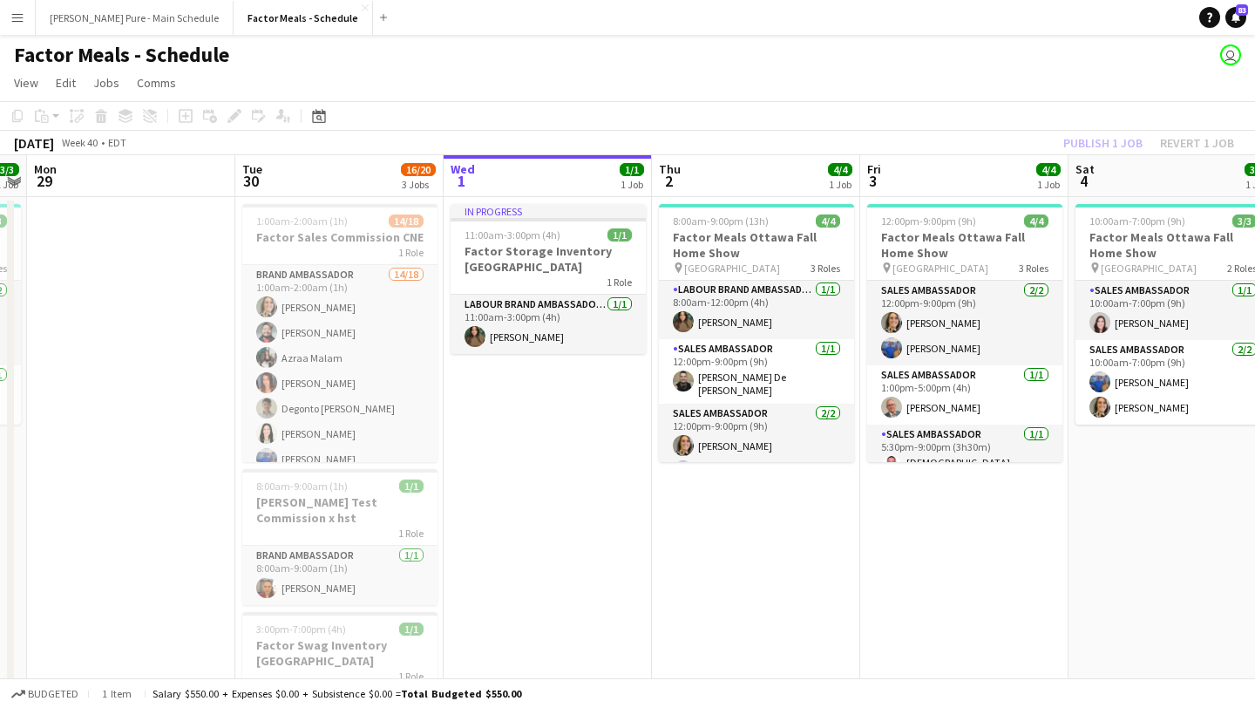
scroll to position [0, 389]
click at [327, 232] on h3 "Factor Sales Commission CNE" at bounding box center [340, 237] width 195 height 16
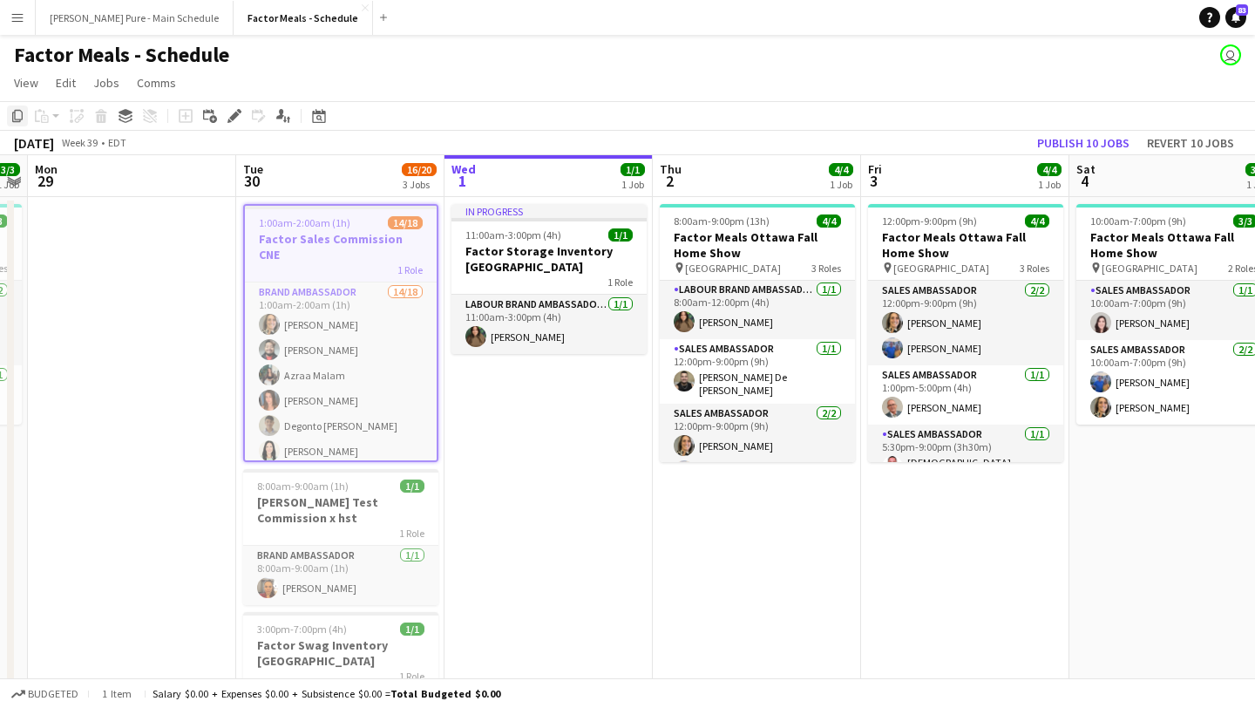
click at [21, 114] on icon "Copy" at bounding box center [17, 116] width 14 height 14
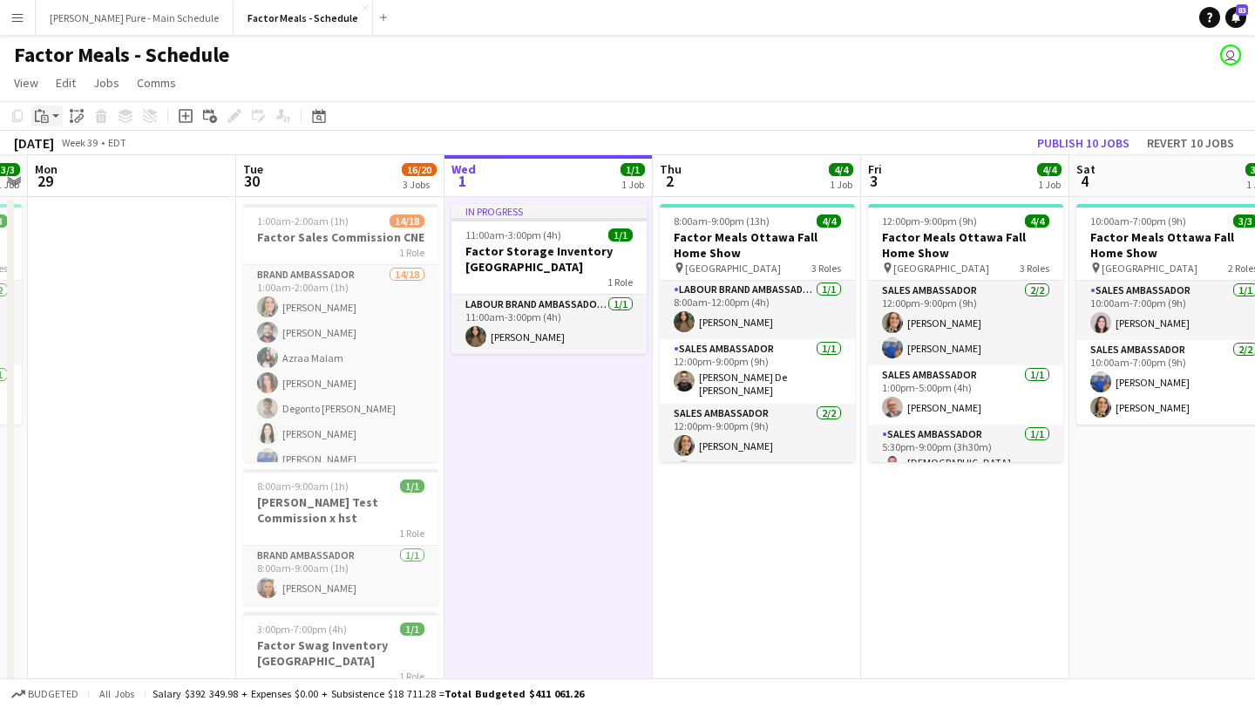
click at [53, 118] on app-action-btn "Paste" at bounding box center [46, 115] width 31 height 21
click at [66, 149] on link "Paste Command V" at bounding box center [115, 149] width 138 height 16
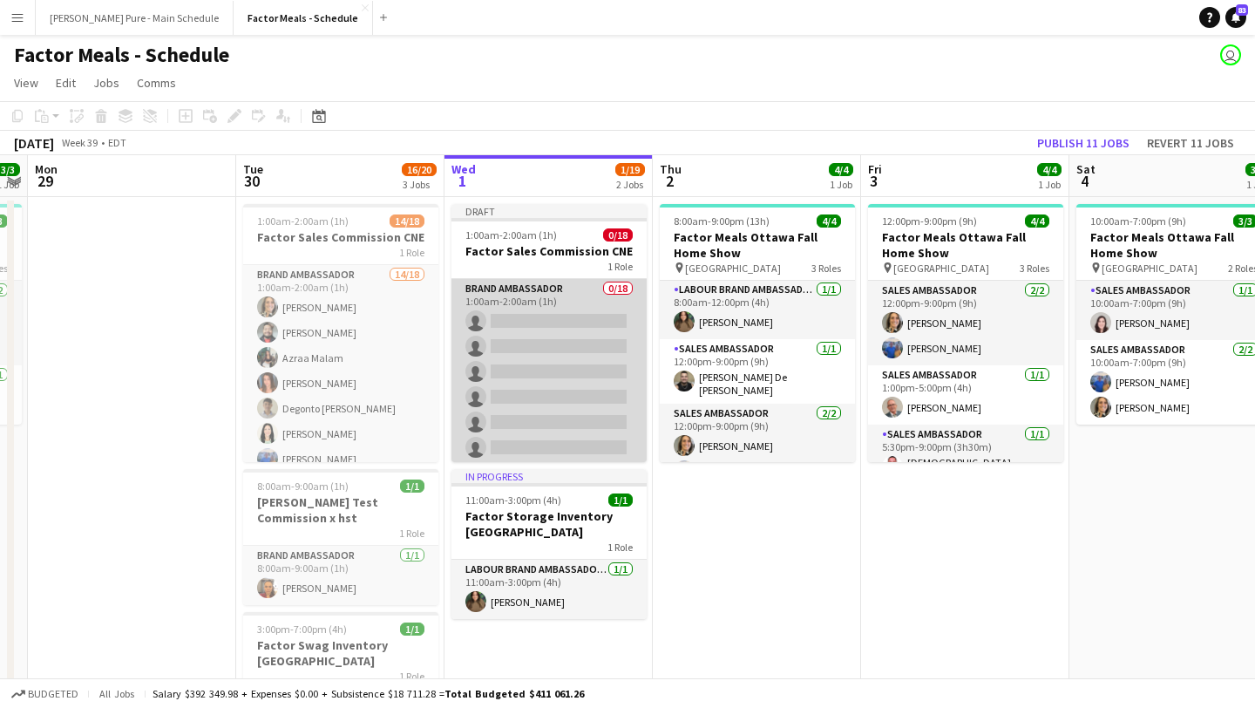
click at [527, 316] on app-card-role "Brand Ambassador 0/18 1:00am-2:00am (1h) single-neutral-actions single-neutral-…" at bounding box center [548, 523] width 195 height 489
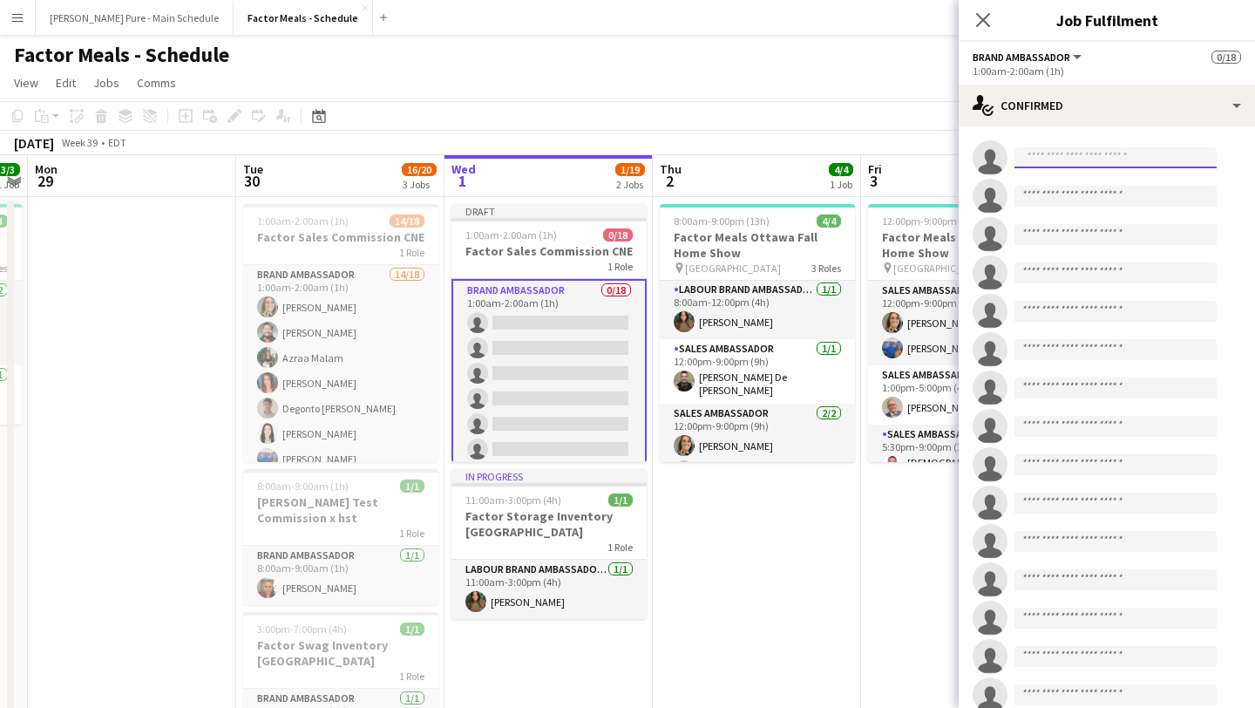
click at [1119, 147] on input at bounding box center [1116, 157] width 202 height 21
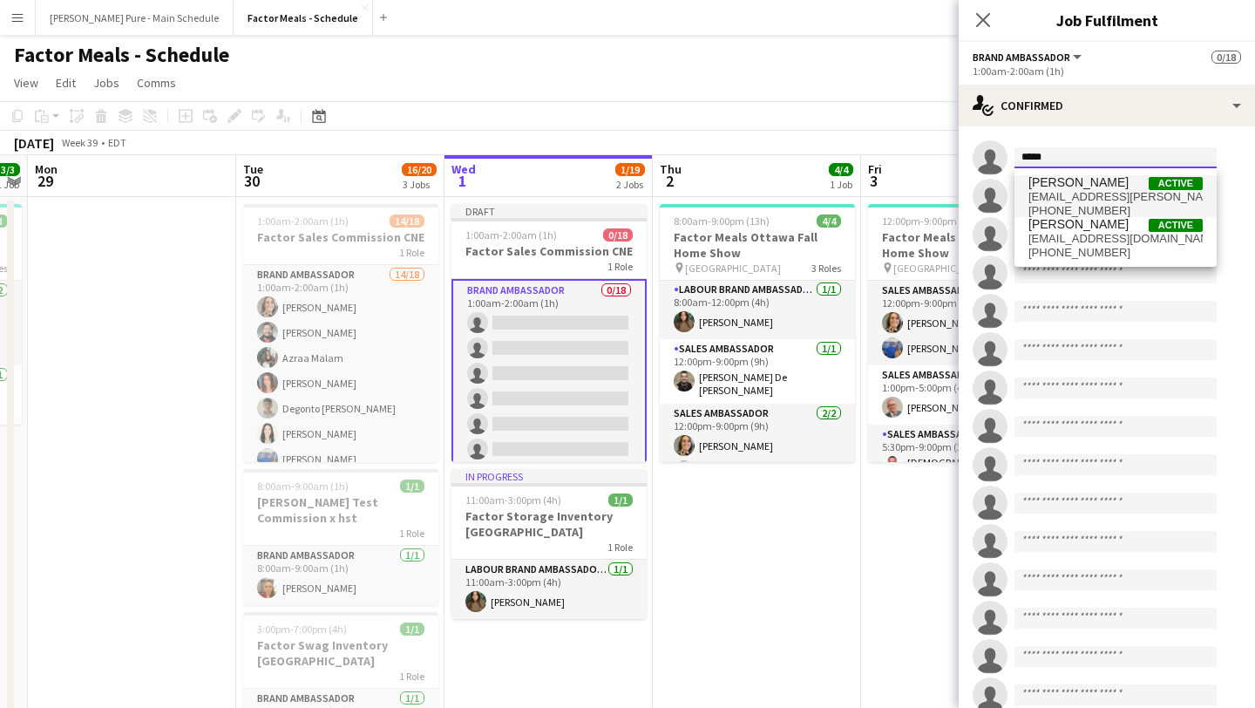
type input "*****"
click at [1107, 187] on span "Laurel Simon Active" at bounding box center [1116, 182] width 174 height 15
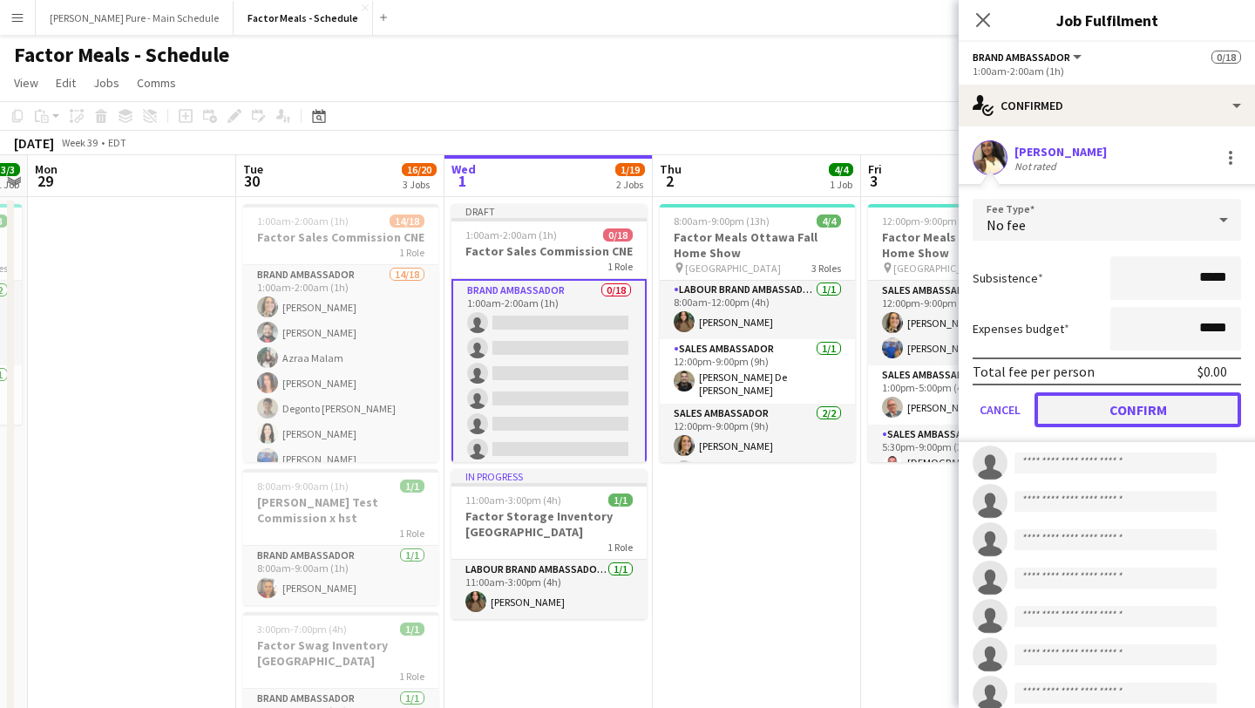
click at [1136, 406] on button "Confirm" at bounding box center [1138, 409] width 207 height 35
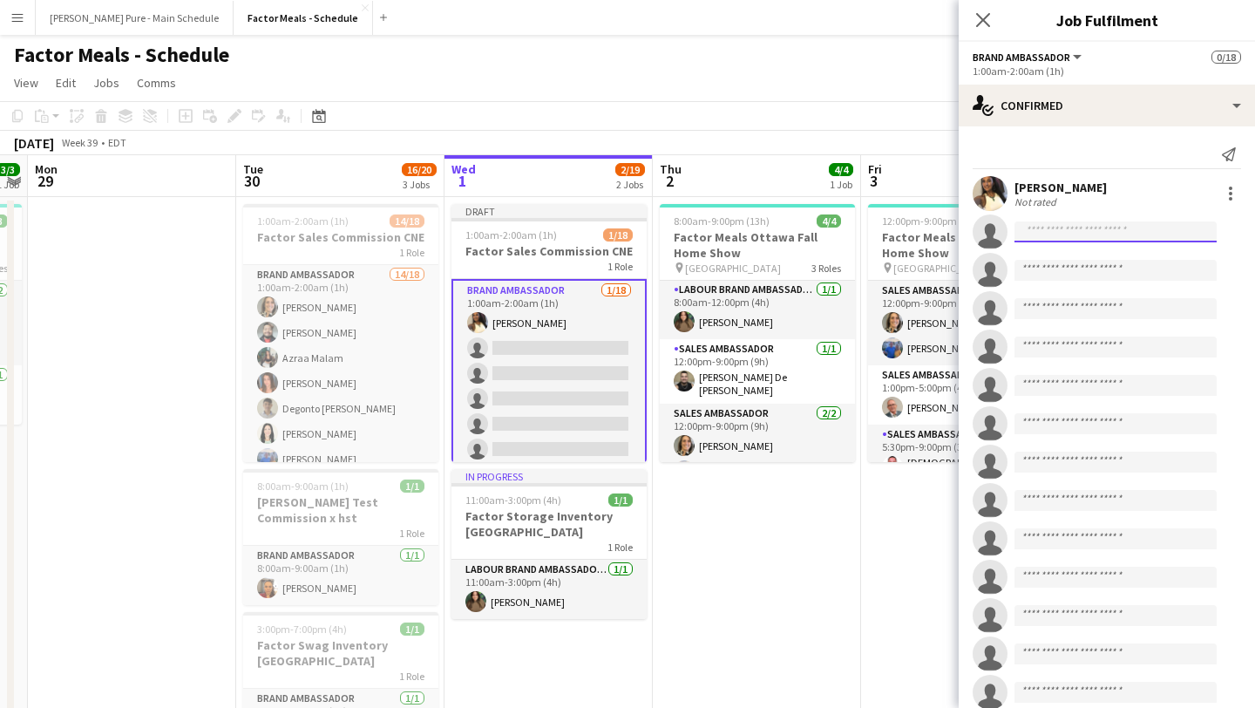
click at [1073, 227] on input at bounding box center [1116, 231] width 202 height 21
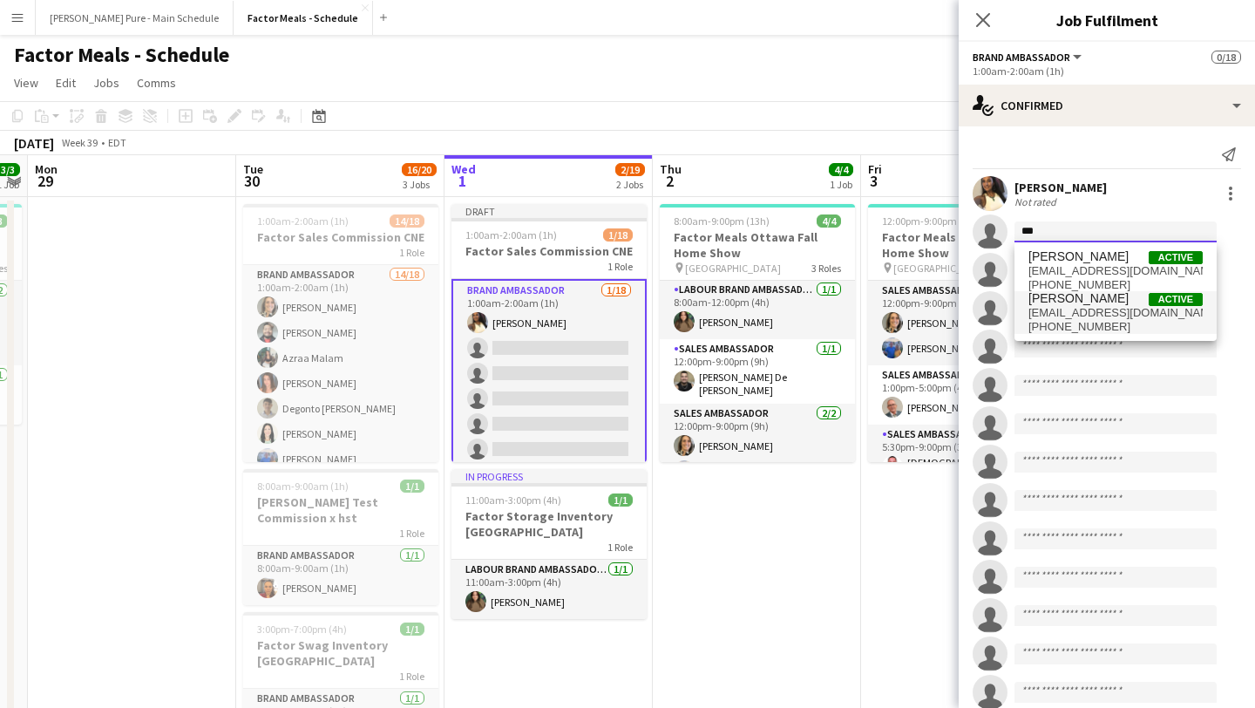
type input "***"
click at [1112, 309] on span "creatiffdawn@gmail.com" at bounding box center [1116, 313] width 174 height 14
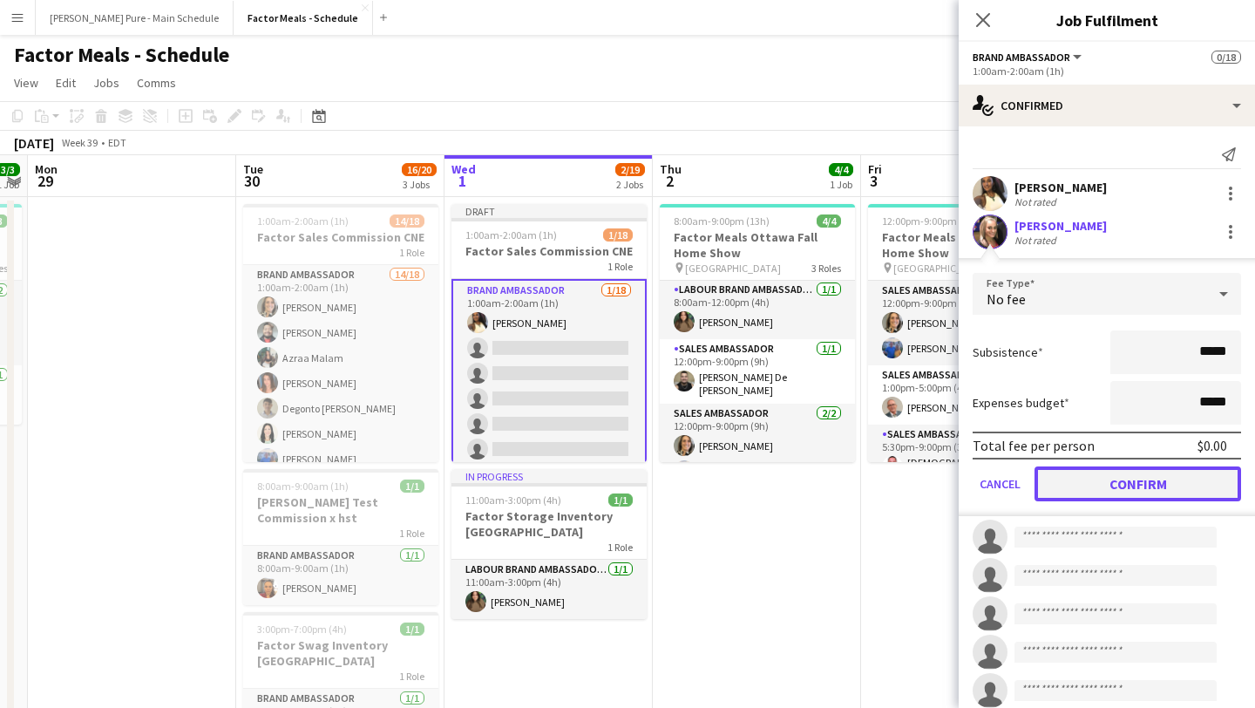
click at [1127, 489] on button "Confirm" at bounding box center [1138, 483] width 207 height 35
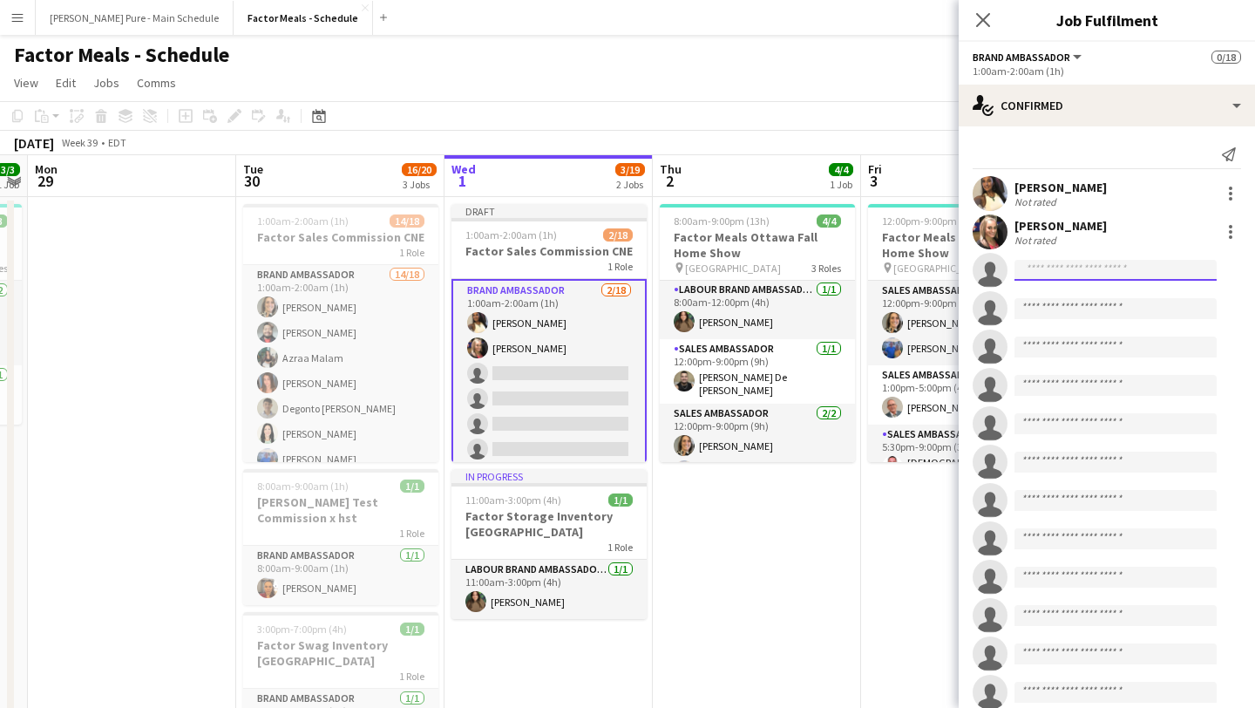
click at [1070, 266] on input at bounding box center [1116, 270] width 202 height 21
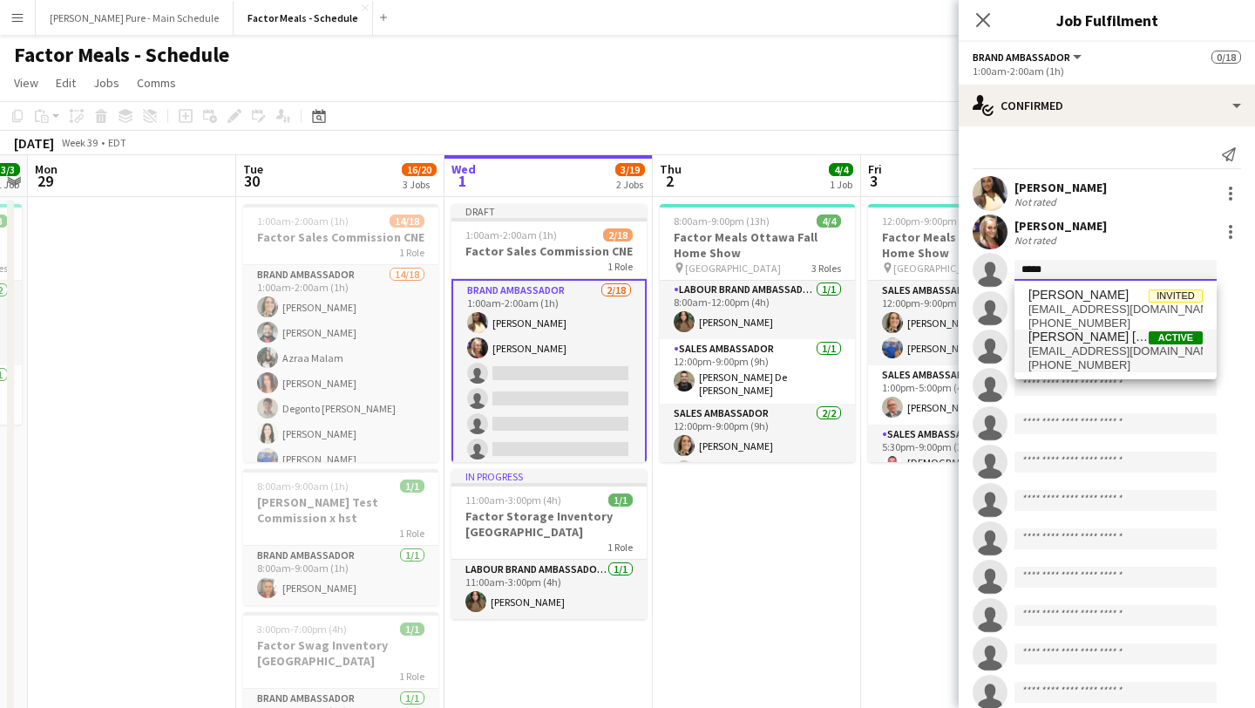
type input "*****"
click at [1069, 344] on span "joycesilvadesmond@hotmail.com" at bounding box center [1116, 351] width 174 height 14
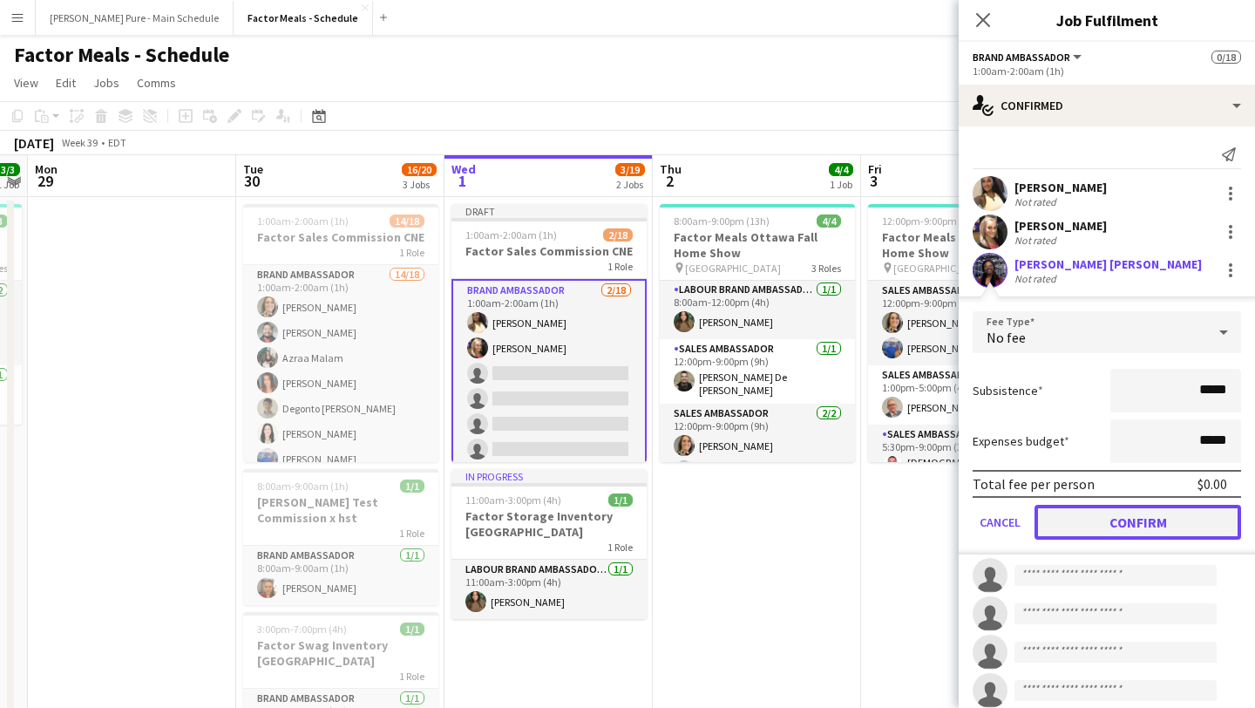
click at [1133, 521] on button "Confirm" at bounding box center [1138, 522] width 207 height 35
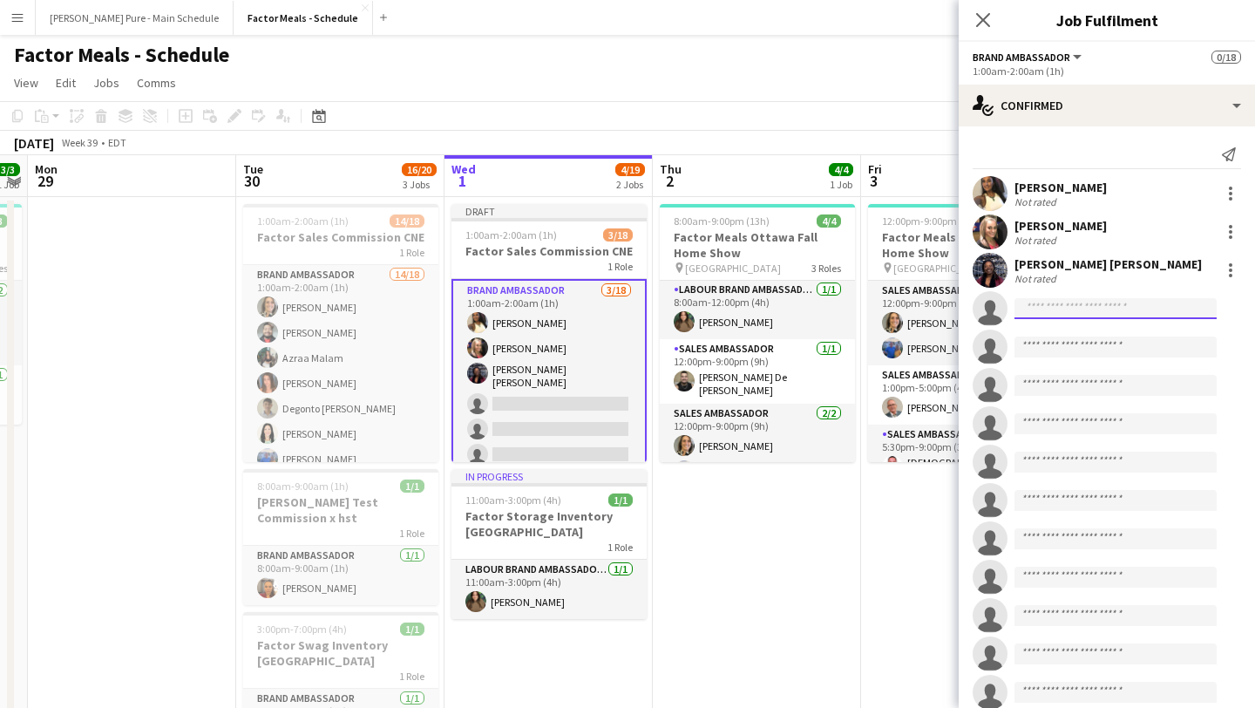
click at [1060, 307] on input at bounding box center [1116, 308] width 202 height 21
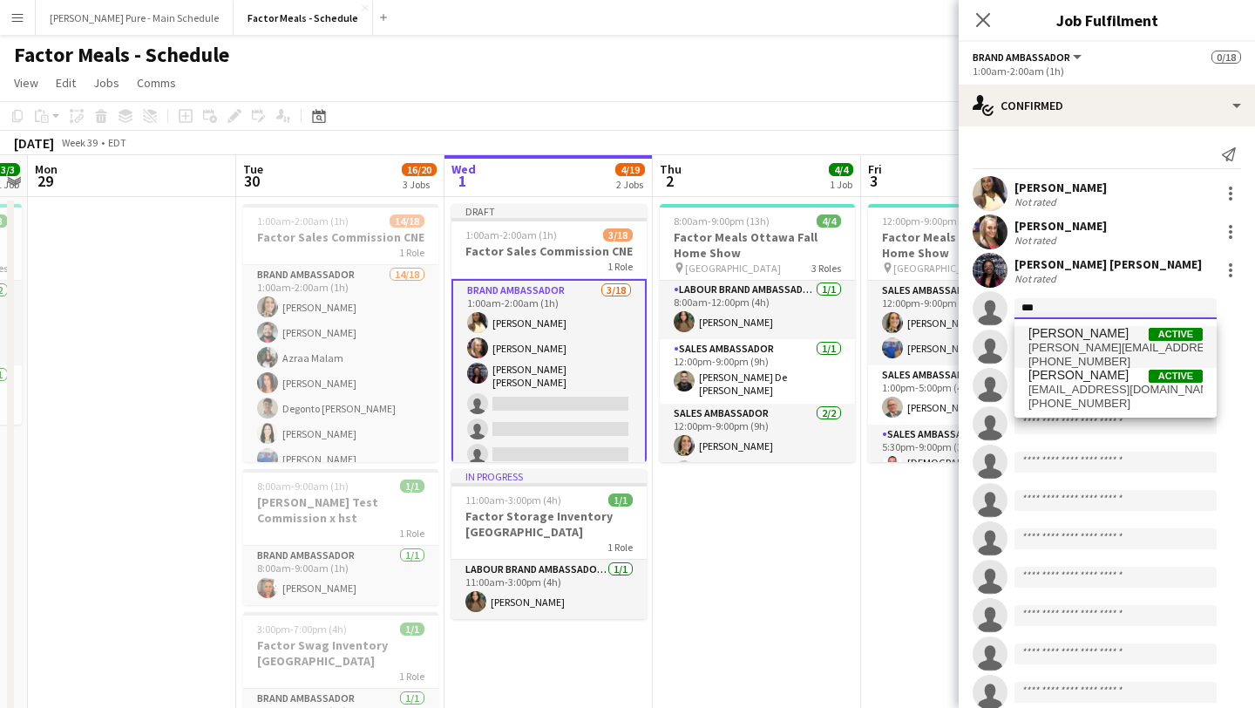
type input "***"
click at [1060, 337] on span "[PERSON_NAME]" at bounding box center [1079, 333] width 100 height 15
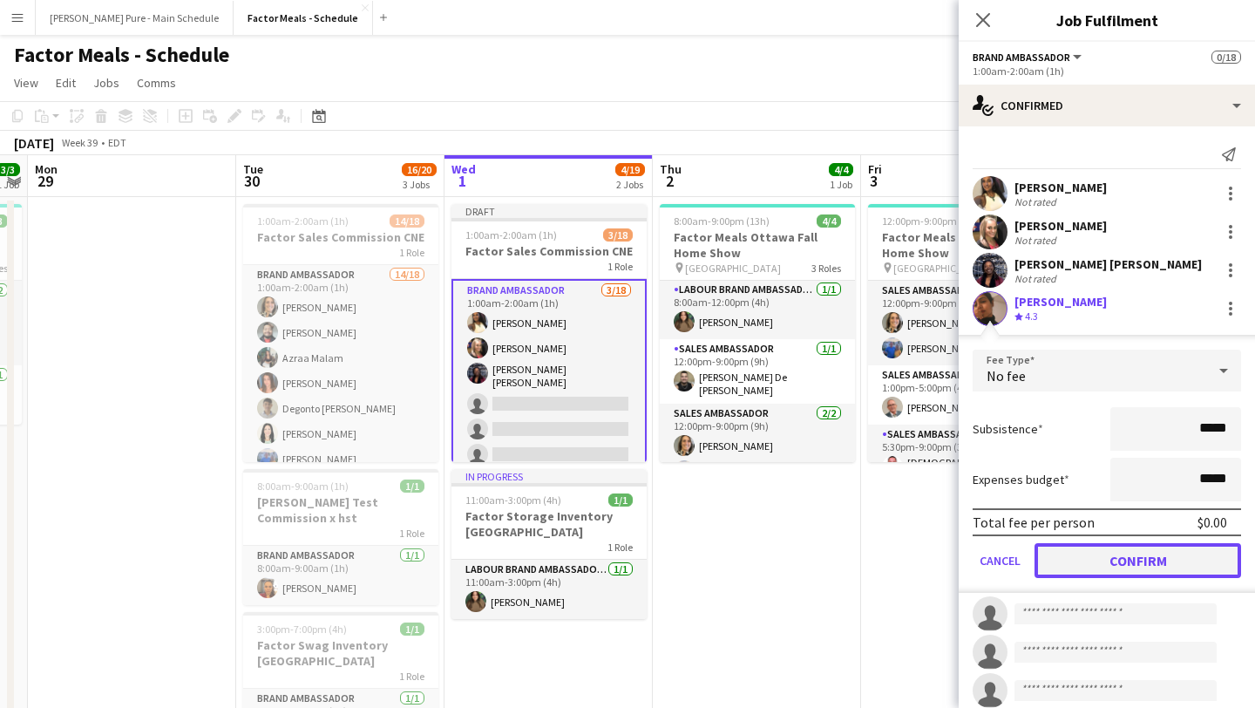
click at [1181, 554] on button "Confirm" at bounding box center [1138, 560] width 207 height 35
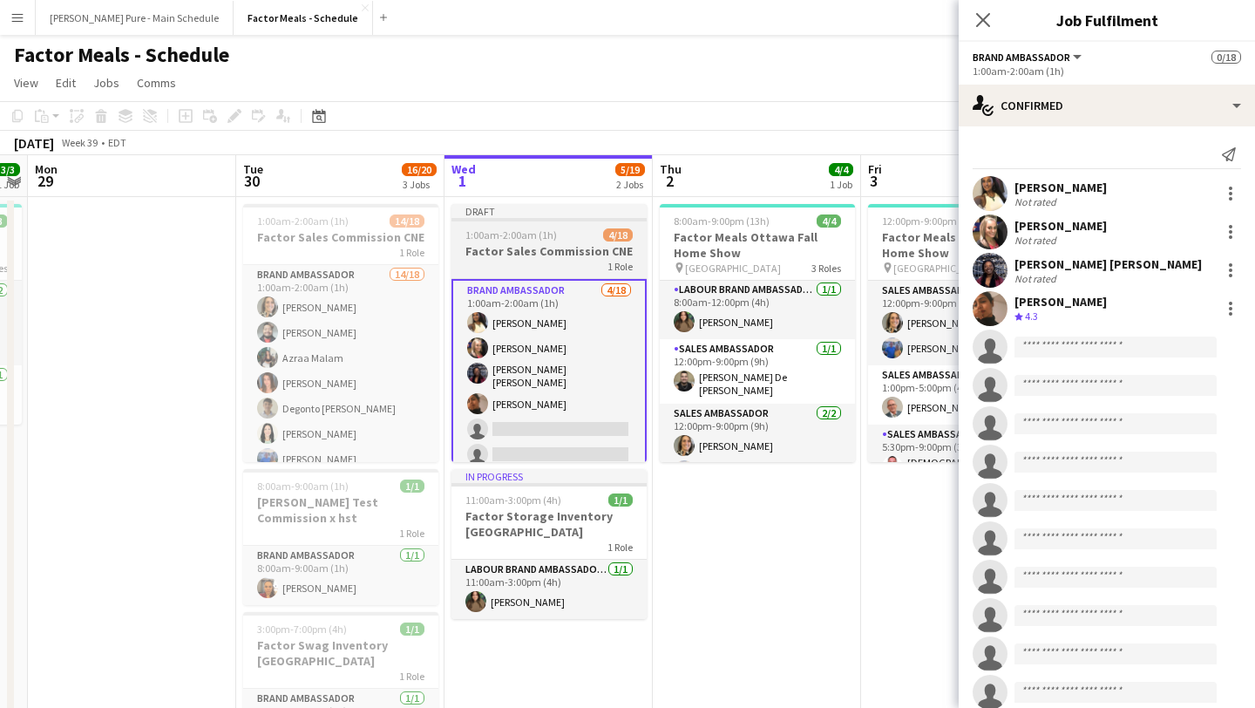
click at [540, 229] on span "1:00am-2:00am (1h)" at bounding box center [511, 234] width 92 height 13
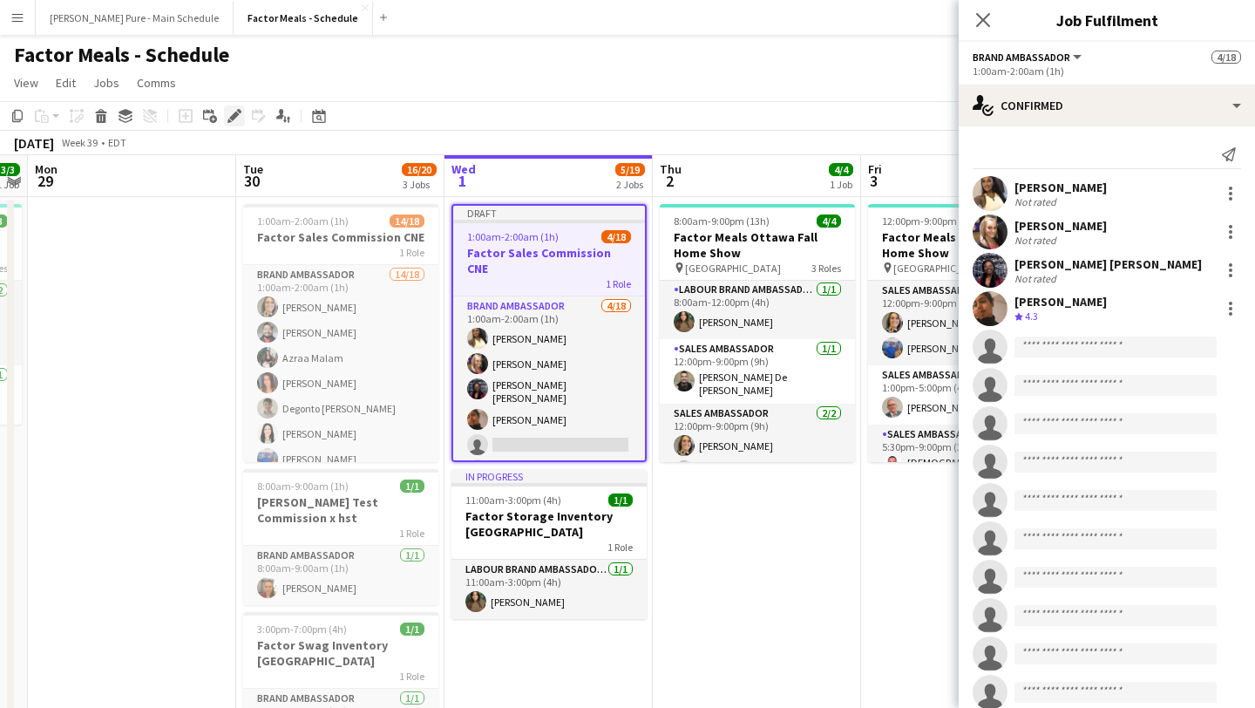
click at [227, 105] on div "Edit" at bounding box center [234, 115] width 21 height 21
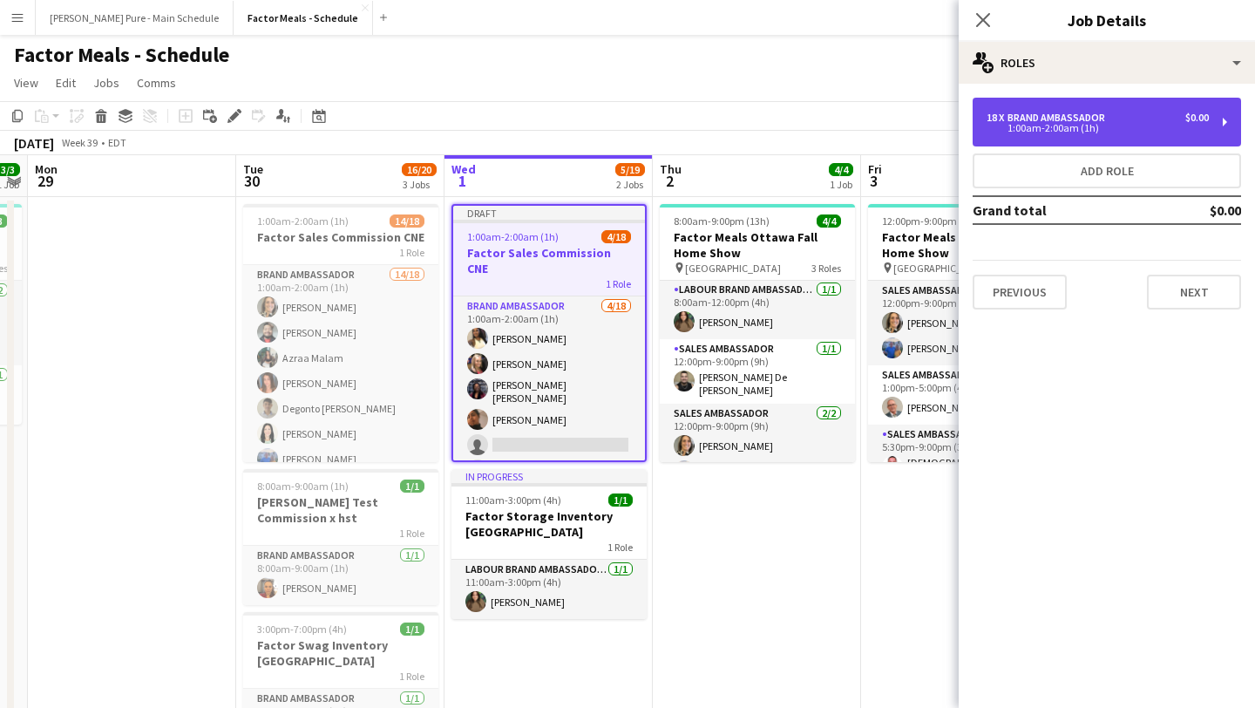
click at [1037, 124] on div "1:00am-2:00am (1h)" at bounding box center [1098, 128] width 222 height 9
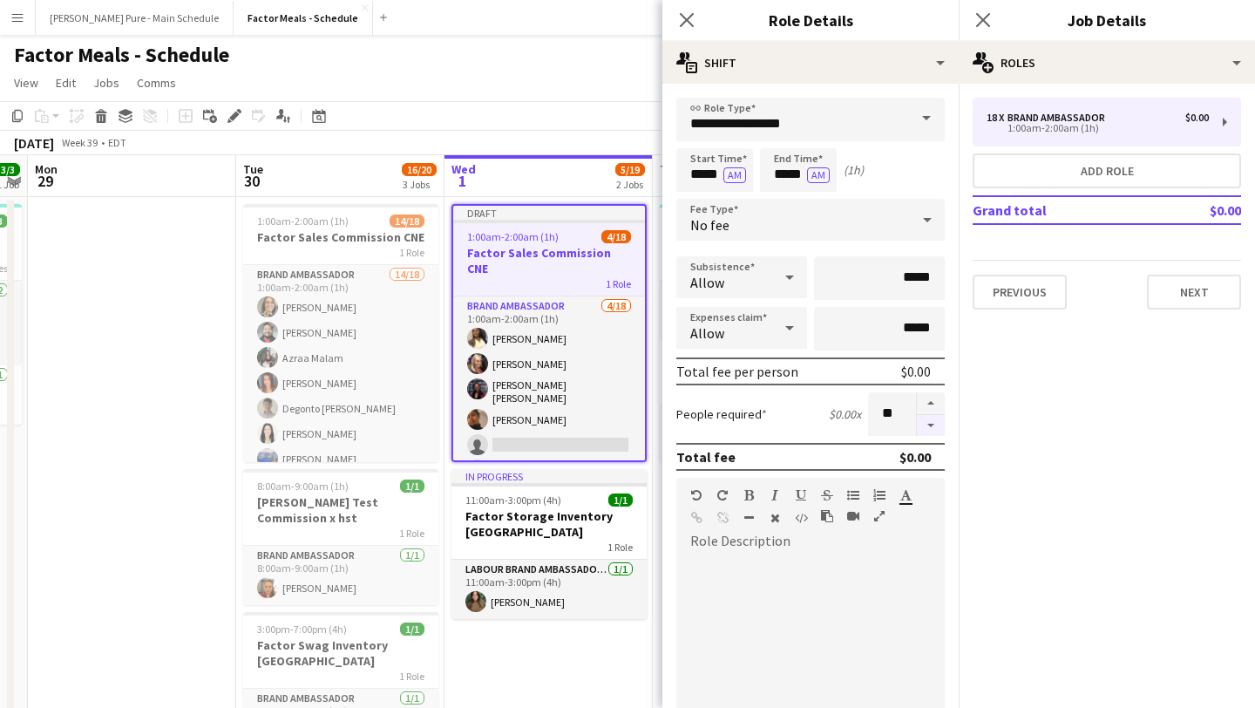
click at [931, 429] on button "button" at bounding box center [931, 426] width 28 height 22
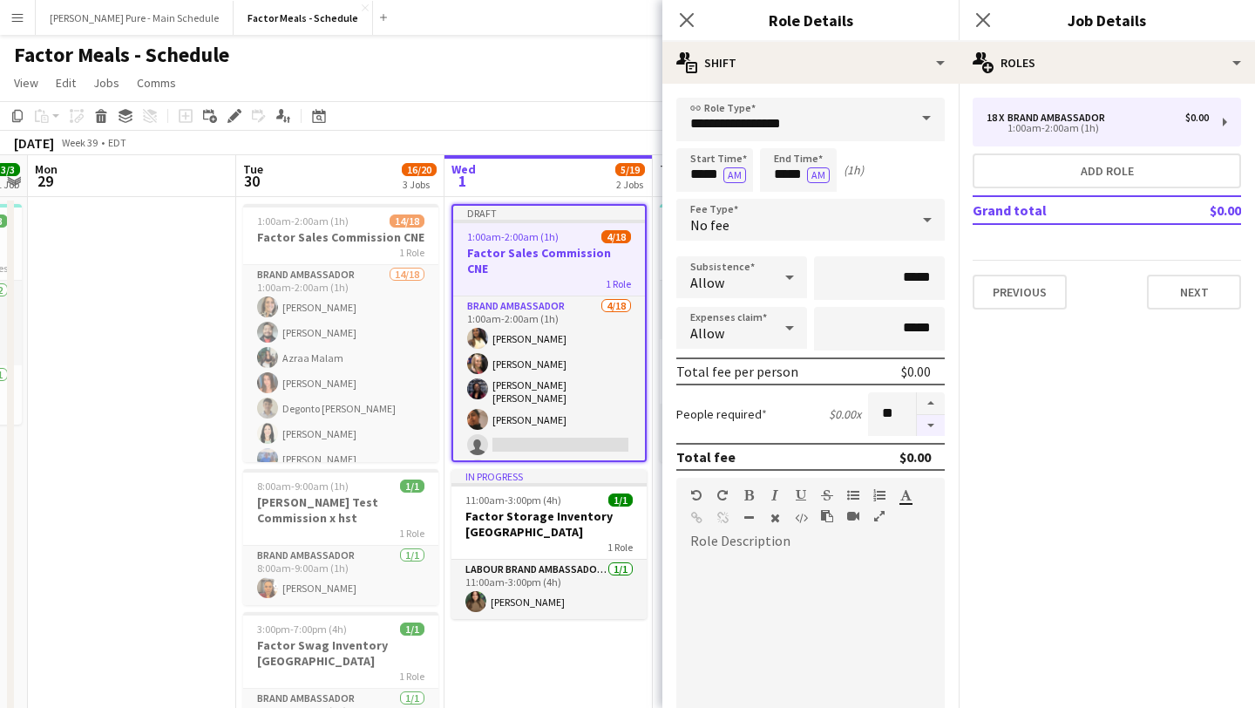
click at [931, 424] on button "button" at bounding box center [931, 426] width 28 height 22
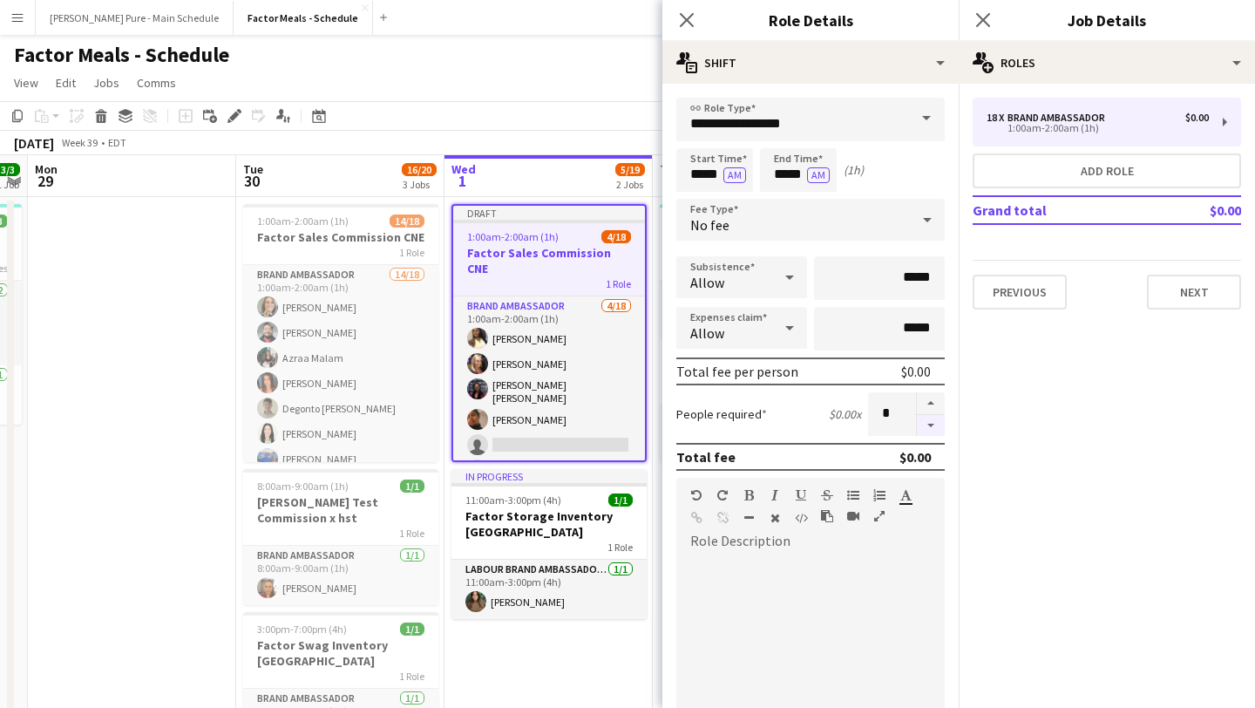
click at [931, 424] on button "button" at bounding box center [931, 426] width 28 height 22
type input "*"
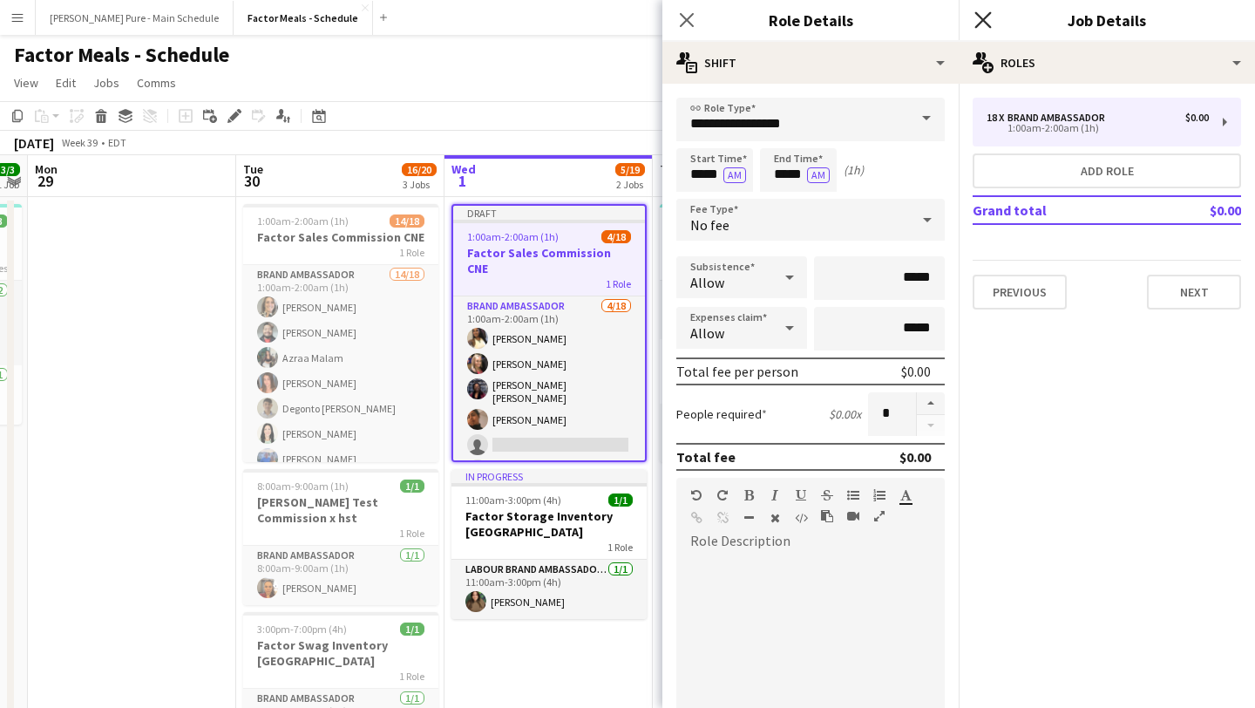
click at [977, 20] on icon "Close pop-in" at bounding box center [982, 19] width 17 height 17
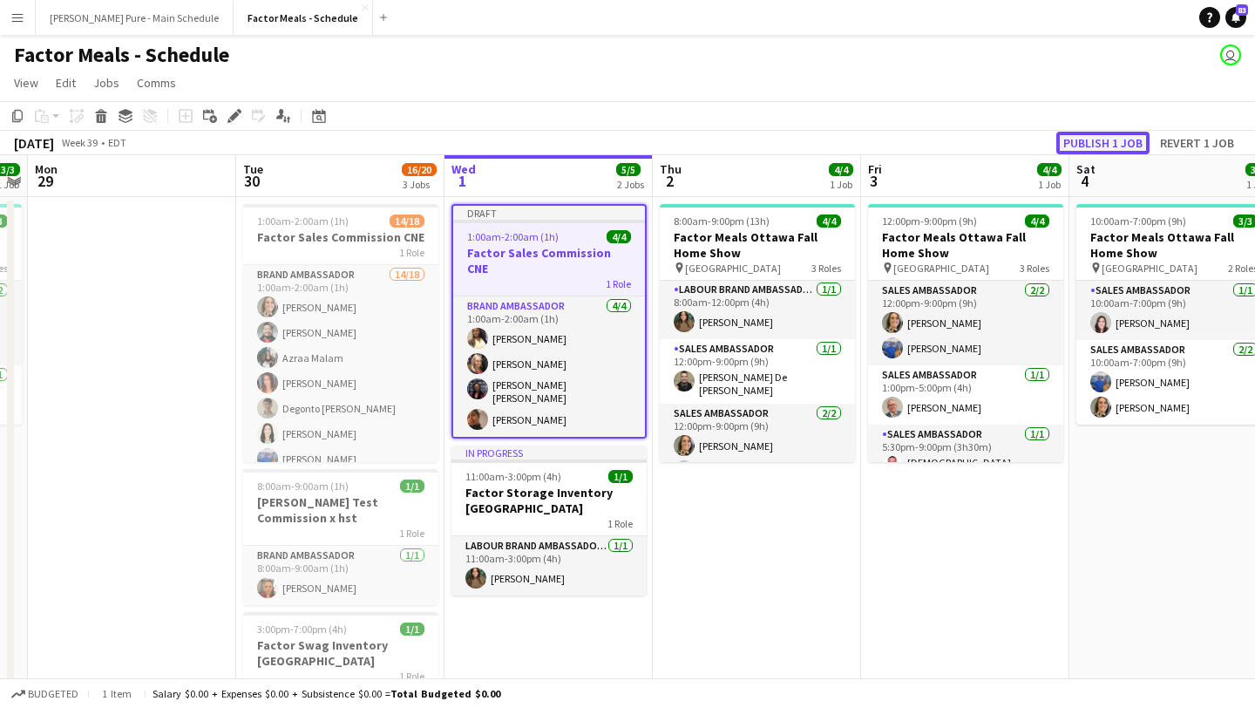
click at [1113, 137] on button "Publish 1 job" at bounding box center [1102, 143] width 93 height 23
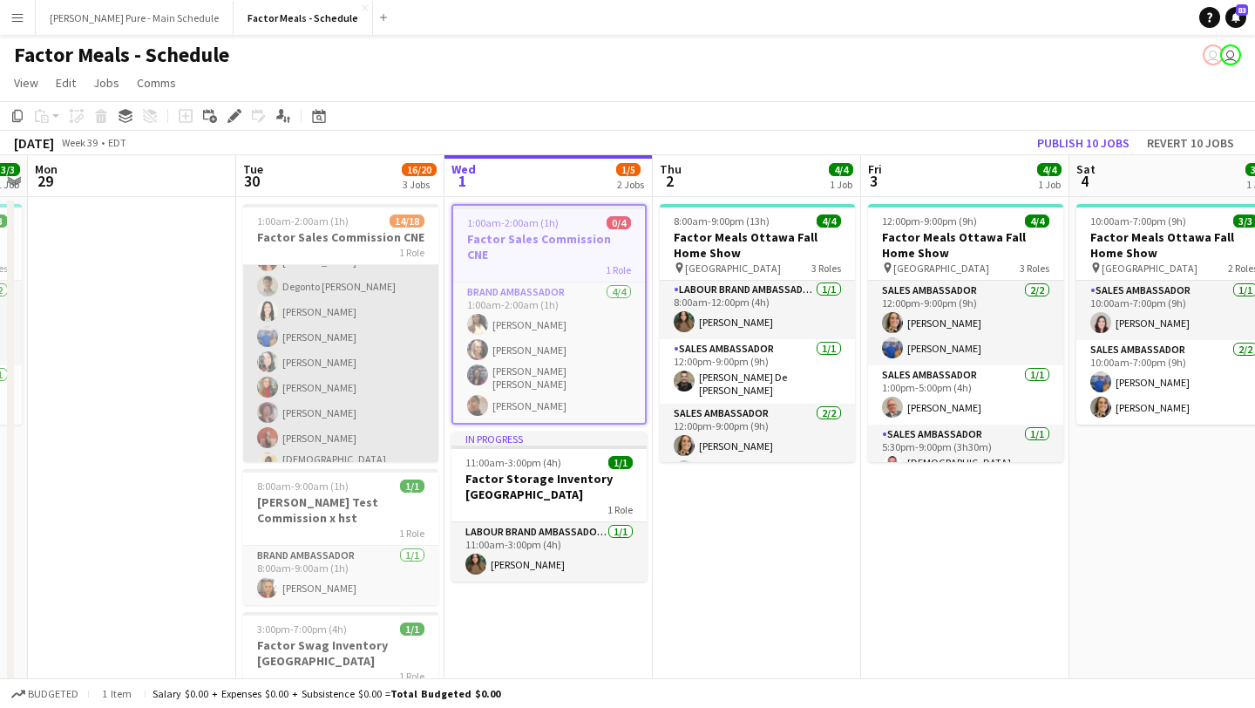
scroll to position [0, 0]
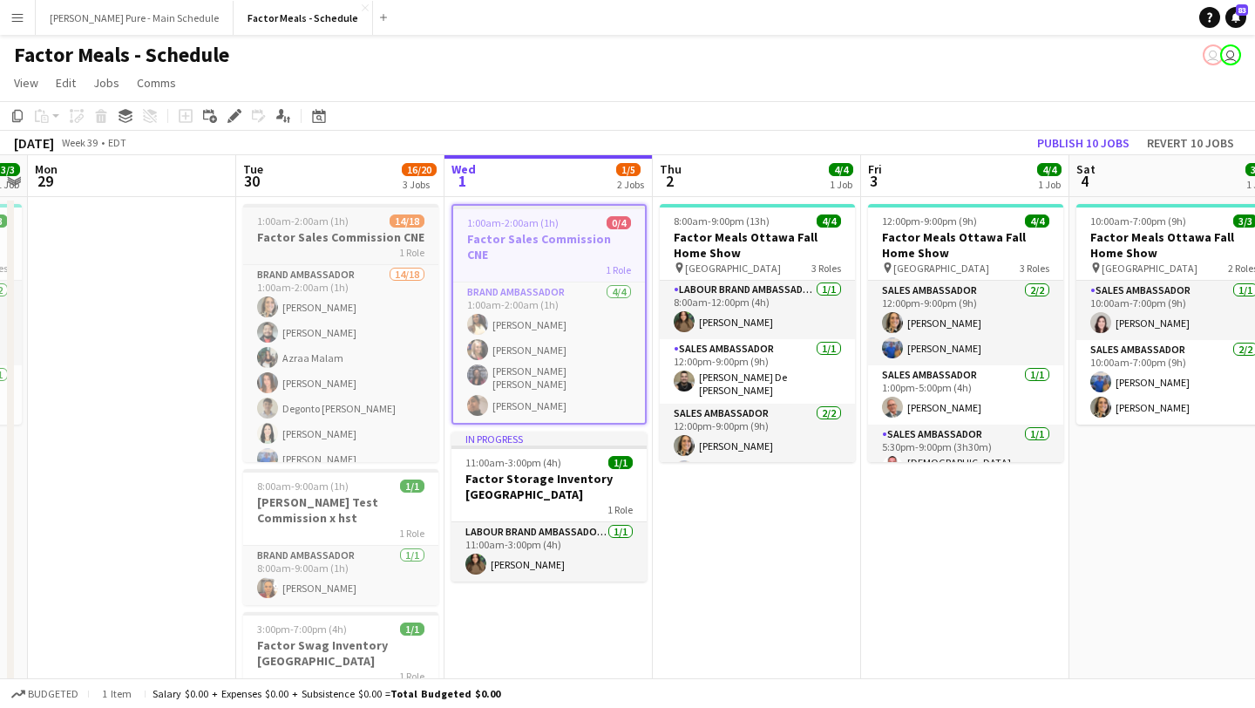
click at [332, 227] on app-job-card "1:00am-2:00am (1h) 14/18 Factor Sales Commission CNE 1 Role Brand Ambassador 14…" at bounding box center [340, 333] width 195 height 258
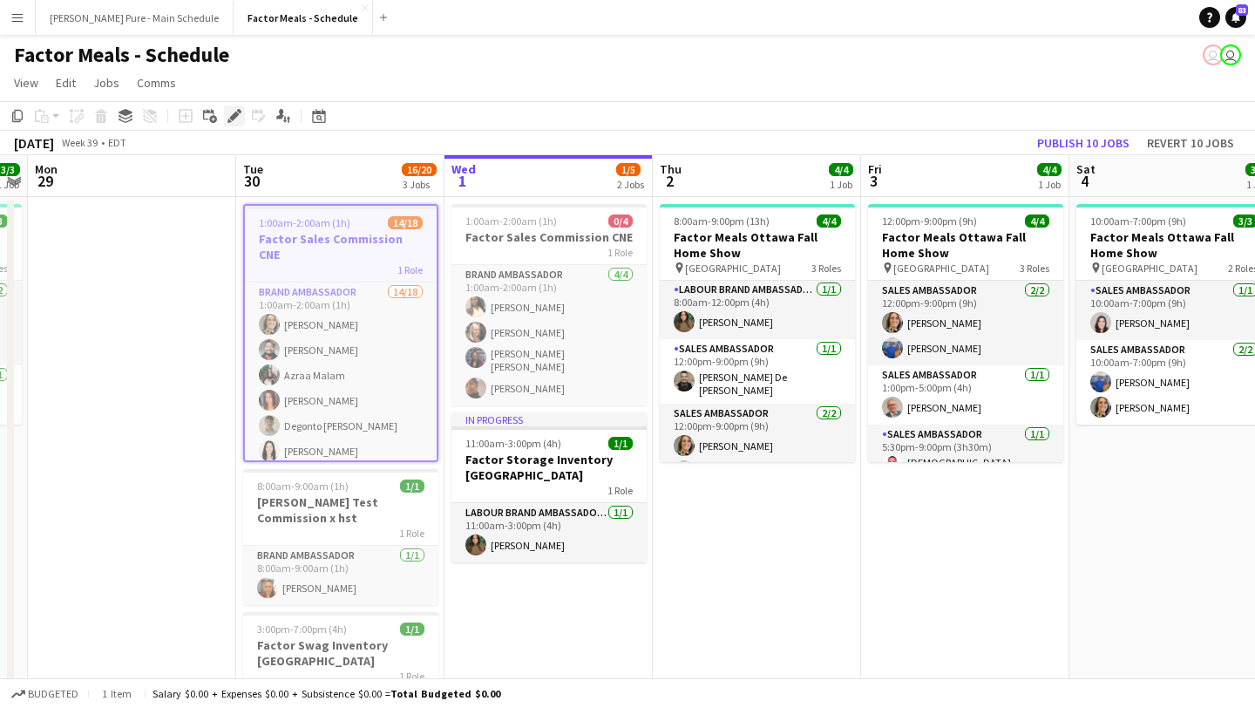
click at [227, 112] on icon "Edit" at bounding box center [234, 116] width 14 height 14
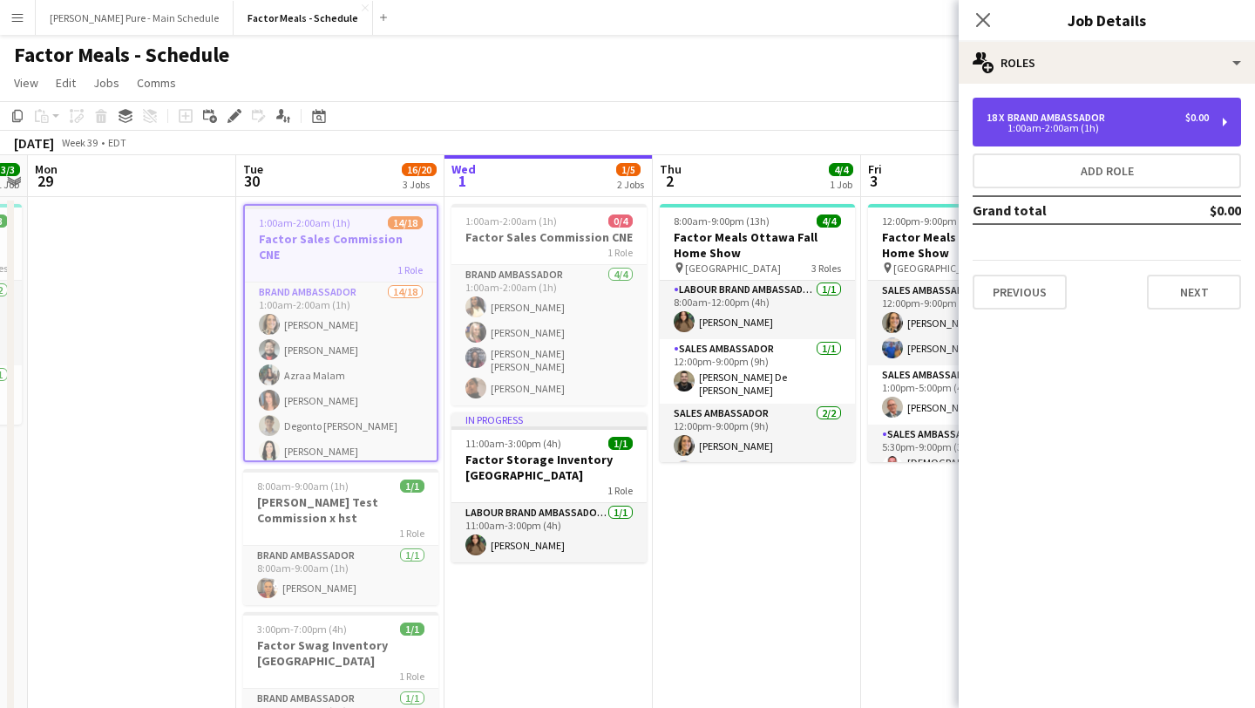
click at [1124, 141] on div "18 x Brand Ambassador $0.00 1:00am-2:00am (1h)" at bounding box center [1107, 122] width 268 height 49
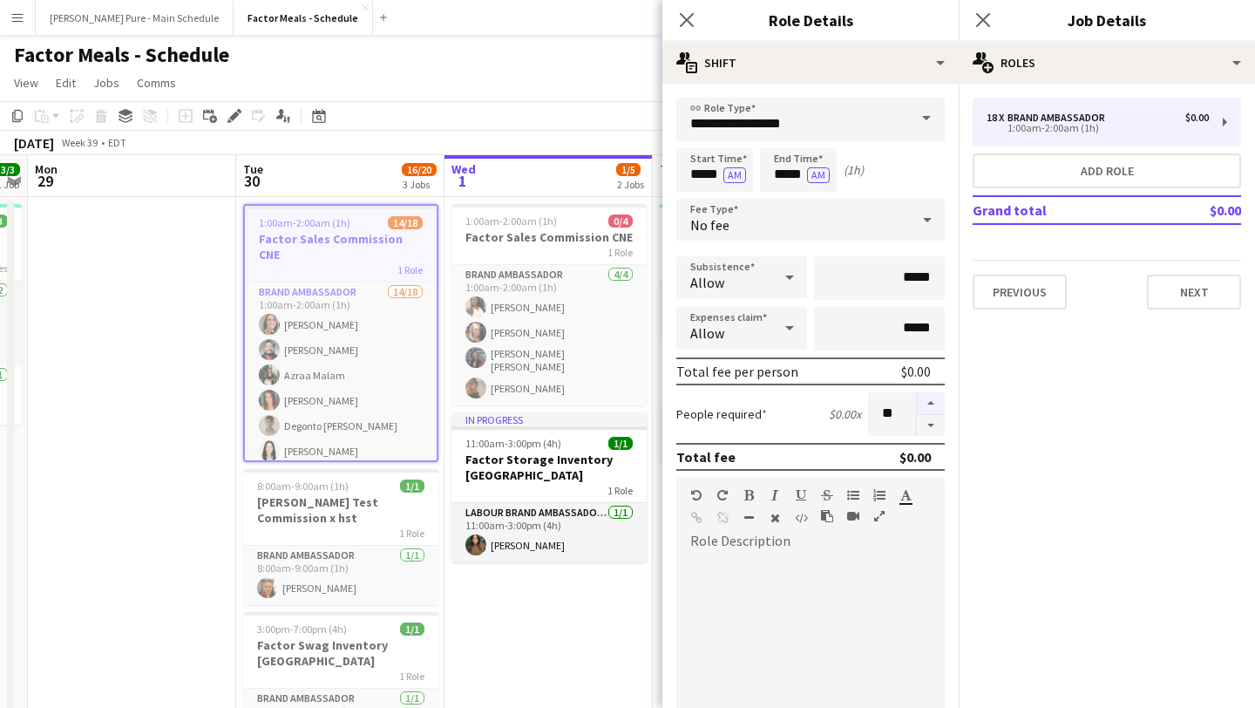
click at [932, 404] on button "button" at bounding box center [931, 403] width 28 height 23
click at [936, 434] on button "button" at bounding box center [931, 426] width 28 height 22
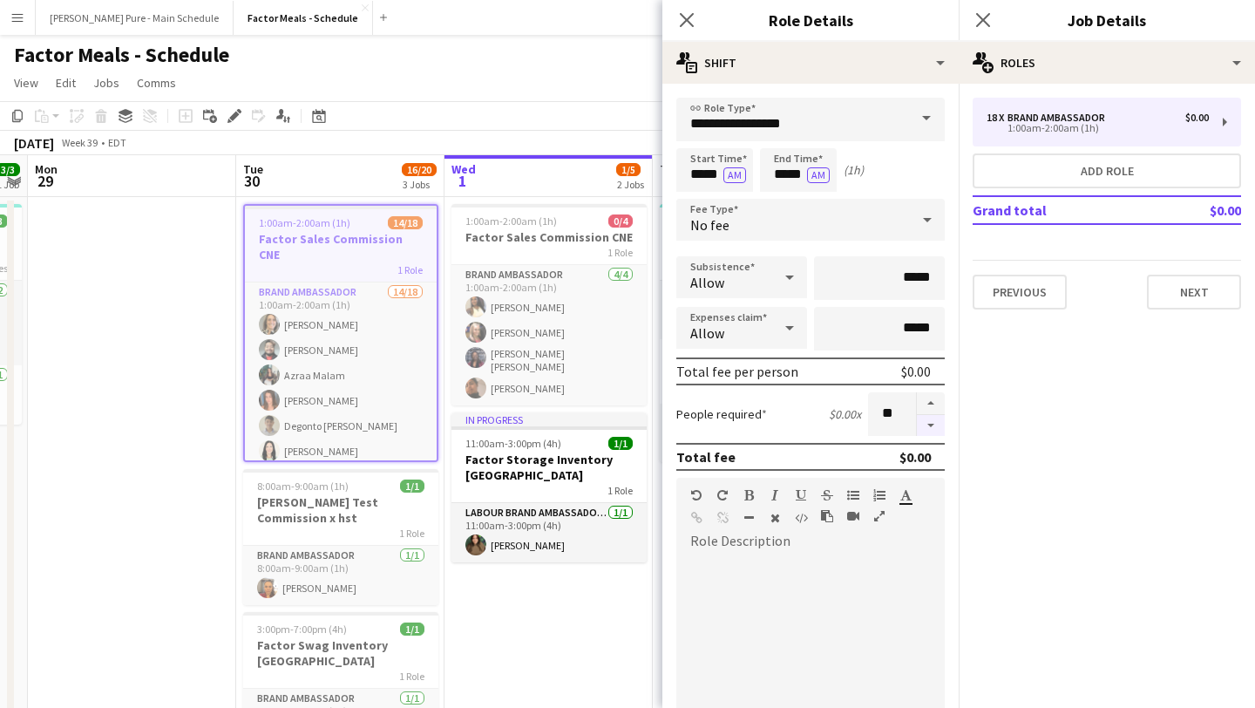
click at [936, 434] on button "button" at bounding box center [931, 426] width 28 height 22
type input "**"
click at [977, 28] on icon "Close pop-in" at bounding box center [982, 19] width 17 height 17
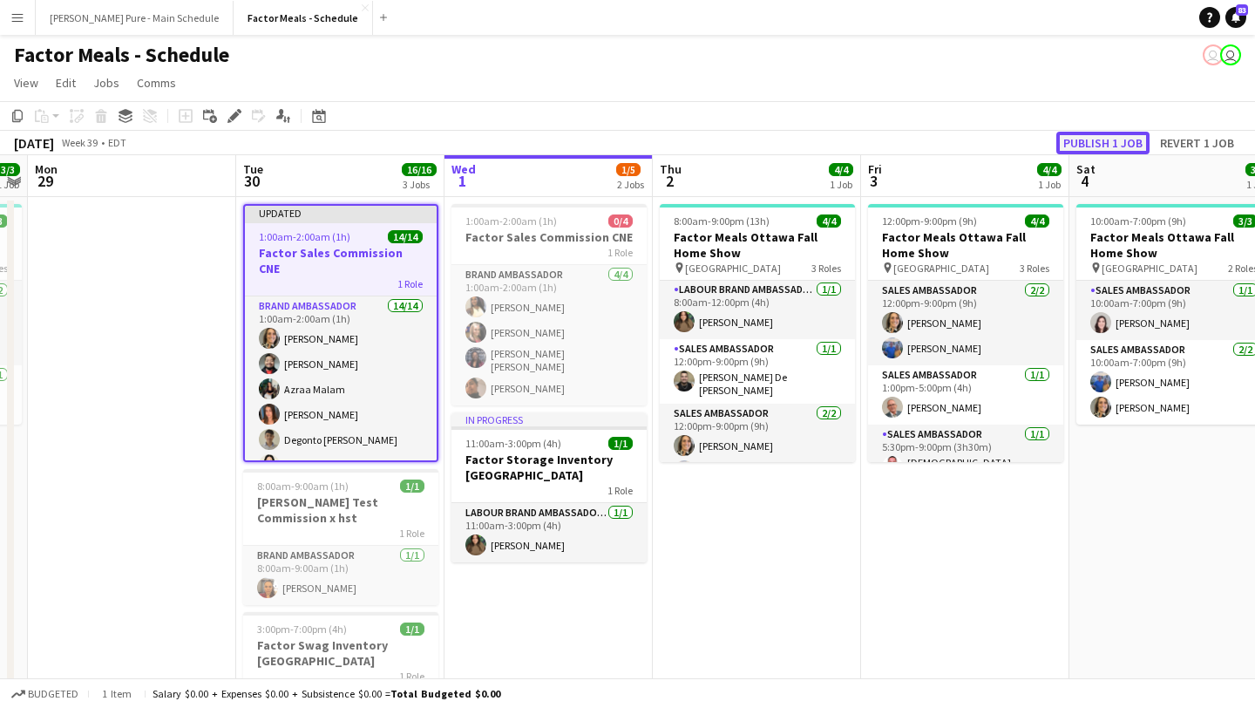
click at [1115, 134] on button "Publish 1 job" at bounding box center [1102, 143] width 93 height 23
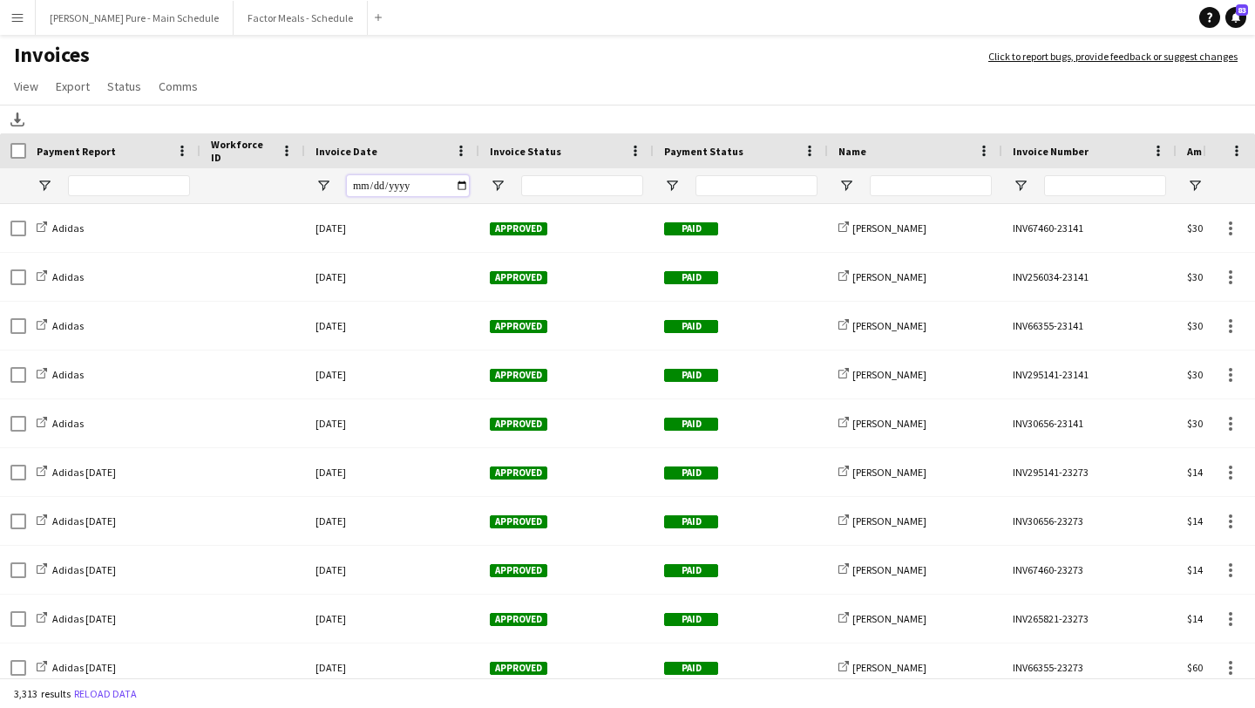
click at [466, 190] on input "Invoice Date Filter Input" at bounding box center [408, 185] width 122 height 21
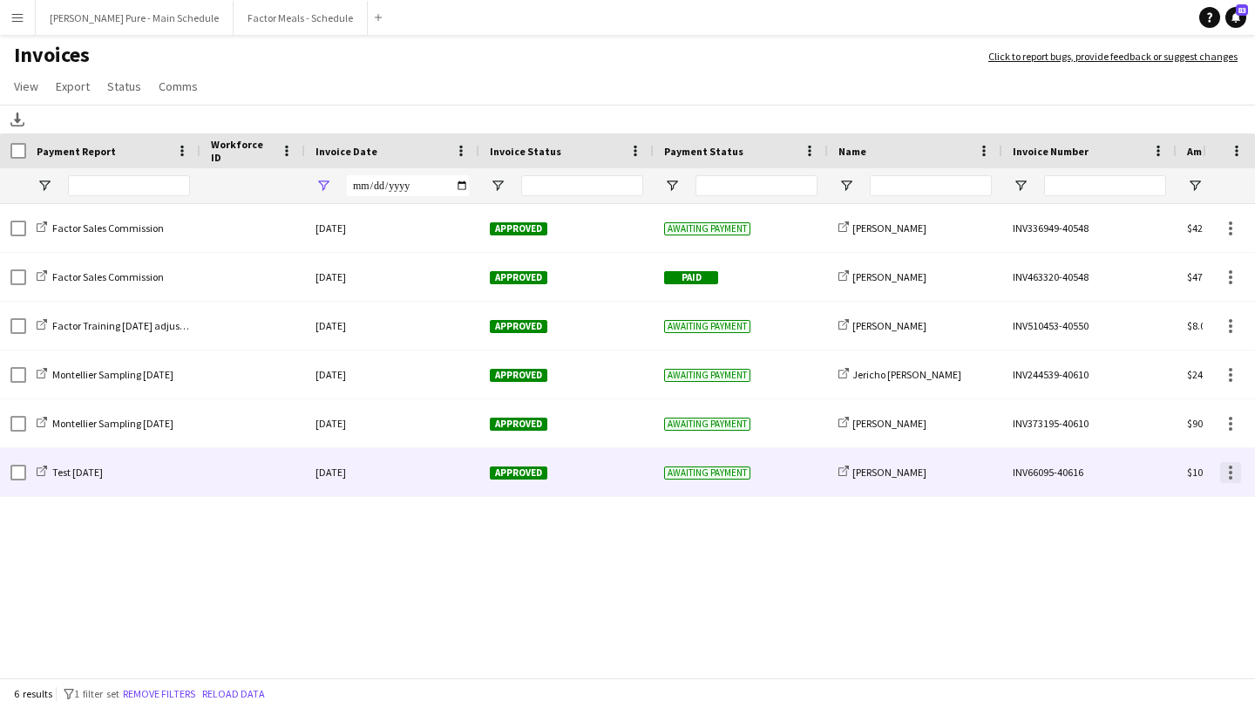
click at [1232, 472] on div at bounding box center [1230, 472] width 3 height 3
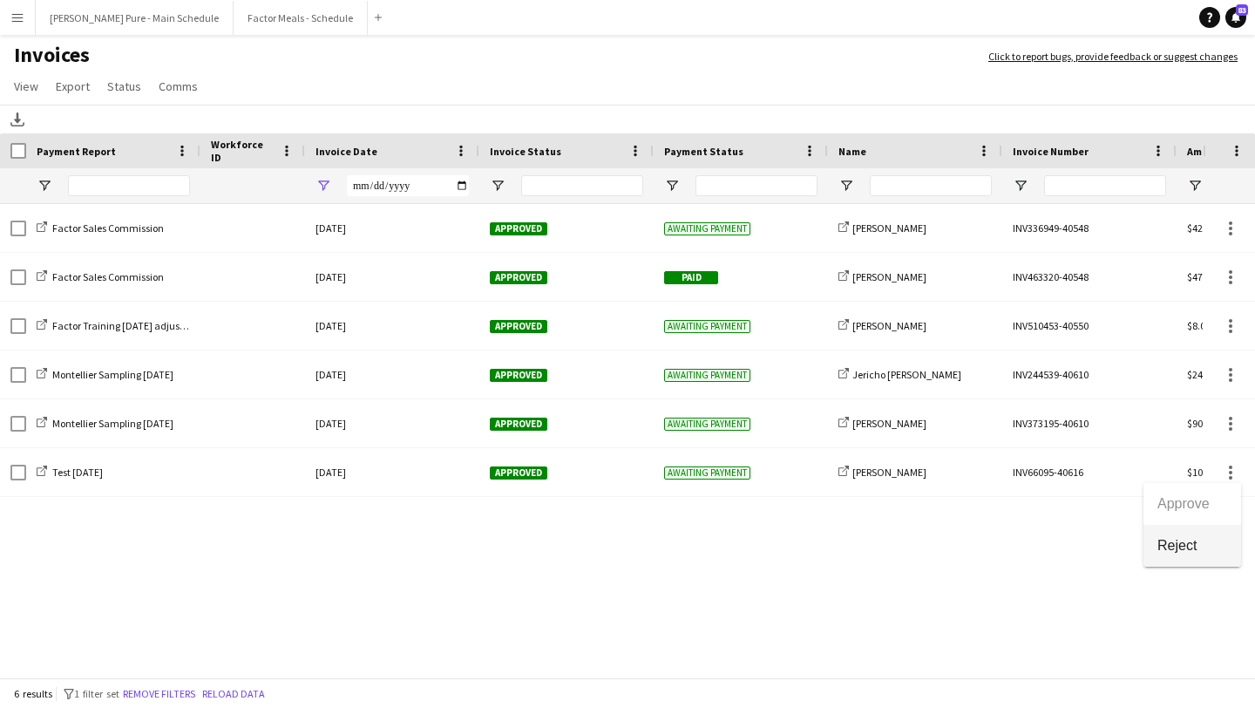
click at [1206, 545] on span "Reject" at bounding box center [1193, 546] width 70 height 16
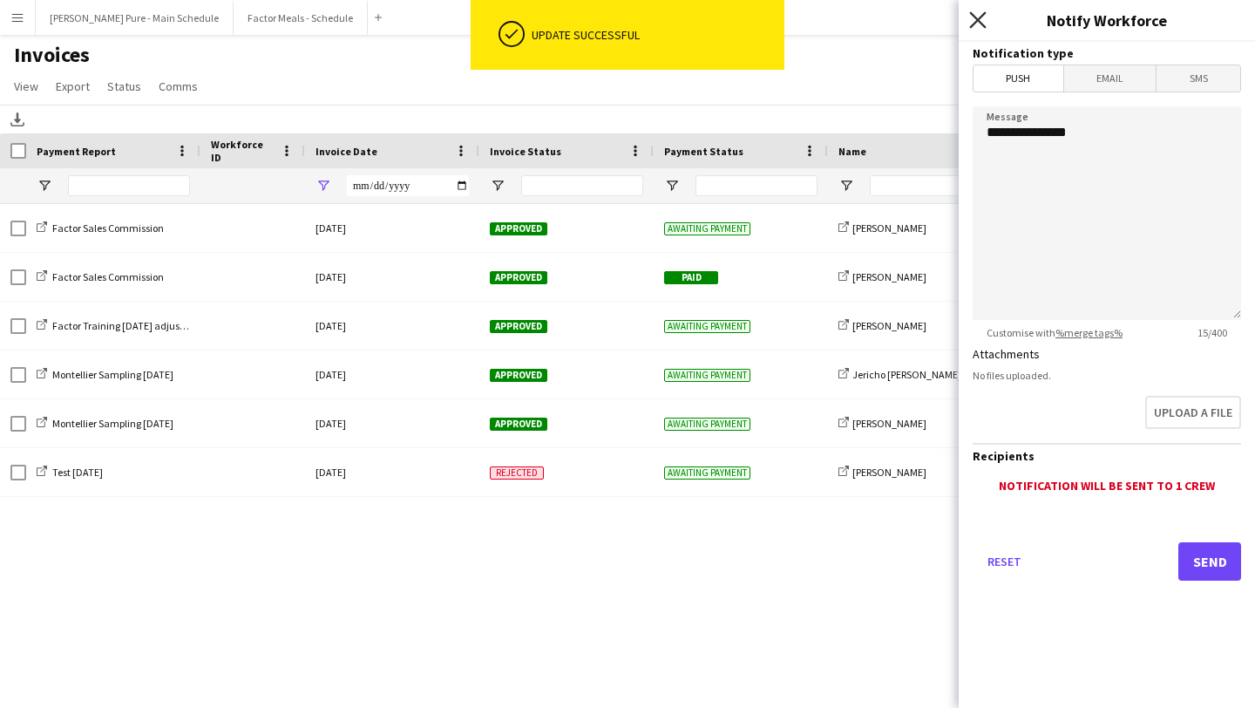
click at [981, 20] on icon "Close pop-in" at bounding box center [977, 19] width 17 height 17
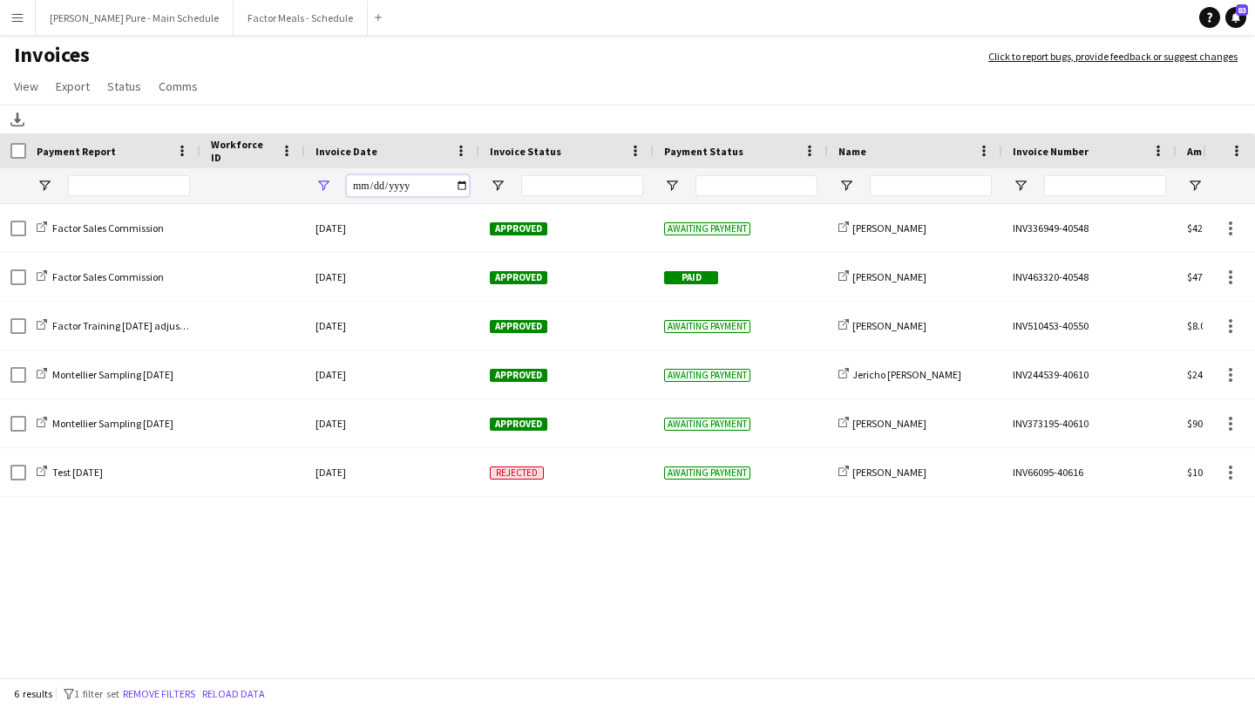
click at [460, 187] on input "**********" at bounding box center [408, 185] width 122 height 21
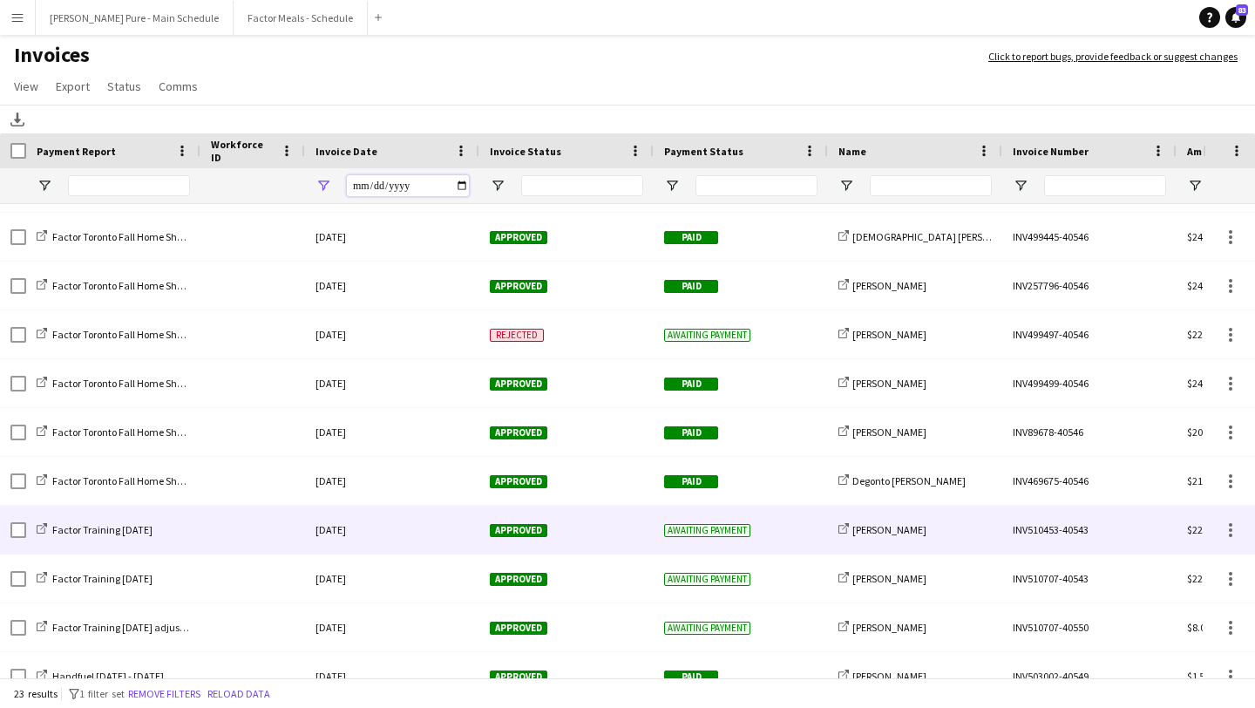
scroll to position [646, 0]
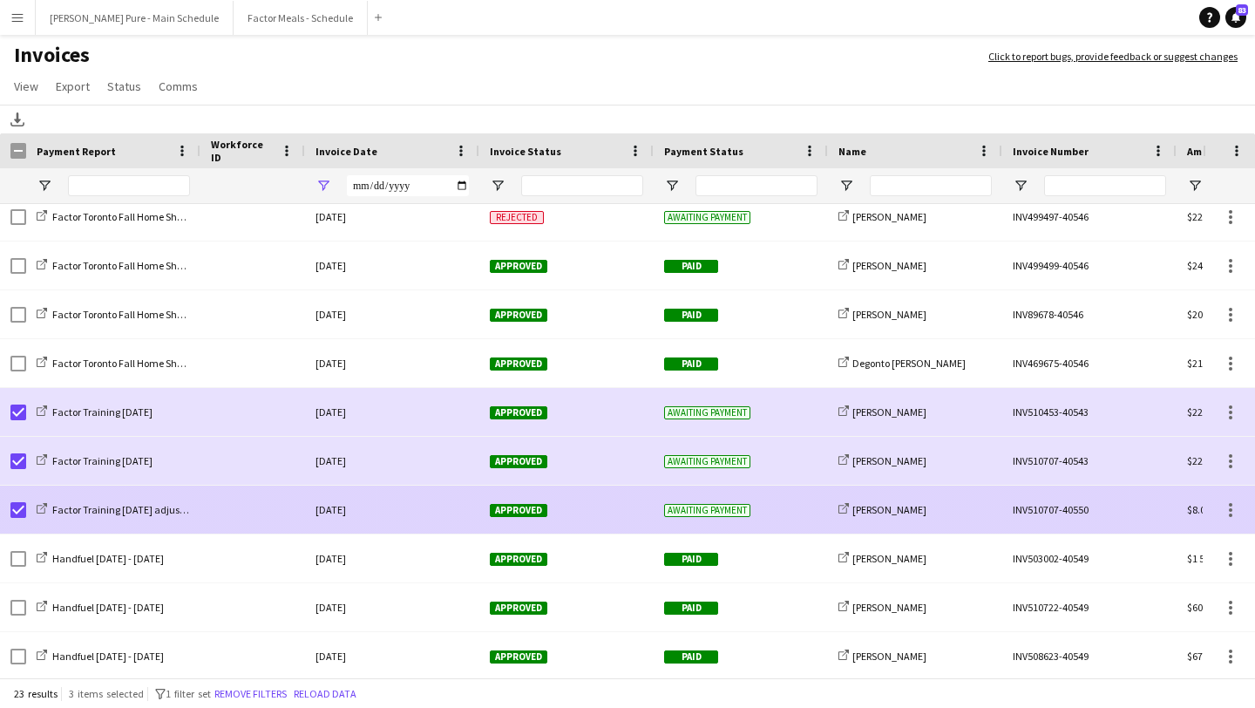
click at [536, 511] on span "Approved" at bounding box center [519, 510] width 58 height 13
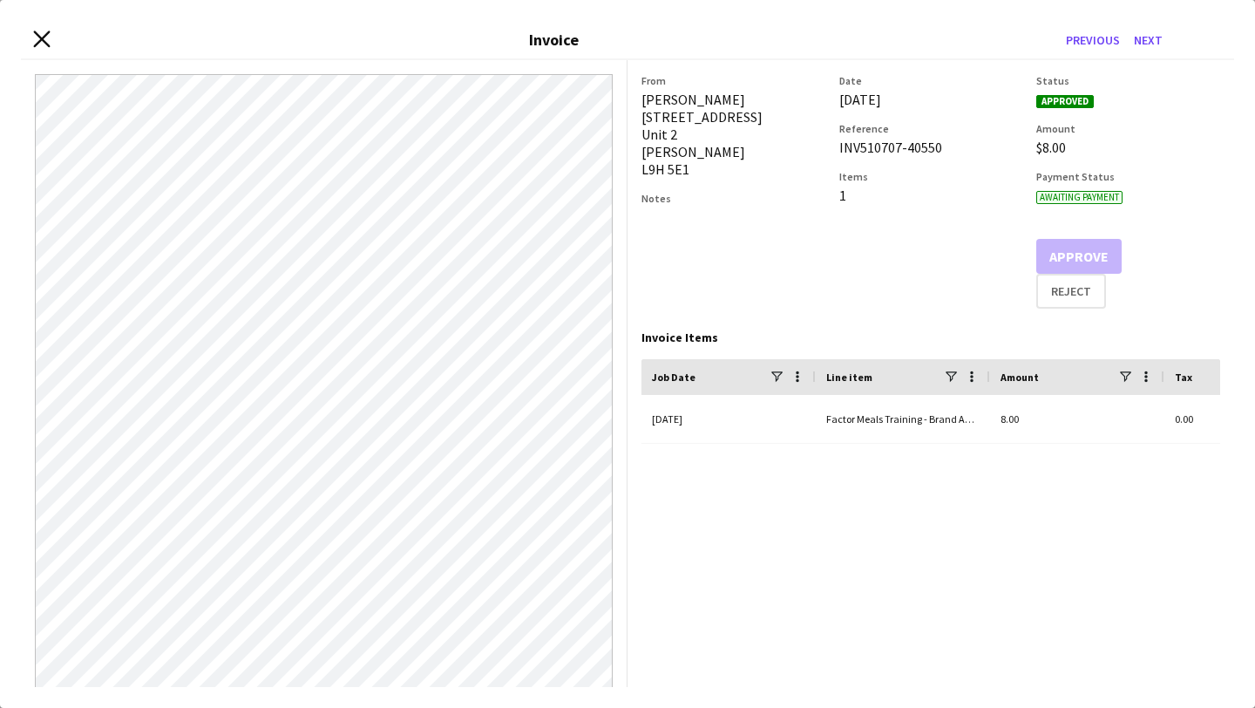
click at [38, 37] on icon "Close invoice dialog" at bounding box center [41, 39] width 17 height 17
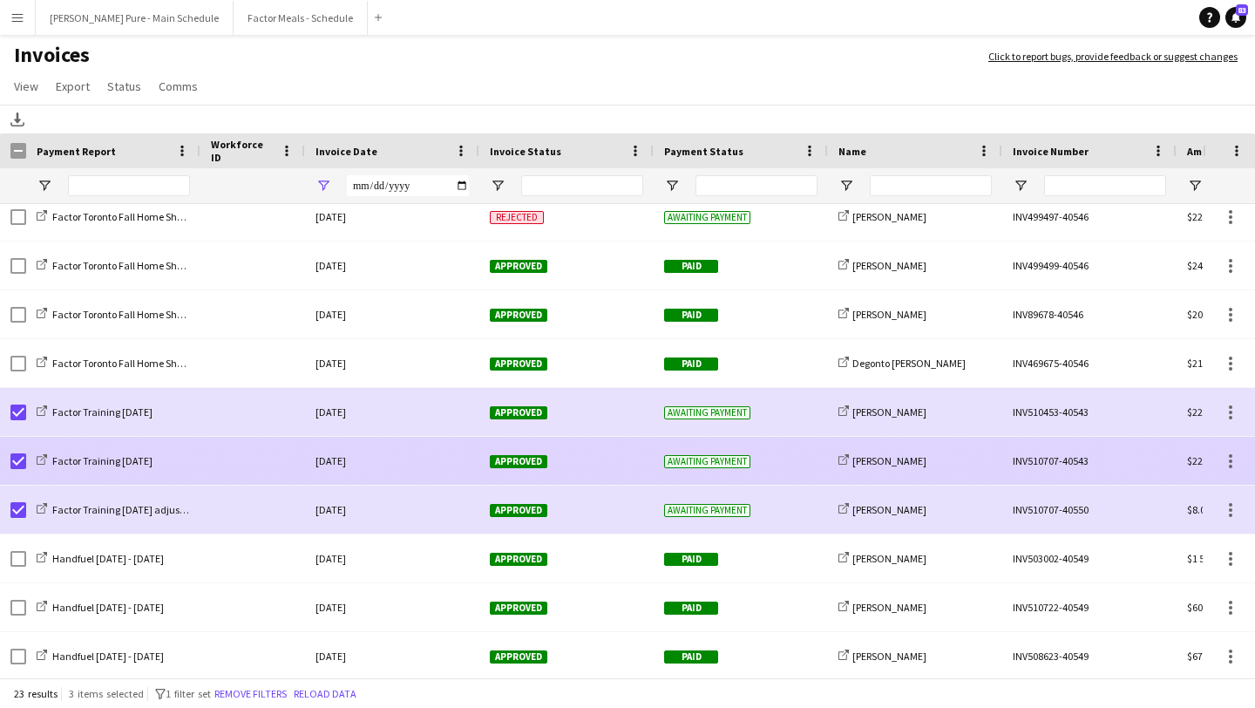
click at [524, 465] on span "Approved" at bounding box center [519, 461] width 58 height 13
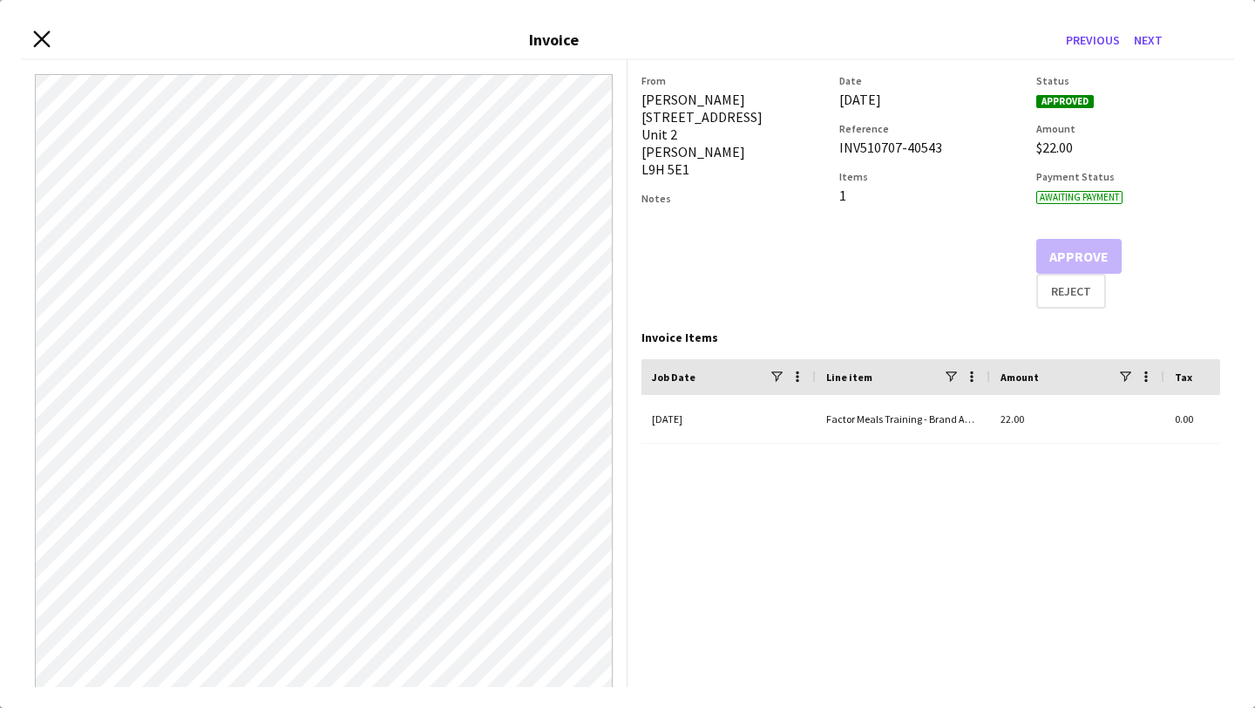
click at [37, 40] on icon "Close invoice dialog" at bounding box center [41, 39] width 17 height 17
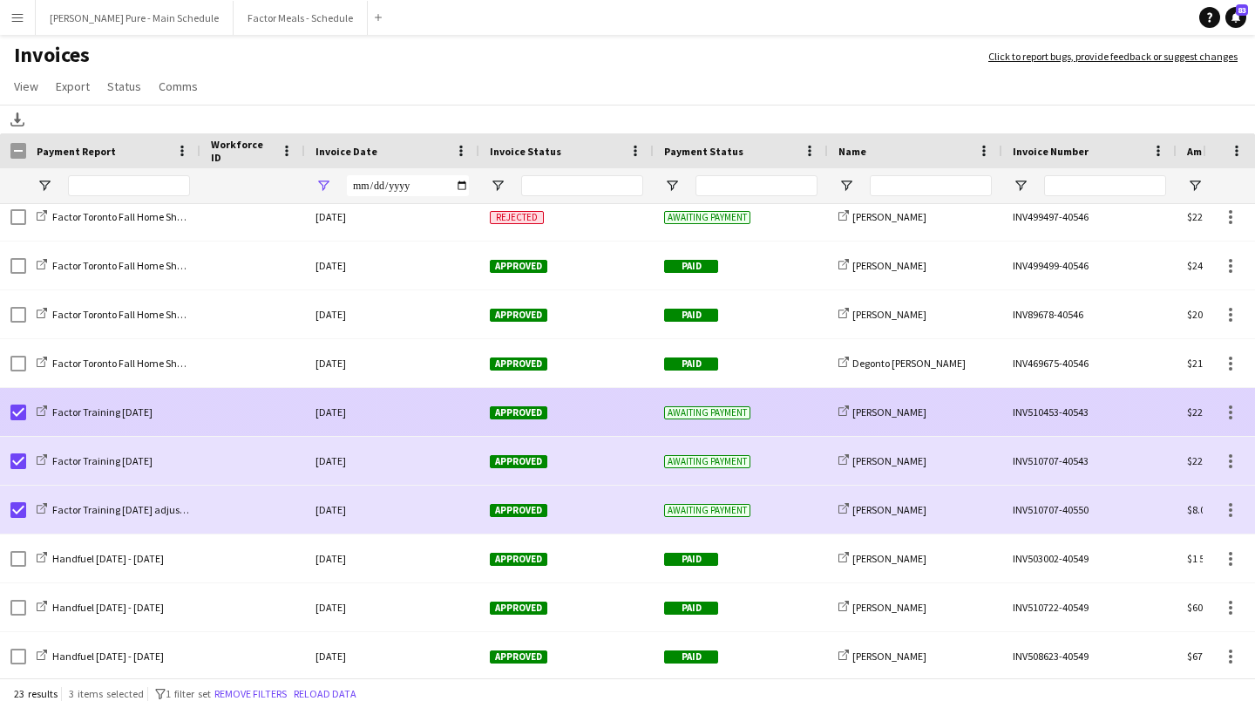
click at [524, 406] on span "Approved" at bounding box center [519, 412] width 58 height 13
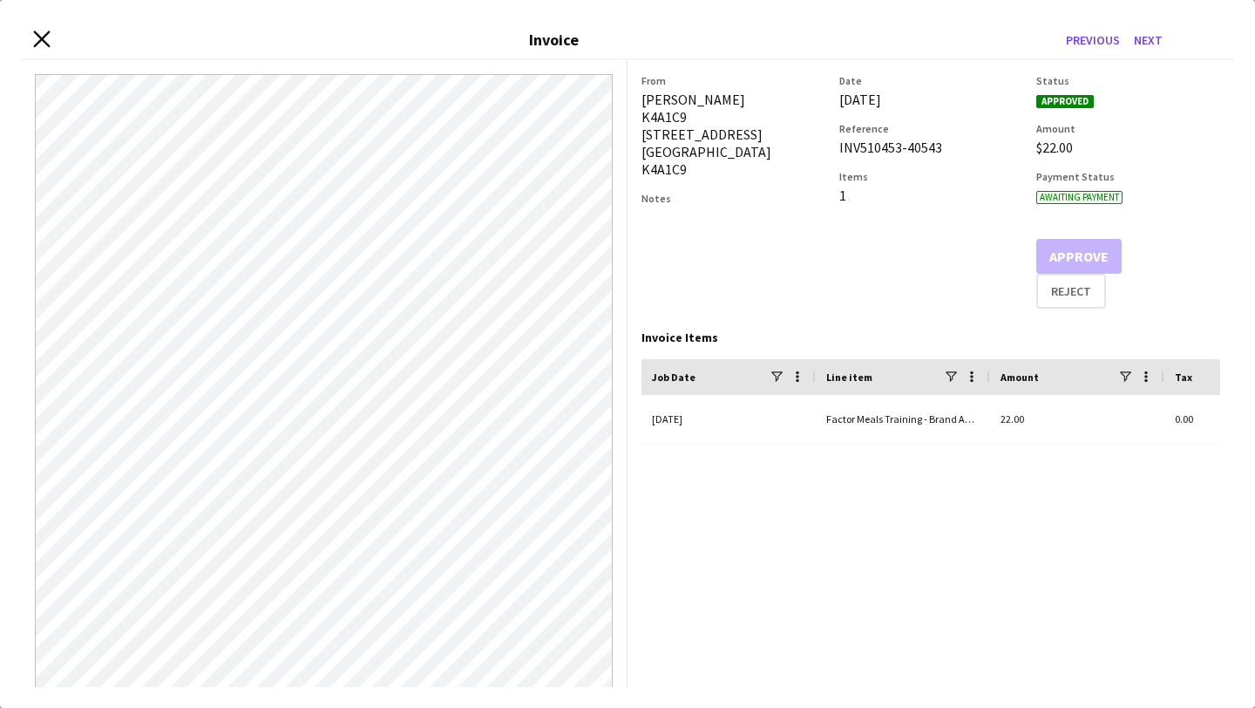
click at [40, 35] on icon "Close invoice dialog" at bounding box center [41, 39] width 17 height 17
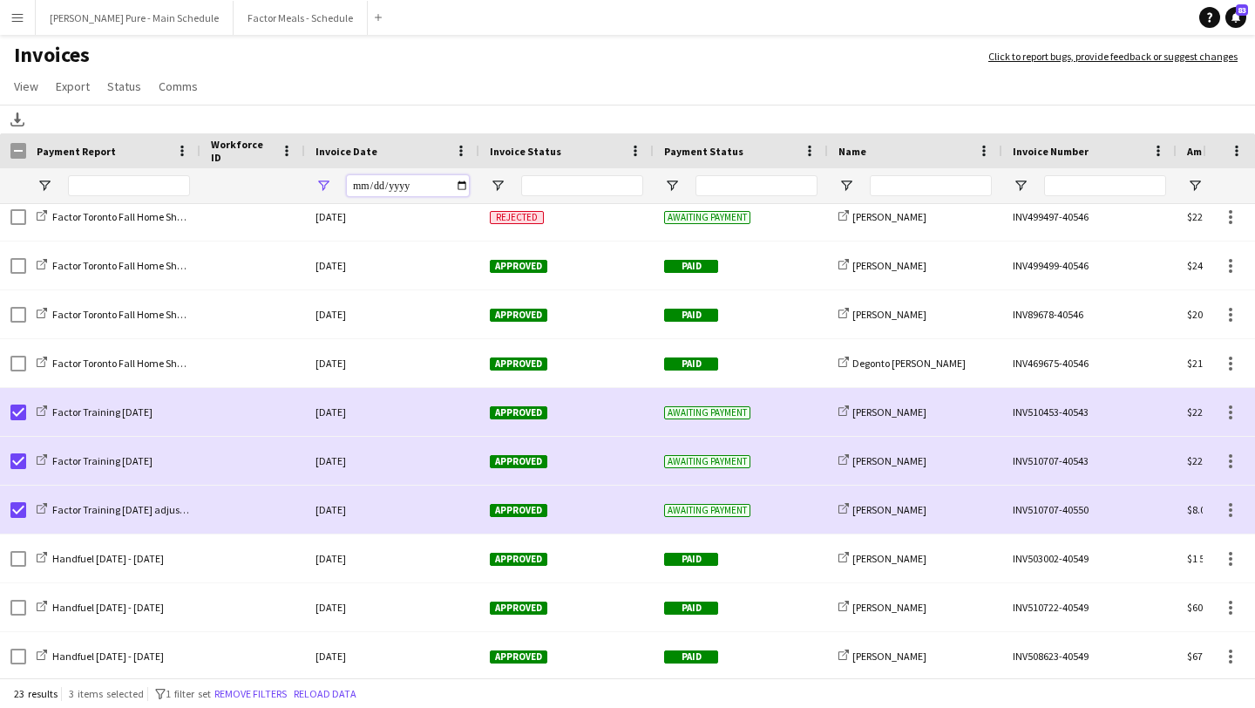
click at [453, 181] on input "**********" at bounding box center [408, 185] width 122 height 21
click at [464, 189] on input "**********" at bounding box center [408, 185] width 122 height 21
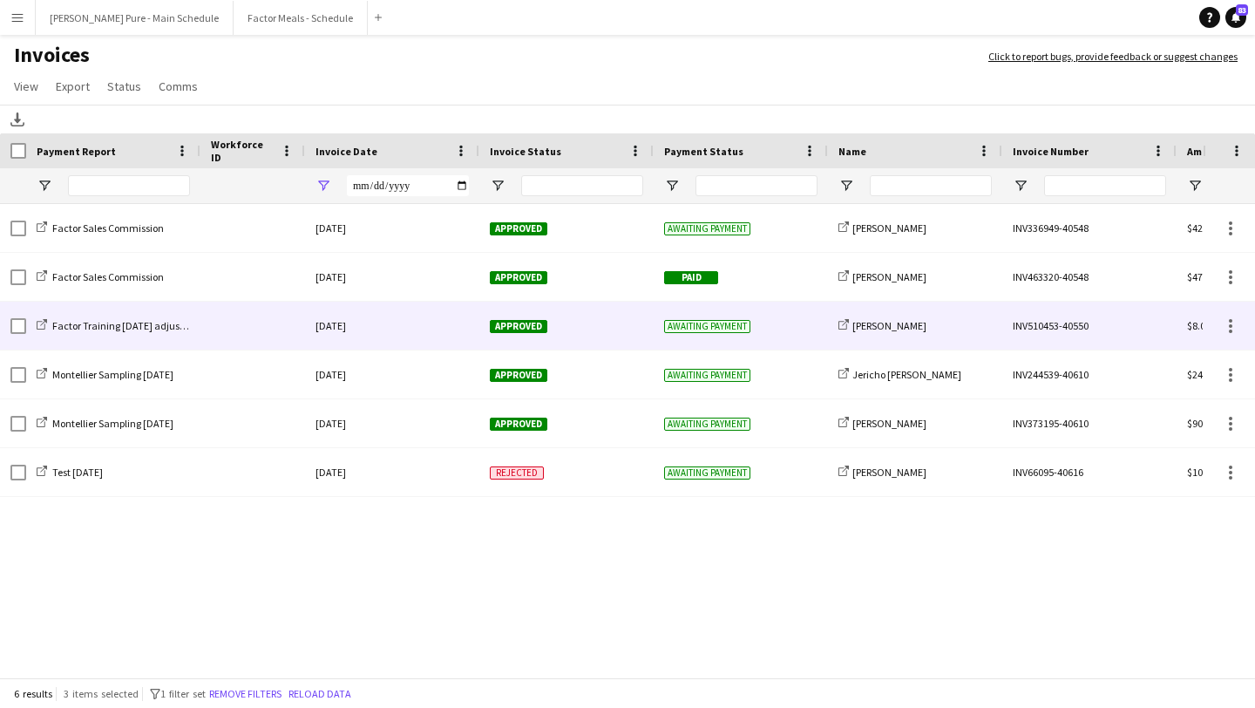
click at [522, 326] on span "Approved" at bounding box center [519, 326] width 58 height 13
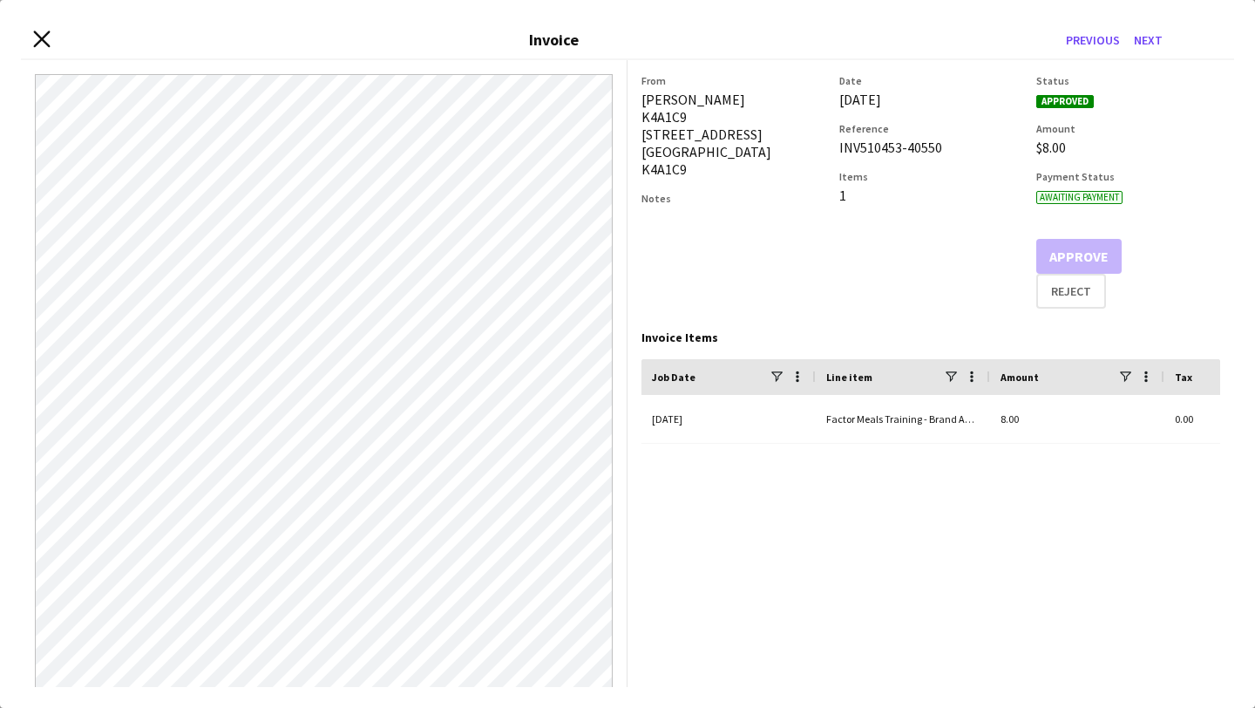
click at [42, 36] on icon "Close invoice dialog" at bounding box center [41, 39] width 17 height 17
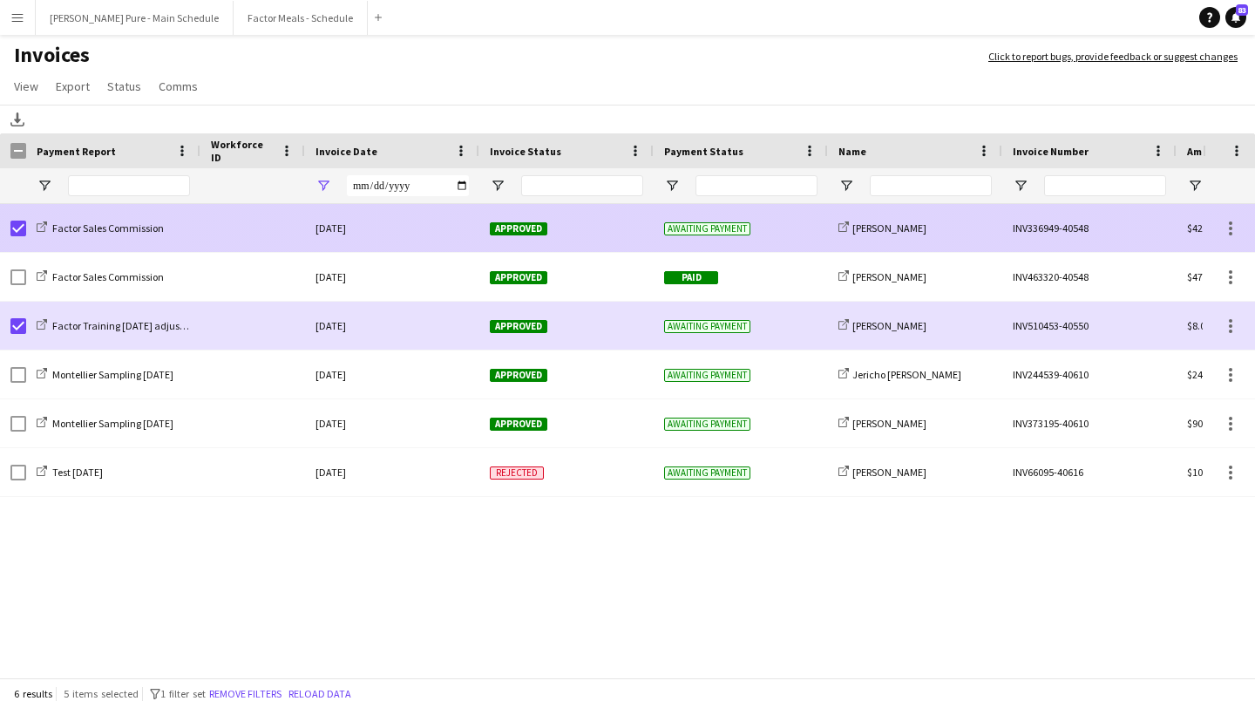
click at [514, 227] on span "Approved" at bounding box center [519, 228] width 58 height 13
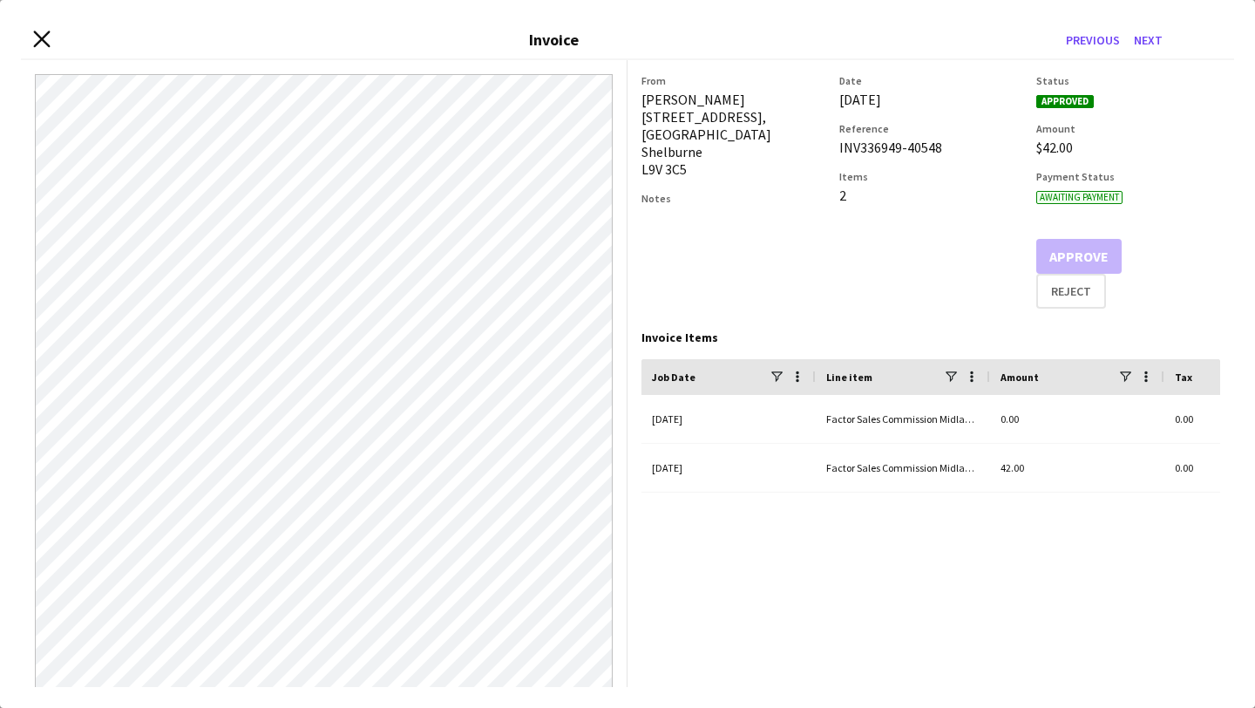
click at [44, 38] on icon "Close invoice dialog" at bounding box center [41, 39] width 17 height 17
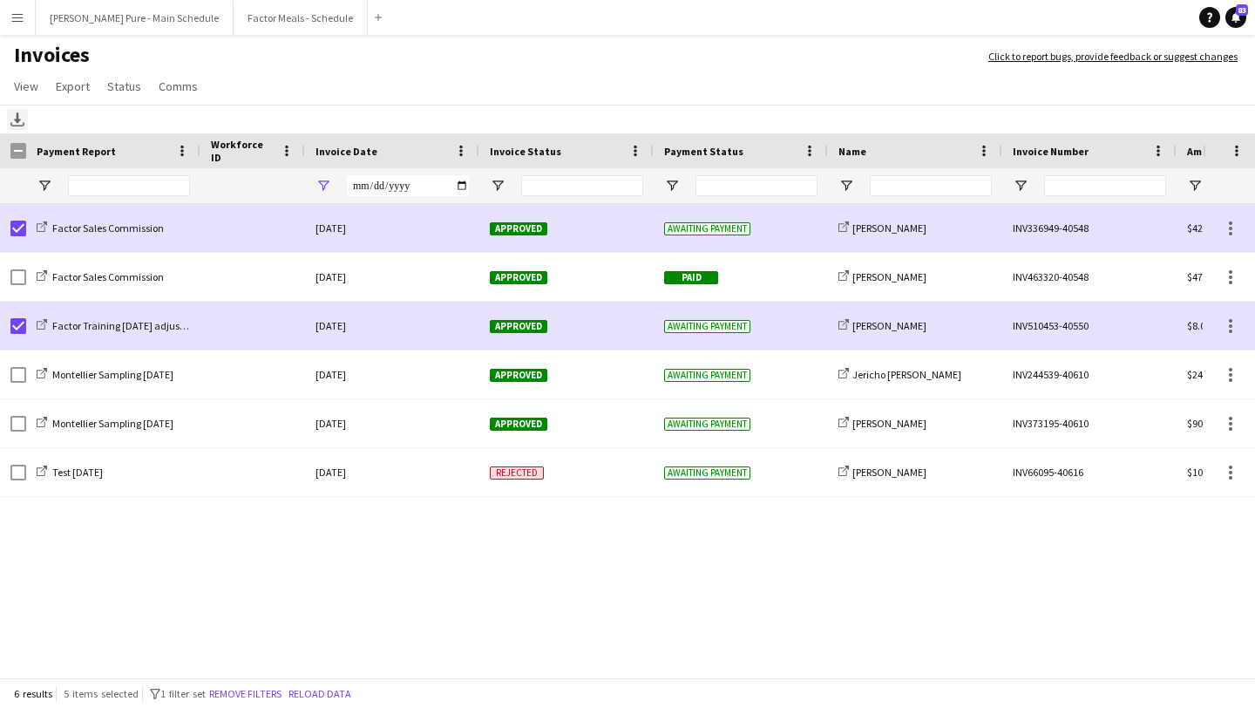
click at [18, 122] on icon "Download" at bounding box center [17, 119] width 14 height 14
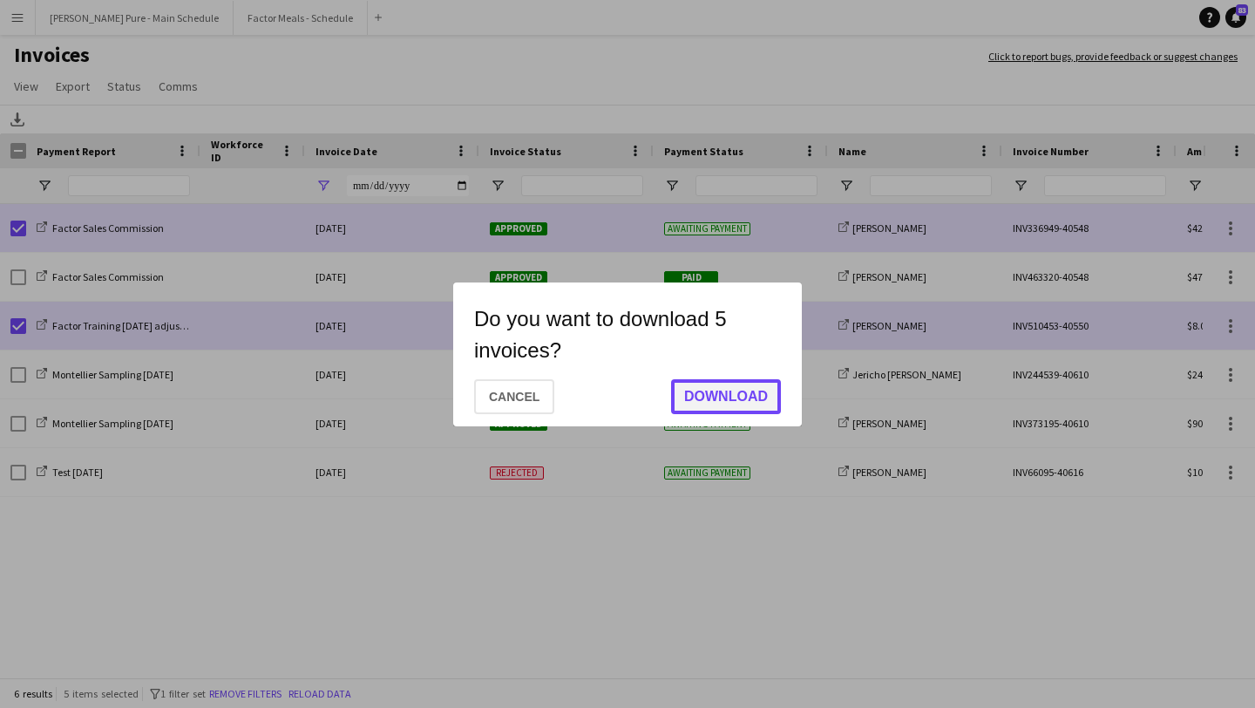
click at [729, 401] on button "Download" at bounding box center [726, 396] width 110 height 35
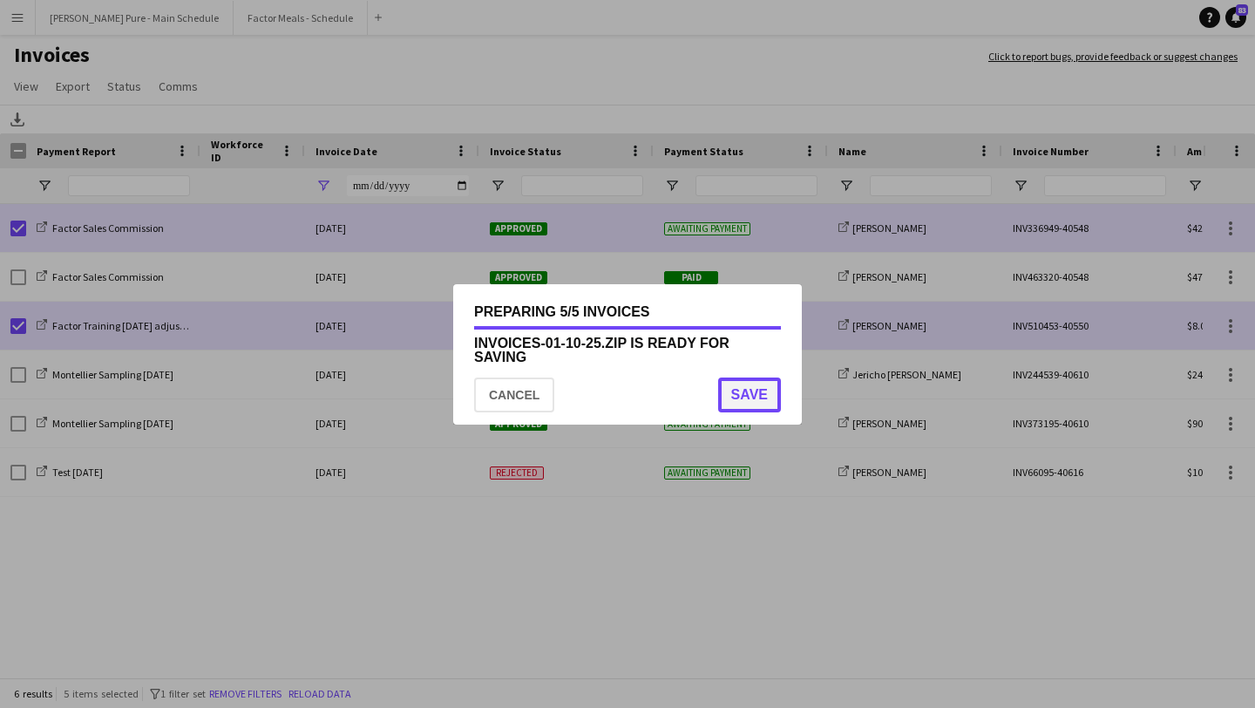
click at [762, 397] on button "Save" at bounding box center [749, 394] width 63 height 35
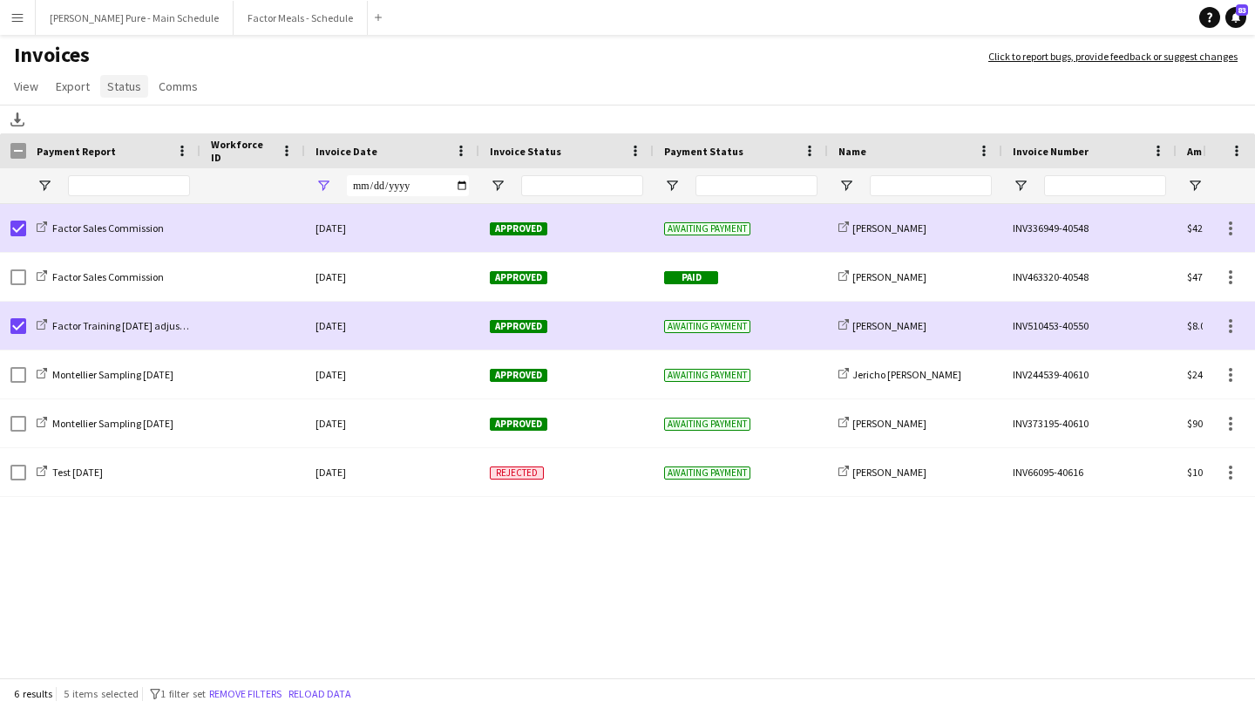
click at [127, 86] on span "Status" at bounding box center [124, 86] width 34 height 16
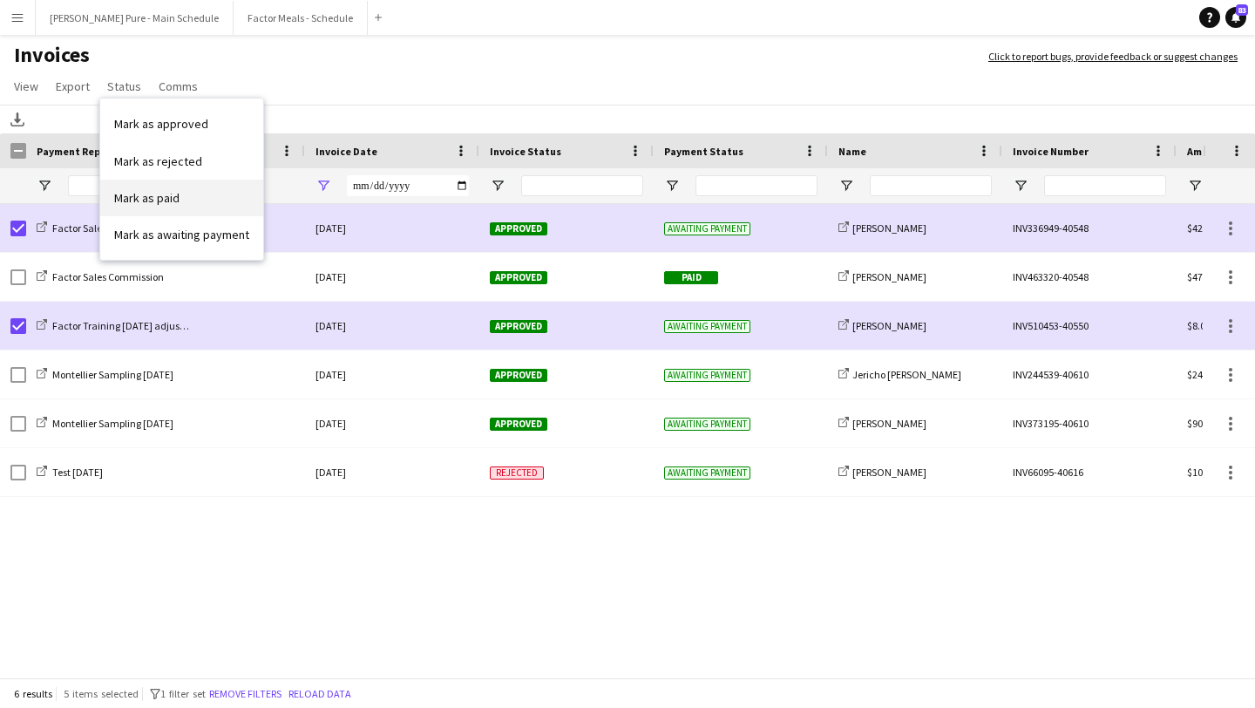
click at [187, 193] on link "Mark as paid" at bounding box center [181, 198] width 163 height 37
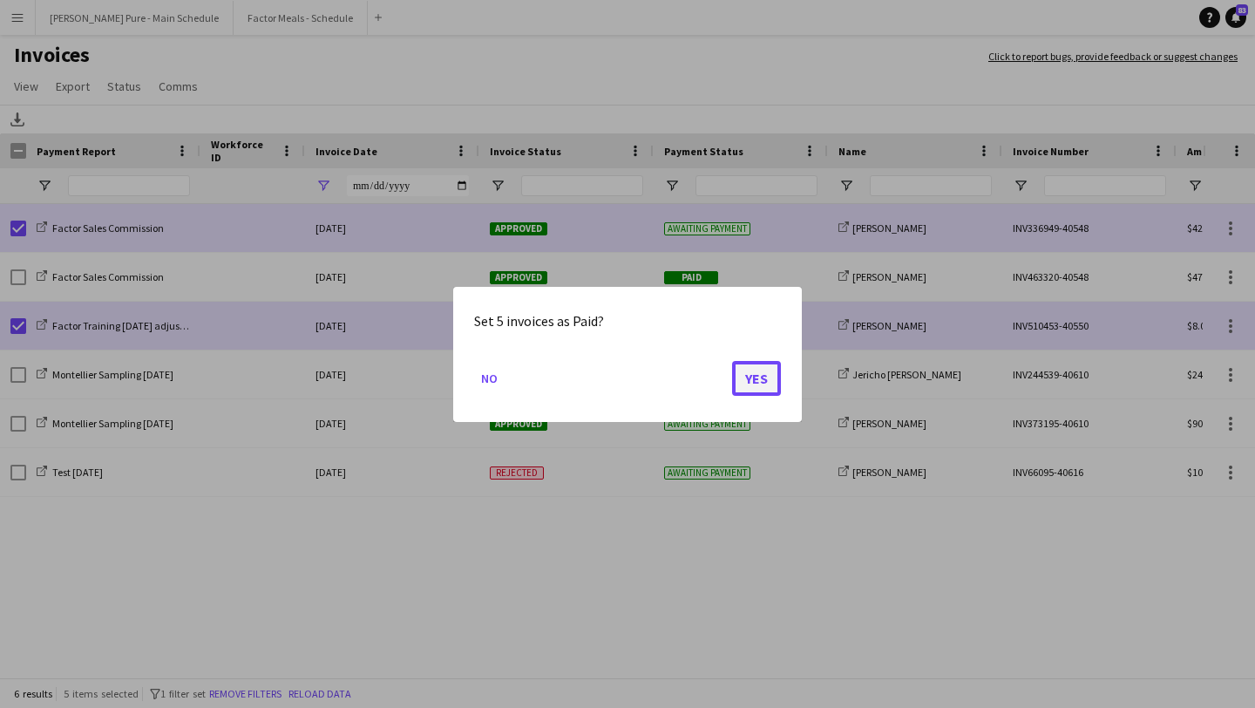
click at [766, 388] on button "Yes" at bounding box center [756, 377] width 49 height 35
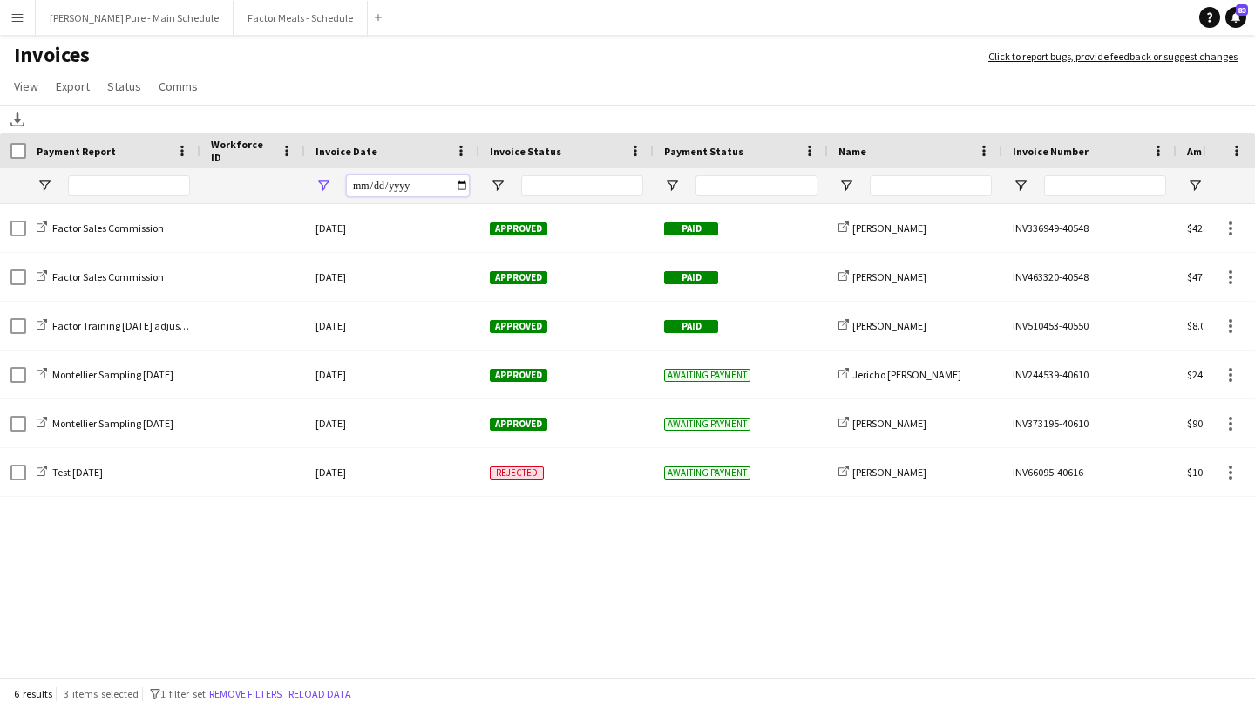
click at [463, 180] on input "**********" at bounding box center [408, 185] width 122 height 21
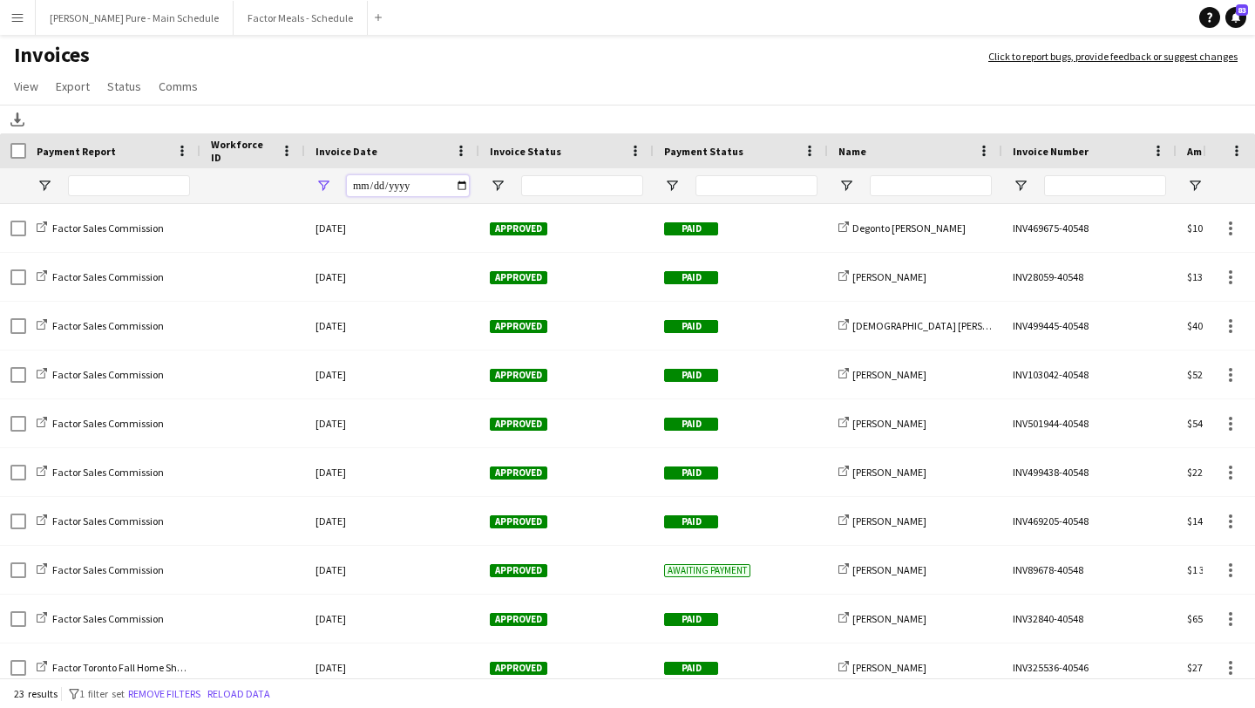
click at [457, 190] on input "**********" at bounding box center [408, 185] width 122 height 21
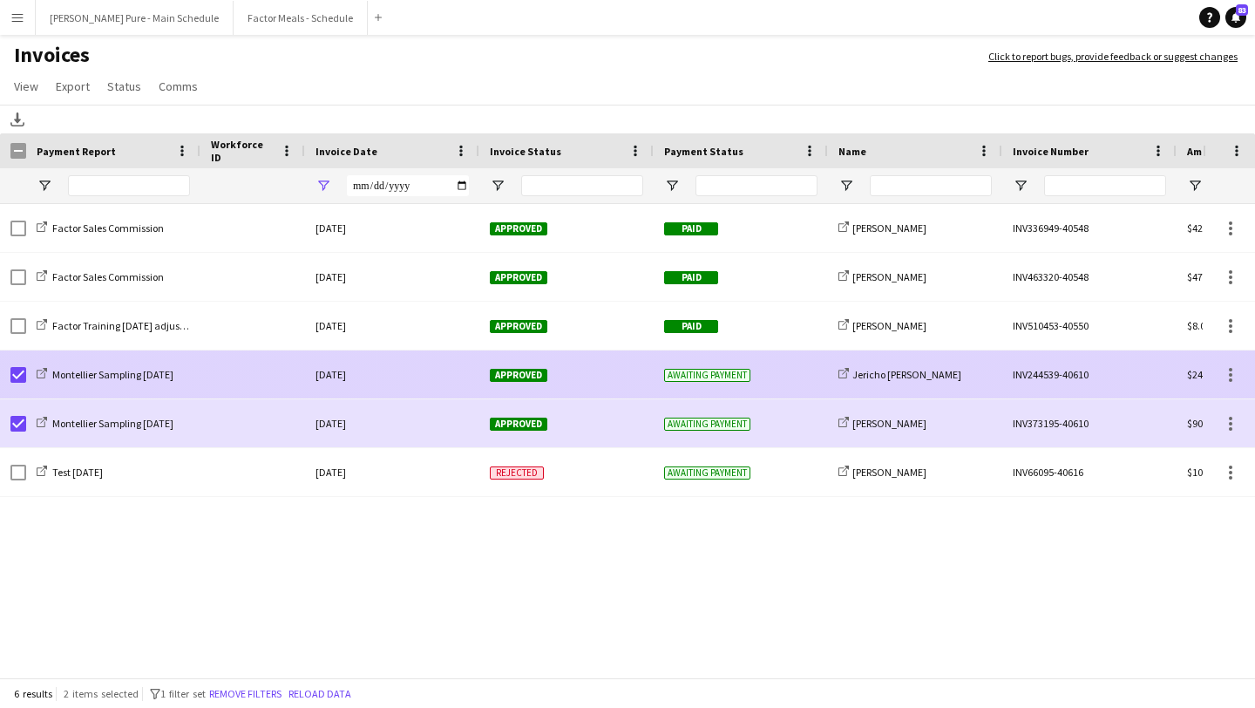
click at [505, 360] on div "Approved" at bounding box center [566, 374] width 174 height 48
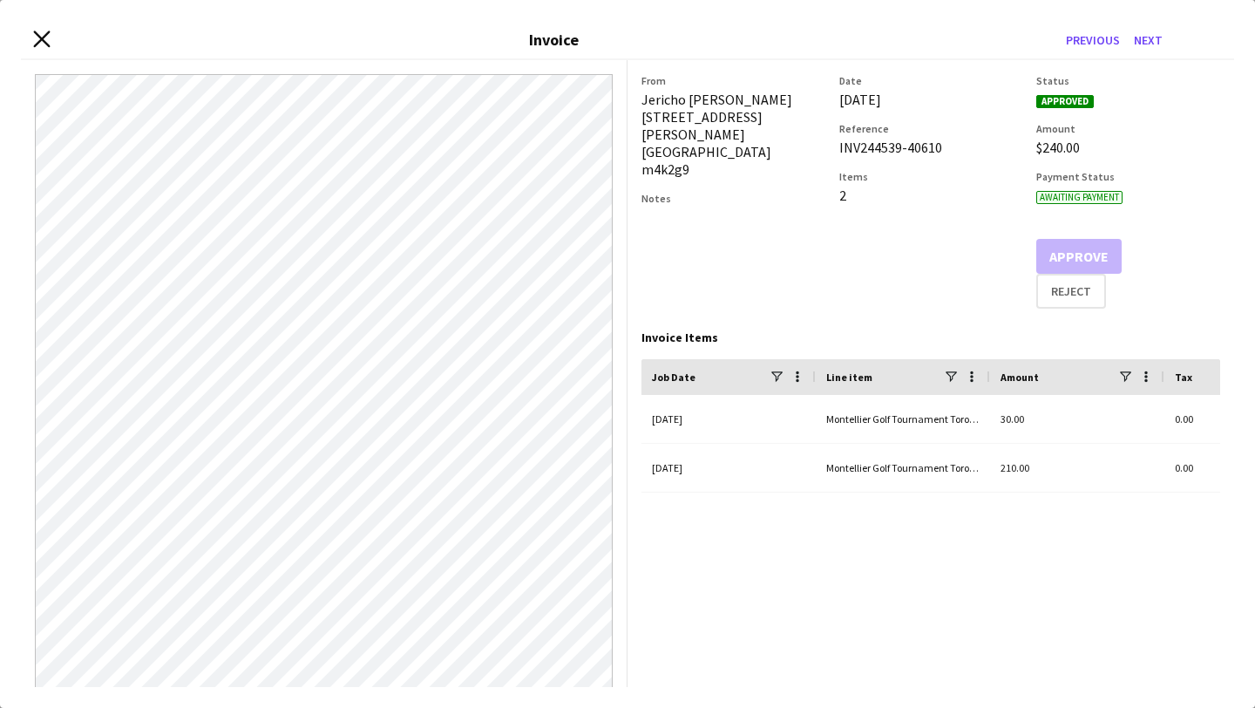
click at [44, 33] on icon "Close invoice dialog" at bounding box center [41, 39] width 17 height 17
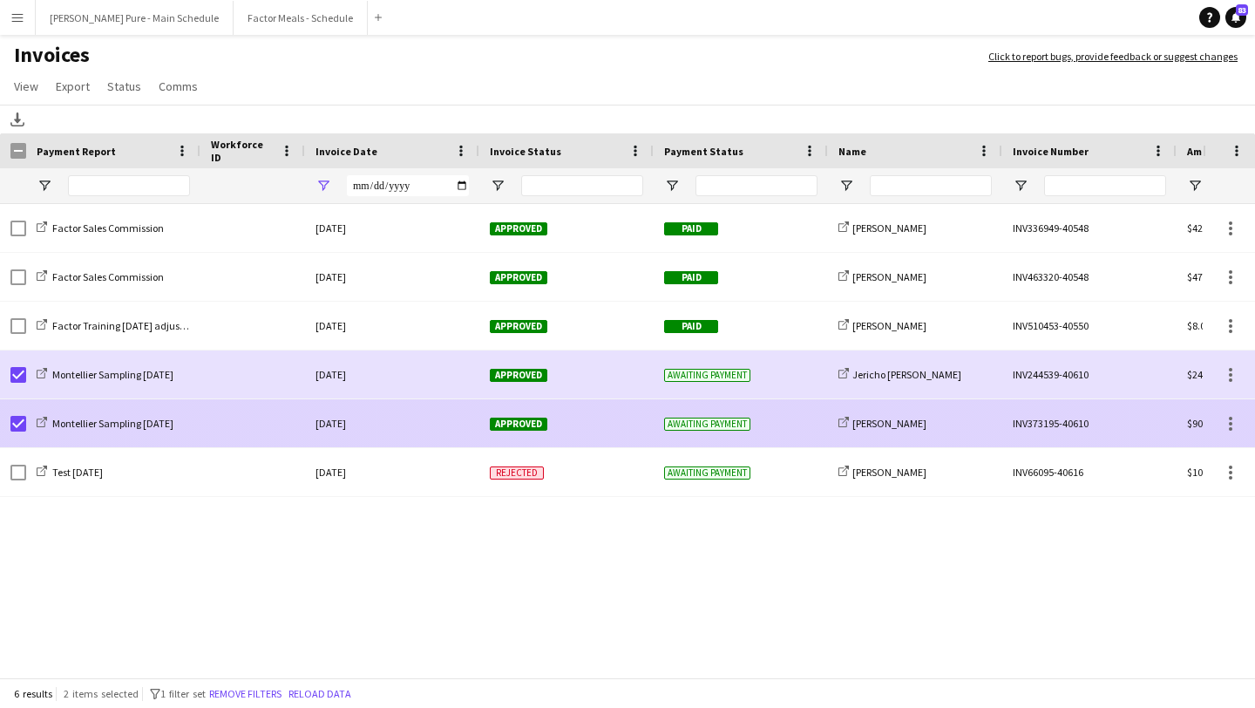
click at [525, 421] on span "Approved" at bounding box center [519, 424] width 58 height 13
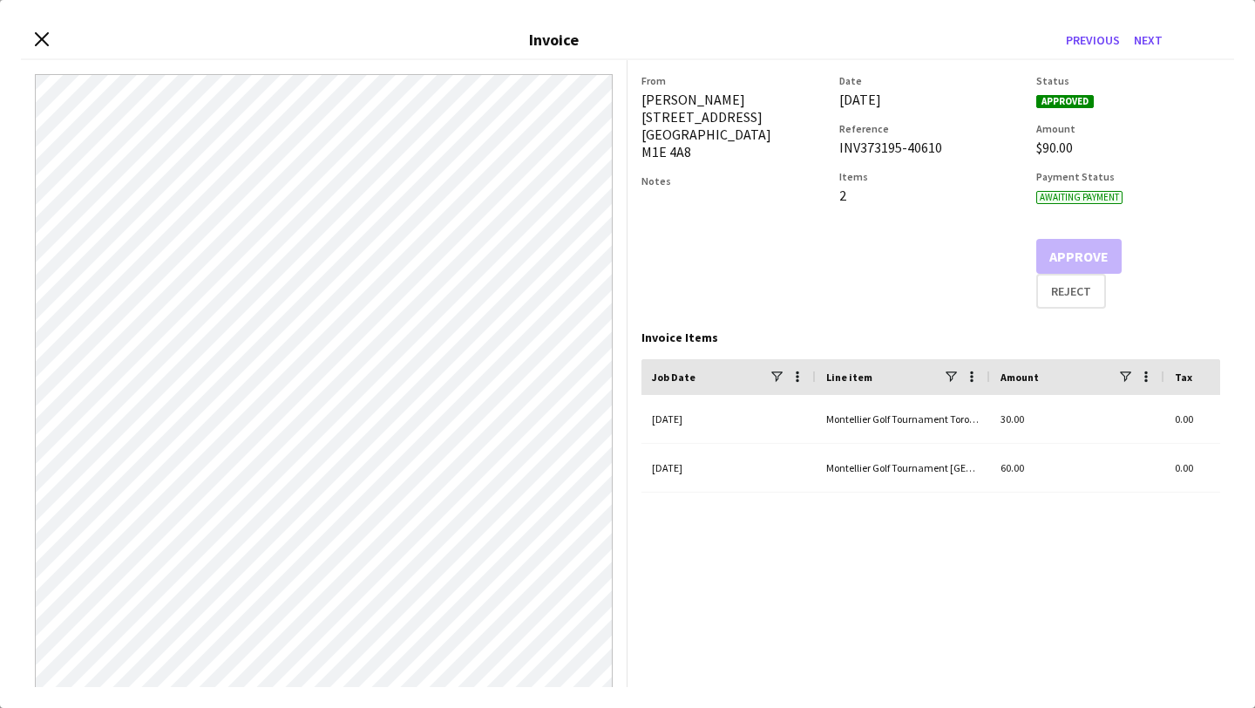
click at [50, 51] on div "Close invoice dialog Invoice Previous Next" at bounding box center [627, 40] width 1213 height 39
click at [44, 34] on icon "Close invoice dialog" at bounding box center [41, 39] width 17 height 17
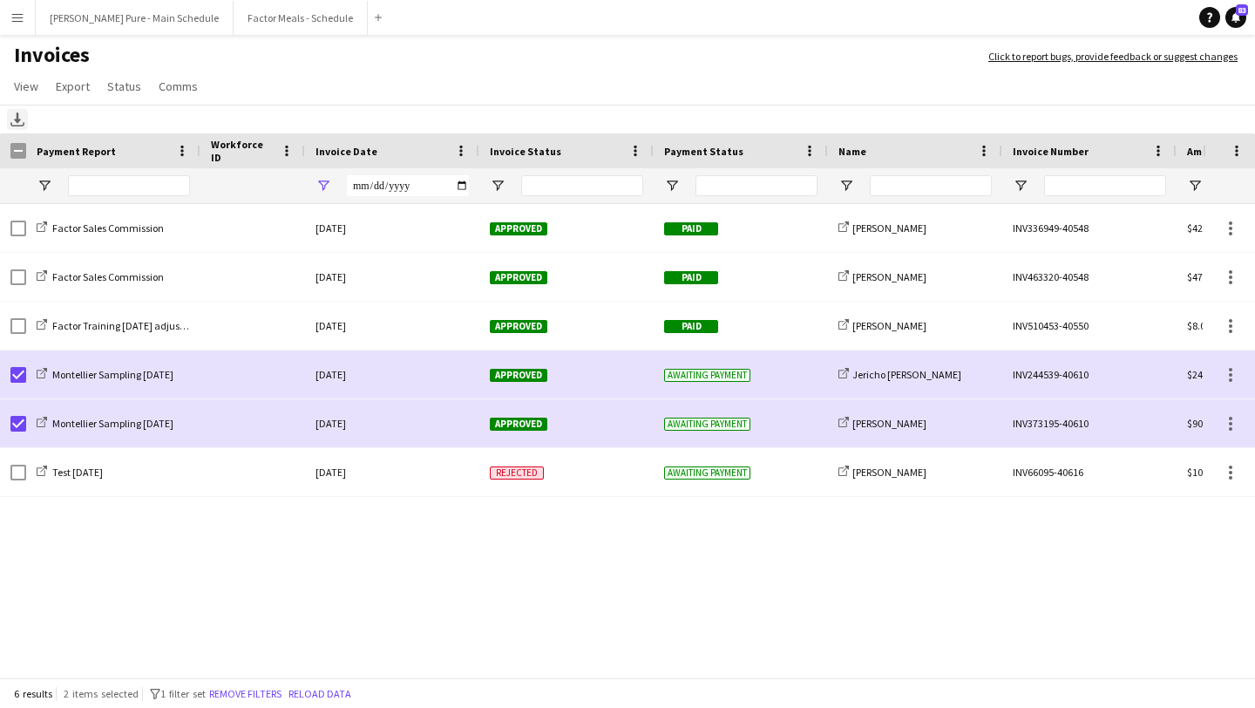
click at [17, 121] on icon at bounding box center [17, 117] width 7 height 10
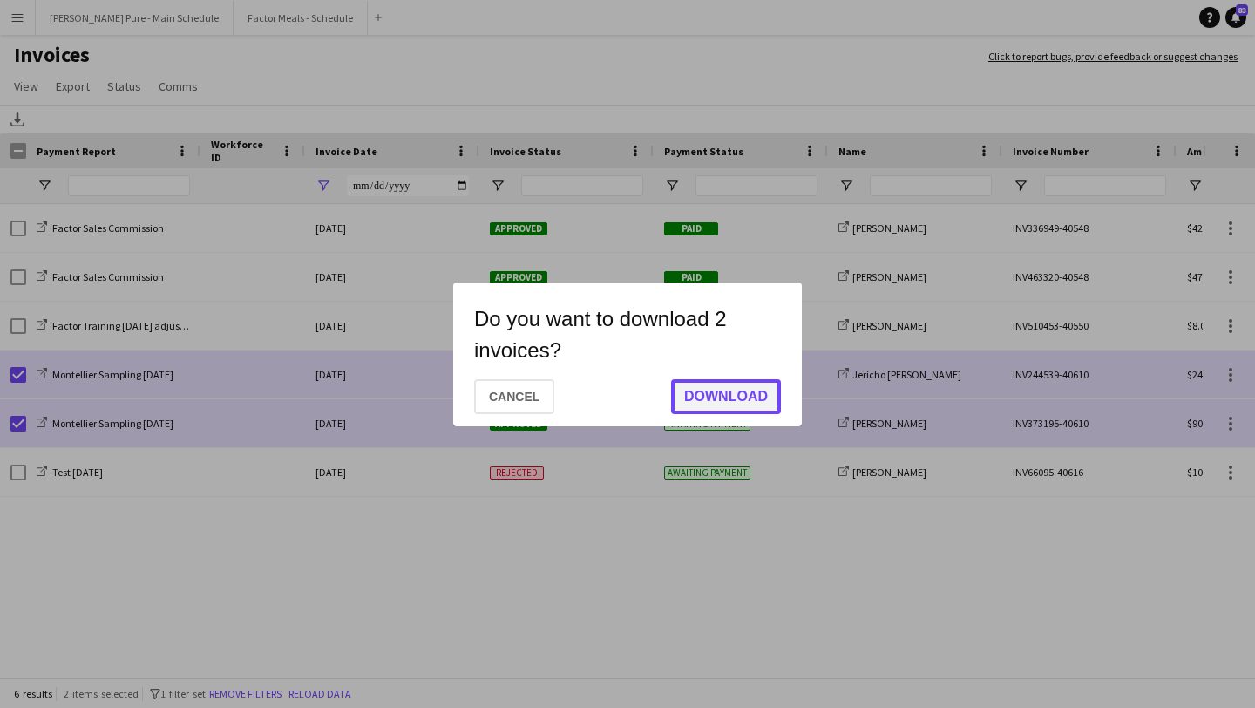
click at [709, 393] on button "Download" at bounding box center [726, 396] width 110 height 35
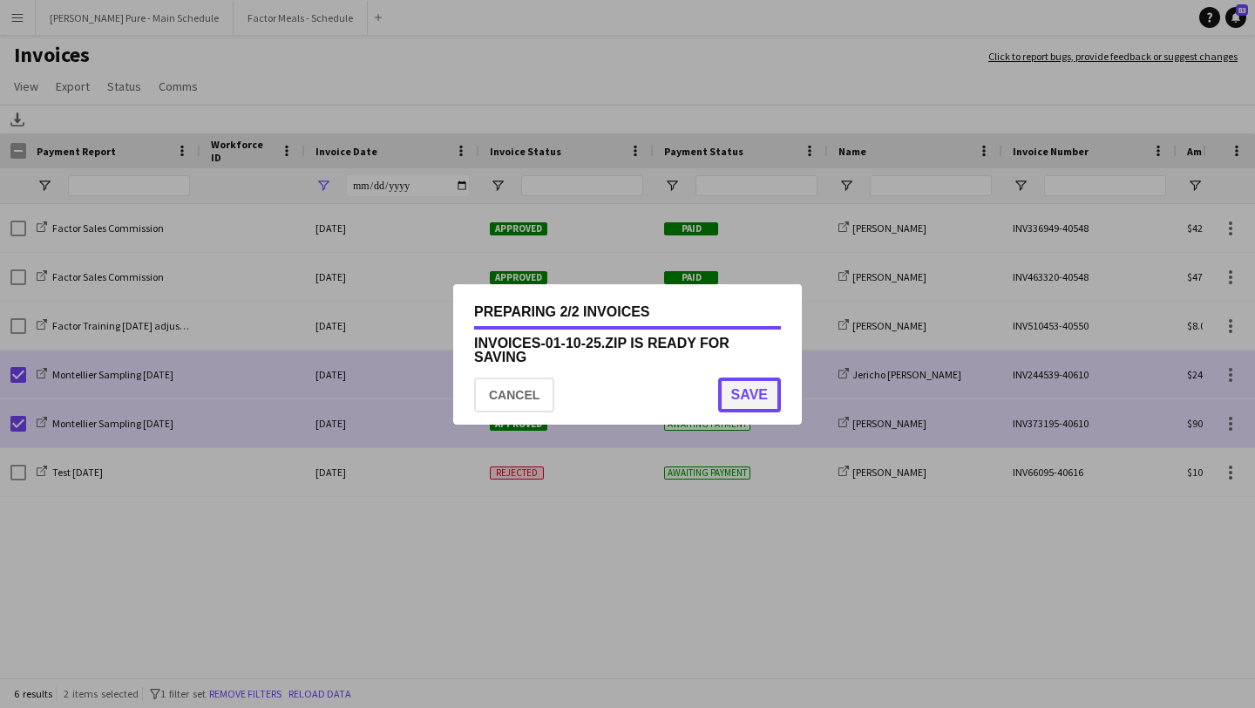
click at [763, 396] on button "Save" at bounding box center [749, 394] width 63 height 35
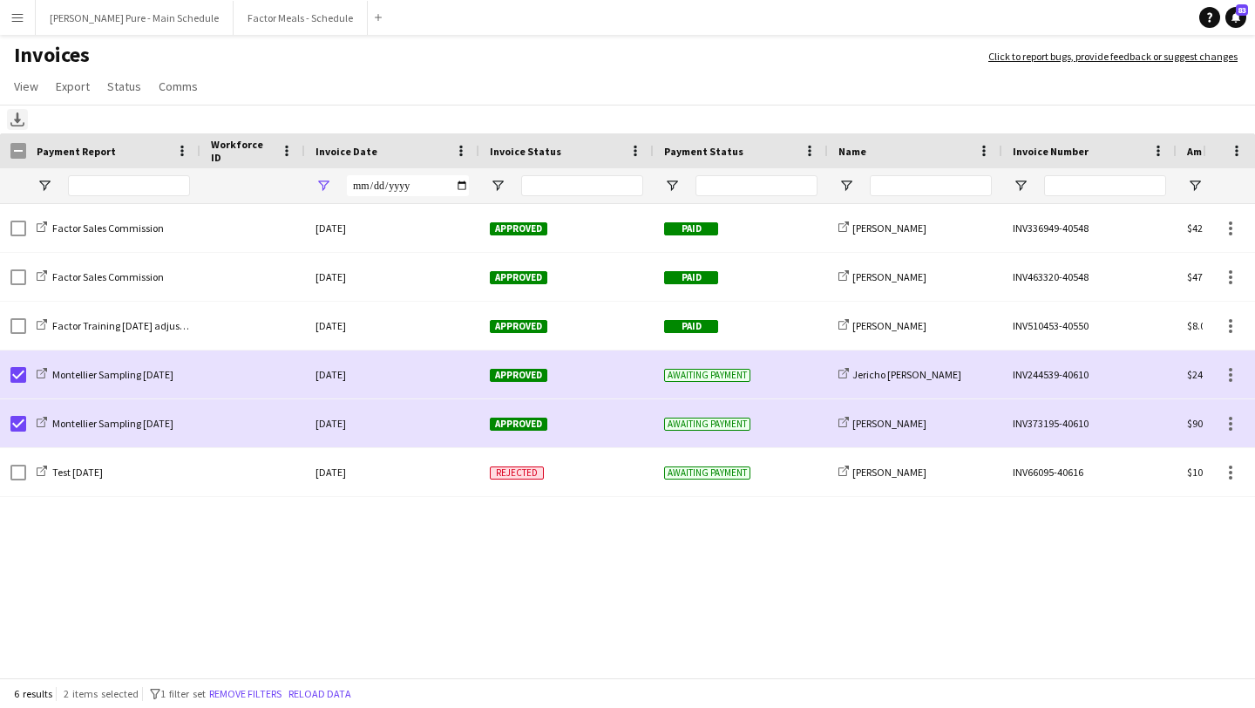
click at [21, 114] on icon "Download" at bounding box center [17, 119] width 14 height 14
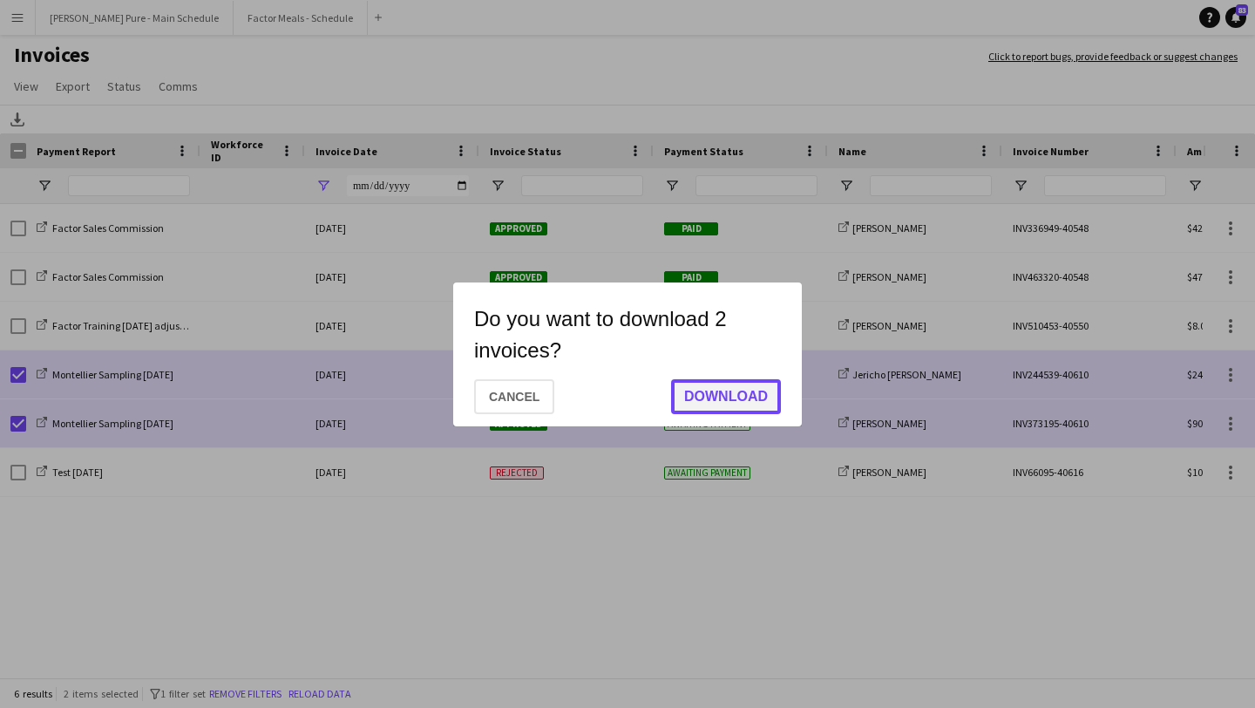
click at [773, 407] on button "Download" at bounding box center [726, 396] width 110 height 35
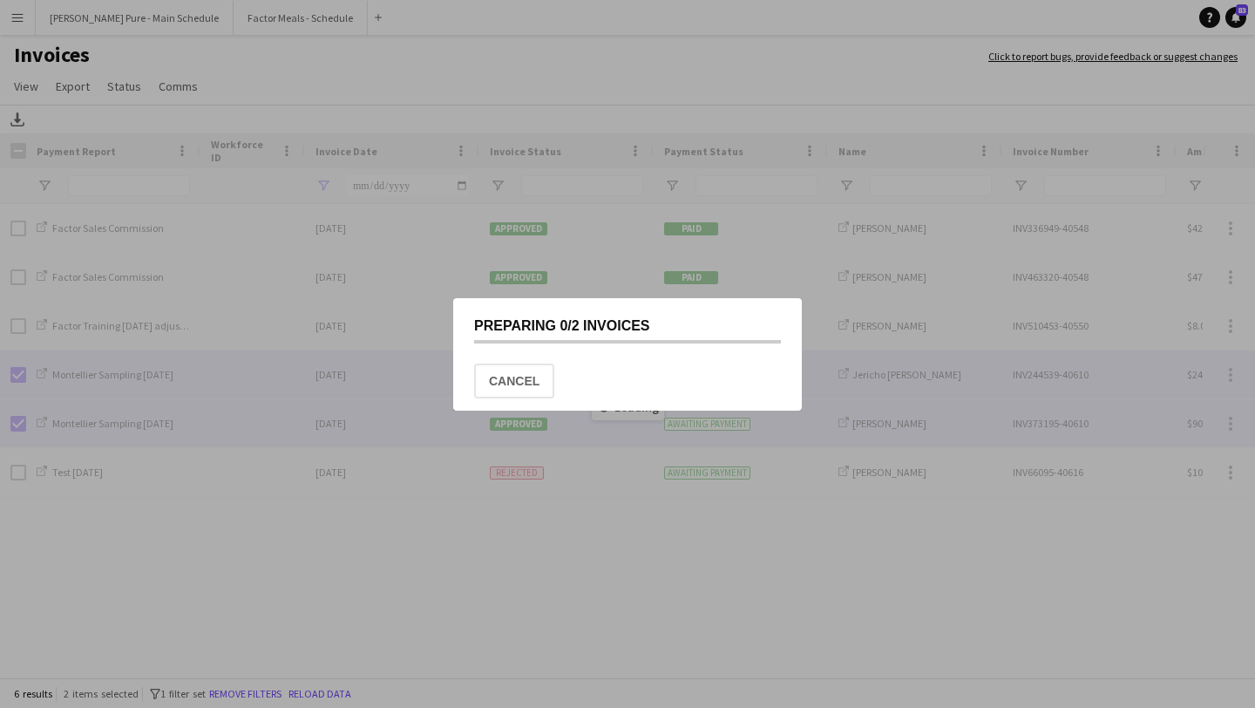
click at [685, 360] on mat-dialog-actions "Cancel" at bounding box center [627, 380] width 307 height 60
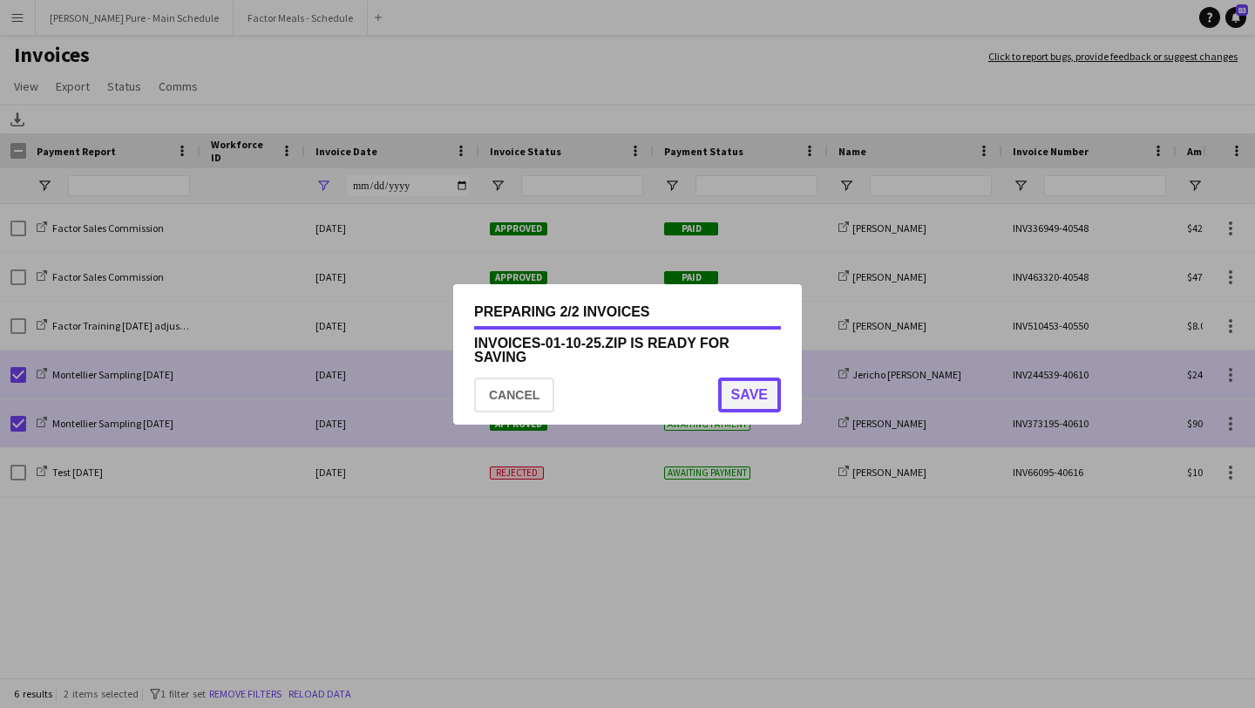
click at [761, 399] on button "Save" at bounding box center [749, 394] width 63 height 35
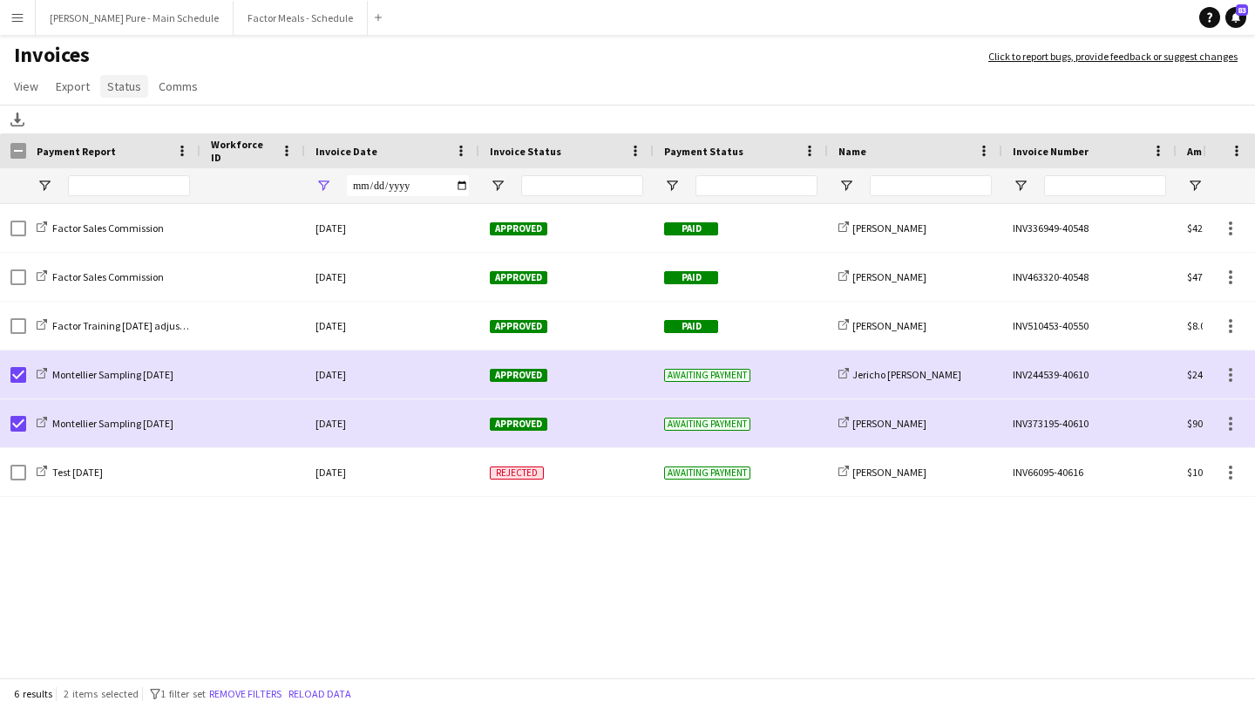
click at [123, 87] on span "Status" at bounding box center [124, 86] width 34 height 16
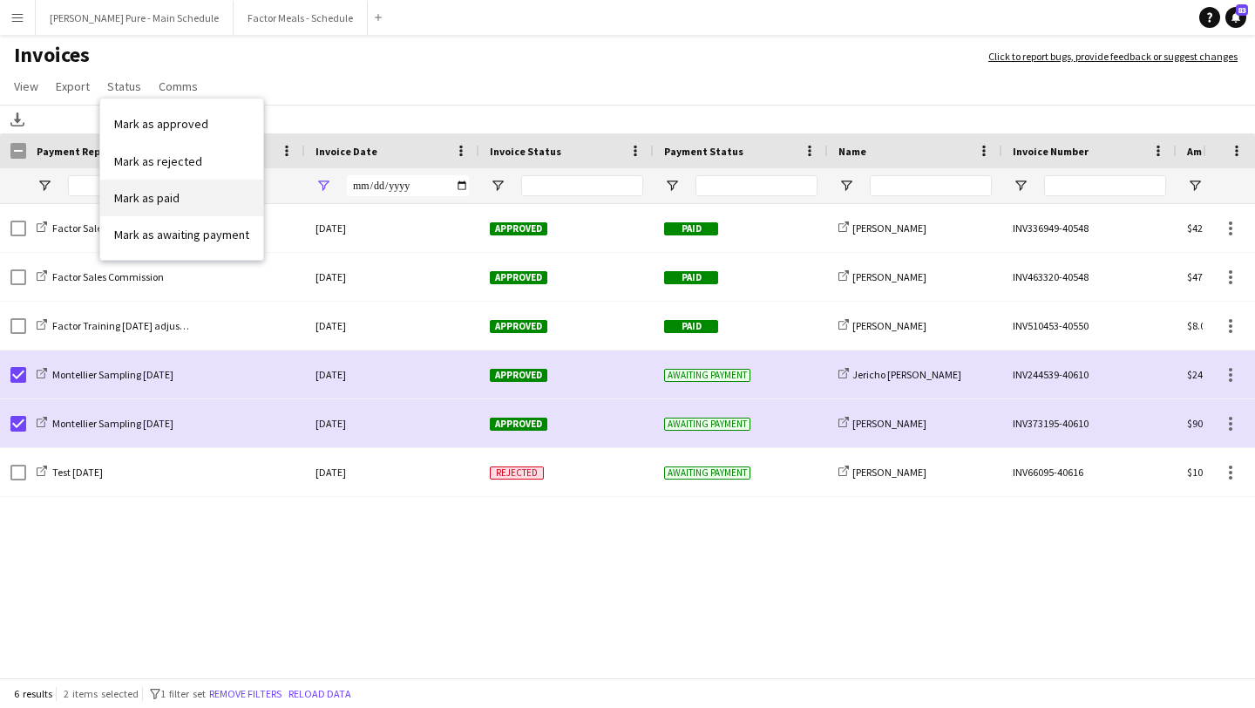
click at [190, 204] on link "Mark as paid" at bounding box center [181, 198] width 163 height 37
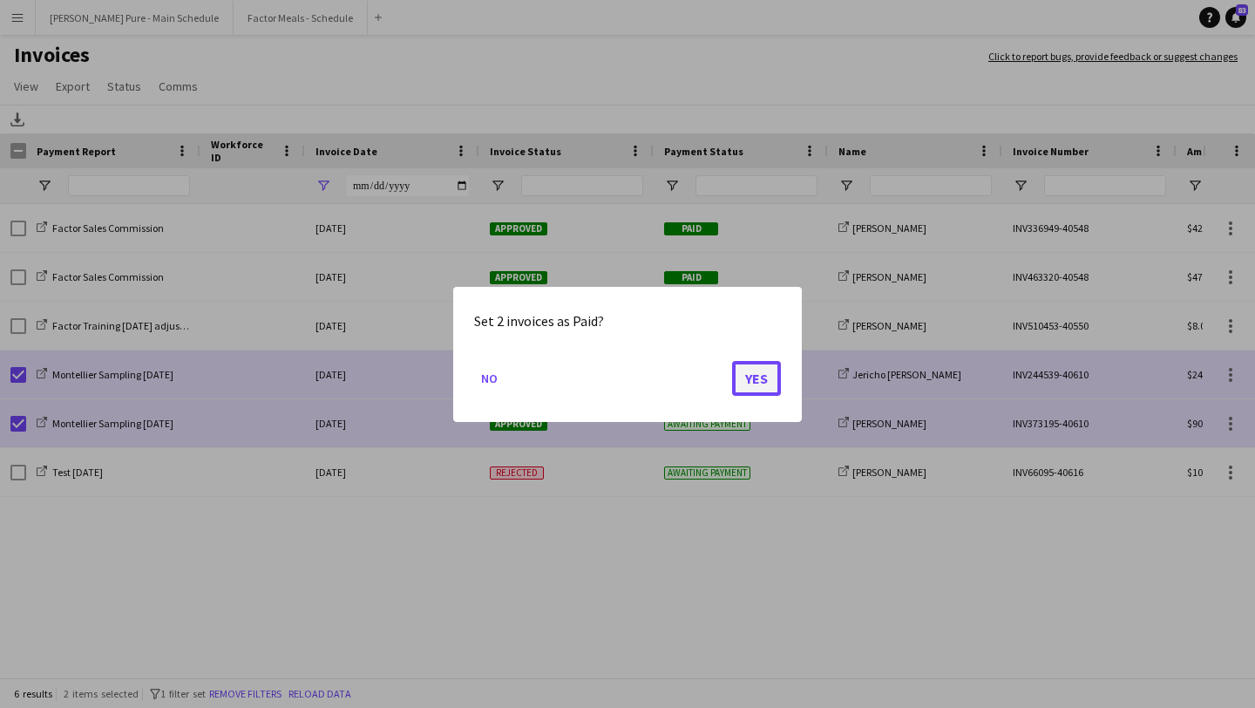
click at [771, 376] on button "Yes" at bounding box center [756, 377] width 49 height 35
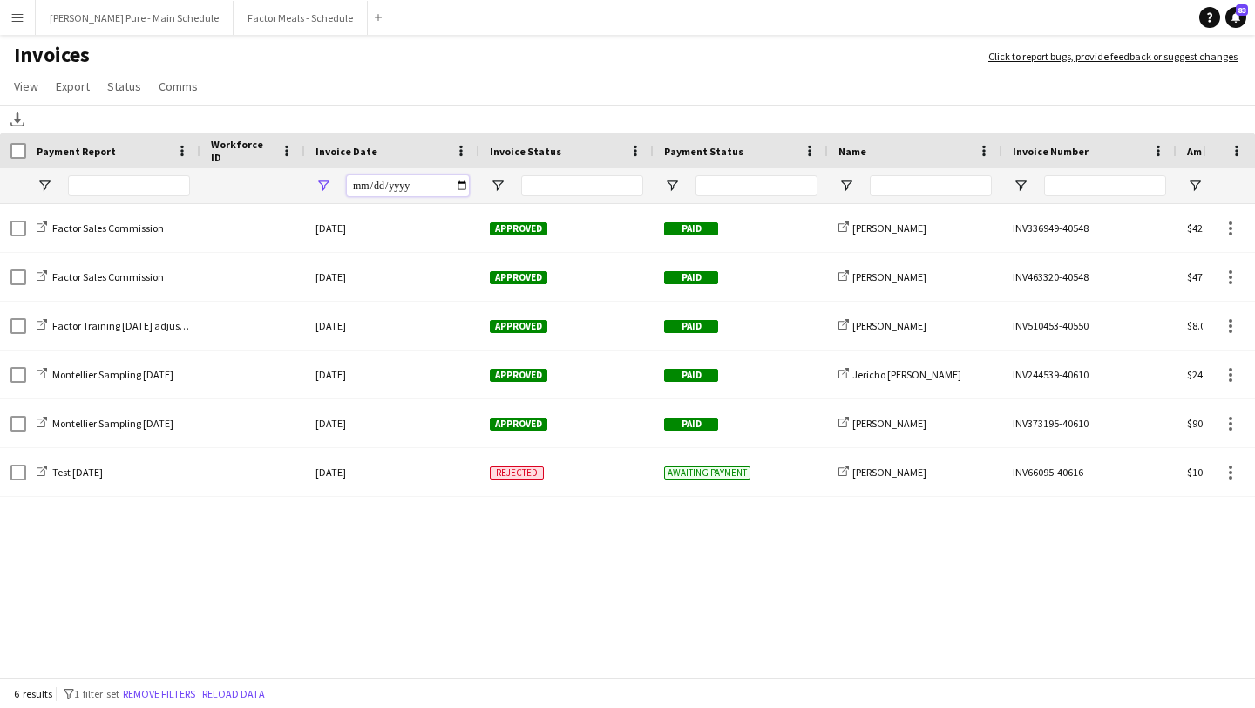
click at [465, 188] on input "**********" at bounding box center [408, 185] width 122 height 21
type input "**********"
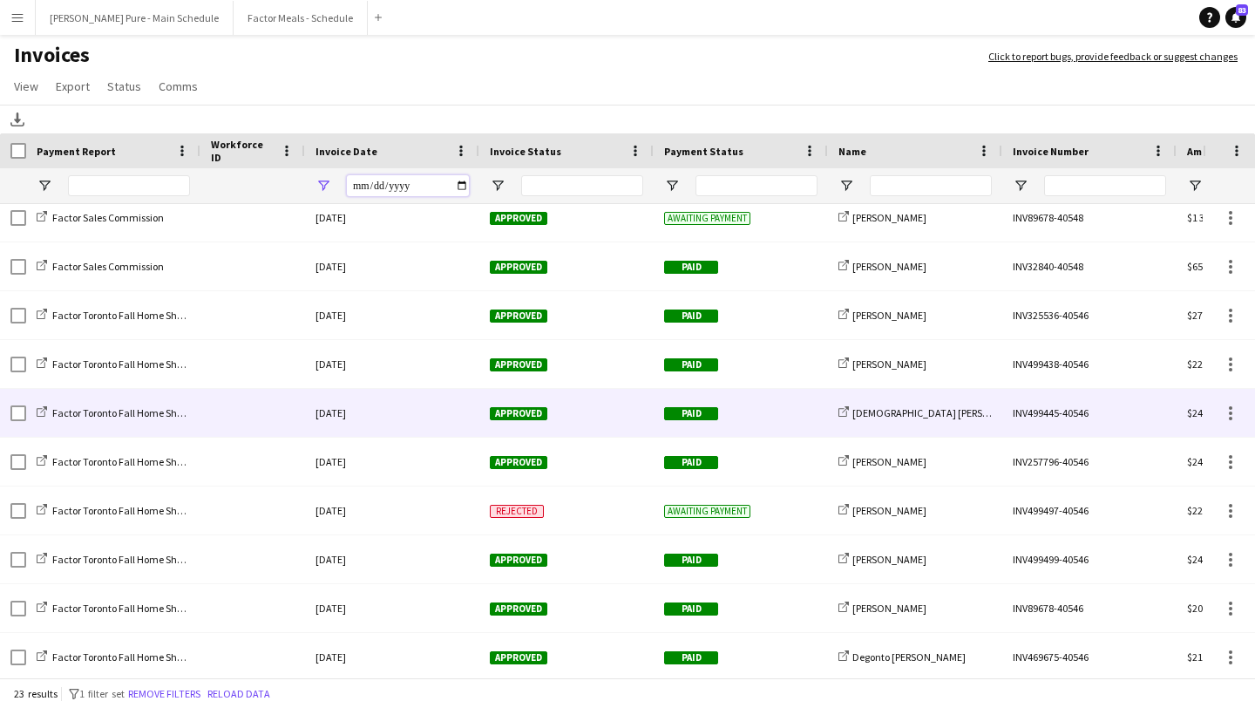
scroll to position [103, 0]
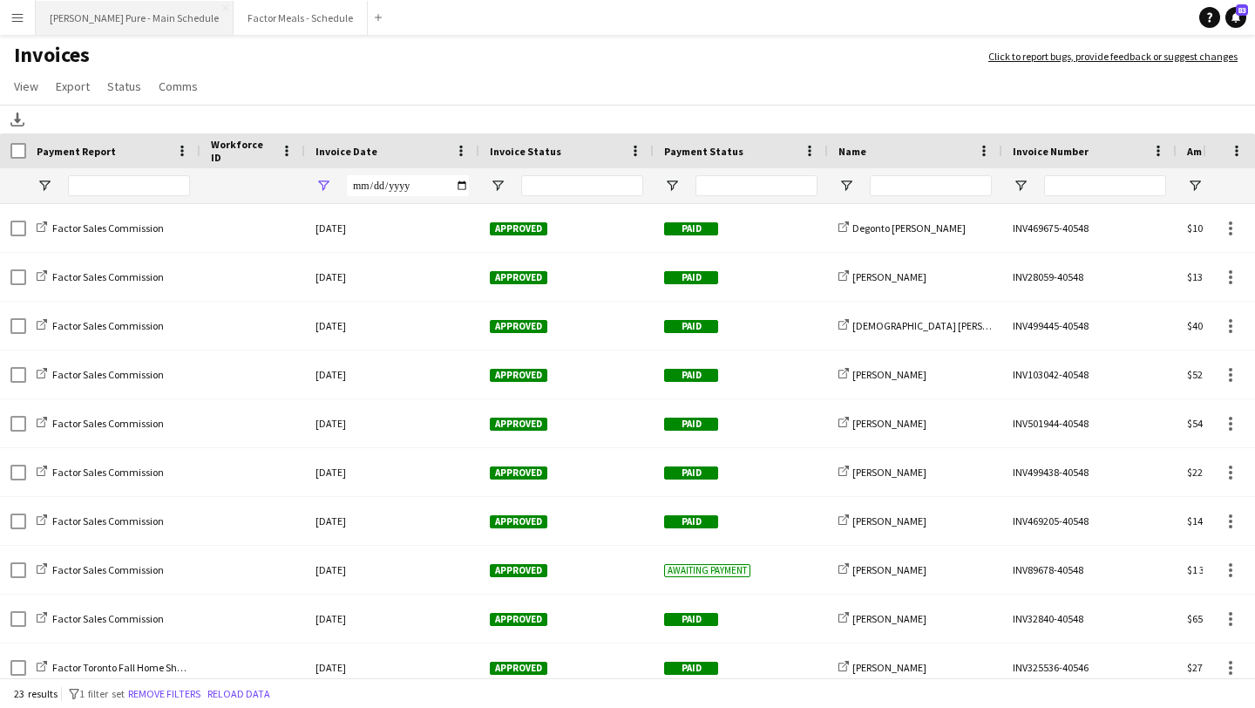
click at [105, 3] on button "[PERSON_NAME] Pure - Main Schedule Close" at bounding box center [135, 18] width 198 height 34
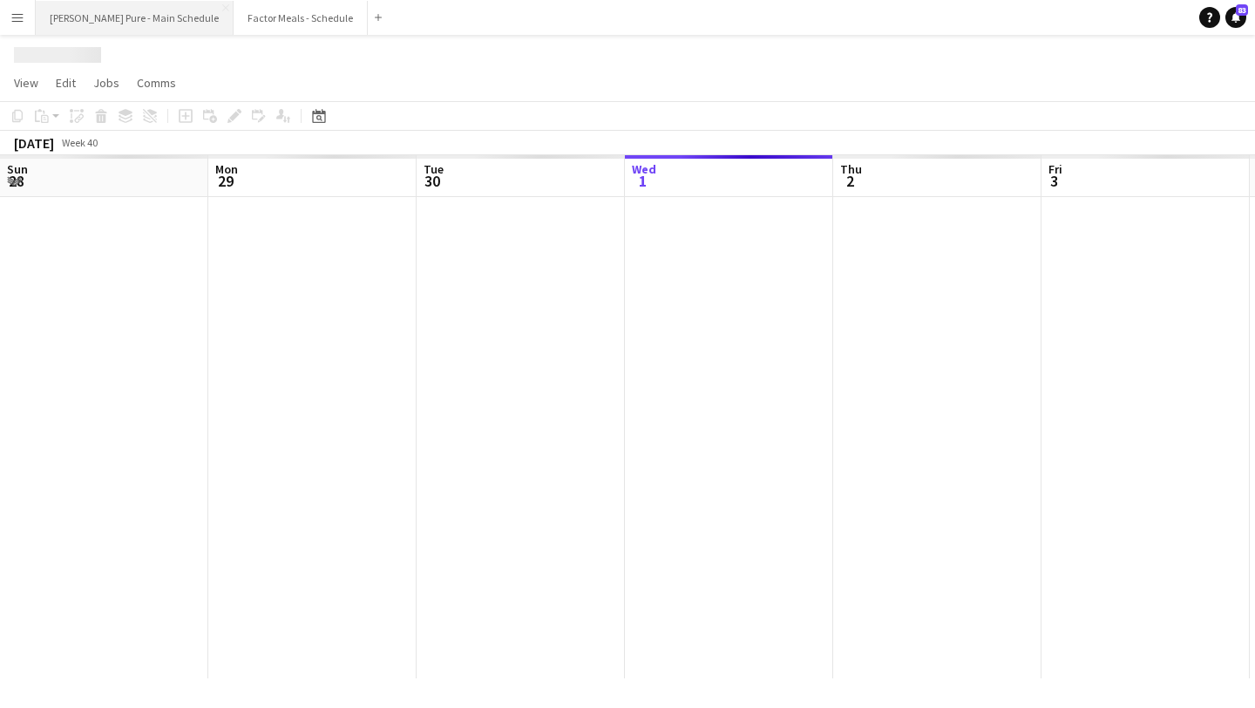
scroll to position [0, 417]
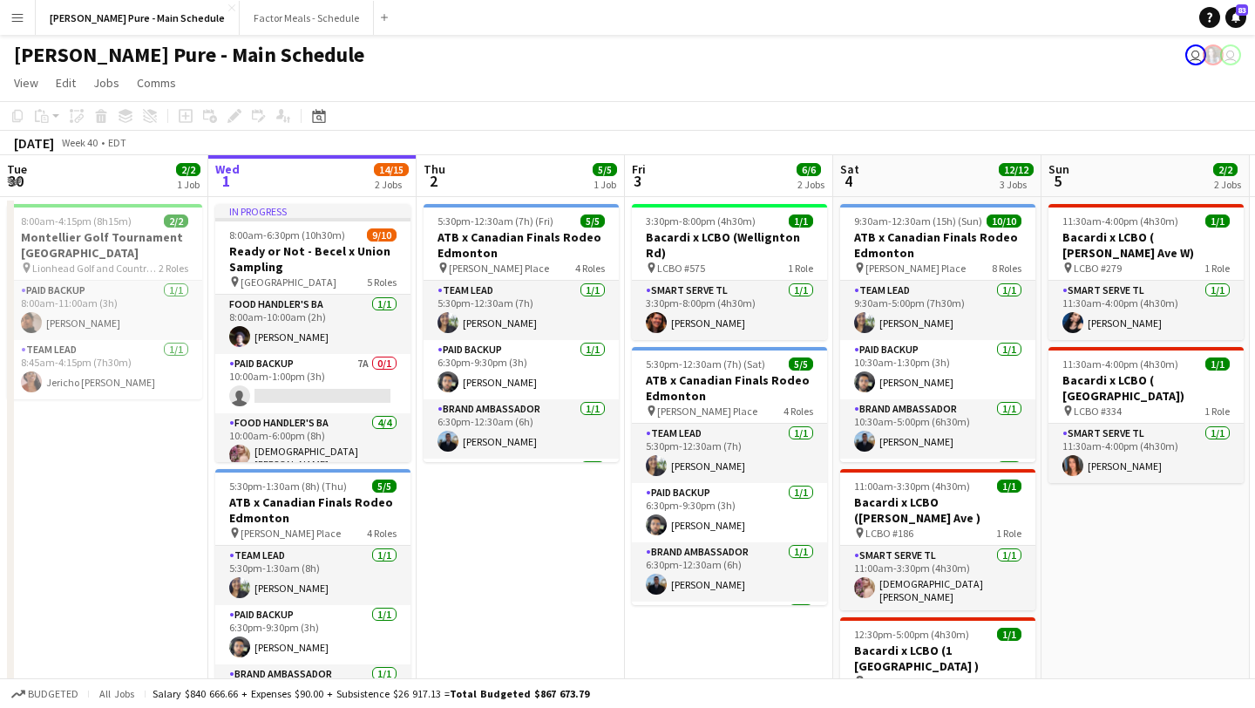
click at [17, 27] on button "Menu" at bounding box center [17, 17] width 35 height 35
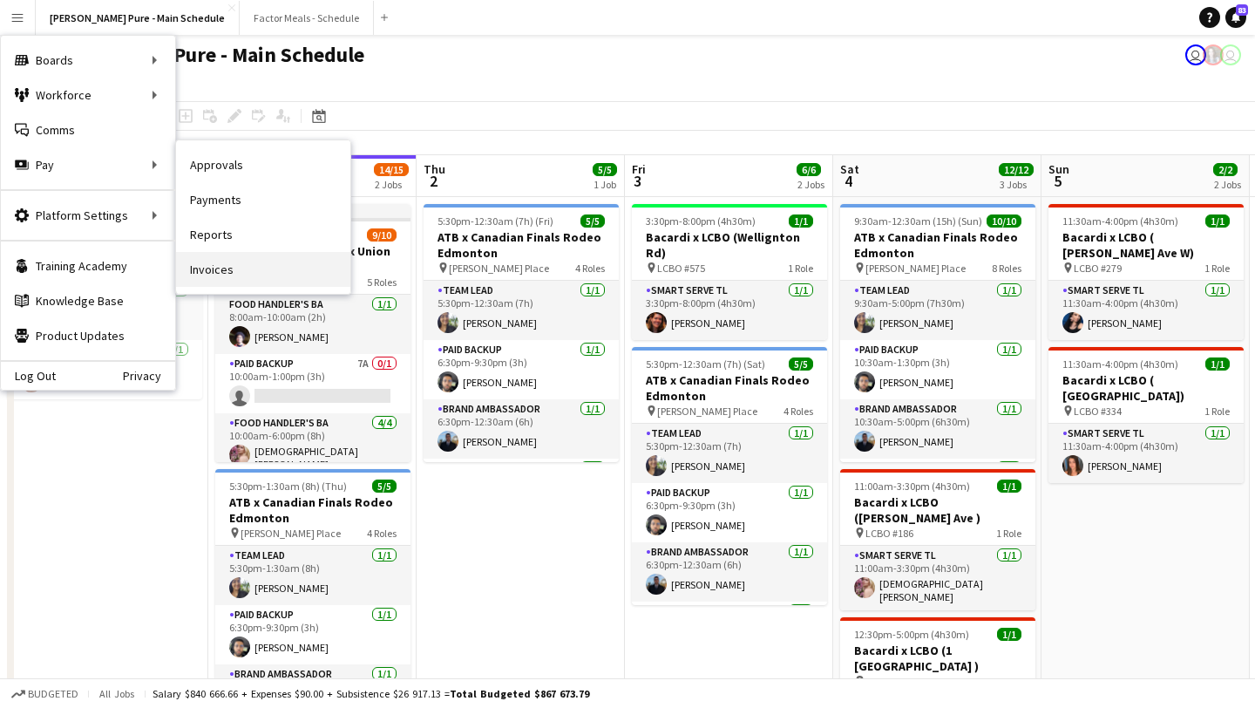
click at [259, 259] on link "Invoices" at bounding box center [263, 269] width 174 height 35
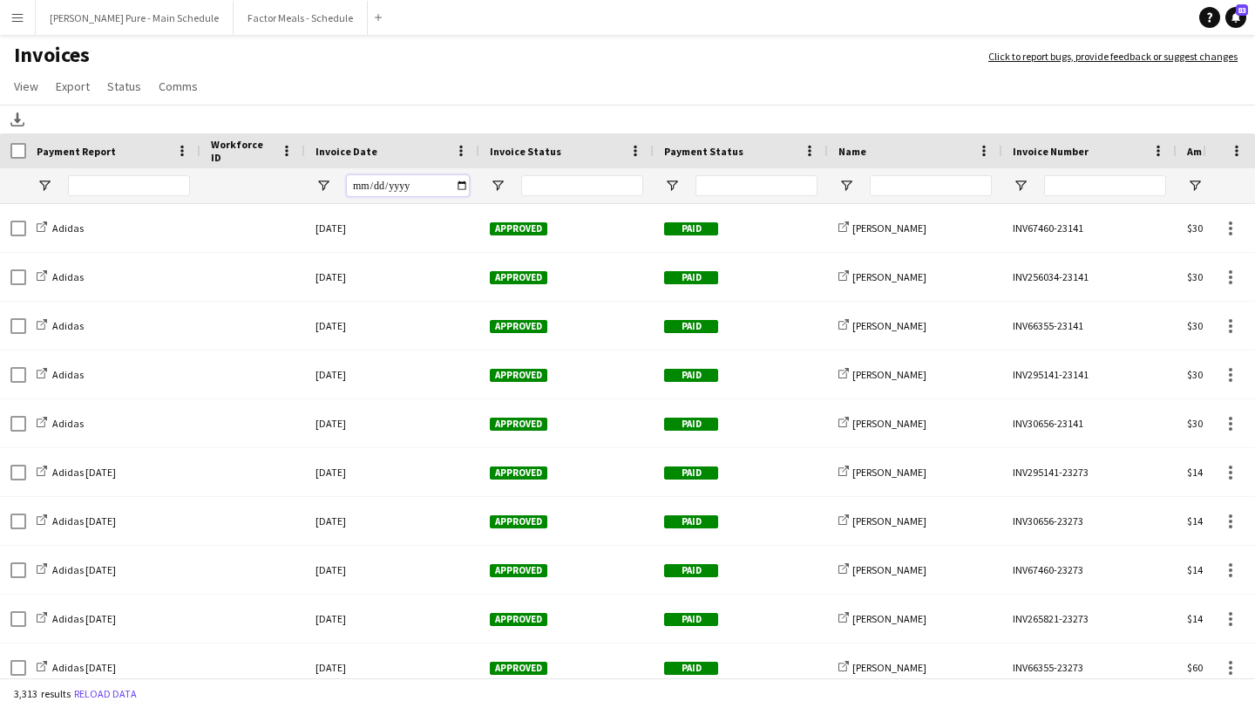
click at [458, 181] on input "Invoice Date Filter Input" at bounding box center [408, 185] width 122 height 21
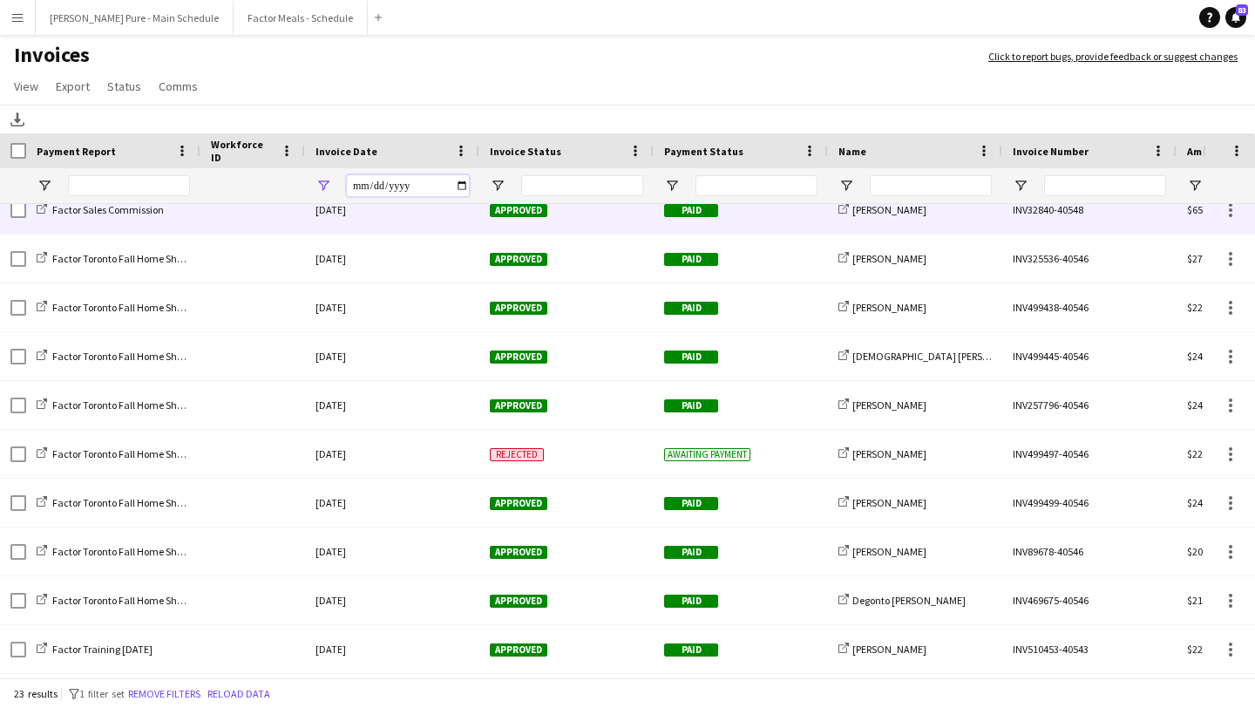
scroll to position [462, 0]
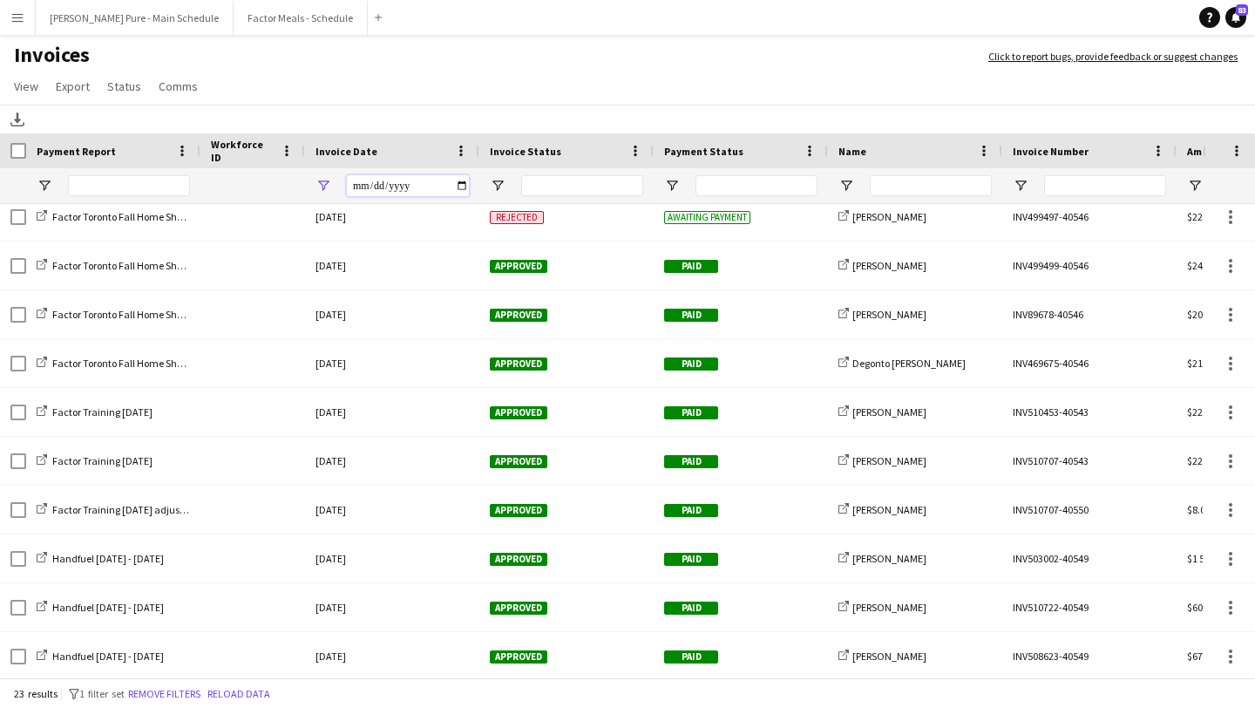
click at [462, 187] on input "**********" at bounding box center [408, 185] width 122 height 21
type input "**********"
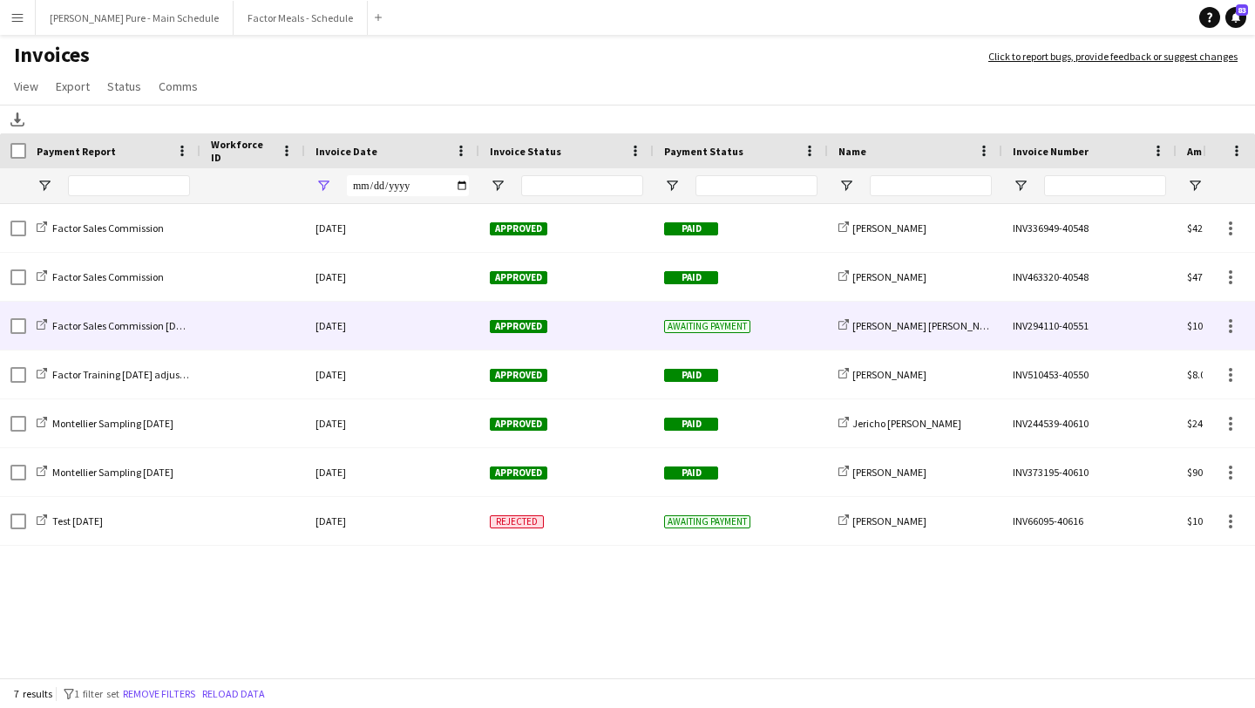
click at [517, 328] on span "Approved" at bounding box center [519, 326] width 58 height 13
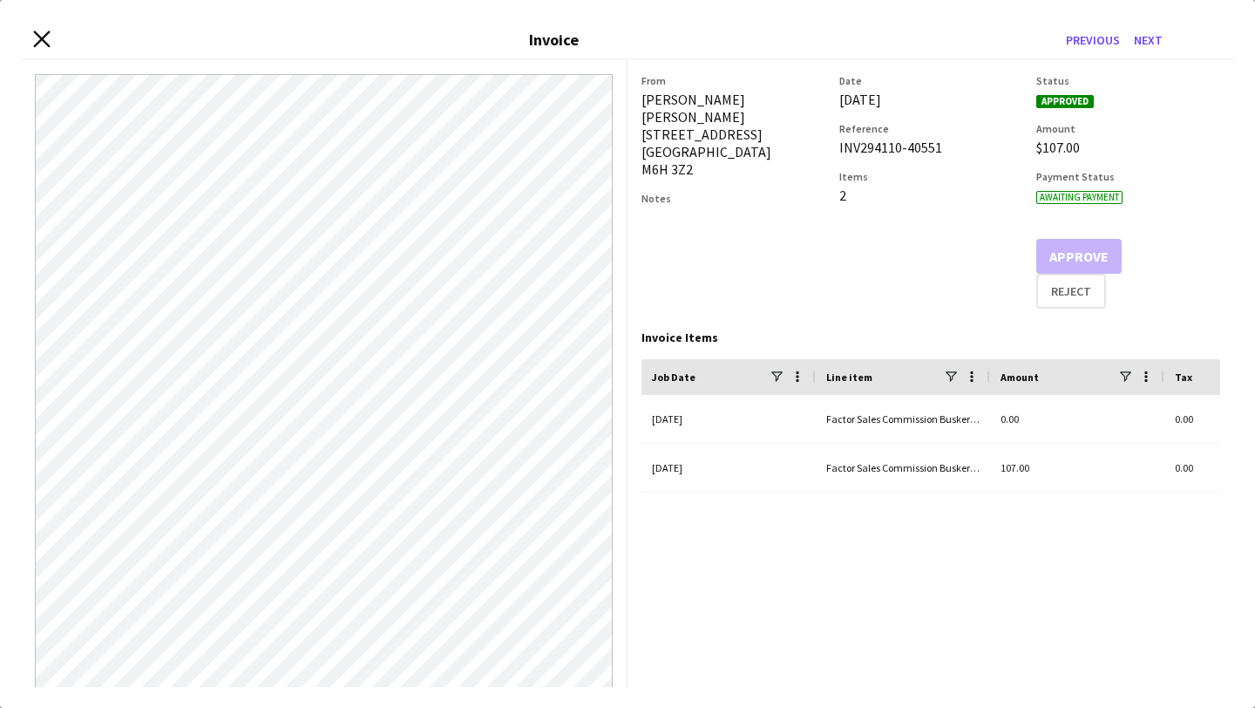
click at [44, 34] on icon at bounding box center [41, 39] width 17 height 17
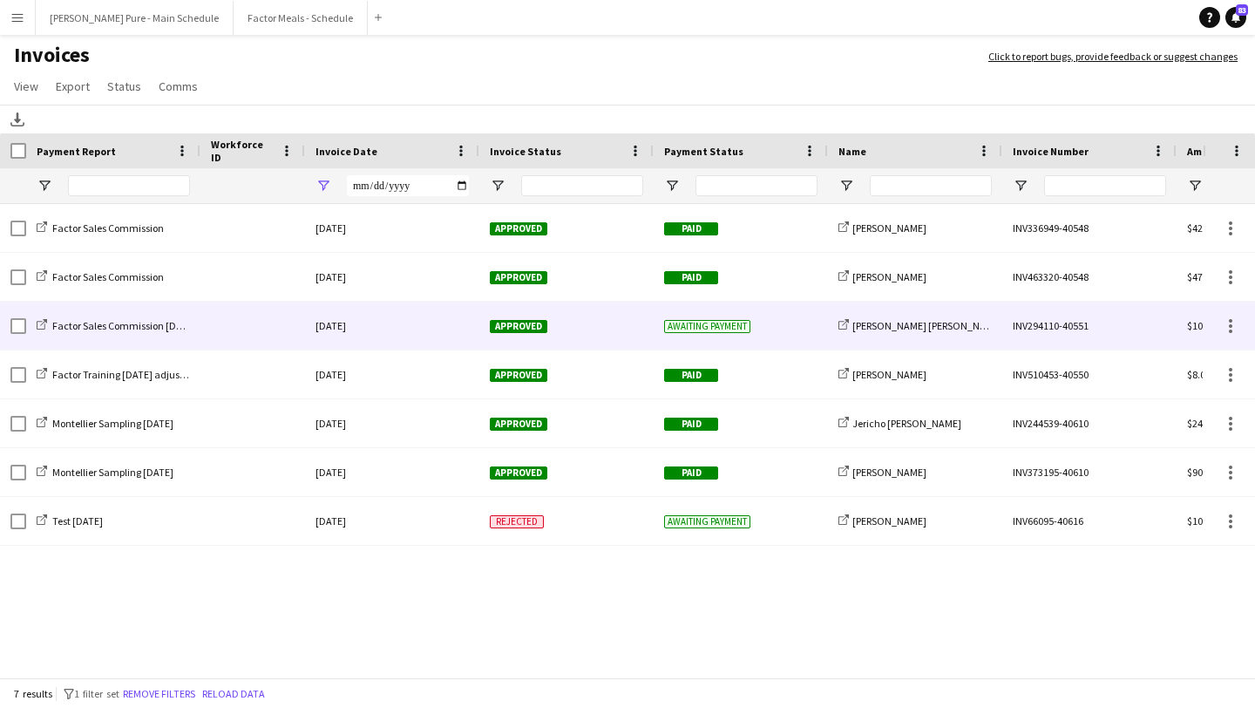
click at [26, 329] on div "Factor Sales Commission [DATE]" at bounding box center [113, 326] width 174 height 48
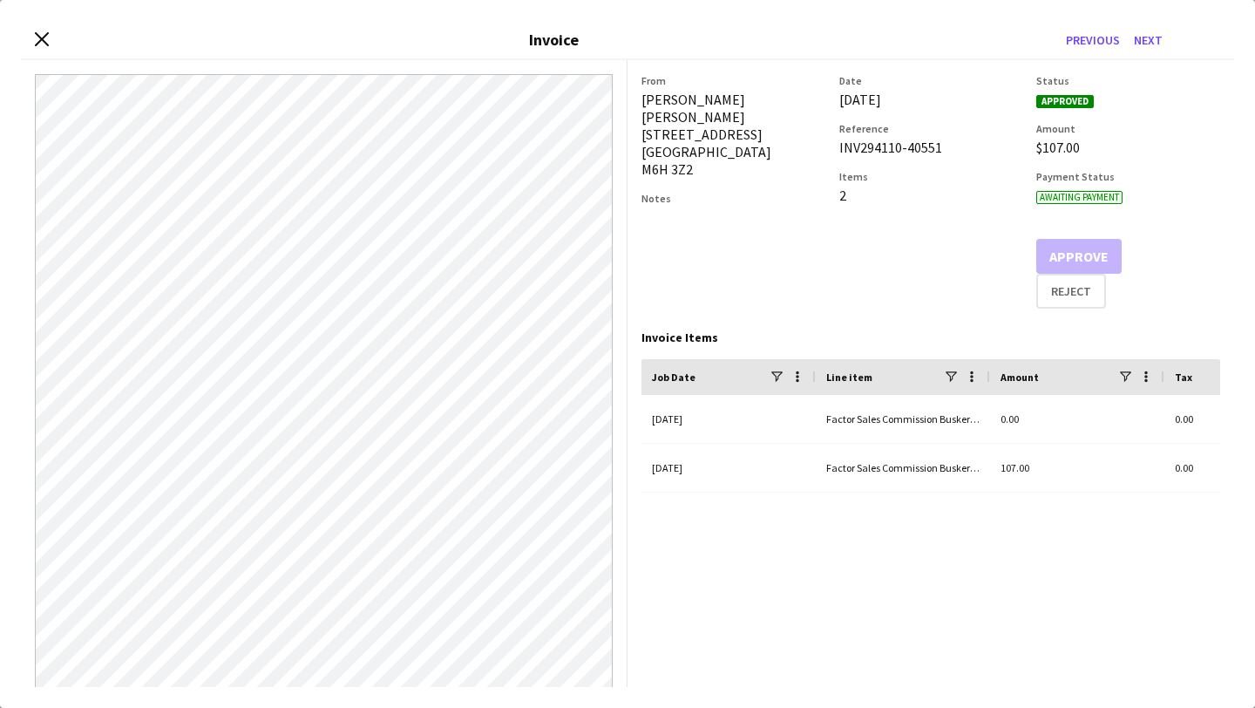
click at [44, 27] on div "Close invoice dialog Invoice Previous Next" at bounding box center [627, 40] width 1213 height 39
click at [44, 32] on icon "Close invoice dialog" at bounding box center [41, 39] width 17 height 17
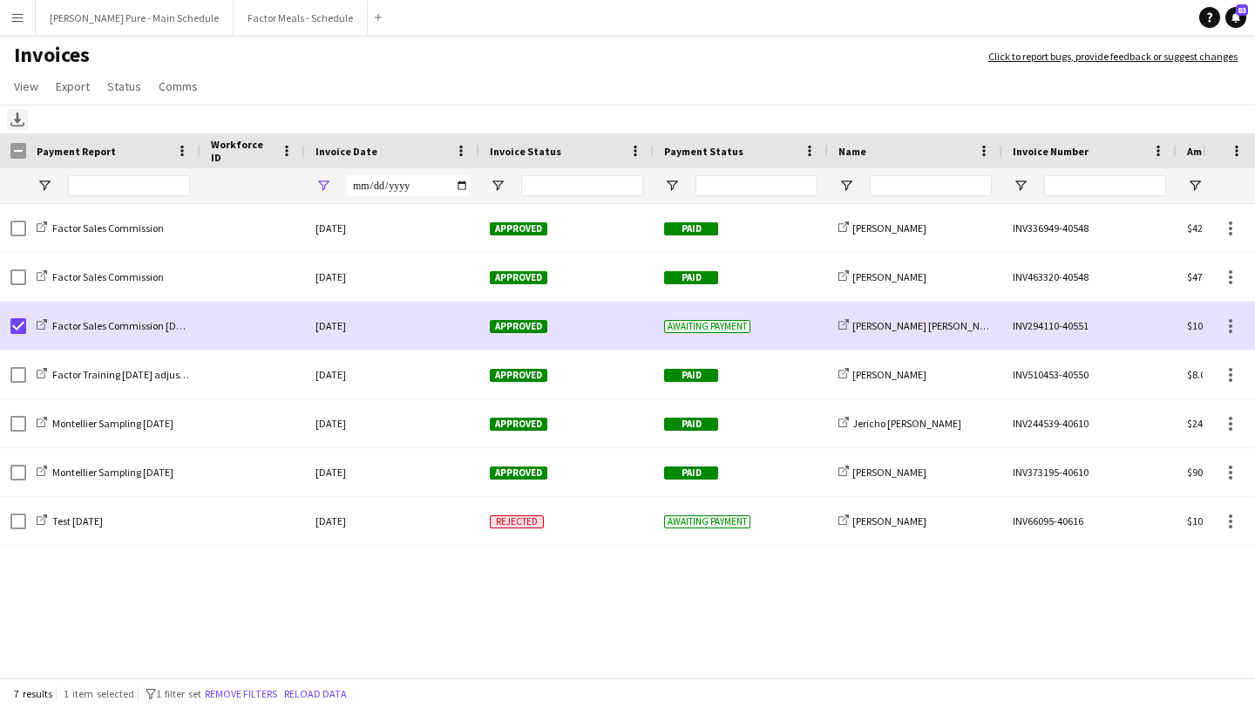
click at [13, 120] on icon "Download" at bounding box center [17, 119] width 14 height 14
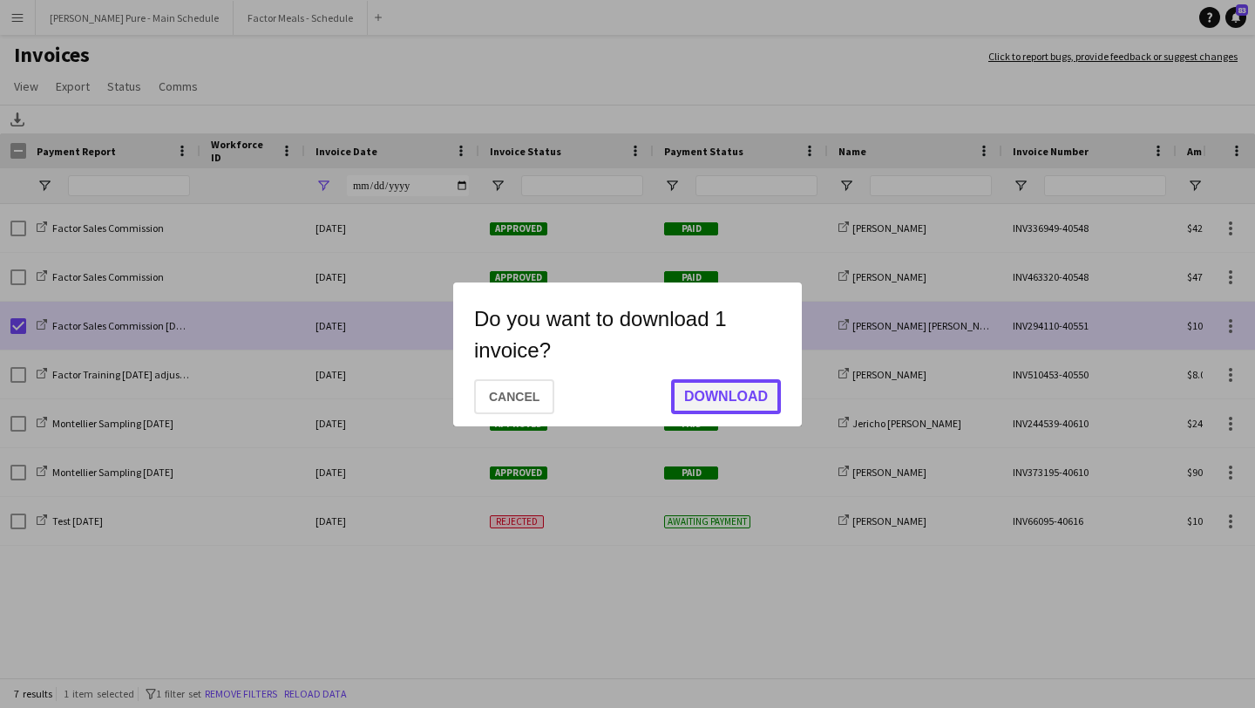
click at [728, 397] on button "Download" at bounding box center [726, 396] width 110 height 35
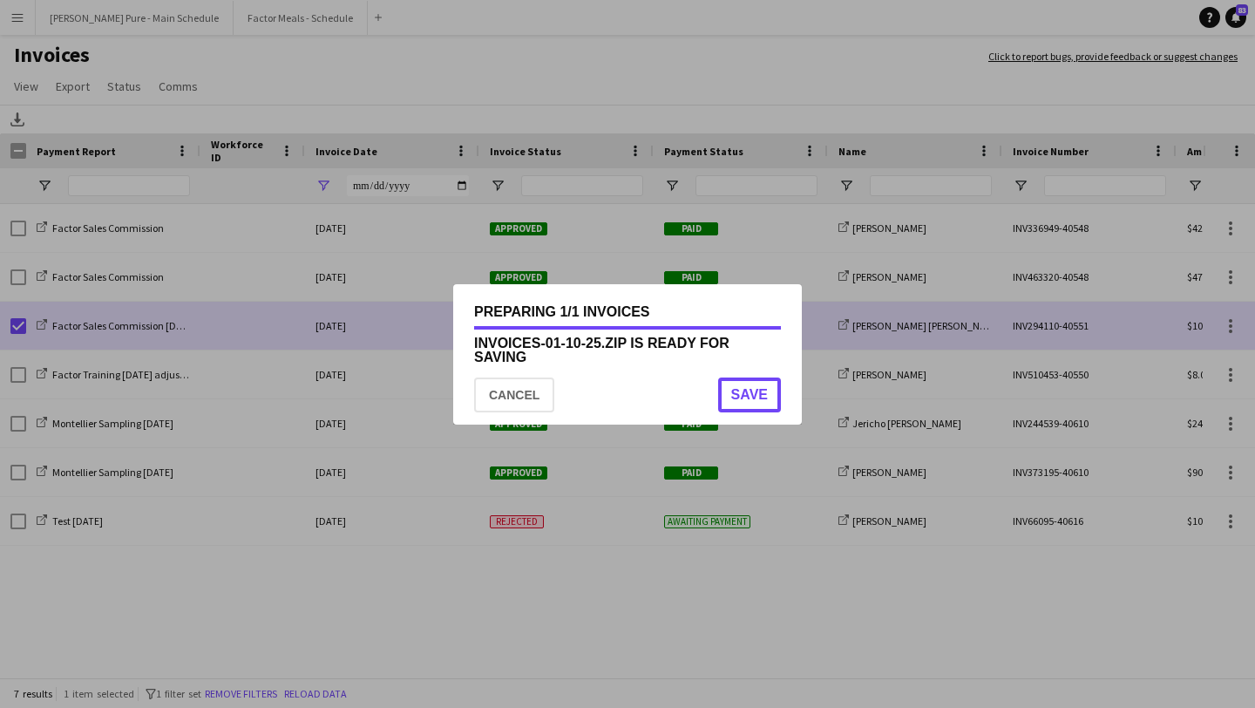
click at [740, 407] on button "Save" at bounding box center [749, 394] width 63 height 35
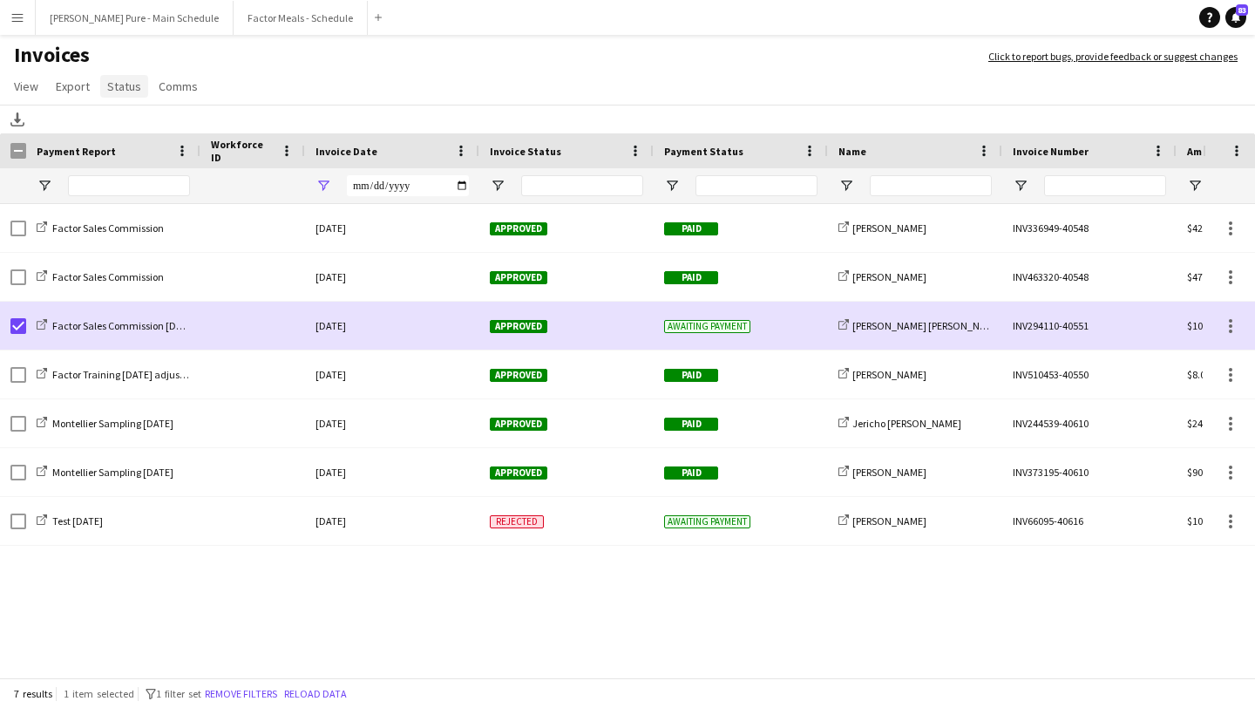
click at [123, 97] on link "Status" at bounding box center [124, 86] width 48 height 23
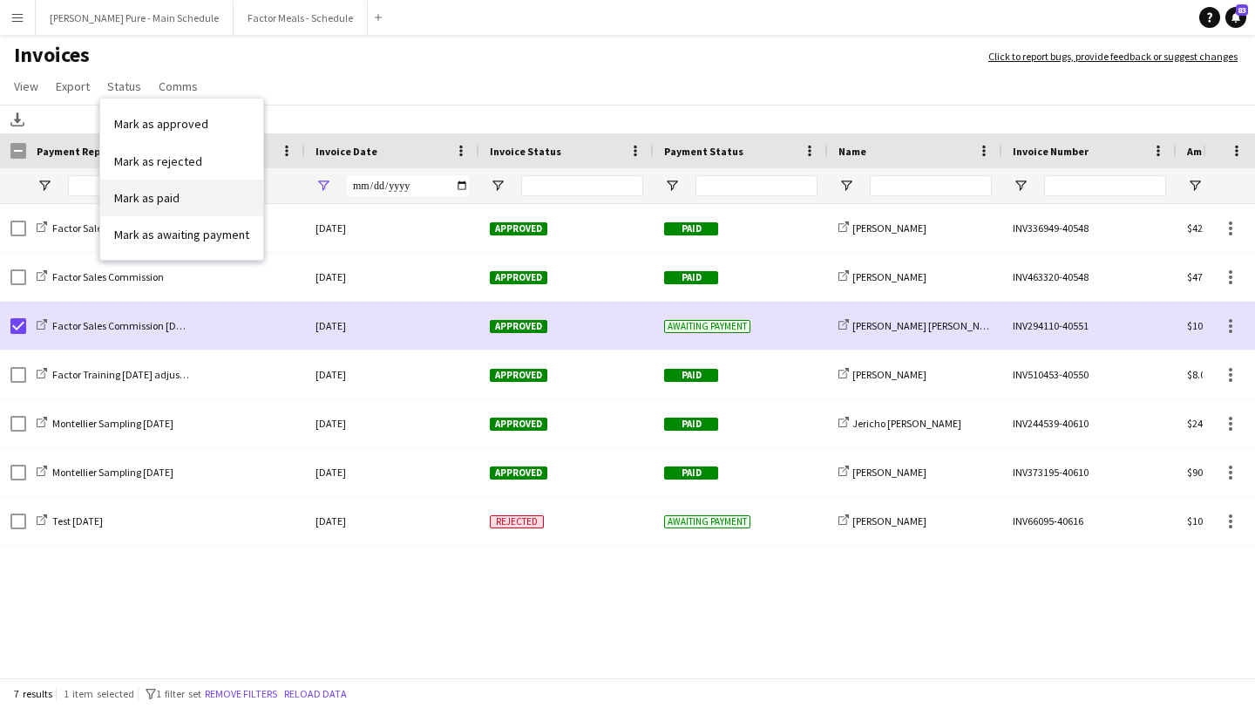
click at [179, 193] on link "Mark as paid" at bounding box center [181, 198] width 163 height 37
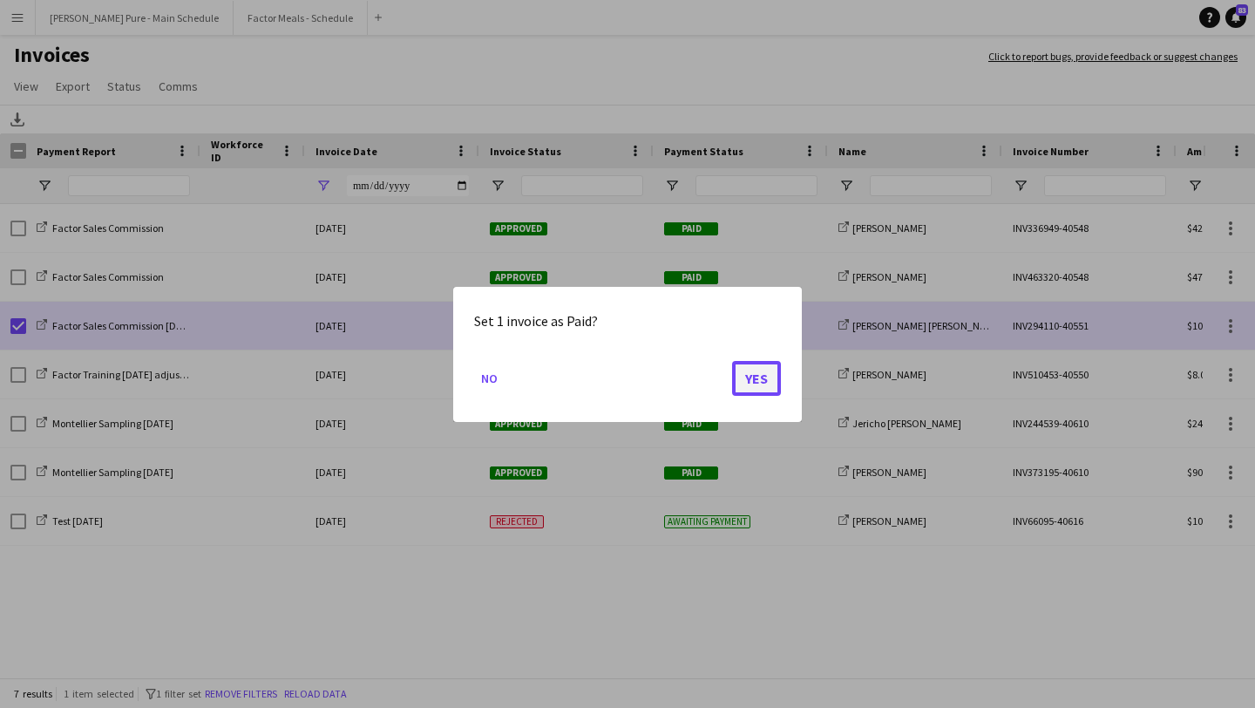
click at [768, 386] on button "Yes" at bounding box center [756, 377] width 49 height 35
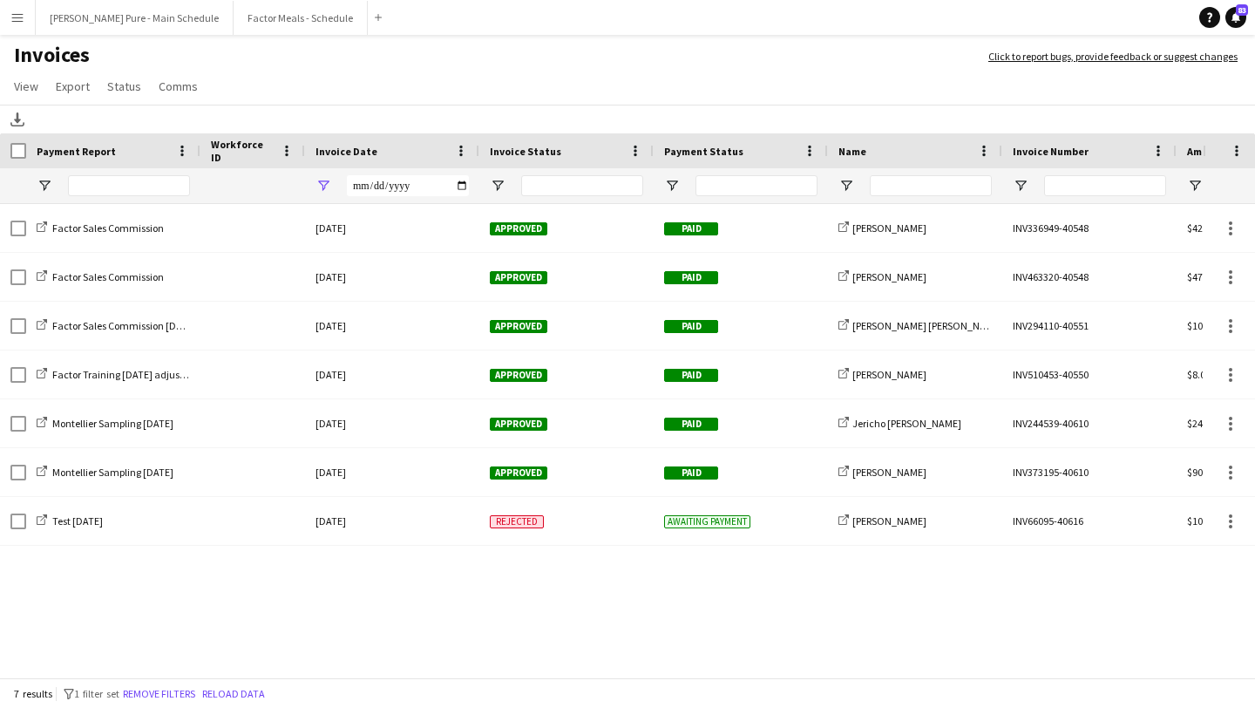
click at [21, 17] on app-icon "Menu" at bounding box center [17, 17] width 14 height 14
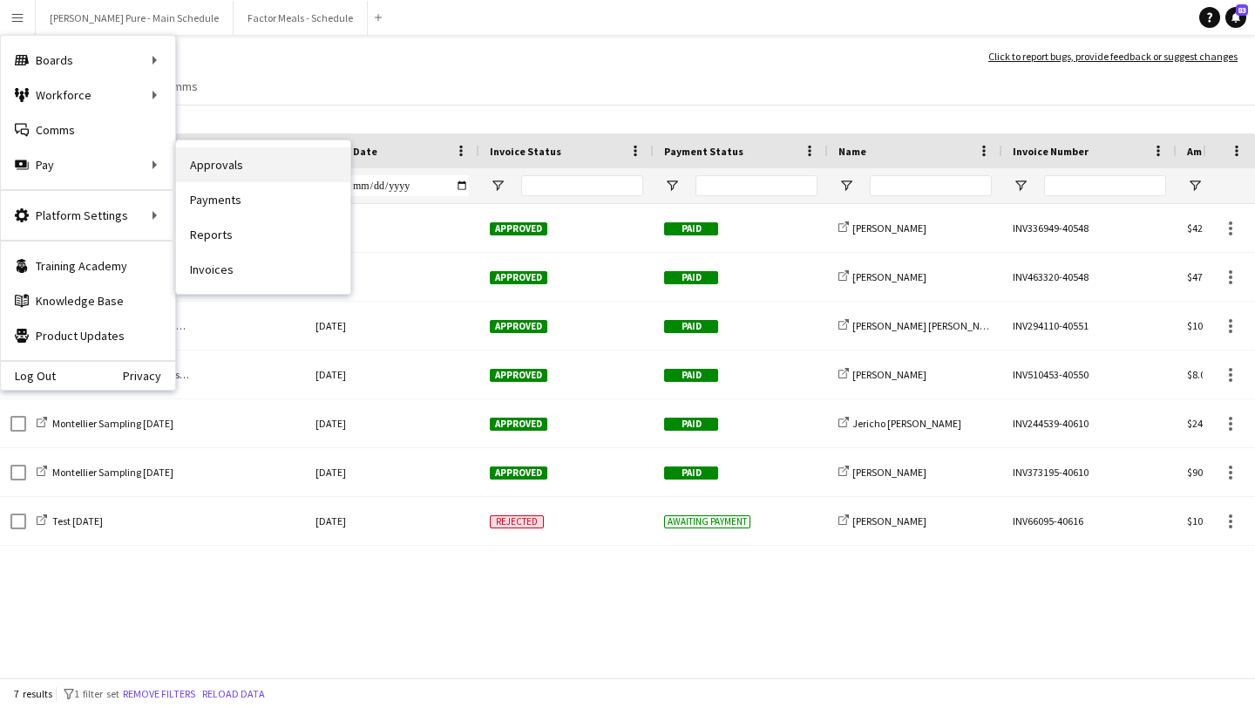
click at [240, 176] on link "Approvals" at bounding box center [263, 164] width 174 height 35
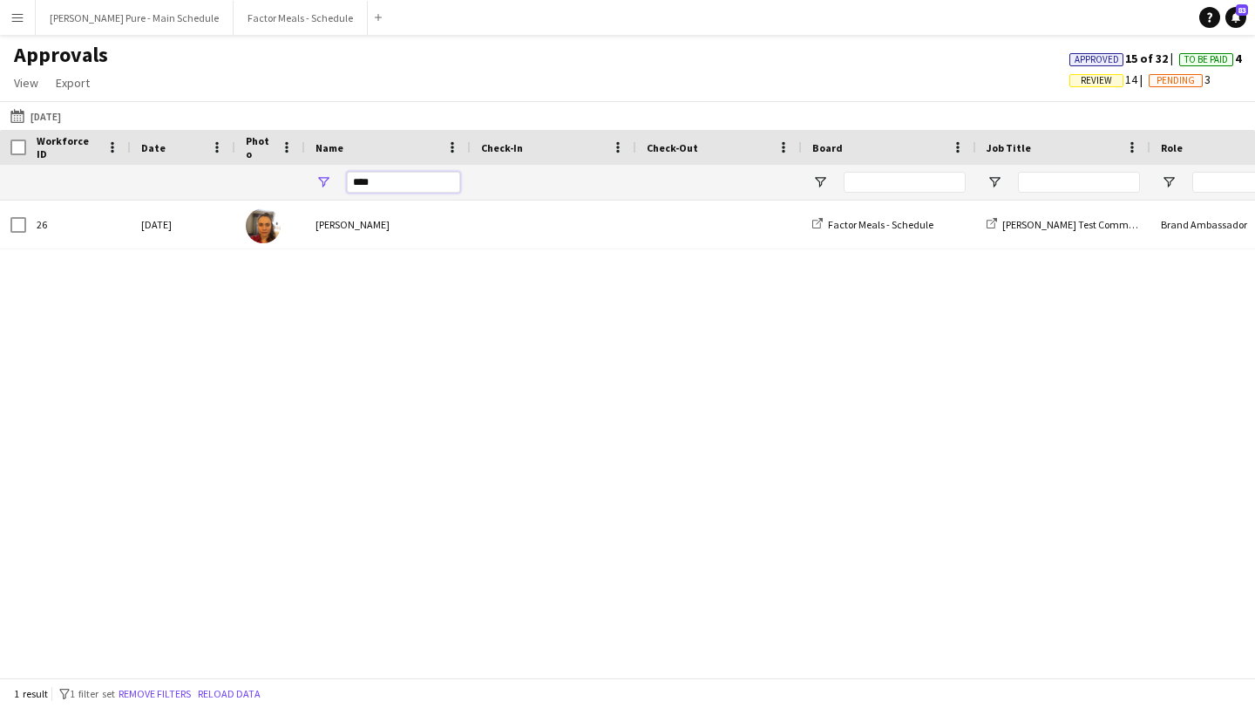
drag, startPoint x: 380, startPoint y: 183, endPoint x: 268, endPoint y: 172, distance: 112.1
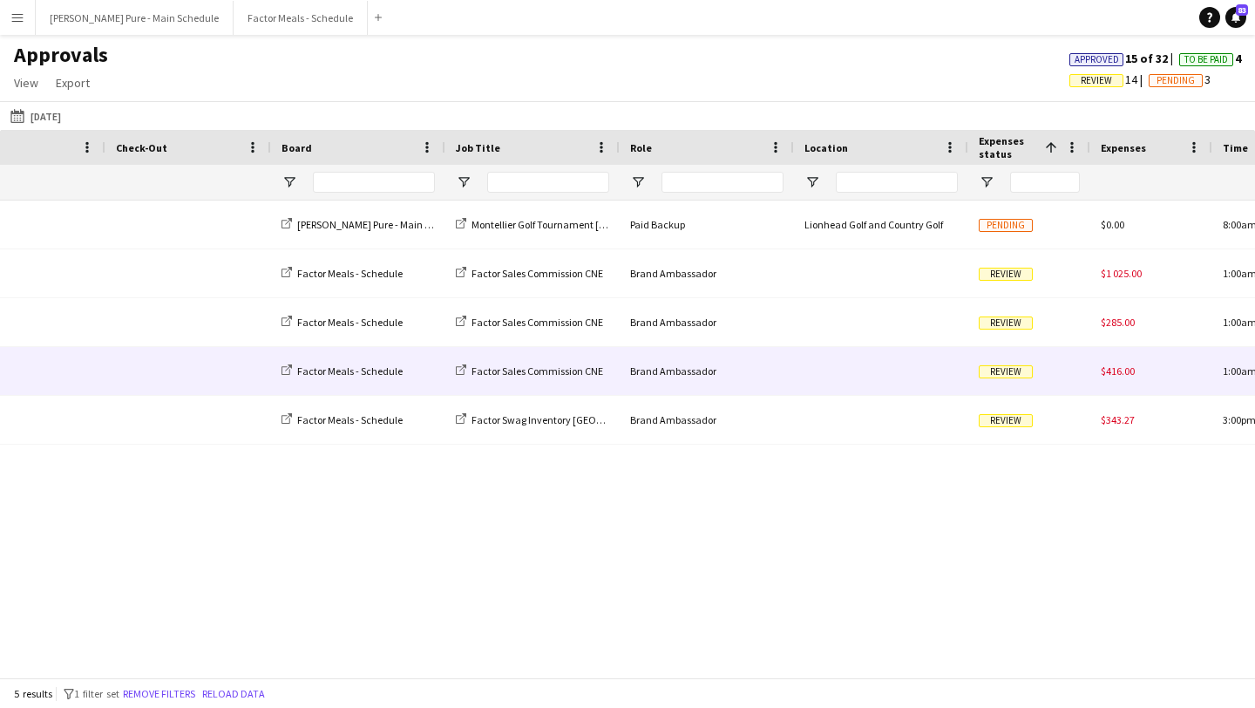
scroll to position [0, 818]
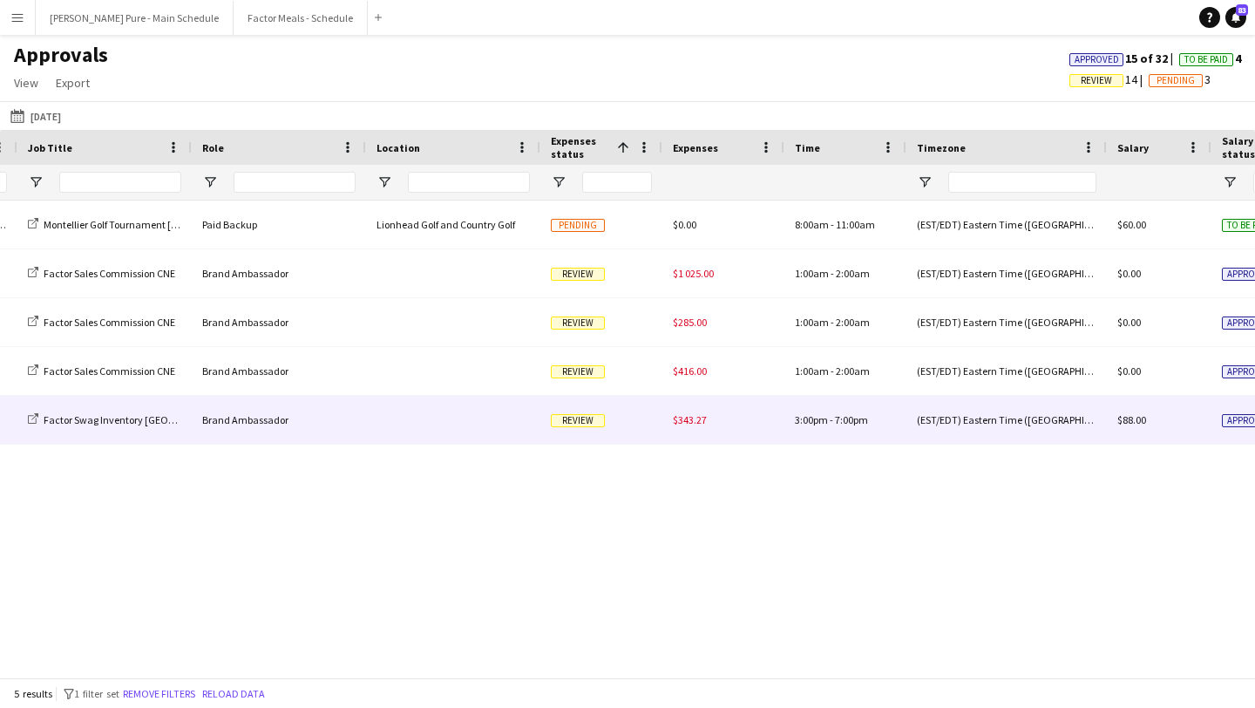
type input "*"
click at [583, 421] on span "Review" at bounding box center [578, 420] width 54 height 13
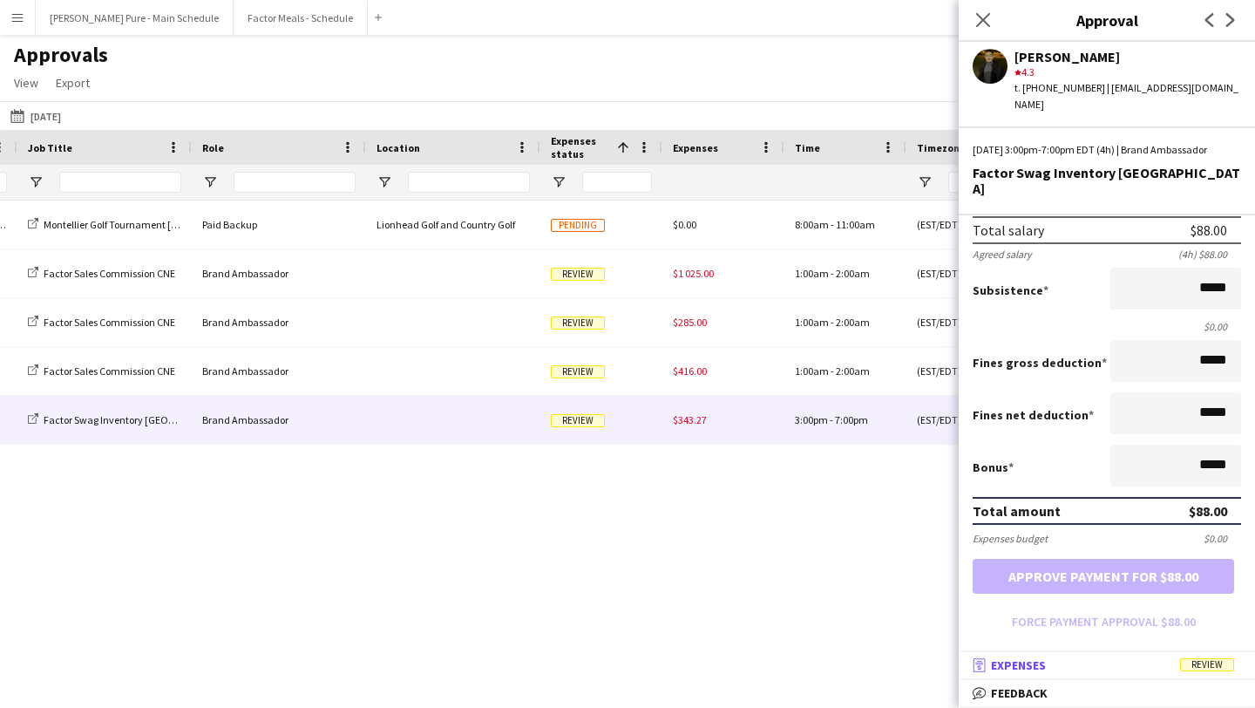
click at [1049, 671] on mat-panel-title "receipt Expenses Review" at bounding box center [1103, 665] width 289 height 16
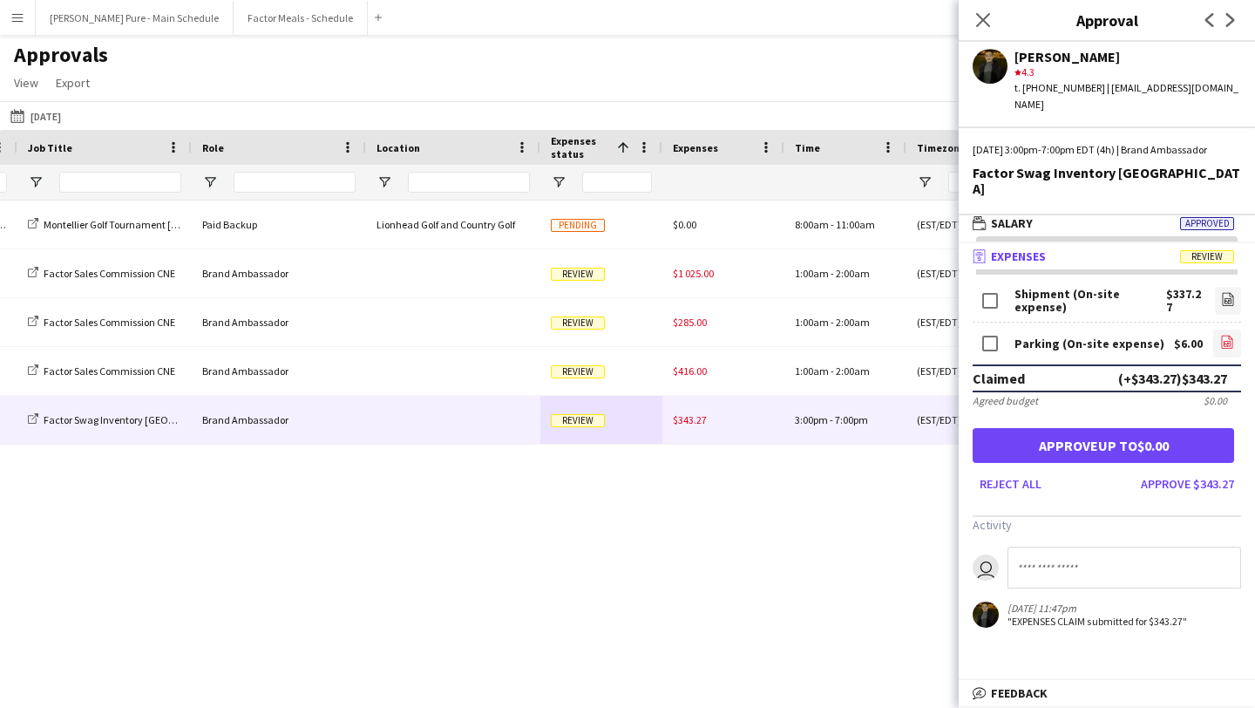
click at [1234, 329] on link "file-image" at bounding box center [1227, 343] width 28 height 28
click at [1227, 293] on app-icon "file-image" at bounding box center [1228, 300] width 14 height 17
click at [1210, 475] on button "Approve $343.27" at bounding box center [1187, 484] width 107 height 28
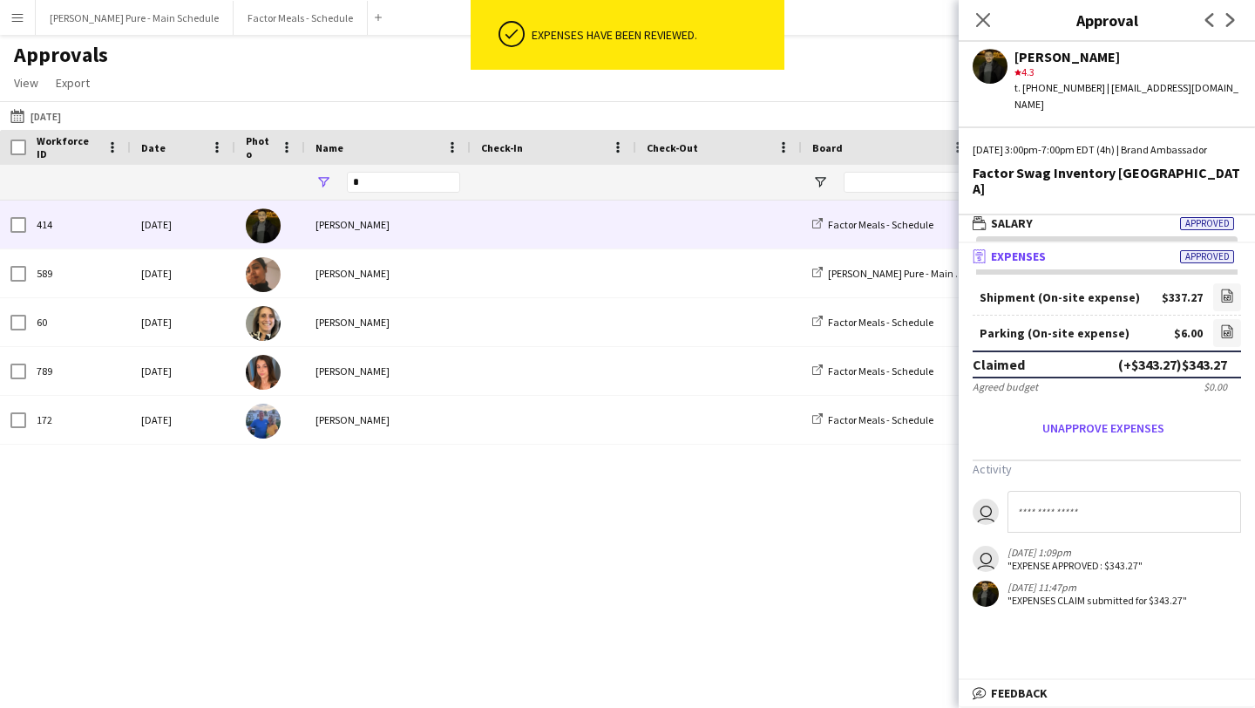
click at [18, 25] on button "Menu" at bounding box center [17, 17] width 35 height 35
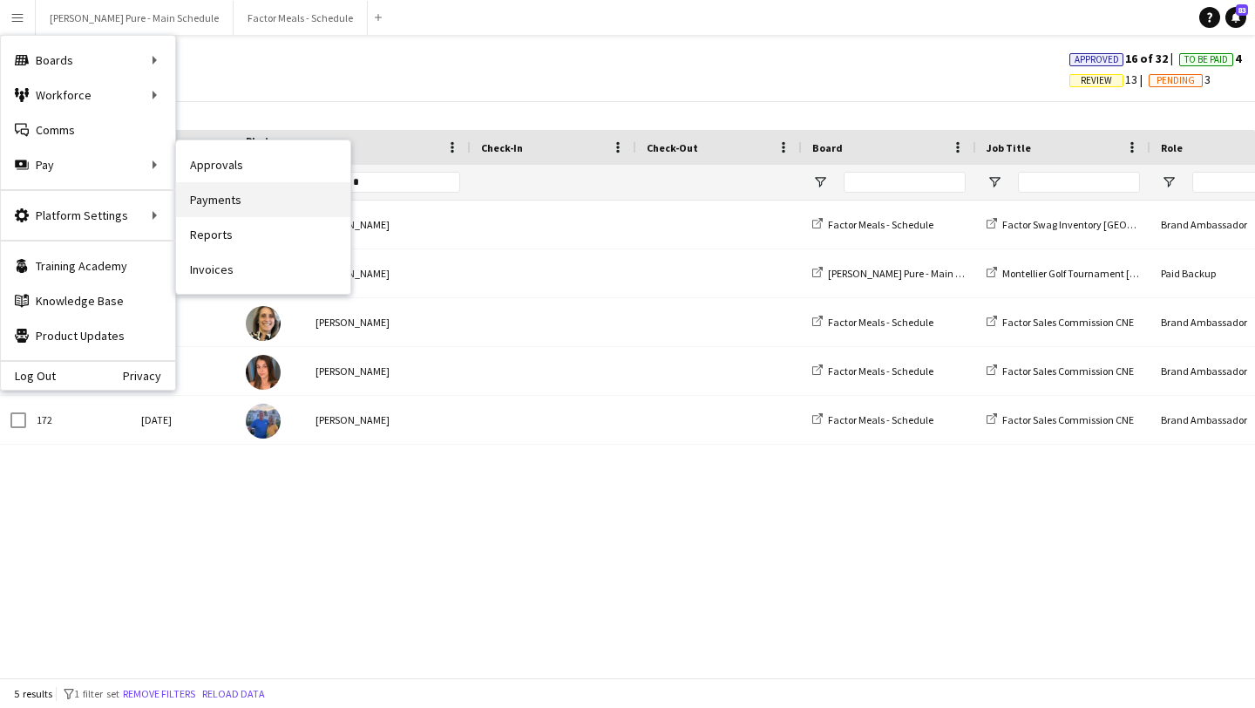
click at [268, 202] on link "Payments" at bounding box center [263, 199] width 174 height 35
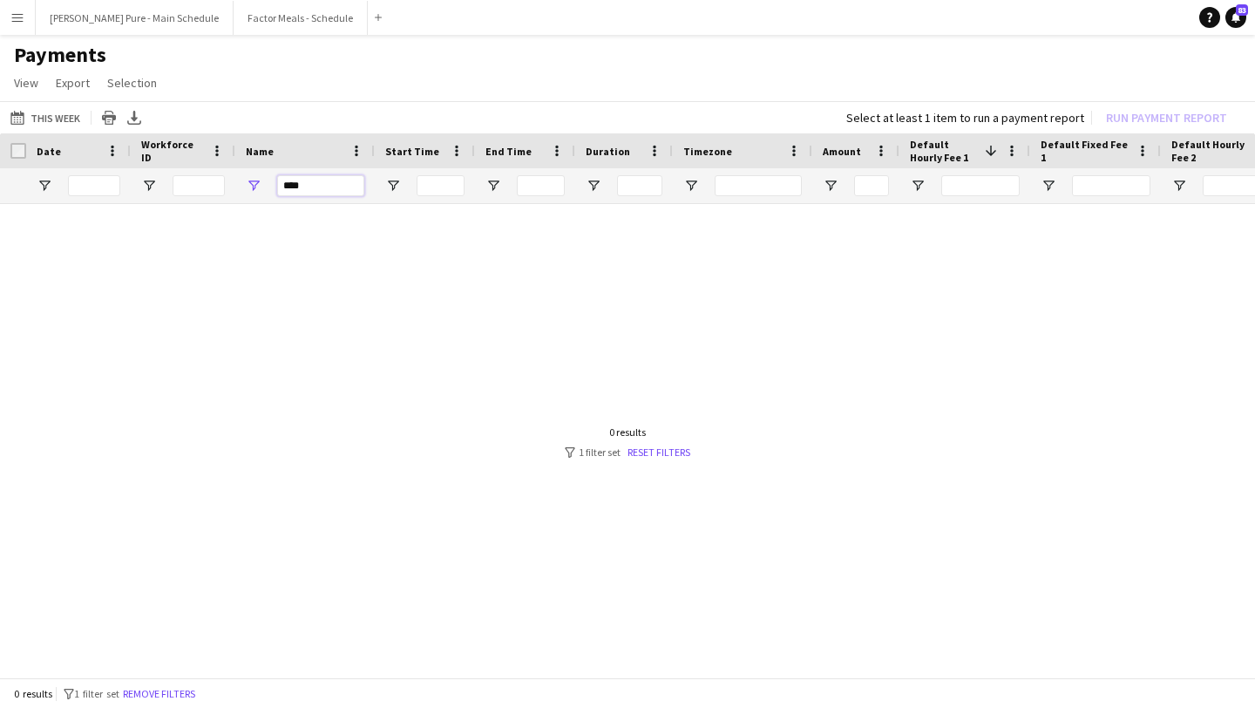
drag, startPoint x: 314, startPoint y: 187, endPoint x: 187, endPoint y: 187, distance: 126.4
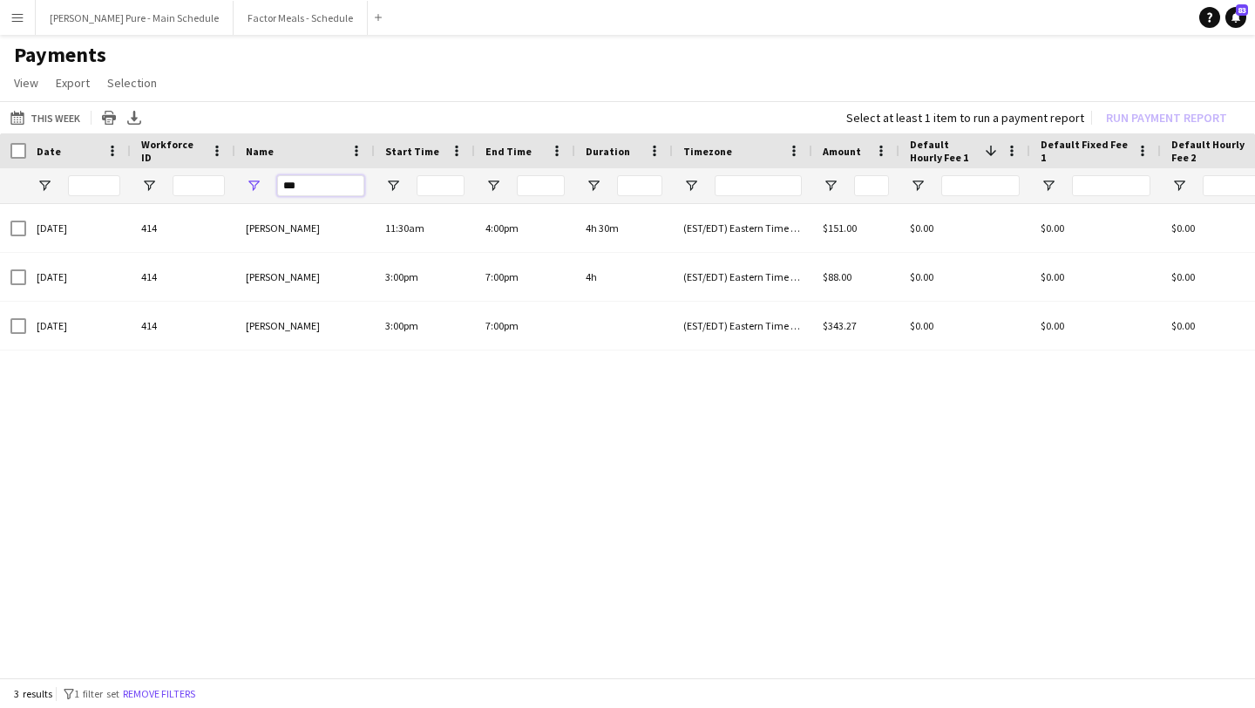
type input "***"
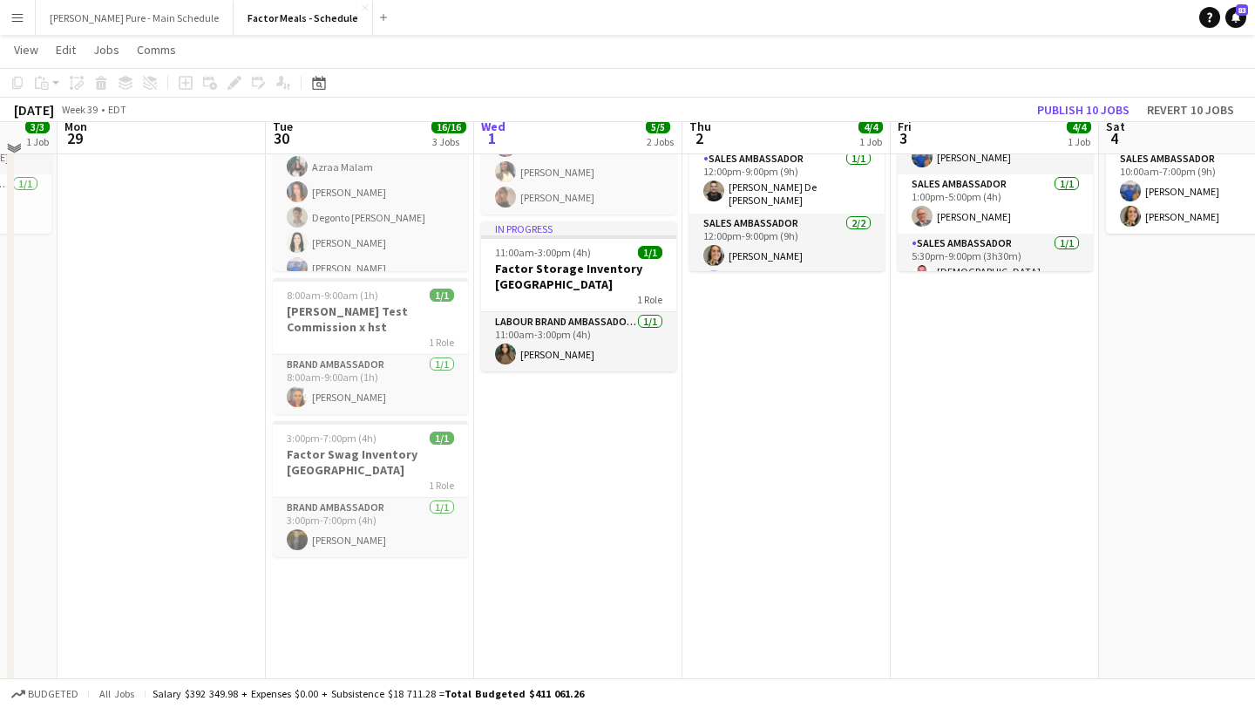
scroll to position [178, 0]
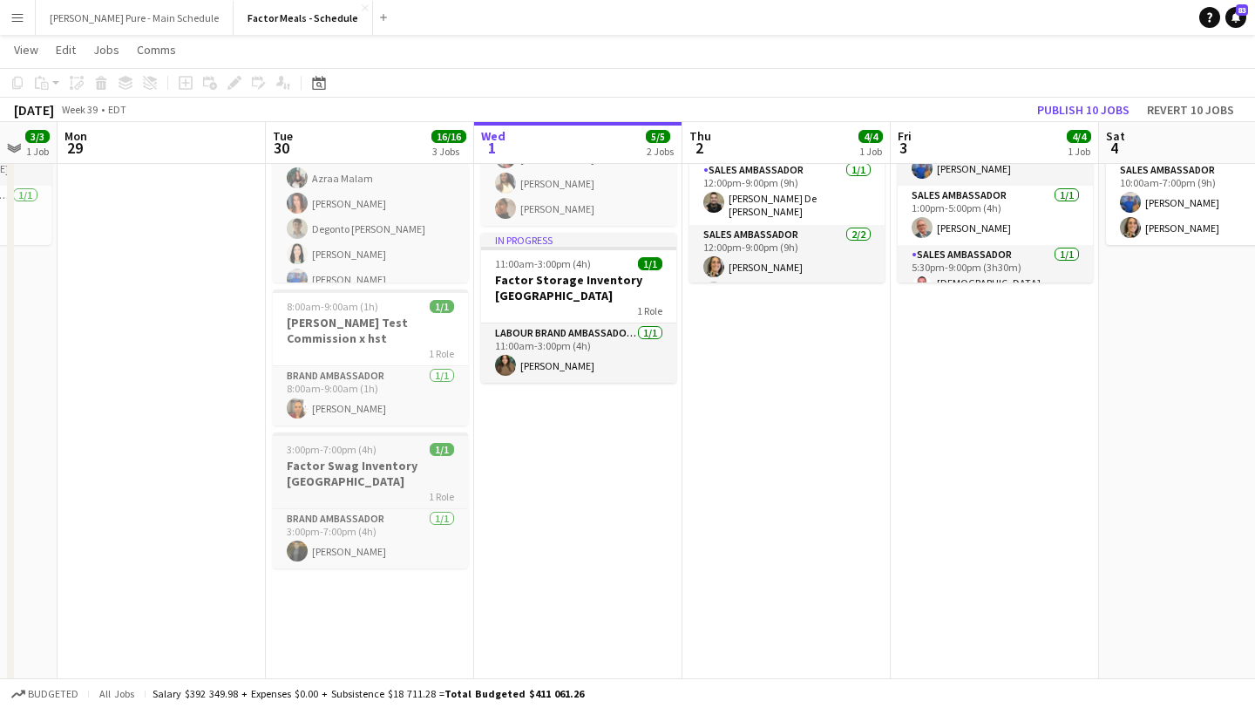
click at [371, 458] on h3 "Factor Swag Inventory [GEOGRAPHIC_DATA]" at bounding box center [370, 473] width 195 height 31
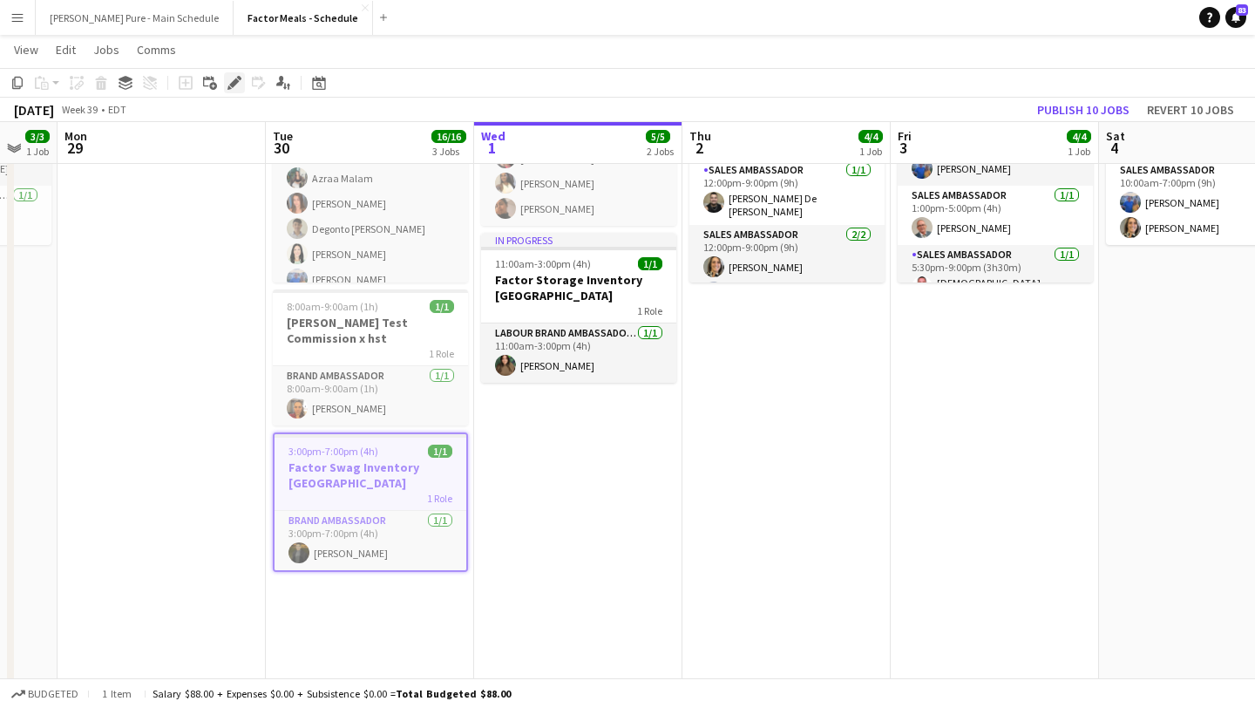
click at [234, 84] on icon at bounding box center [234, 83] width 10 height 10
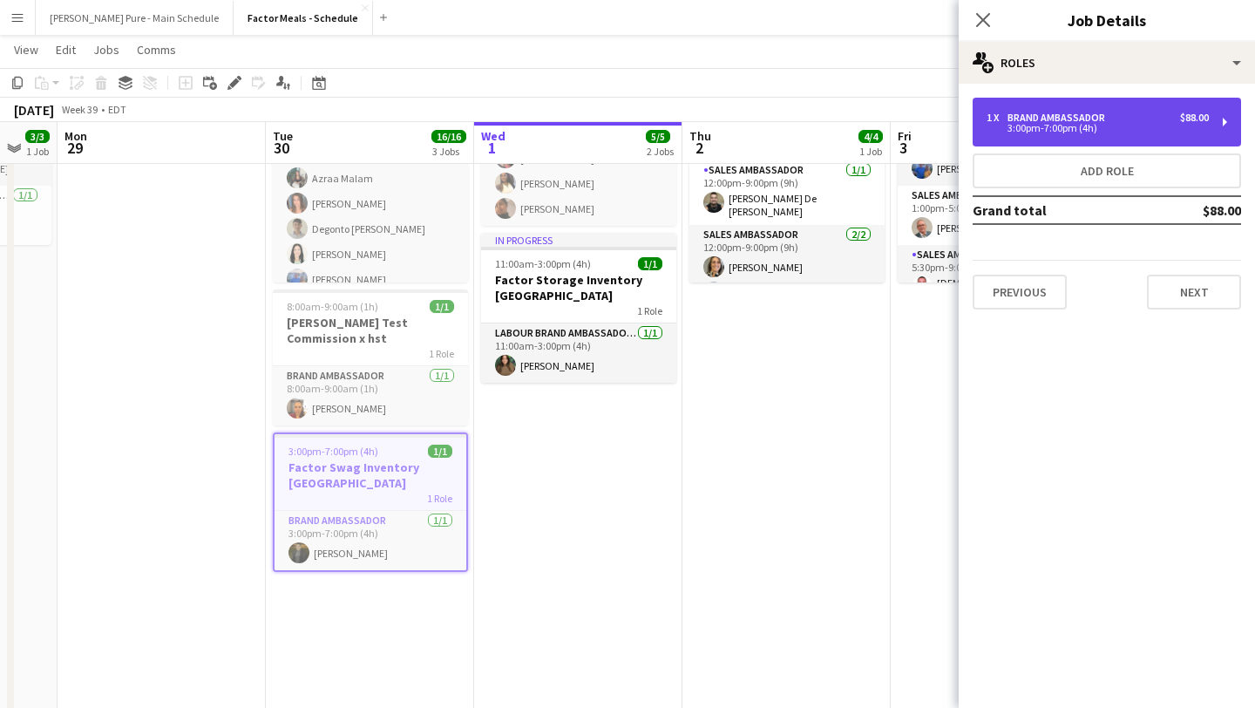
click at [1104, 117] on div "Brand Ambassador" at bounding box center [1060, 118] width 105 height 12
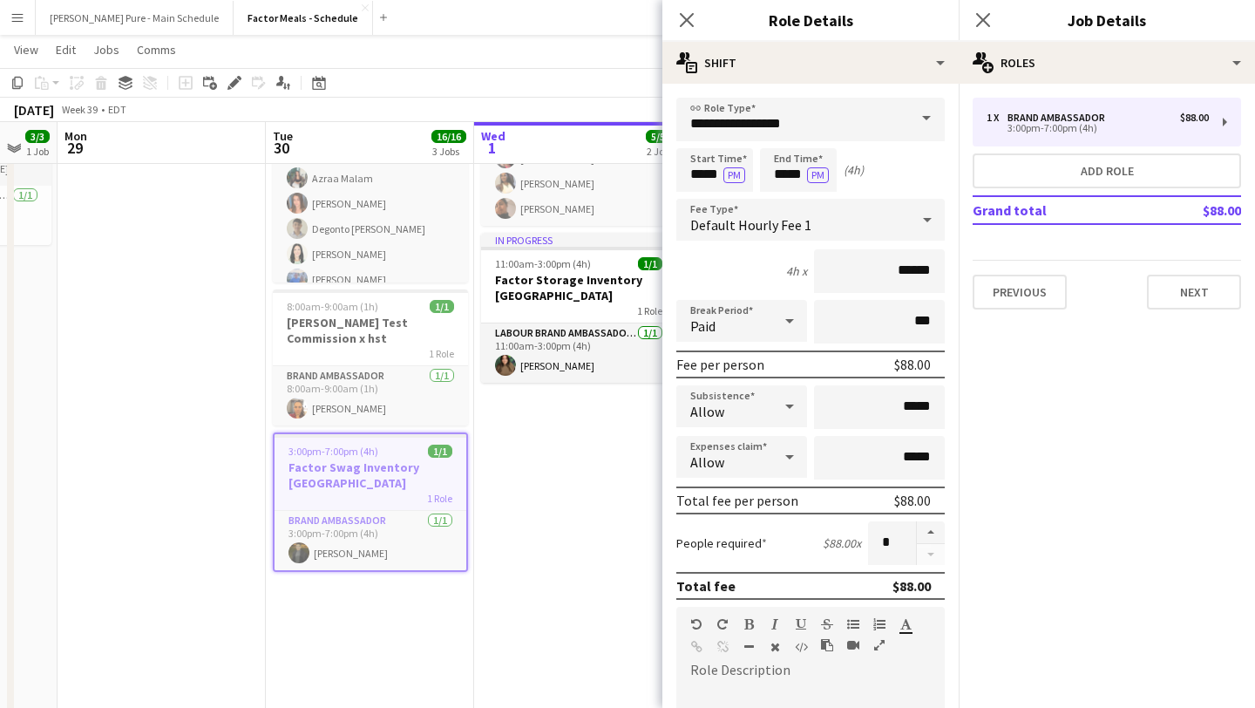
click at [936, 119] on span at bounding box center [926, 119] width 37 height 42
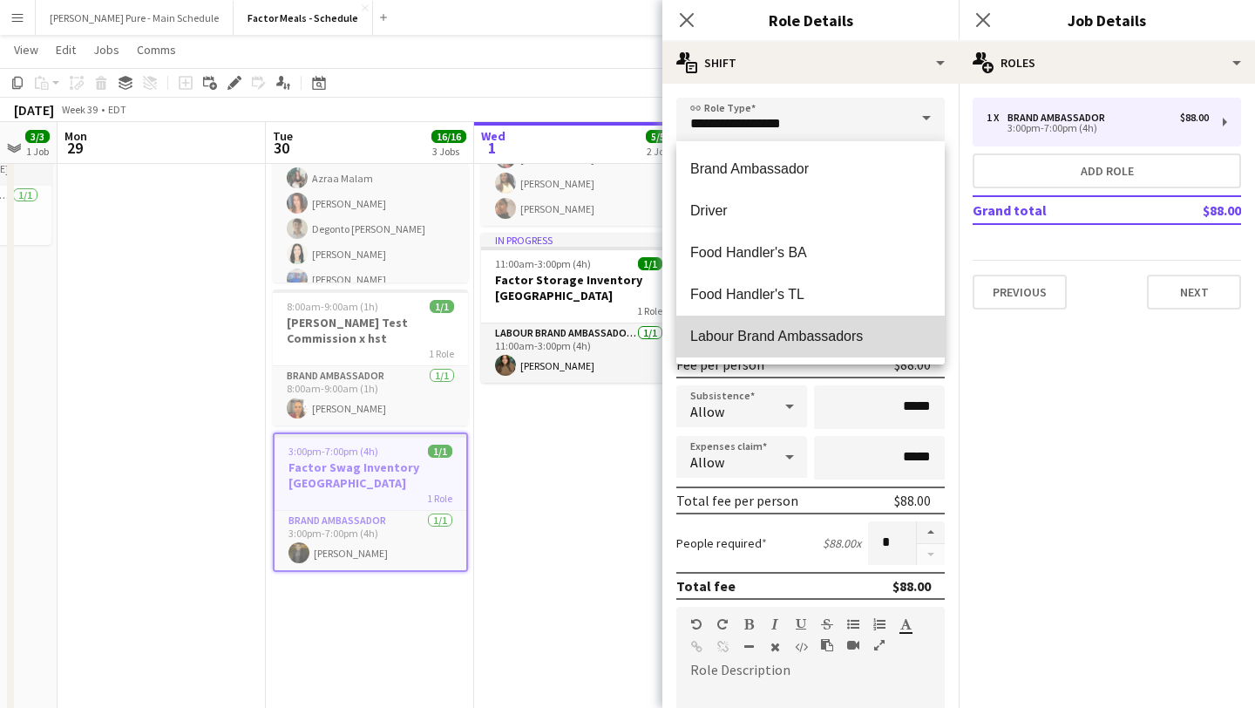
click at [831, 340] on span "Labour Brand Ambassadors" at bounding box center [810, 336] width 241 height 17
type input "**********"
type input "******"
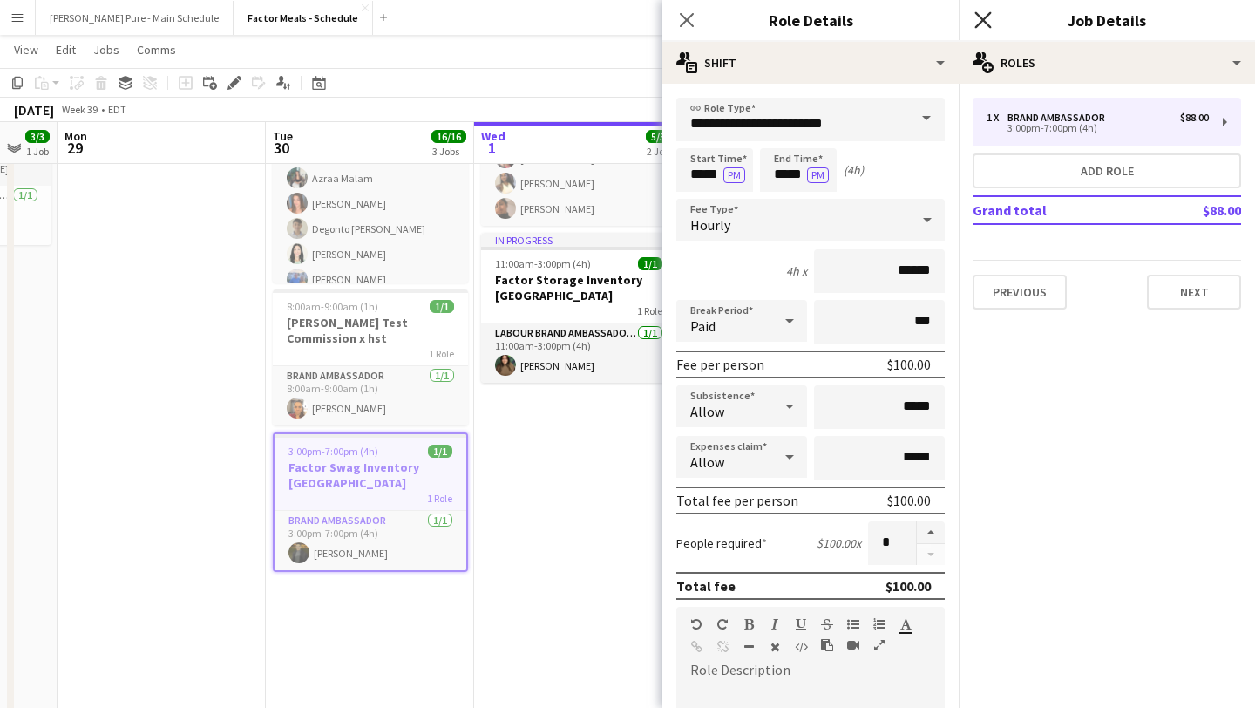
click at [988, 22] on icon "Close pop-in" at bounding box center [982, 19] width 17 height 17
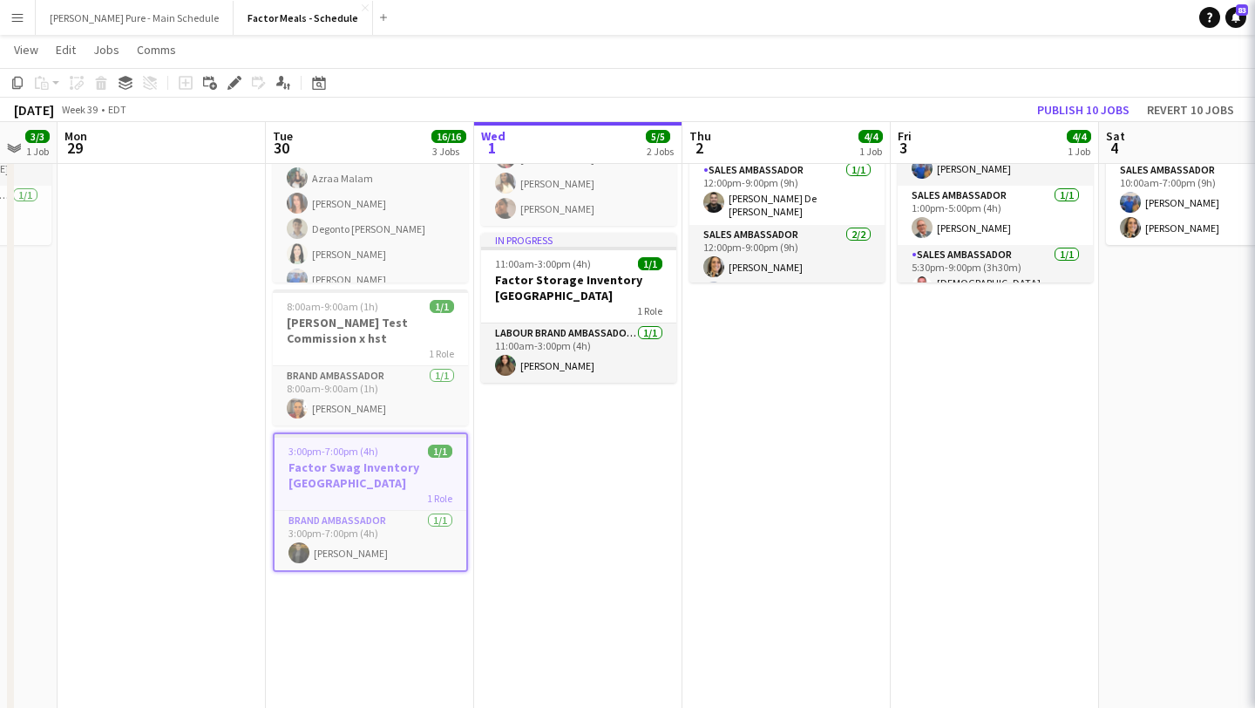
scroll to position [0, 0]
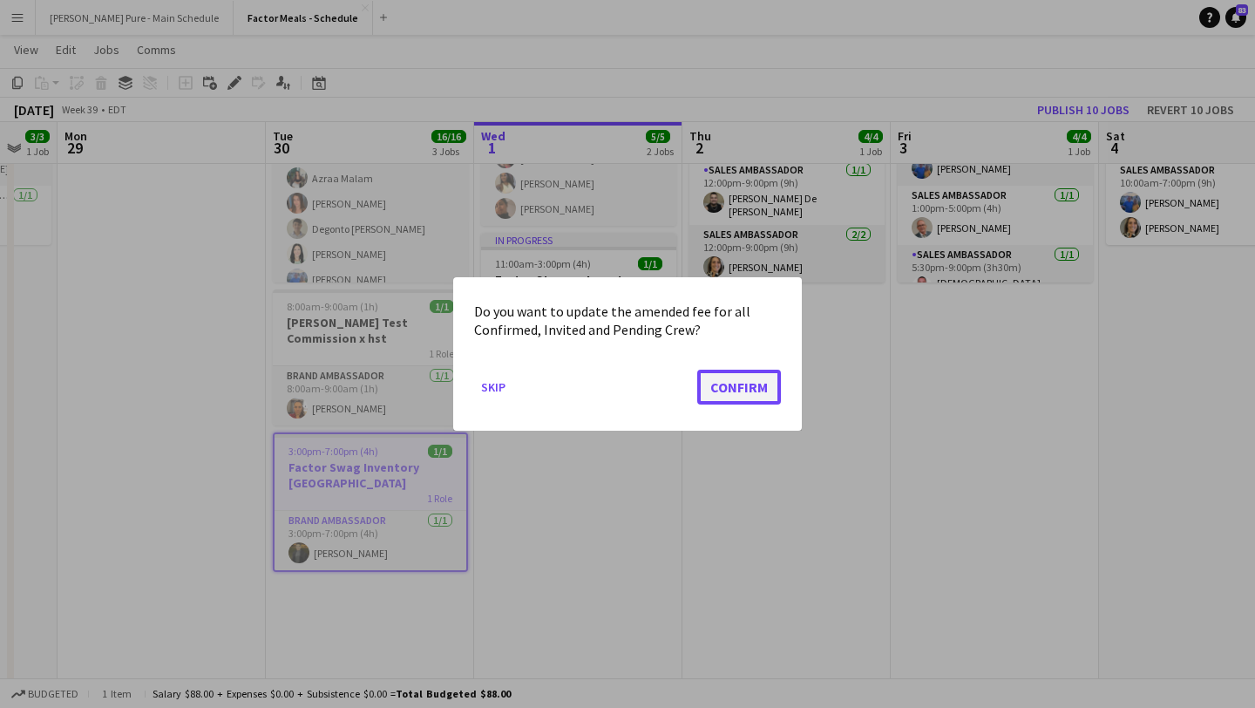
click at [721, 392] on button "Confirm" at bounding box center [739, 387] width 84 height 35
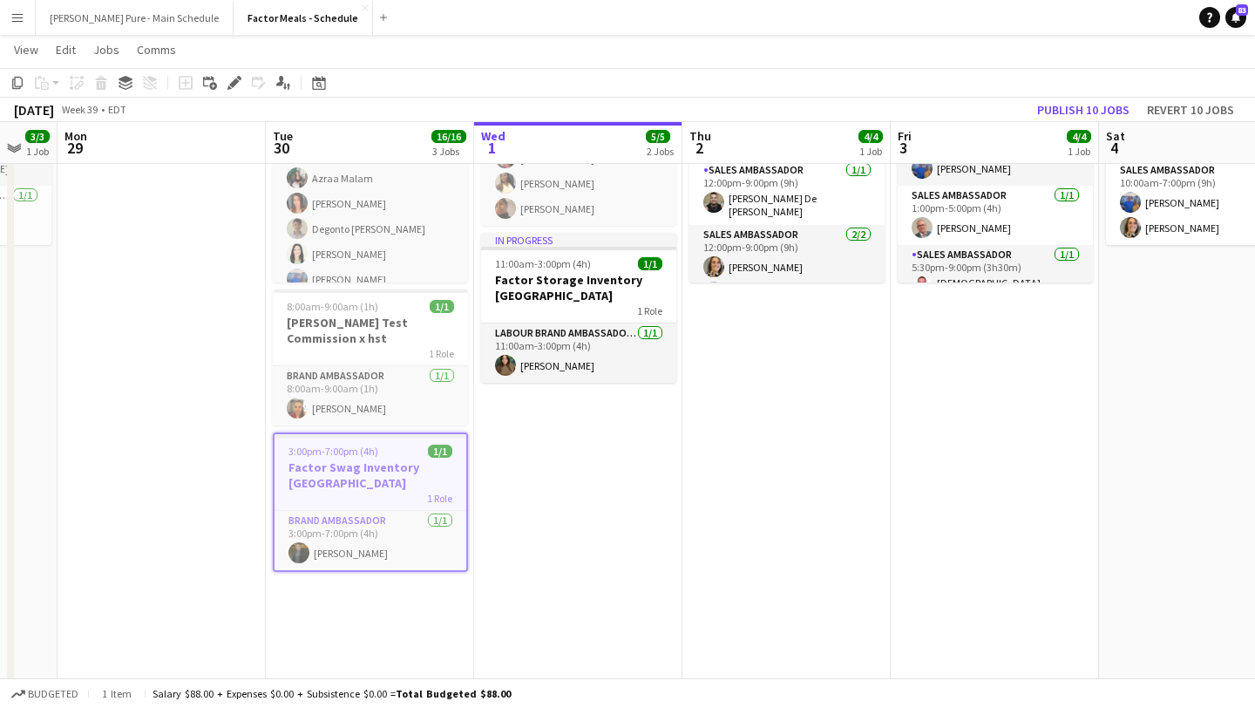
scroll to position [178, 0]
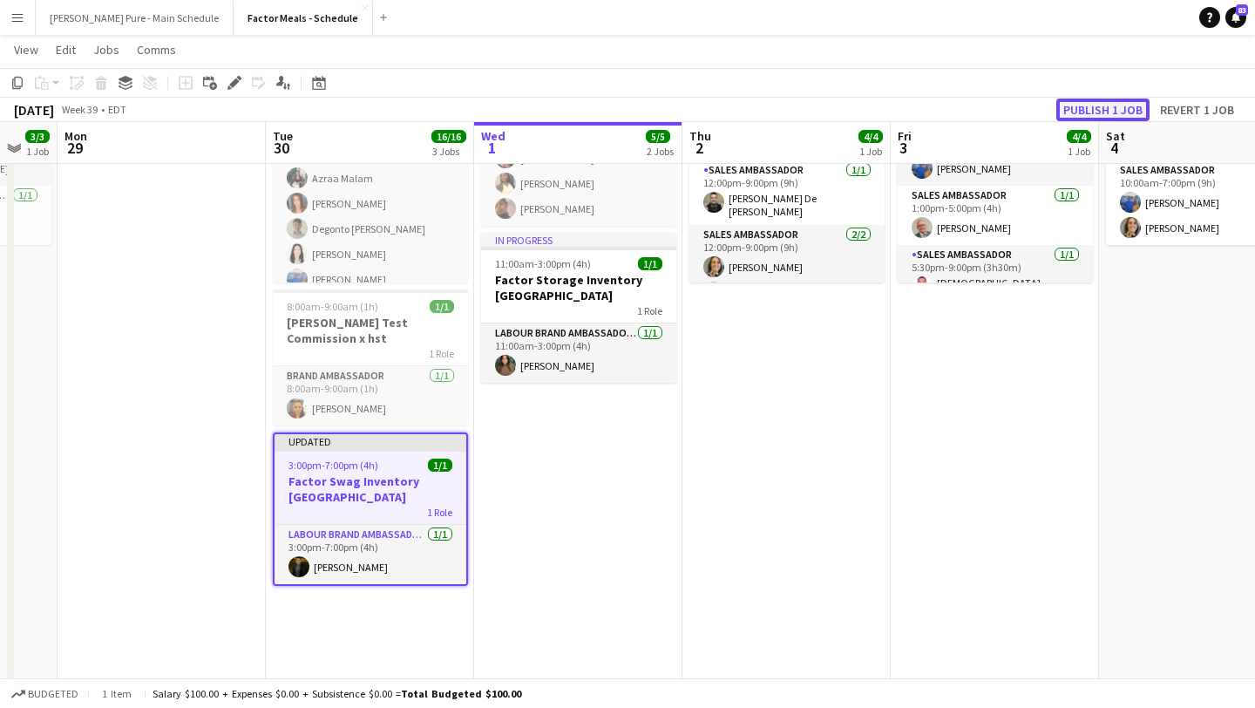
click at [1116, 104] on button "Publish 1 job" at bounding box center [1102, 109] width 93 height 23
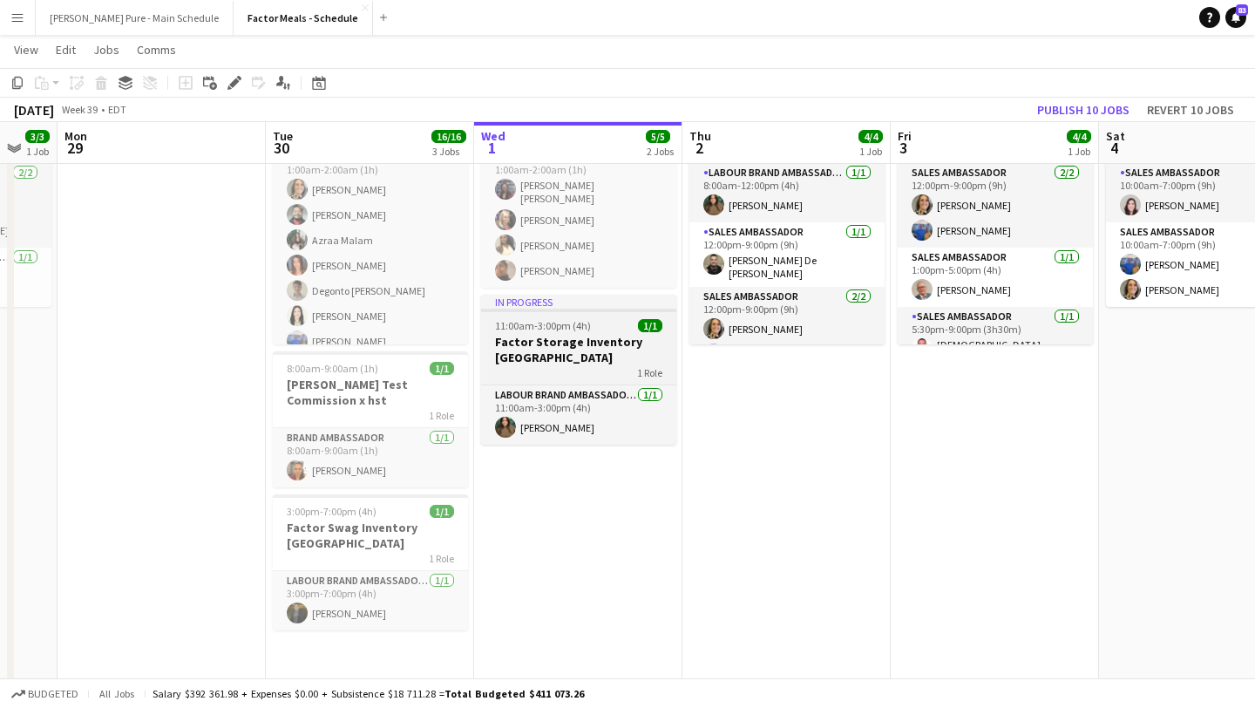
scroll to position [0, 0]
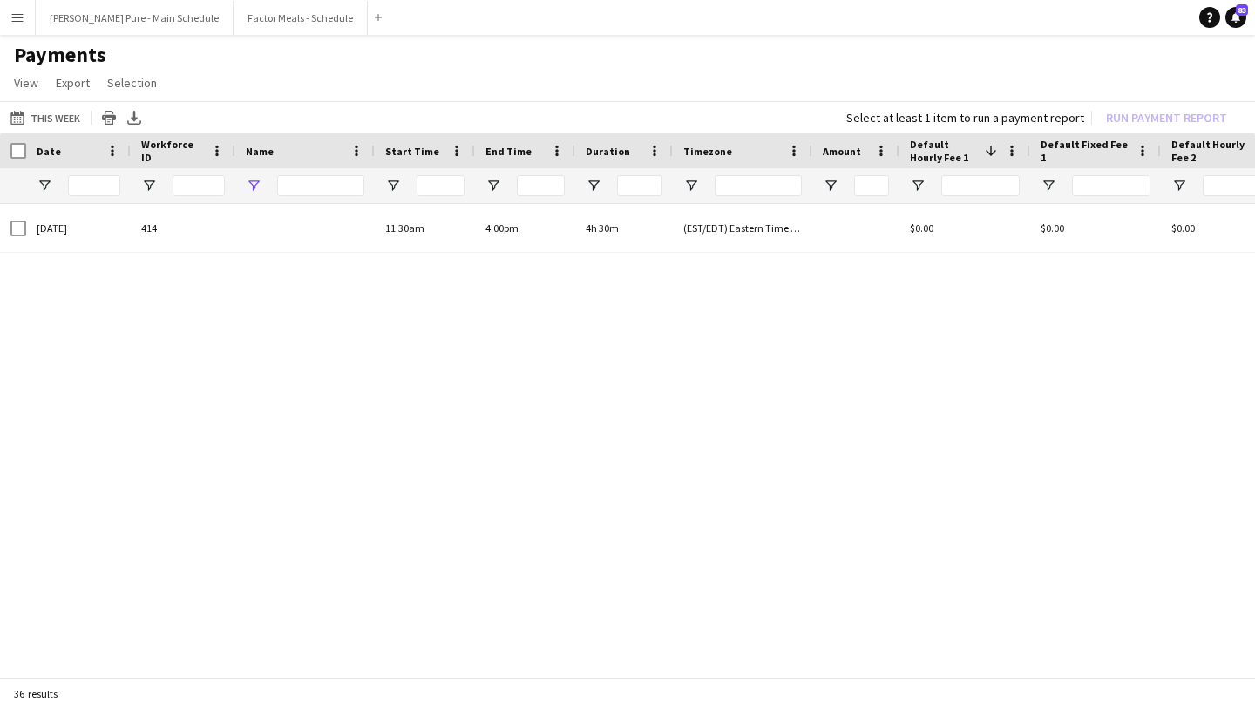
type input "***"
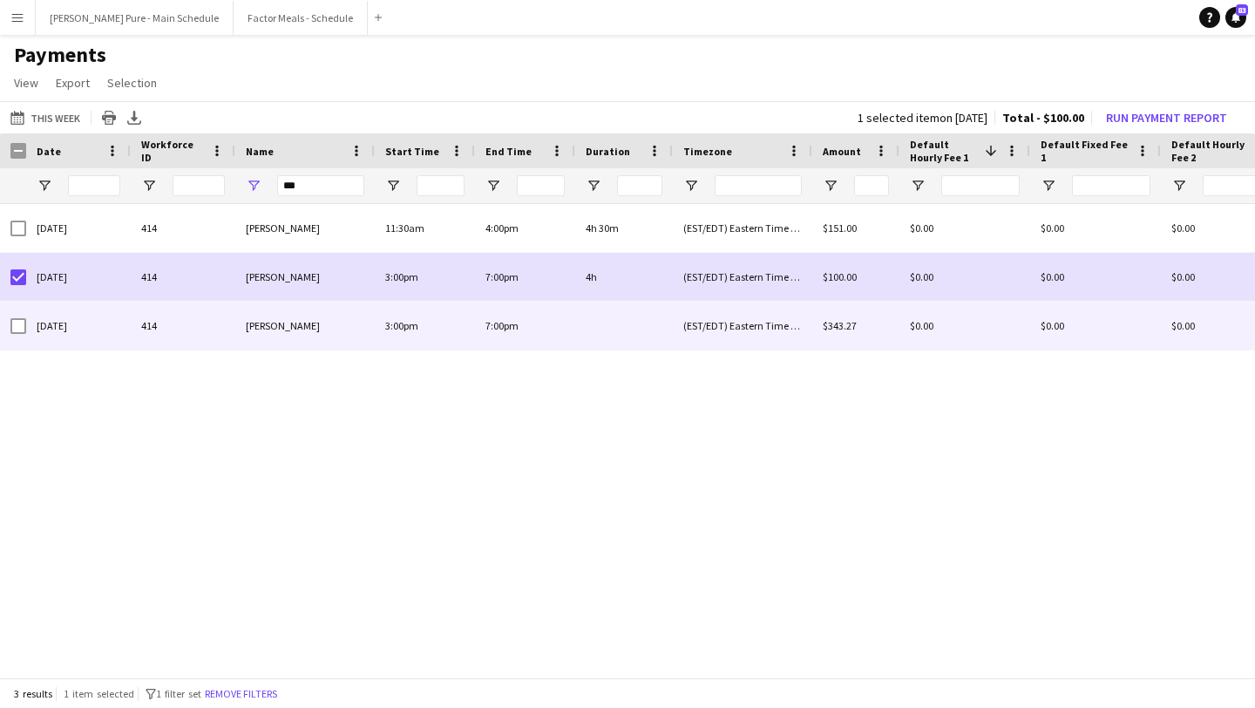
click at [18, 334] on div at bounding box center [18, 326] width 16 height 49
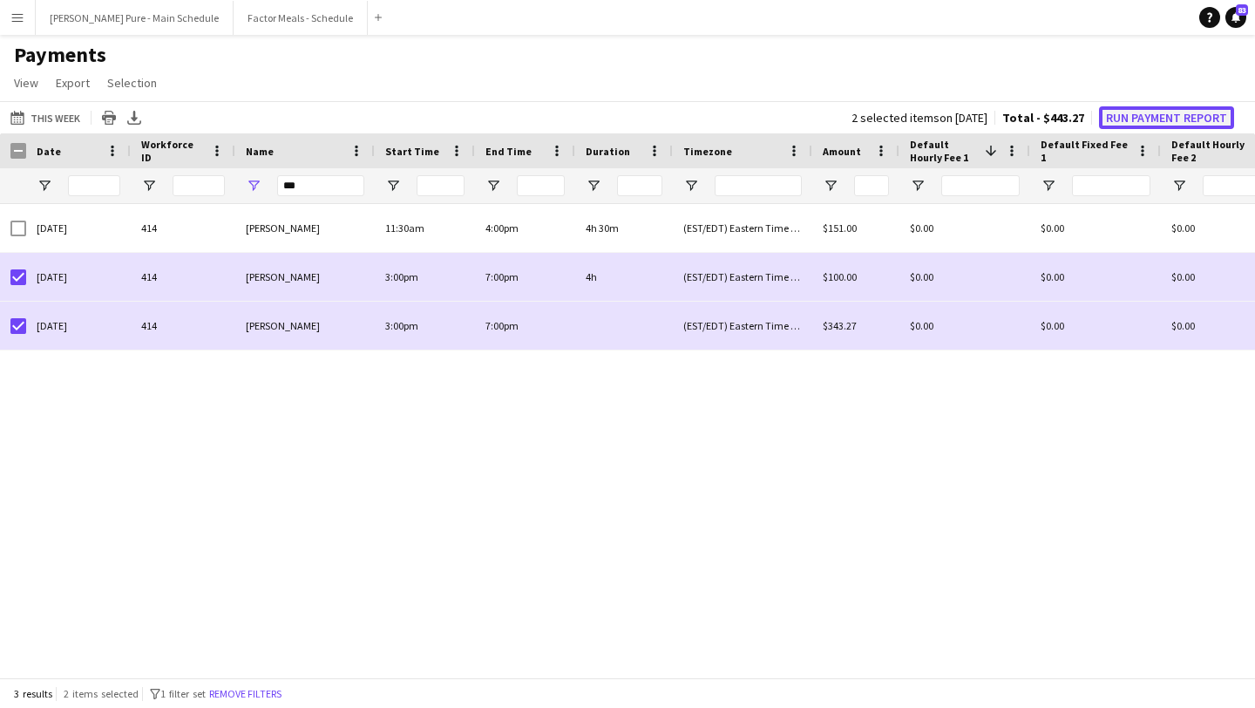
click at [1176, 118] on button "Run Payment Report" at bounding box center [1166, 117] width 135 height 23
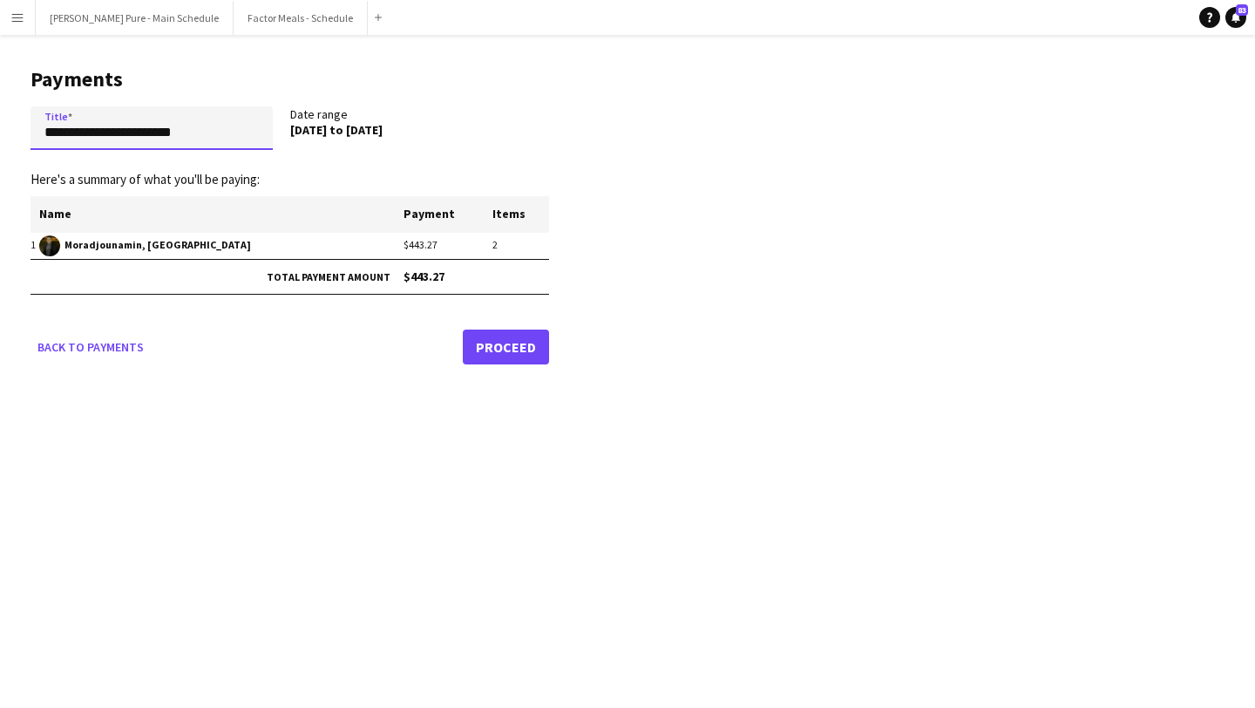
drag, startPoint x: 224, startPoint y: 126, endPoint x: 0, endPoint y: 118, distance: 224.2
click at [0, 118] on main "**********" at bounding box center [283, 213] width 567 height 356
type input "**********"
click at [506, 343] on link "Proceed" at bounding box center [506, 346] width 86 height 35
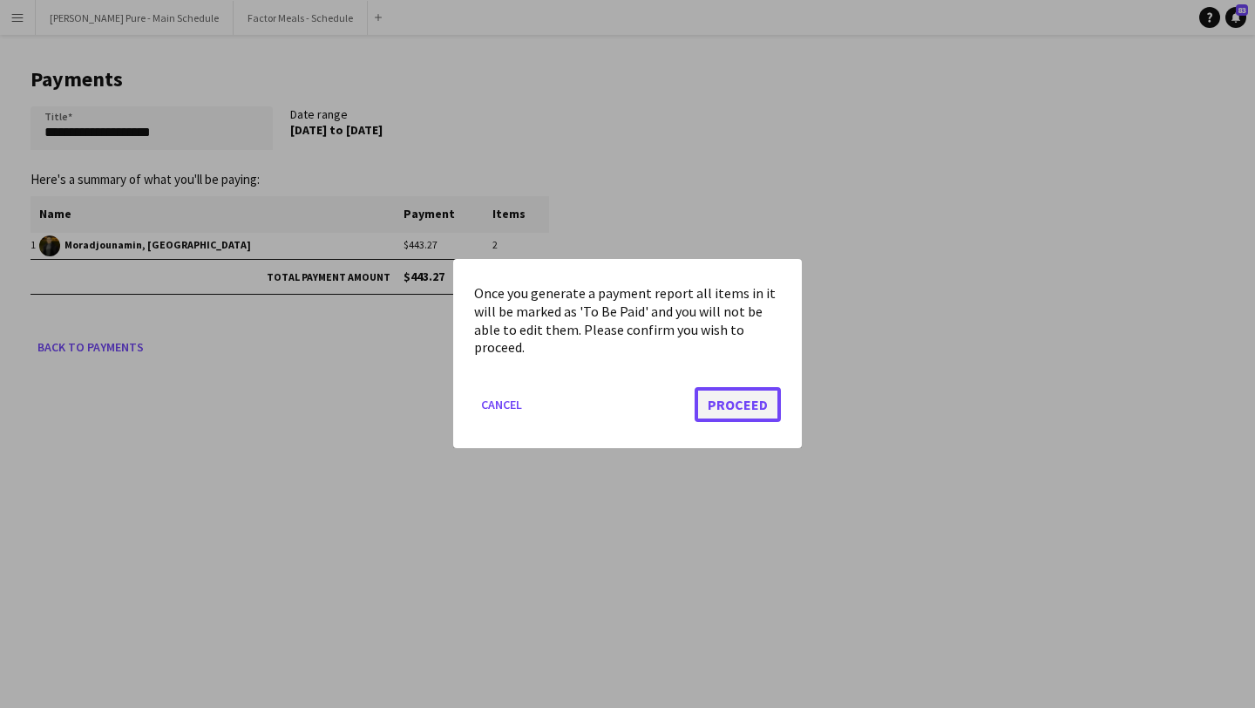
click at [737, 404] on button "Proceed" at bounding box center [738, 405] width 86 height 35
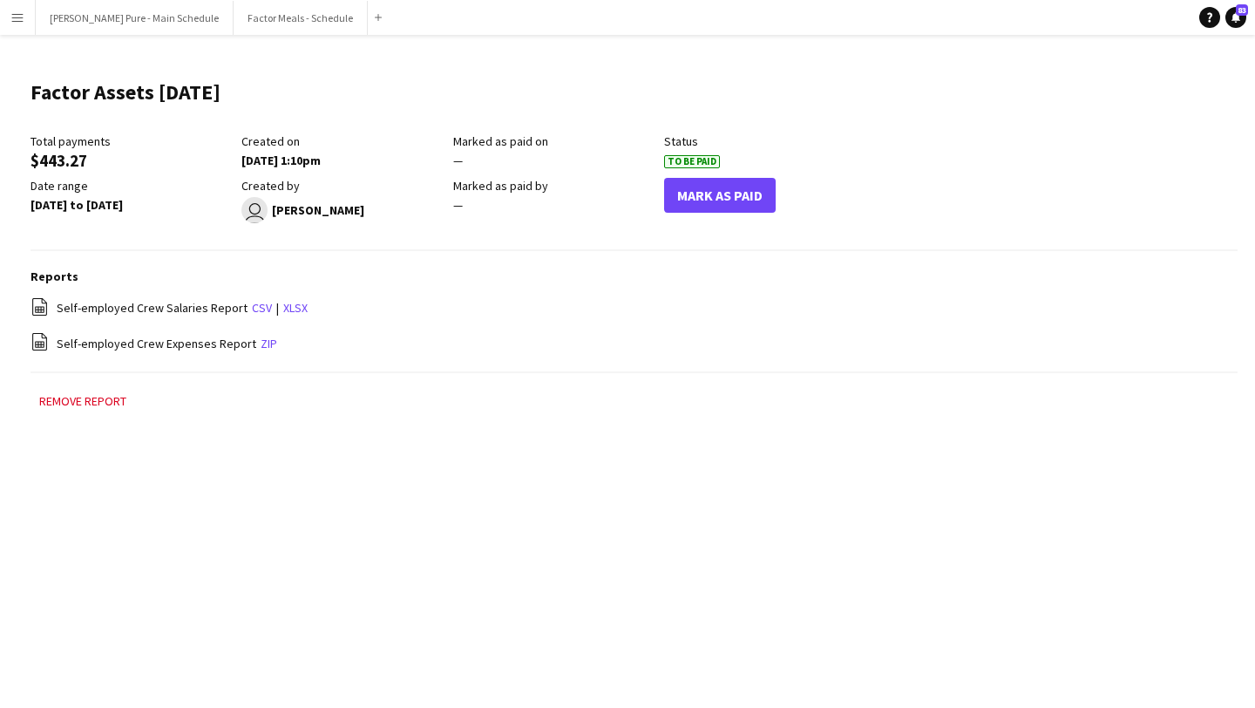
click at [5, 24] on button "Menu" at bounding box center [17, 17] width 35 height 35
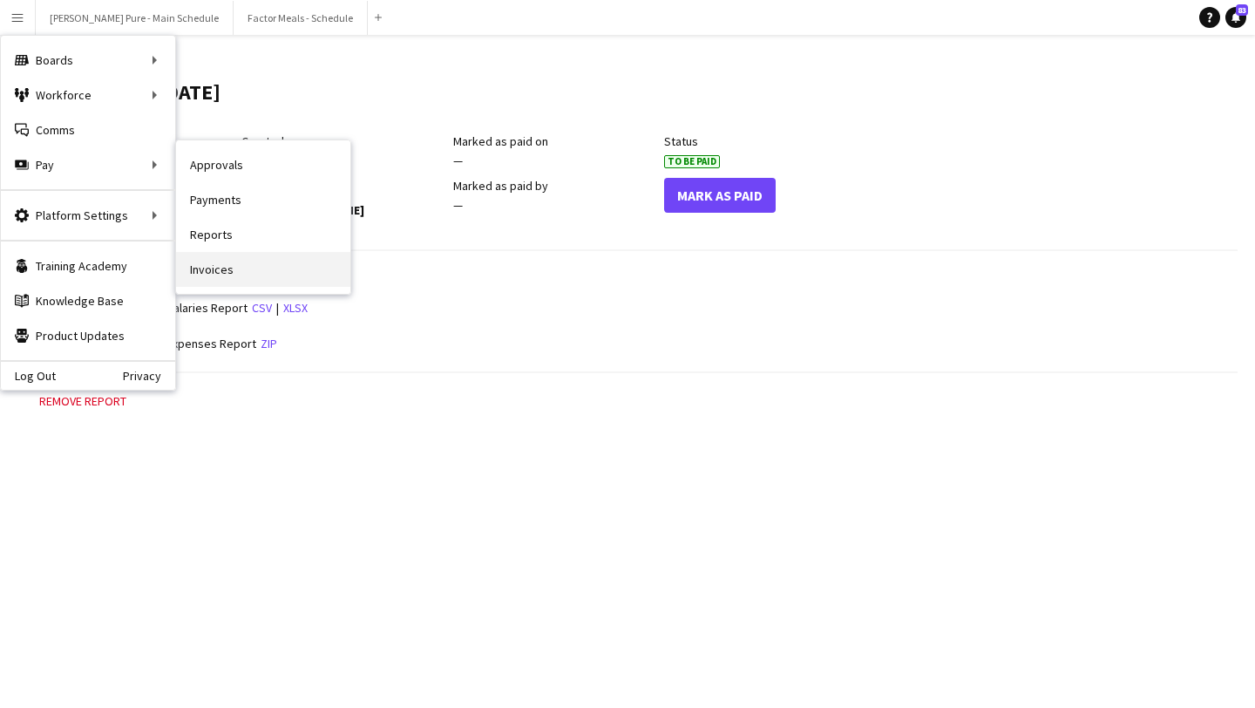
click at [264, 265] on link "Invoices" at bounding box center [263, 269] width 174 height 35
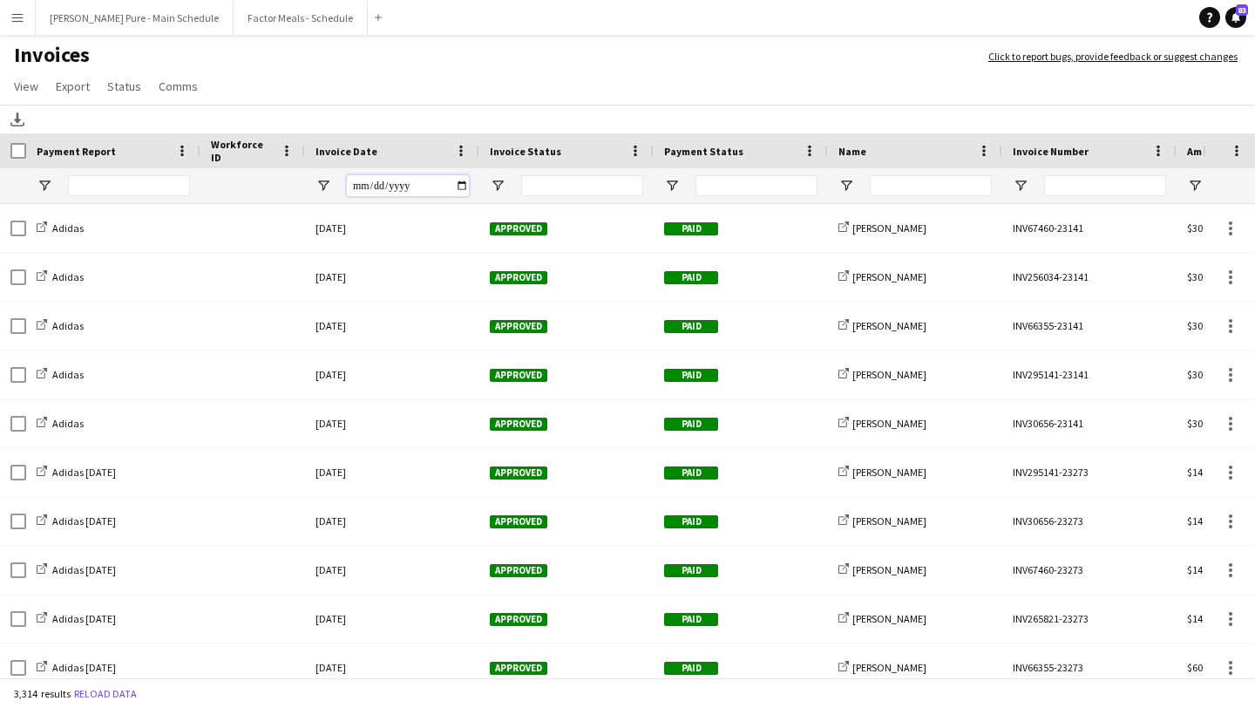
click at [456, 185] on input "Invoice Date Filter Input" at bounding box center [408, 185] width 122 height 21
type input "**********"
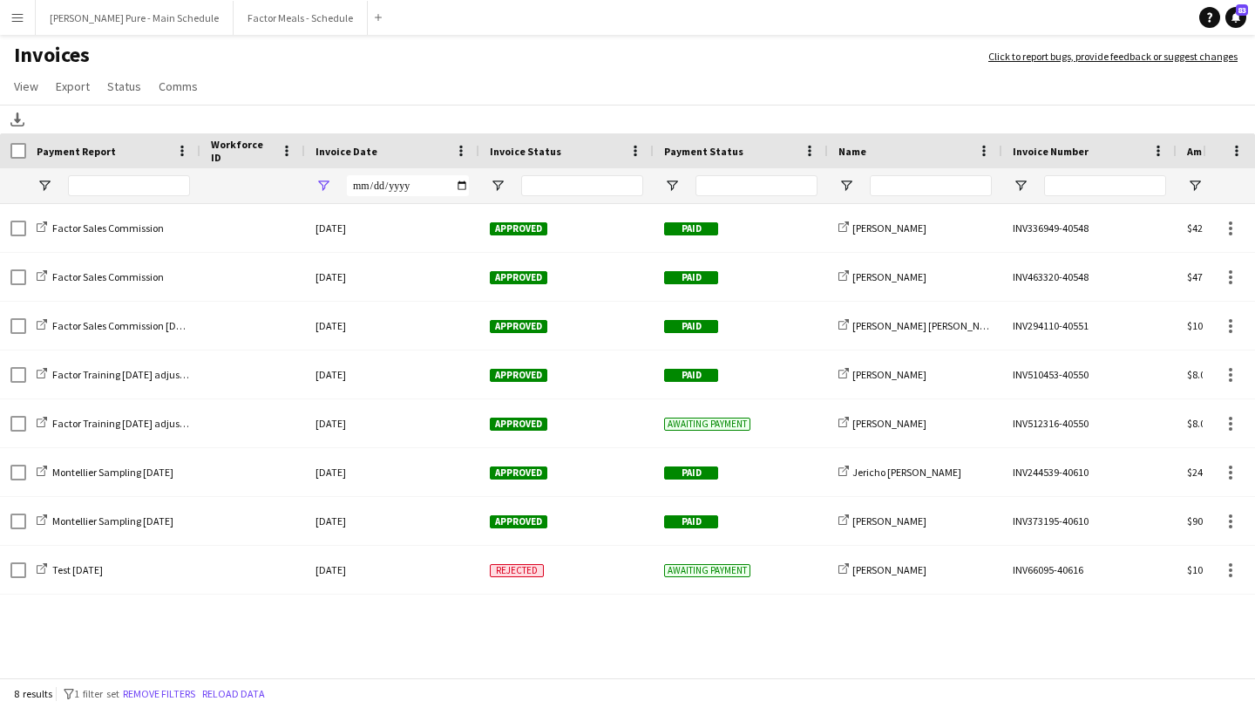
click at [21, 10] on app-icon "Menu" at bounding box center [17, 17] width 14 height 14
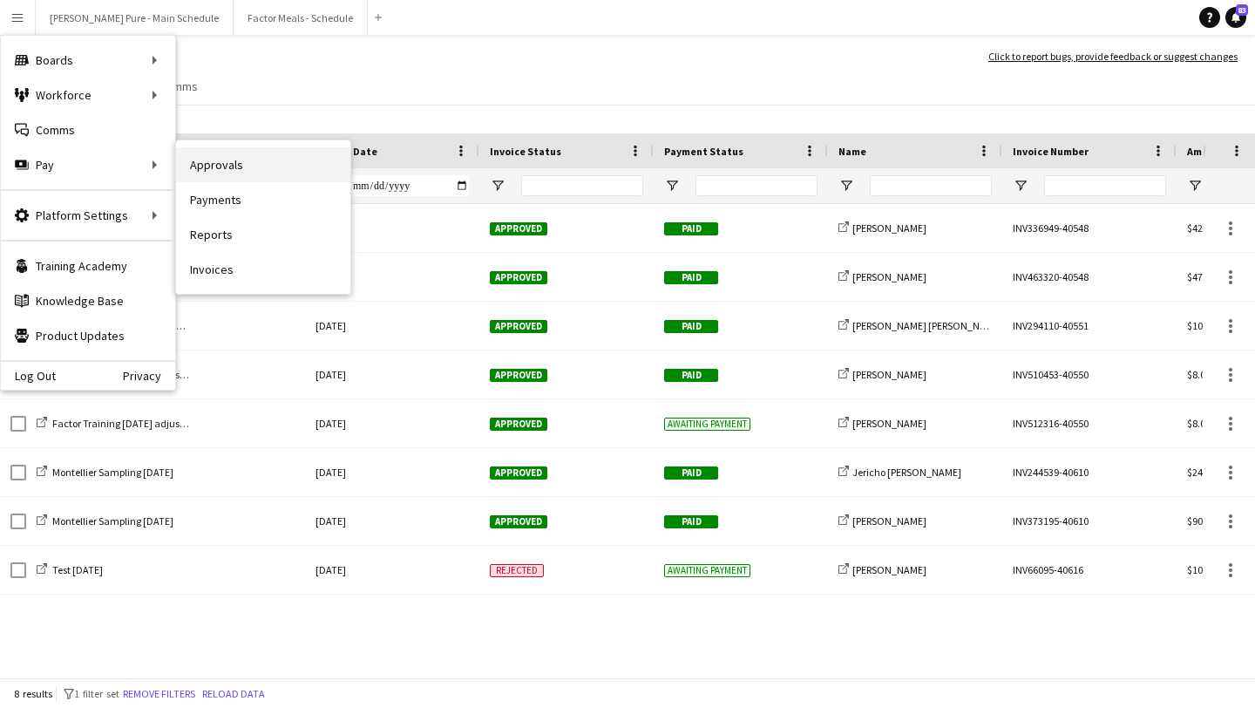
click at [274, 164] on link "Approvals" at bounding box center [263, 164] width 174 height 35
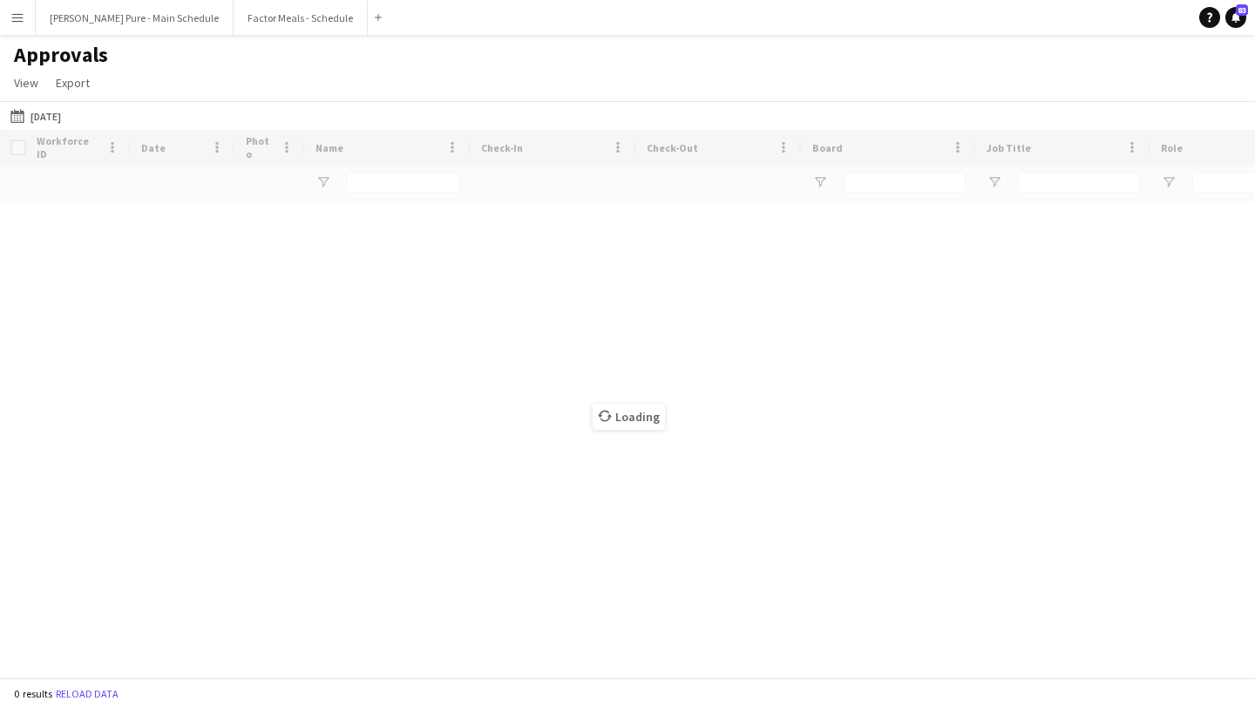
type input "*"
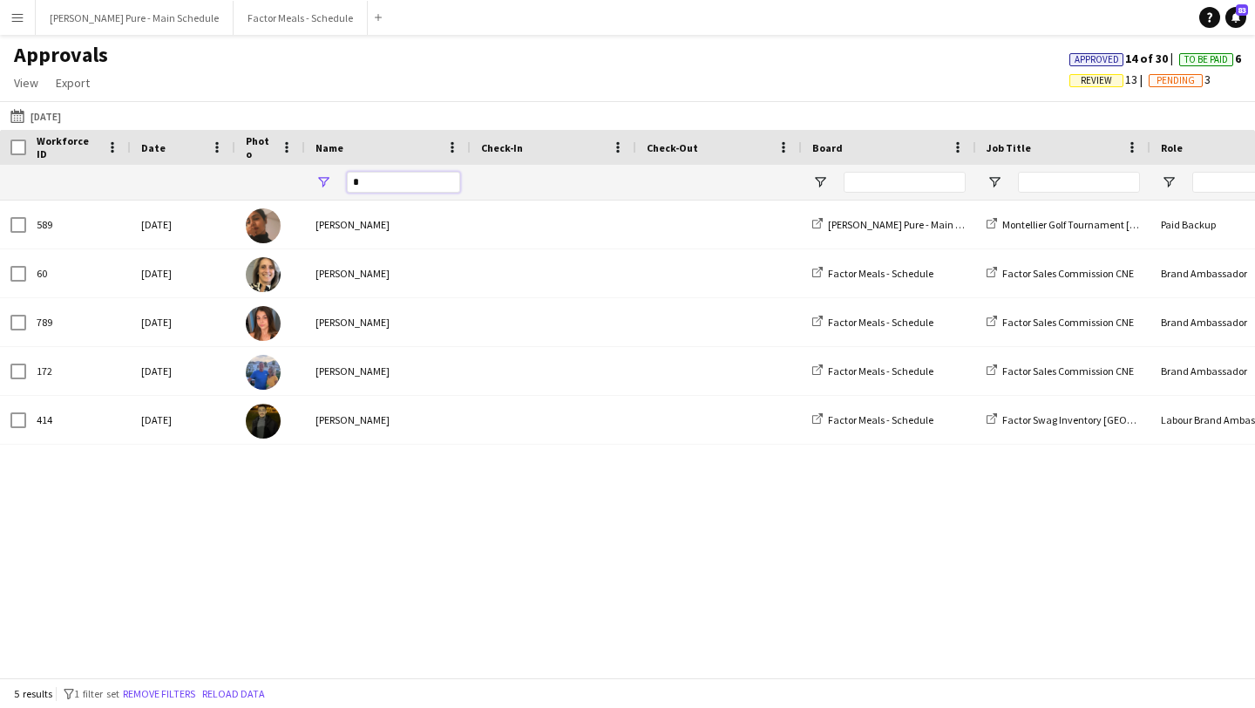
drag, startPoint x: 421, startPoint y: 176, endPoint x: 265, endPoint y: 173, distance: 156.0
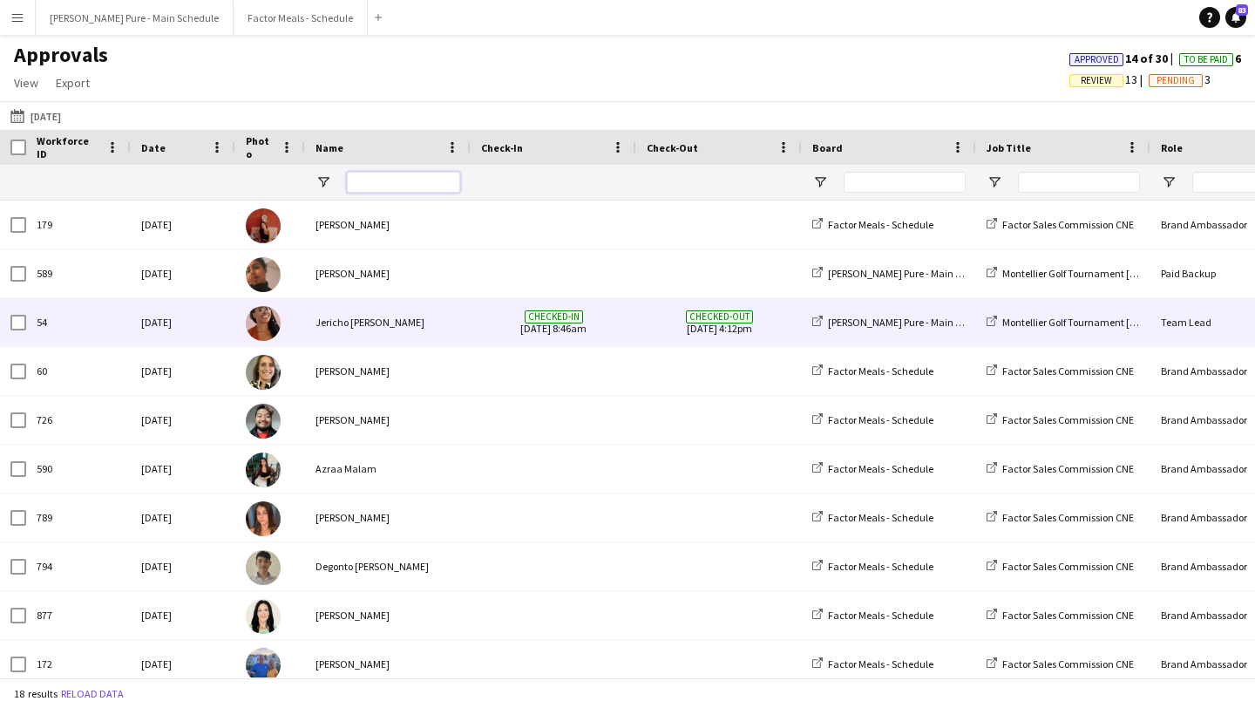
scroll to position [0, 453]
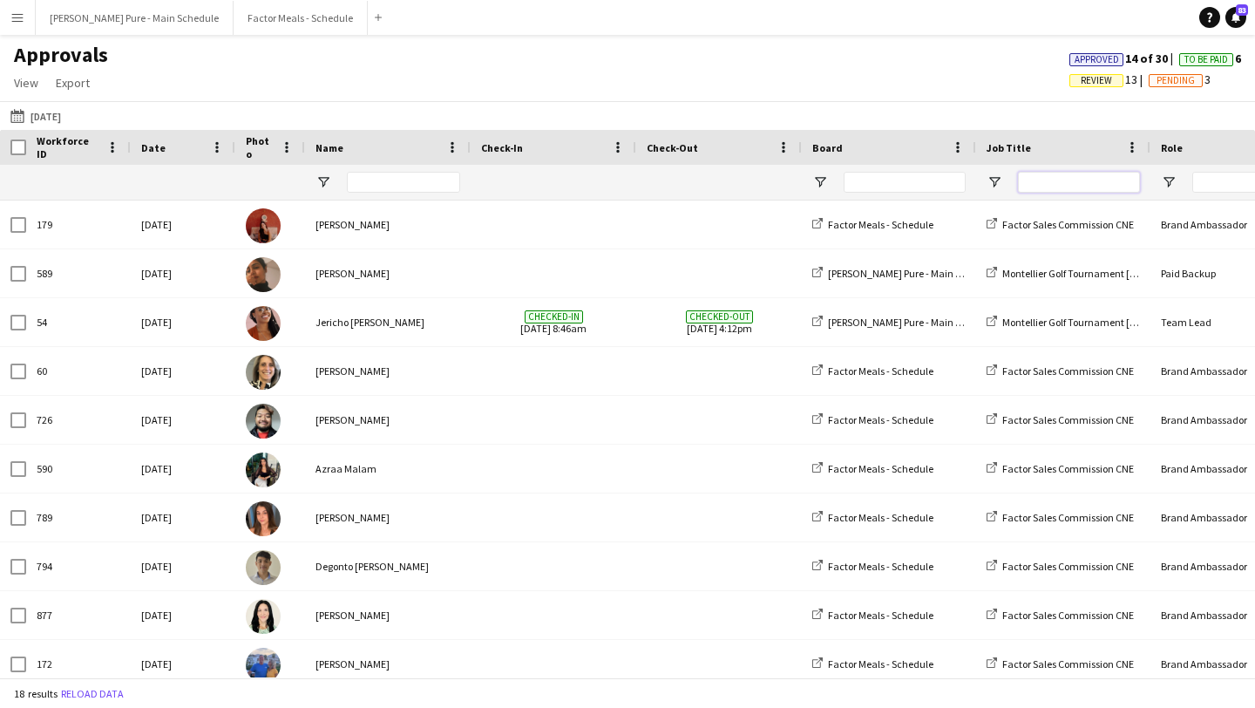
click at [1069, 182] on input "Job Title Filter Input" at bounding box center [1079, 182] width 122 height 21
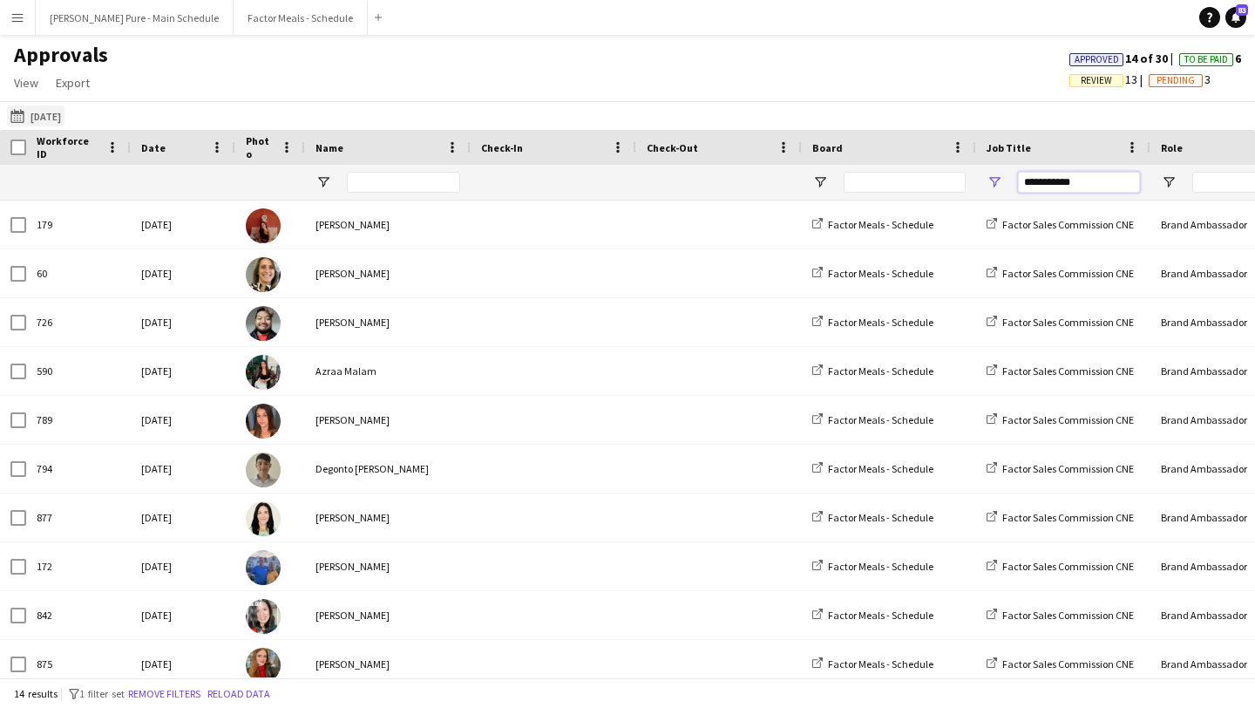
type input "**********"
click at [63, 120] on button "Yesterday Yesterday" at bounding box center [36, 115] width 58 height 21
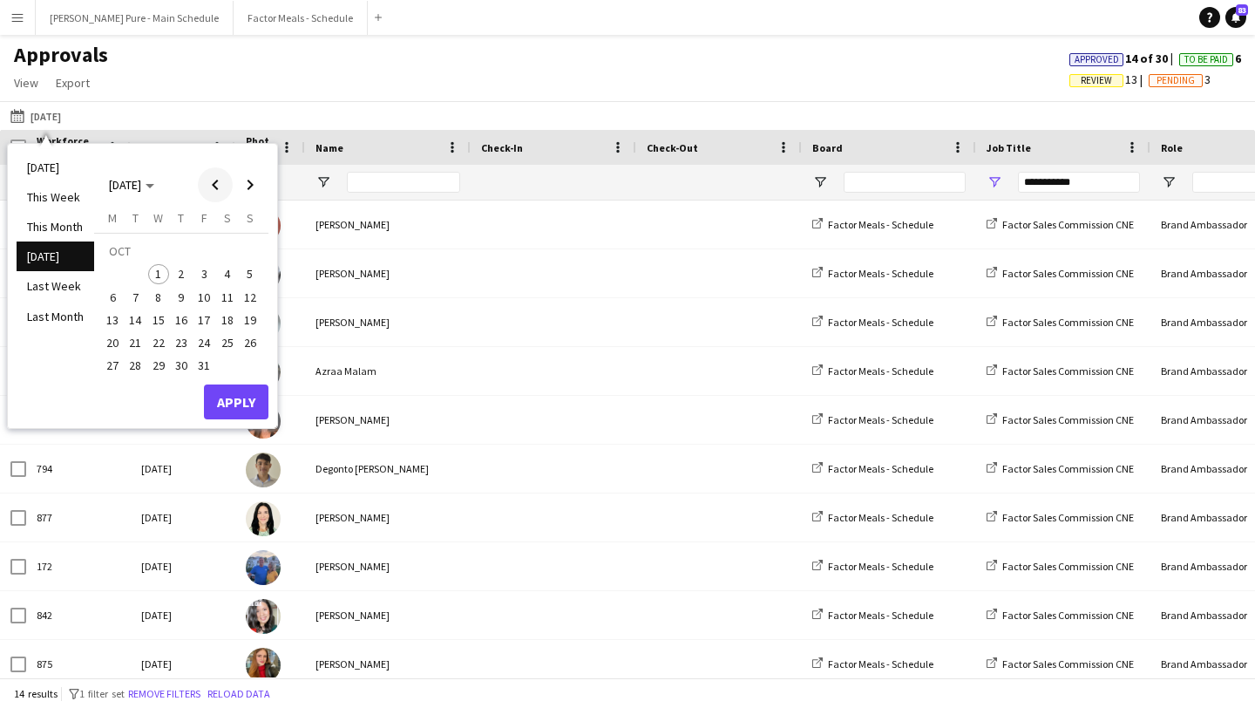
click at [207, 178] on span "Previous month" at bounding box center [215, 184] width 35 height 35
click at [135, 368] on span "30" at bounding box center [136, 366] width 21 height 21
click at [248, 187] on span "Next month" at bounding box center [250, 184] width 35 height 35
click at [160, 271] on span "1" at bounding box center [158, 274] width 21 height 21
click at [240, 403] on button "Apply" at bounding box center [236, 401] width 64 height 35
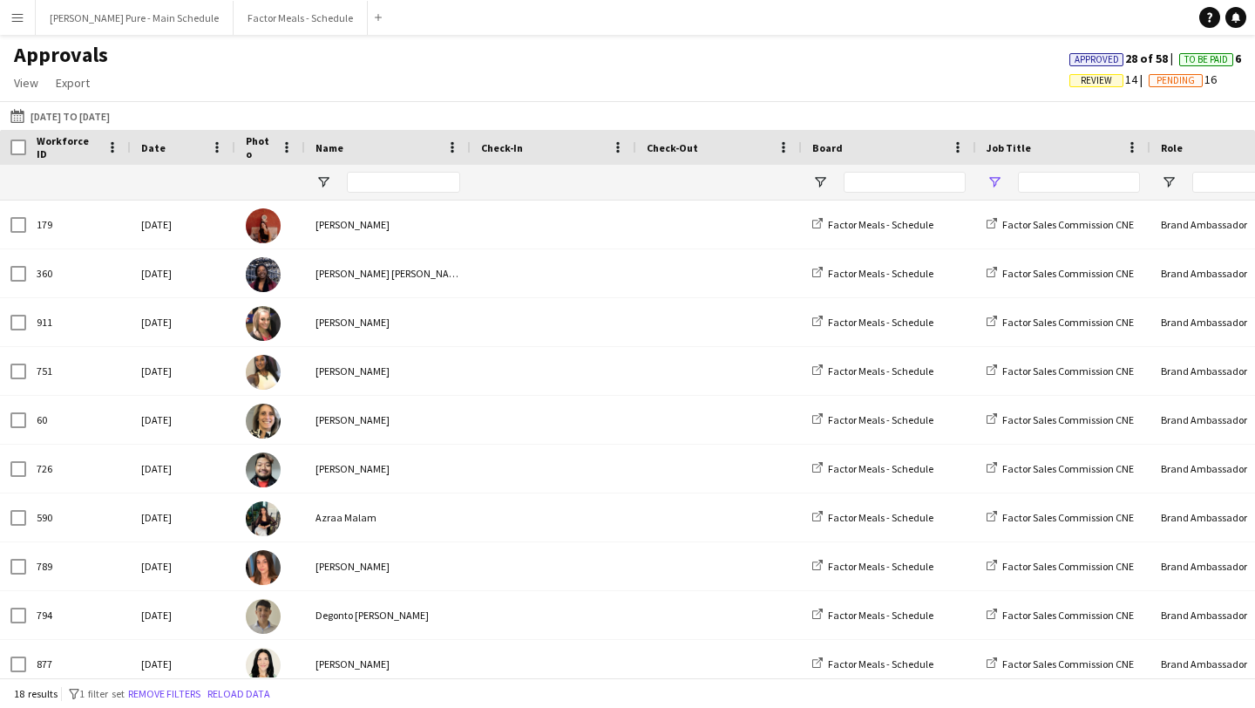
type input "**********"
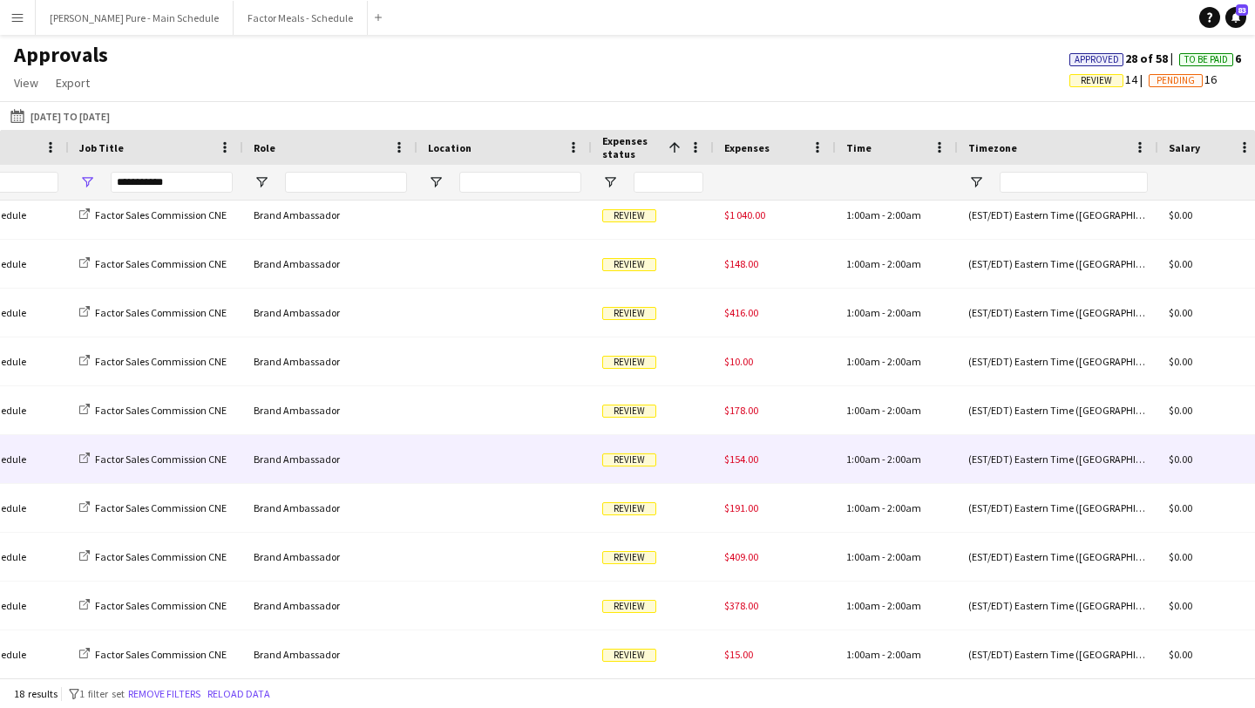
scroll to position [395, 0]
